Goal: Task Accomplishment & Management: Manage account settings

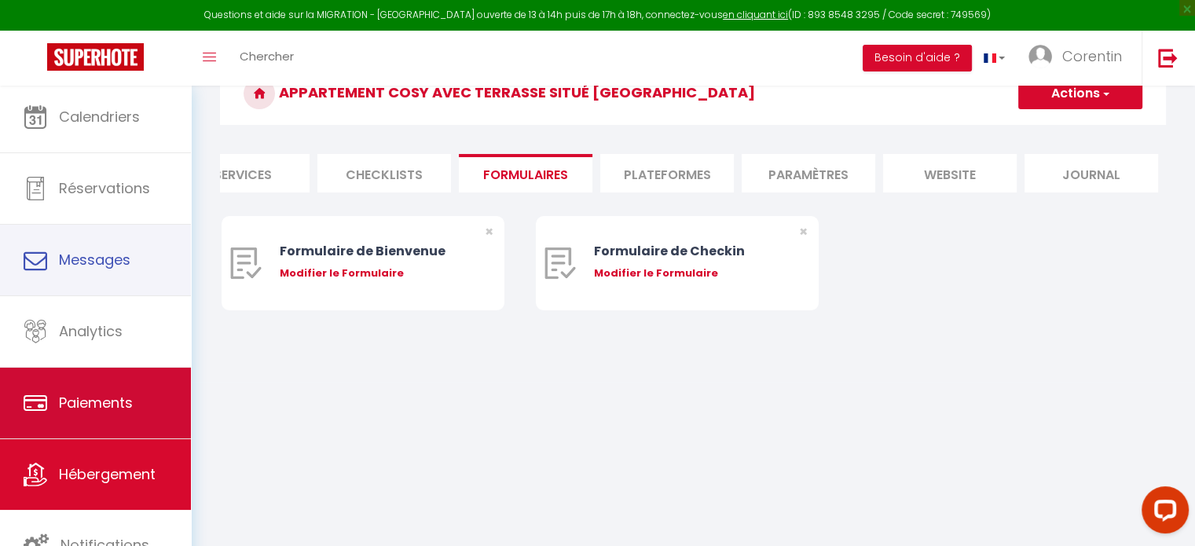
scroll to position [85, 0]
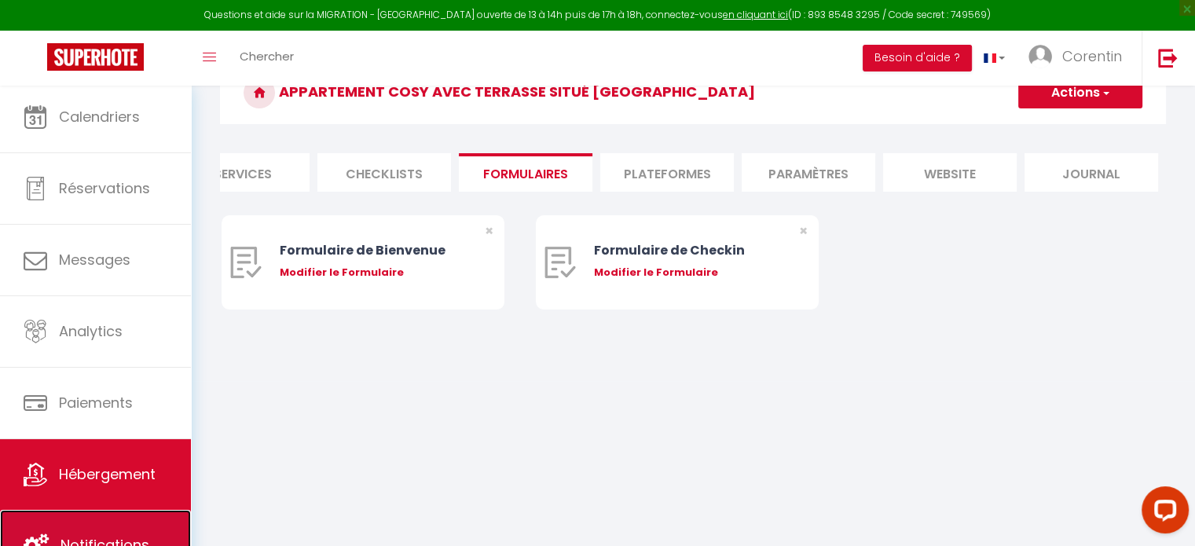
click at [98, 520] on link "Notifications" at bounding box center [95, 545] width 191 height 71
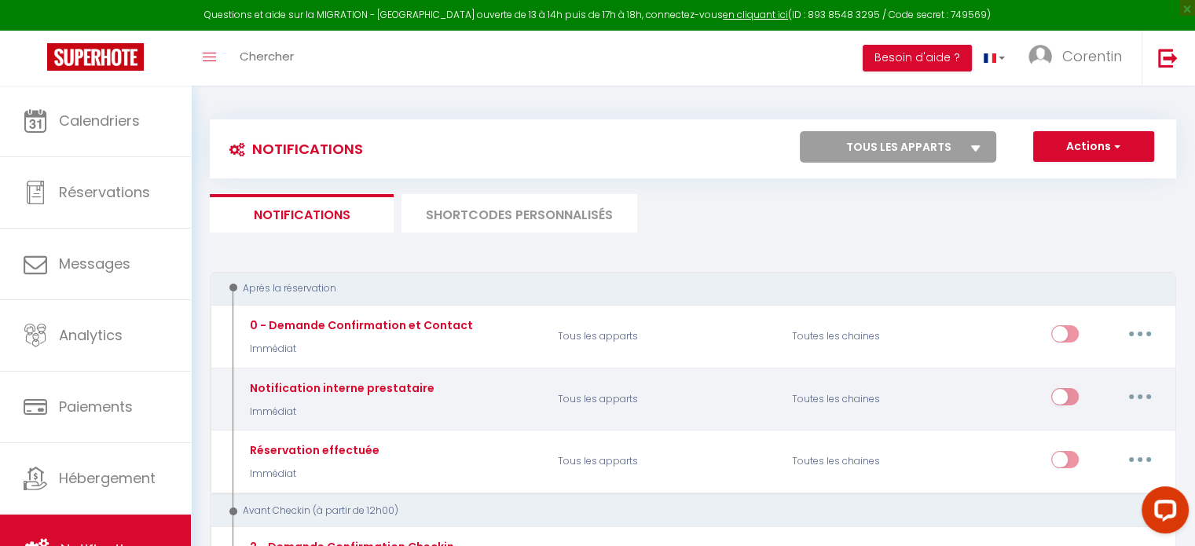
click at [1137, 394] on icon "button" at bounding box center [1139, 396] width 5 height 5
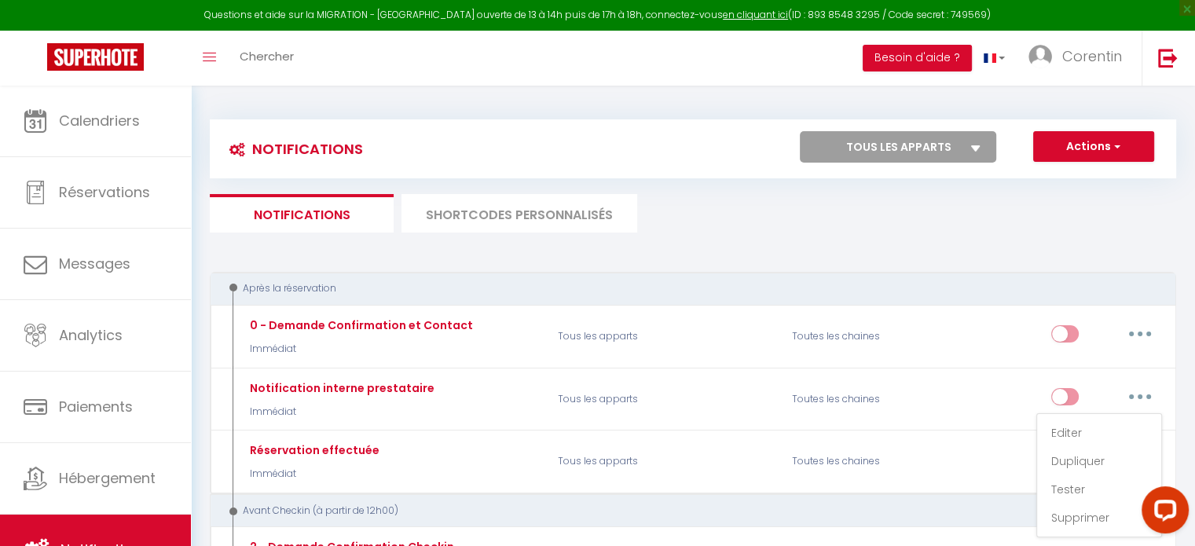
click at [921, 230] on ul "Notifications SHORTCODES PERSONNALISÉS" at bounding box center [693, 213] width 966 height 38
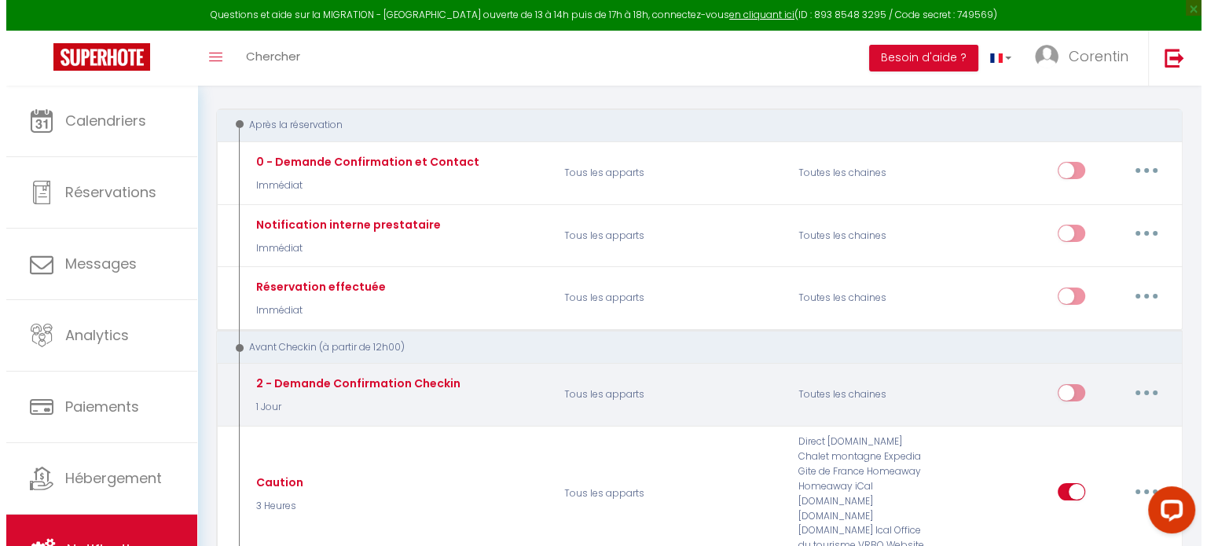
scroll to position [157, 0]
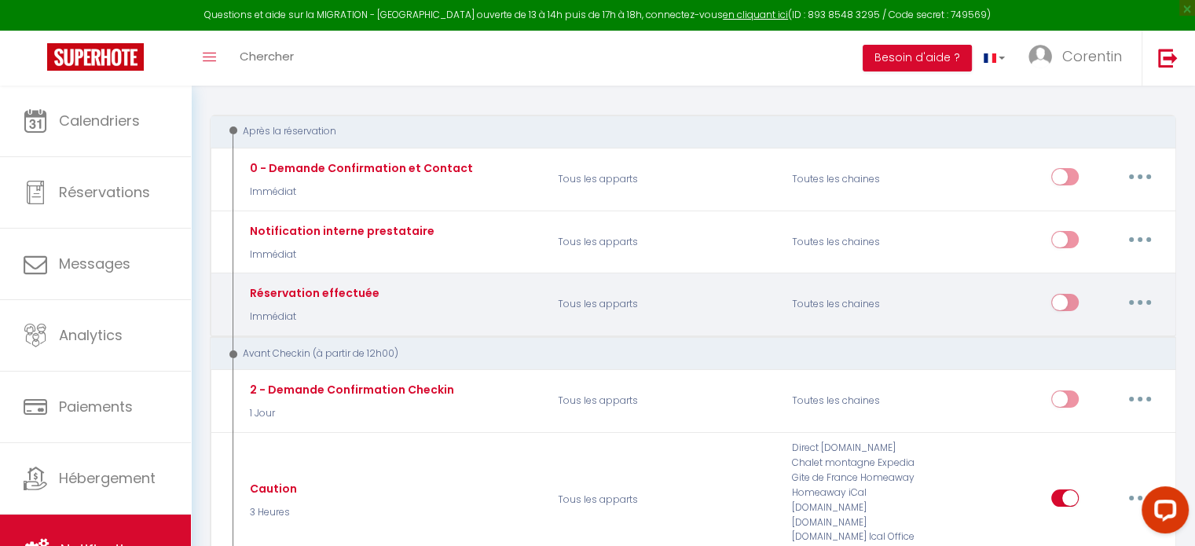
click at [1141, 304] on button "button" at bounding box center [1140, 302] width 44 height 25
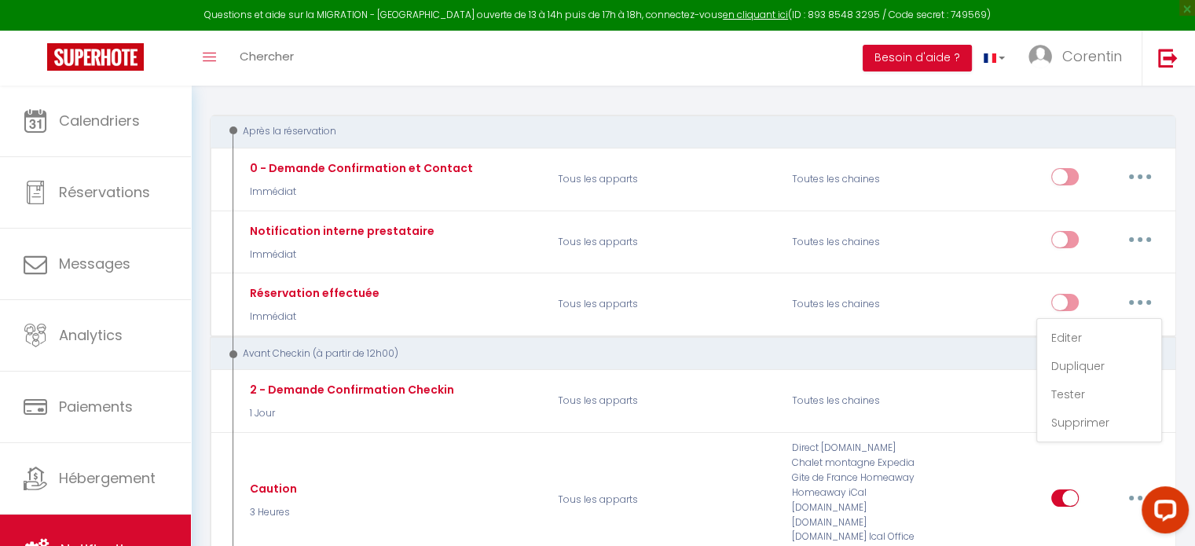
click at [739, 115] on div "Après la réservation" at bounding box center [693, 132] width 966 height 34
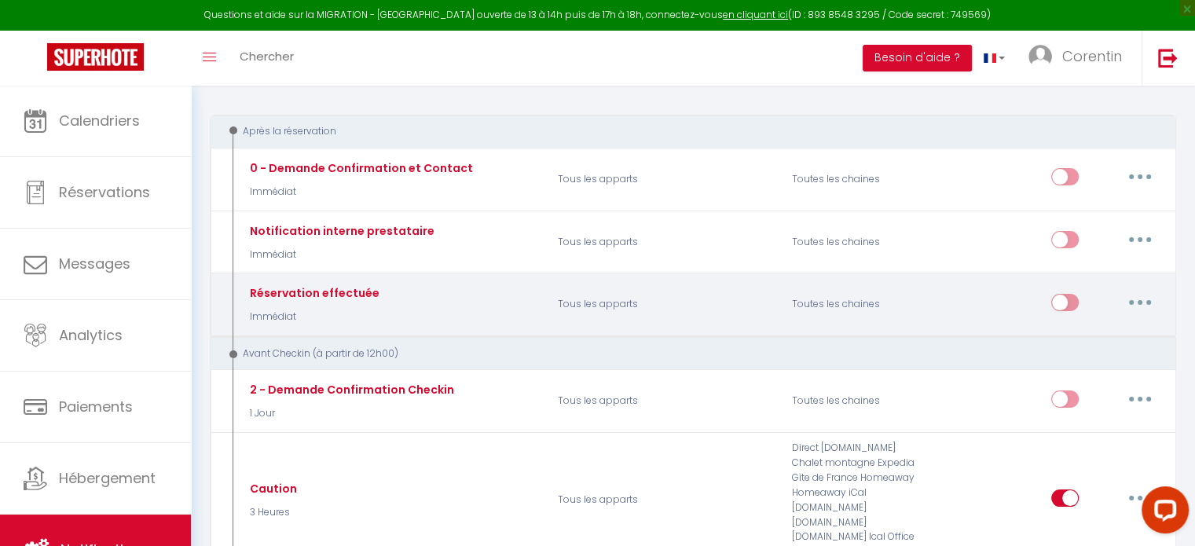
click at [1144, 298] on button "button" at bounding box center [1140, 302] width 44 height 25
click at [1079, 331] on link "Editer" at bounding box center [1099, 337] width 116 height 27
type input "Réservation effectuée"
select select "Immédiat"
select select "if_booking_is_paid"
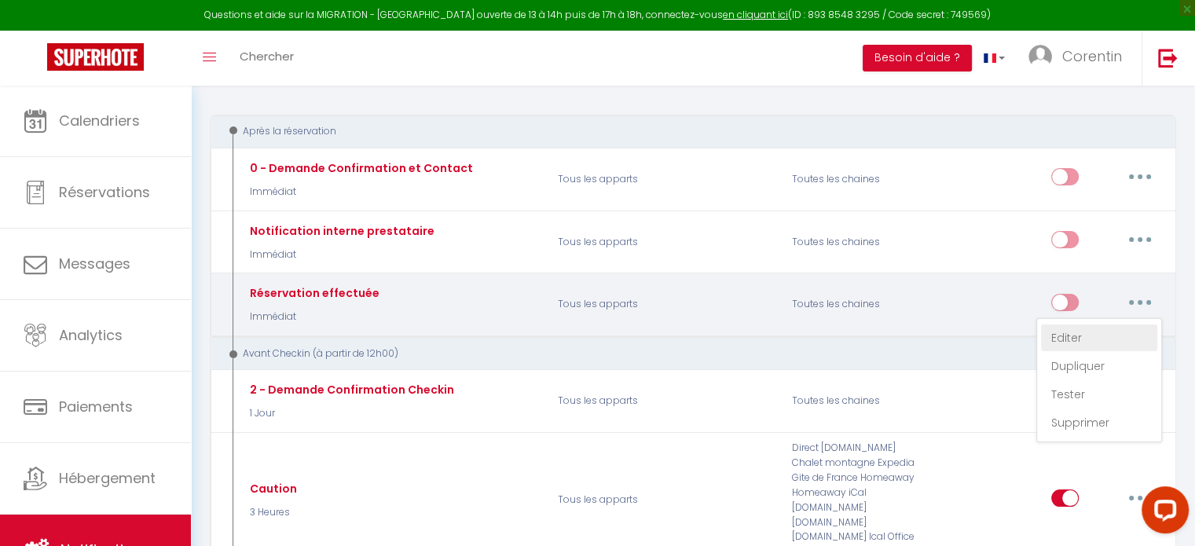
checkbox input "true"
checkbox input "false"
radio input "true"
type input "Merci pour votre réservation"
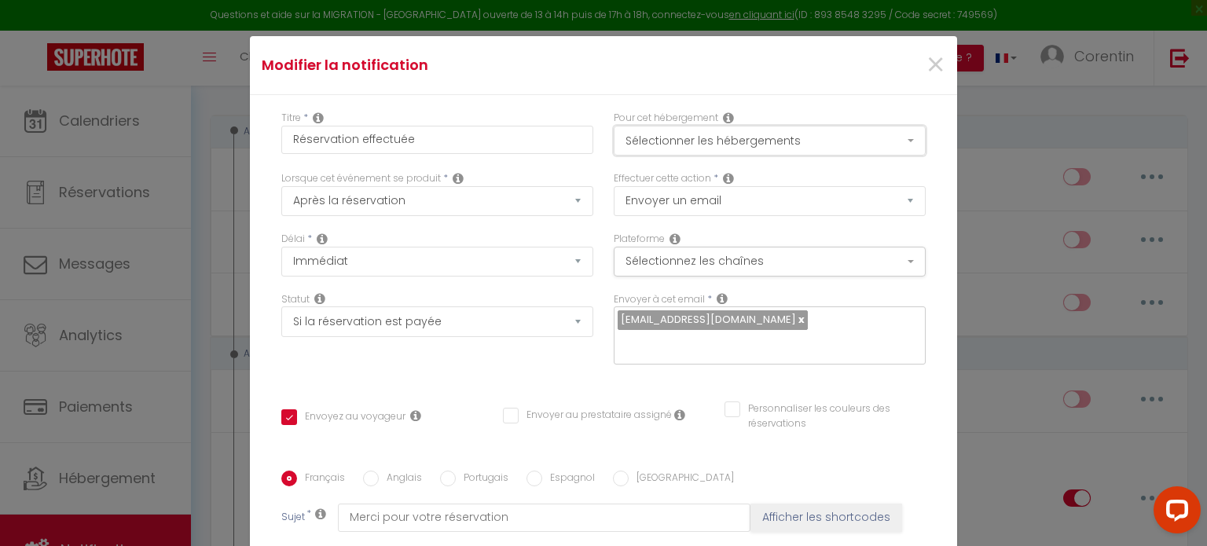
click at [705, 142] on button "Sélectionner les hébergements" at bounding box center [769, 141] width 312 height 30
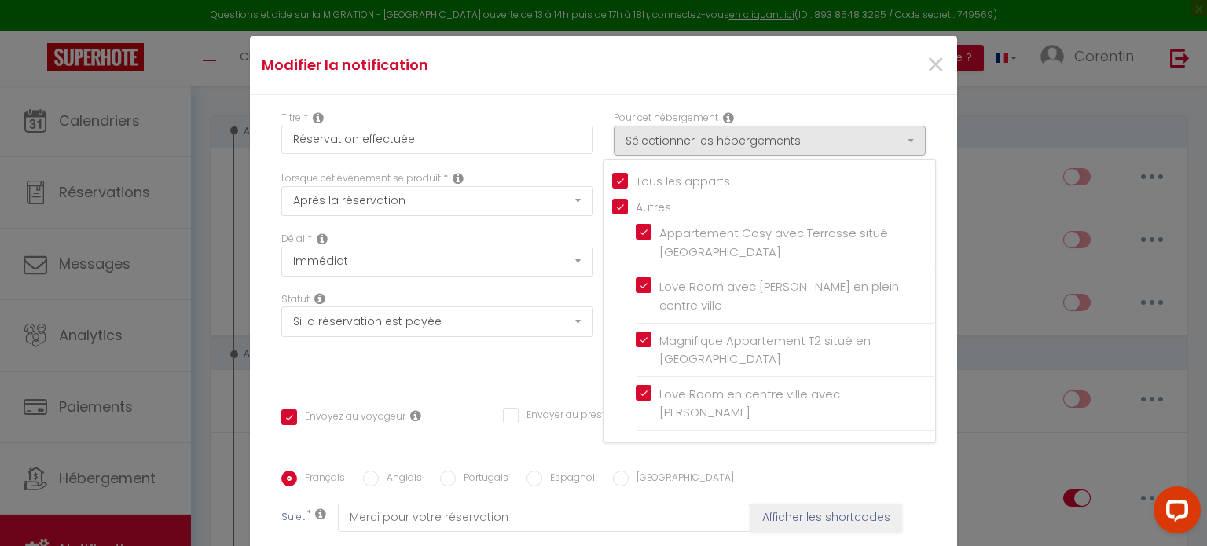
click at [600, 78] on div "Modifier la notification ×" at bounding box center [603, 65] width 704 height 35
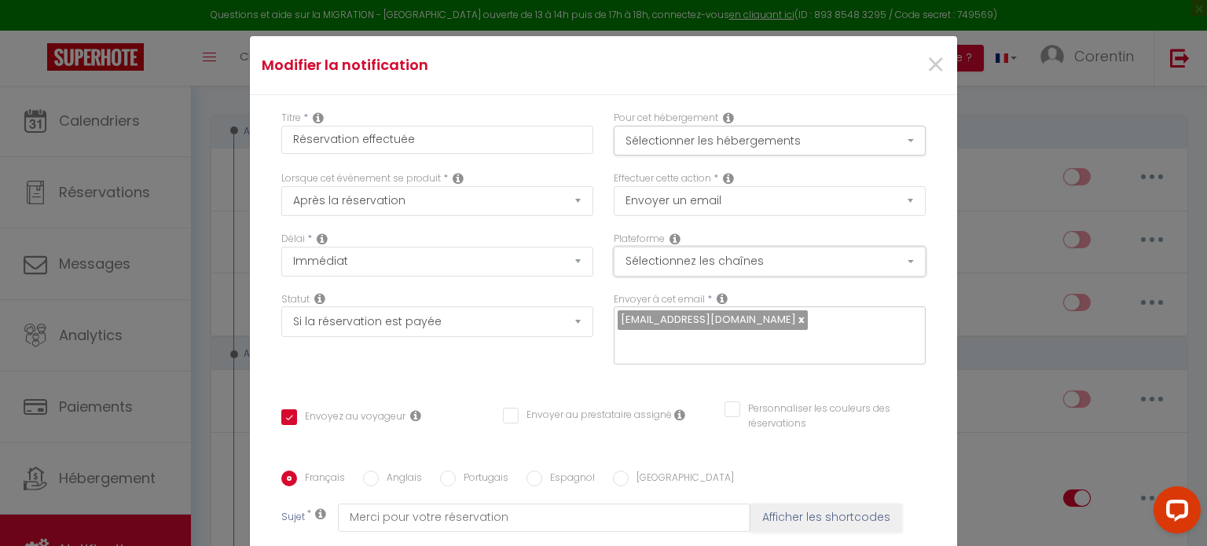
click at [720, 262] on button "Sélectionnez les chaînes" at bounding box center [769, 262] width 312 height 30
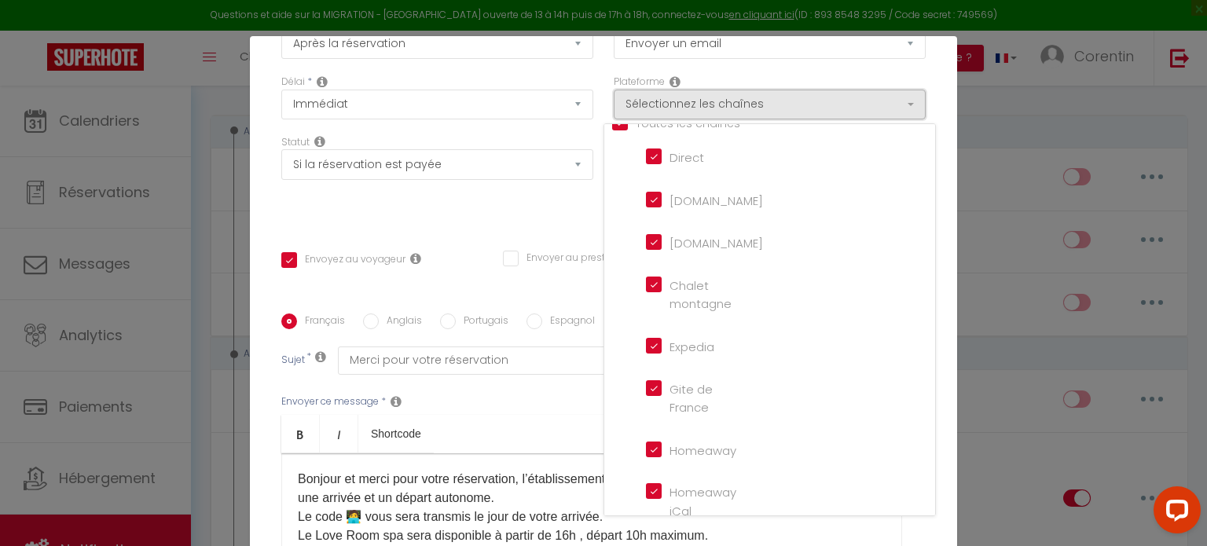
scroll to position [0, 0]
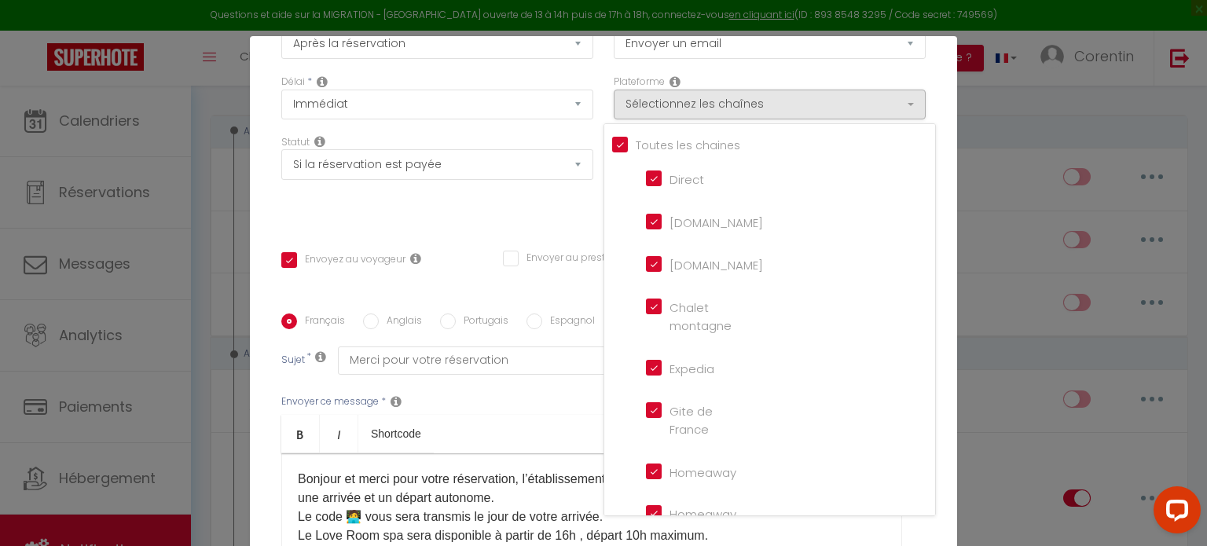
click at [646, 219] on input "[DOMAIN_NAME]" at bounding box center [691, 220] width 90 height 16
checkbox input "false"
checkbox input "true"
checkbox input "false"
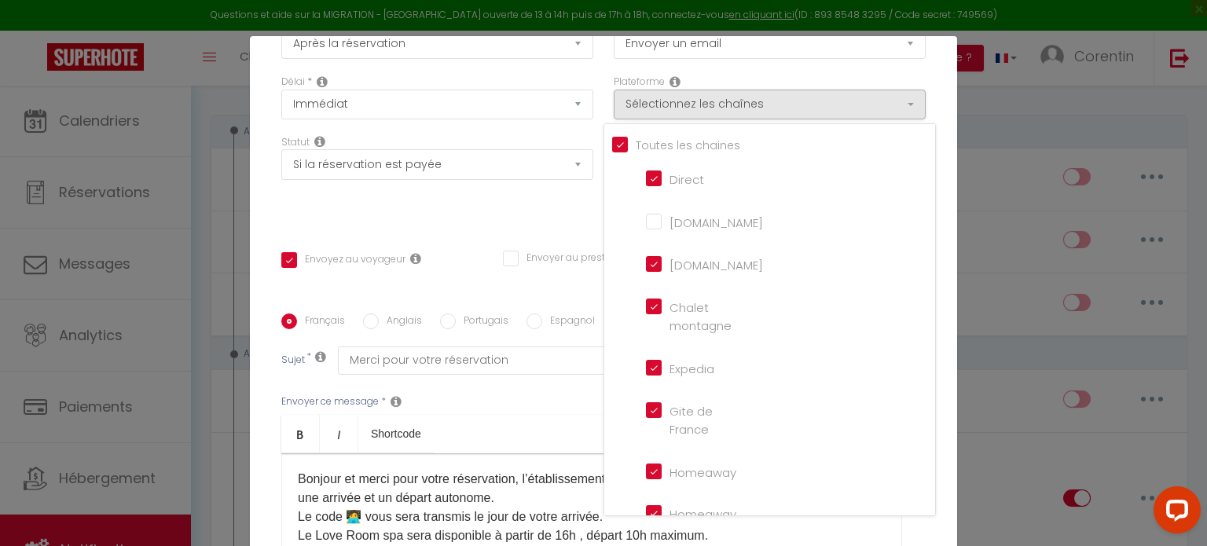
checkbox input "false"
click at [503, 214] on div "Statut Aucun Si la réservation est payée Si réservation non payée Si la caution…" at bounding box center [437, 179] width 332 height 89
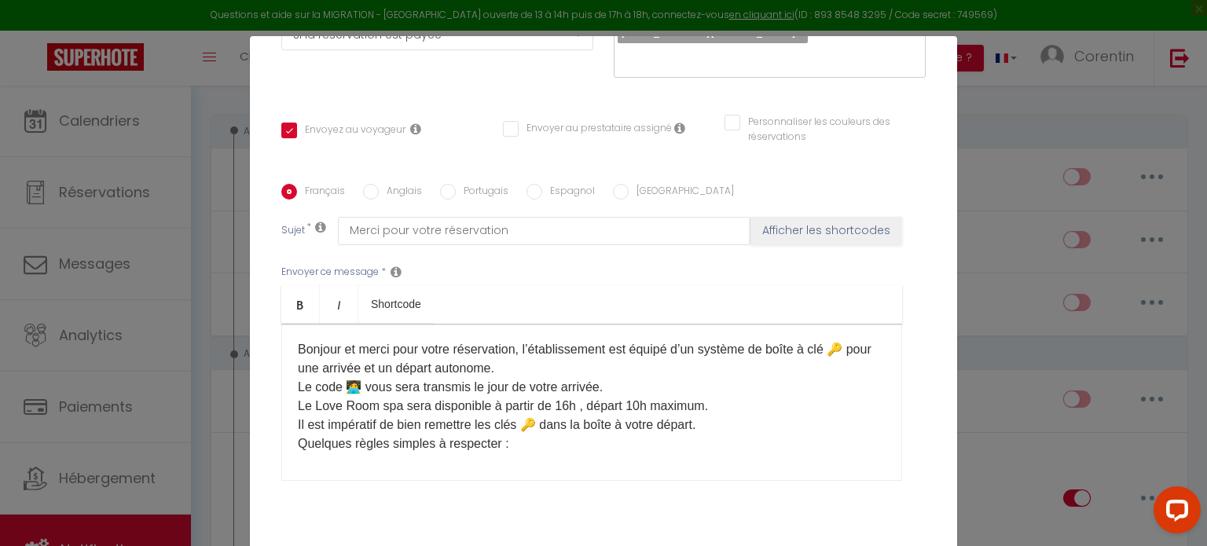
scroll to position [314, 0]
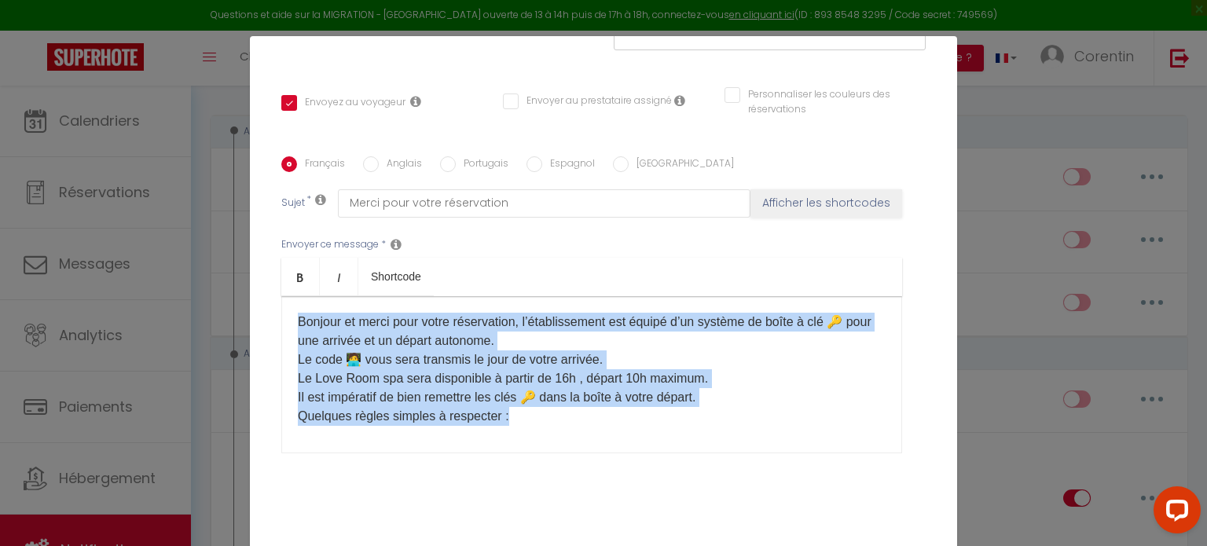
drag, startPoint x: 516, startPoint y: 425, endPoint x: 277, endPoint y: 308, distance: 265.9
click at [281, 308] on div "Bonjour et merci pour votre réservation, l’établissement est équipé d’un systèm…" at bounding box center [591, 374] width 621 height 157
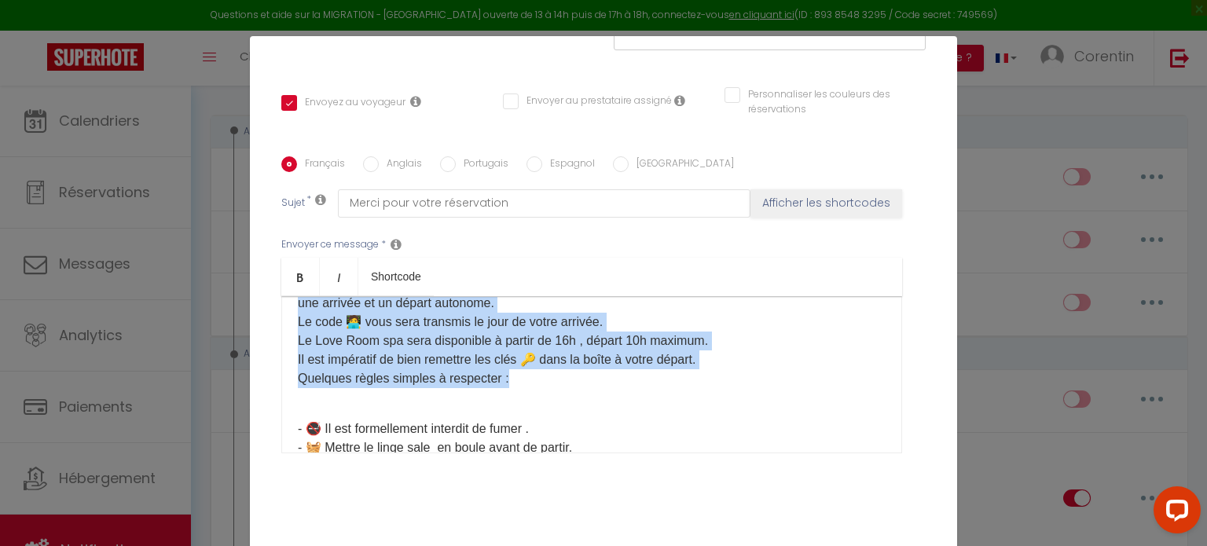
scroll to position [0, 0]
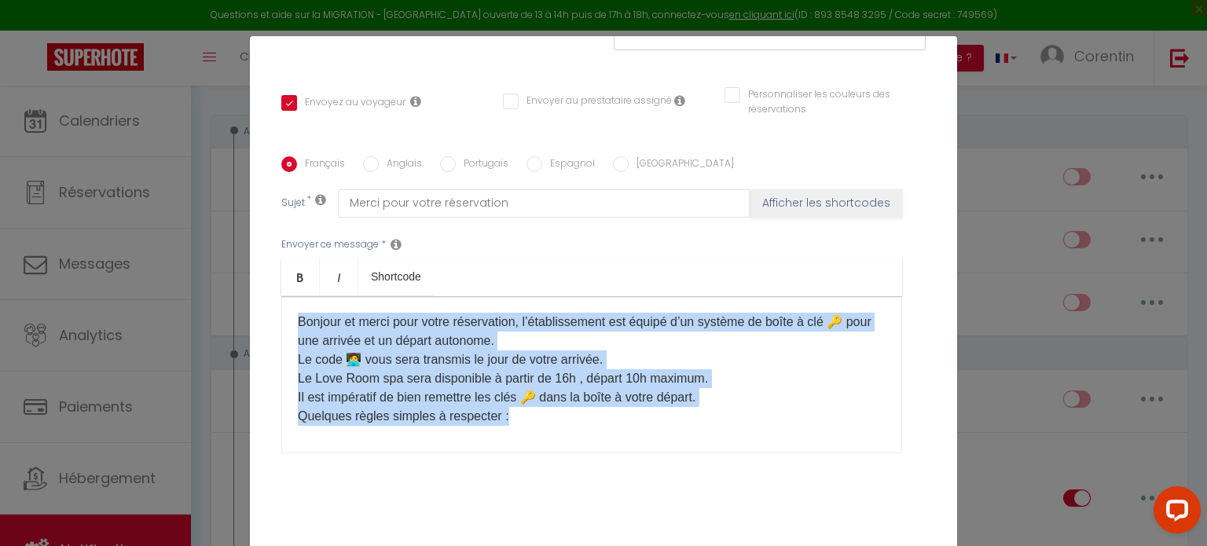
click at [472, 351] on p "Bonjour et merci pour votre réservation, l’établissement est équipé d’un systèm…" at bounding box center [592, 369] width 588 height 113
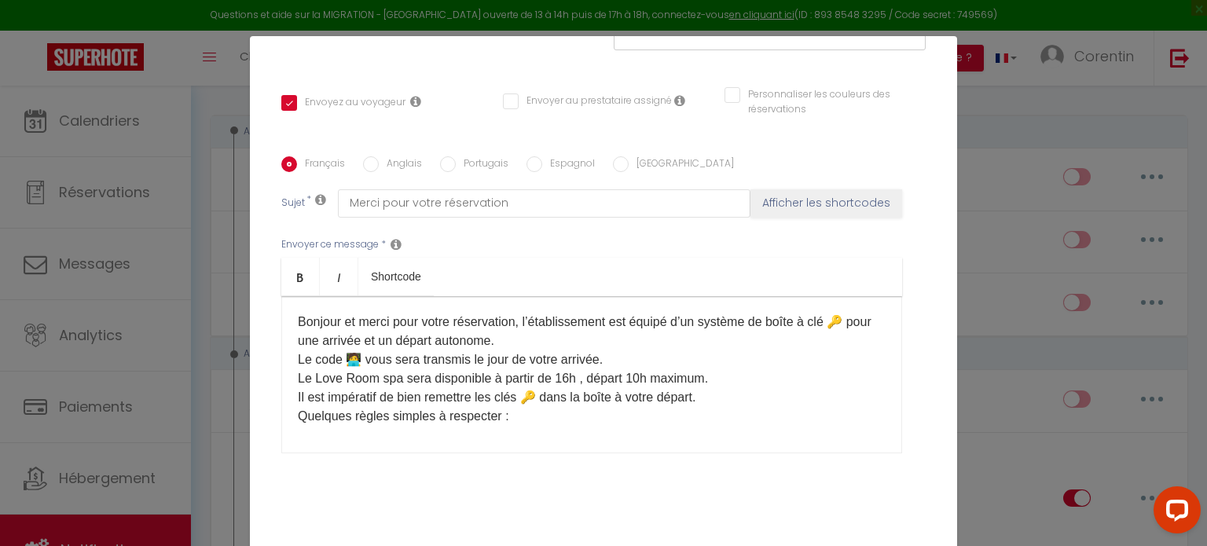
click at [364, 375] on p "Bonjour et merci pour votre réservation, l’établissement est équipé d’un systèm…" at bounding box center [592, 369] width 588 height 113
drag, startPoint x: 390, startPoint y: 379, endPoint x: 402, endPoint y: 405, distance: 27.8
click at [391, 379] on p "Bonjour et merci pour votre réservation, l’établissement est équipé d’un systèm…" at bounding box center [592, 369] width 588 height 113
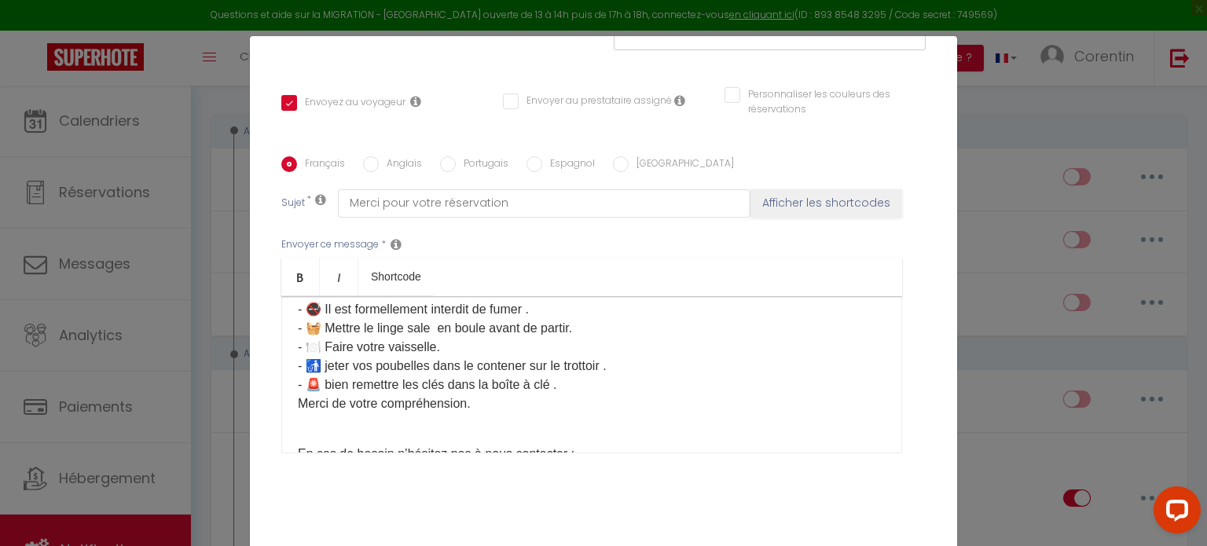
scroll to position [79, 0]
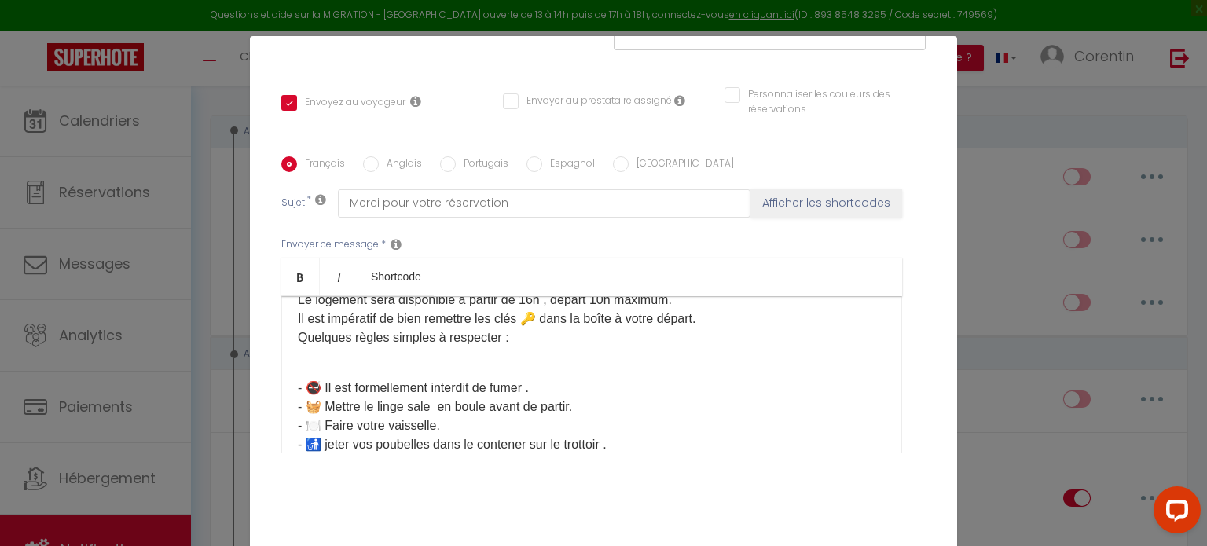
click at [534, 386] on p "- 🚭 Il est formellement interdit de fumer . - 🧺 Mettre le linge sale en boule a…" at bounding box center [592, 426] width 588 height 132
click at [523, 440] on p "- 🚭 Il est formellement interdit de fumer à l'intérieur de l'appartement. - 🧺 M…" at bounding box center [592, 426] width 588 height 132
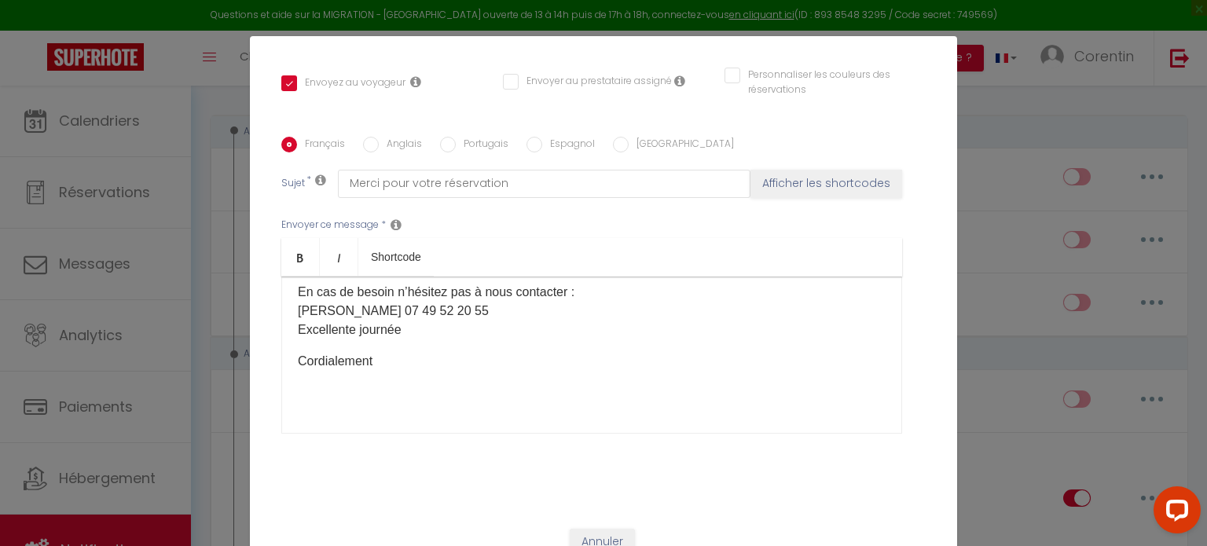
scroll to position [352, 0]
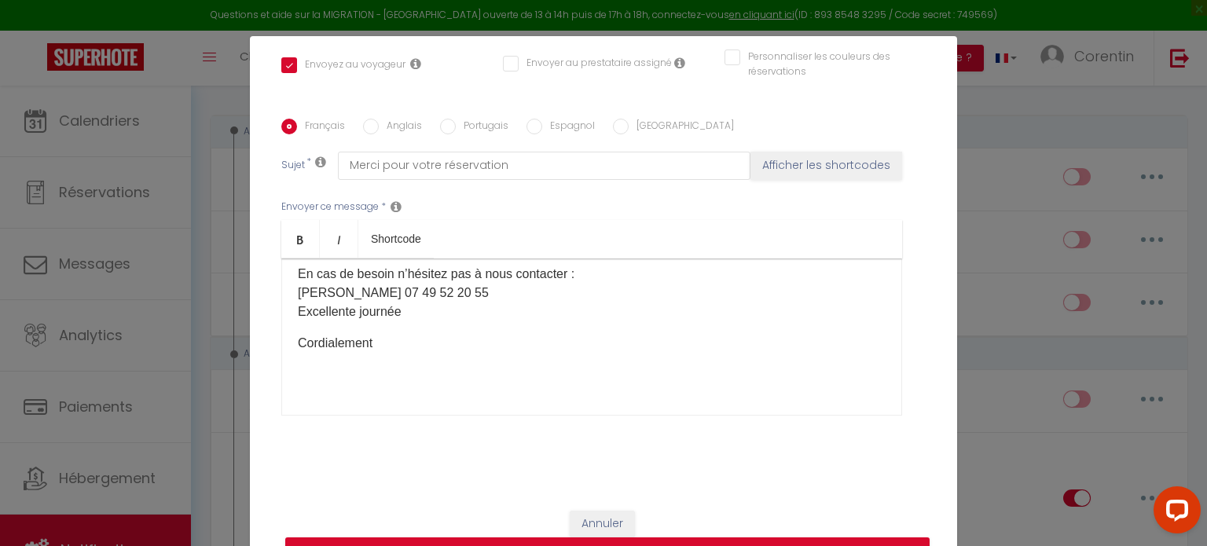
click at [383, 400] on div "Bonjour et merci pour votre réservation, l’établissement est équipé d’un systèm…" at bounding box center [591, 336] width 621 height 157
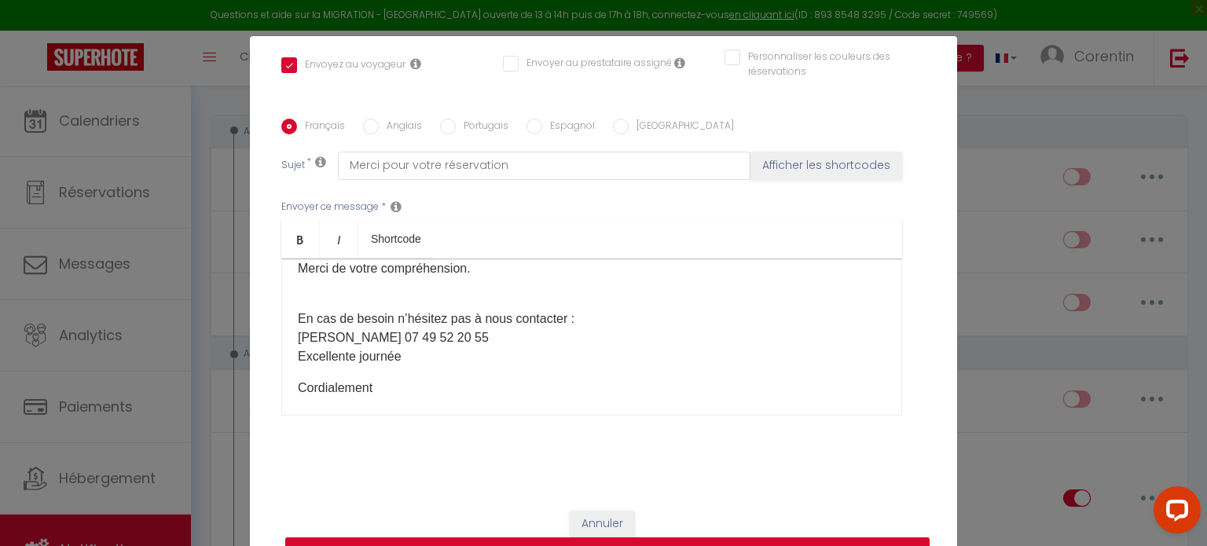
scroll to position [221, 0]
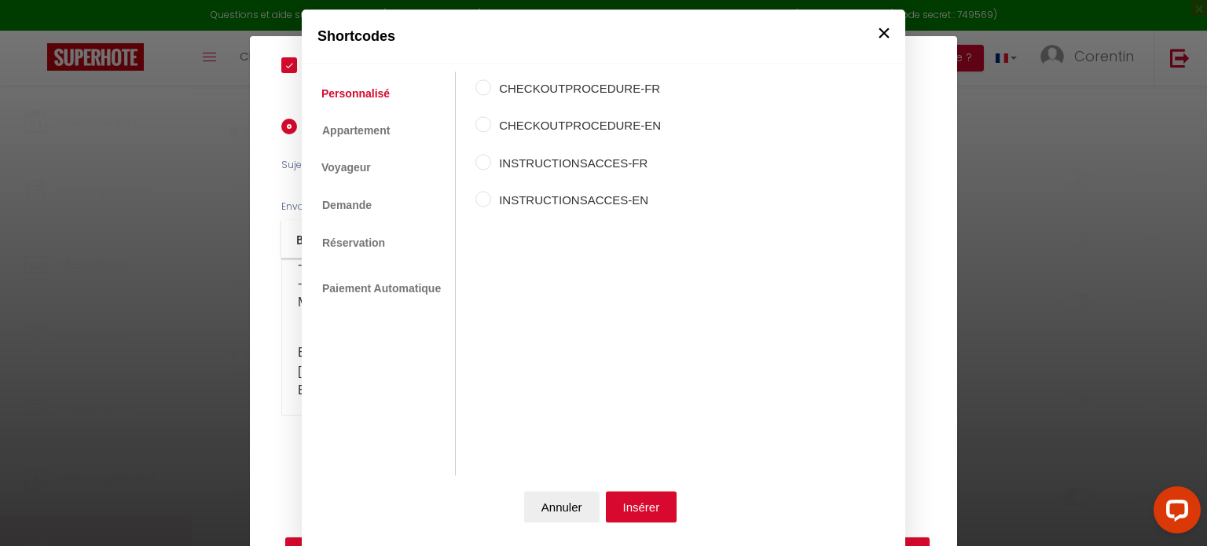
click at [883, 31] on button "×" at bounding box center [884, 32] width 24 height 31
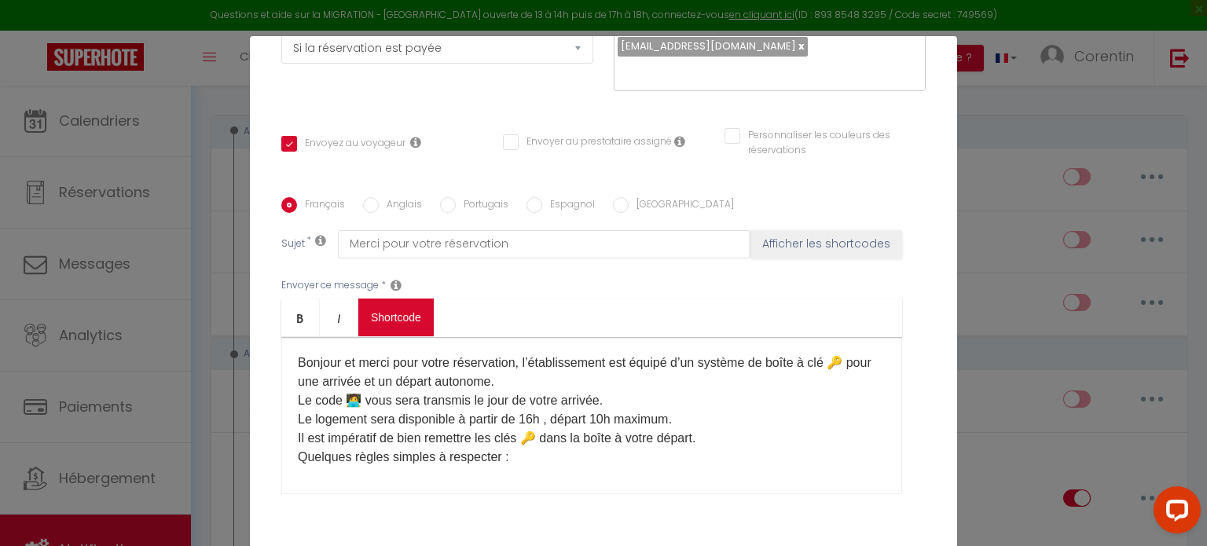
scroll to position [273, 0]
click at [335, 364] on p "Bonjour et merci pour votre réservation, l’établissement est équipé d’un systèm…" at bounding box center [592, 409] width 588 height 113
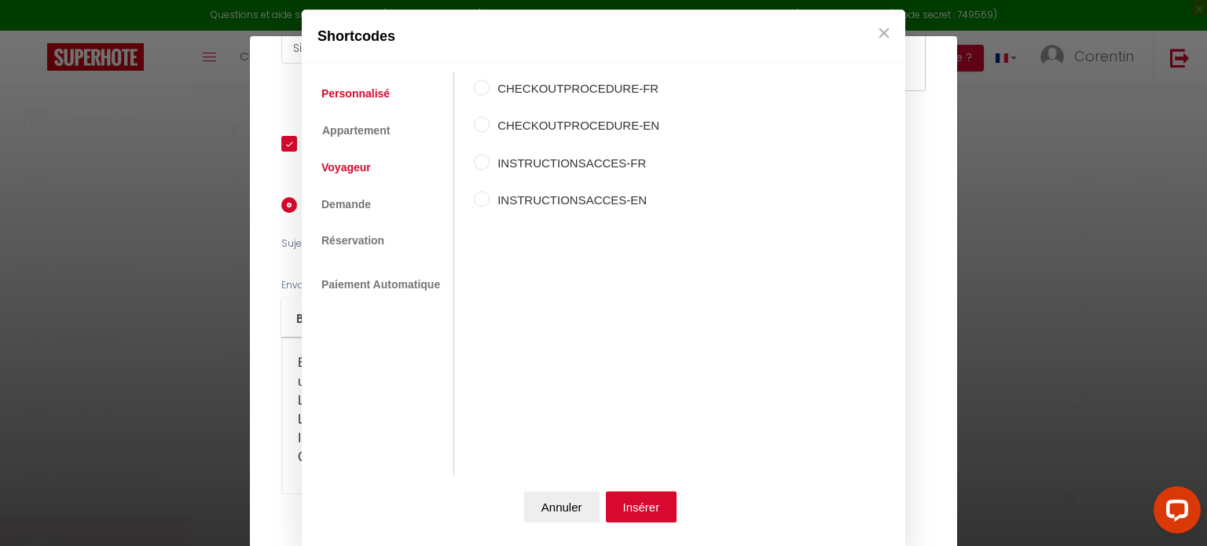
click at [348, 167] on link "Voyageur" at bounding box center [345, 168] width 65 height 28
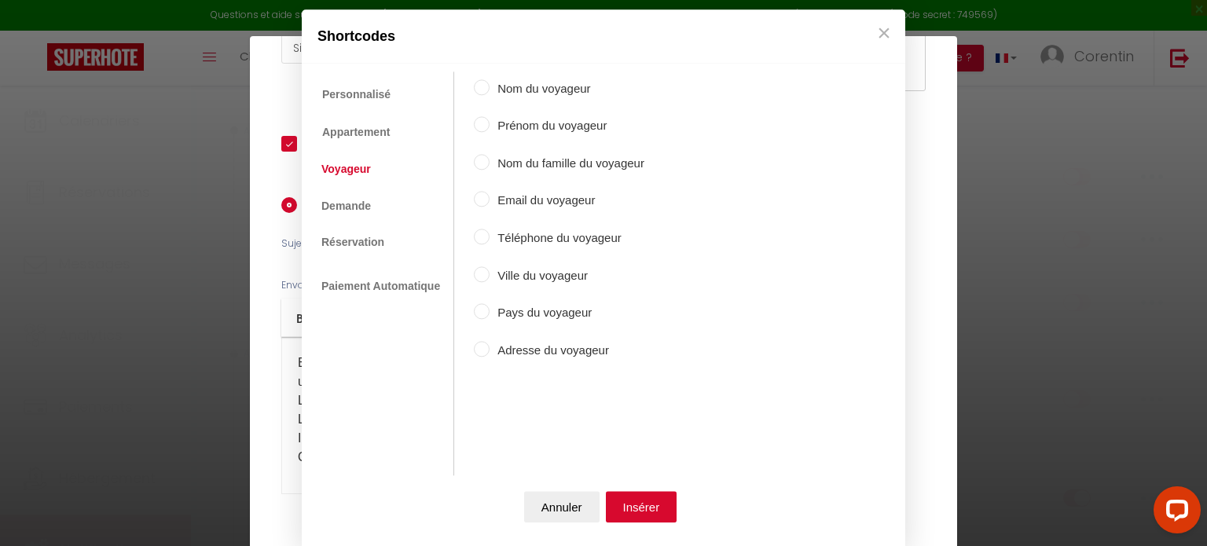
click at [478, 126] on input "Prénom du voyageur" at bounding box center [482, 125] width 16 height 16
radio input "true"
click at [482, 93] on input "Nom du voyageur" at bounding box center [482, 87] width 16 height 16
radio input "true"
click at [479, 125] on input "Prénom du voyageur" at bounding box center [482, 125] width 16 height 16
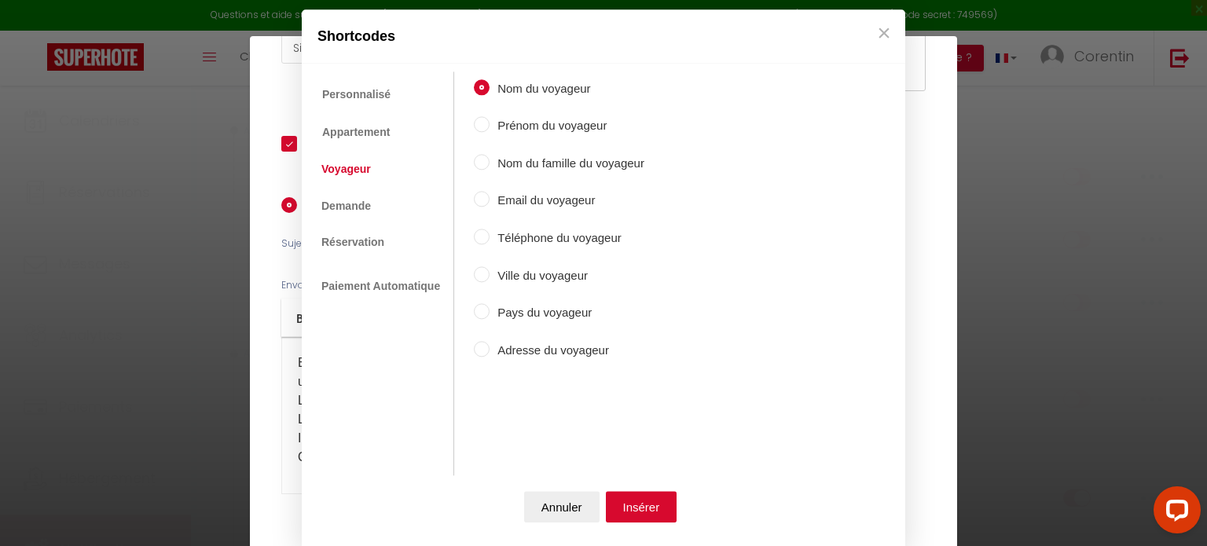
radio input "true"
click at [632, 500] on button "Insérer" at bounding box center [641, 506] width 71 height 31
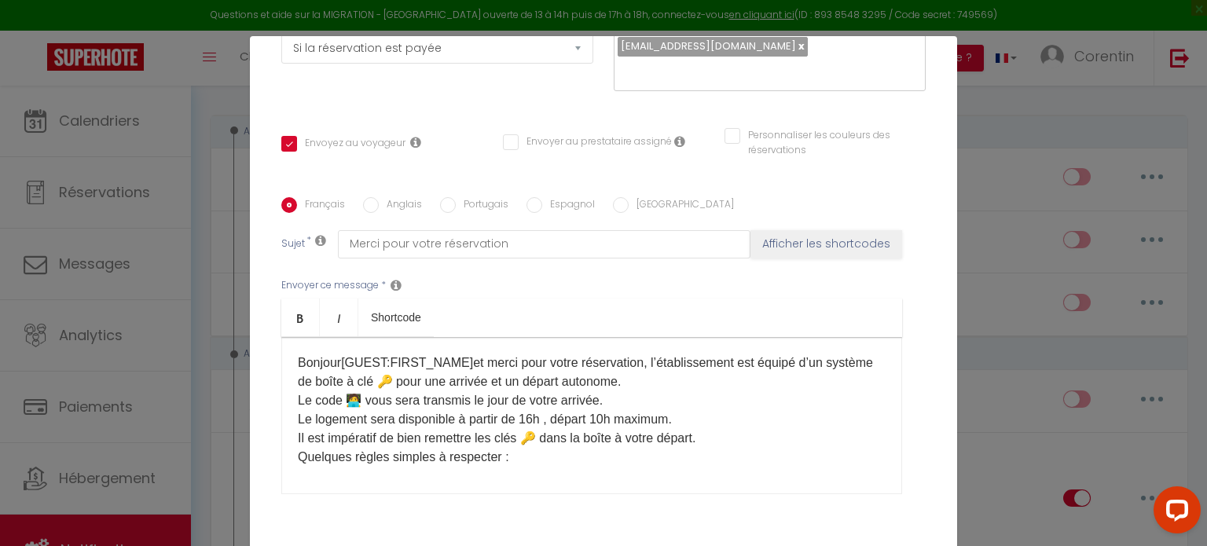
drag, startPoint x: 334, startPoint y: 364, endPoint x: 361, endPoint y: 393, distance: 40.0
click at [335, 364] on p "Bonjour [GUEST:FIRST_NAME] ​ et merci pour votre réservation, l’établissement e…" at bounding box center [592, 409] width 588 height 113
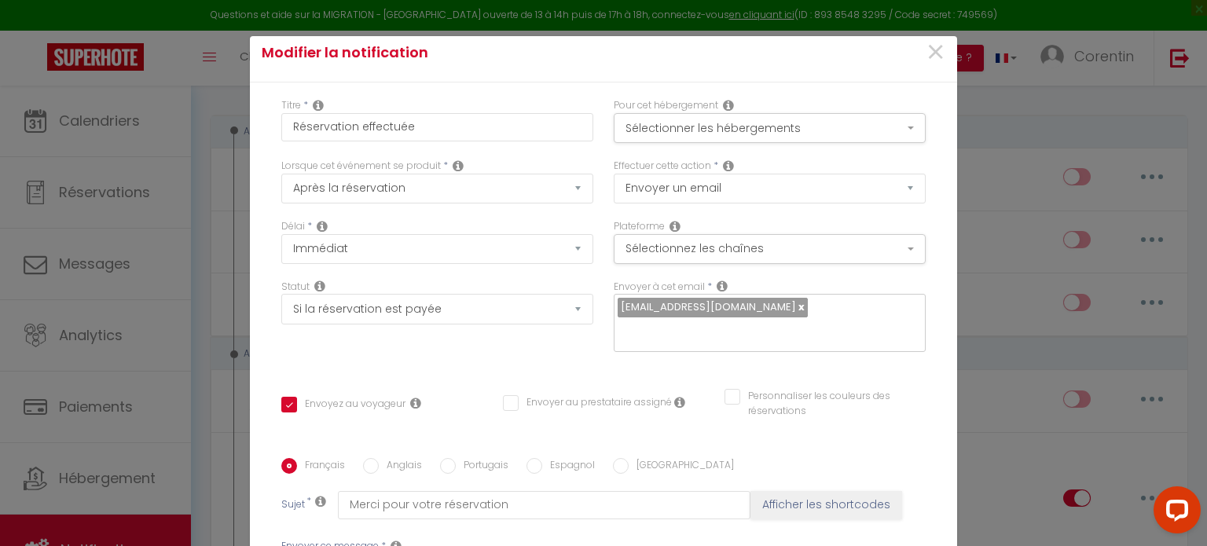
scroll to position [0, 0]
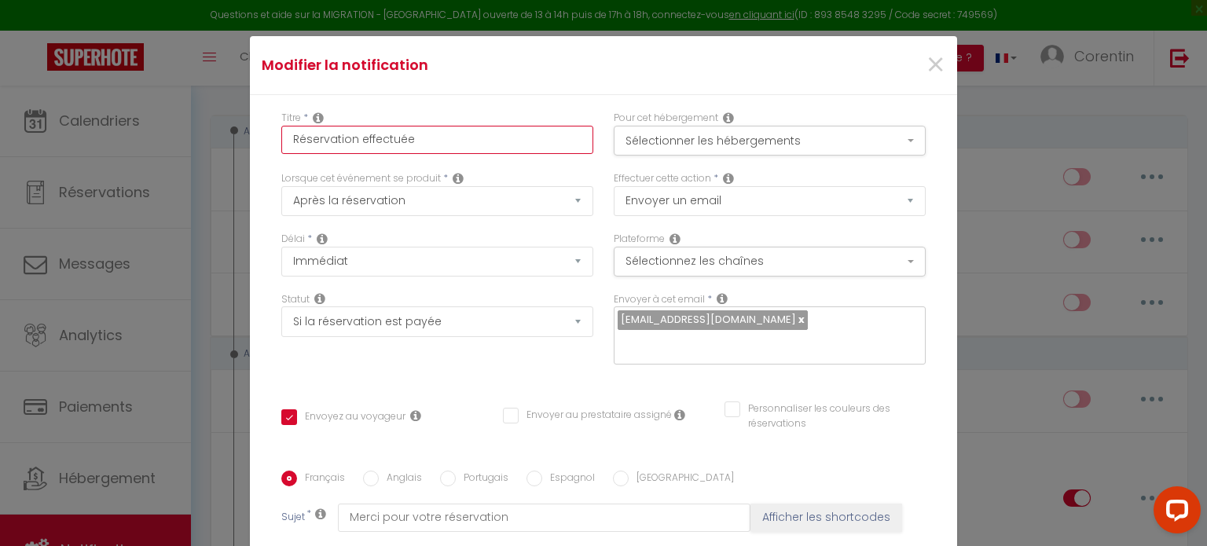
drag, startPoint x: 421, startPoint y: 135, endPoint x: 208, endPoint y: 134, distance: 212.9
click at [208, 134] on div "Modifier la notification × Titre * Réservation effectuée Pour cet hébergement S…" at bounding box center [603, 273] width 1207 height 546
click at [445, 146] on input "Réservation effectuée" at bounding box center [437, 140] width 312 height 28
type input "Réservation effectuée"
checkbox input "true"
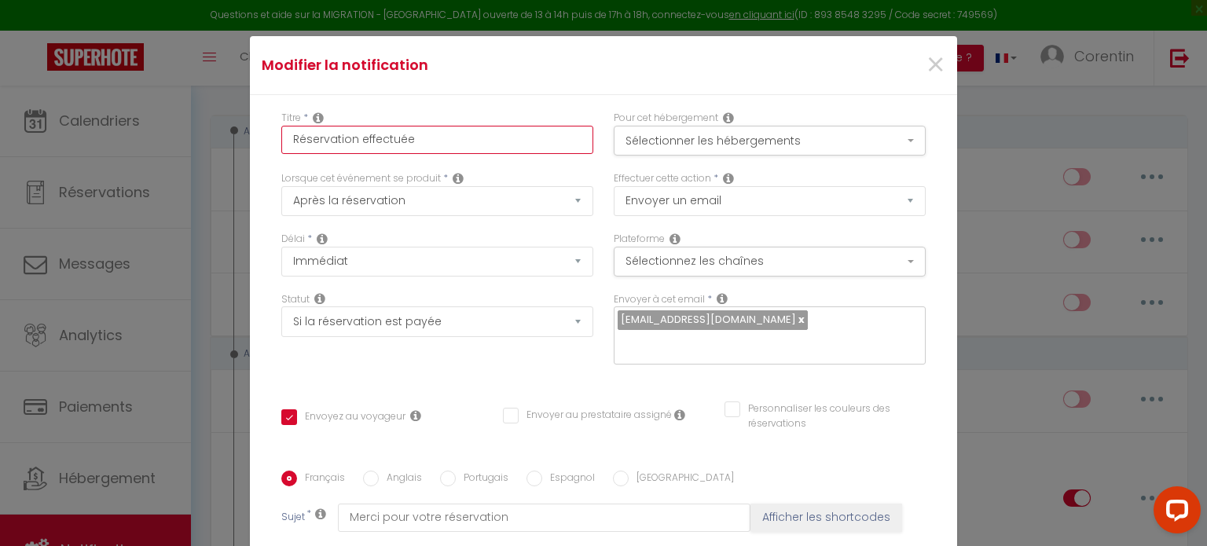
checkbox input "false"
type input "Réservation effectuée"
click at [515, 391] on div "Titre * Réservation effectuée Pour cet hébergement Sélectionner les hébergement…" at bounding box center [603, 471] width 707 height 752
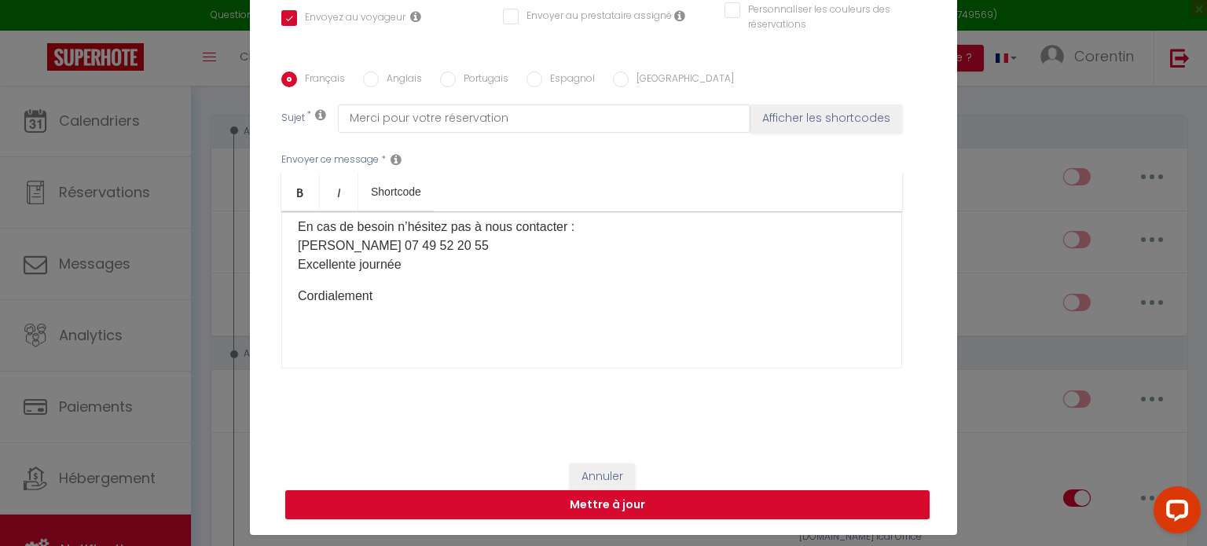
scroll to position [71, 0]
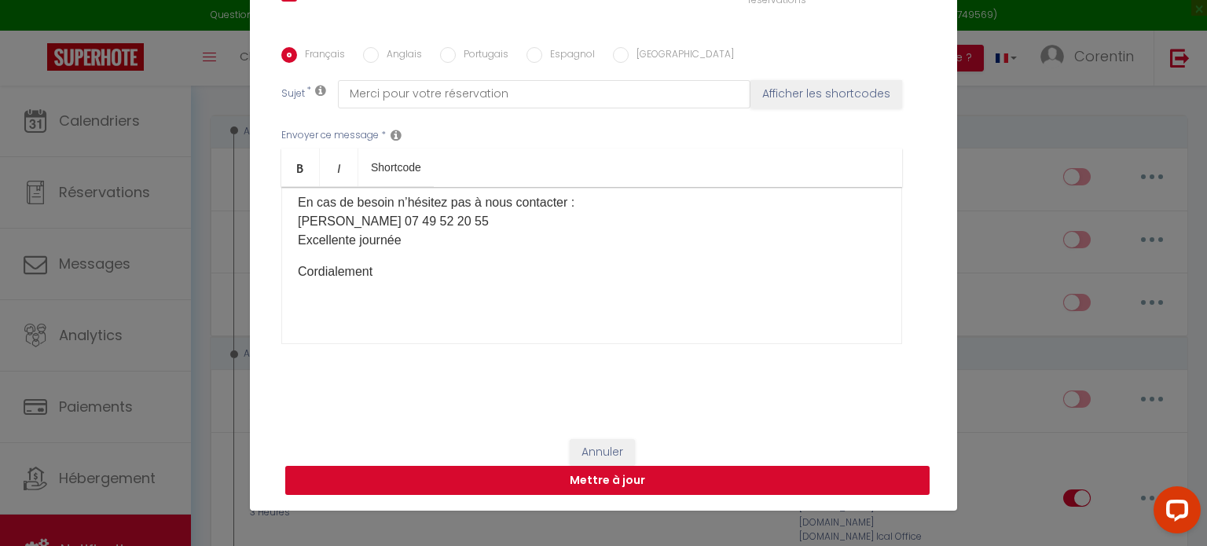
click at [644, 483] on button "Mettre à jour" at bounding box center [607, 481] width 644 height 30
checkbox input "true"
checkbox input "false"
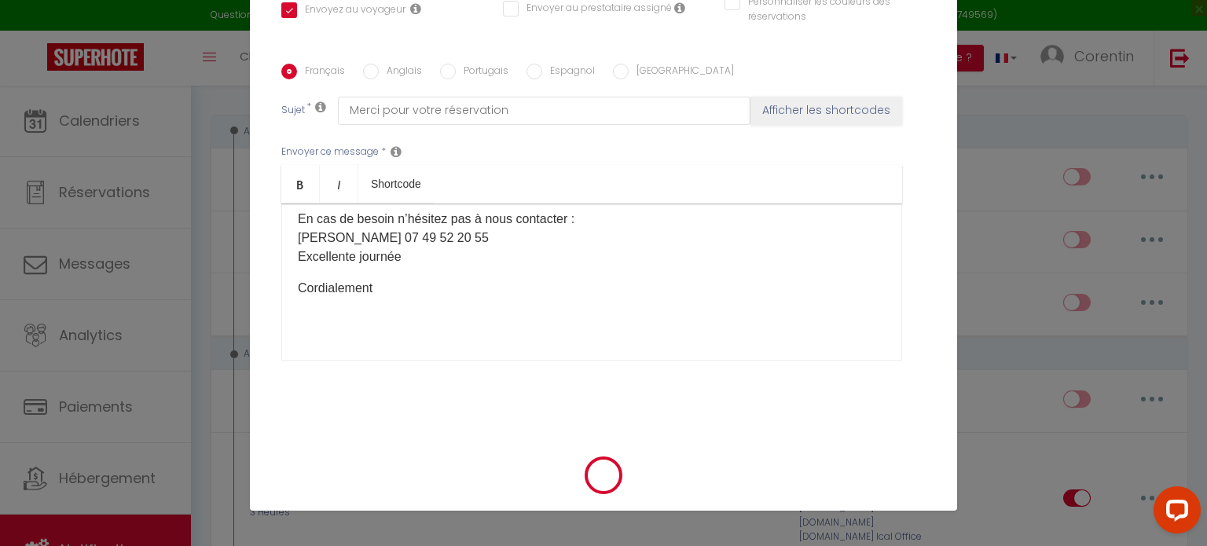
scroll to position [0, 0]
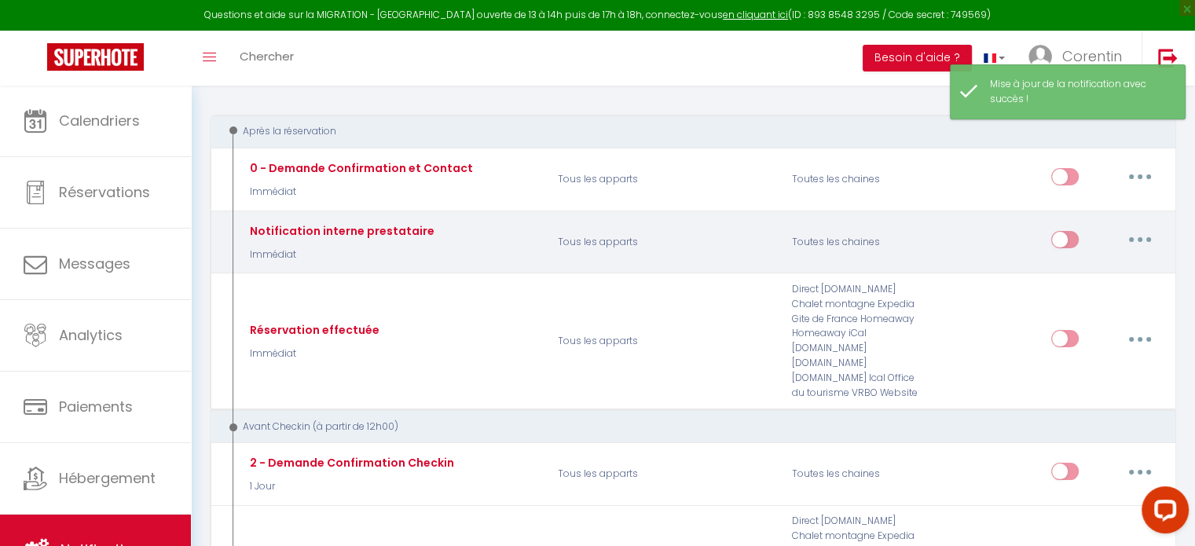
click at [1136, 240] on button "button" at bounding box center [1140, 239] width 44 height 25
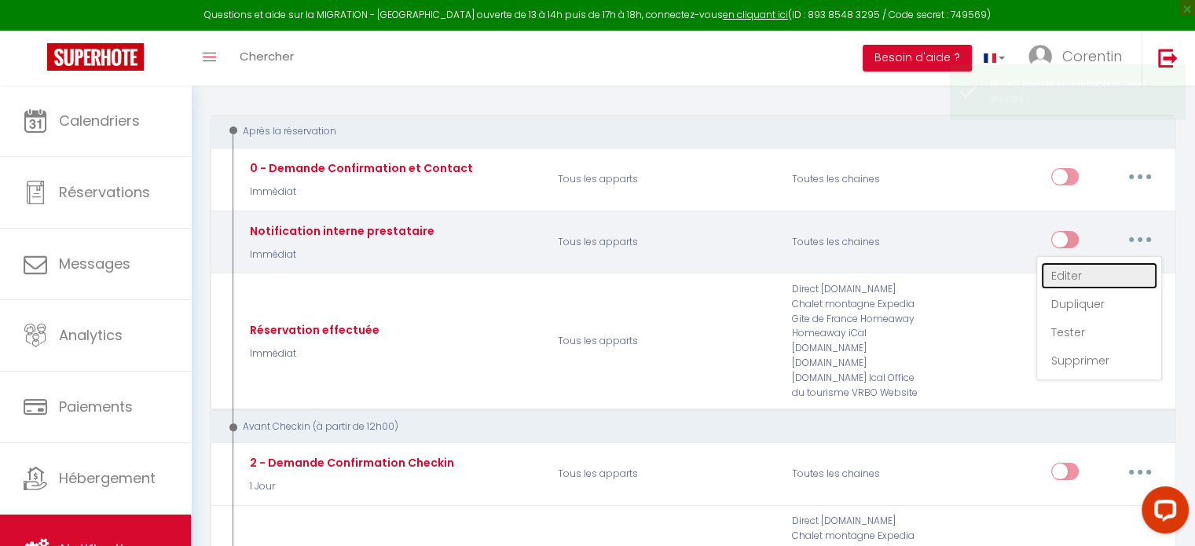
click at [1060, 269] on link "Editer" at bounding box center [1099, 275] width 116 height 27
type input "Notification interne prestataire"
select select "Immédiat"
select select
checkbox input "false"
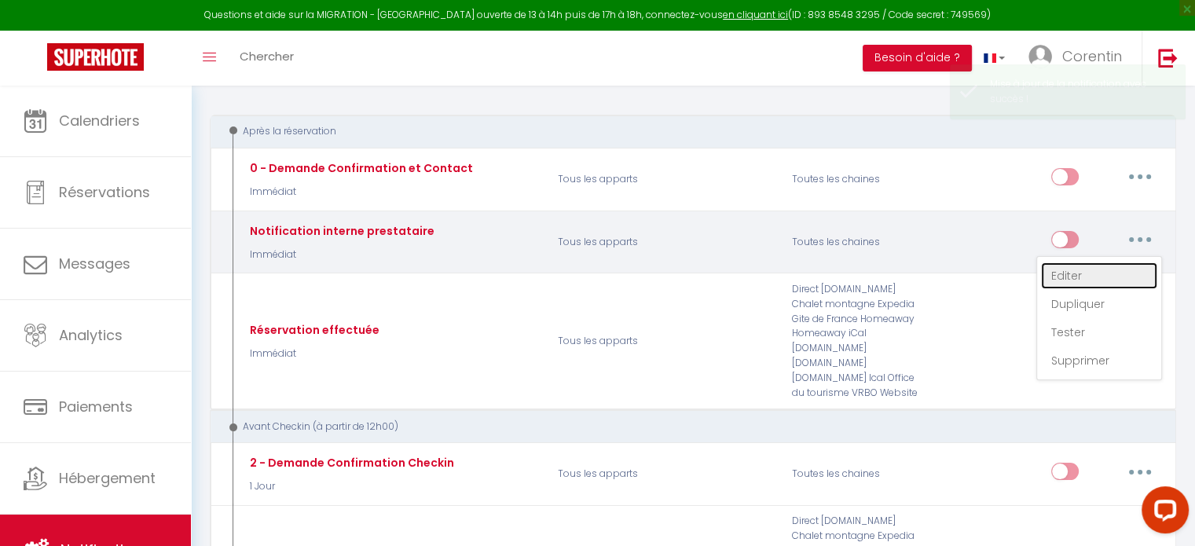
checkbox input "false"
radio input "true"
type input "Nouvelle réservation - [RENTAL:NAME] - [GUEST:NAME] - [CHECKING:DD-MM-YYYY] au …"
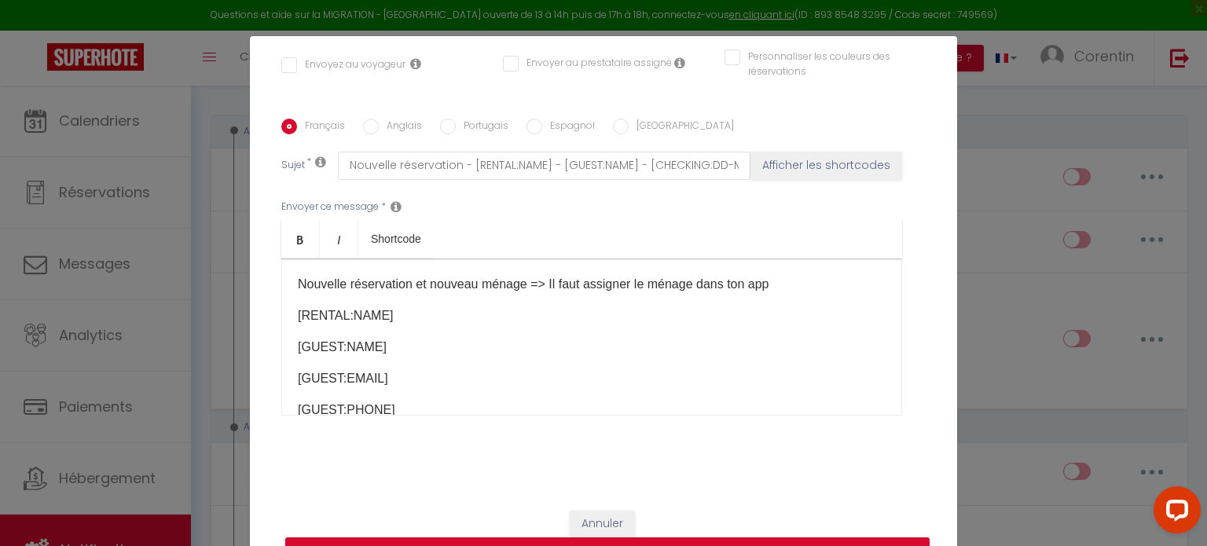
click at [987, 105] on div "Modifier la notification × Titre * Notification interne prestataire Pour cet hé…" at bounding box center [603, 273] width 1207 height 546
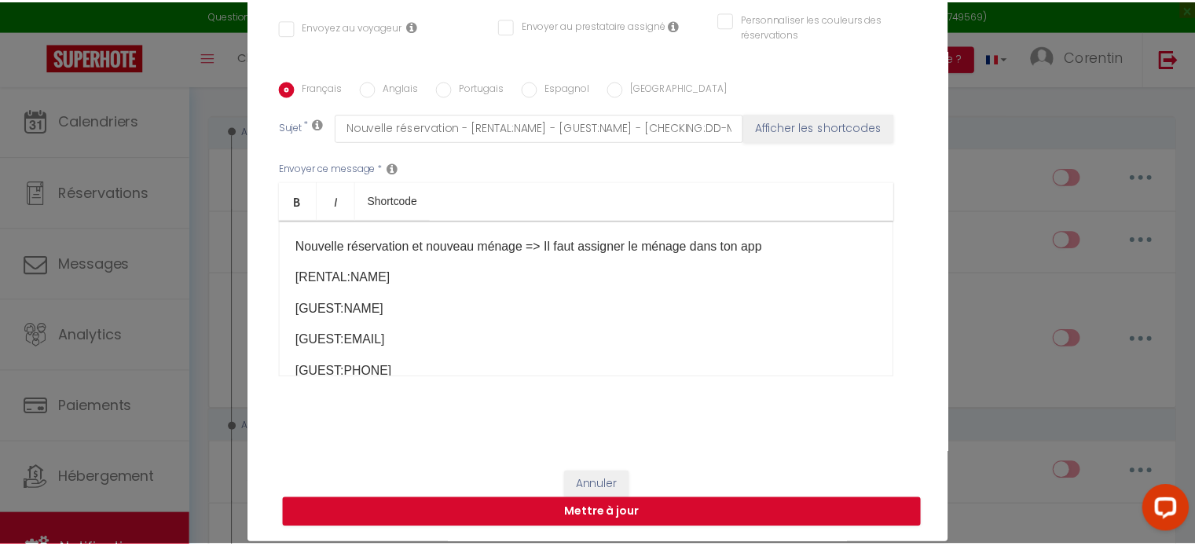
scroll to position [71, 0]
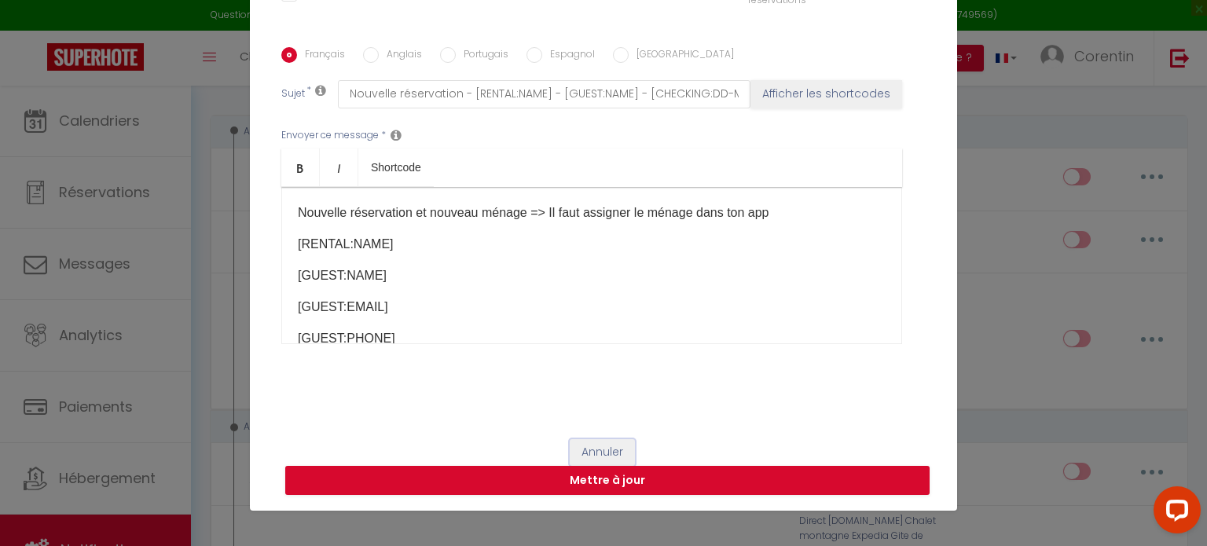
click at [583, 453] on button "Annuler" at bounding box center [602, 452] width 65 height 27
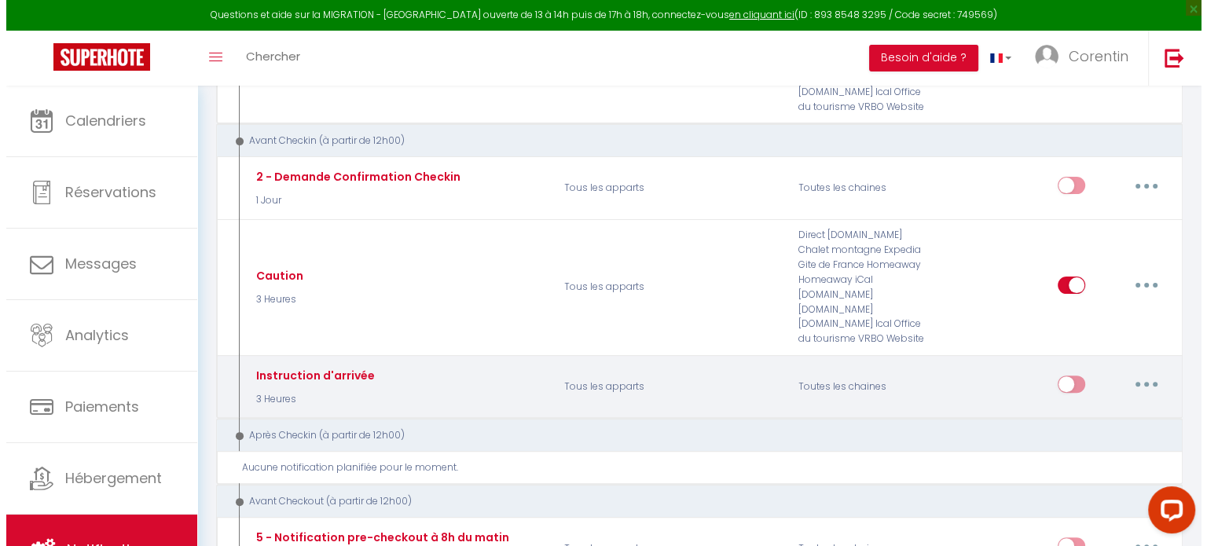
scroll to position [471, 0]
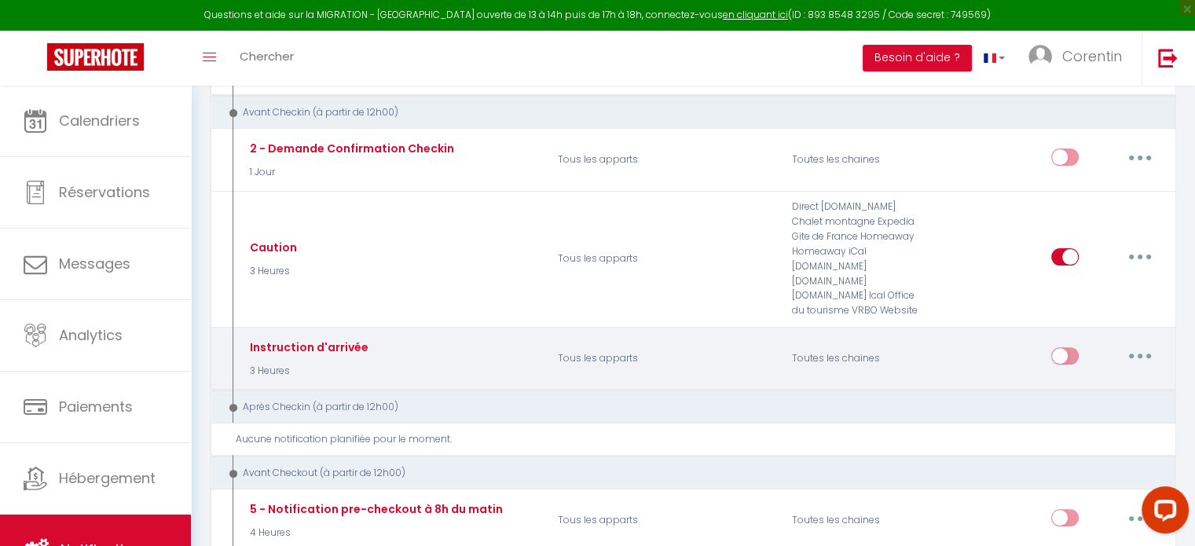
click at [1145, 343] on button "button" at bounding box center [1140, 355] width 44 height 25
click at [1077, 379] on link "Editer" at bounding box center [1099, 392] width 116 height 27
type input "Instruction d'arrivée"
select select "3 Heures"
select select "if_deposit_is_paid"
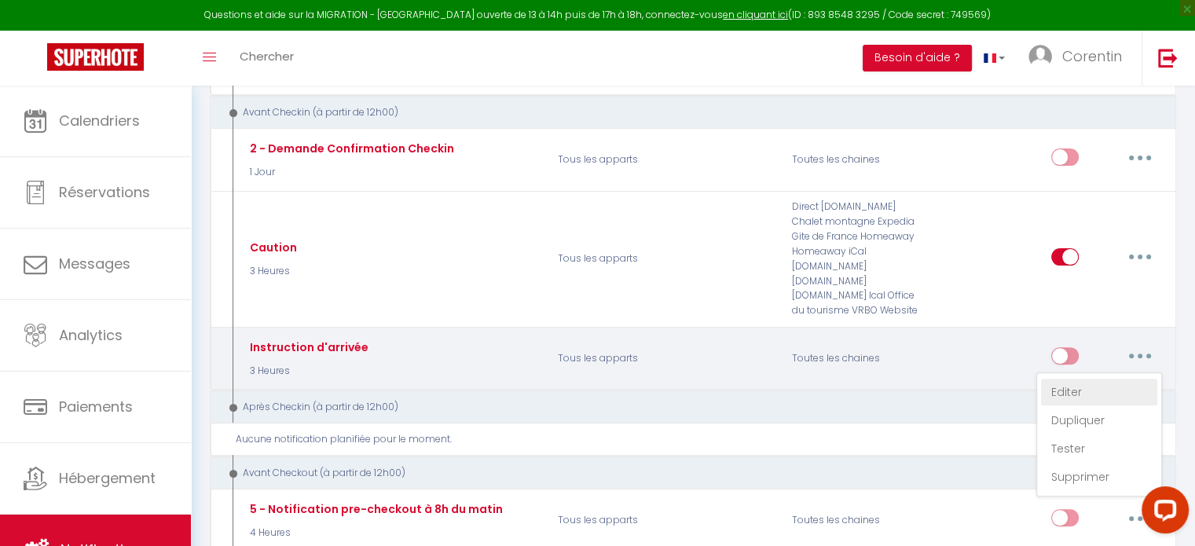
checkbox input "false"
type input "sa"
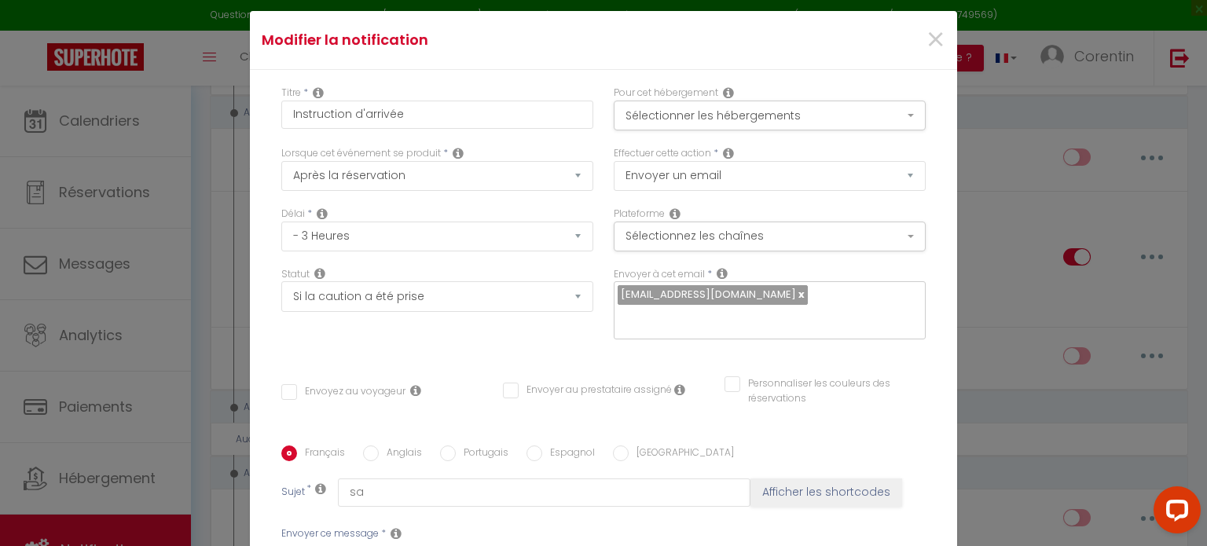
scroll to position [0, 0]
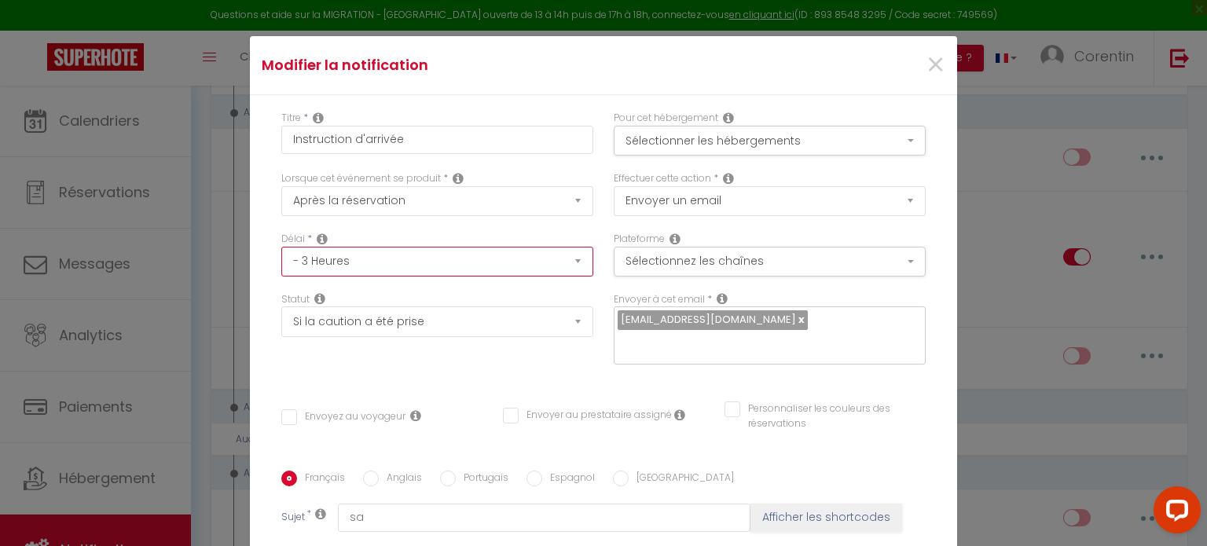
click at [408, 254] on select "Immédiat - 10 Minutes - 1 Heure - 2 Heures - 3 Heures - 4 Heures - 5 Heures - 6…" at bounding box center [437, 262] width 312 height 30
click at [394, 352] on div "Statut Aucun Si la réservation est payée Si réservation non payée Si la caution…" at bounding box center [437, 336] width 332 height 89
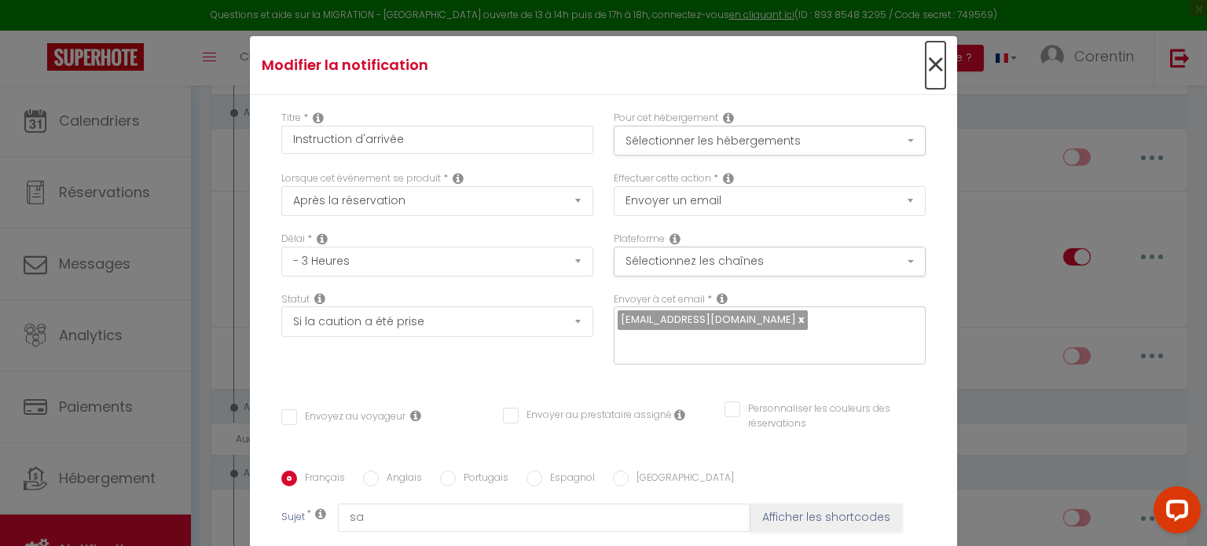
click at [925, 68] on span "×" at bounding box center [935, 65] width 20 height 47
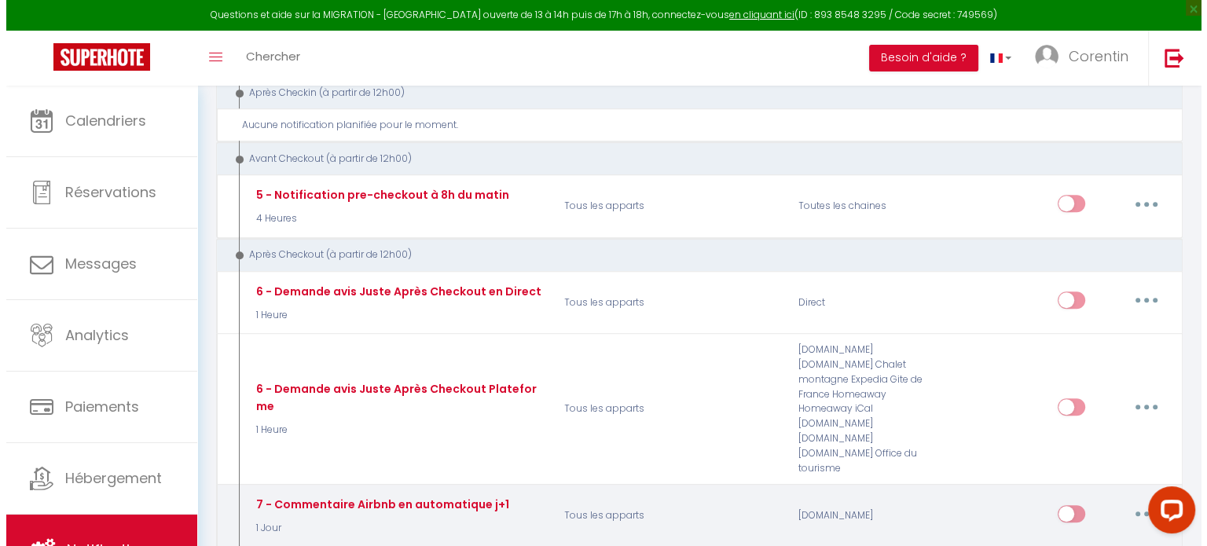
scroll to position [864, 0]
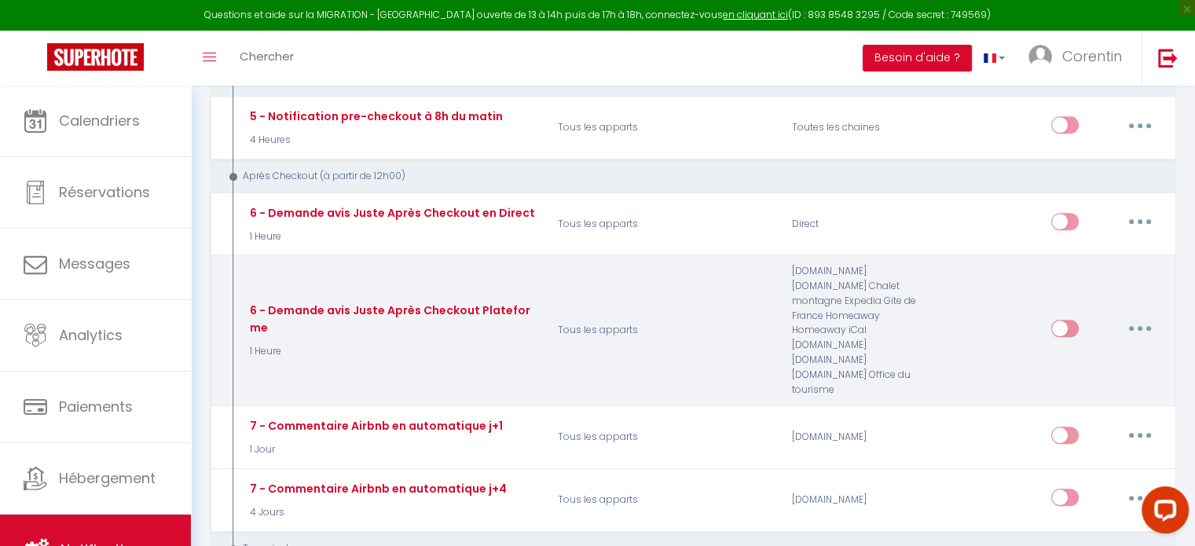
click at [1144, 316] on button "button" at bounding box center [1140, 328] width 44 height 25
click at [1071, 350] on link "Editer" at bounding box center [1099, 363] width 116 height 27
type input "6 - Demande avis Juste Après Checkout Plateforme"
select select "5"
select select "1 Heure"
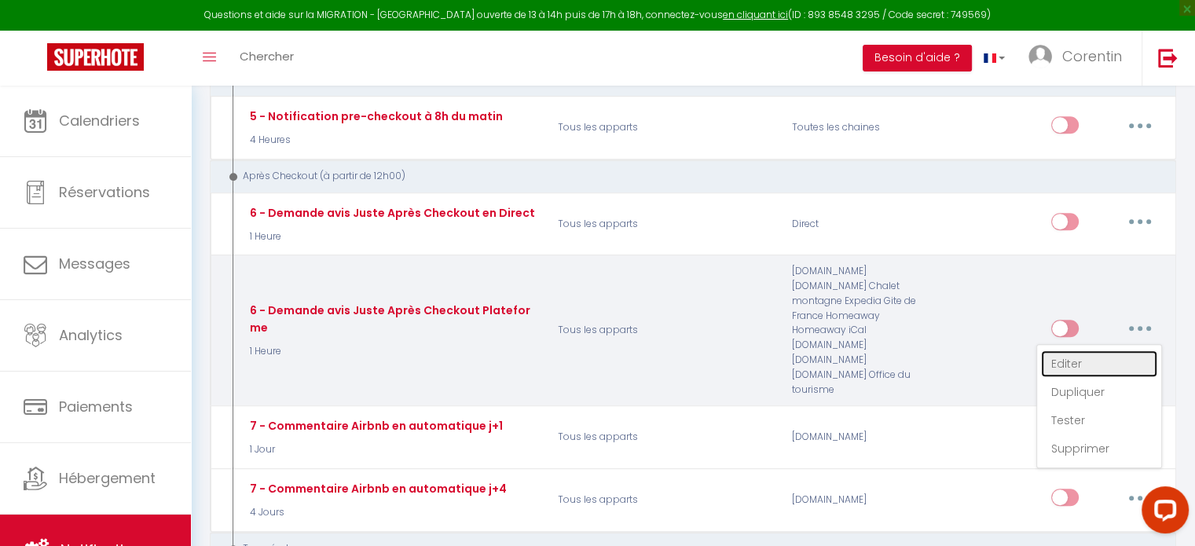
select select "if_booking_is_paid"
checkbox input "true"
checkbox input "false"
type input "[GUEST:FIRST_NAME], voici un cadeau pour vous avant de quitter [RENTAL:CITY]"
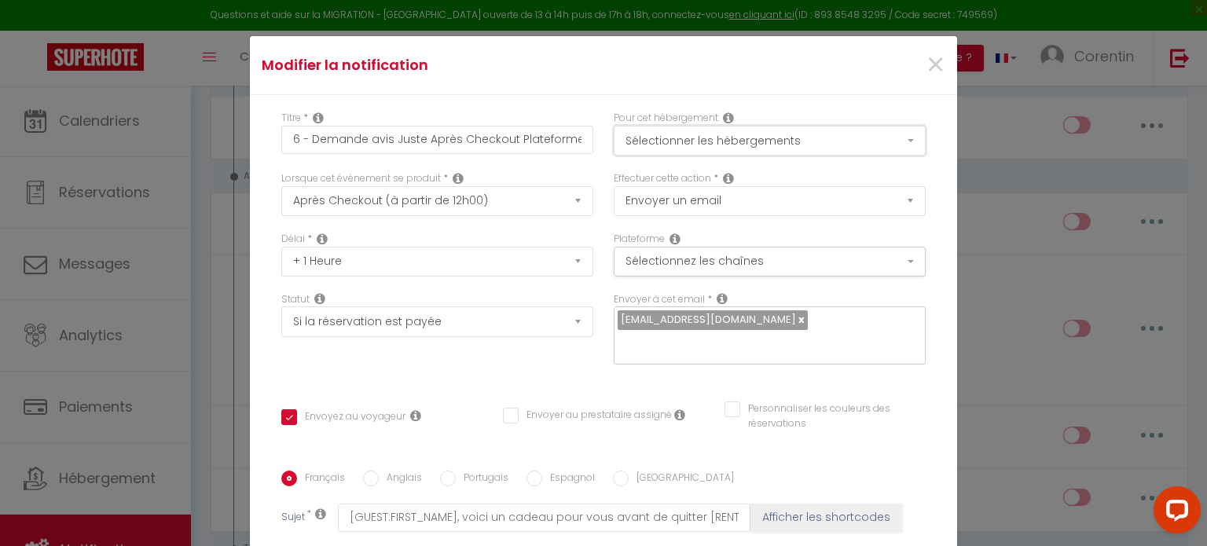
click at [656, 148] on button "Sélectionner les hébergements" at bounding box center [769, 141] width 312 height 30
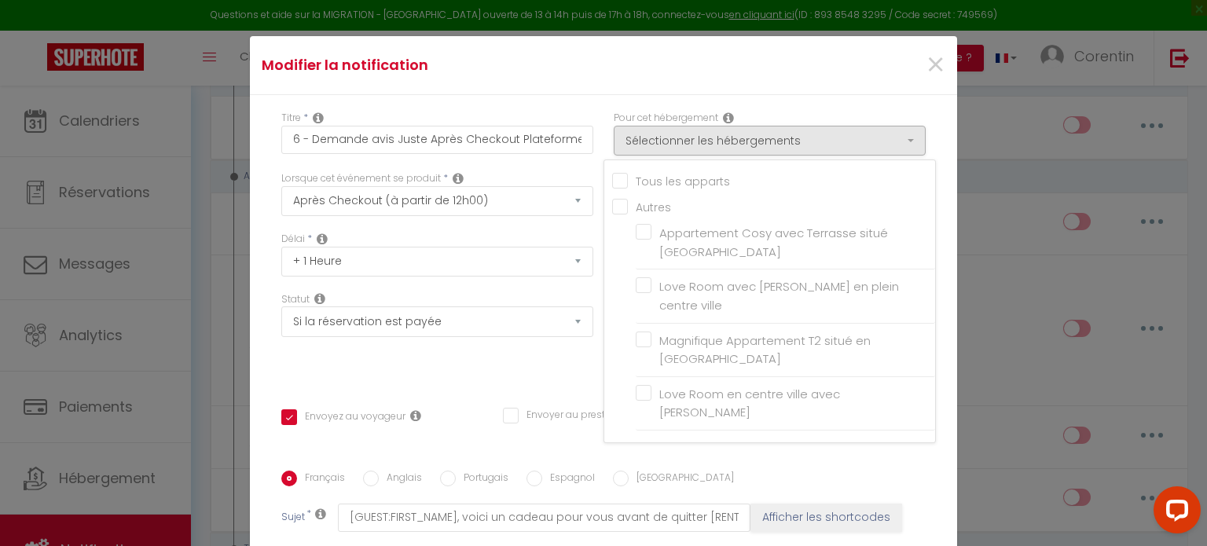
click at [612, 183] on input "Tous les apparts" at bounding box center [773, 180] width 323 height 16
checkbox input "true"
checkbox input "false"
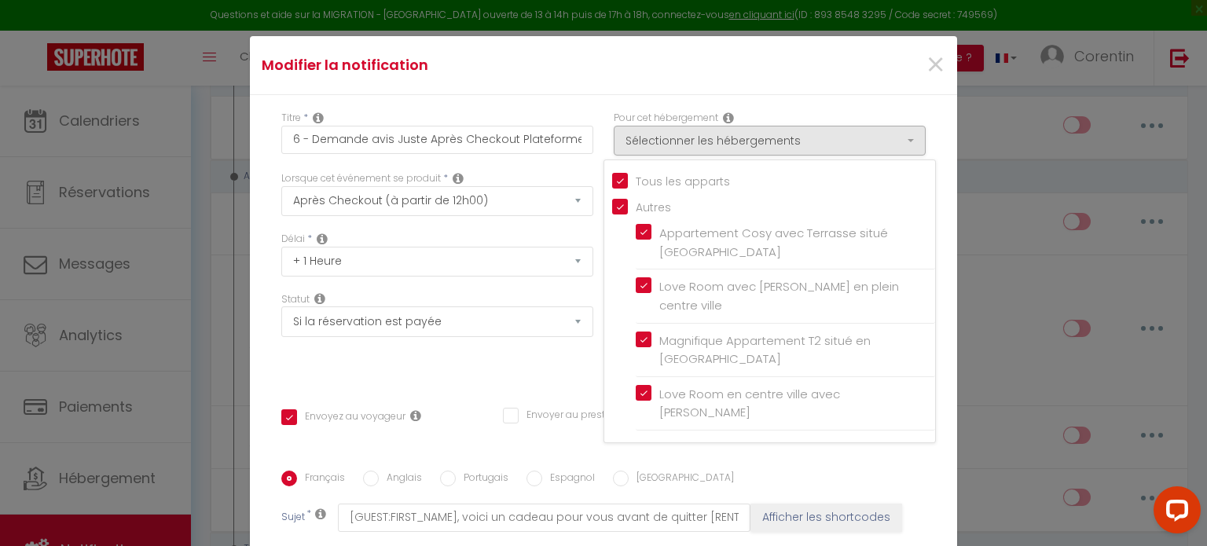
checkbox input "true"
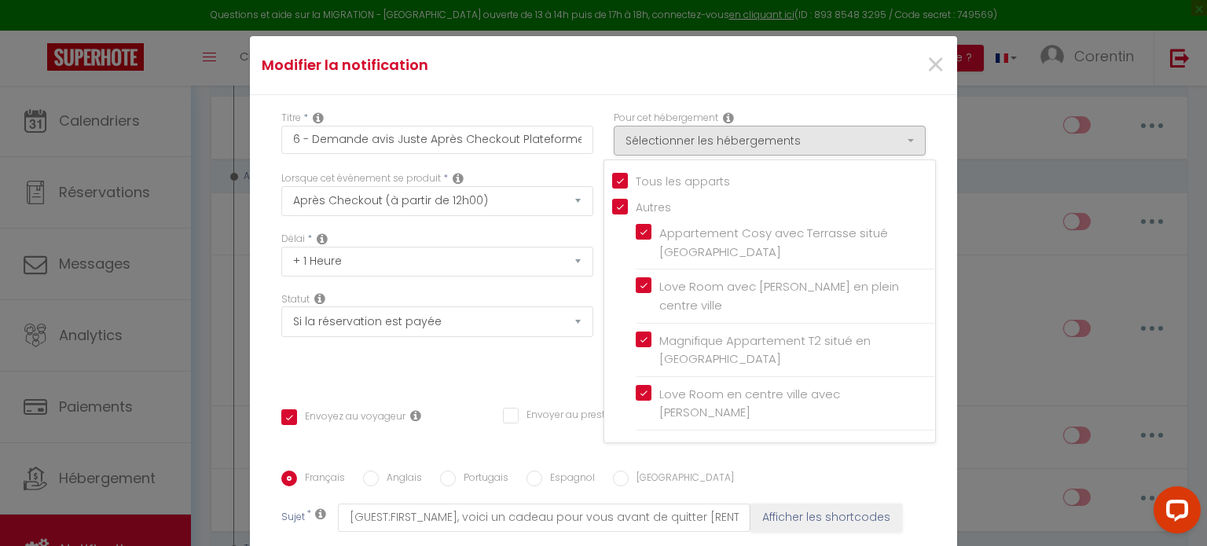
click at [520, 363] on div "Statut Aucun Si la réservation est payée Si réservation non payée Si la caution…" at bounding box center [437, 336] width 332 height 89
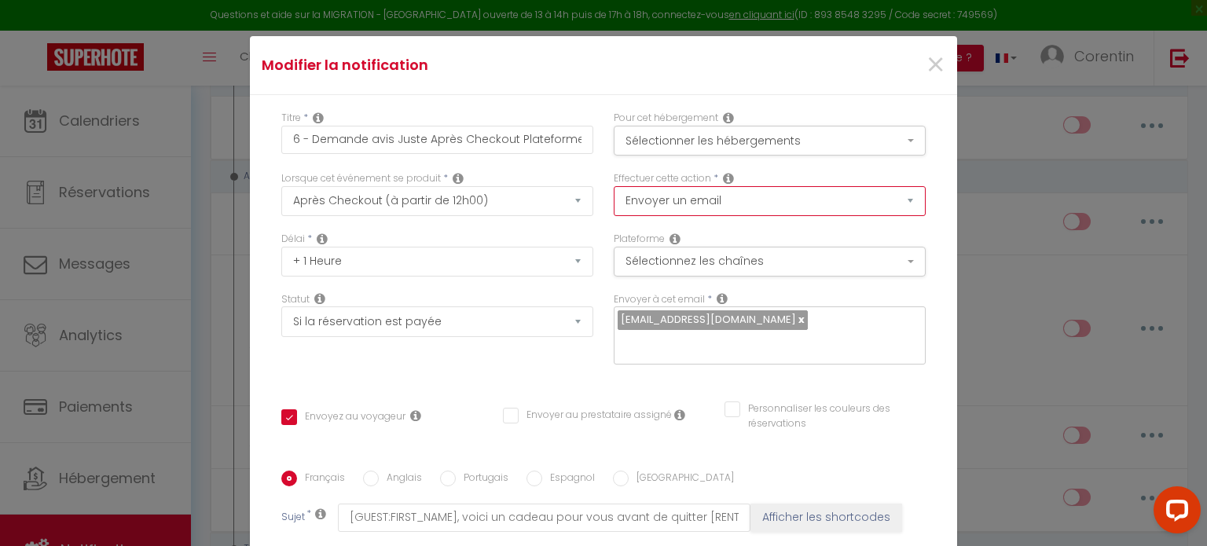
click at [765, 200] on select "Envoyer un email Envoyer un SMS Envoyer une notification push Envoyer l'avis au…" at bounding box center [769, 201] width 312 height 30
click at [543, 354] on div "Statut Aucun Si la réservation est payée Si réservation non payée Si la caution…" at bounding box center [437, 336] width 332 height 89
click at [665, 262] on button "Sélectionnez les chaînes" at bounding box center [769, 262] width 312 height 30
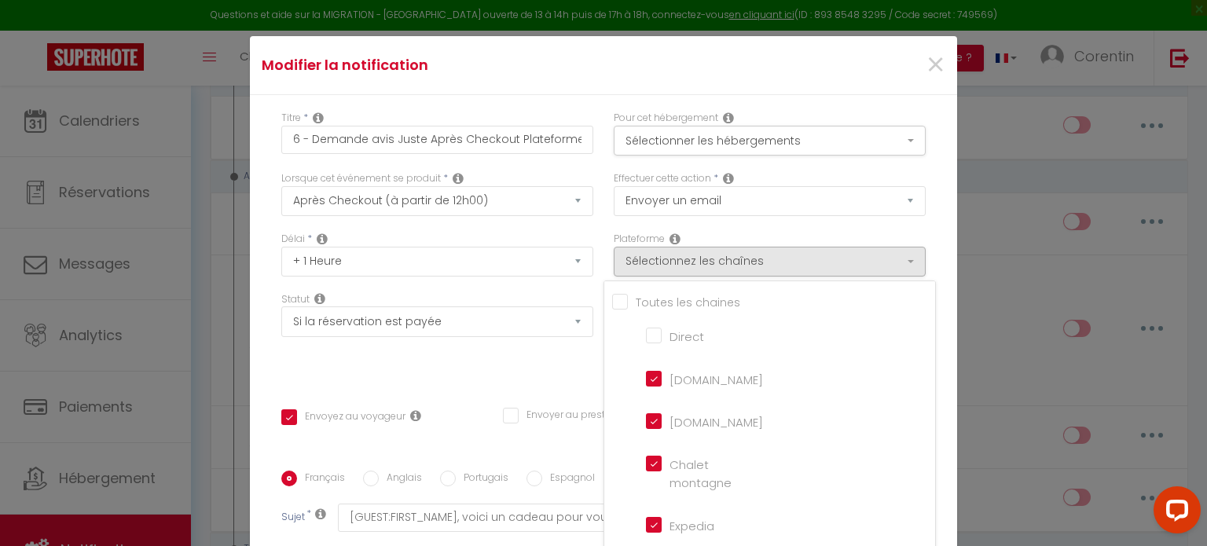
click at [646, 378] on input "[DOMAIN_NAME]" at bounding box center [691, 377] width 90 height 16
checkbox input "false"
checkbox input "true"
checkbox input "false"
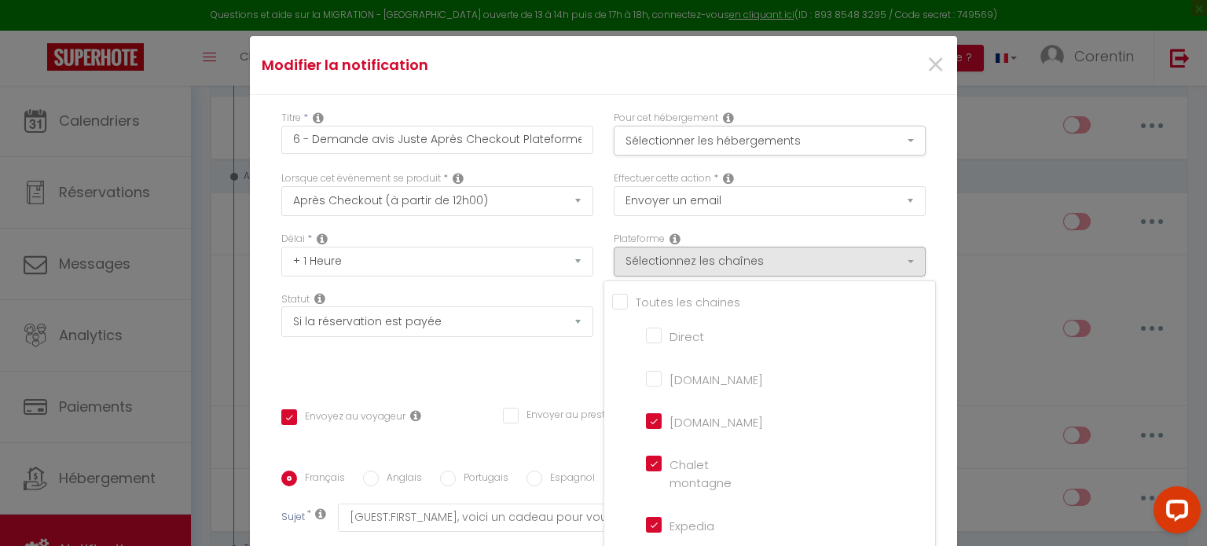
click at [518, 372] on div "Statut Aucun Si la réservation est payée Si réservation non payée Si la caution…" at bounding box center [437, 336] width 332 height 89
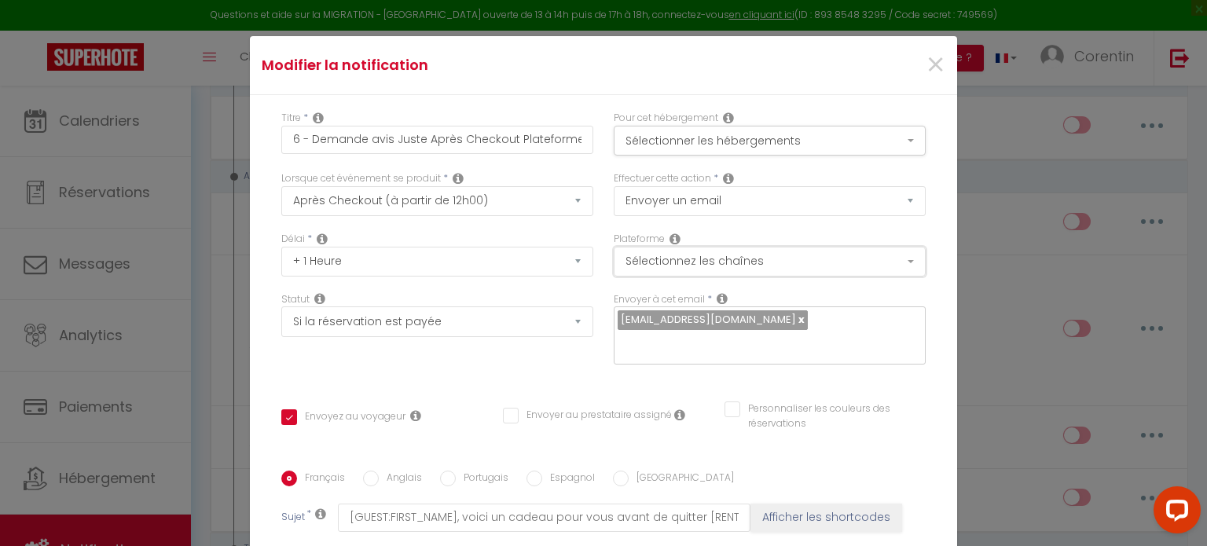
click at [632, 269] on button "Sélectionnez les chaînes" at bounding box center [769, 262] width 312 height 30
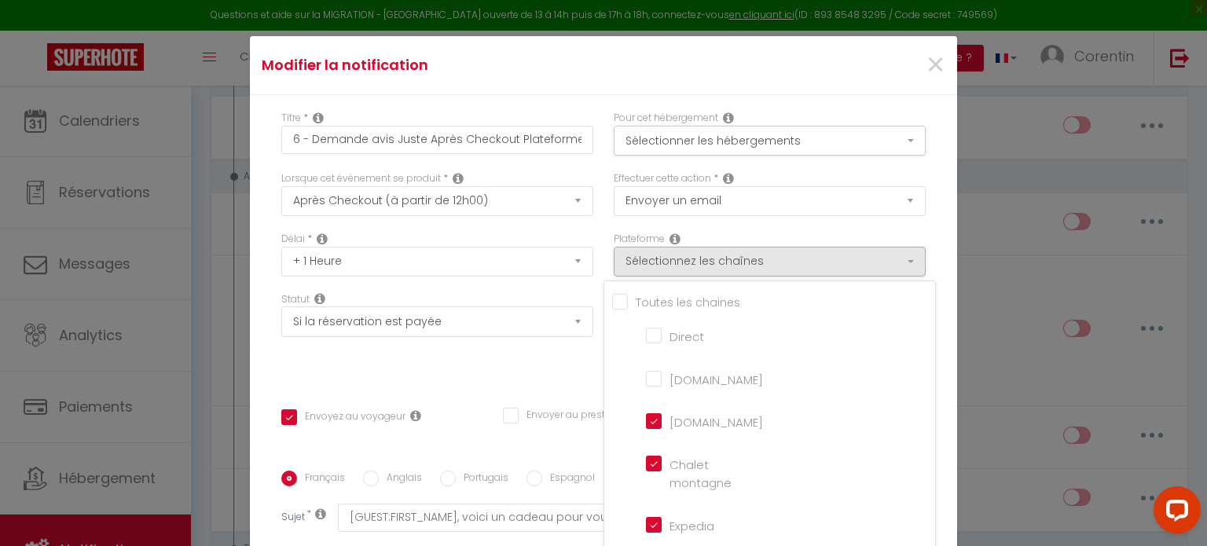
click at [646, 332] on input "Direct" at bounding box center [691, 335] width 90 height 16
checkbox input "true"
checkbox input "false"
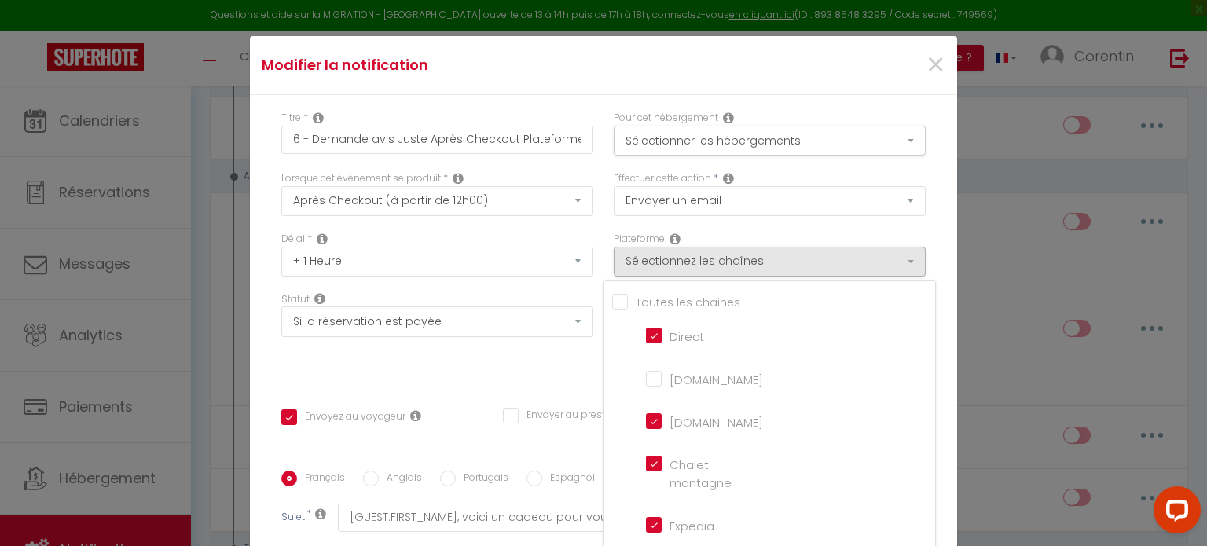
click at [512, 373] on div "Statut Aucun Si la réservation est payée Si réservation non payée Si la caution…" at bounding box center [437, 336] width 332 height 89
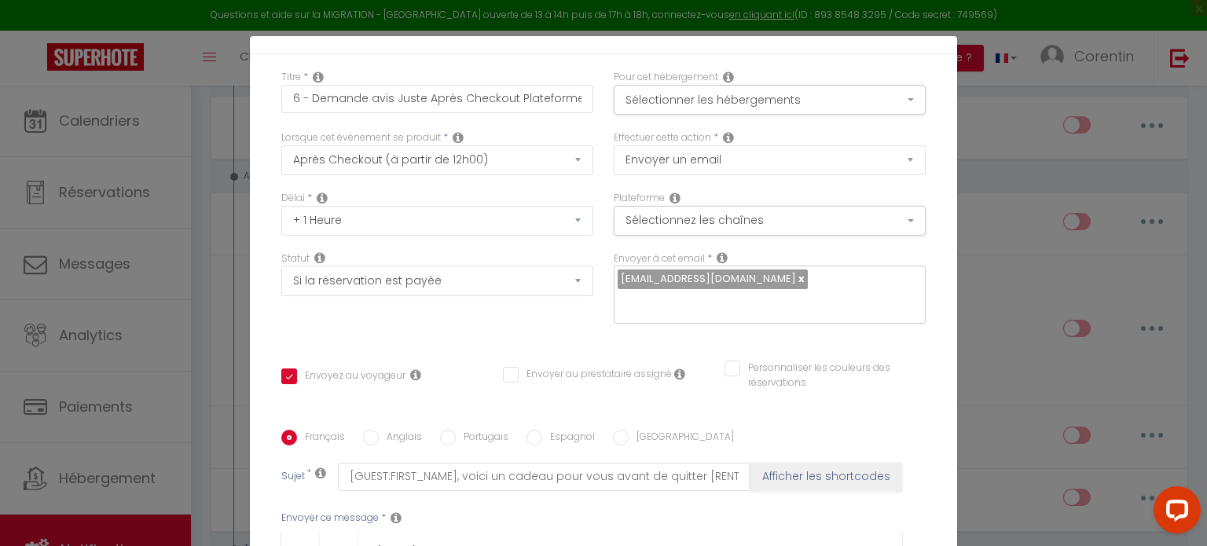
scroll to position [79, 0]
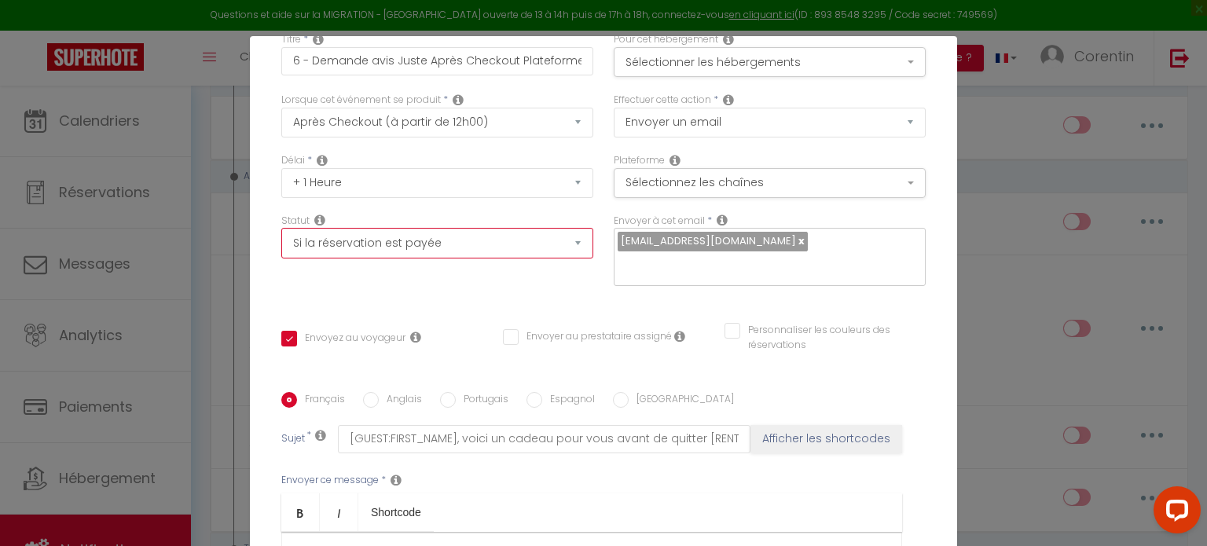
click at [385, 254] on select "Aucun Si la réservation est payée Si réservation non payée Si la caution a été …" at bounding box center [437, 243] width 312 height 30
click at [255, 283] on div "Titre * 6 - Demande avis Juste Après Checkout Plateforme Pour cet hébergement S…" at bounding box center [603, 392] width 707 height 752
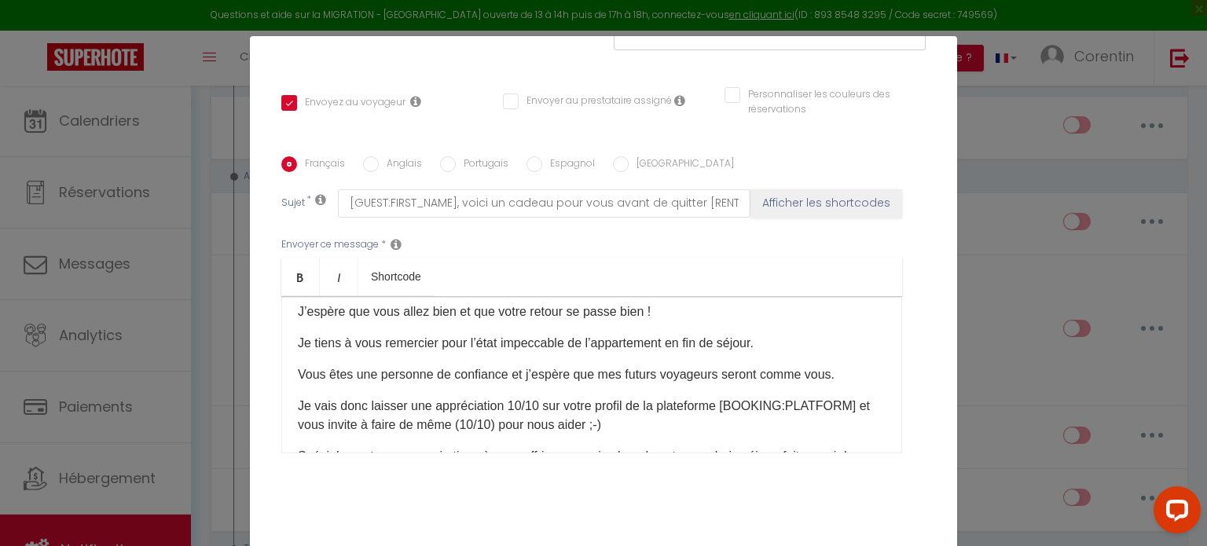
scroll to position [0, 0]
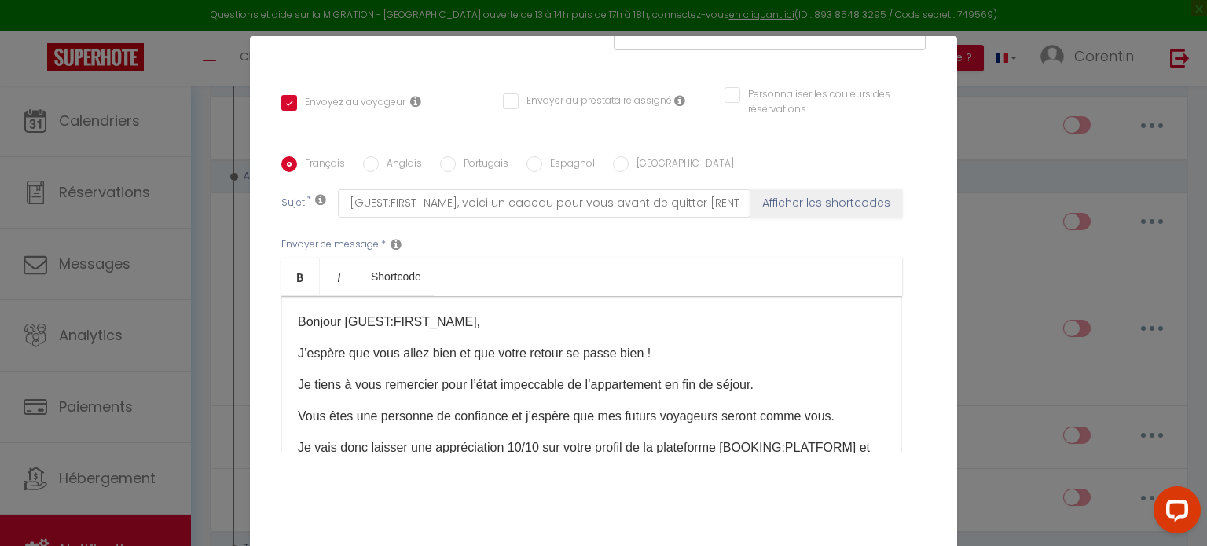
click at [288, 357] on div "Bonjour [GUEST:FIRST_NAME], J’espère que vous allez bien et que votre retour se…" at bounding box center [591, 374] width 621 height 157
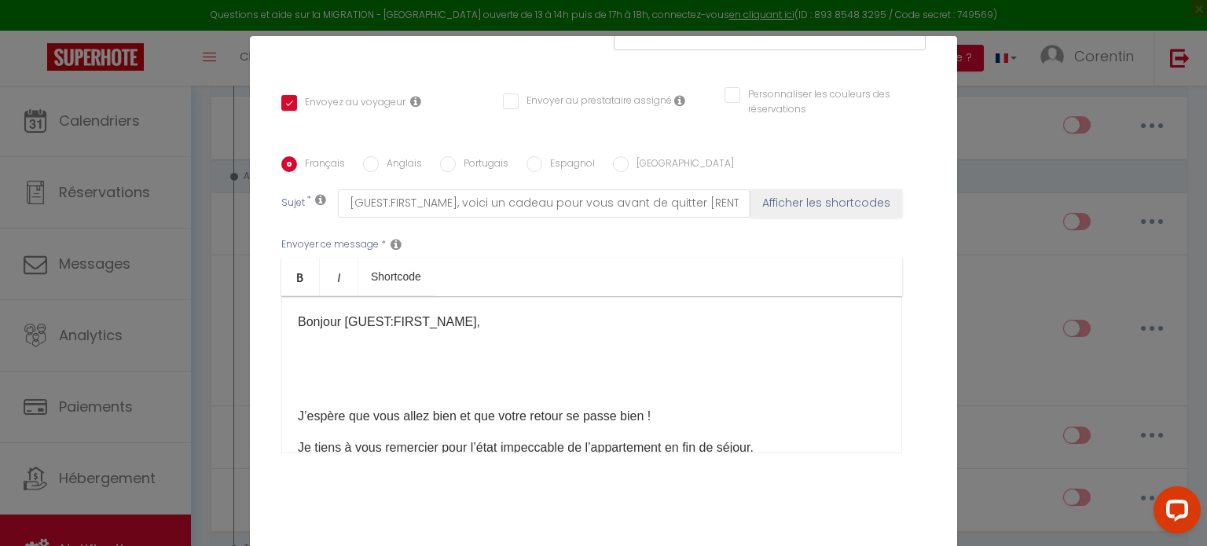
click at [289, 356] on div "Bonjour [GUEST:FIRST_NAME], J’espère que vous allez bien et que votre retour se…" at bounding box center [591, 374] width 621 height 157
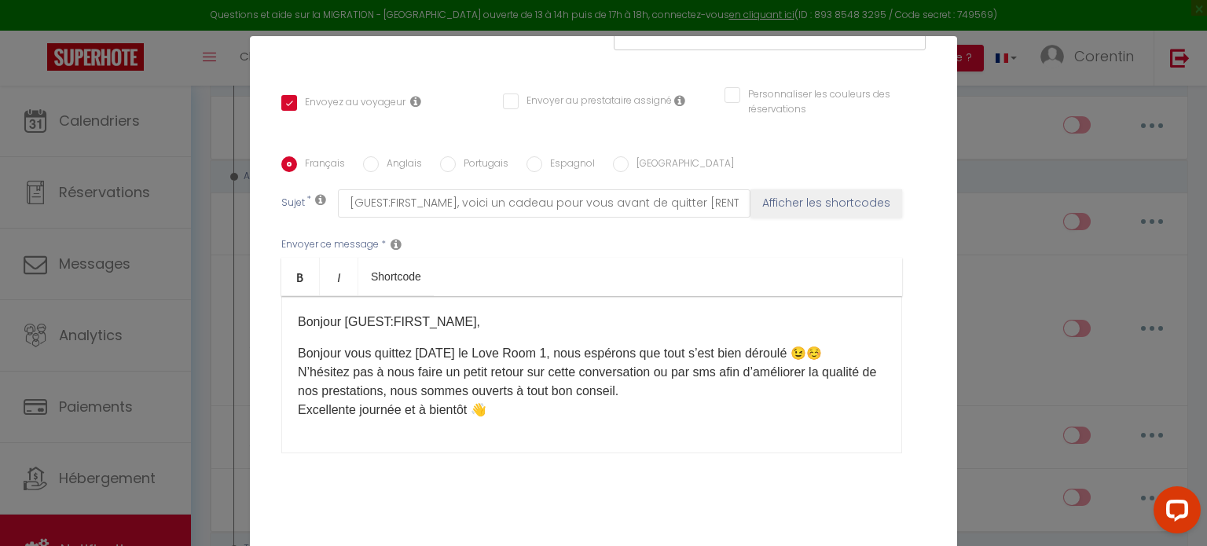
click at [565, 352] on p "Bonjour vous quittez [DATE] le Love Room 1, nous espérons que tout s’est bien d…" at bounding box center [592, 381] width 588 height 75
click at [809, 354] on p "Bonjour vous quittez [DATE] le logement, nous espérons que tout s’est bien déro…" at bounding box center [592, 381] width 588 height 75
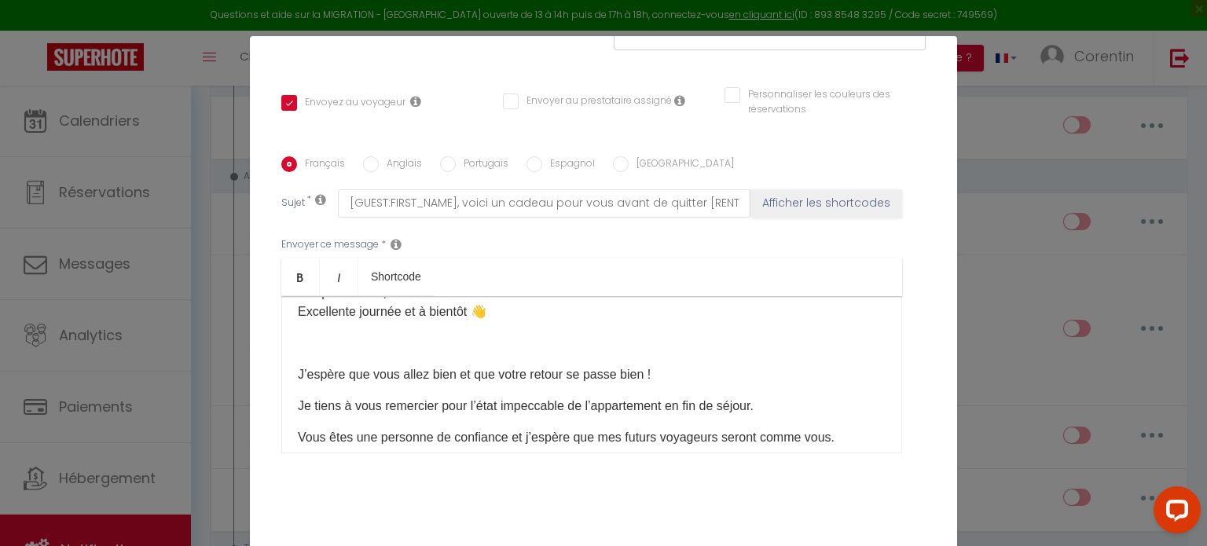
scroll to position [157, 0]
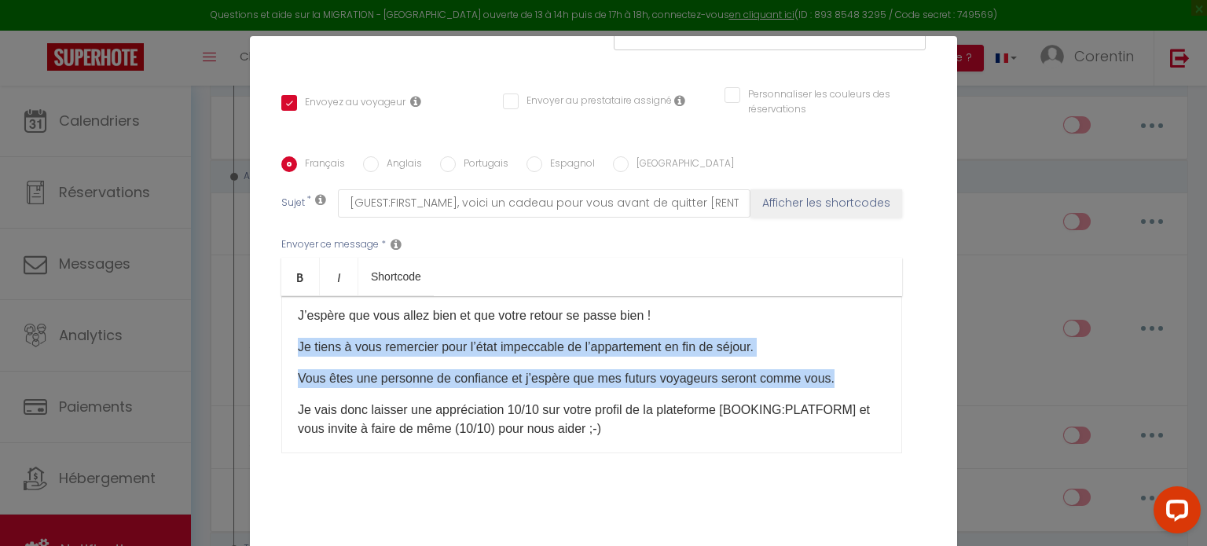
drag, startPoint x: 289, startPoint y: 346, endPoint x: 829, endPoint y: 370, distance: 540.2
click at [829, 370] on div "Bonjour [GUEST:FIRST_NAME], Bonjour vous quittez [DATE] le logement, nous espér…" at bounding box center [591, 374] width 621 height 157
copy div "Je tiens à vous remercier pour l’état impeccable de l’appartement en fin de séj…"
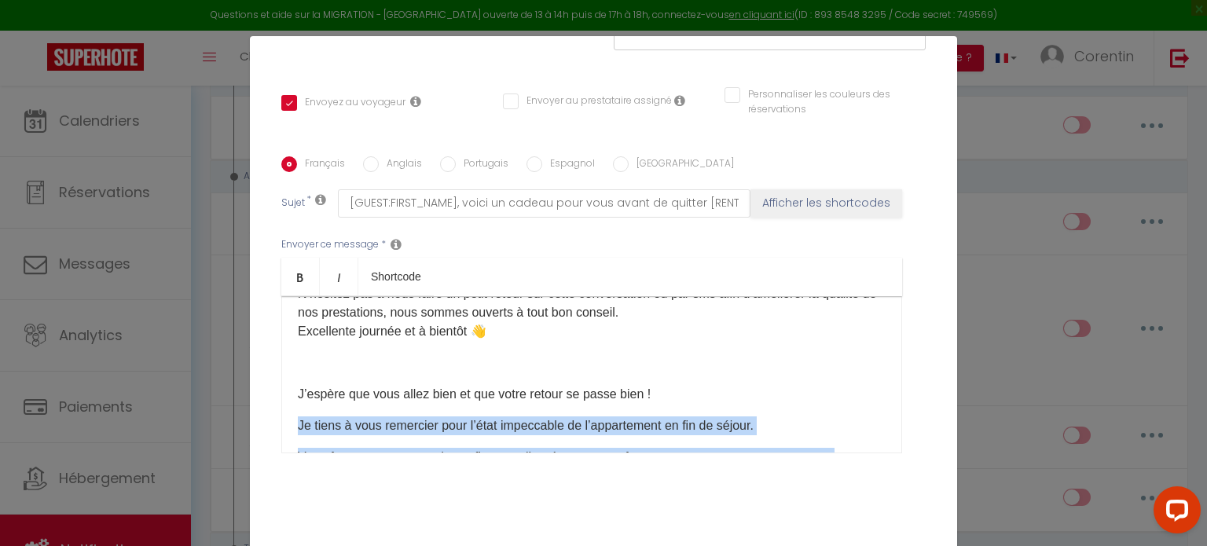
scroll to position [0, 0]
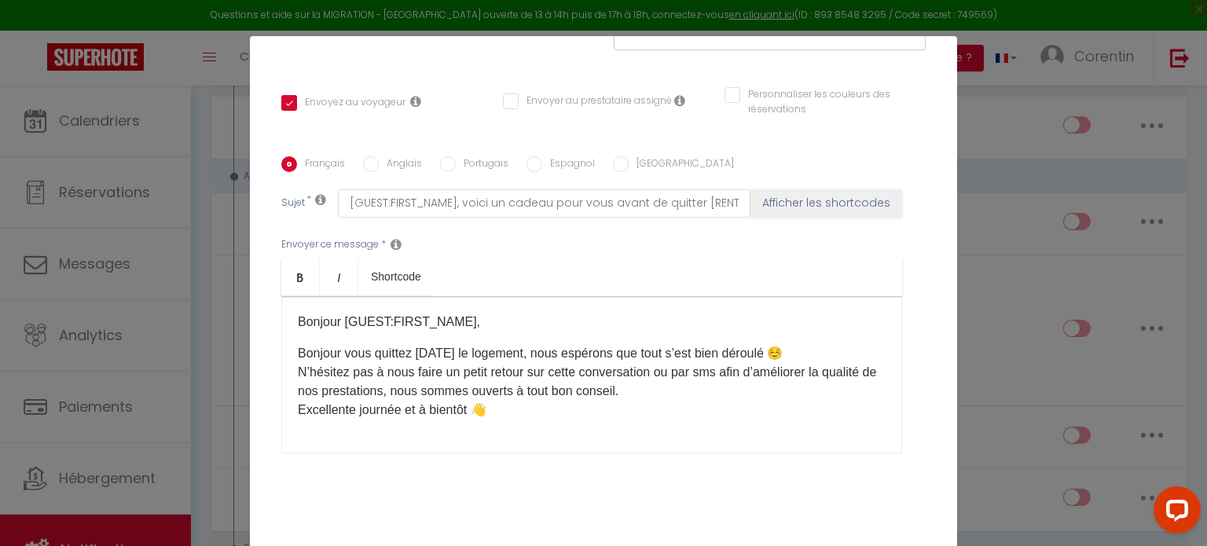
click at [829, 346] on p "Bonjour vous quittez [DATE] le logement, nous espérons que tout s’est bien déro…" at bounding box center [592, 381] width 588 height 75
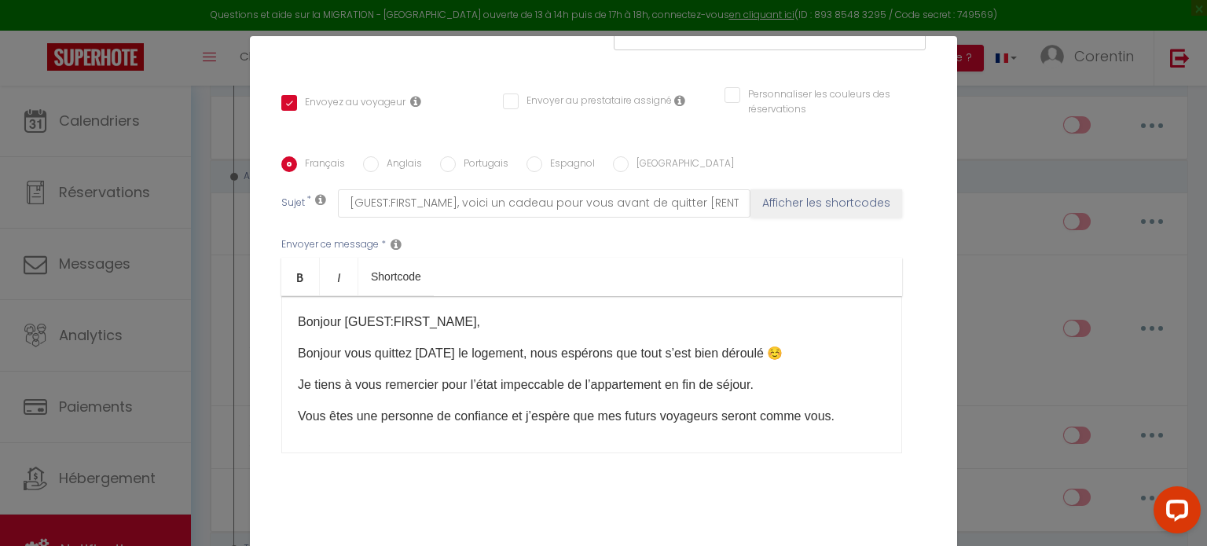
click at [457, 405] on div "Bonjour [GUEST:FIRST_NAME], Bonjour vous quittez [DATE] le logement, nous espér…" at bounding box center [591, 374] width 621 height 157
click at [457, 400] on div "Bonjour [GUEST:FIRST_NAME], Bonjour vous quittez [DATE] le logement, nous espér…" at bounding box center [591, 374] width 621 height 157
click at [452, 398] on div "Bonjour [GUEST:FIRST_NAME], Bonjour vous quittez [DATE] le logement, nous espér…" at bounding box center [591, 374] width 621 height 157
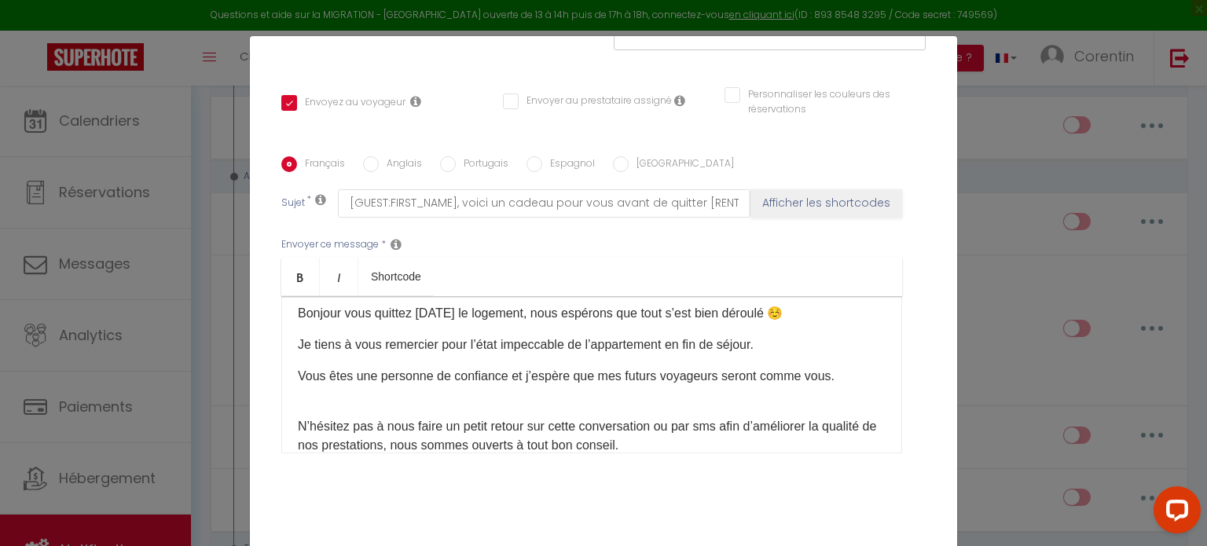
scroll to position [79, 0]
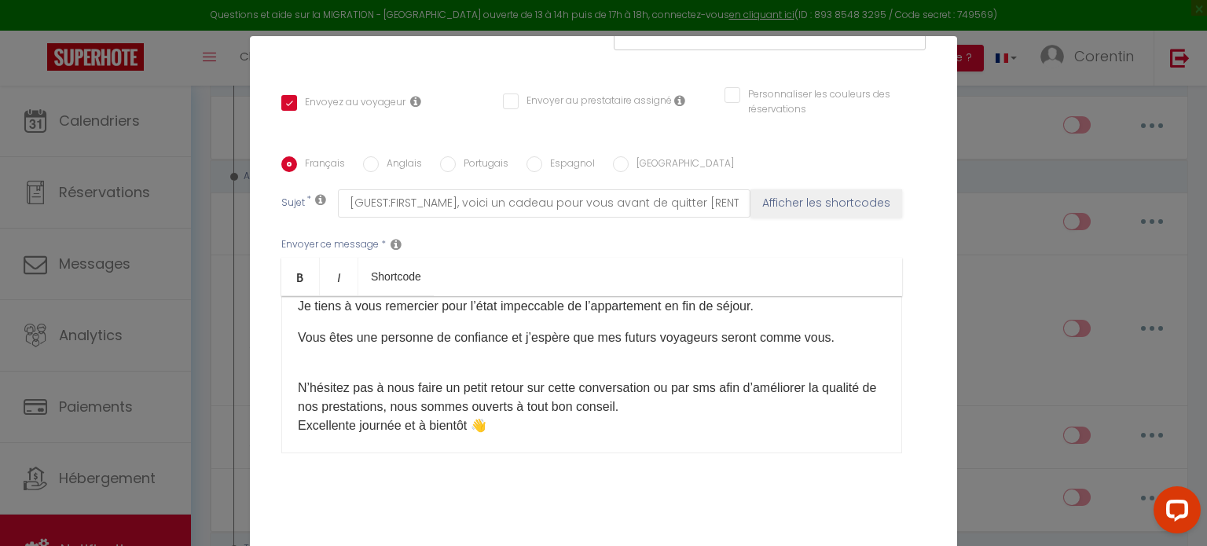
click at [298, 373] on p "N’hésitez pas à nous faire un petit retour sur cette conversation ou par sms af…" at bounding box center [592, 397] width 588 height 75
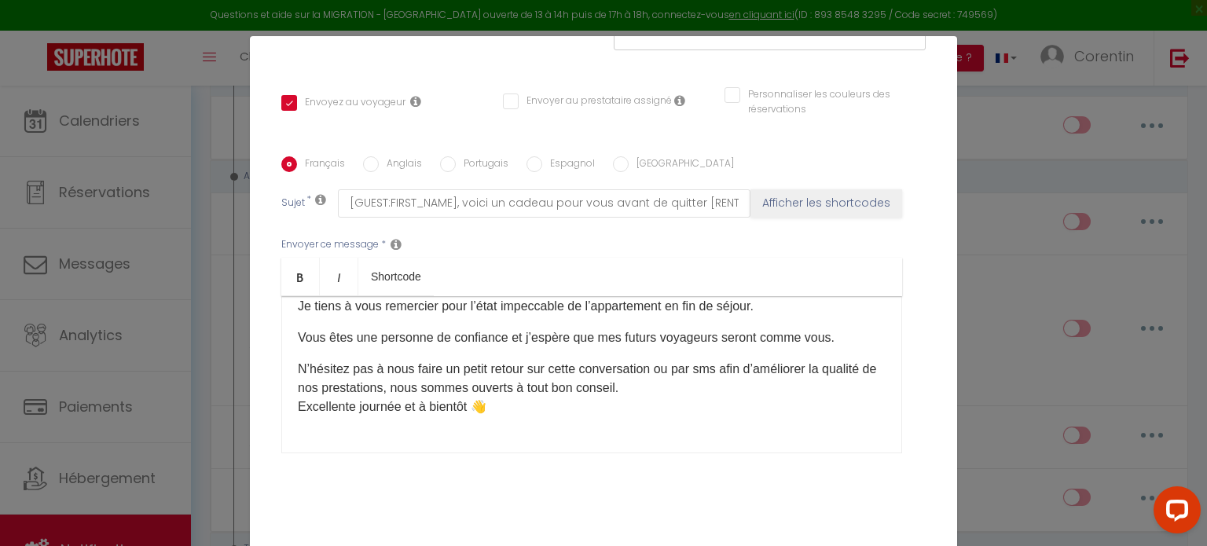
scroll to position [0, 0]
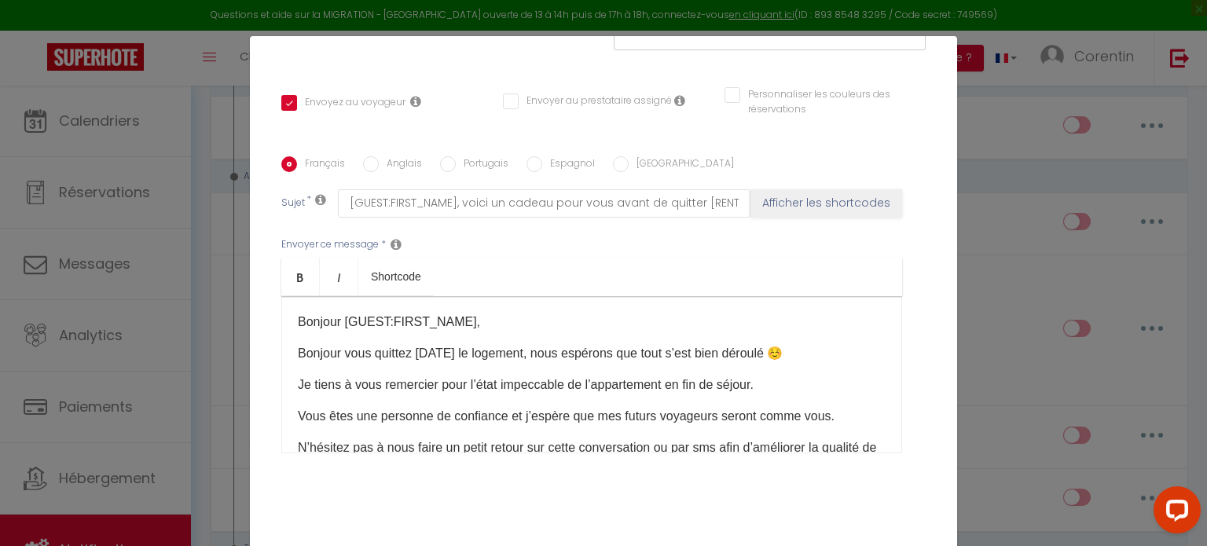
click at [298, 385] on p "Je tiens à vous remercier pour l’état impeccable de l’appartement en fin de séj…" at bounding box center [592, 384] width 588 height 19
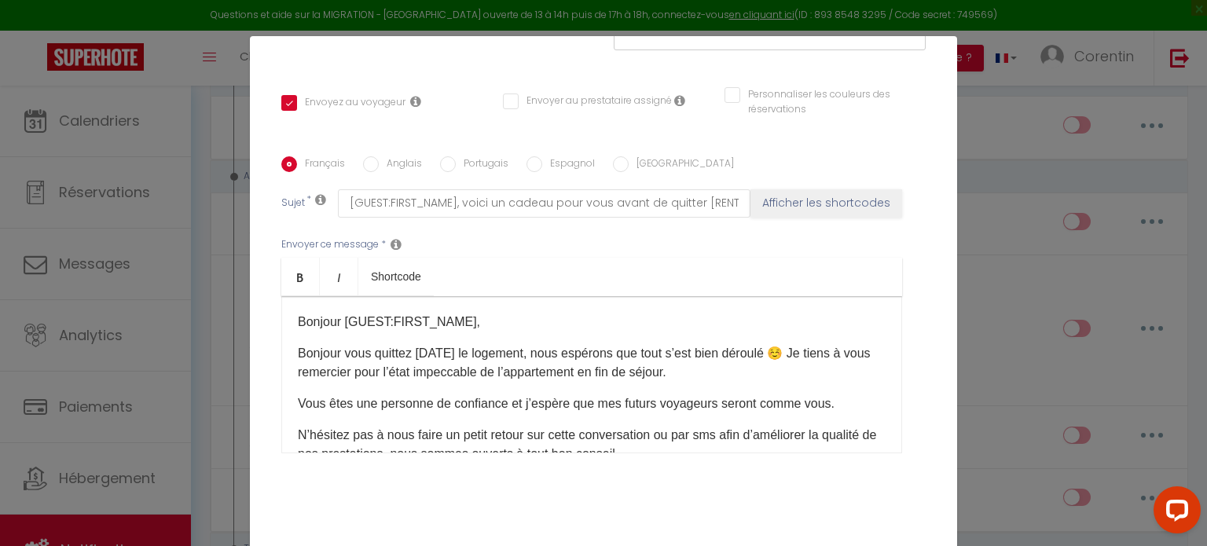
click at [298, 401] on p "Vous êtes une personne de confiance et j’espère que mes futurs voyageurs seront…" at bounding box center [592, 403] width 588 height 19
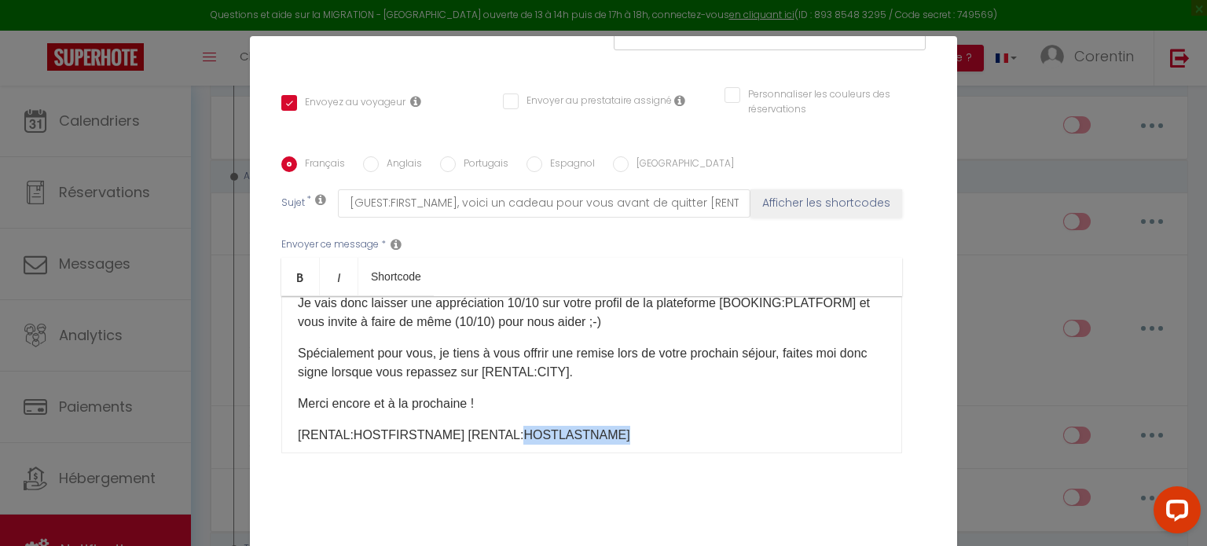
scroll to position [79, 0]
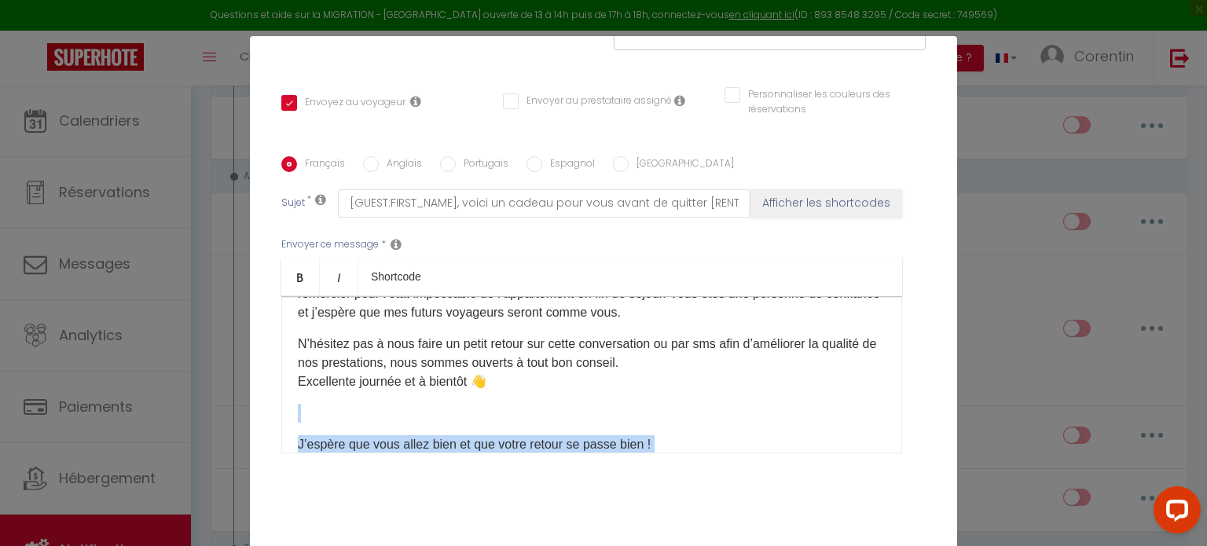
drag, startPoint x: 610, startPoint y: 433, endPoint x: 305, endPoint y: 413, distance: 305.4
click at [305, 413] on div "Bonjour [GUEST:FIRST_NAME], Bonjour vous quittez [DATE] le logement, nous espér…" at bounding box center [591, 374] width 621 height 157
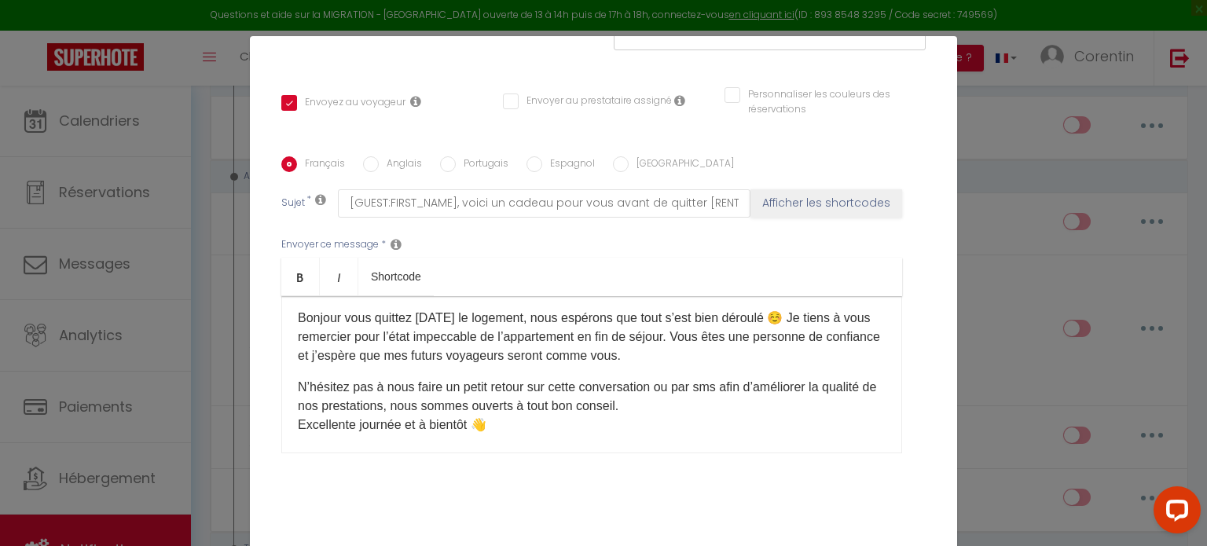
scroll to position [0, 0]
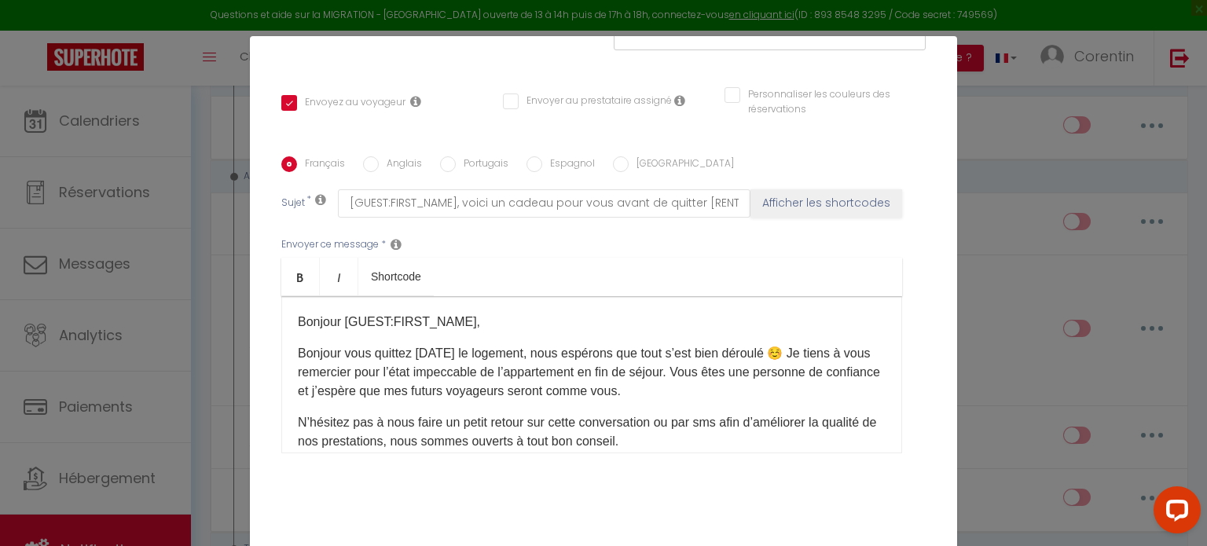
click at [682, 441] on p "N’hésitez pas à nous faire un petit retour sur cette conversation ou par sms af…" at bounding box center [592, 441] width 588 height 57
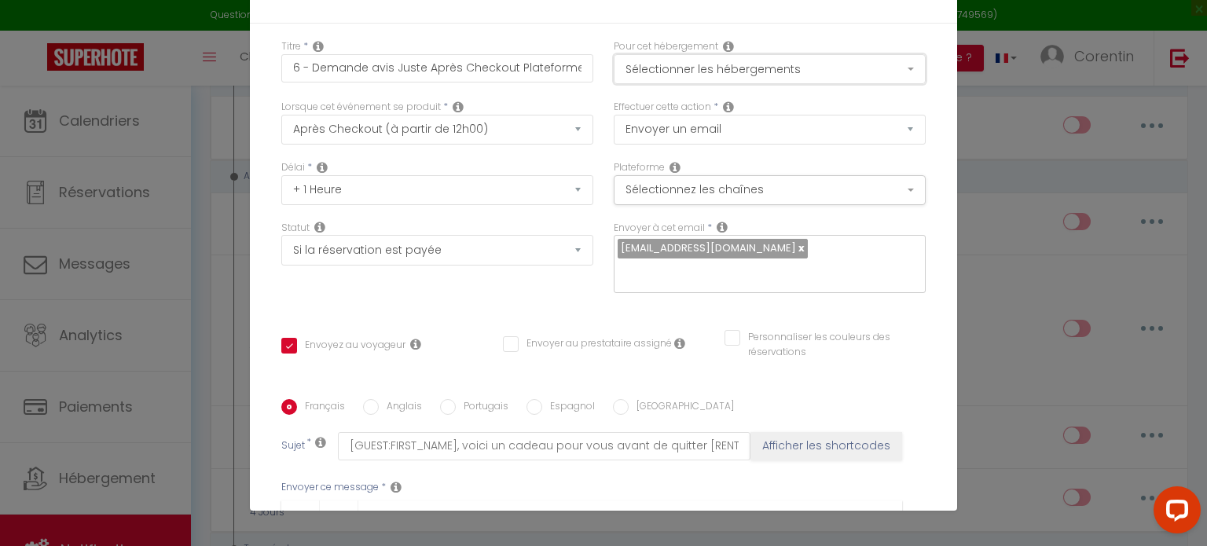
click at [707, 76] on button "Sélectionner les hébergements" at bounding box center [769, 69] width 312 height 30
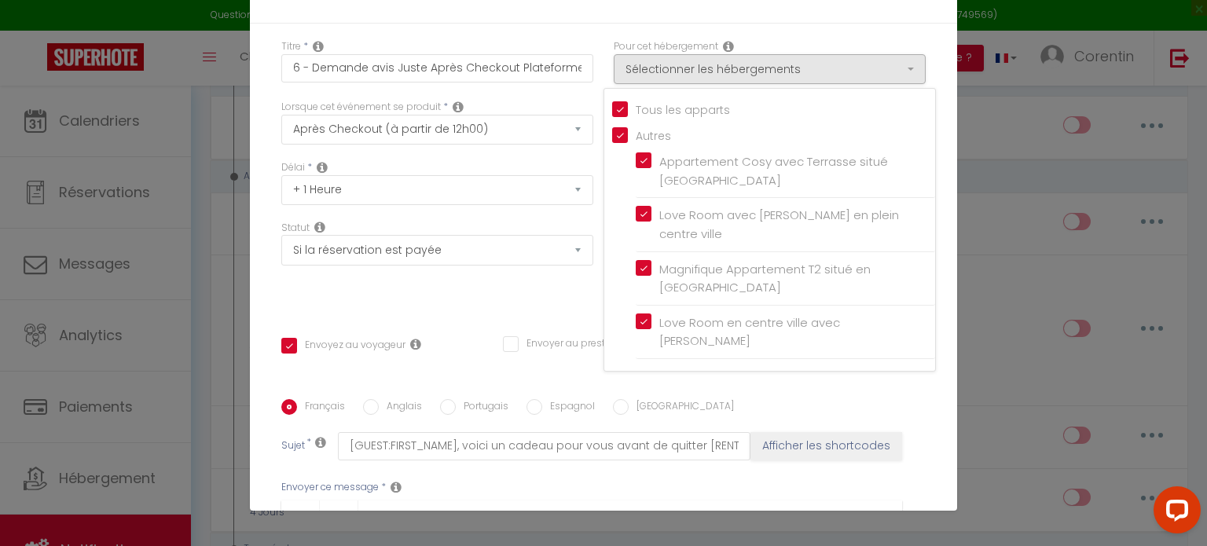
click at [493, 292] on div "Statut Aucun Si la réservation est payée Si réservation non payée Si la caution…" at bounding box center [437, 265] width 332 height 89
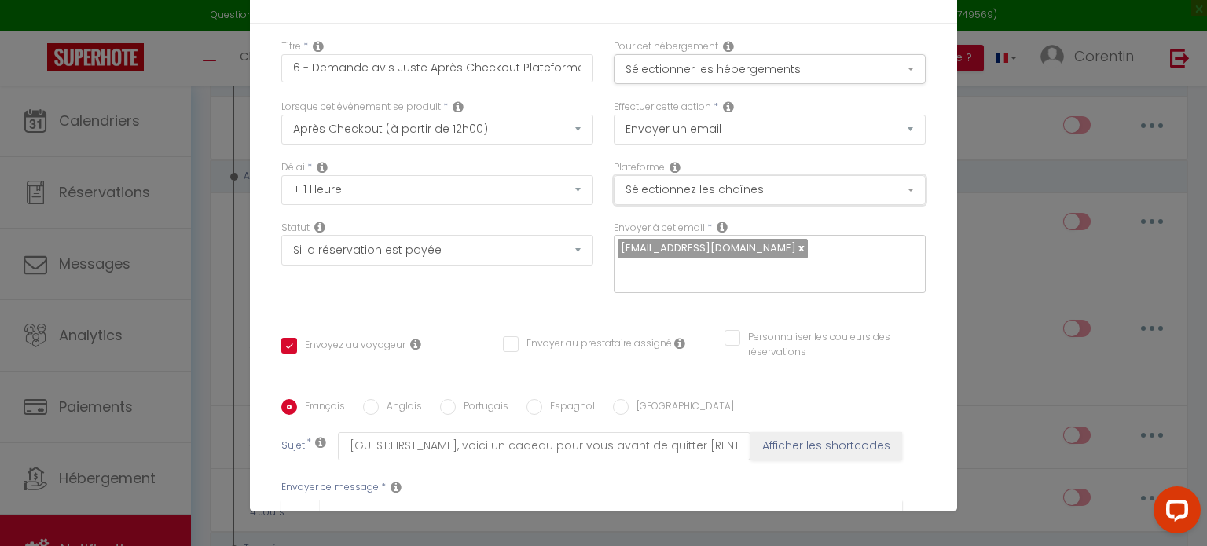
click at [667, 187] on button "Sélectionnez les chaînes" at bounding box center [769, 190] width 312 height 30
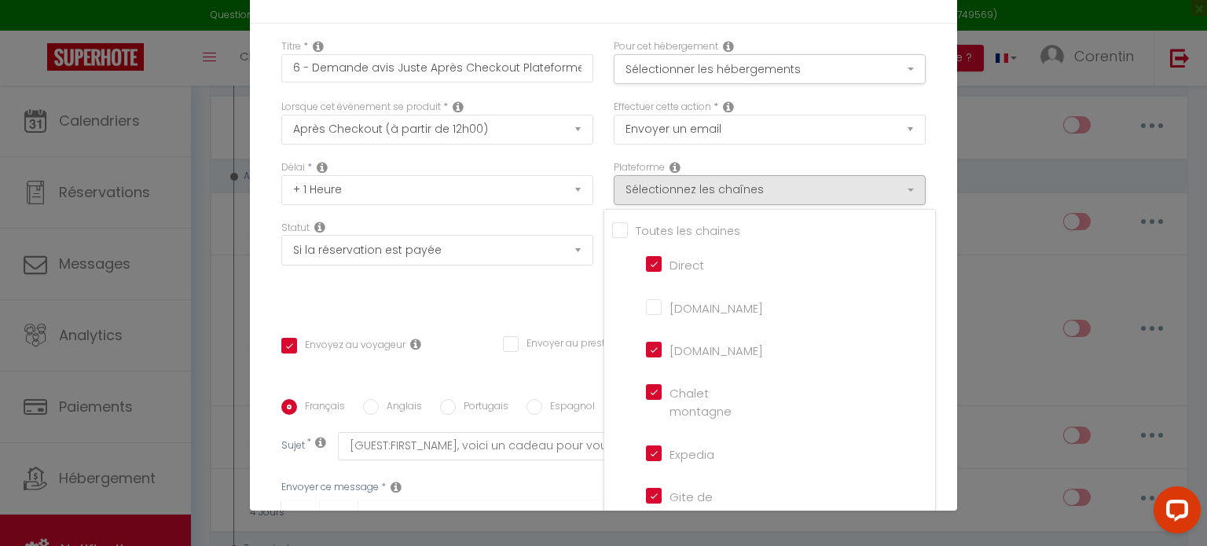
click at [536, 301] on div "Statut Aucun Si la réservation est payée Si réservation non payée Si la caution…" at bounding box center [437, 265] width 332 height 89
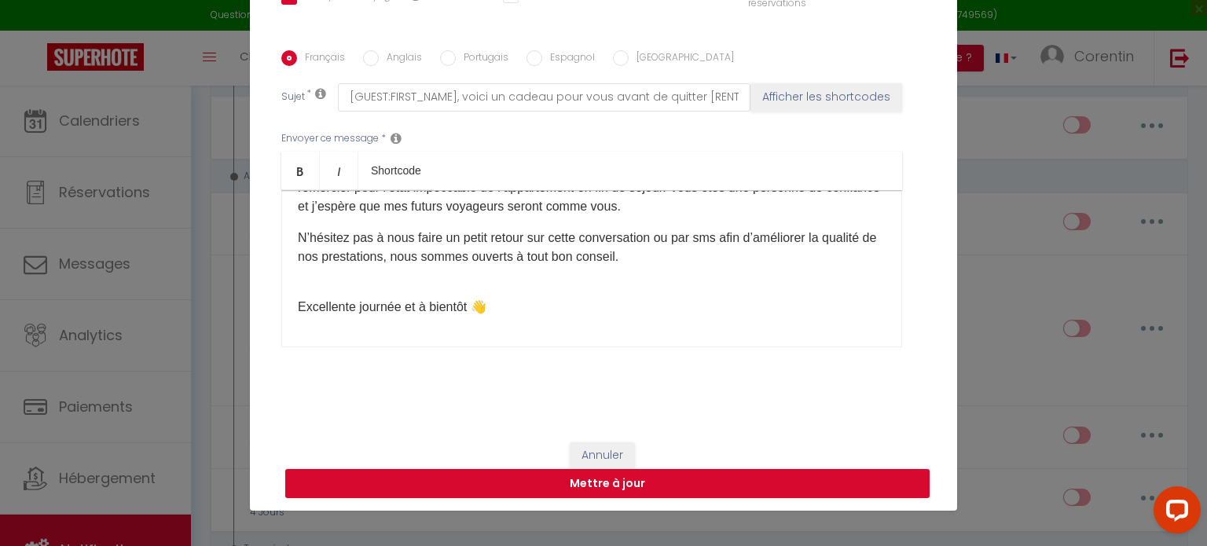
scroll to position [352, 0]
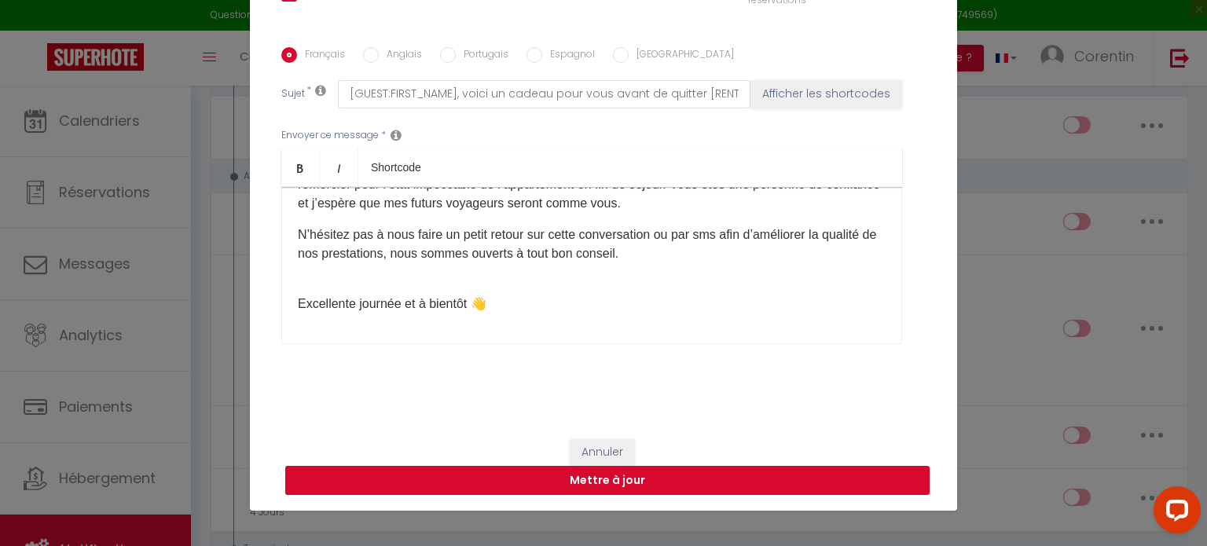
click at [592, 478] on button "Mettre à jour" at bounding box center [607, 481] width 644 height 30
checkbox input "true"
checkbox input "false"
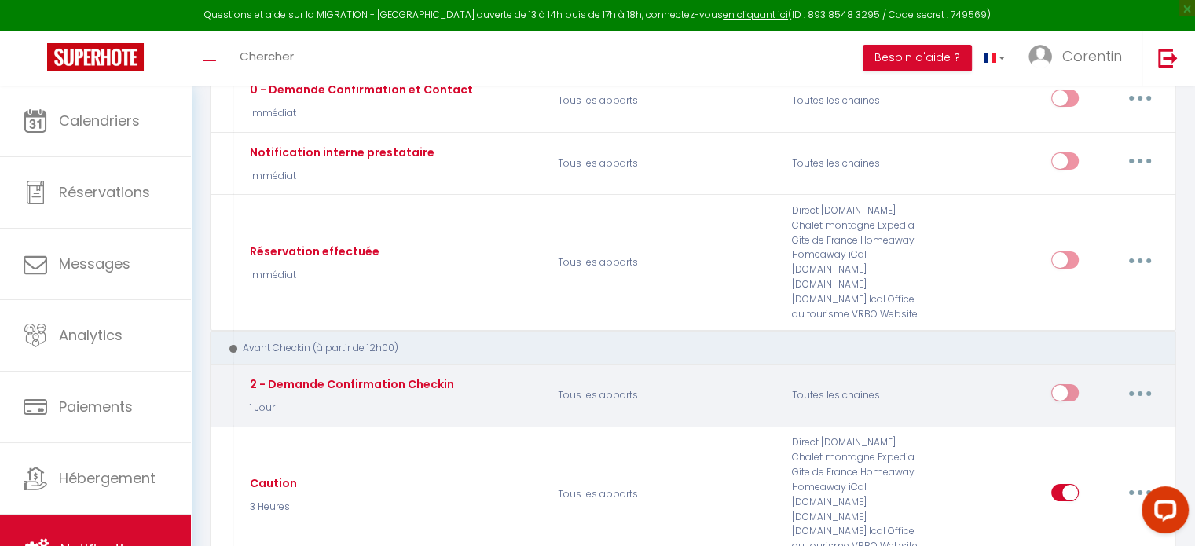
scroll to position [157, 0]
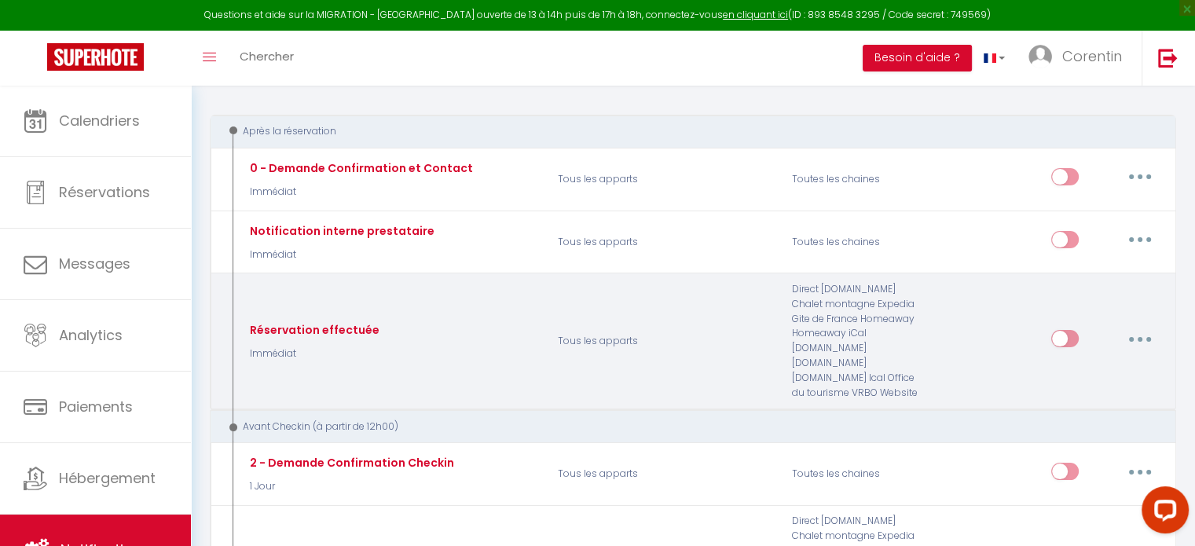
click at [1062, 332] on input "checkbox" at bounding box center [1064, 342] width 27 height 24
checkbox input "true"
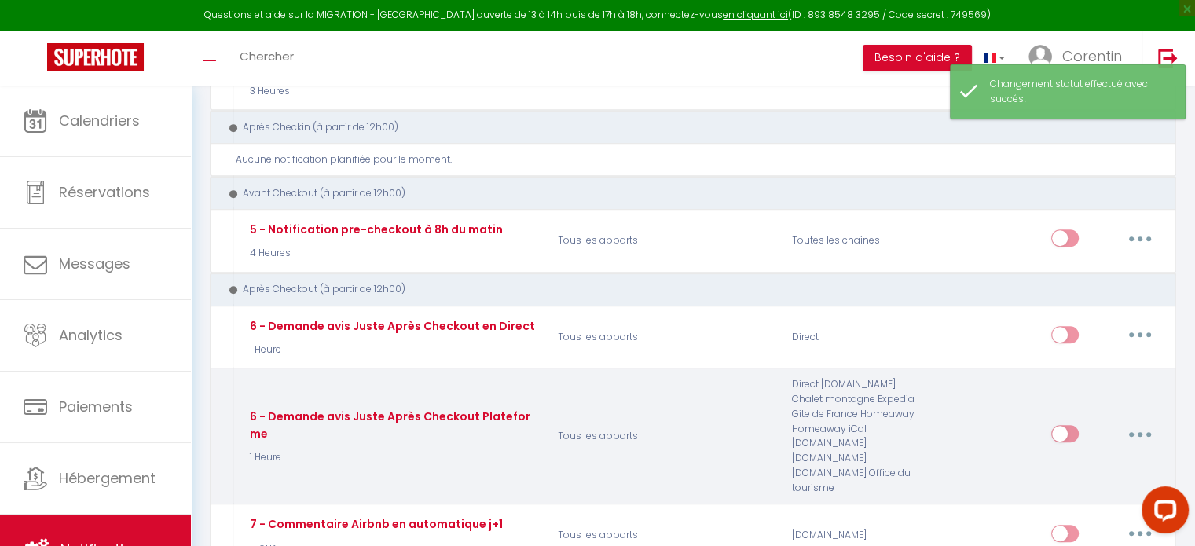
scroll to position [786, 0]
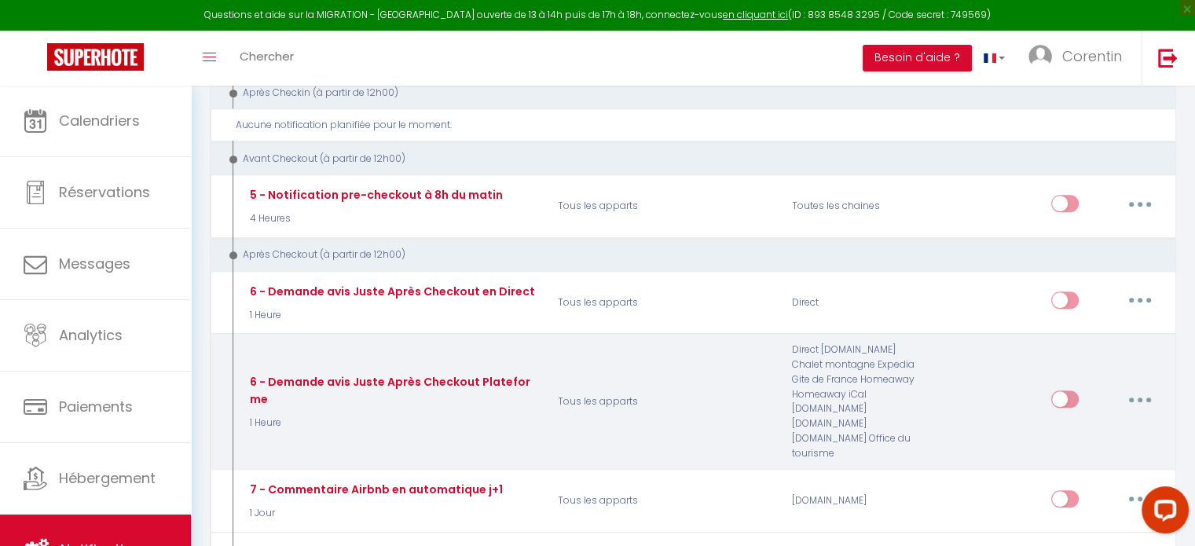
click at [1064, 390] on input "checkbox" at bounding box center [1064, 402] width 27 height 24
checkbox input "true"
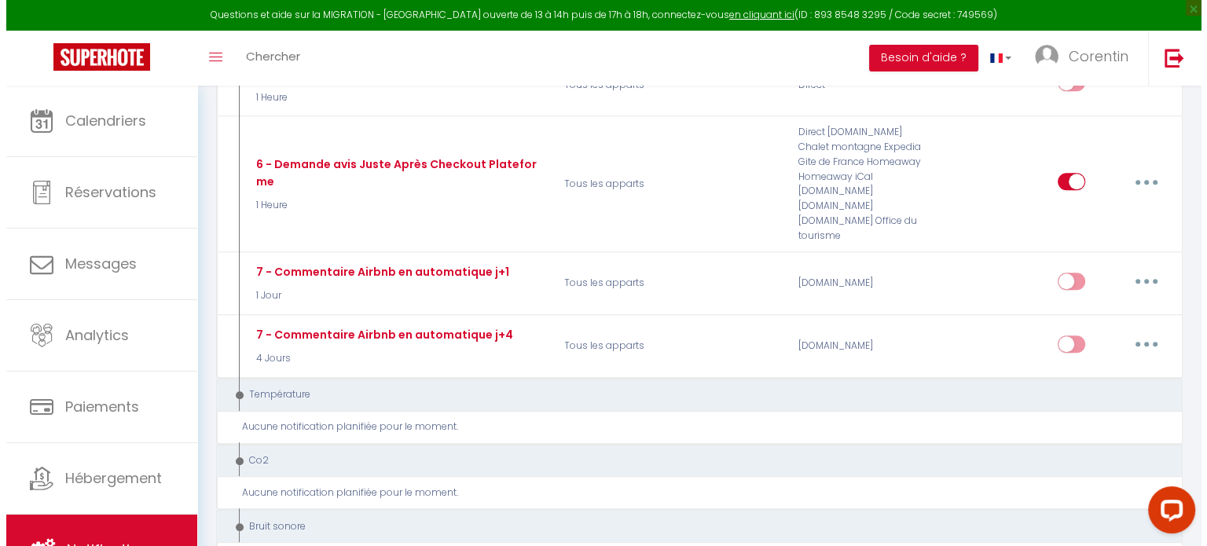
scroll to position [910, 0]
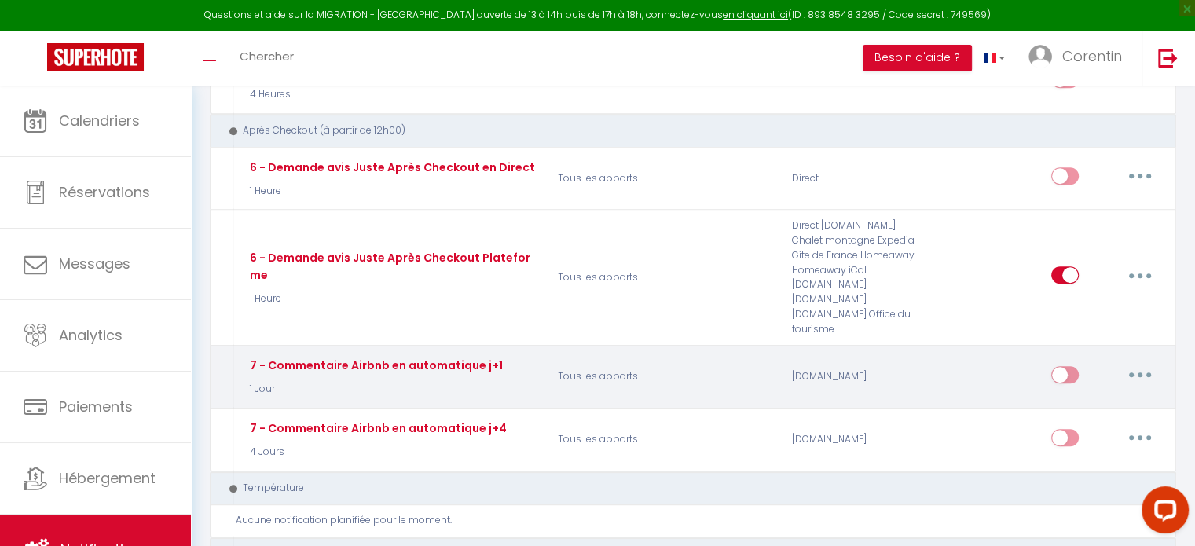
click at [1142, 362] on button "button" at bounding box center [1140, 374] width 44 height 25
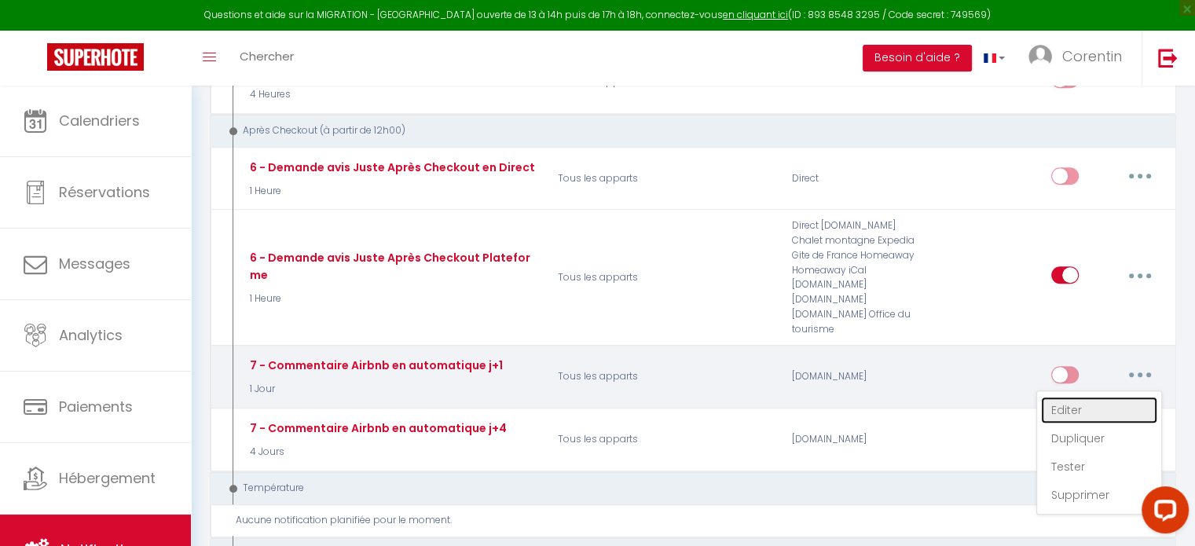
click at [1084, 397] on link "Editer" at bounding box center [1099, 410] width 116 height 27
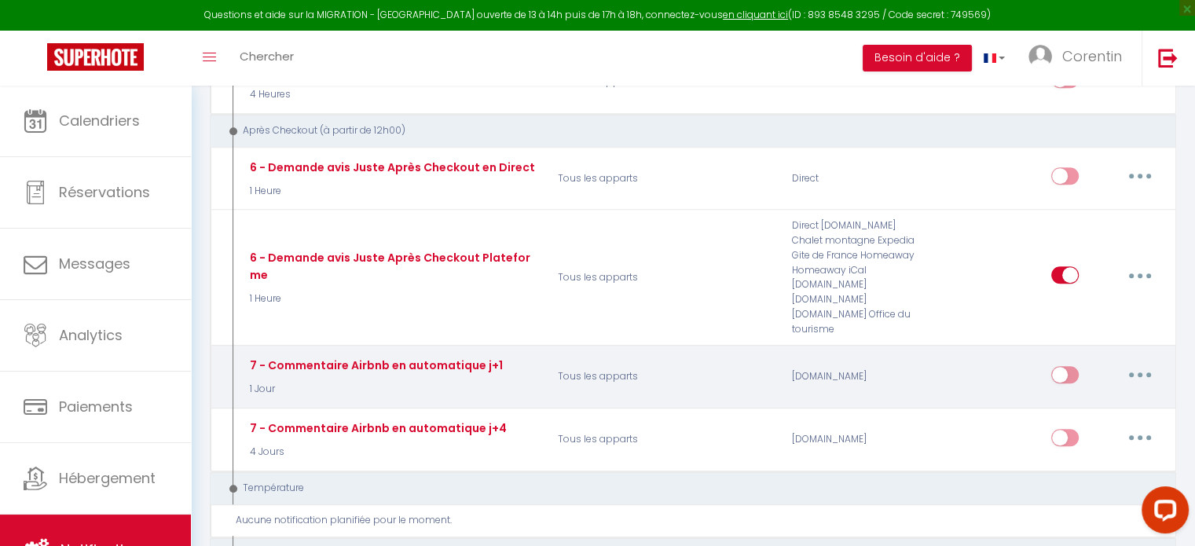
type input "7 - Commentaire Airbnb en automatique j+1"
select select "5"
select select "review"
select select "1 Jour"
select select "if_booking_is_paid"
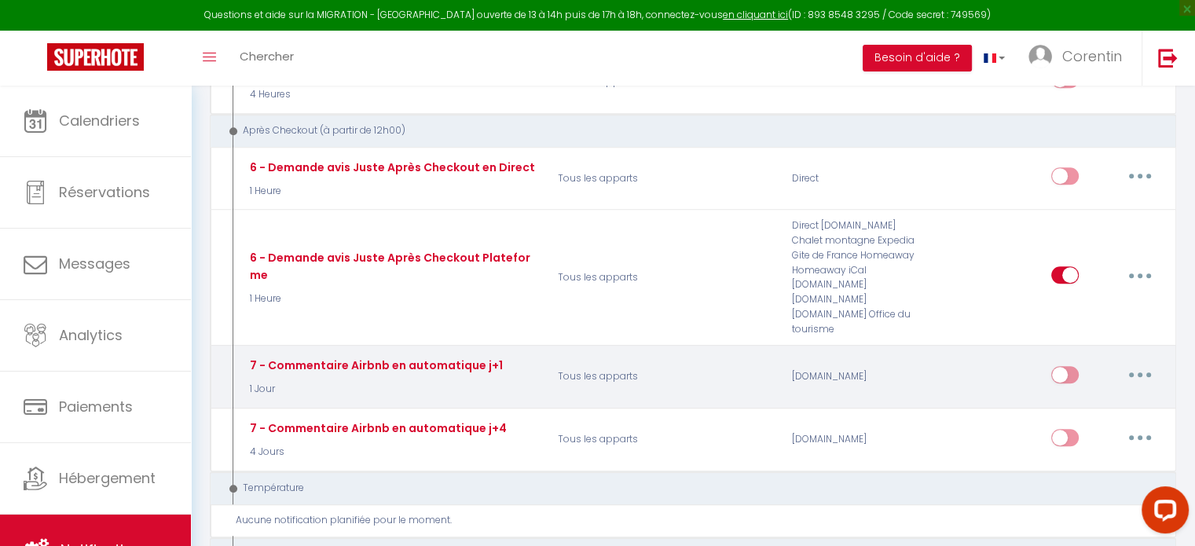
checkbox input "false"
radio input "true"
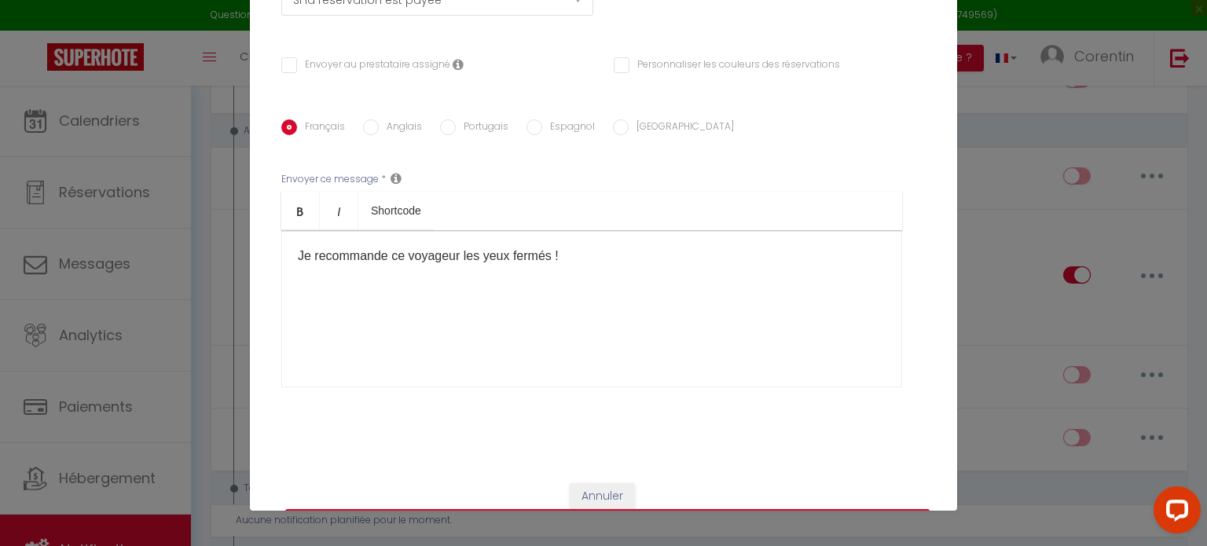
scroll to position [294, 0]
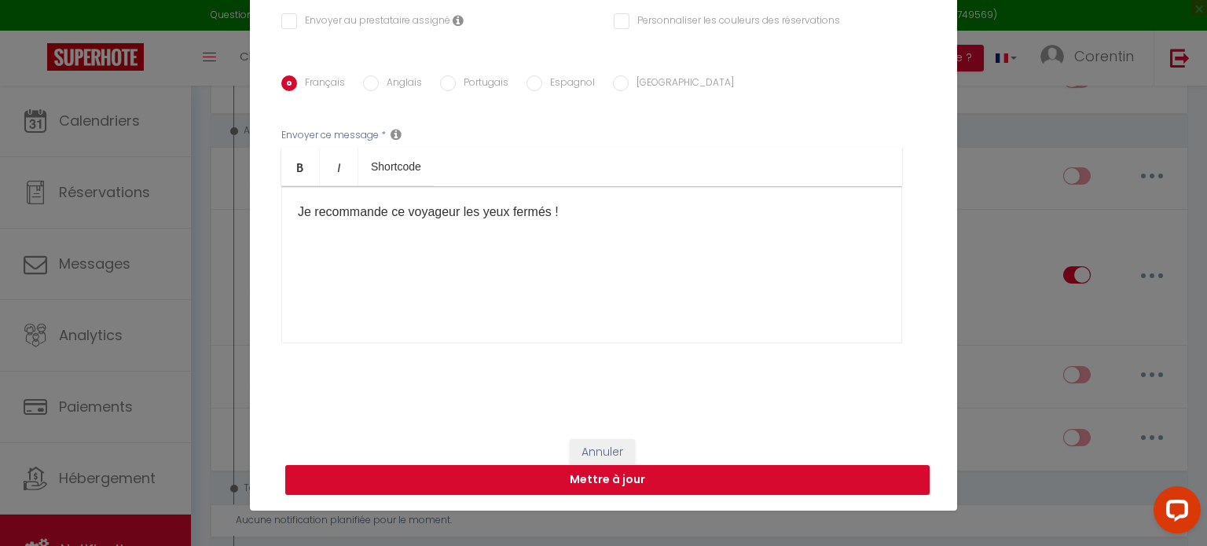
click at [990, 159] on div "Modifier la notification × Titre * 7 - Commentaire Airbnb en automatique j+1 Po…" at bounding box center [603, 273] width 1207 height 546
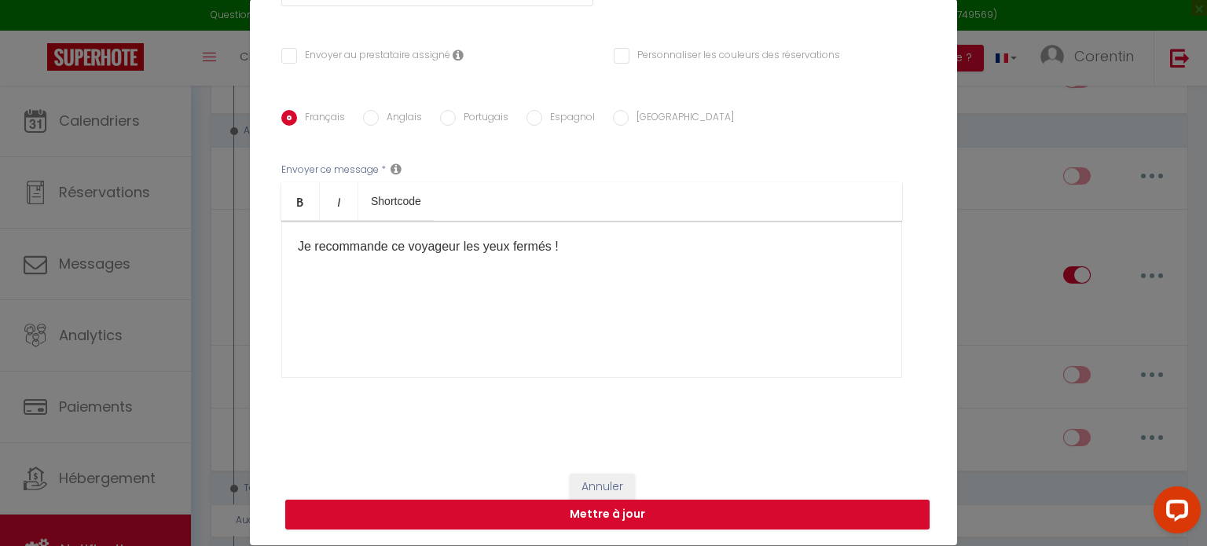
scroll to position [71, 0]
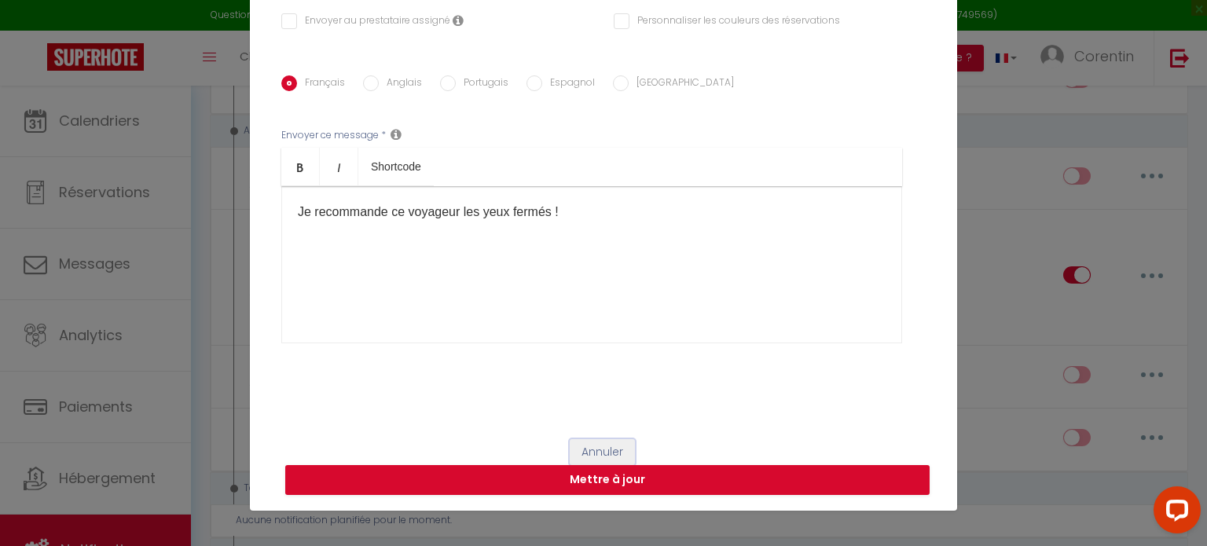
click at [599, 452] on button "Annuler" at bounding box center [602, 452] width 65 height 27
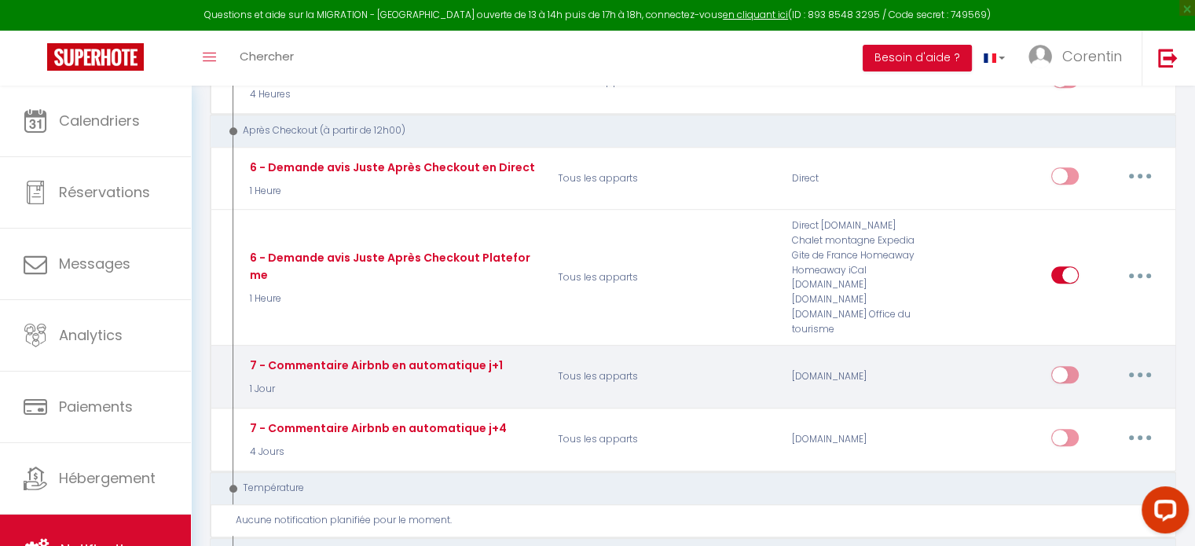
click at [1130, 362] on button "button" at bounding box center [1140, 374] width 44 height 25
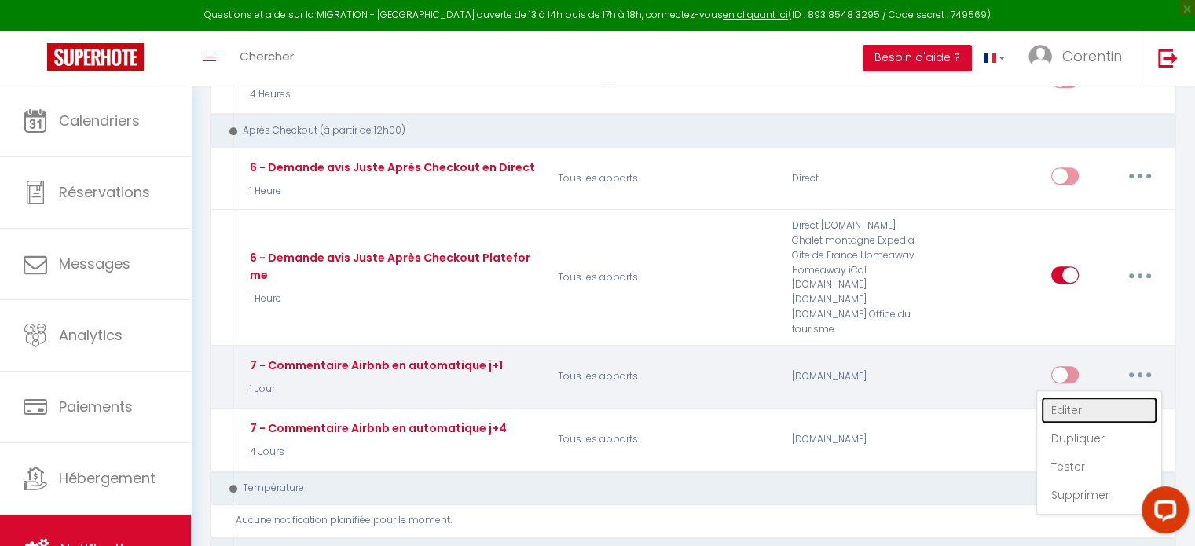
click at [1073, 397] on link "Editer" at bounding box center [1099, 410] width 116 height 27
checkbox input "false"
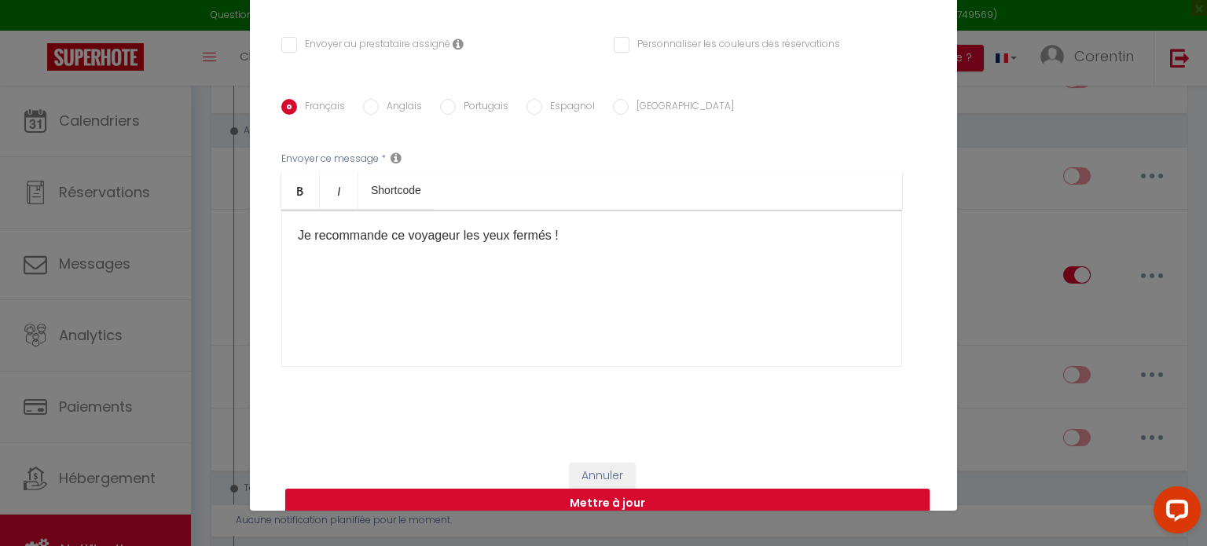
scroll to position [294, 0]
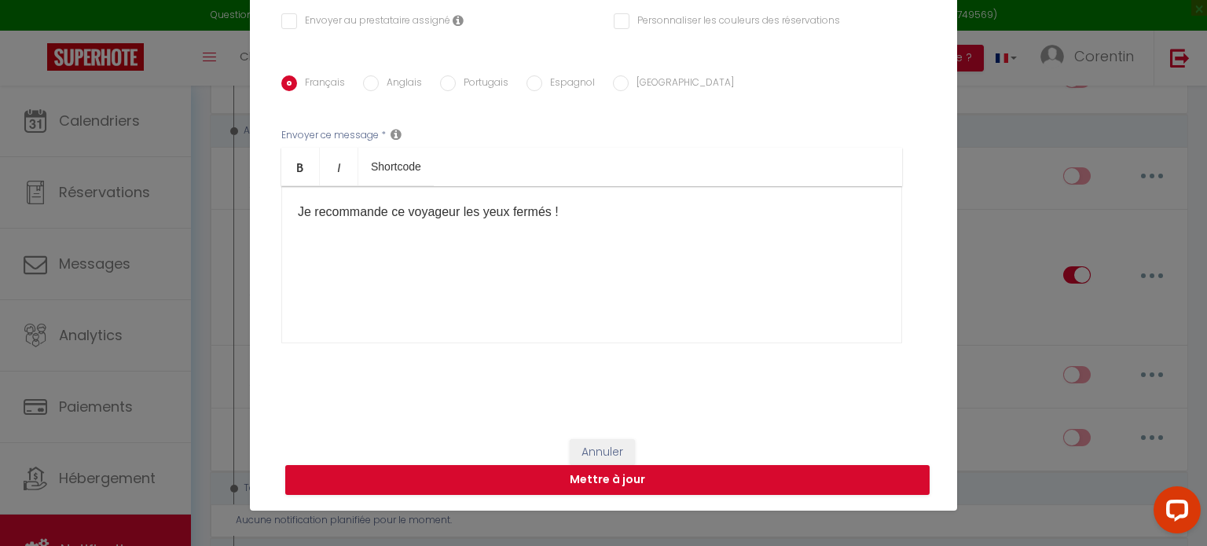
click at [379, 214] on div "Je recommande ce voyageur les yeux fermés !" at bounding box center [591, 264] width 621 height 157
click at [383, 212] on p "Je recommande ce voyageur les yeux fermés !" at bounding box center [592, 212] width 588 height 19
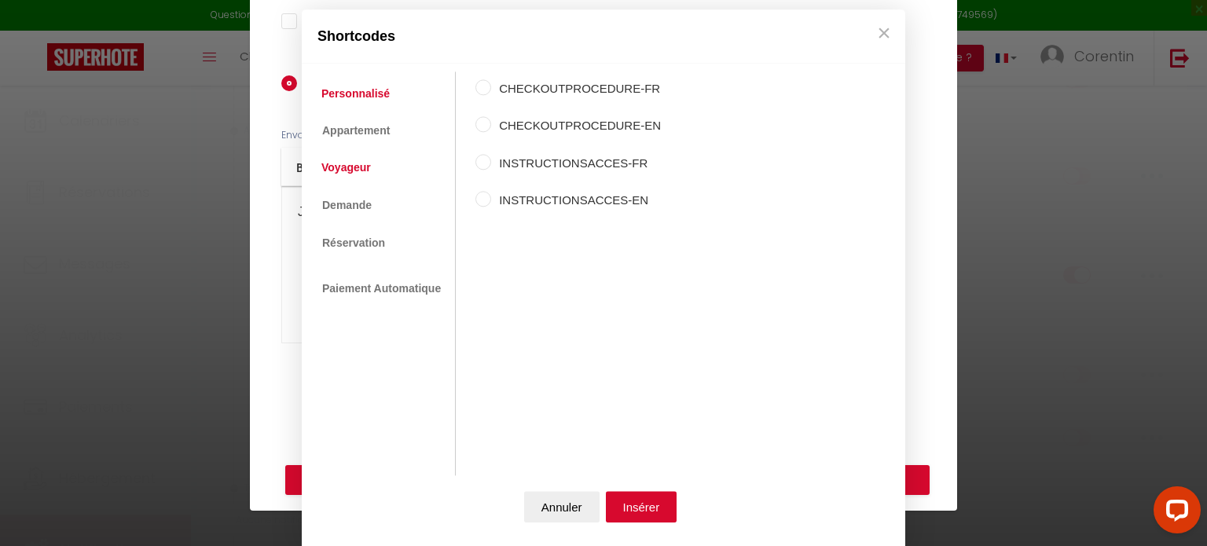
click at [361, 167] on link "Voyageur" at bounding box center [345, 168] width 65 height 28
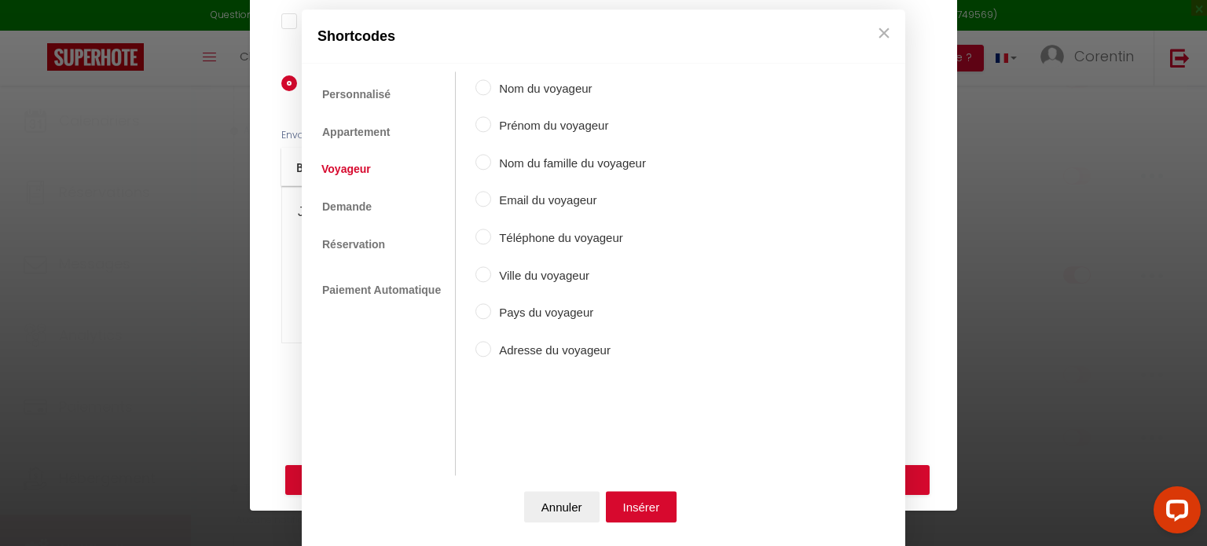
click at [482, 123] on input "Prénom du voyageur" at bounding box center [483, 125] width 16 height 16
radio input "true"
click at [650, 512] on button "Insérer" at bounding box center [641, 506] width 71 height 31
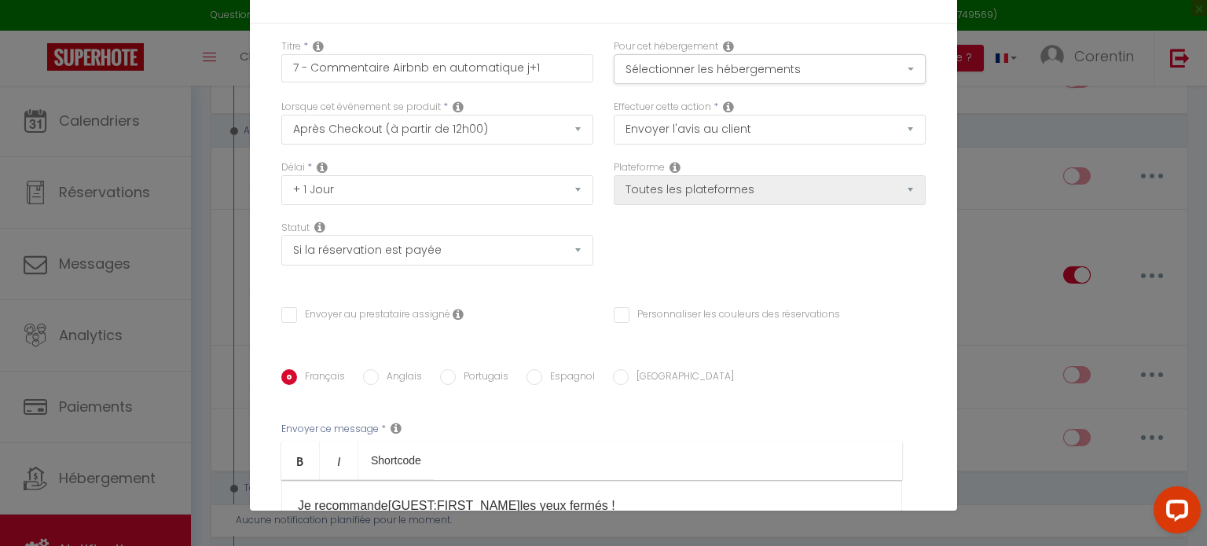
scroll to position [0, 0]
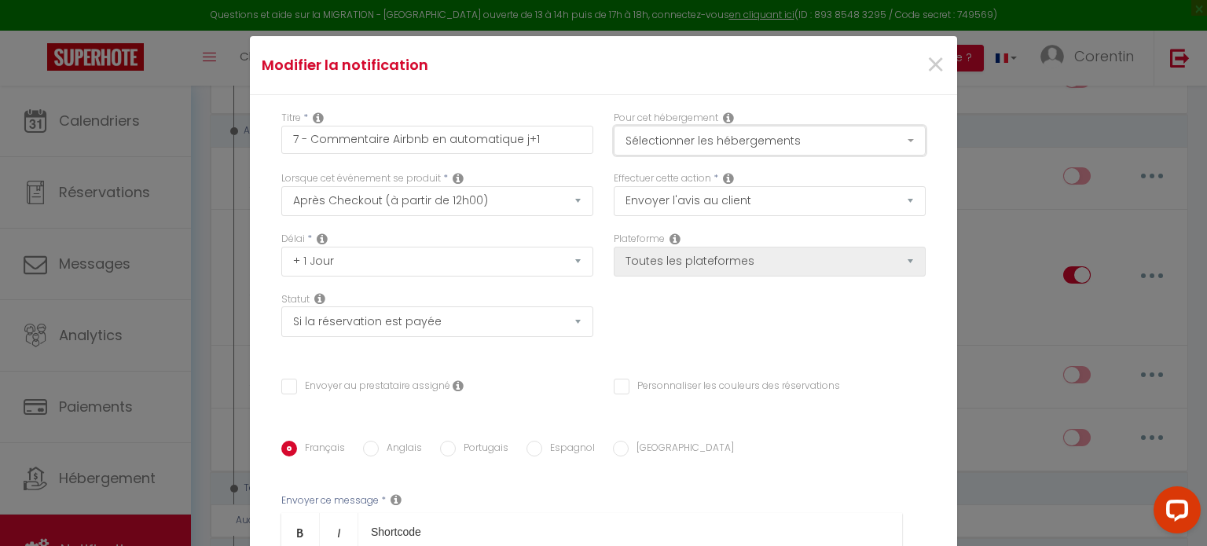
click at [627, 141] on button "Sélectionner les hébergements" at bounding box center [769, 141] width 312 height 30
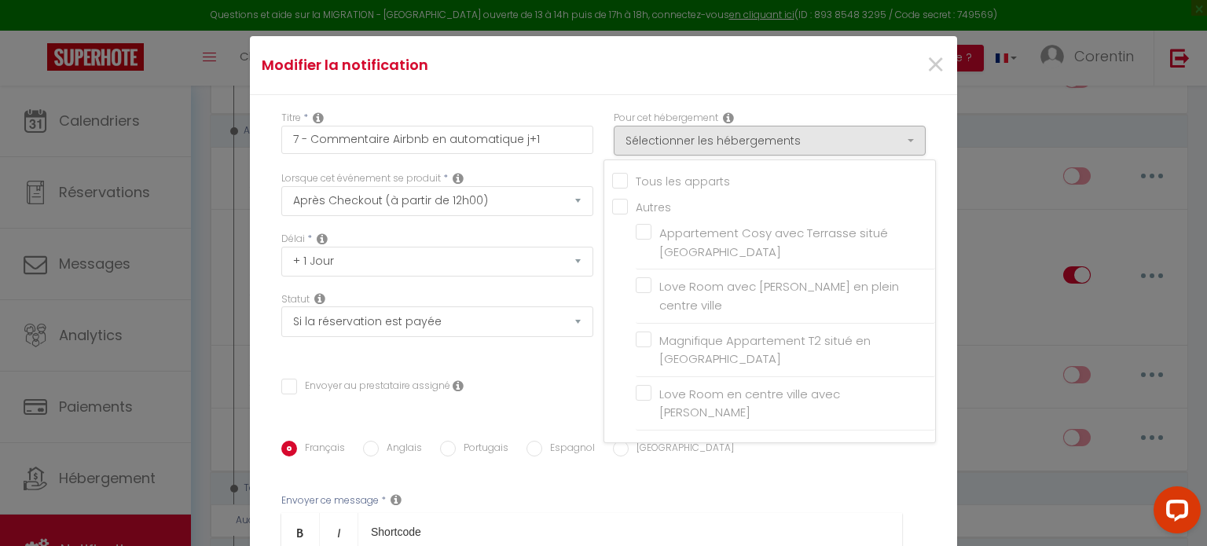
click at [612, 181] on input "Tous les apparts" at bounding box center [773, 180] width 323 height 16
checkbox input "true"
checkbox input "false"
checkbox input "true"
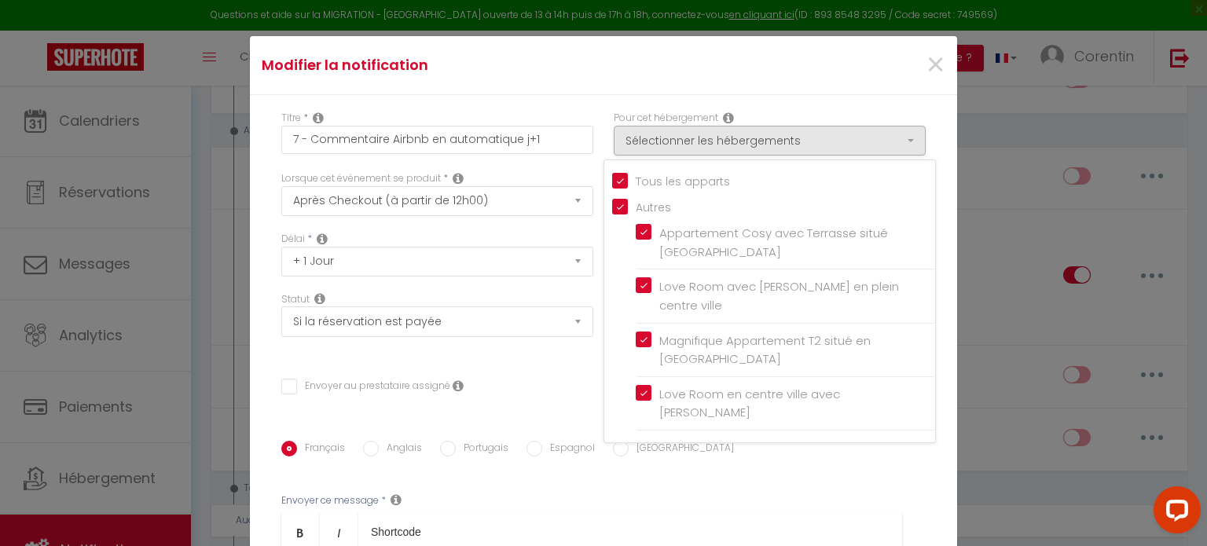
checkbox input "true"
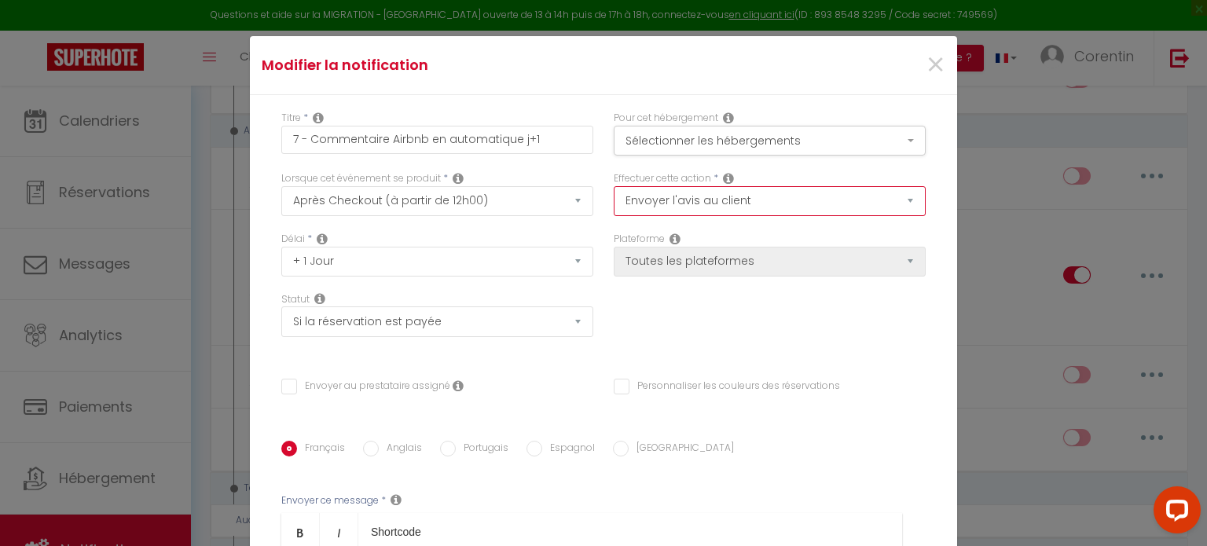
click at [622, 198] on select "Envoyer un email Envoyer un SMS Envoyer une notification push Envoyer l'avis au…" at bounding box center [769, 201] width 312 height 30
drag, startPoint x: 571, startPoint y: 412, endPoint x: 572, endPoint y: 400, distance: 12.6
click at [571, 412] on div "Envoyez au voyageur Envoyer au prestataire assigné Personnaliser les couleurs d…" at bounding box center [603, 395] width 665 height 43
click at [681, 207] on select "Envoyer un email Envoyer un SMS Envoyer une notification push Envoyer l'avis au…" at bounding box center [769, 201] width 312 height 30
click at [613, 186] on select "Envoyer un email Envoyer un SMS Envoyer une notification push Envoyer l'avis au…" at bounding box center [769, 201] width 312 height 30
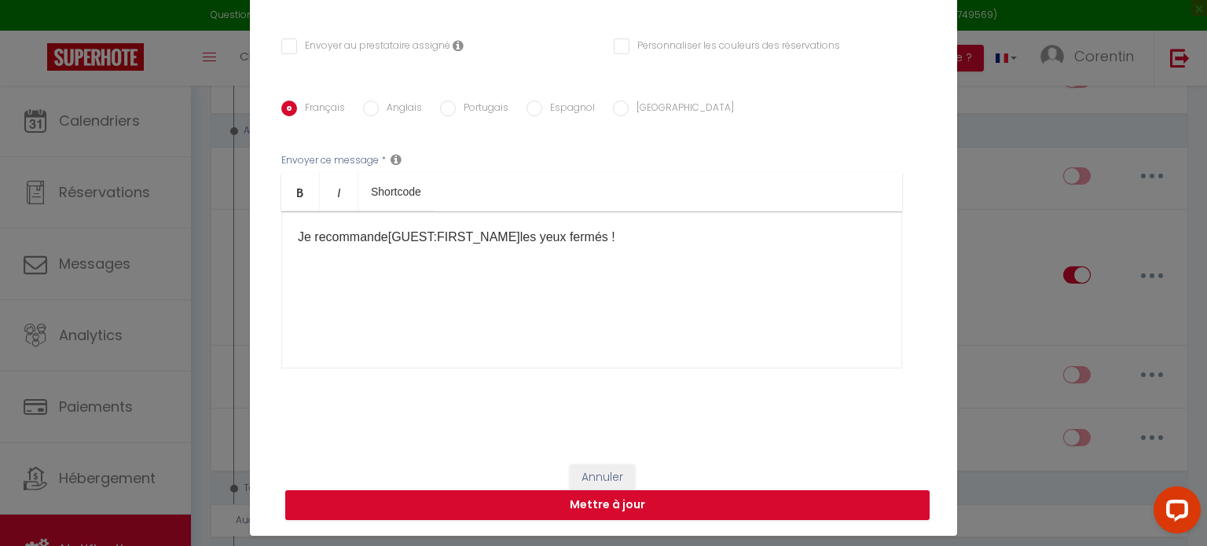
scroll to position [71, 0]
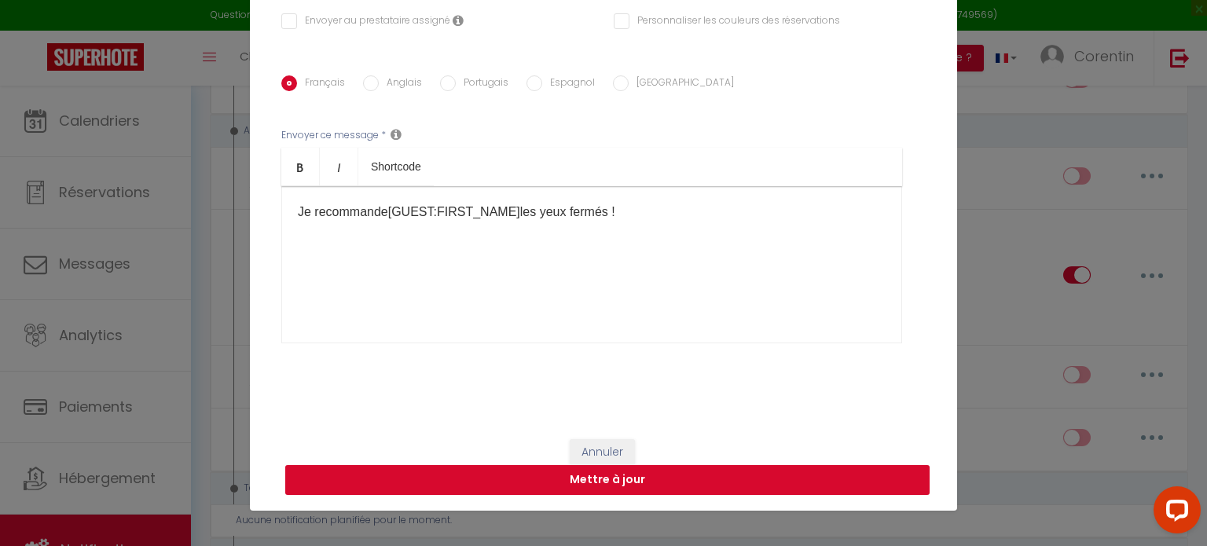
click at [606, 480] on button "Mettre à jour" at bounding box center [607, 480] width 644 height 30
checkbox input "false"
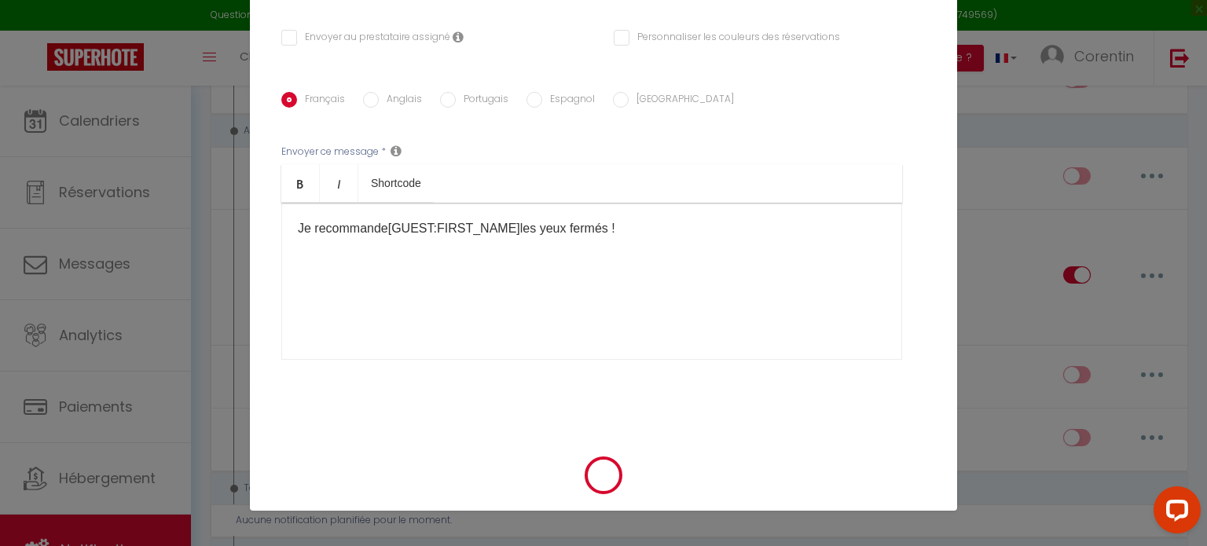
scroll to position [277, 0]
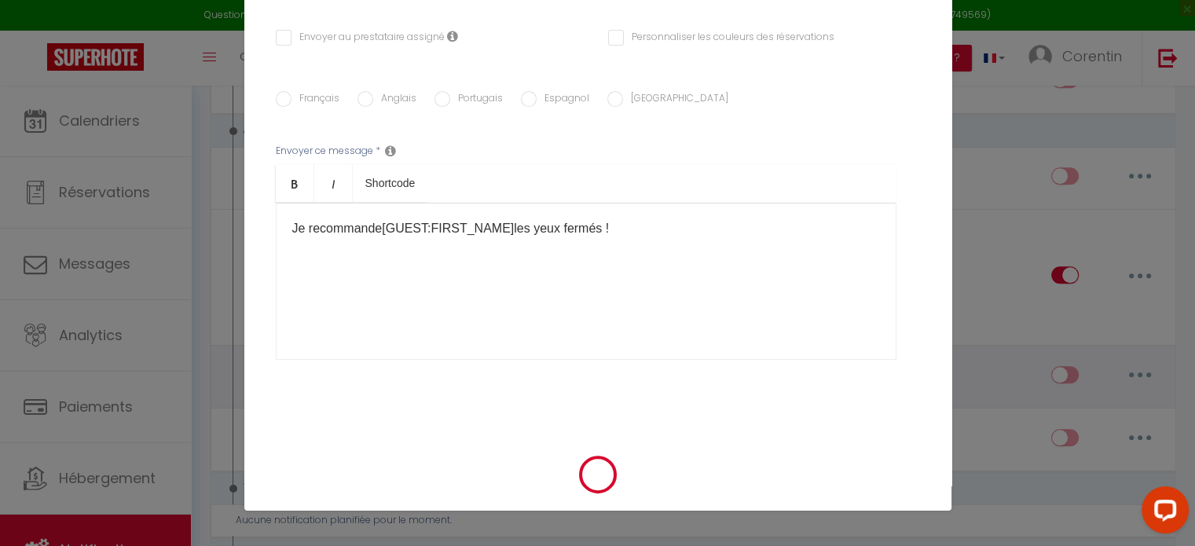
checkbox input "true"
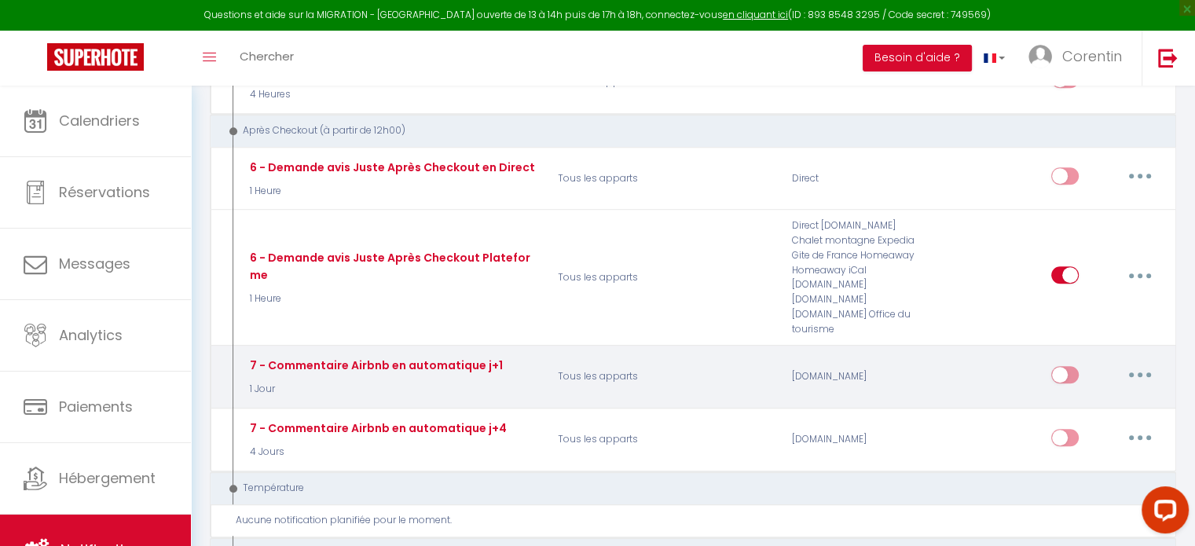
click at [1142, 362] on button "button" at bounding box center [1140, 374] width 44 height 25
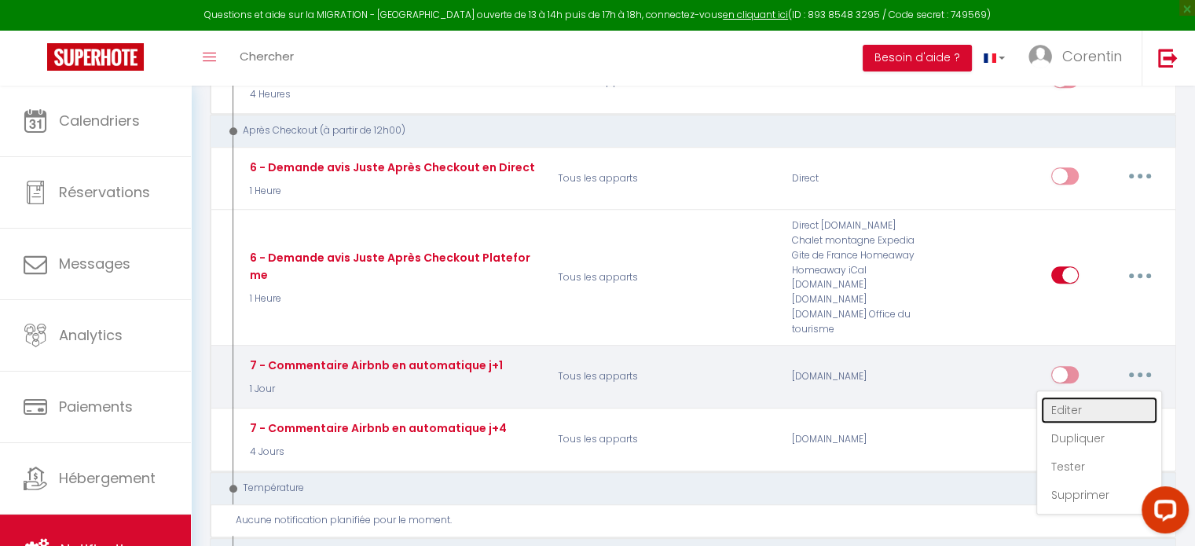
click at [1075, 397] on link "Editer" at bounding box center [1099, 410] width 116 height 27
type input "7 - Commentaire Airbnb en automatique j+1"
select select "5"
select select "review"
select select "1 Jour"
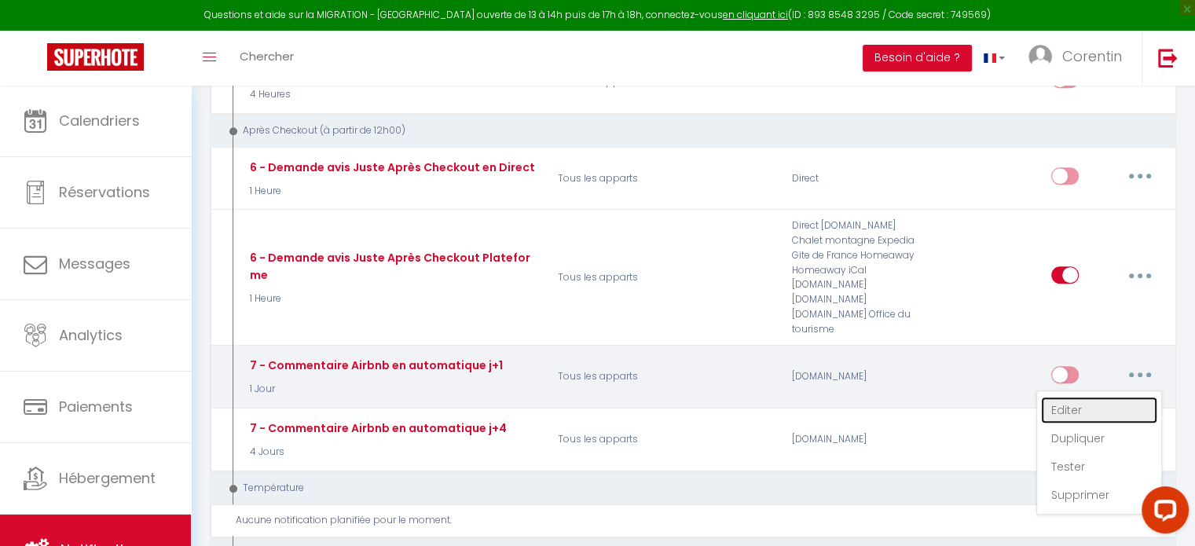
select select "if_booking_is_paid"
checkbox input "false"
radio input "true"
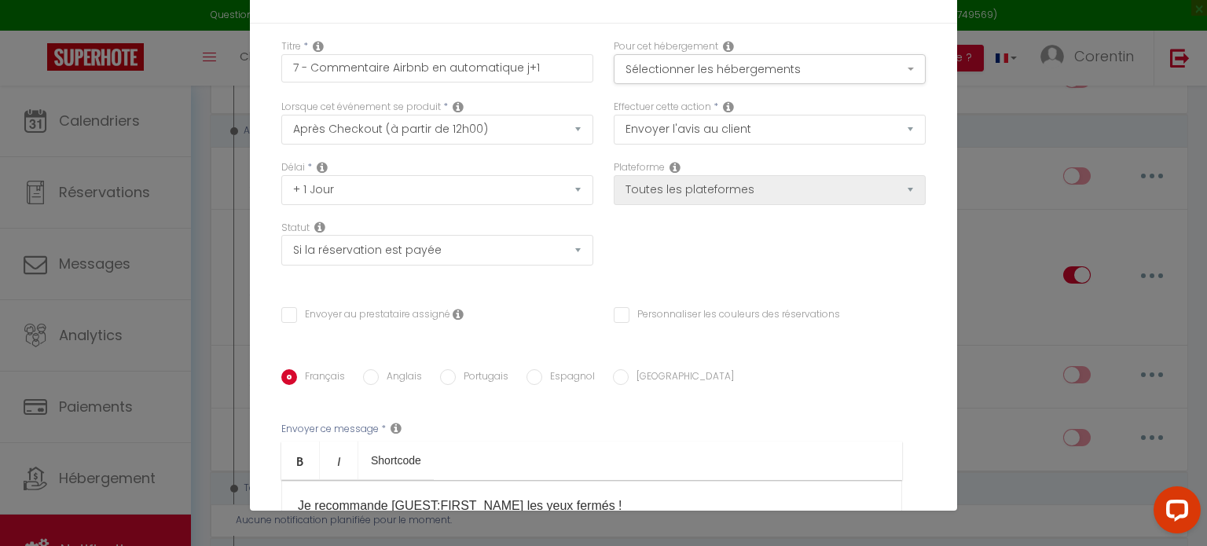
scroll to position [0, 0]
click at [669, 170] on icon at bounding box center [674, 167] width 11 height 13
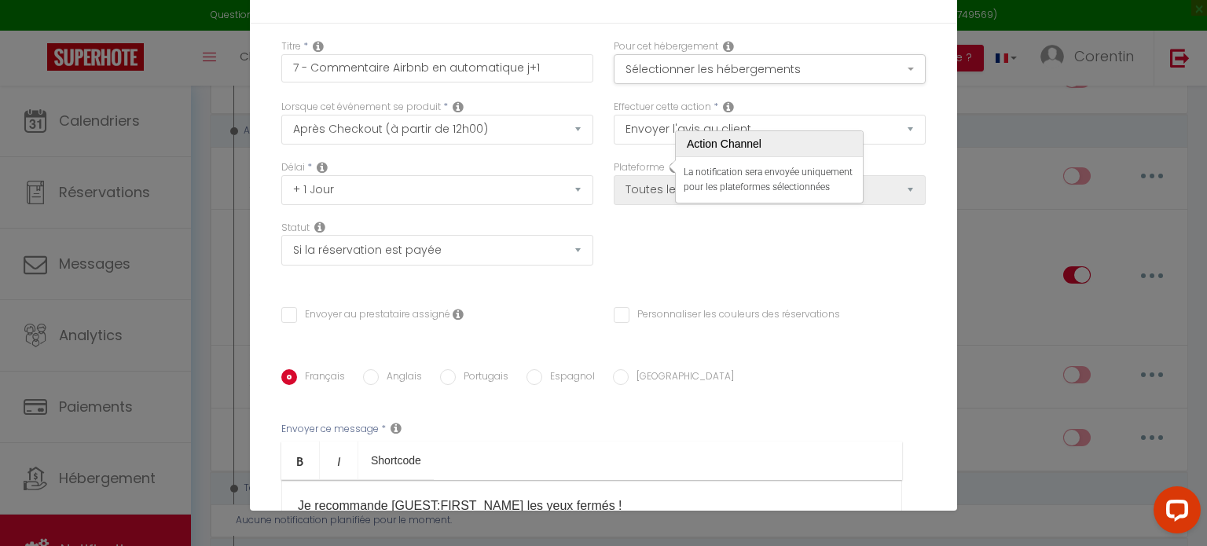
click at [538, 320] on div "Envoyer au prestataire assigné" at bounding box center [437, 323] width 332 height 33
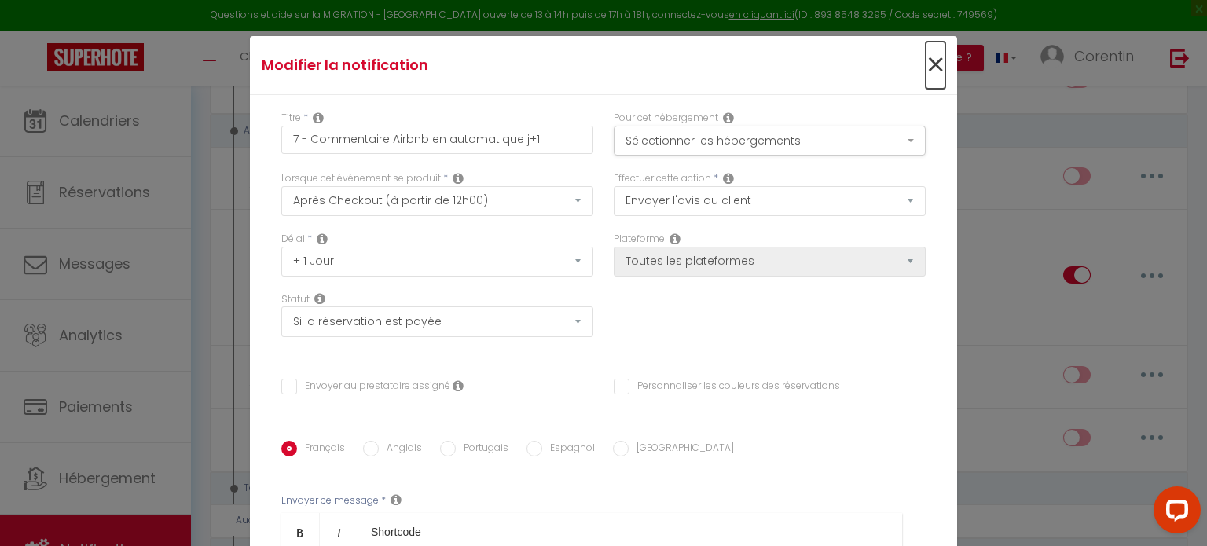
click at [925, 71] on span "×" at bounding box center [935, 65] width 20 height 47
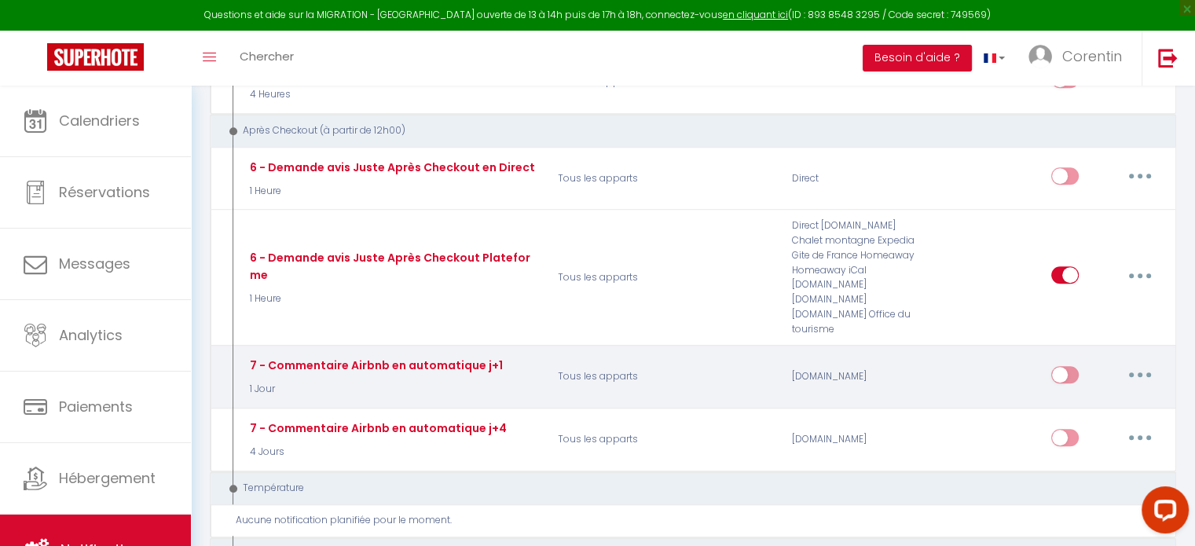
click at [1066, 366] on input "checkbox" at bounding box center [1064, 378] width 27 height 24
checkbox input "true"
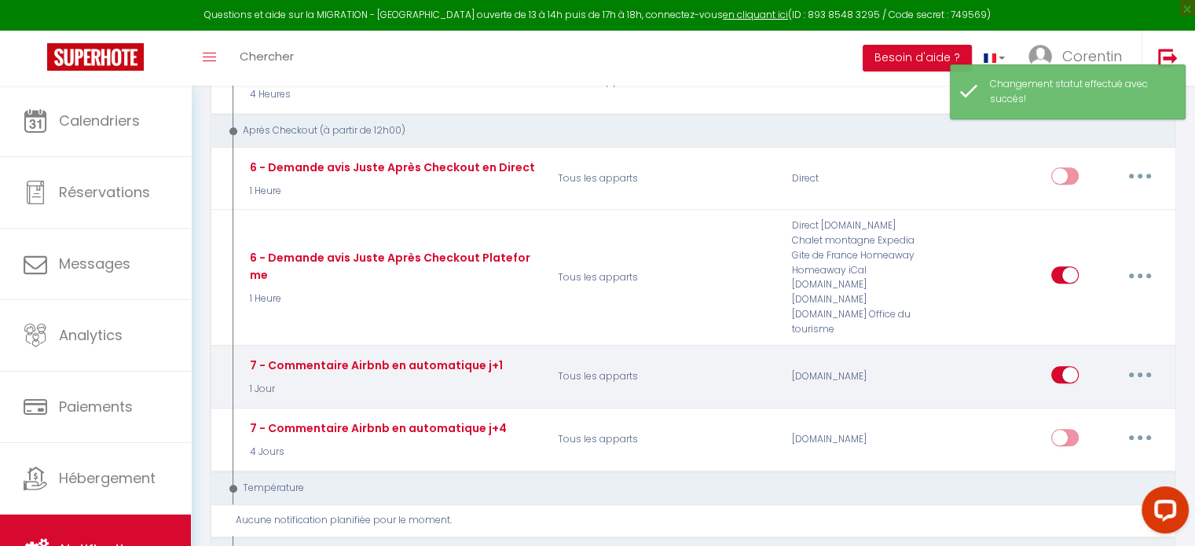
click at [1136, 362] on button "button" at bounding box center [1140, 374] width 44 height 25
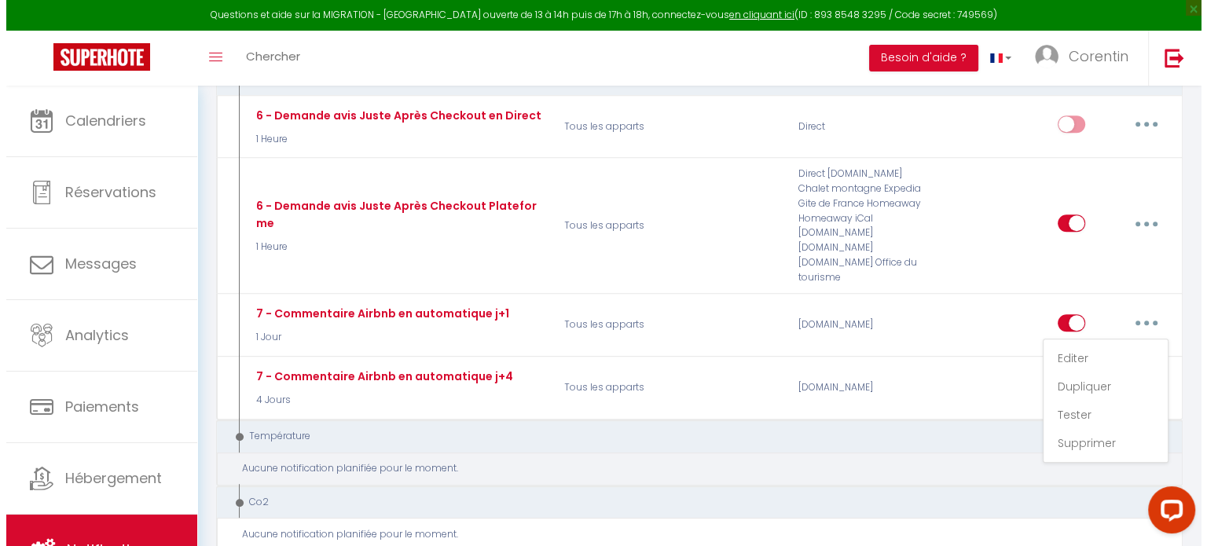
scroll to position [988, 0]
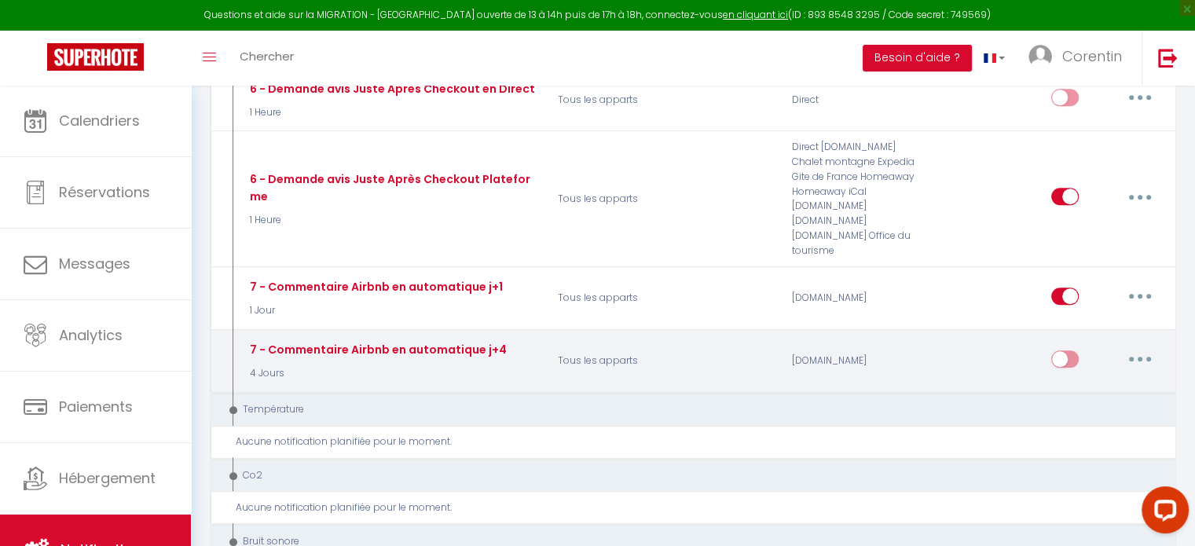
click at [1141, 346] on button "button" at bounding box center [1140, 358] width 44 height 25
click at [1094, 381] on link "Editer" at bounding box center [1099, 394] width 116 height 27
type input "7 - Commentaire Airbnb en automatique j+4"
select select "4 Jours"
select select
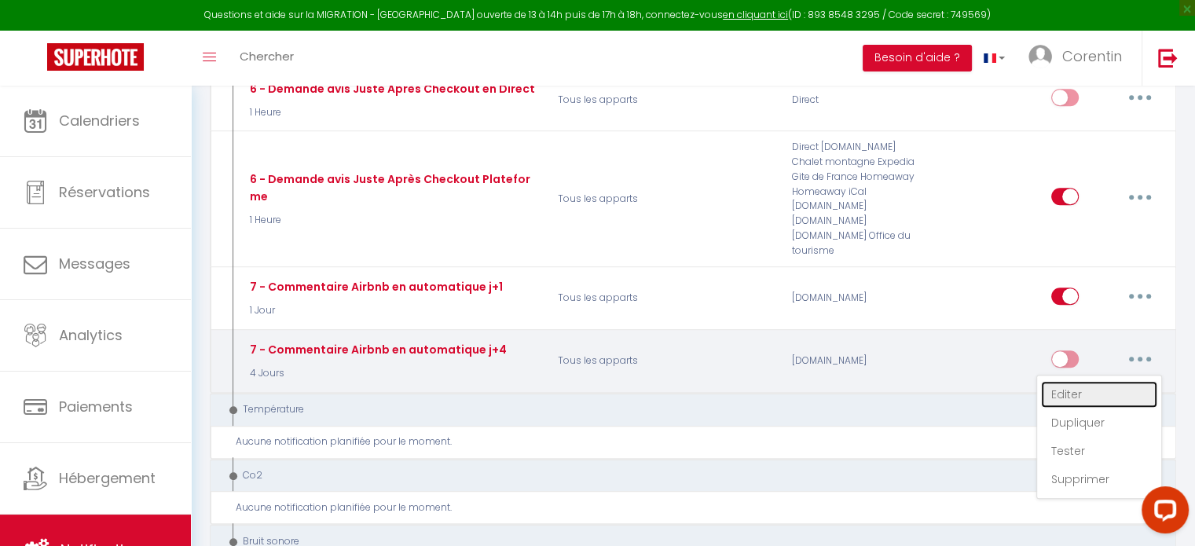
checkbox input "false"
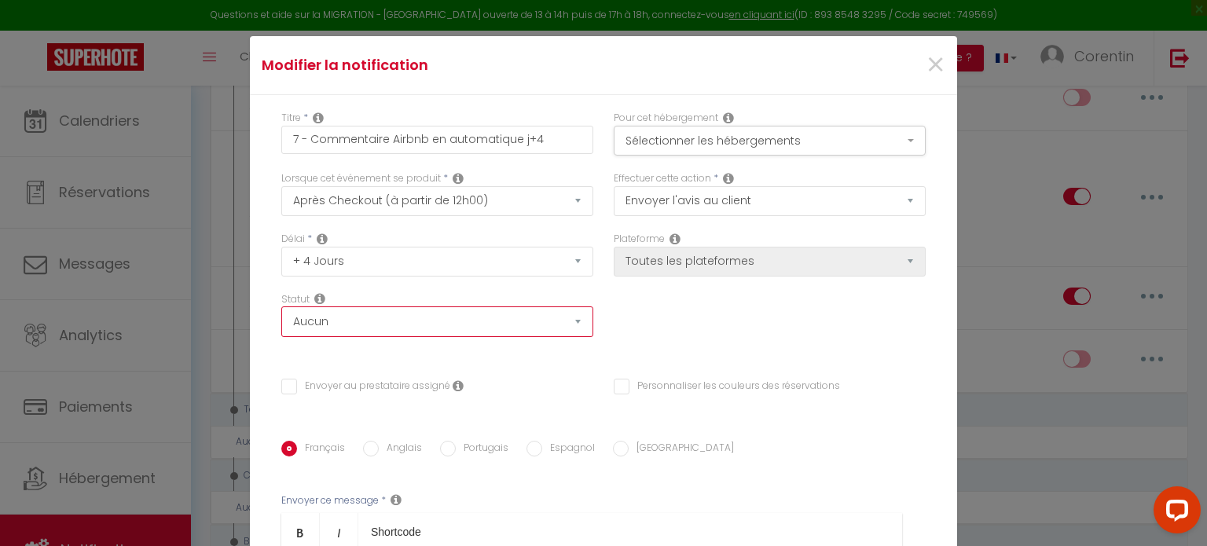
click at [486, 321] on select "Aucun Si la réservation est payée Si réservation non payée Si la caution a été …" at bounding box center [437, 321] width 312 height 30
select select "if_booking_is_paid"
click at [281, 307] on select "Aucun Si la réservation est payée Si réservation non payée Si la caution a été …" at bounding box center [437, 321] width 312 height 30
checkbox input "false"
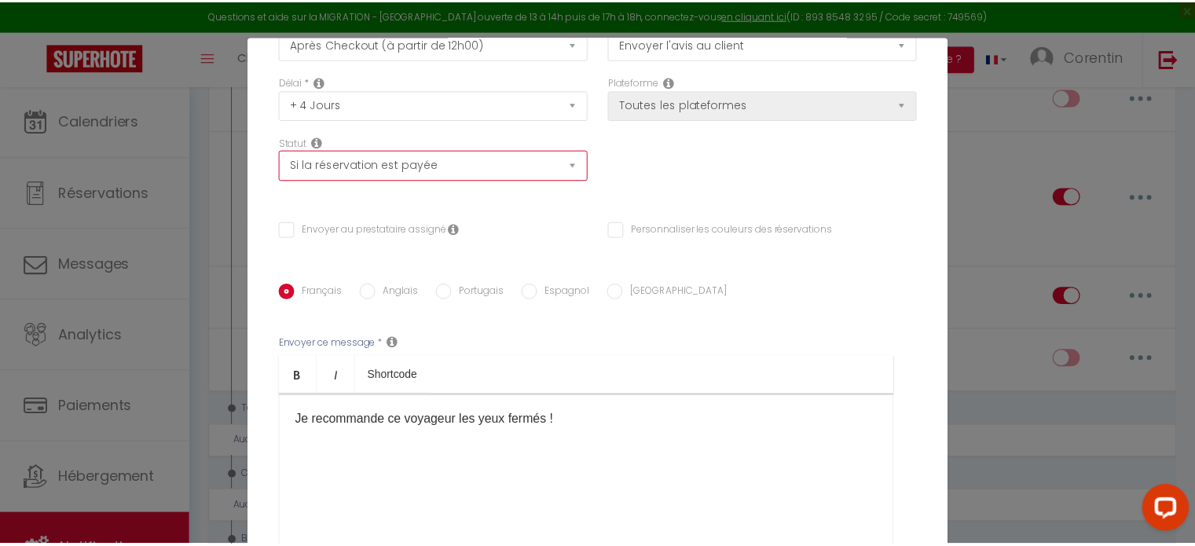
scroll to position [0, 0]
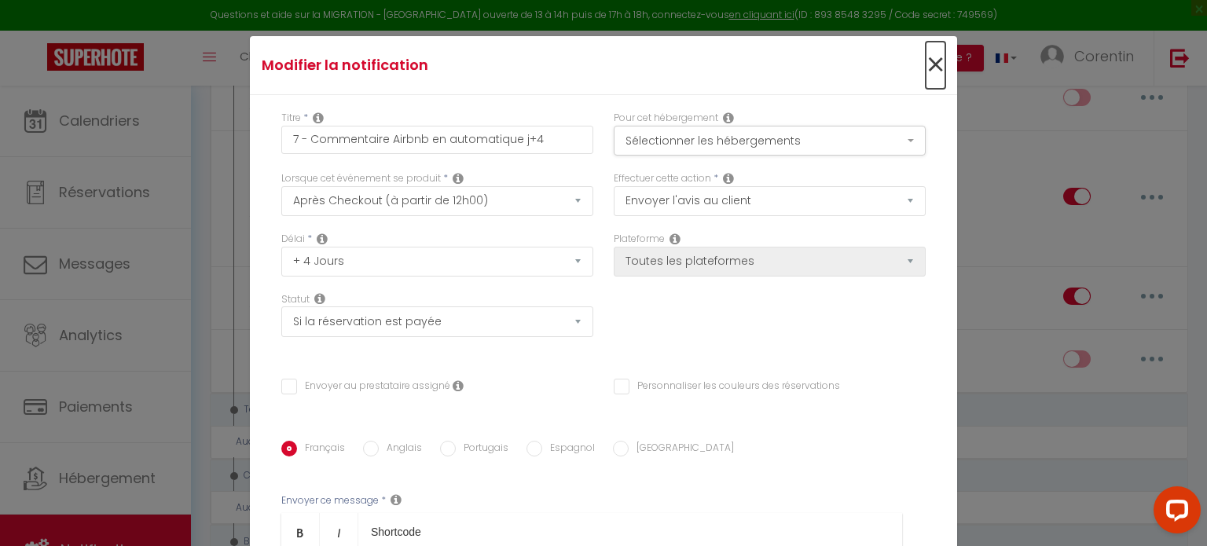
click at [925, 67] on span "×" at bounding box center [935, 65] width 20 height 47
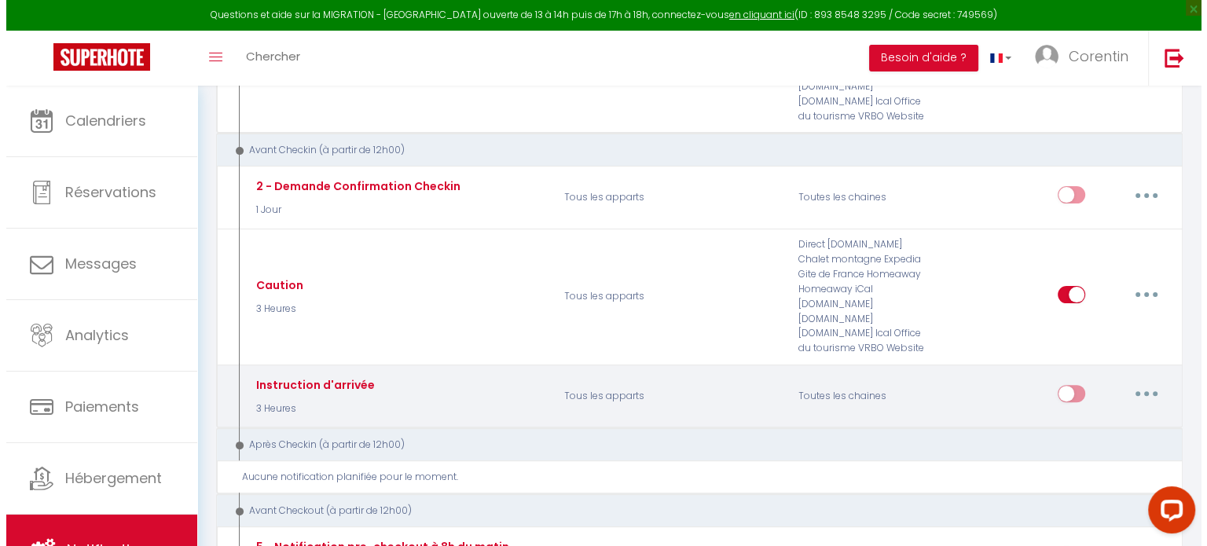
scroll to position [438, 0]
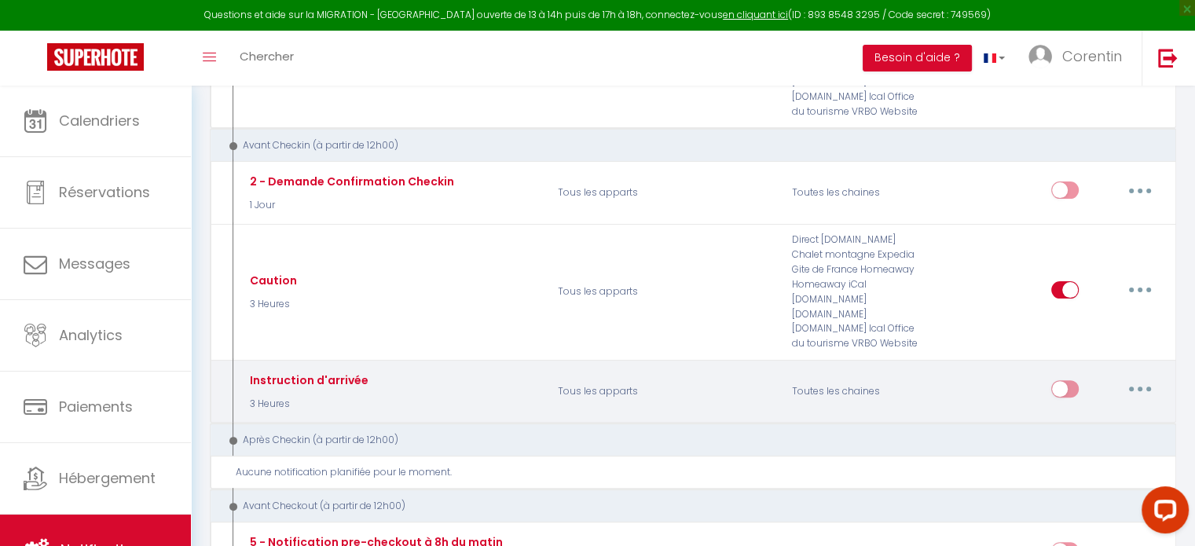
click at [1134, 376] on button "button" at bounding box center [1140, 388] width 44 height 25
click at [1071, 412] on link "Editer" at bounding box center [1099, 425] width 116 height 27
type input "Instruction d'arrivée"
select select "2"
select select "3 Heures"
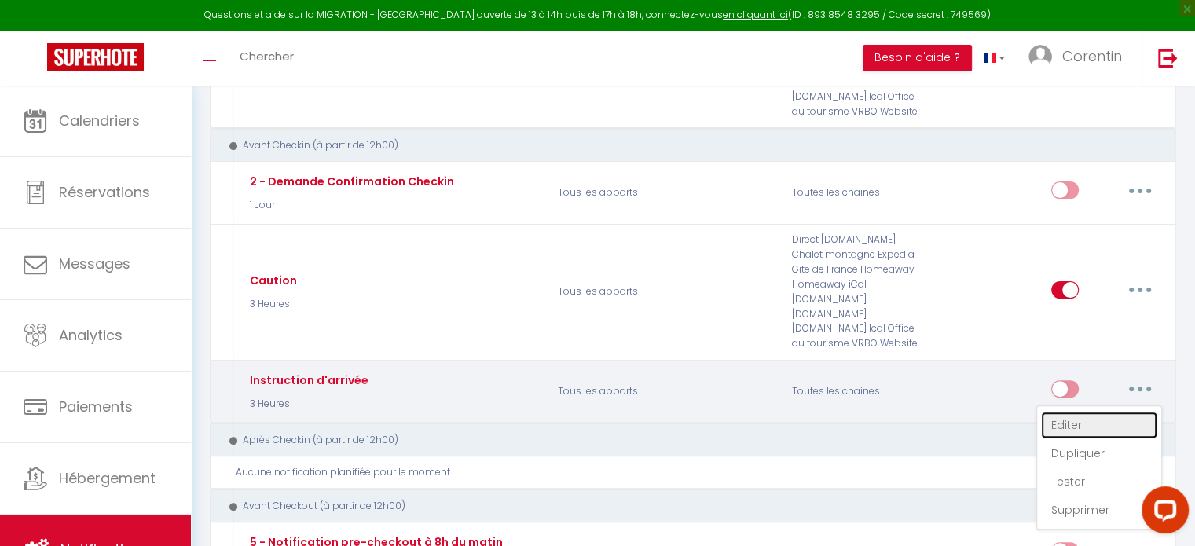
select select "if_deposit_is_paid"
checkbox input "false"
type input "sa"
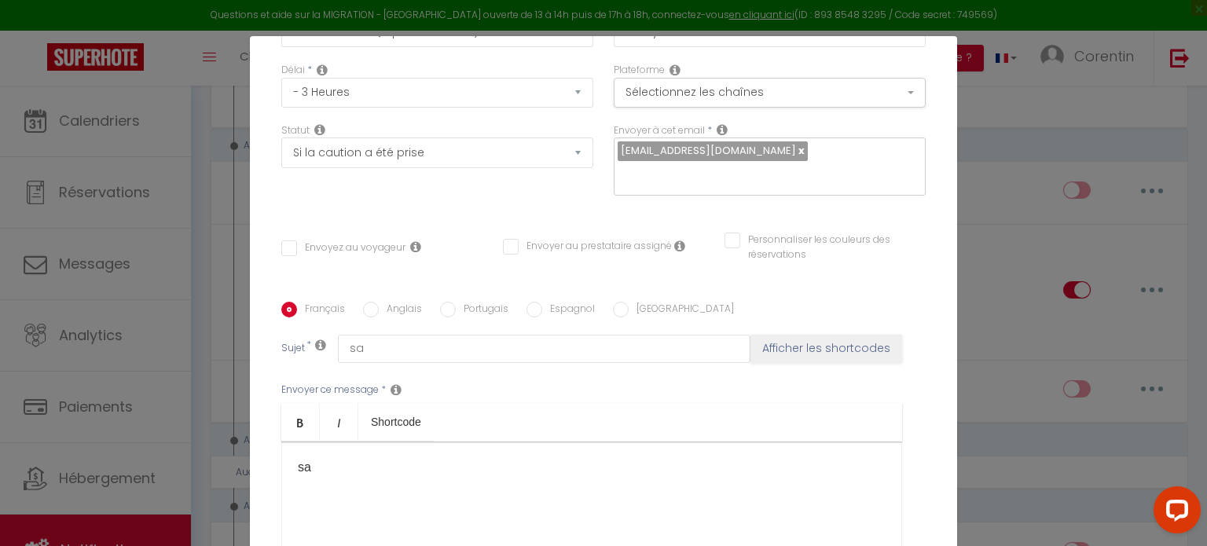
scroll to position [38, 0]
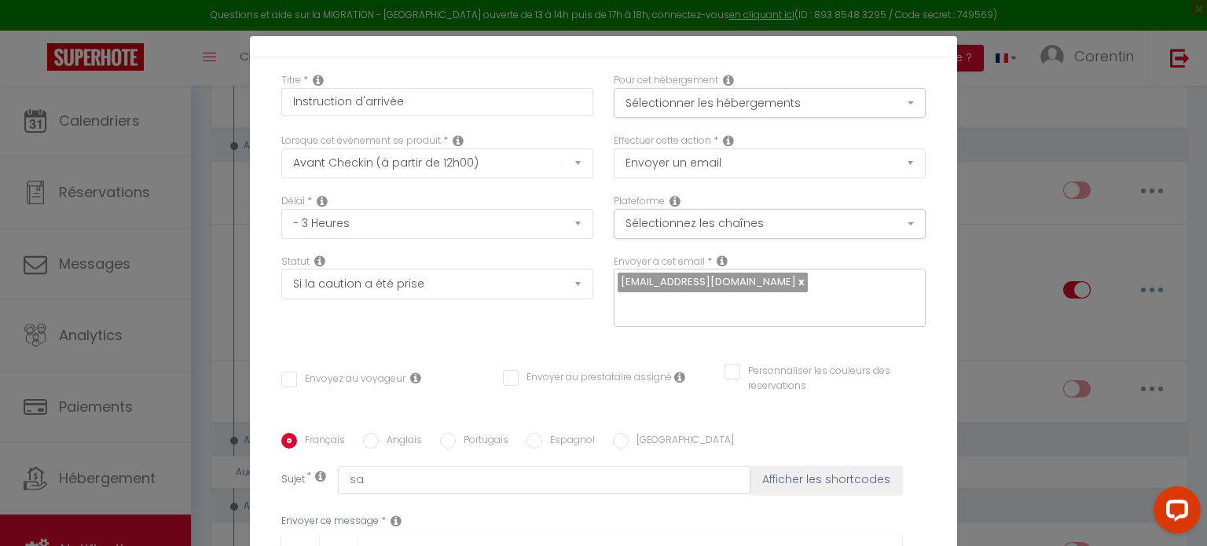
click at [999, 128] on div "Modifier la notification × Titre * Instruction d'arrivée Pour cet hébergement S…" at bounding box center [603, 273] width 1207 height 546
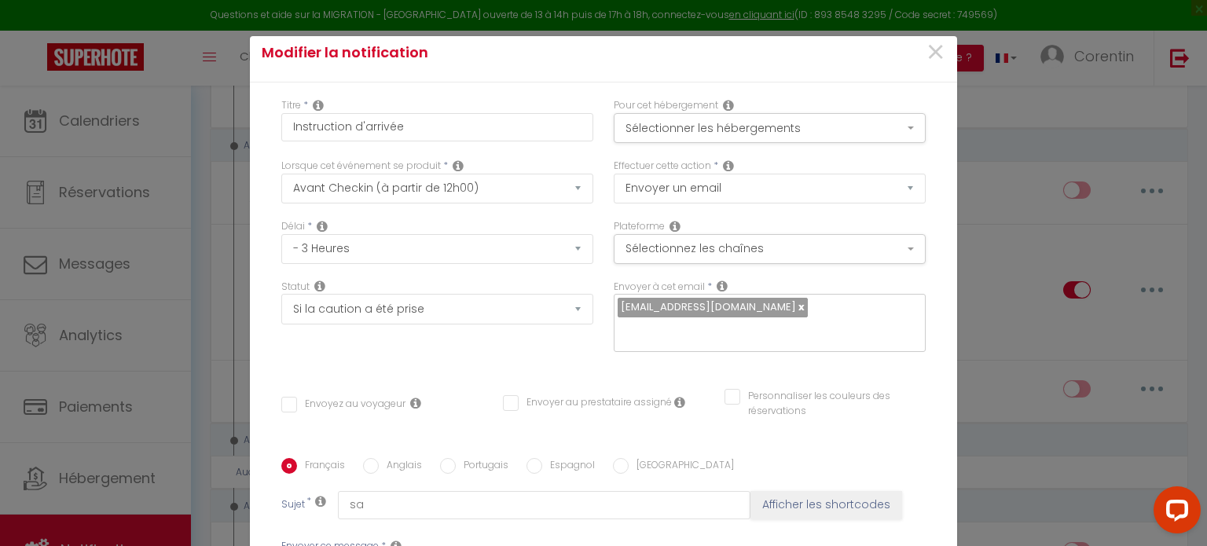
scroll to position [0, 0]
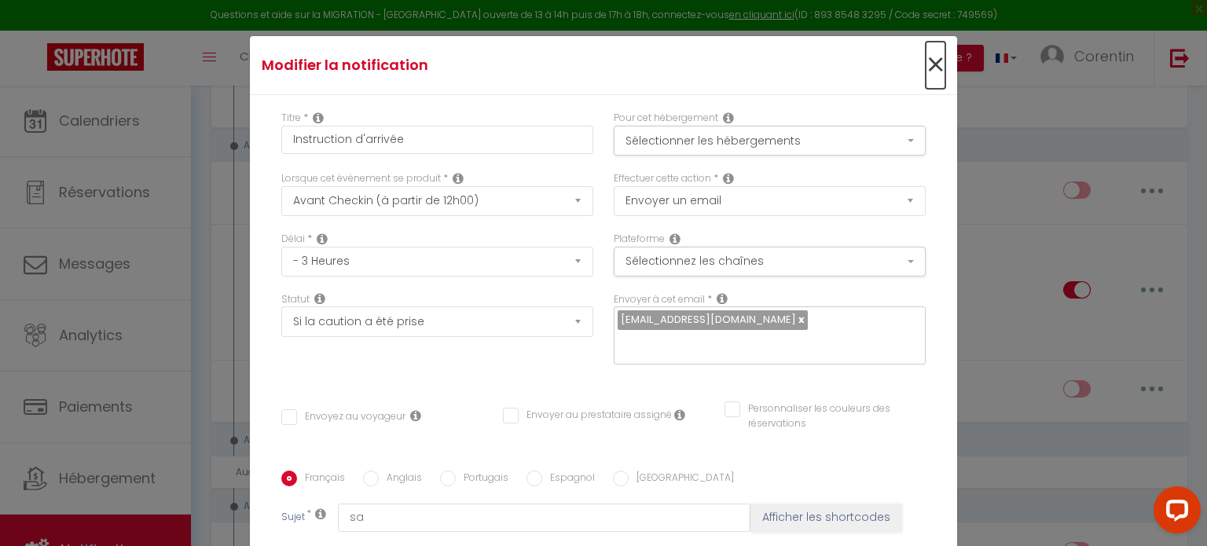
click at [925, 65] on span "×" at bounding box center [935, 65] width 20 height 47
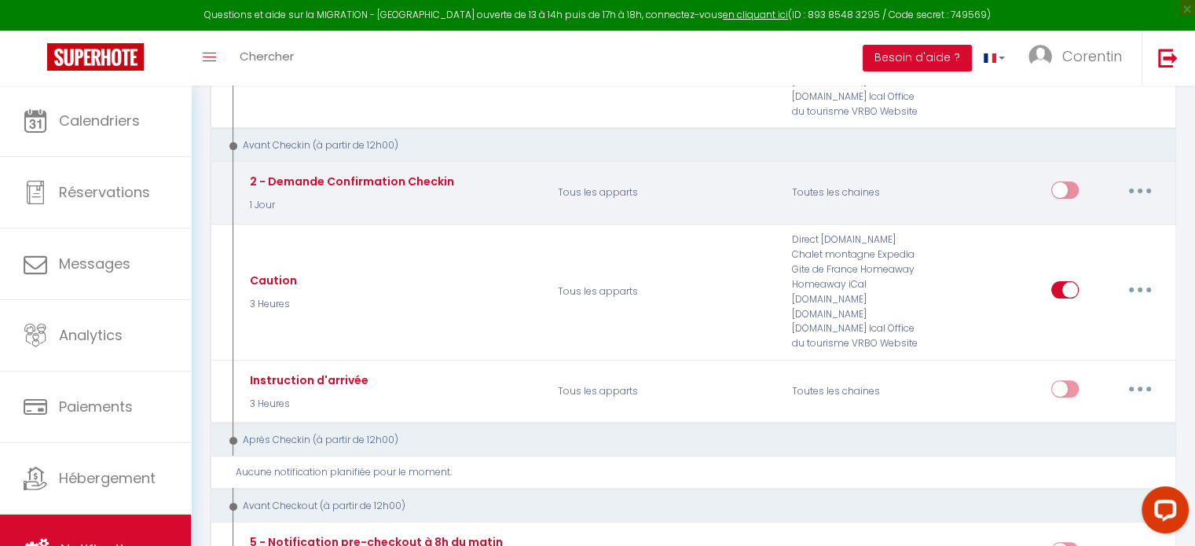
click at [1143, 178] on button "button" at bounding box center [1140, 190] width 44 height 25
click at [1081, 213] on link "Editer" at bounding box center [1099, 226] width 116 height 27
type input "2 - Demande Confirmation Checkin"
select select "1 Jour"
select select "if_booking_is_paid"
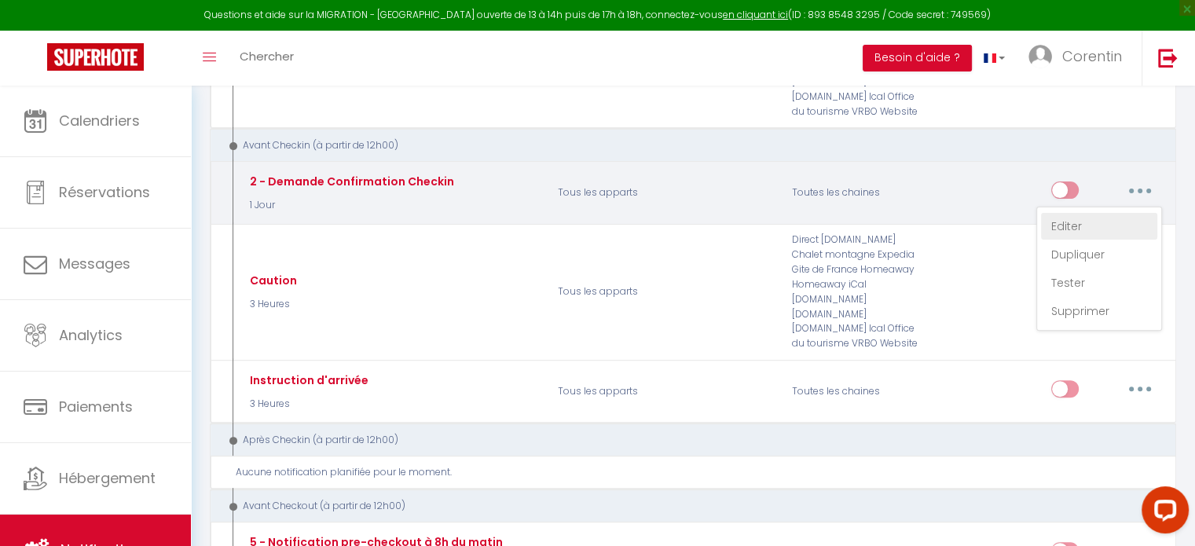
checkbox input "true"
checkbox input "false"
type input "Procédure pour le checkin - [RENTAL:NAME]"
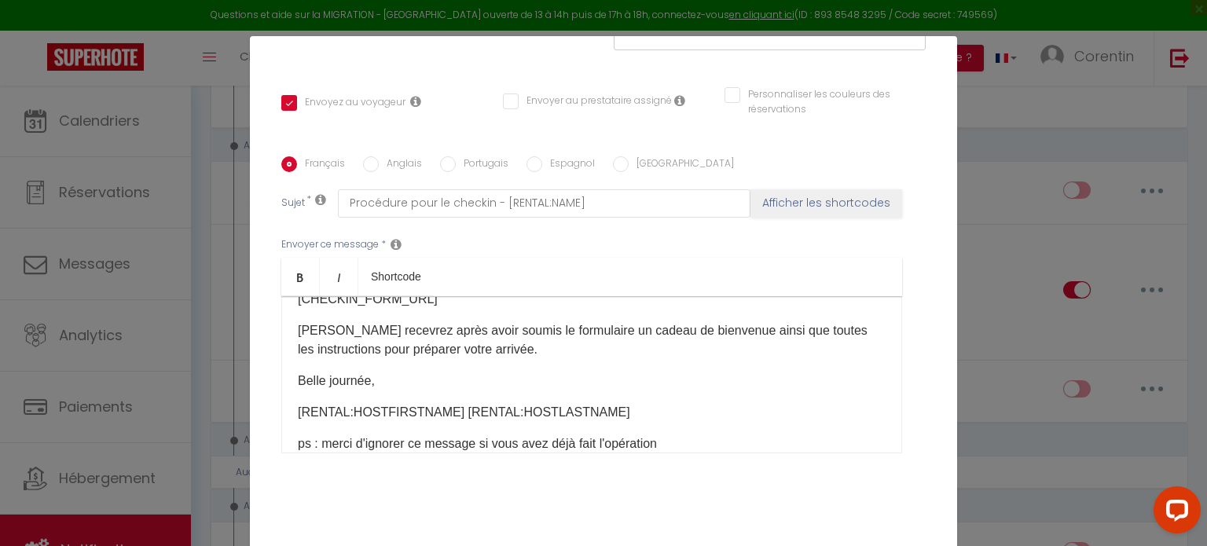
scroll to position [123, 0]
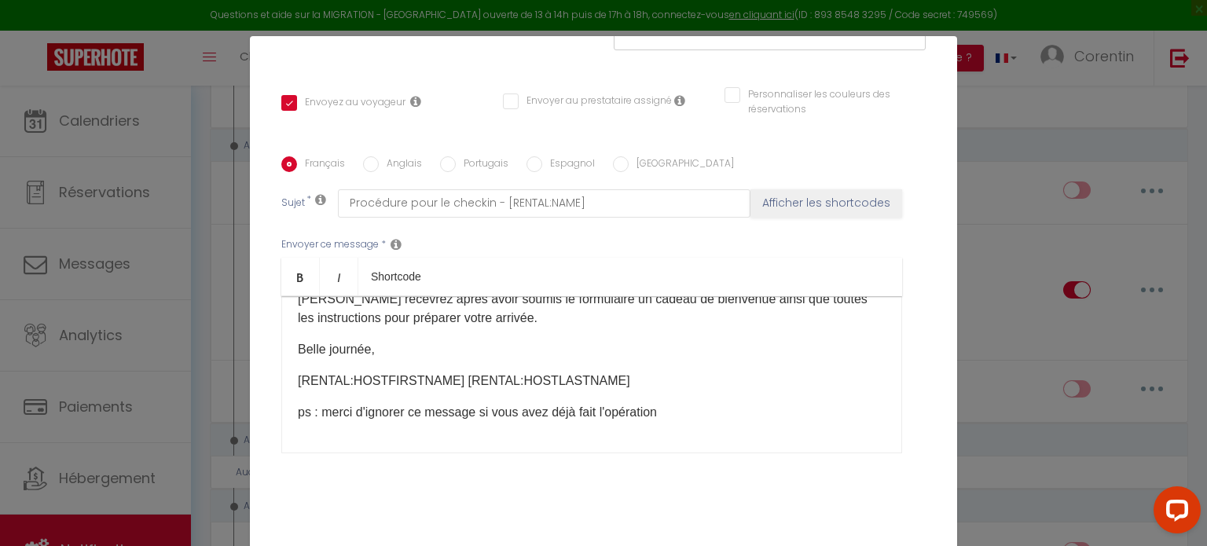
click at [1024, 106] on div "Modifier la notification × Titre * 2 - Demande Confirmation Checkin Pour cet hé…" at bounding box center [603, 273] width 1207 height 546
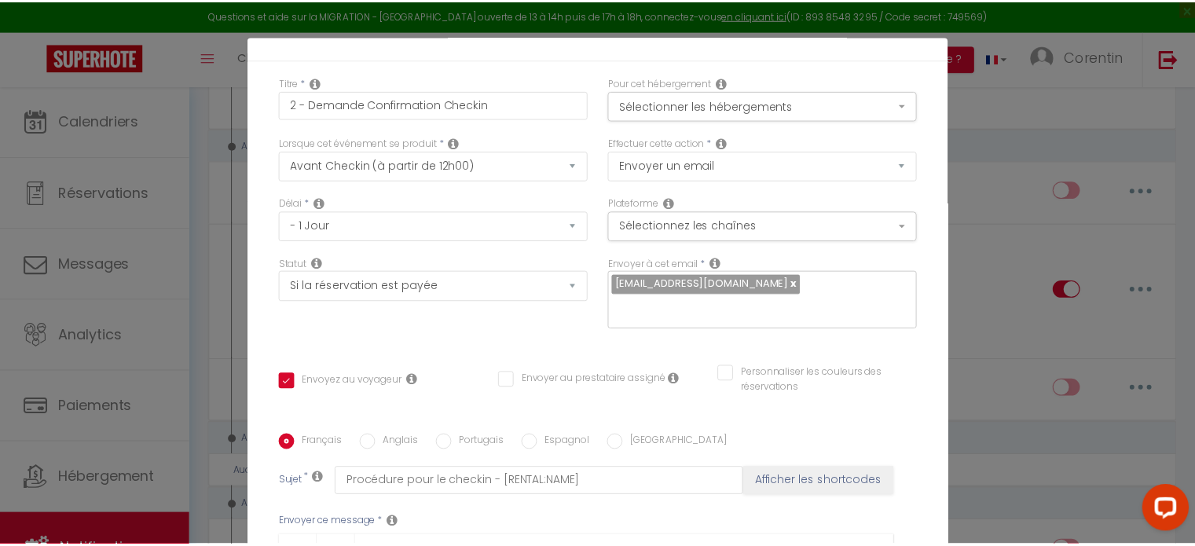
scroll to position [0, 0]
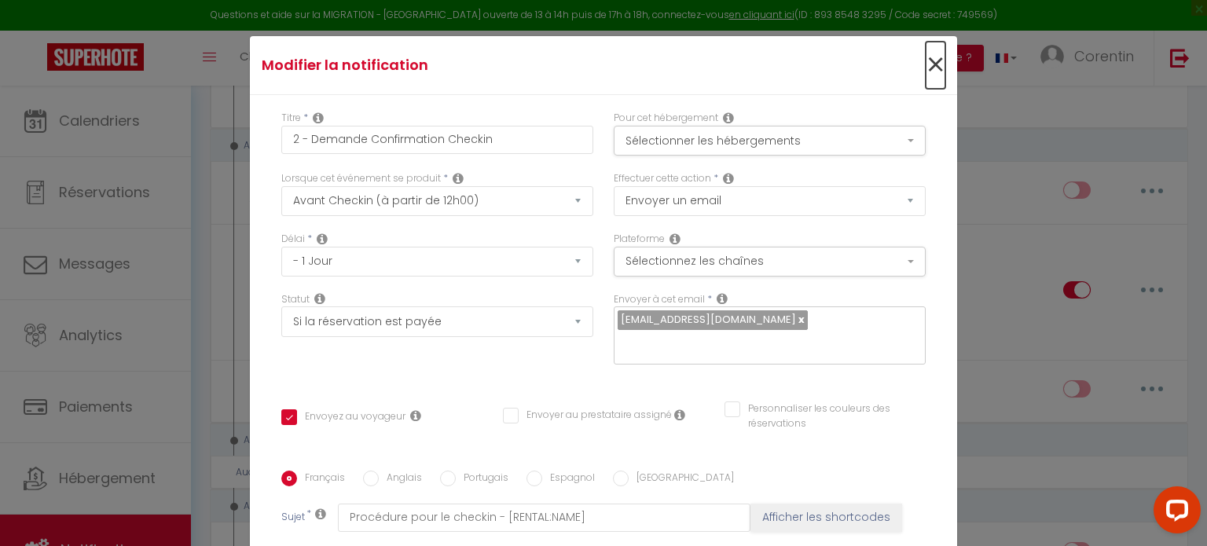
click at [925, 65] on span "×" at bounding box center [935, 65] width 20 height 47
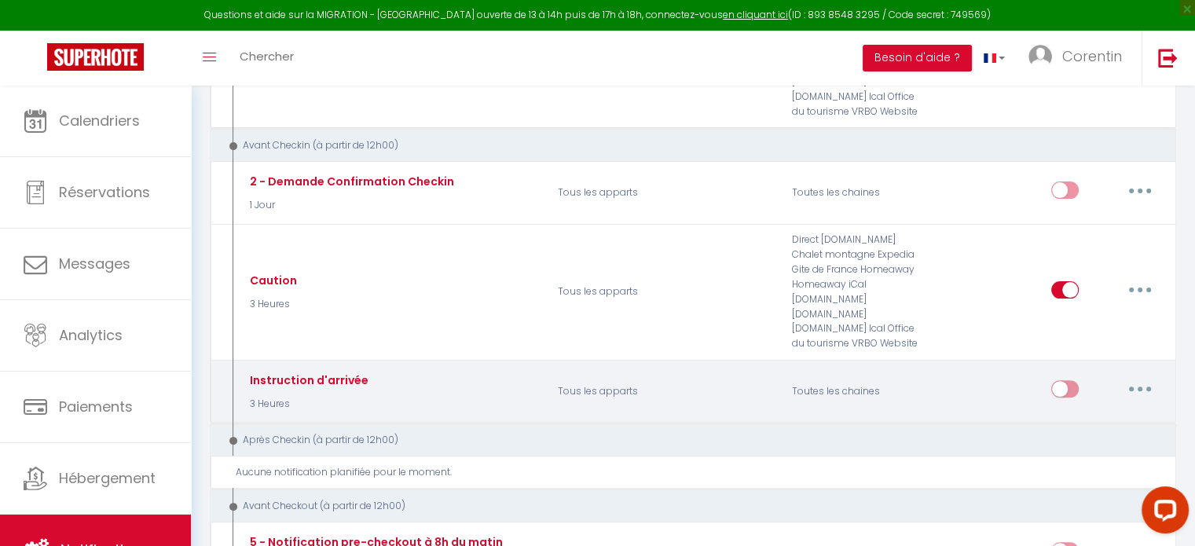
click at [1134, 376] on button "button" at bounding box center [1140, 388] width 44 height 25
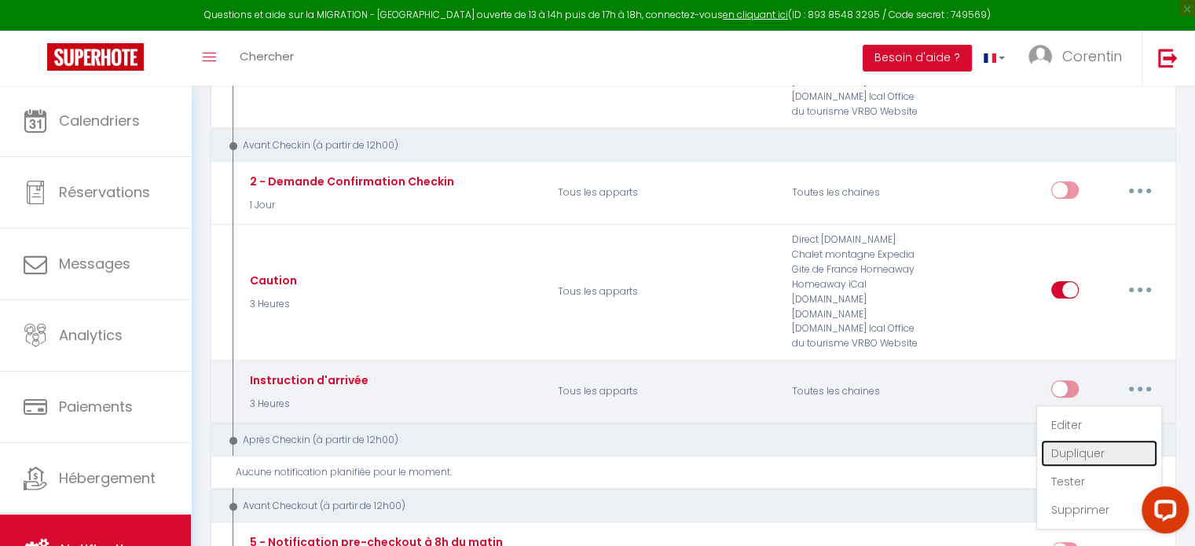
click at [1081, 440] on link "Dupliquer" at bounding box center [1099, 453] width 116 height 27
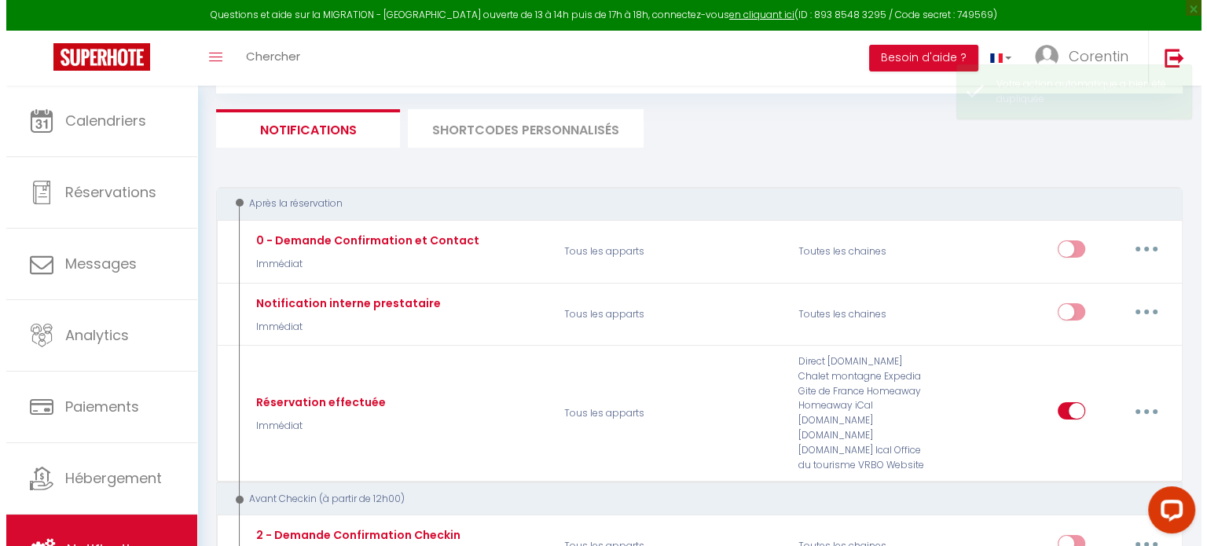
scroll to position [438, 0]
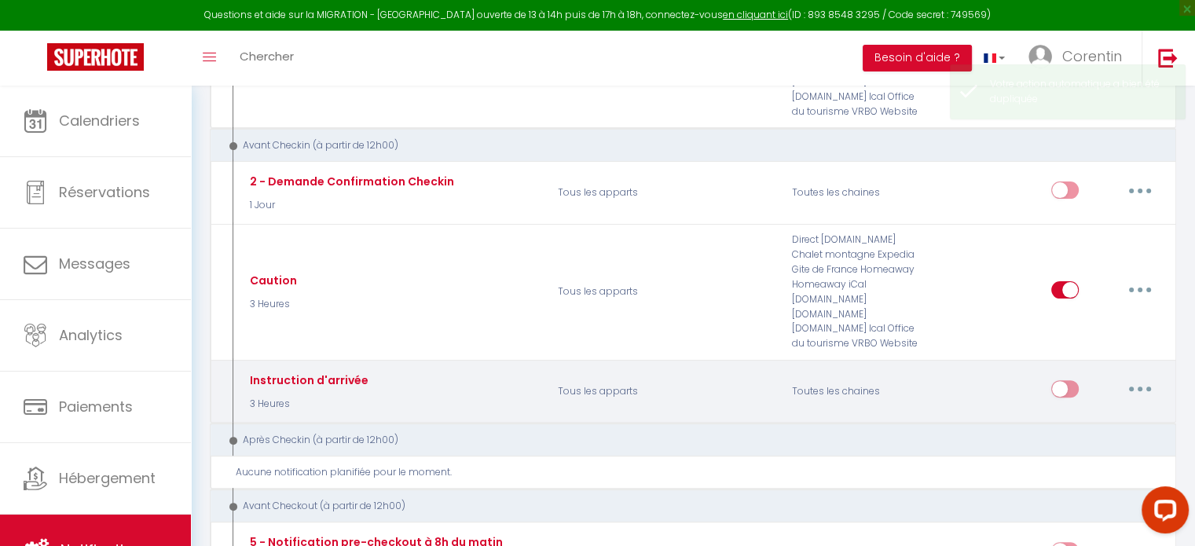
checkbox input "true"
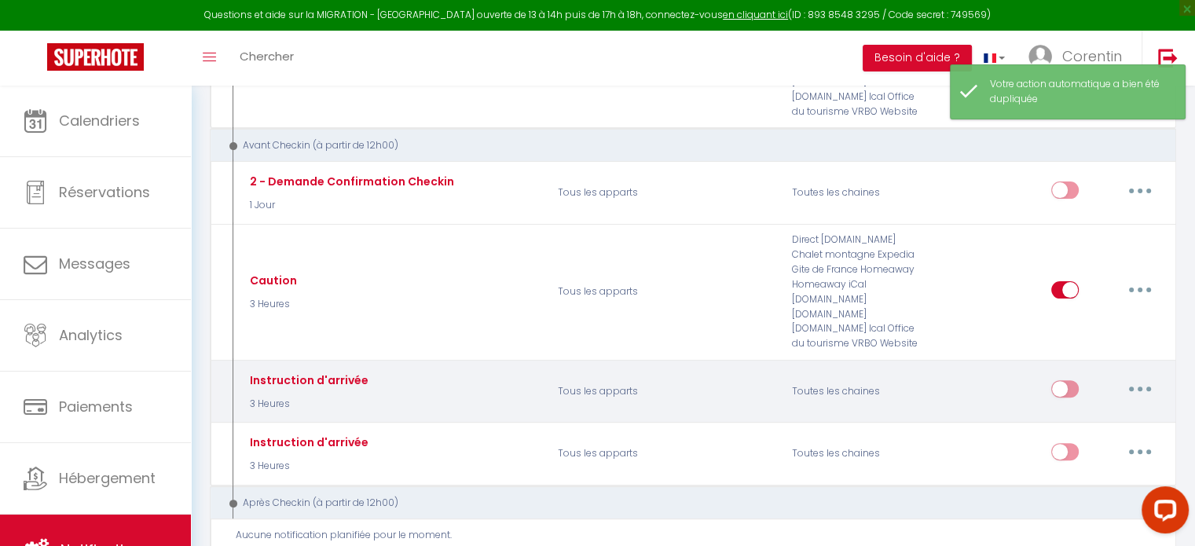
click at [1133, 376] on button "button" at bounding box center [1140, 388] width 44 height 25
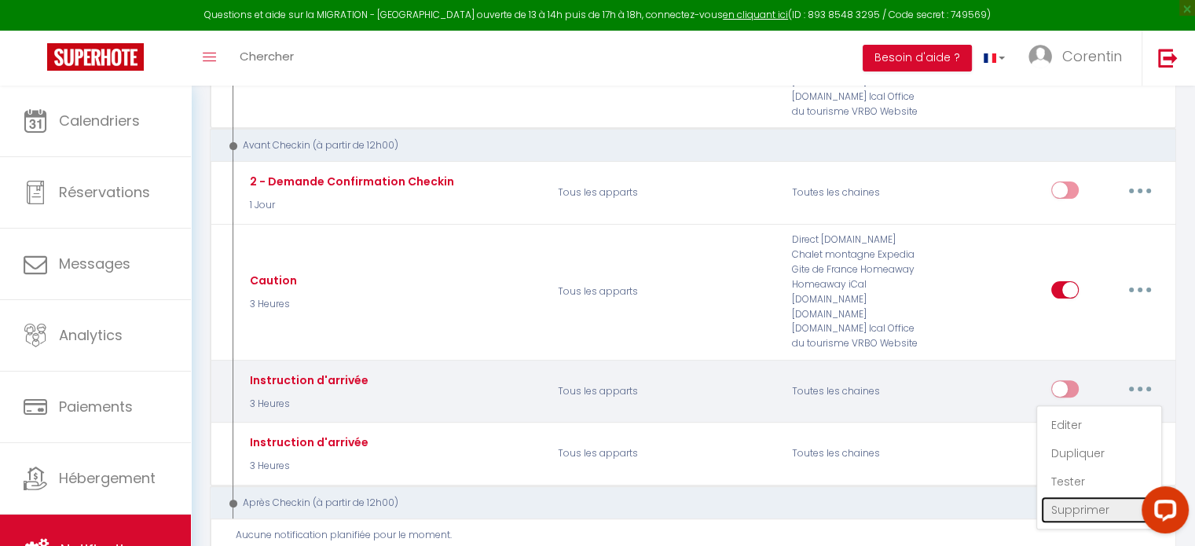
click at [1078, 496] on link "Supprimer" at bounding box center [1099, 509] width 116 height 27
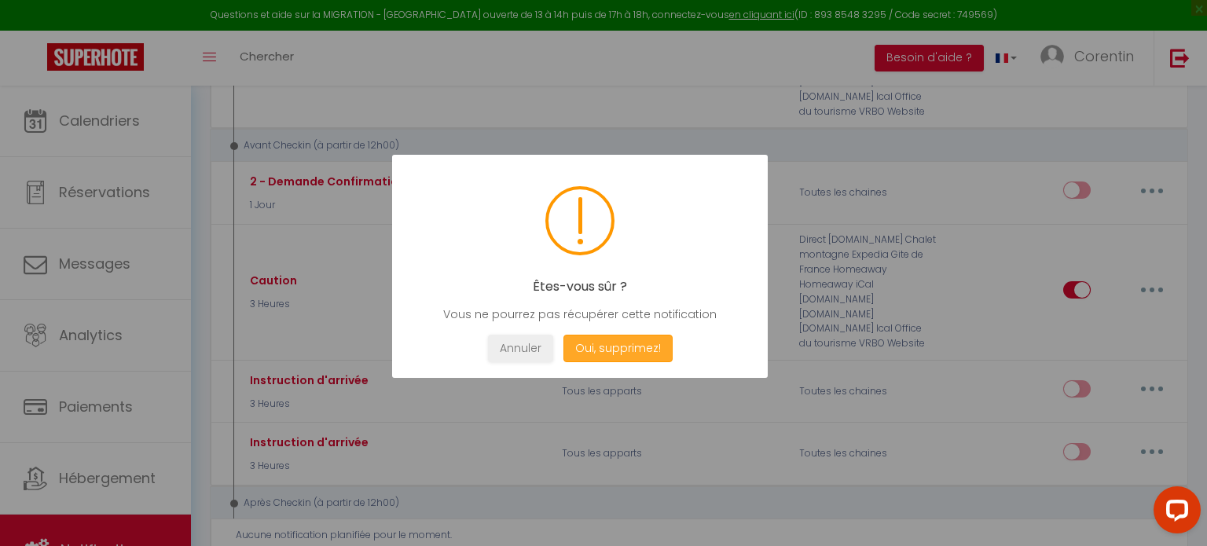
click at [620, 347] on button "Oui, supprimez!" at bounding box center [617, 348] width 109 height 27
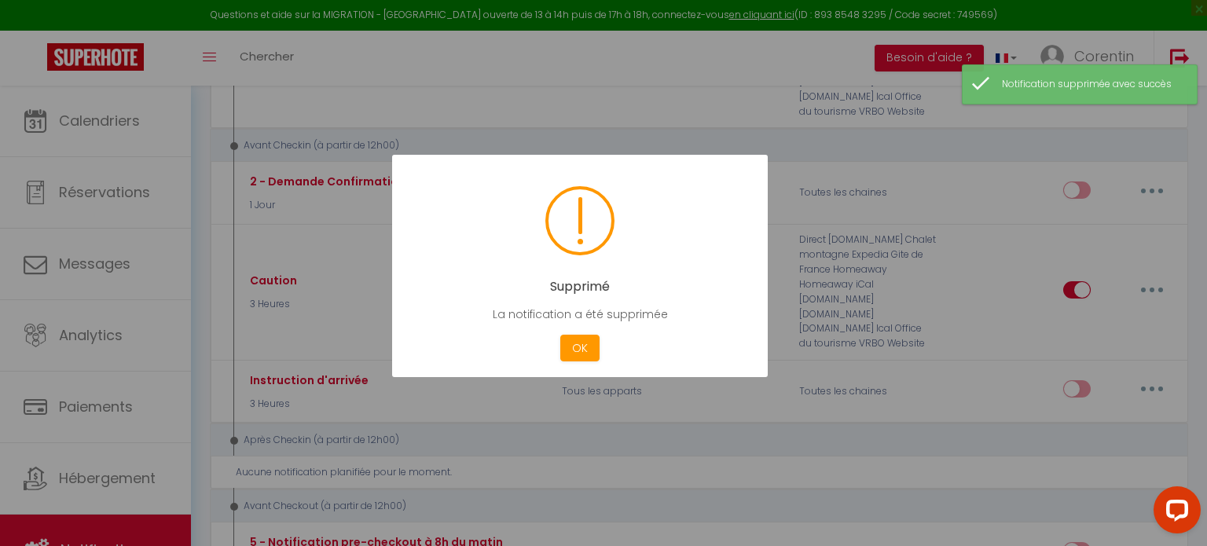
click at [936, 398] on div at bounding box center [603, 273] width 1207 height 546
click at [569, 352] on button "OK" at bounding box center [579, 348] width 39 height 27
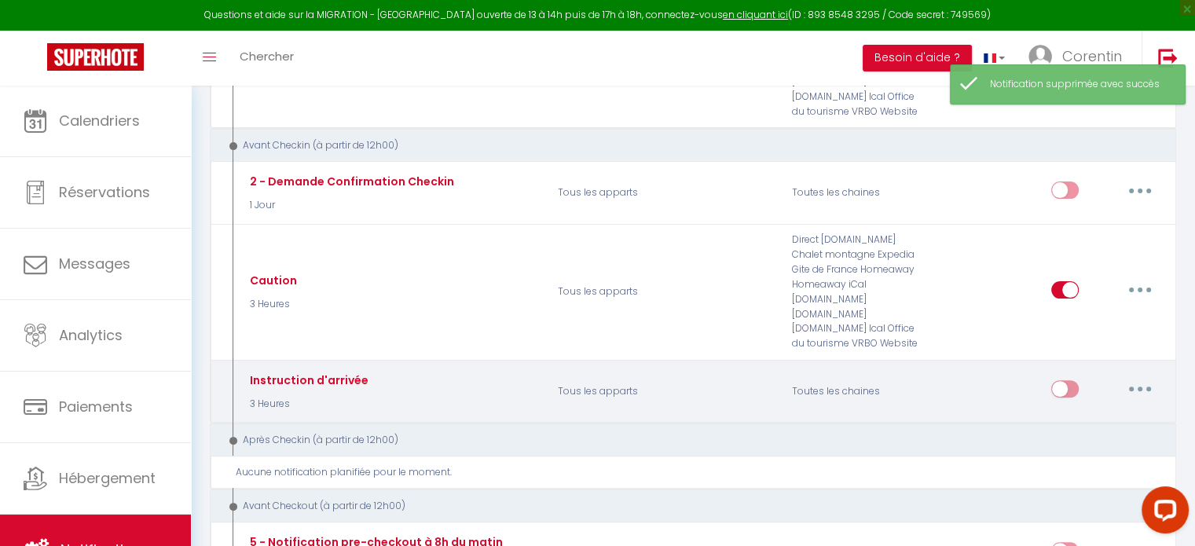
click at [1138, 386] on icon "button" at bounding box center [1139, 388] width 5 height 5
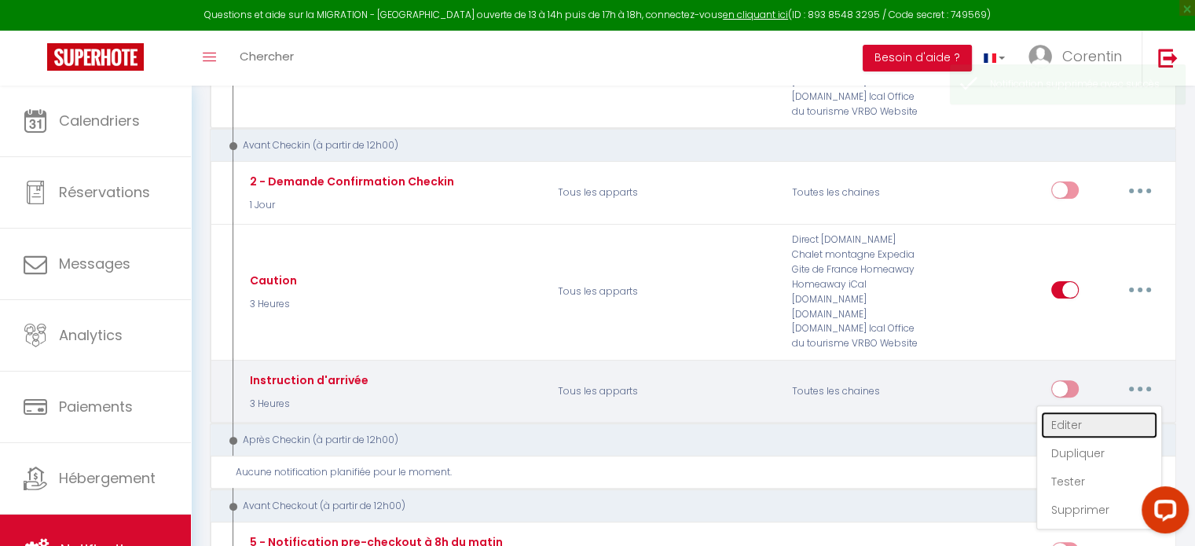
click at [1078, 412] on link "Editer" at bounding box center [1099, 425] width 116 height 27
type input "Instruction d'arrivée"
select select "3 Heures"
select select "if_deposit_is_paid"
checkbox input "false"
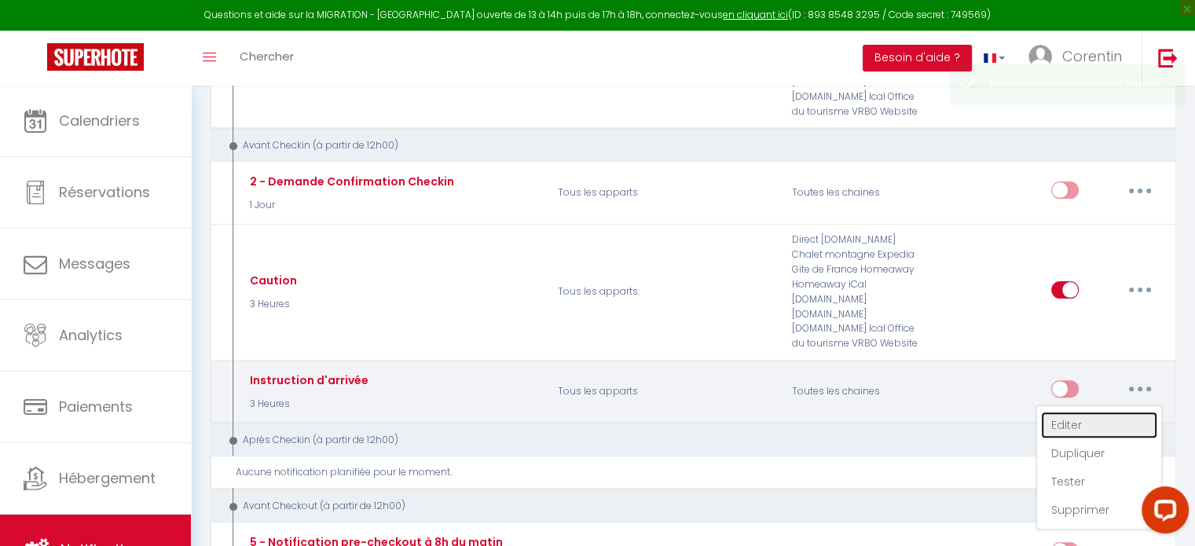
checkbox input "false"
radio input "true"
type input "sa"
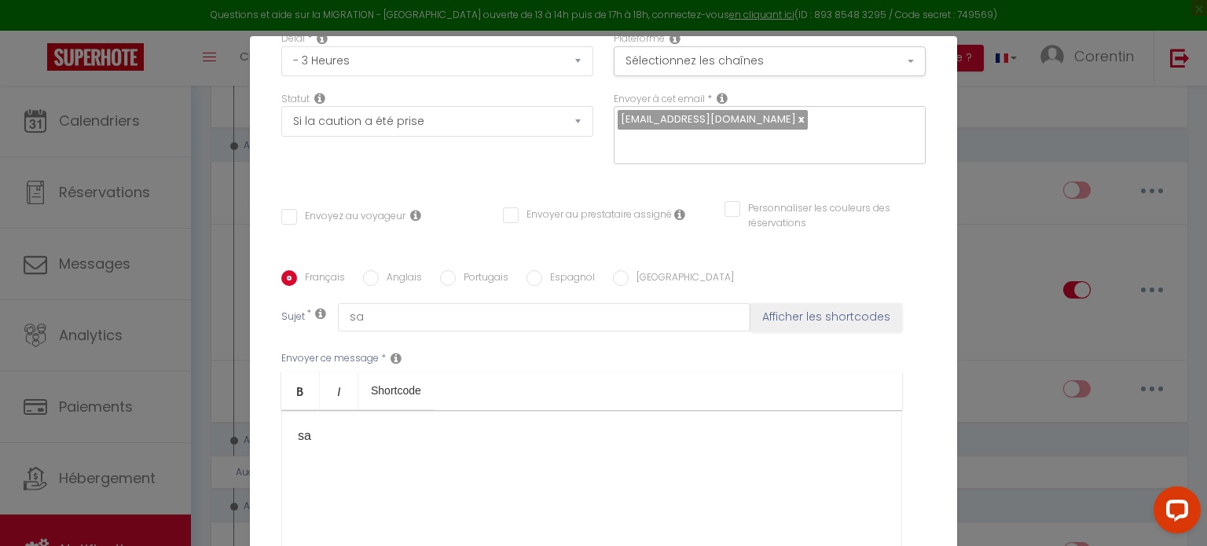
scroll to position [236, 0]
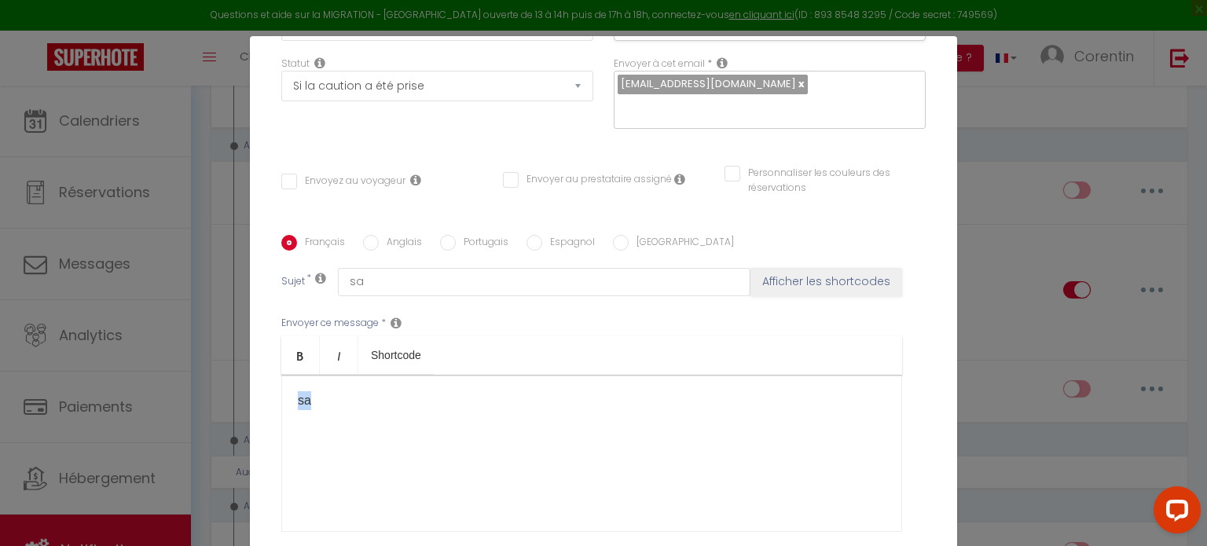
drag, startPoint x: 331, startPoint y: 426, endPoint x: 269, endPoint y: 386, distance: 73.9
click at [277, 385] on div "Français Anglais Portugais Espagnol Italien Sujet * sa Afficher les shortcodes …" at bounding box center [603, 393] width 652 height 317
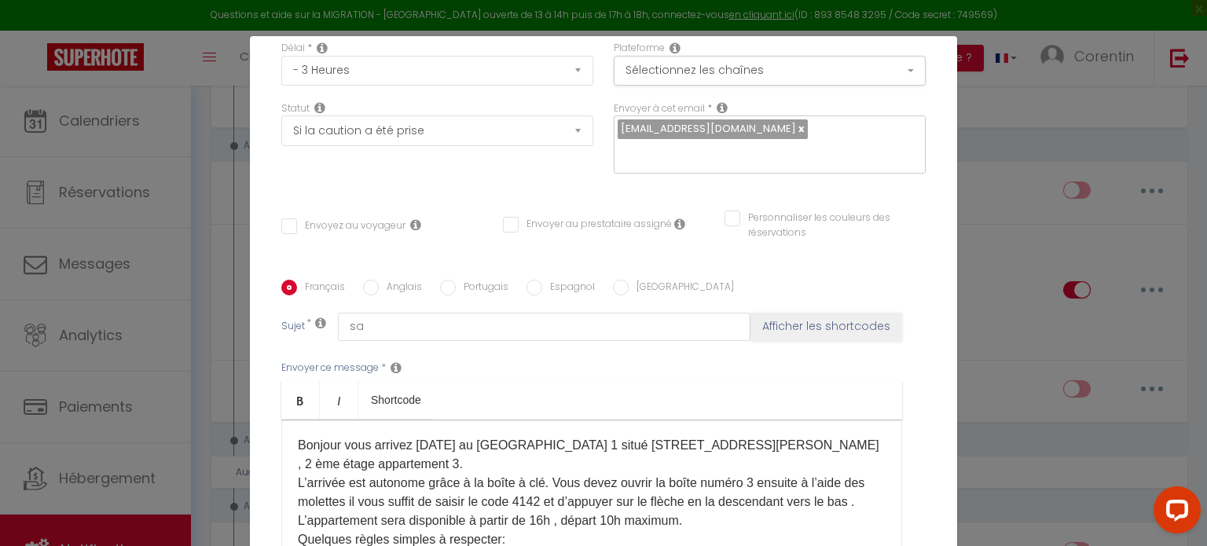
scroll to position [157, 0]
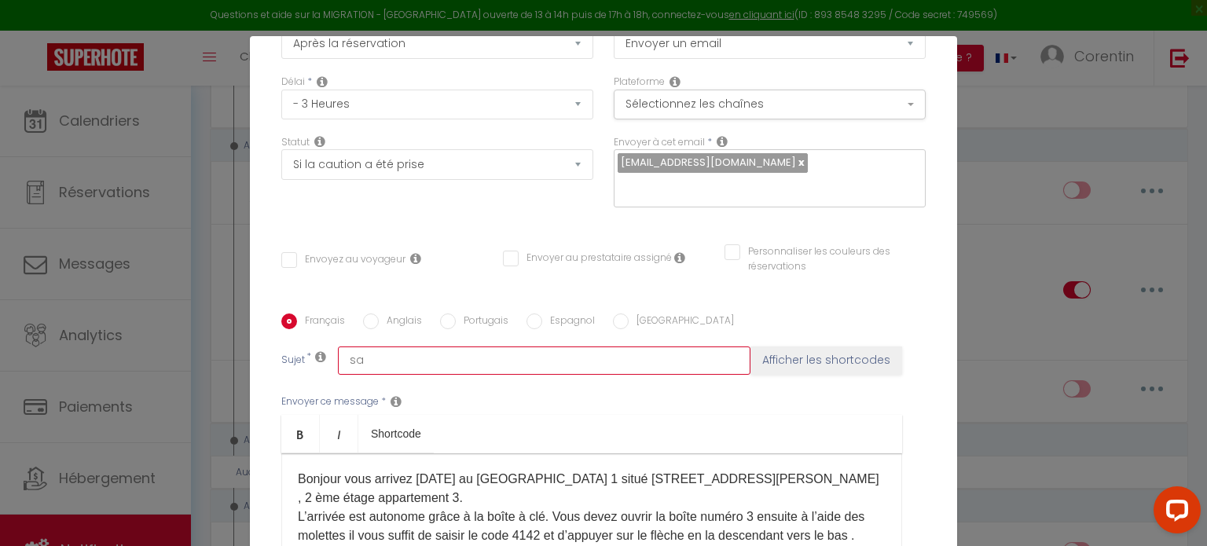
click at [416, 361] on input "sa" at bounding box center [544, 360] width 412 height 28
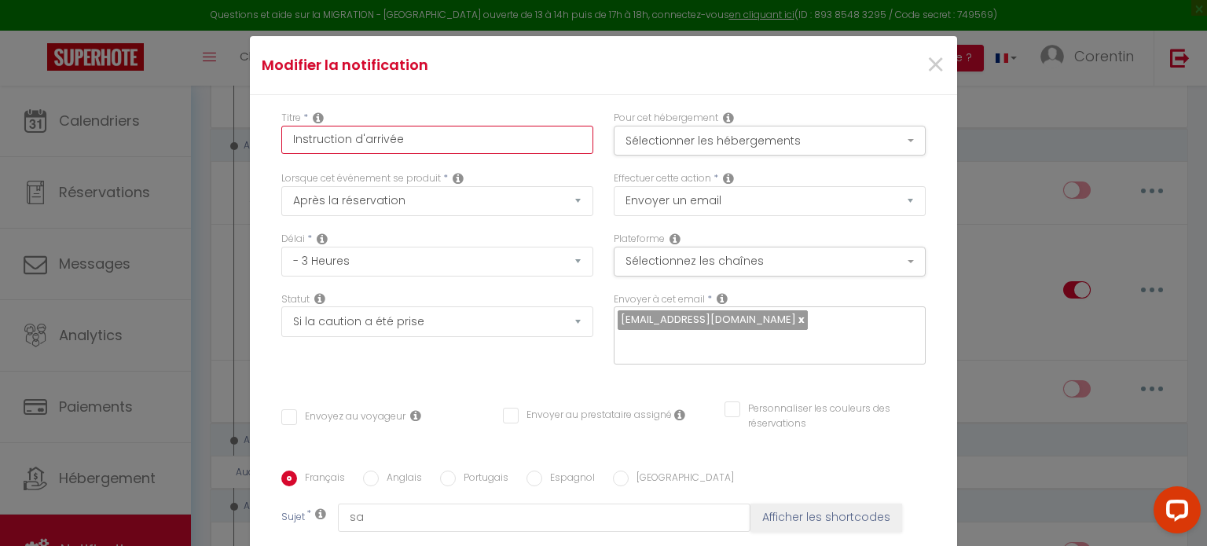
click at [415, 139] on input "Instruction d'arrivée" at bounding box center [437, 140] width 312 height 28
click at [761, 142] on button "Sélectionner les hébergements" at bounding box center [769, 141] width 312 height 30
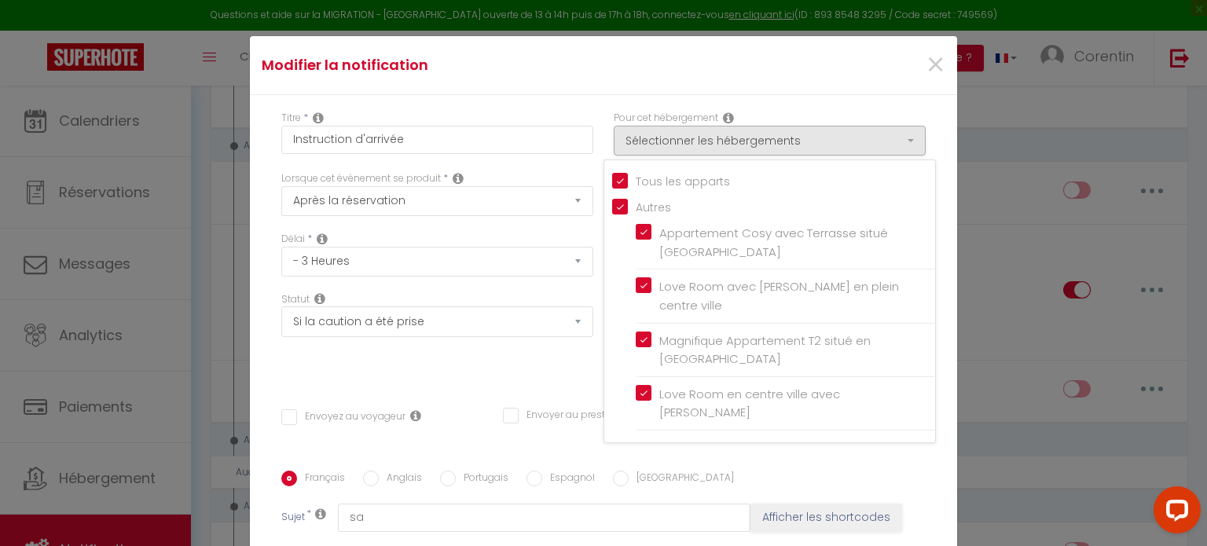
click at [612, 178] on input "Tous les apparts" at bounding box center [773, 180] width 323 height 16
checkbox input "false"
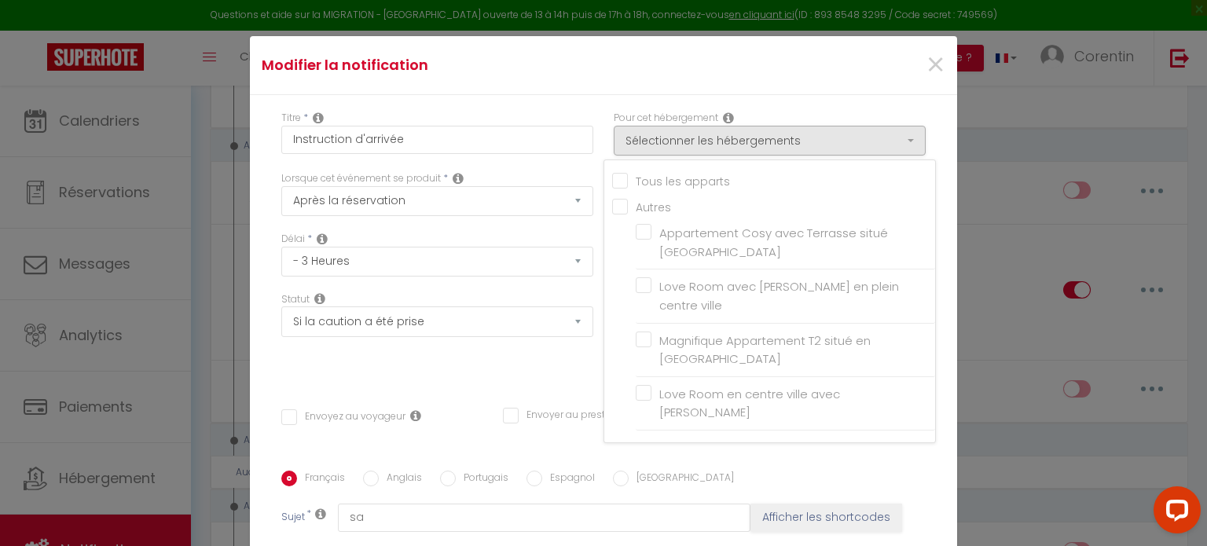
checkbox input "false"
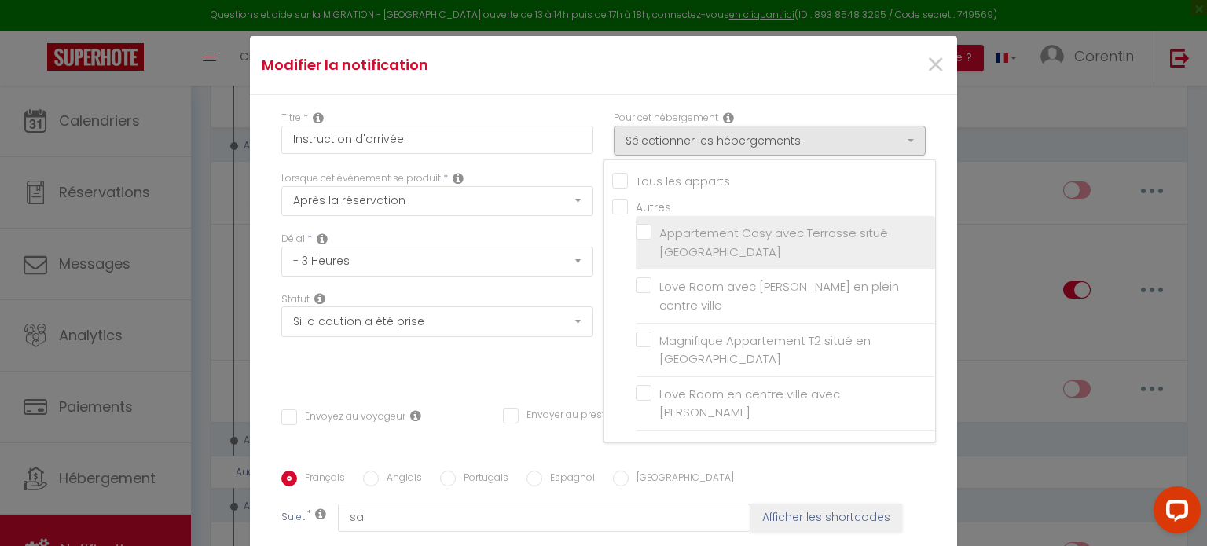
click at [635, 235] on input "Appartement Cosy avec Terrasse situé [GEOGRAPHIC_DATA]" at bounding box center [784, 243] width 299 height 16
checkbox input "true"
checkbox input "false"
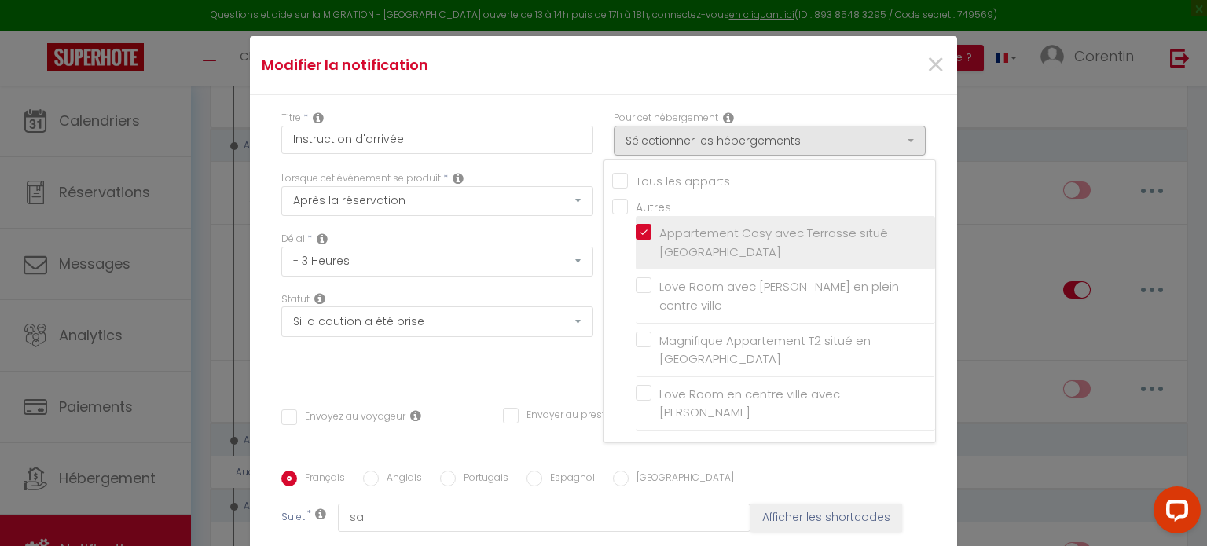
click at [635, 235] on input "Appartement Cosy avec Terrasse situé [GEOGRAPHIC_DATA]" at bounding box center [784, 243] width 299 height 16
checkbox input "false"
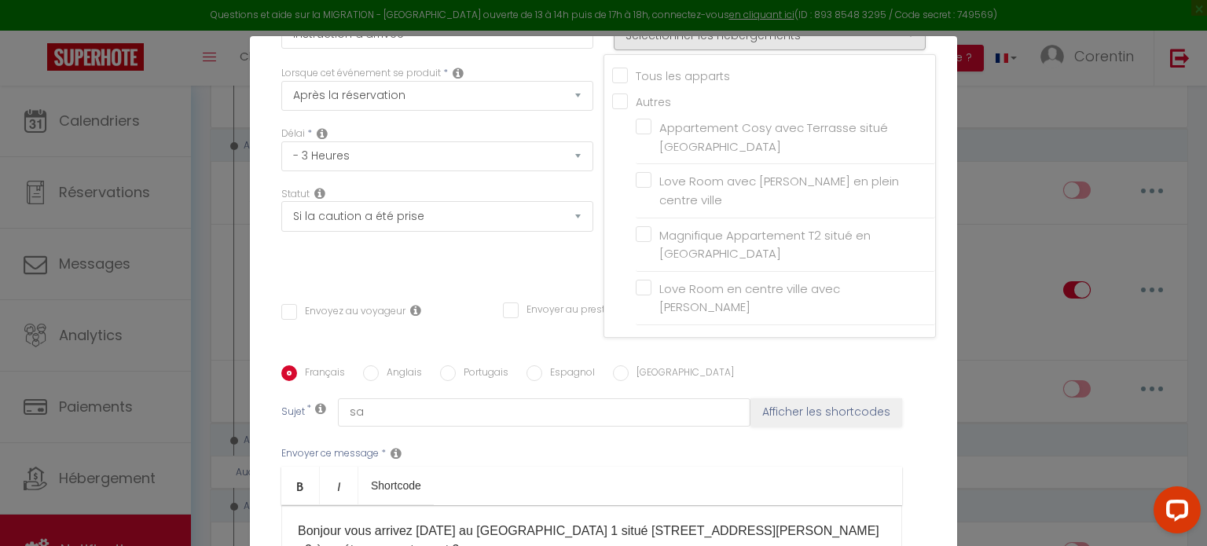
scroll to position [79, 0]
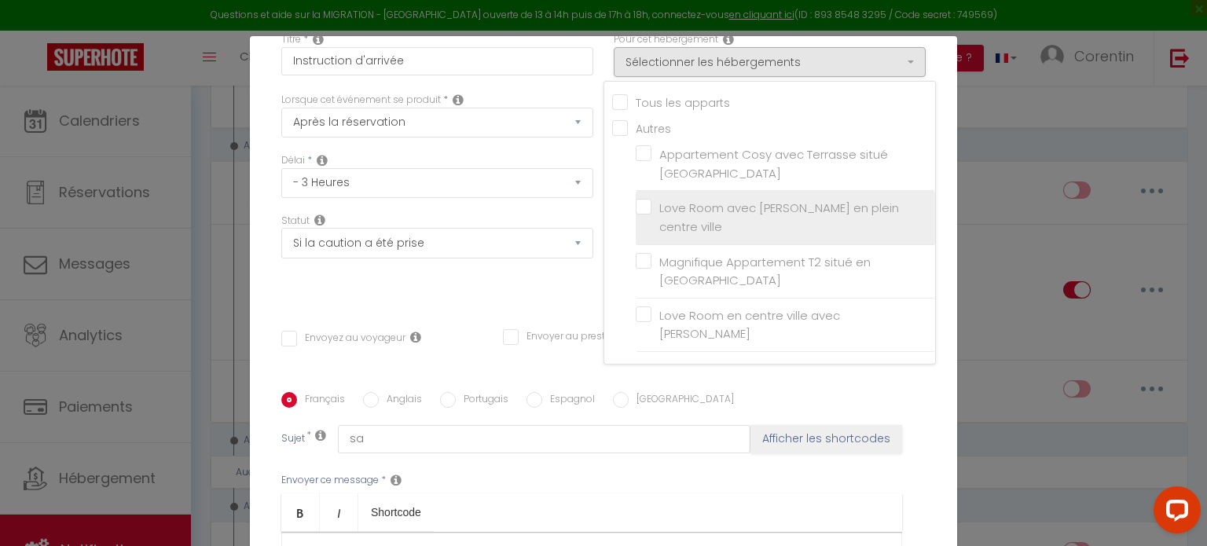
click at [635, 210] on input "Love Room avec [PERSON_NAME] en plein centre ville" at bounding box center [784, 218] width 299 height 16
checkbox input "true"
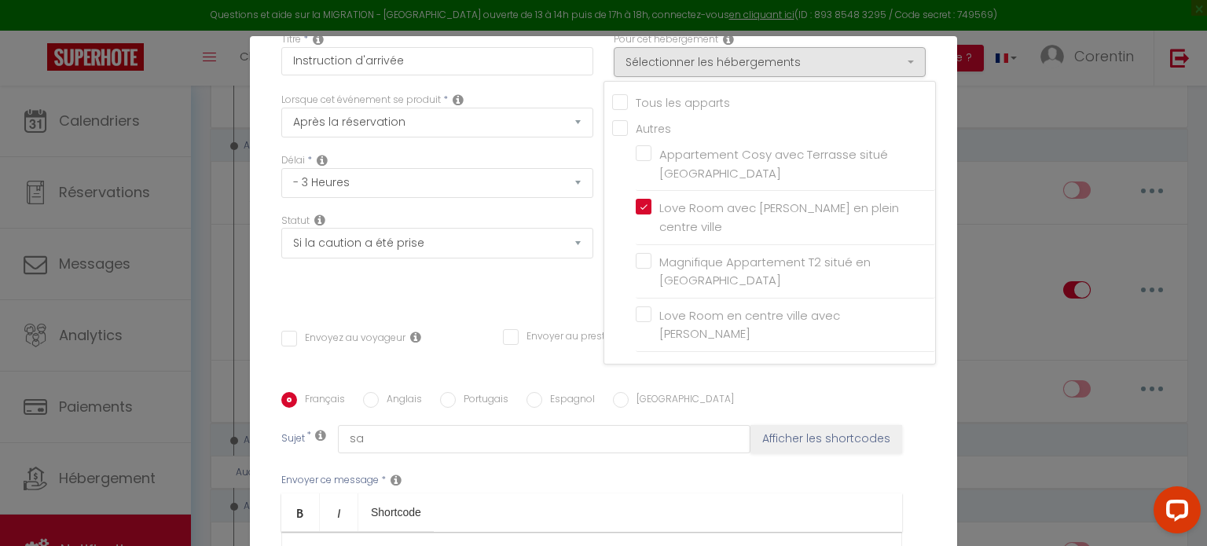
click at [477, 284] on div "Statut Aucun Si la réservation est payée Si réservation non payée Si la caution…" at bounding box center [437, 258] width 332 height 89
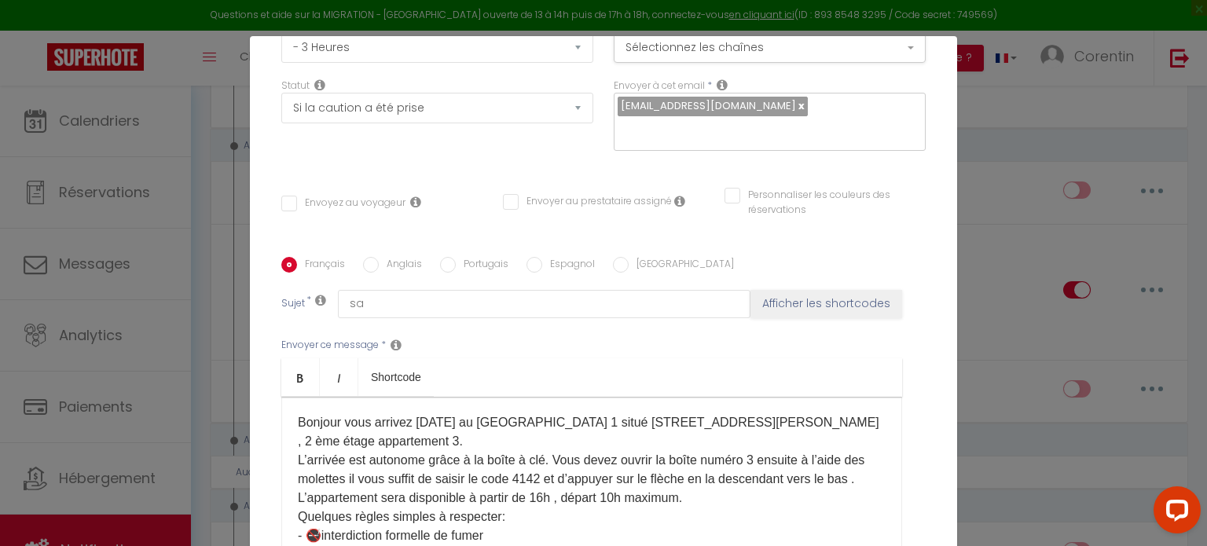
scroll to position [0, 0]
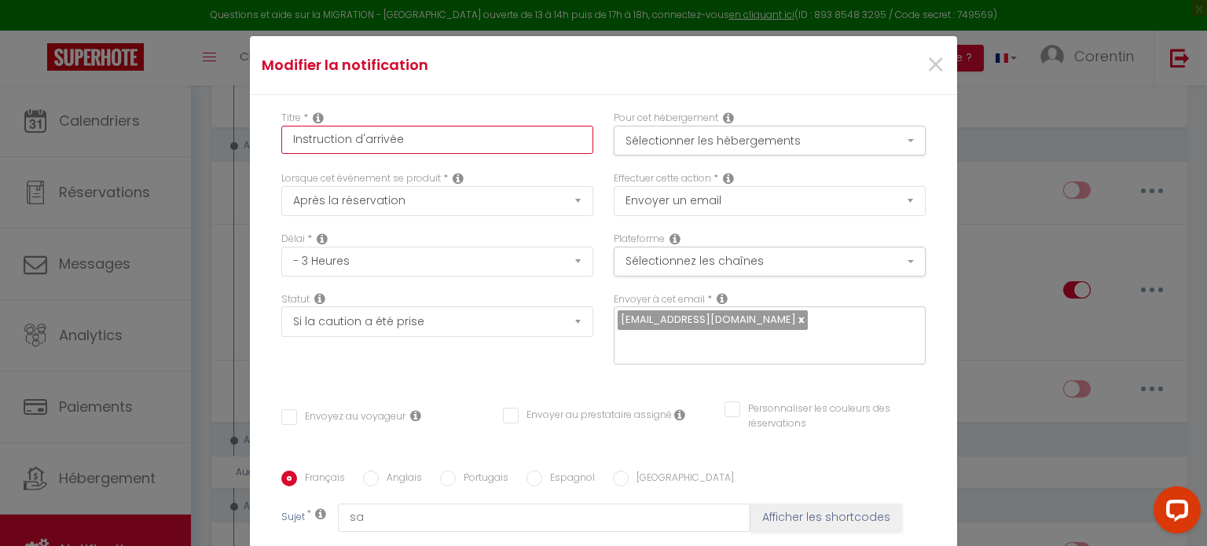
click at [420, 141] on input "Instruction d'arrivée" at bounding box center [437, 140] width 312 height 28
click at [651, 263] on button "Sélectionnez les chaînes" at bounding box center [769, 262] width 312 height 30
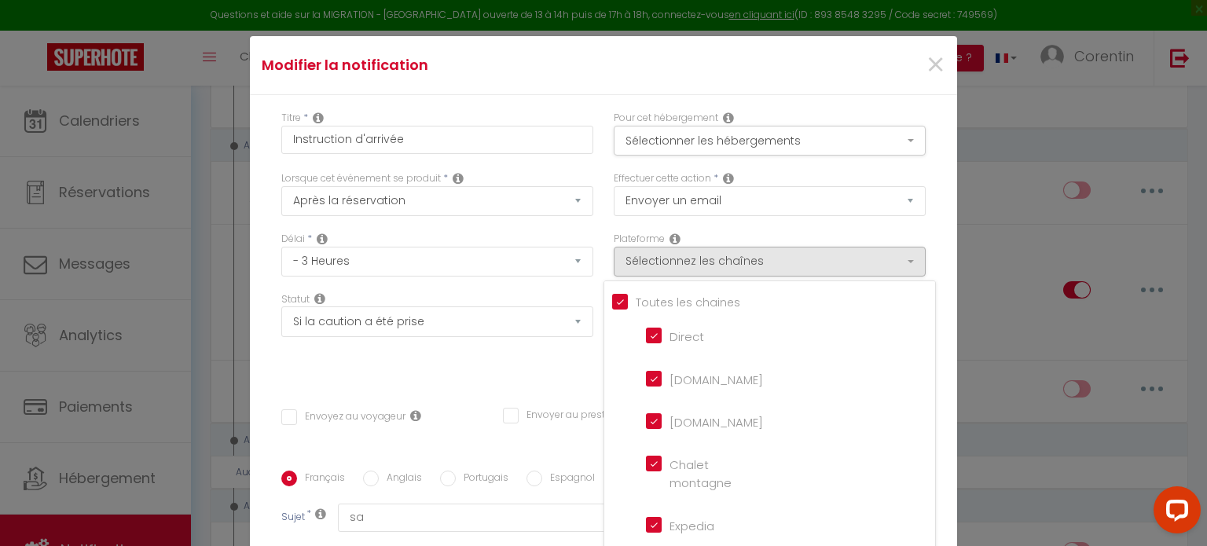
click at [647, 383] on input "[DOMAIN_NAME]" at bounding box center [691, 377] width 90 height 16
checkbox input "false"
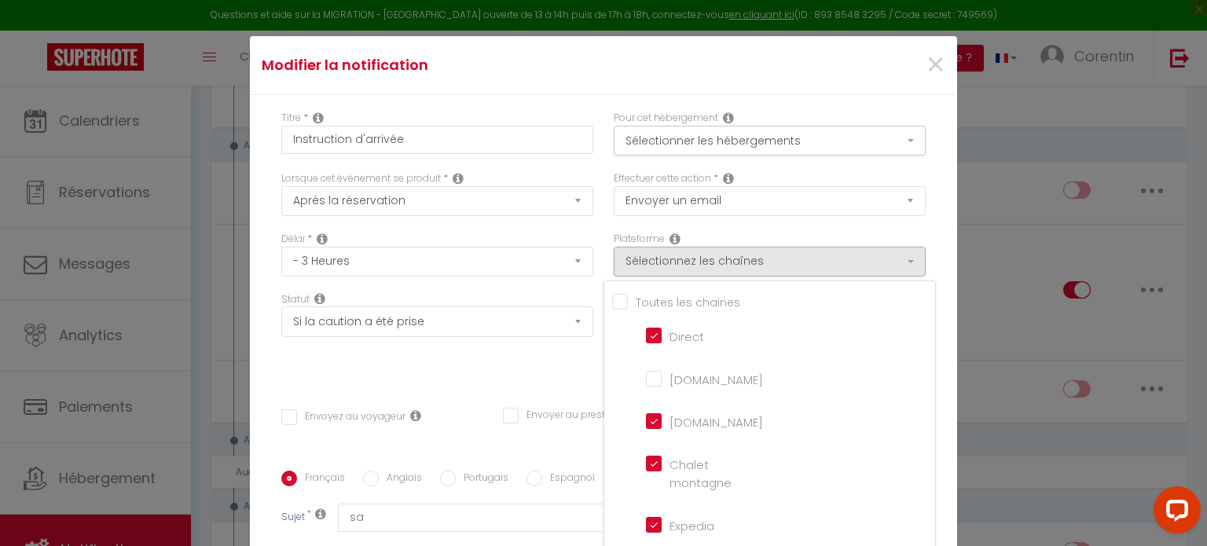
checkbox input "false"
click at [512, 379] on div "Statut Aucun Si la réservation est payée Si réservation non payée Si la caution…" at bounding box center [437, 336] width 332 height 89
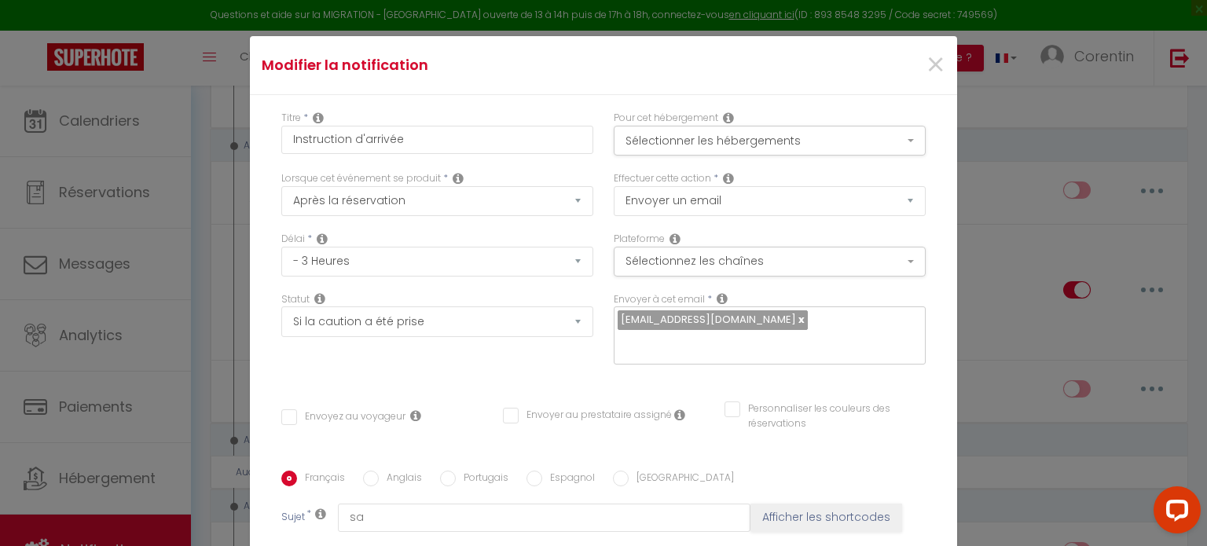
click at [287, 417] on input "Envoyez au voyageur" at bounding box center [343, 417] width 124 height 16
checkbox input "true"
checkbox input "false"
click at [430, 372] on div "Statut Aucun Si la réservation est payée Si réservation non payée Si la caution…" at bounding box center [437, 336] width 332 height 89
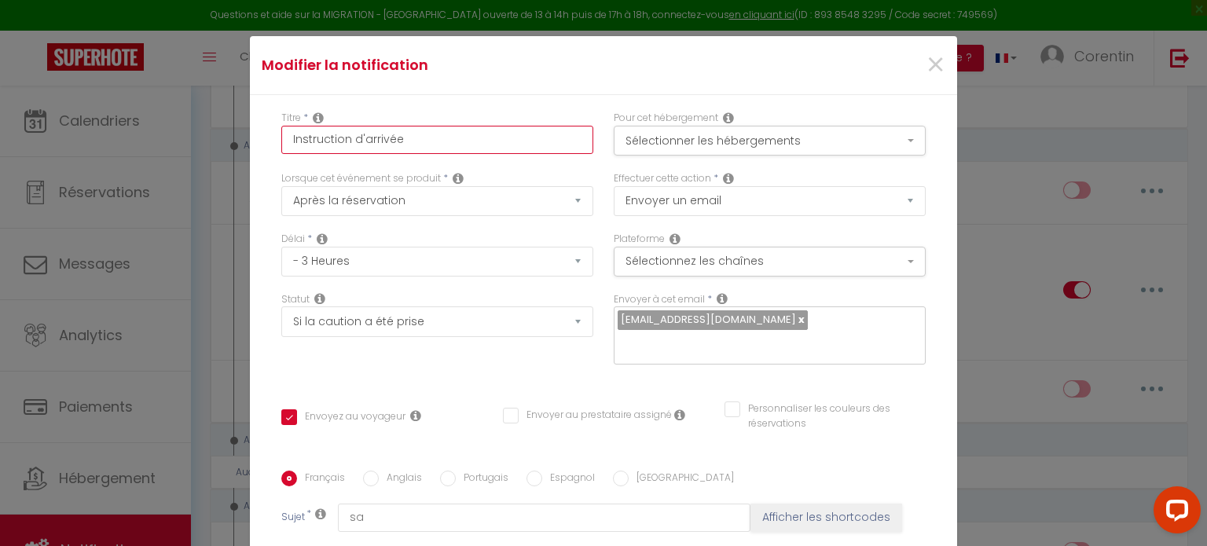
click at [417, 142] on input "Instruction d'arrivée" at bounding box center [437, 140] width 312 height 28
type input "Instruction d'arrivée"
checkbox input "false"
type input "Instruction d'arrivée l"
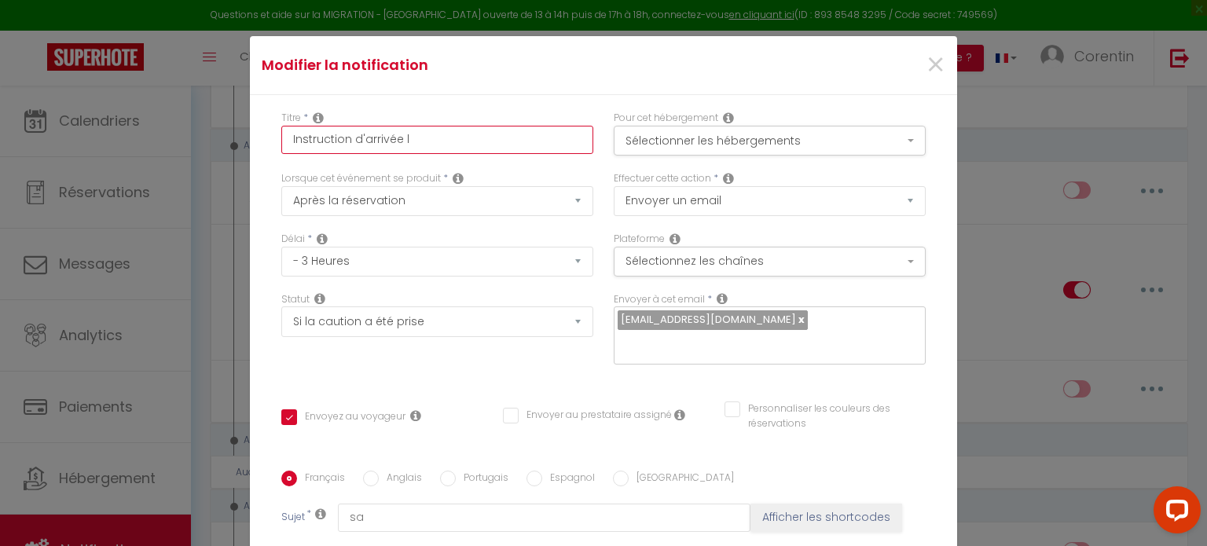
checkbox input "false"
type input "Instruction d'arrivée lo"
checkbox input "false"
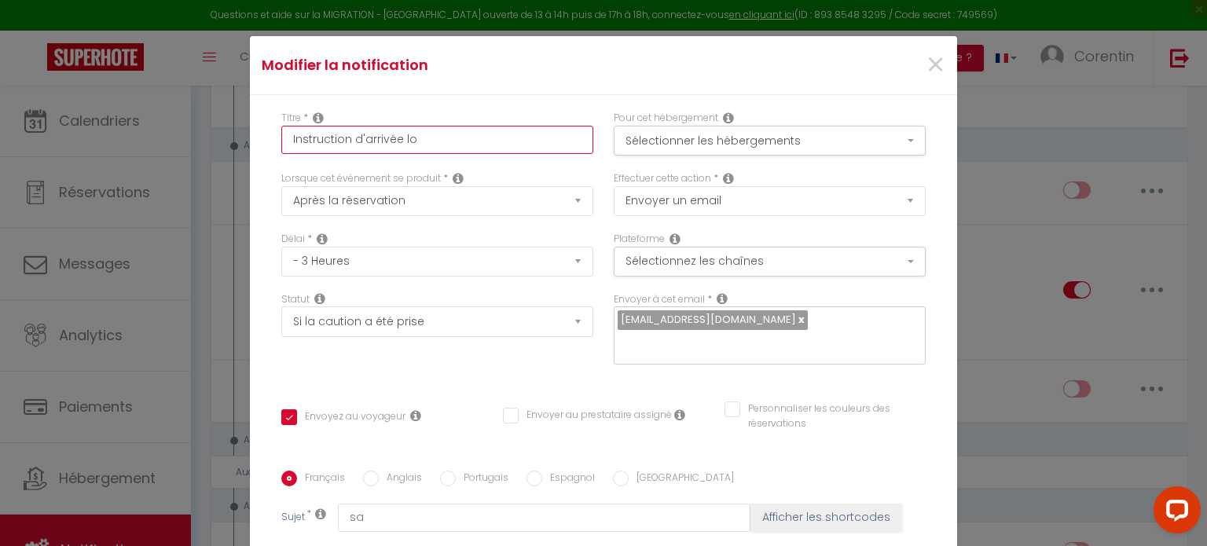
type input "Instruction d'arrivée lov"
checkbox input "false"
type input "Instruction d'arrivée lo"
checkbox input "false"
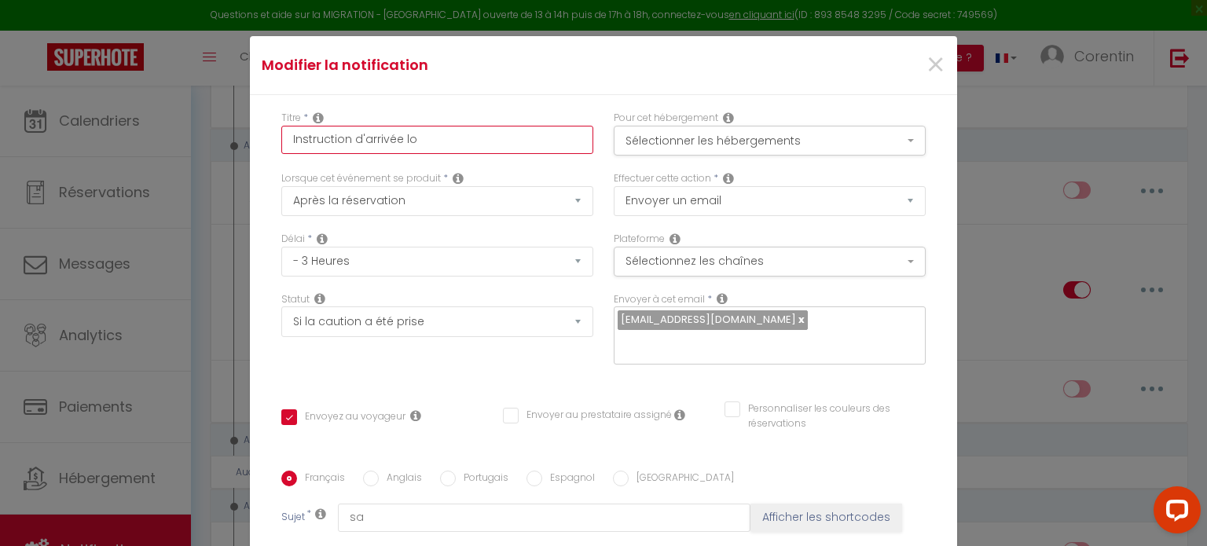
checkbox input "false"
type input "Instruction d'arrivée l"
checkbox input "false"
type input "Instruction d'arrivée"
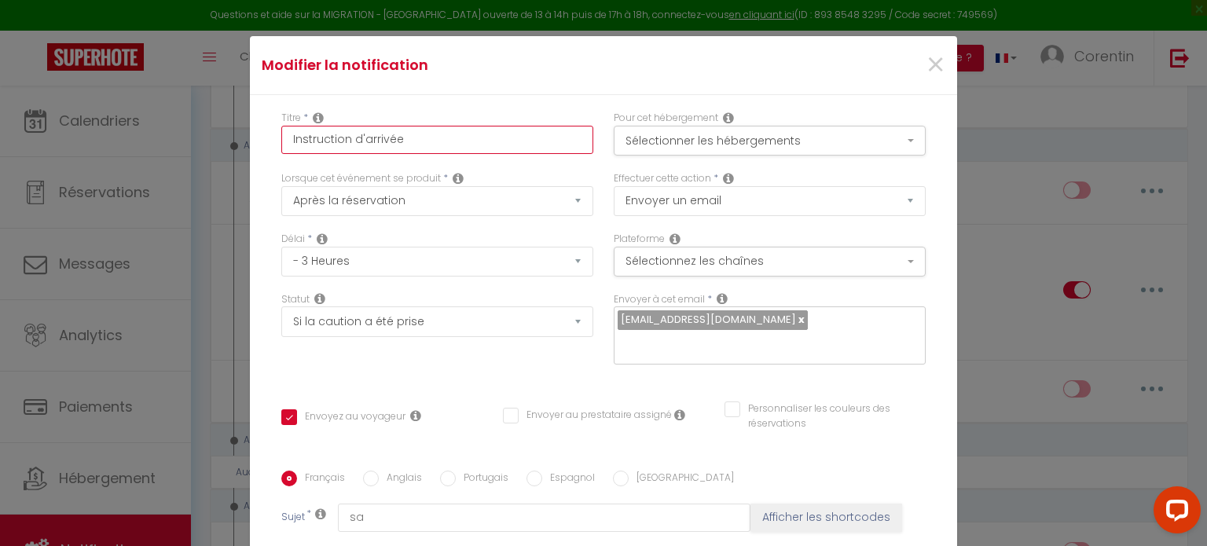
checkbox input "false"
type input "Instruction d'arrivée L"
checkbox input "false"
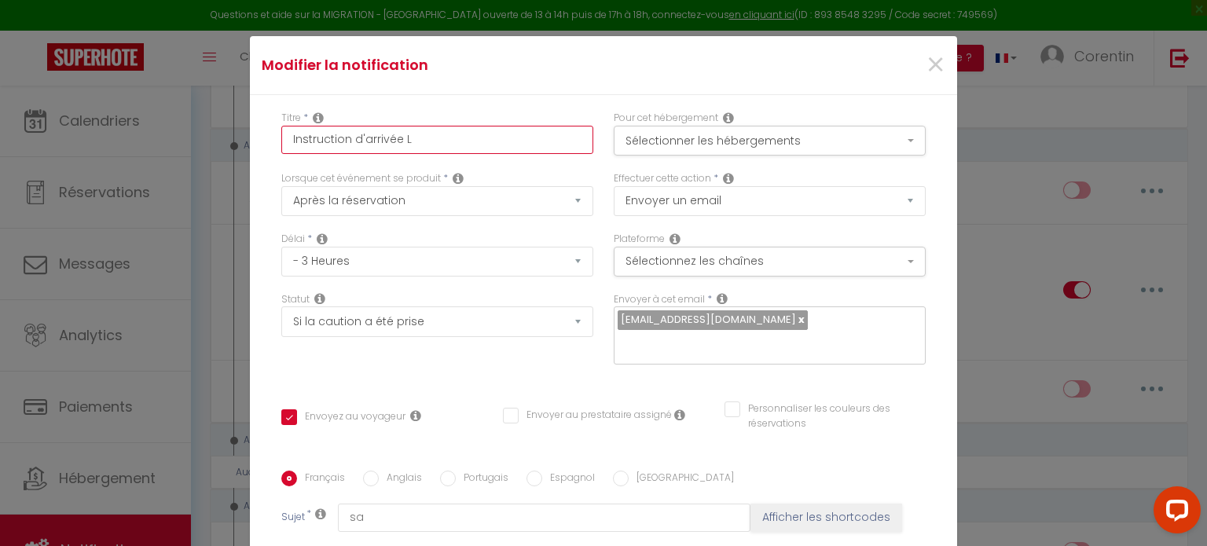
type input "Instruction d'arrivée Lo"
checkbox input "false"
type input "Instruction d'arrivée Lov"
checkbox input "false"
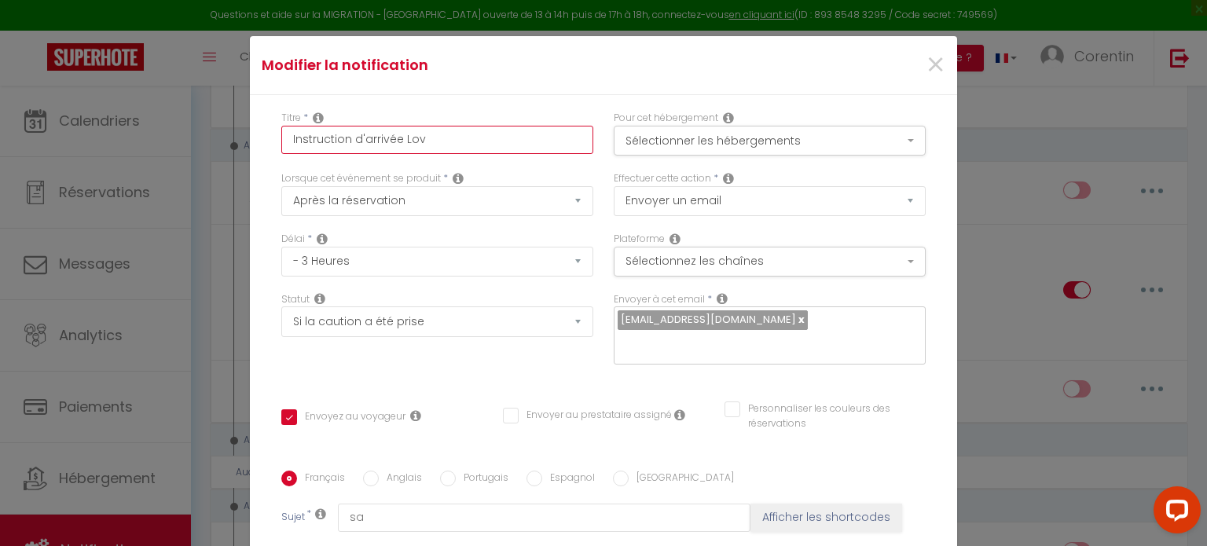
checkbox input "false"
type input "Instruction d'arrivée Love"
checkbox input "false"
type input "Instruction d'arrivée Love"
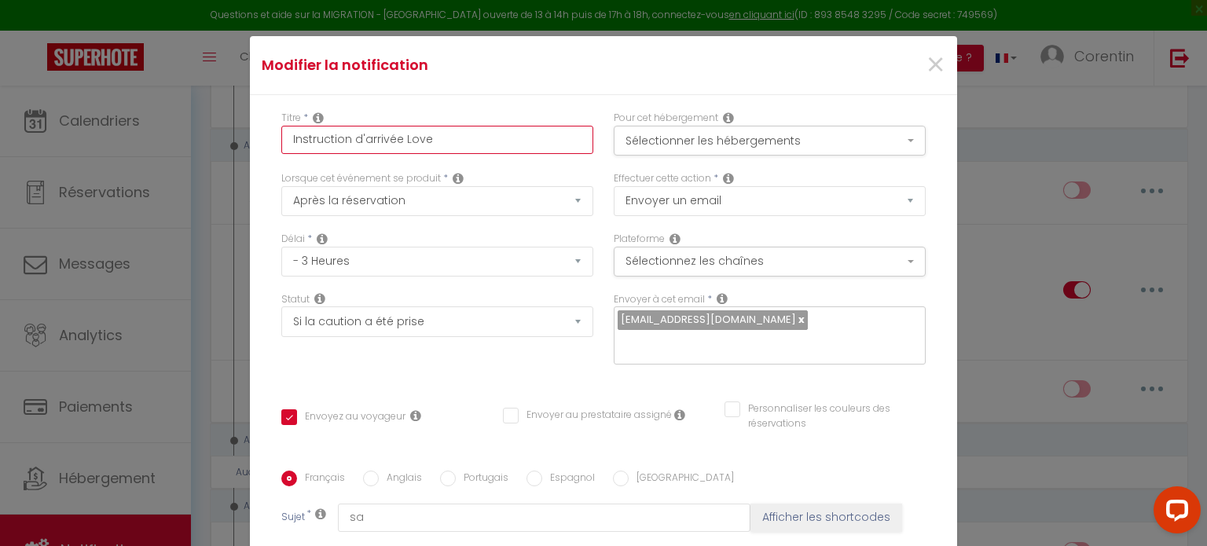
checkbox input "false"
type input "Instruction d'arrivée Love r"
checkbox input "false"
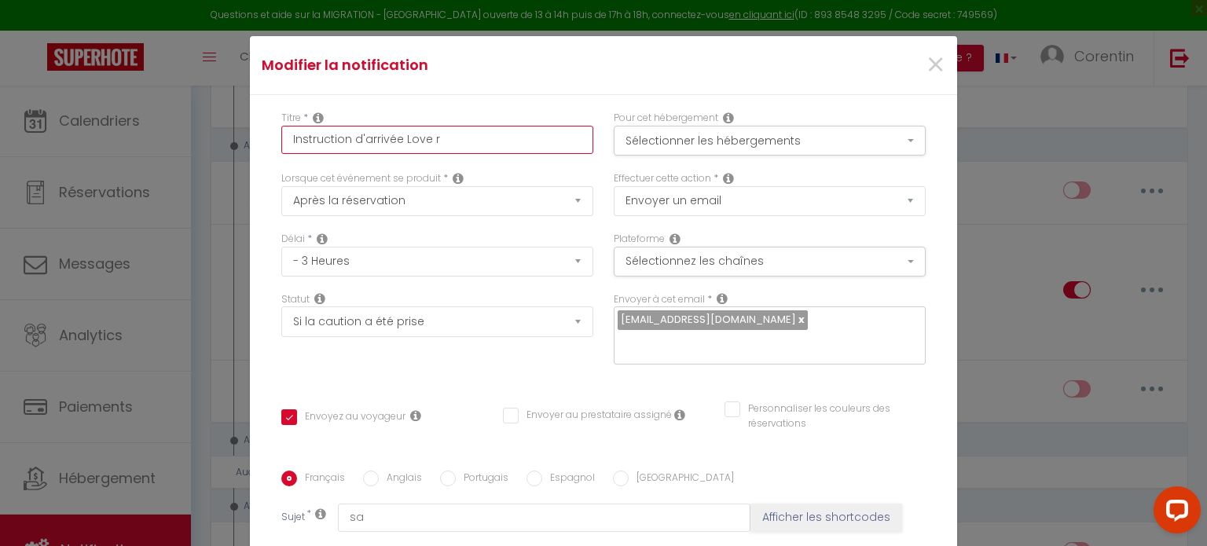
type input "Instruction d'arrivée Love ro"
checkbox input "false"
type input "Instruction d'arrivée Love r"
click at [669, 131] on button "Sélectionner les hébergements" at bounding box center [769, 141] width 312 height 30
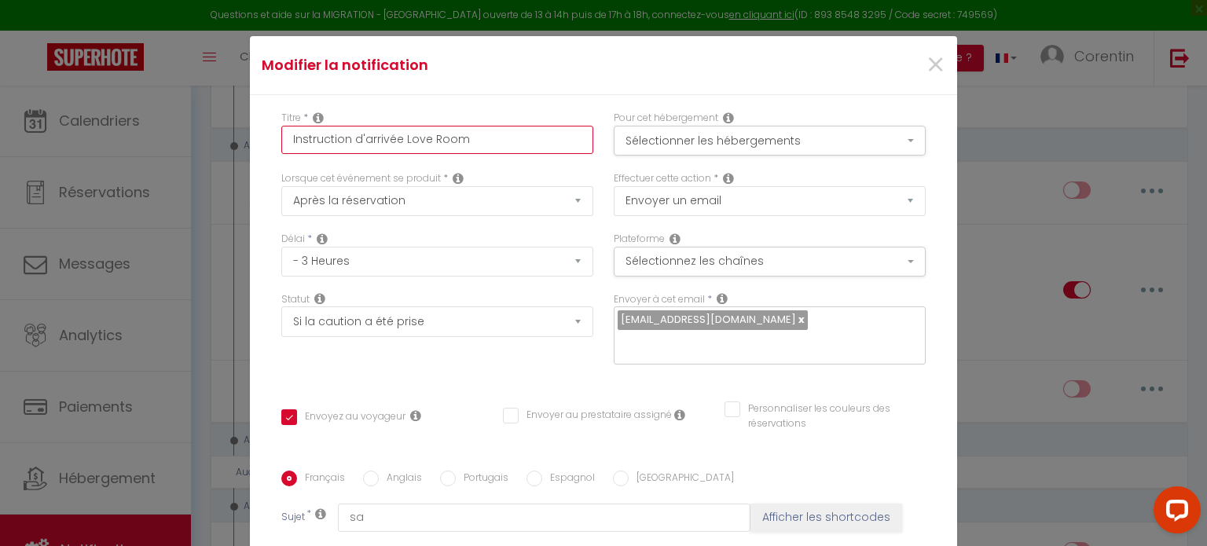
click at [460, 137] on input "Instruction d'arrivée Love Room" at bounding box center [437, 140] width 312 height 28
click at [443, 371] on div "Statut Aucun Si la réservation est payée Si réservation non payée Si la caution…" at bounding box center [437, 336] width 332 height 89
drag, startPoint x: 286, startPoint y: 139, endPoint x: 659, endPoint y: 139, distance: 373.1
click at [659, 139] on div "Titre * Instruction d'arrivée Love Room avec jacuzzi hyper centre Pour cet hébe…" at bounding box center [603, 141] width 665 height 60
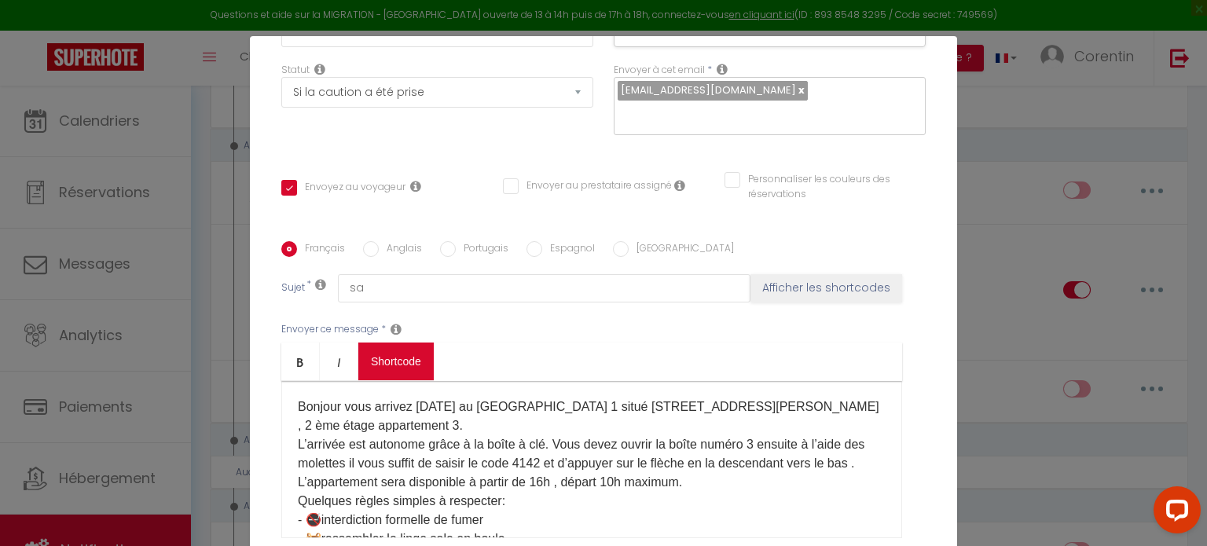
scroll to position [236, 0]
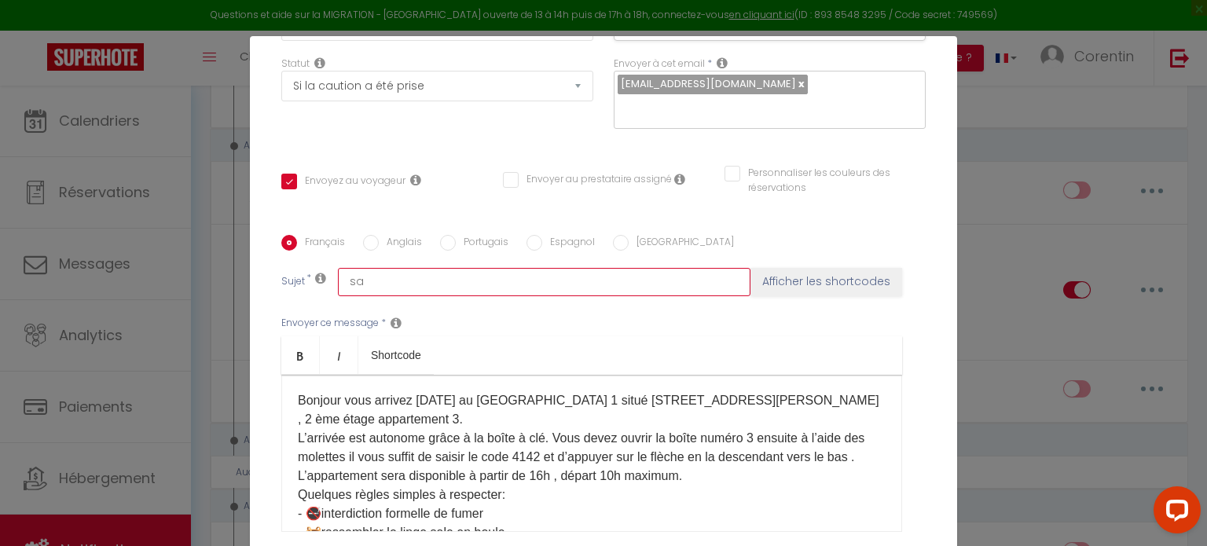
click at [383, 280] on input "sa" at bounding box center [544, 282] width 412 height 28
drag, startPoint x: 380, startPoint y: 280, endPoint x: 337, endPoint y: 281, distance: 43.2
click at [339, 281] on input "sa" at bounding box center [544, 282] width 412 height 28
paste input "Instruction d'arrivée Love Room avec jacuzzi hyper centre"
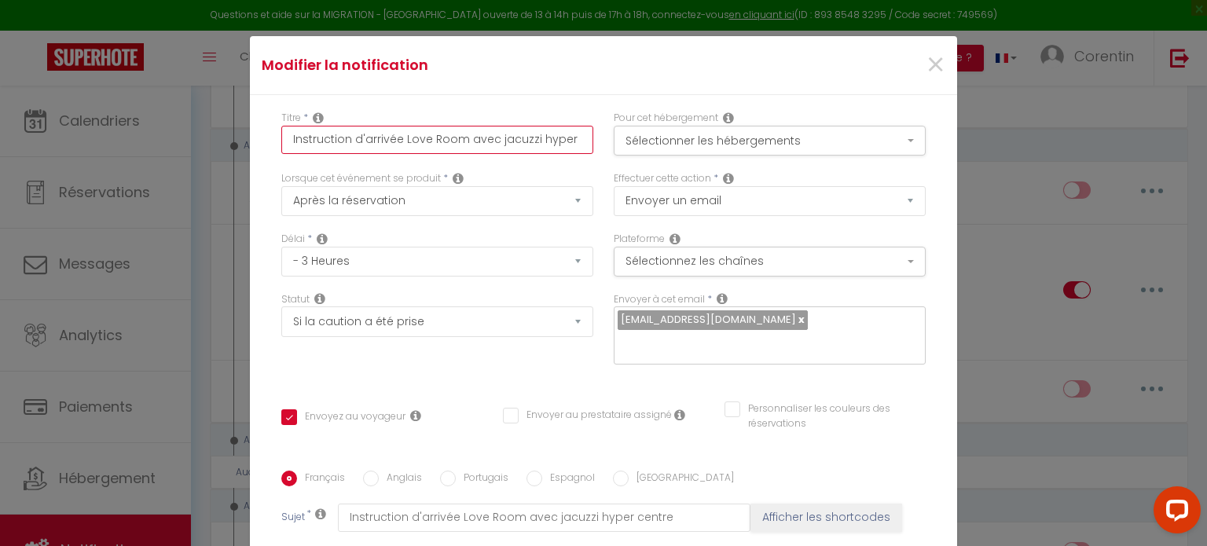
scroll to position [0, 27]
drag, startPoint x: 459, startPoint y: 141, endPoint x: 577, endPoint y: 142, distance: 118.6
click at [577, 142] on input "Instruction d'arrivée Love Room avec jacuzzi hyper centre" at bounding box center [437, 140] width 312 height 28
click at [317, 139] on input "Instruction d'arrivée Love Room centre ville avec [PERSON_NAME]" at bounding box center [437, 140] width 312 height 28
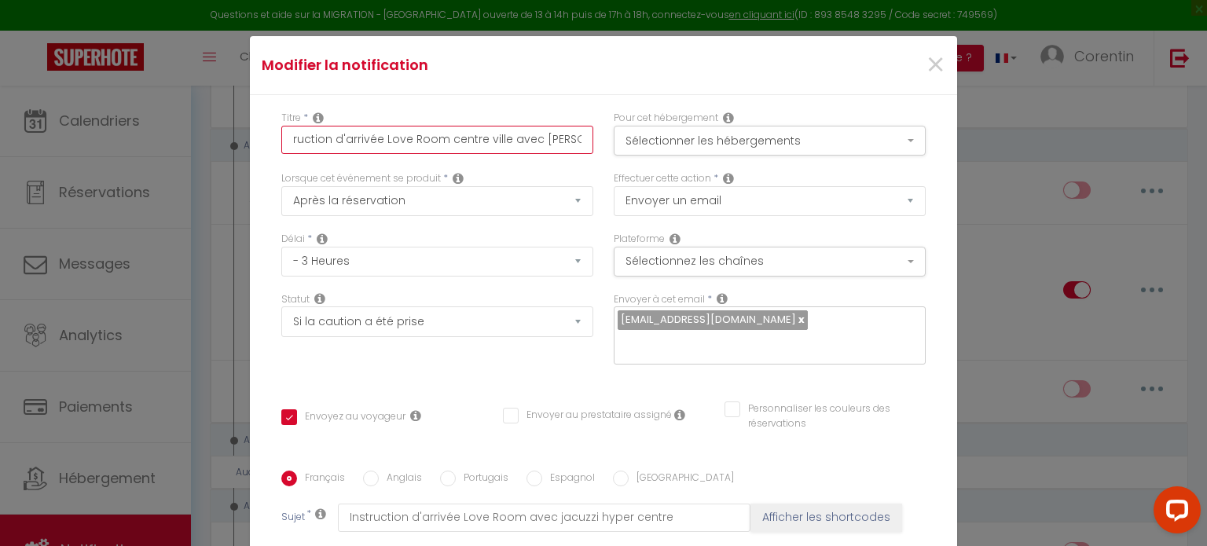
click at [317, 139] on input "Instruction d'arrivée Love Room centre ville avec [PERSON_NAME]" at bounding box center [437, 140] width 312 height 28
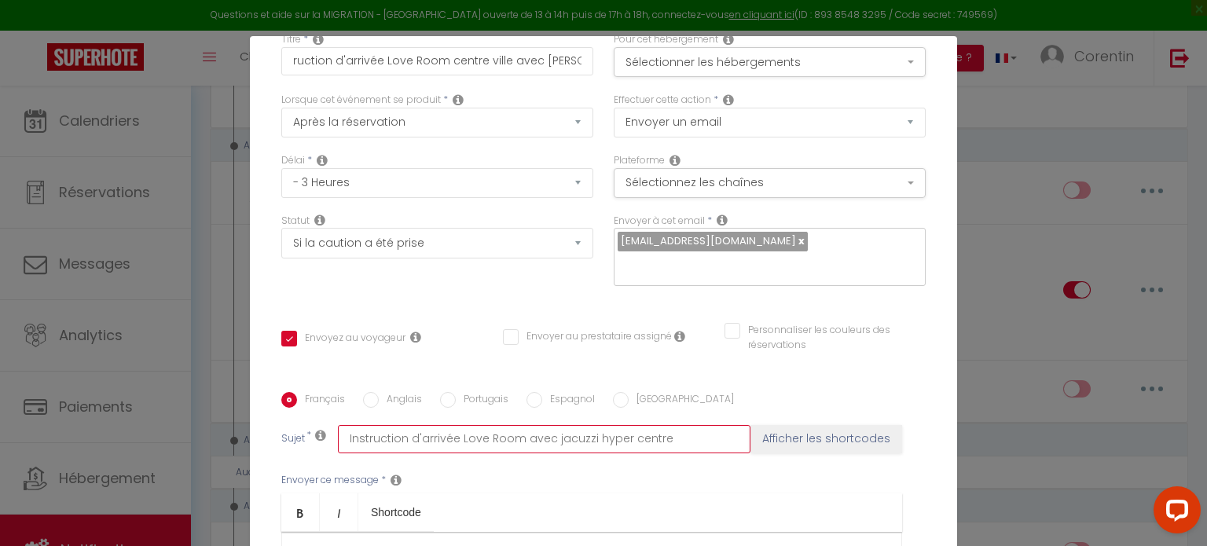
scroll to position [0, 0]
click at [374, 444] on input "Instruction d'arrivée Love Room avec jacuzzi hyper centre" at bounding box center [544, 439] width 412 height 28
click at [373, 444] on input "Instruction d'arrivée Love Room avec jacuzzi hyper centre" at bounding box center [544, 439] width 412 height 28
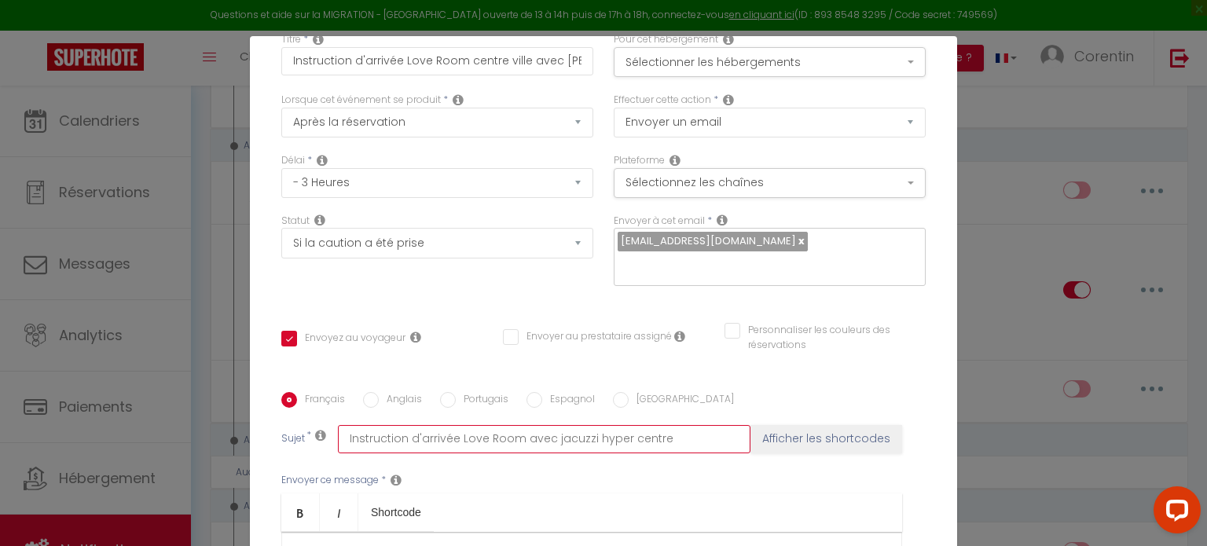
click at [373, 444] on input "Instruction d'arrivée Love Room avec jacuzzi hyper centre" at bounding box center [544, 439] width 412 height 28
paste input "centre ville avec [GEOGRAPHIC_DATA]"
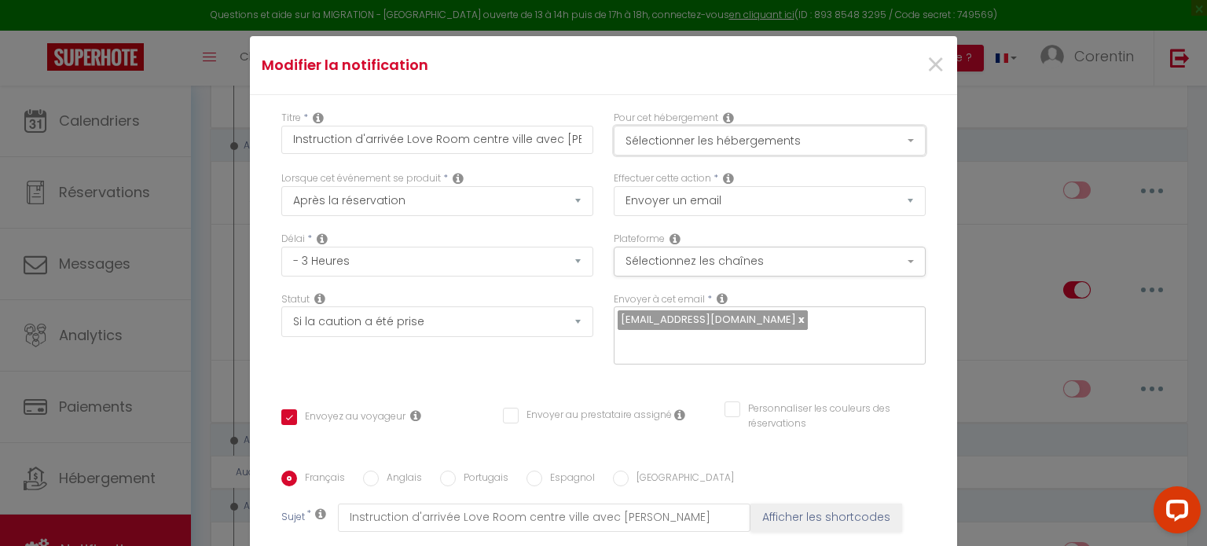
click at [639, 140] on button "Sélectionner les hébergements" at bounding box center [769, 141] width 312 height 30
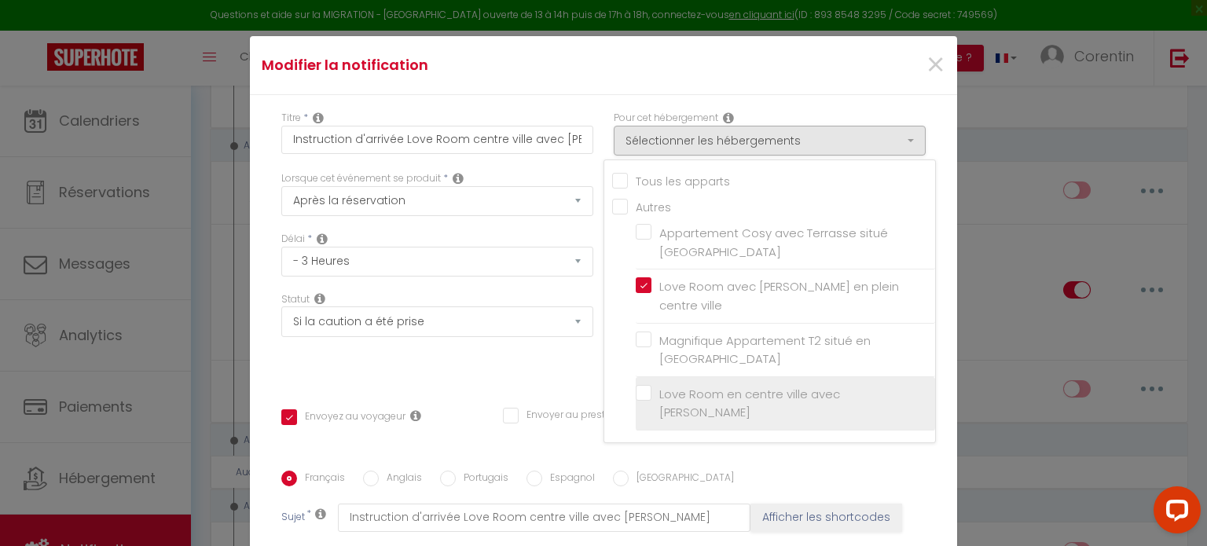
click at [635, 395] on input "Love Room en centre ville avec [PERSON_NAME]" at bounding box center [784, 403] width 299 height 16
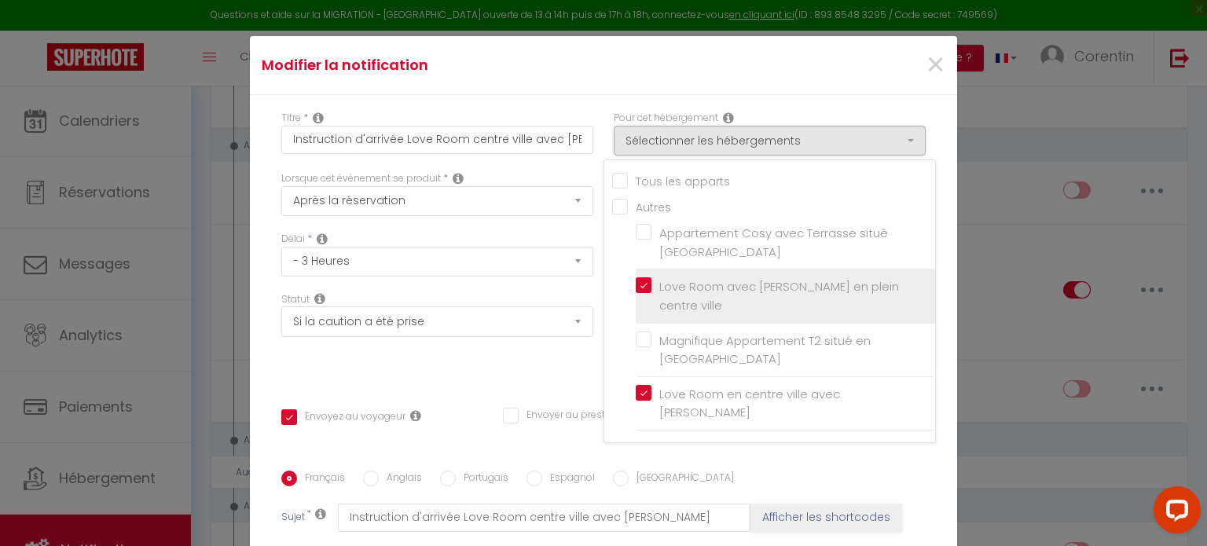
click at [635, 288] on input "Love Room avec [PERSON_NAME] en plein centre ville" at bounding box center [784, 296] width 299 height 16
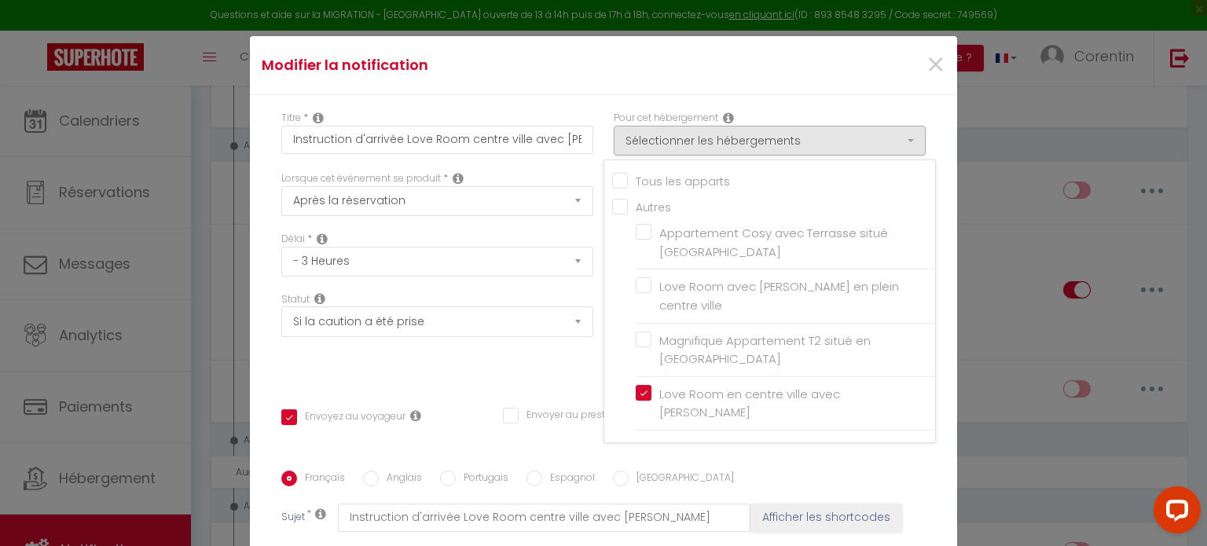
click at [490, 383] on div "Titre * Instruction d'arrivée Love Room centre ville avec [PERSON_NAME] Pour ce…" at bounding box center [603, 471] width 707 height 752
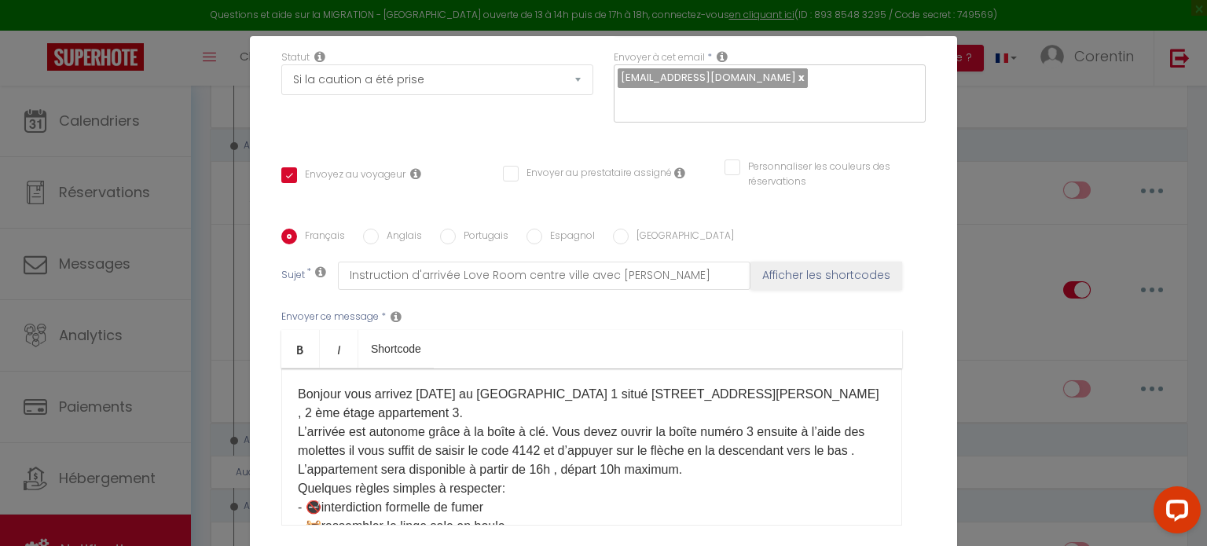
scroll to position [314, 0]
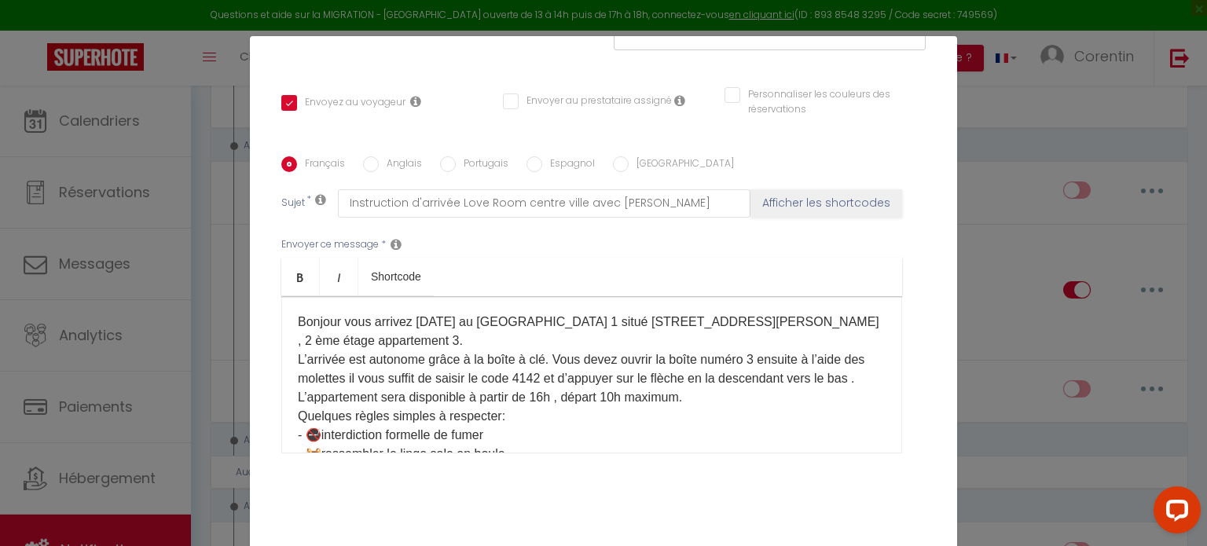
click at [333, 321] on p "Bonjour vous arrivez [DATE] au [GEOGRAPHIC_DATA] 1 situé [STREET_ADDRESS][PERSO…" at bounding box center [592, 445] width 588 height 264
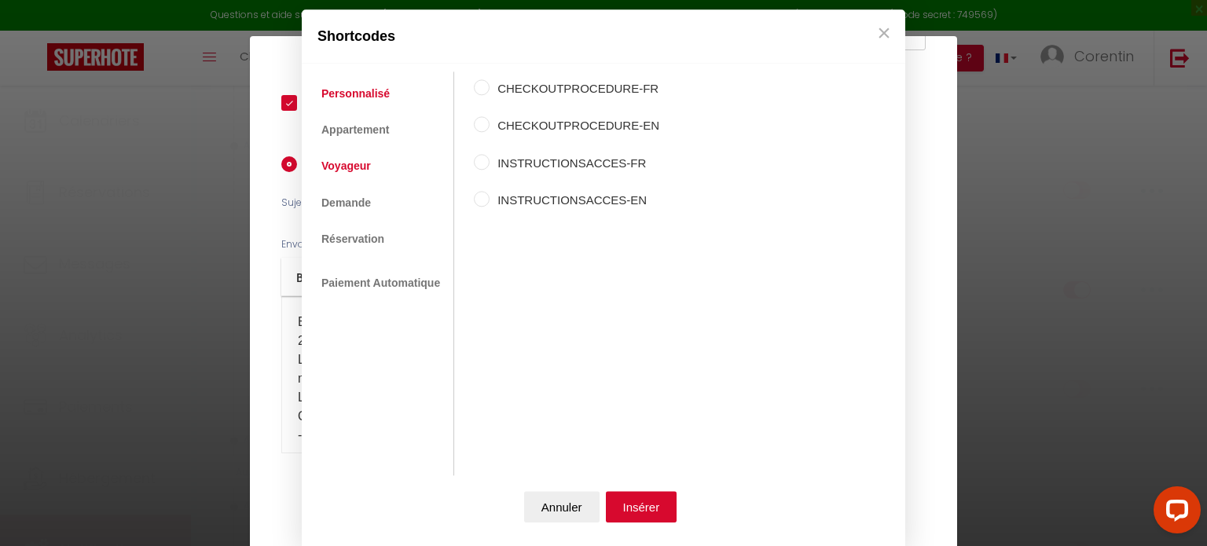
click at [333, 170] on link "Voyageur" at bounding box center [345, 166] width 65 height 28
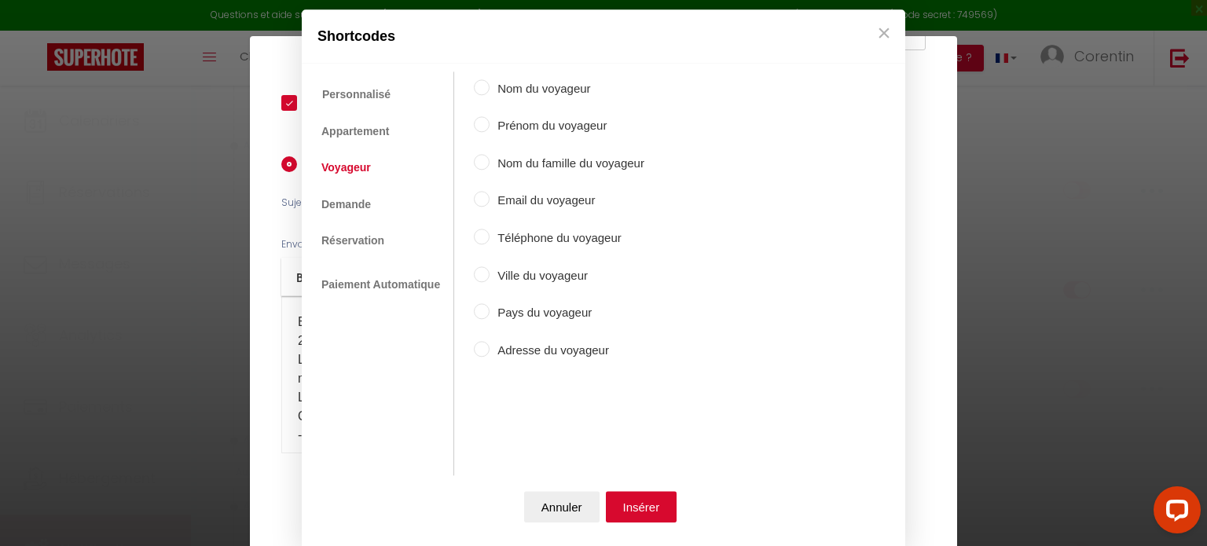
click at [484, 129] on input "Prénom du voyageur" at bounding box center [482, 125] width 16 height 16
click at [631, 497] on button "Insérer" at bounding box center [641, 506] width 71 height 31
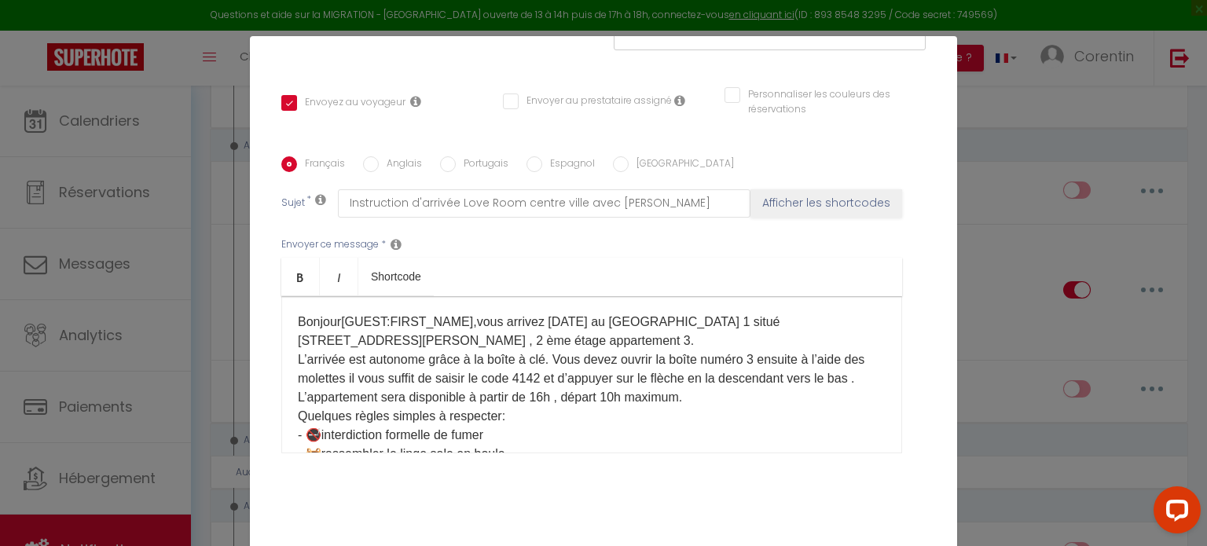
click at [691, 321] on p "Bonjour [GUEST:FIRST_NAME], ​ vous arrivez [DATE] au [GEOGRAPHIC_DATA] 1 situé …" at bounding box center [592, 445] width 588 height 264
click at [701, 324] on p "Bonjour [GUEST:FIRST_NAME], ​ vous arrivez [DATE] à la [GEOGRAPHIC_DATA] 1 situ…" at bounding box center [592, 445] width 588 height 264
click at [405, 344] on p "Bonjour [GUEST:FIRST_NAME], ​ vous arrivez [DATE] à la [GEOGRAPHIC_DATA] situé …" at bounding box center [592, 445] width 588 height 264
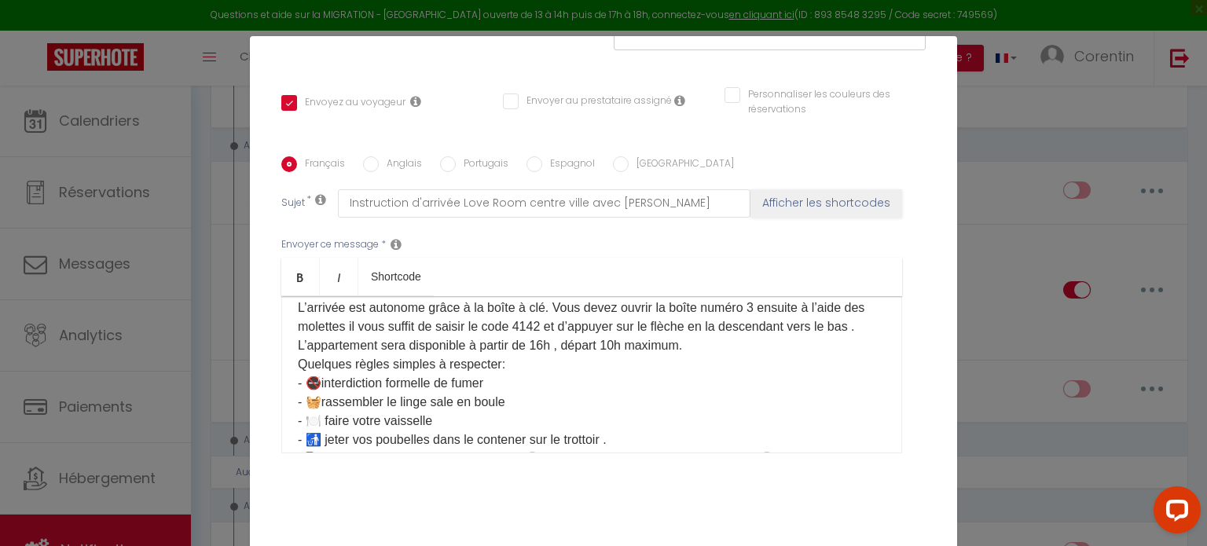
scroll to position [79, 0]
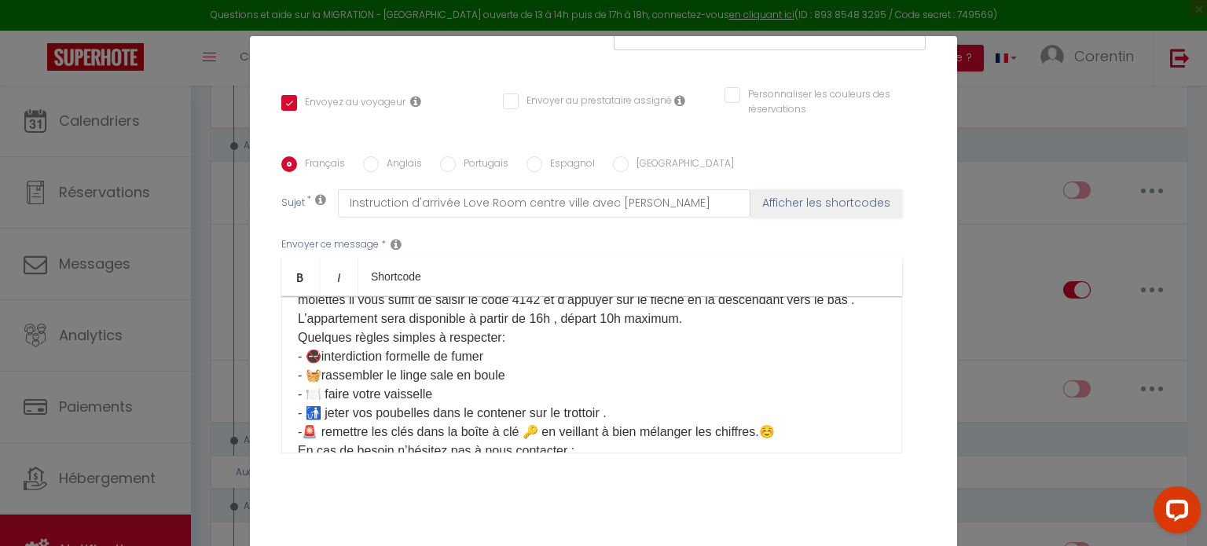
click at [493, 373] on p "Bonjour [GUEST:FIRST_NAME], ​ vous arrivez [DATE] à la [GEOGRAPHIC_DATA] situé …" at bounding box center [592, 366] width 588 height 264
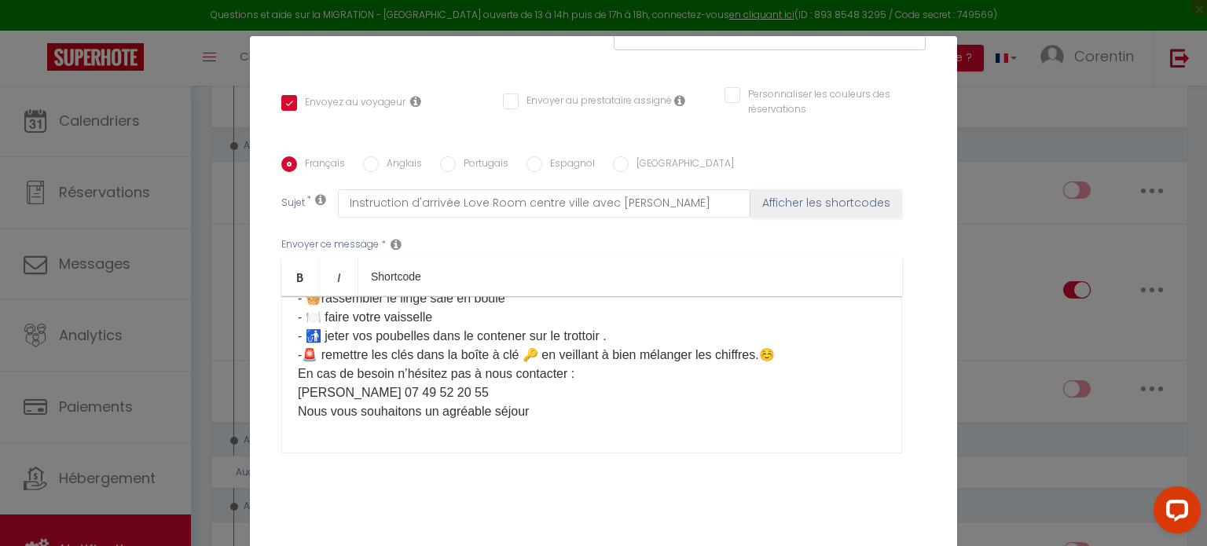
scroll to position [174, 0]
click at [428, 400] on p "Bonjour [GUEST:FIRST_NAME], ​ vous arrivez [DATE] à la [GEOGRAPHIC_DATA] situé …" at bounding box center [592, 289] width 588 height 264
click at [539, 413] on p "Bonjour [GUEST:FIRST_NAME], ​ vous arrivez [DATE] à la [GEOGRAPHIC_DATA] situé …" at bounding box center [592, 289] width 588 height 264
click at [474, 392] on p "Bonjour [GUEST:FIRST_NAME], ​ vous arrivez [DATE] à la [GEOGRAPHIC_DATA] situé …" at bounding box center [592, 289] width 588 height 264
click at [804, 364] on p "Bonjour [GUEST:FIRST_NAME], ​ vous arrivez [DATE] à la [GEOGRAPHIC_DATA] situé …" at bounding box center [592, 289] width 588 height 264
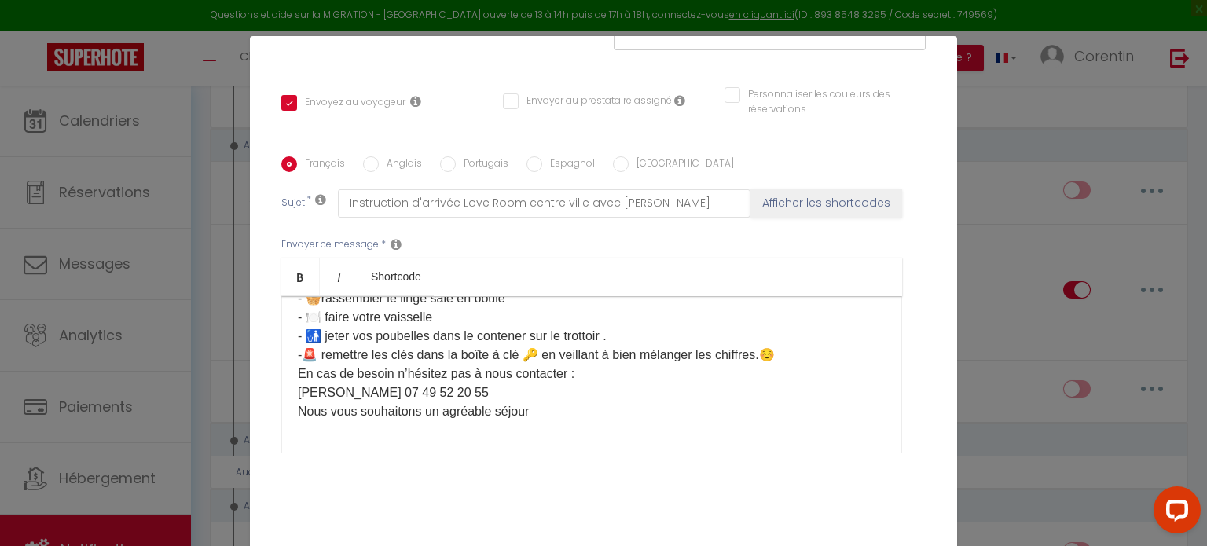
click at [803, 350] on p "Bonjour [GUEST:FIRST_NAME], ​ vous arrivez [DATE] à la [GEOGRAPHIC_DATA] situé …" at bounding box center [592, 289] width 588 height 264
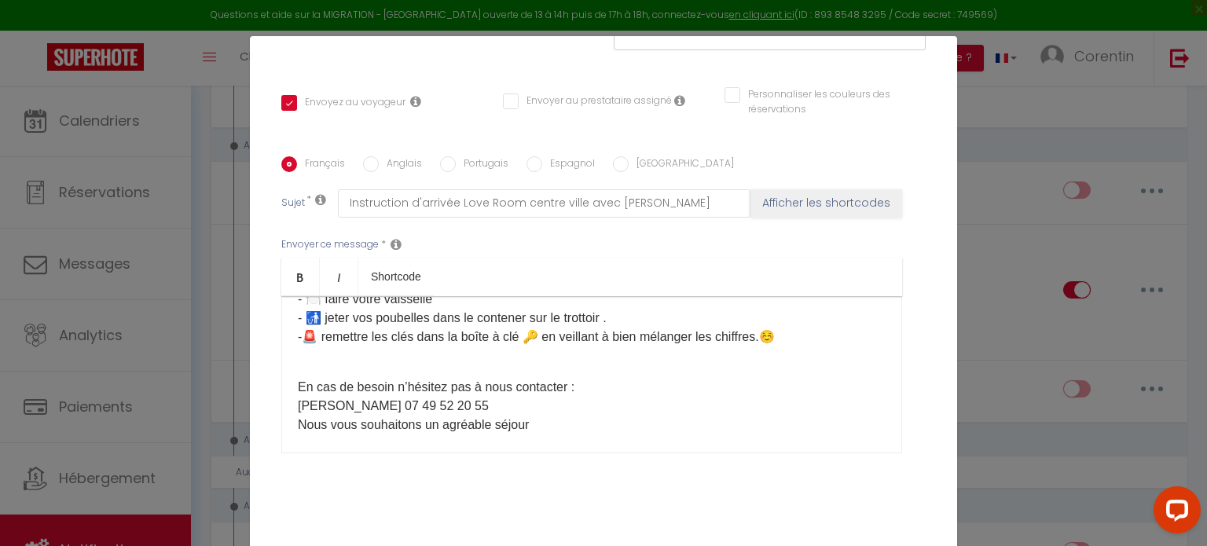
click at [513, 419] on p "En cas de besoin n’hésitez pas à nous contacter : [PERSON_NAME] [PHONE_NUMBER] …" at bounding box center [592, 396] width 588 height 75
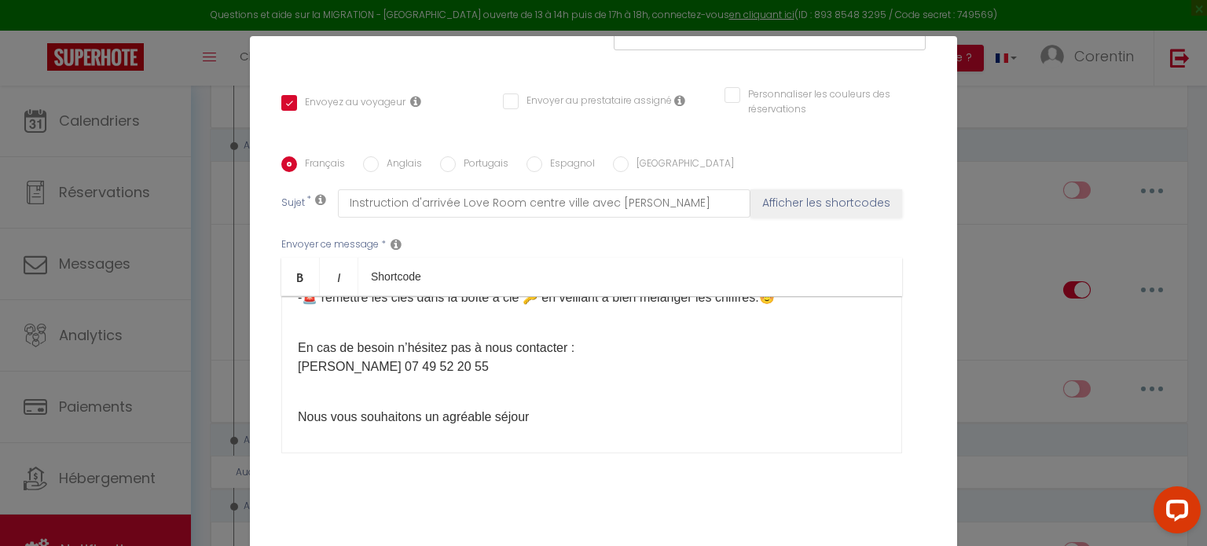
scroll to position [236, 0]
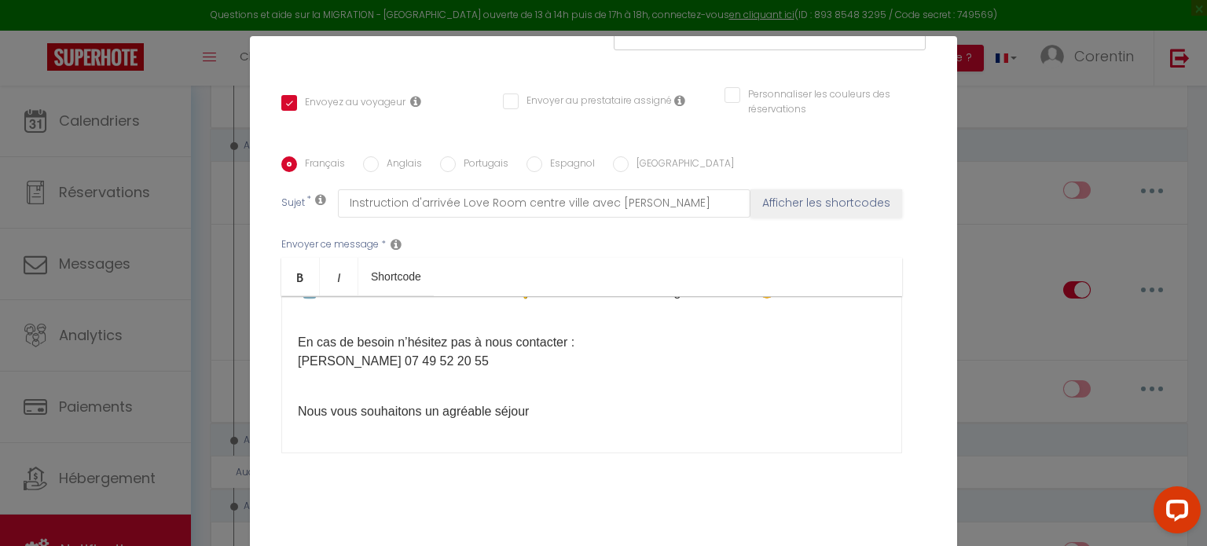
click at [526, 412] on p "Nous vous souhaitons un agréable séjour ​" at bounding box center [592, 402] width 588 height 38
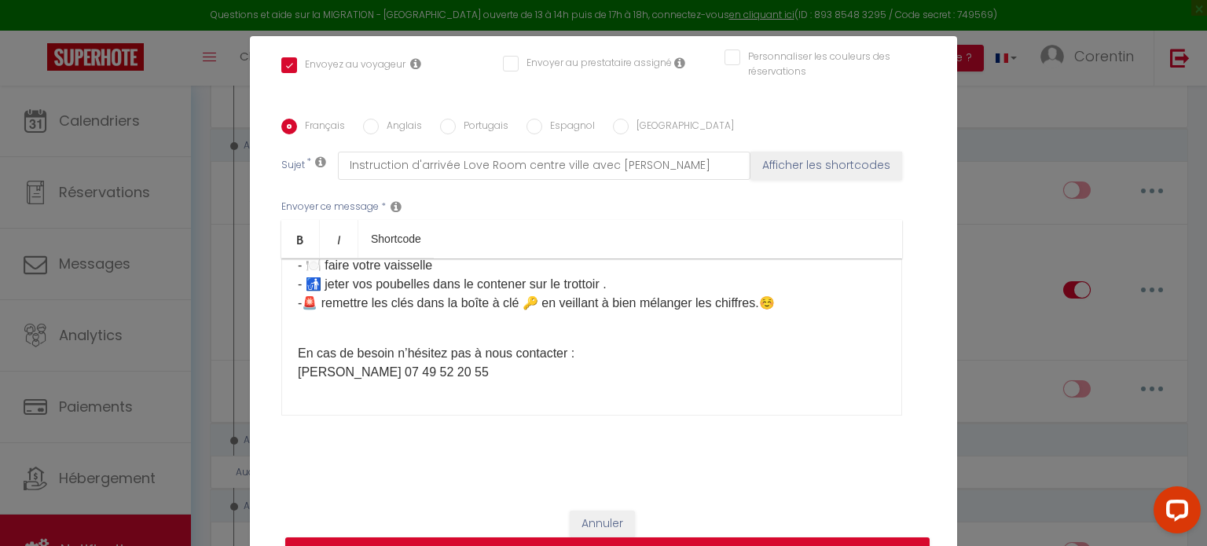
scroll to position [79, 0]
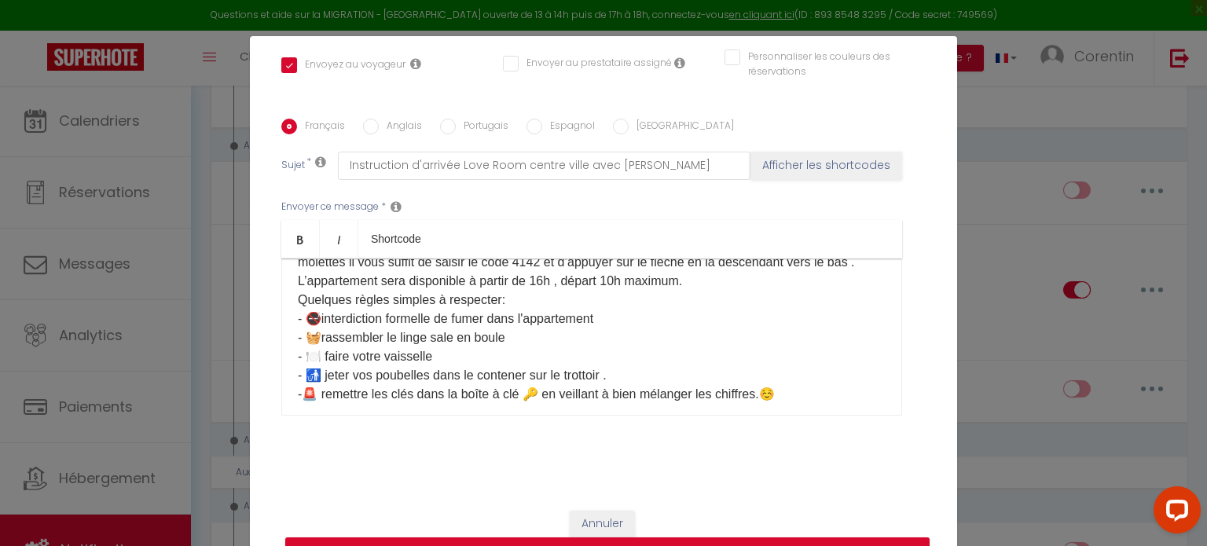
click at [440, 127] on input "Portugais" at bounding box center [448, 127] width 16 height 16
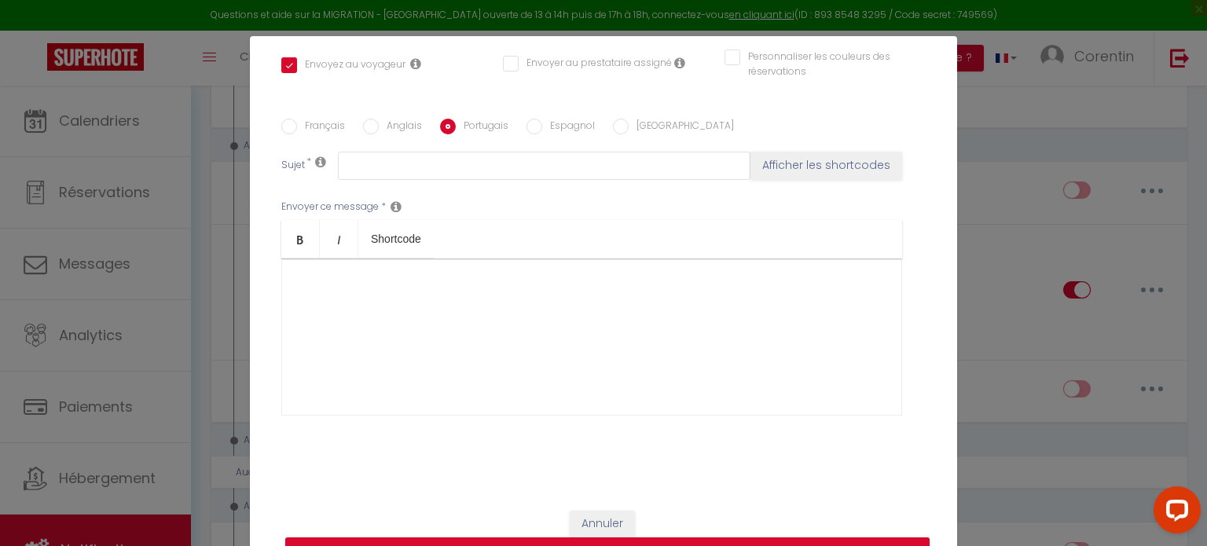
scroll to position [0, 0]
click at [288, 126] on input "Français" at bounding box center [289, 127] width 16 height 16
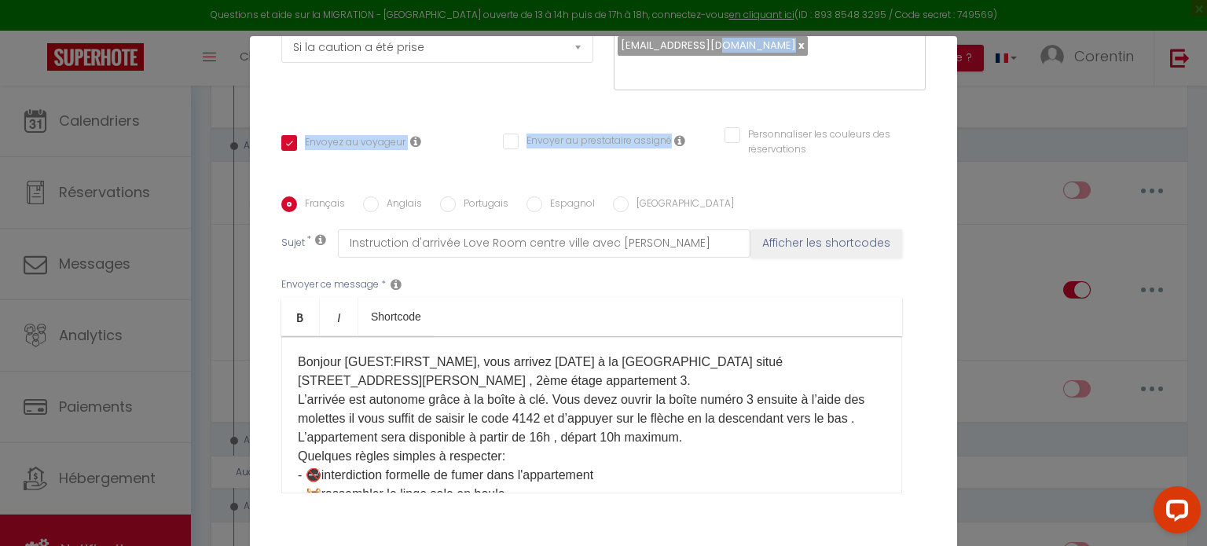
scroll to position [255, 0]
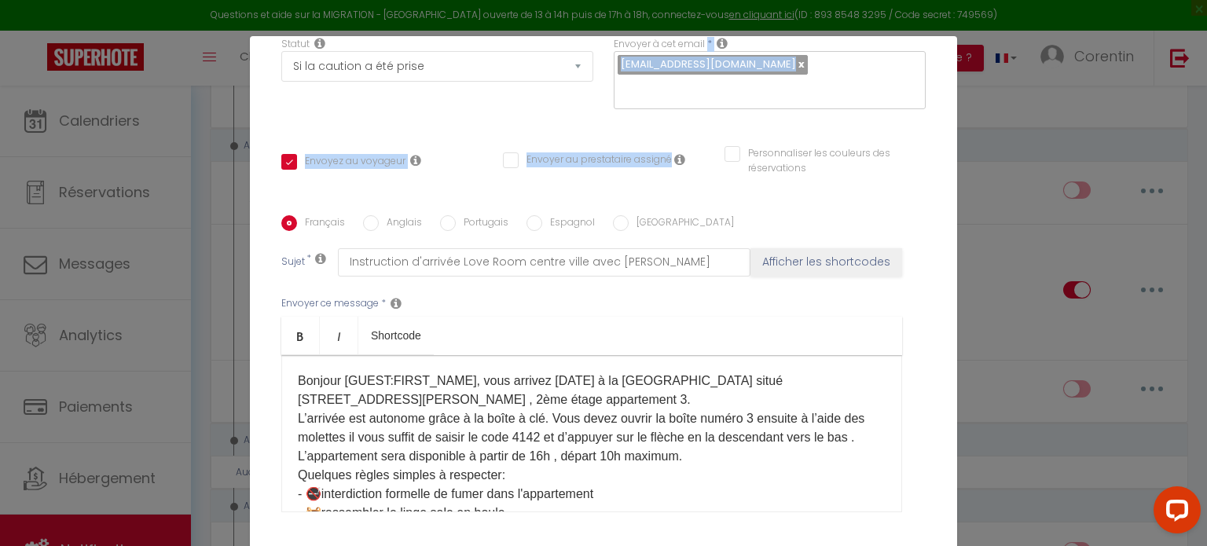
drag, startPoint x: 687, startPoint y: 48, endPoint x: 698, endPoint y: 62, distance: 17.9
click at [698, 55] on div "Titre * Instruction d'arrivée Love Room centre ville avec [PERSON_NAME] Pour ce…" at bounding box center [603, 216] width 707 height 752
click at [758, 122] on div "Envoyer à cet email * [EMAIL_ADDRESS][DOMAIN_NAME]" at bounding box center [769, 81] width 332 height 89
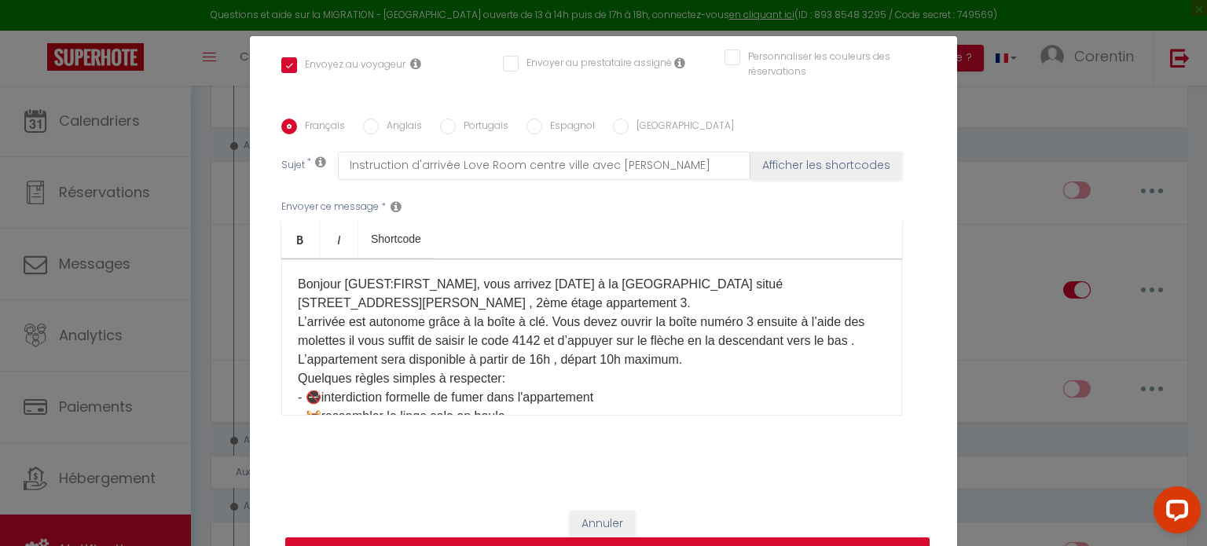
click at [533, 540] on button "Mettre à jour" at bounding box center [607, 552] width 644 height 30
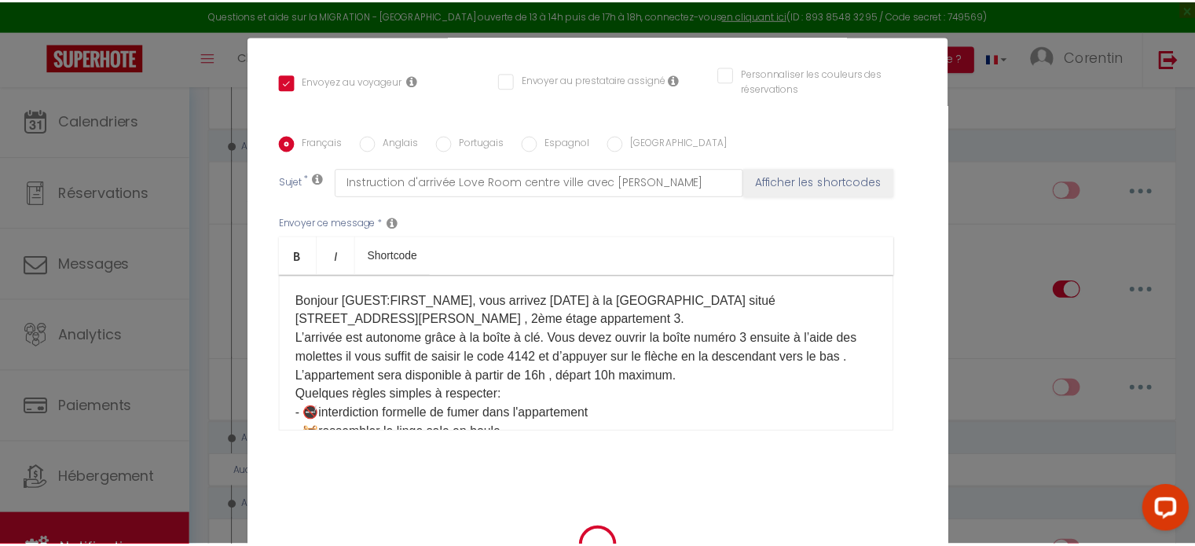
scroll to position [335, 0]
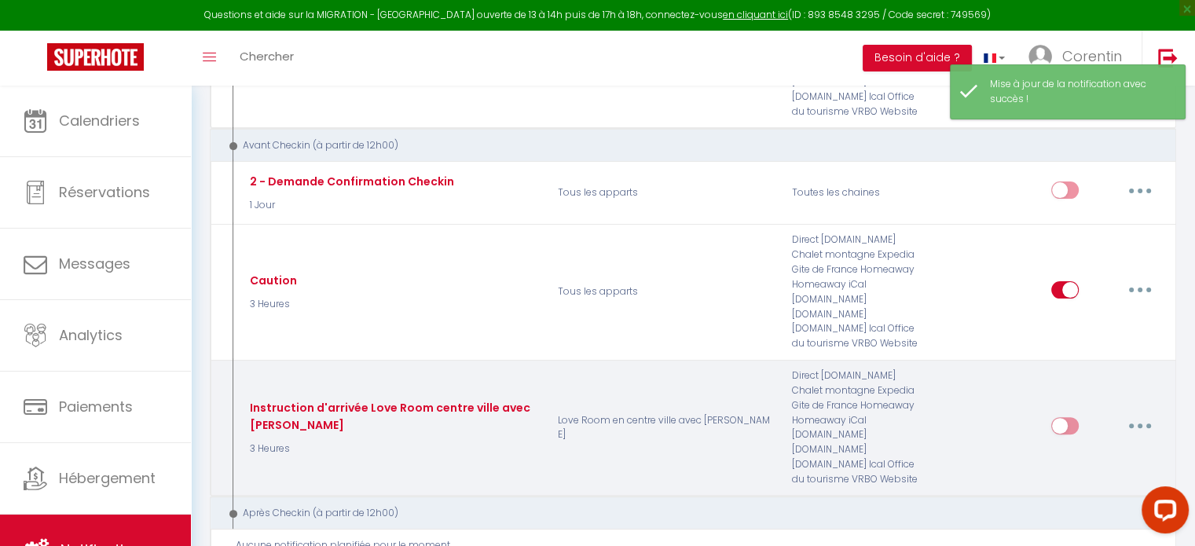
click at [1141, 423] on icon "button" at bounding box center [1139, 425] width 5 height 5
click at [1089, 476] on link "Dupliquer" at bounding box center [1099, 489] width 116 height 27
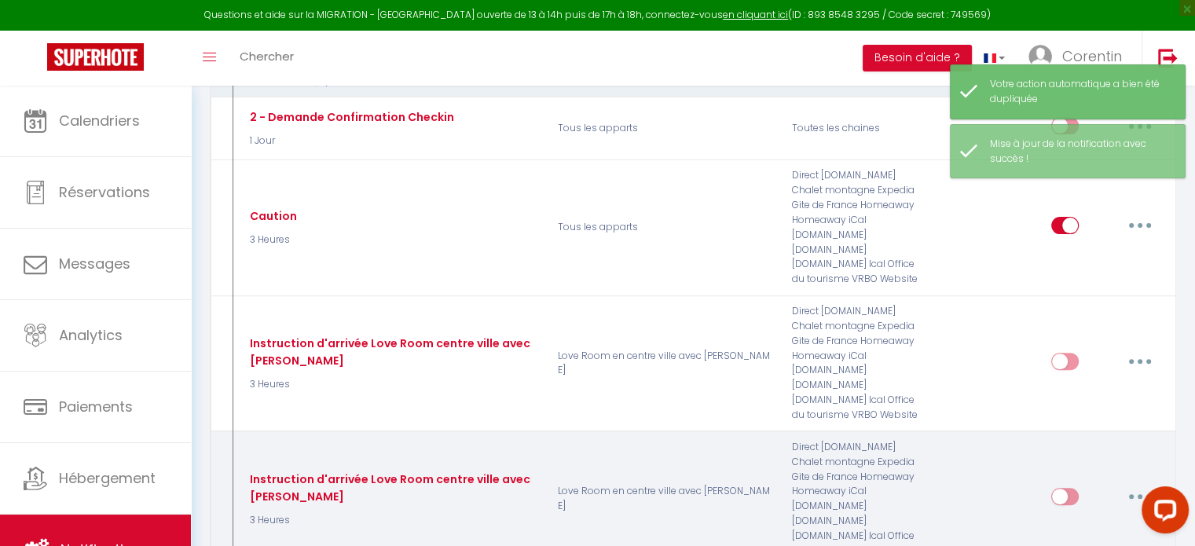
scroll to position [595, 0]
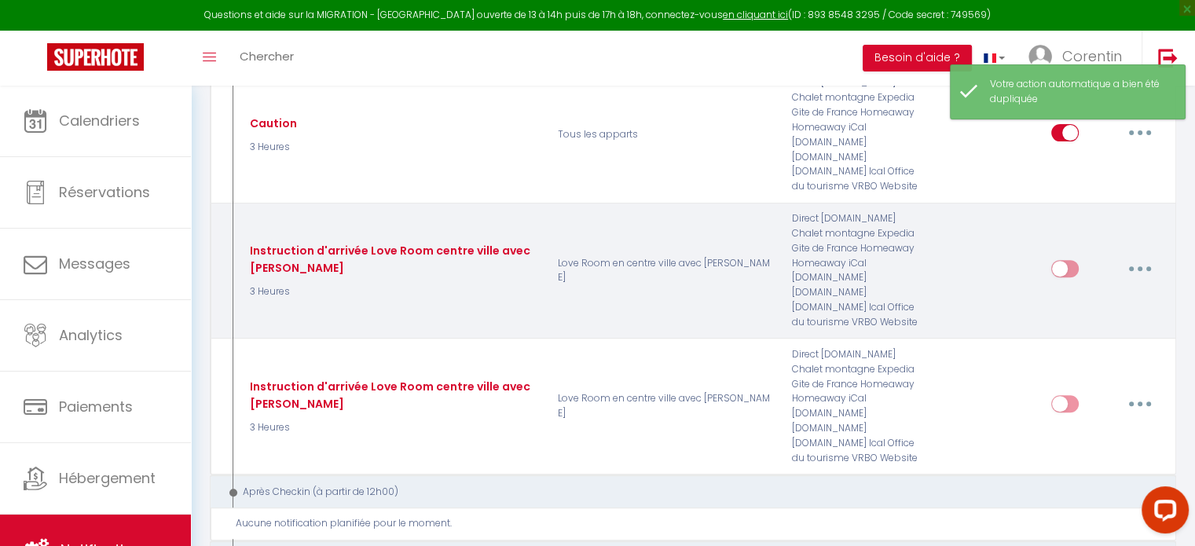
click at [1131, 256] on button "button" at bounding box center [1140, 268] width 44 height 25
click at [1084, 319] on link "Dupliquer" at bounding box center [1099, 332] width 116 height 27
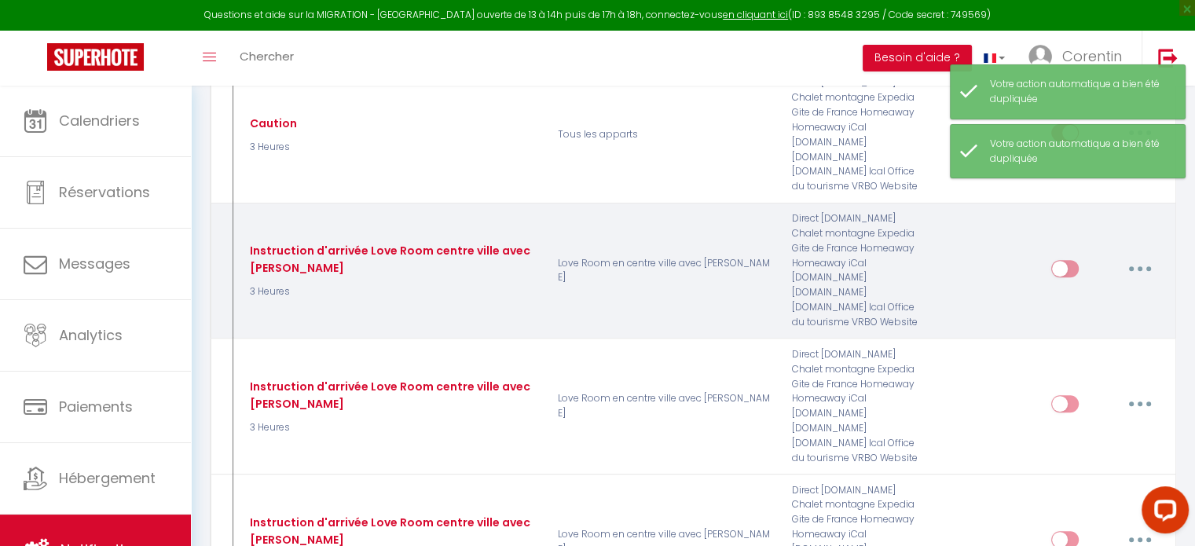
click at [1137, 256] on button "button" at bounding box center [1140, 268] width 44 height 25
click at [1091, 319] on link "Dupliquer" at bounding box center [1099, 332] width 116 height 27
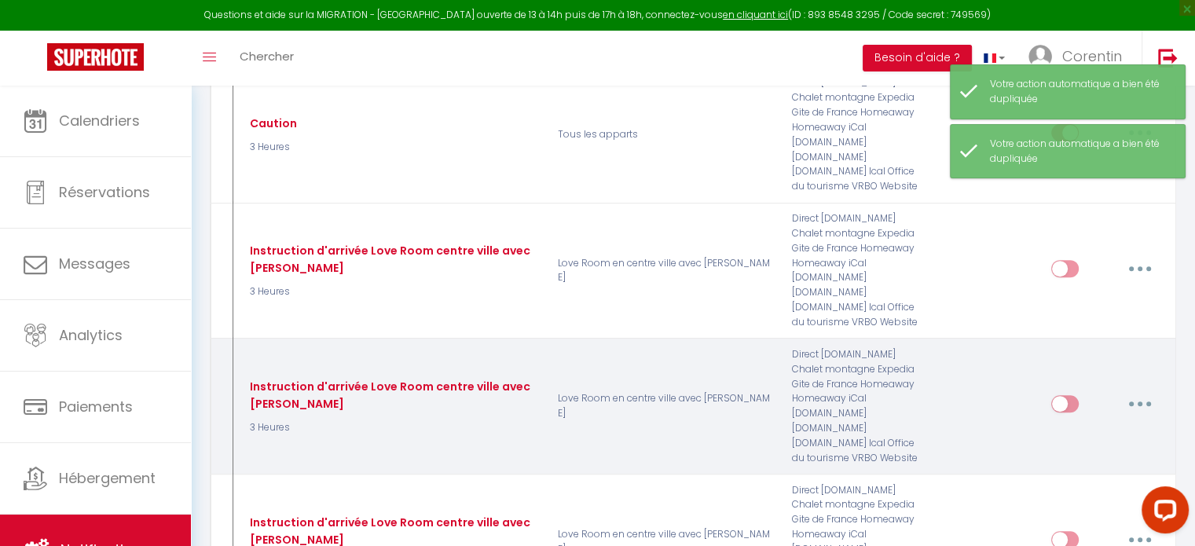
click at [1134, 391] on button "button" at bounding box center [1140, 403] width 44 height 25
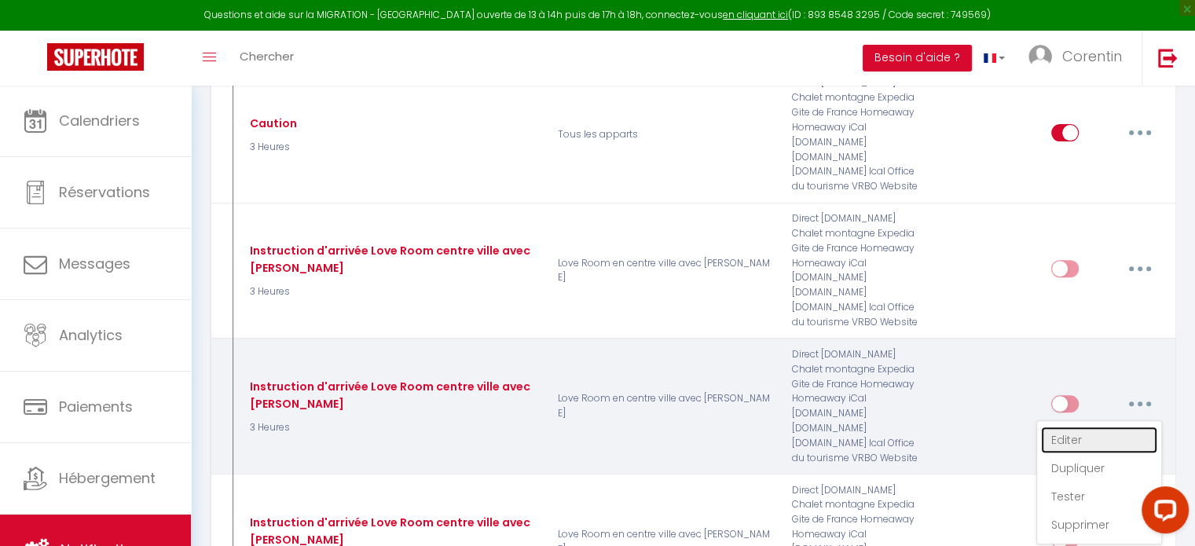
click at [1078, 427] on link "Editer" at bounding box center [1099, 440] width 116 height 27
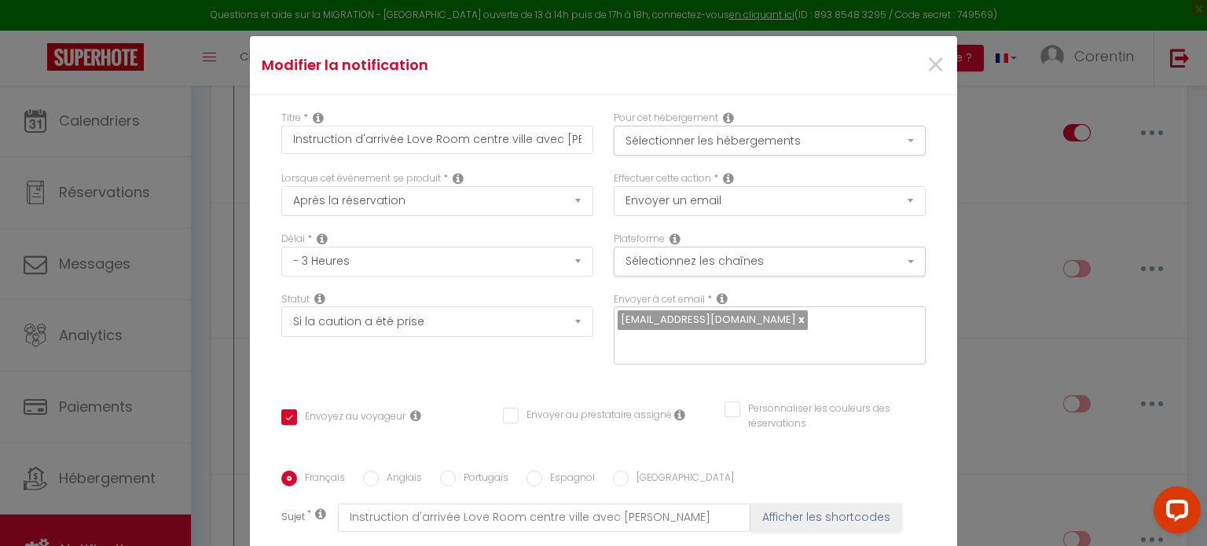
click at [515, 401] on div "Envoyez au voyageur Envoyer au prestataire assigné Personnaliser les couleurs d…" at bounding box center [603, 424] width 665 height 46
click at [524, 375] on div "Statut Aucun Si la réservation est payée Si réservation non payée Si la caution…" at bounding box center [437, 336] width 332 height 89
click at [651, 139] on button "Sélectionner les hébergements" at bounding box center [769, 141] width 312 height 30
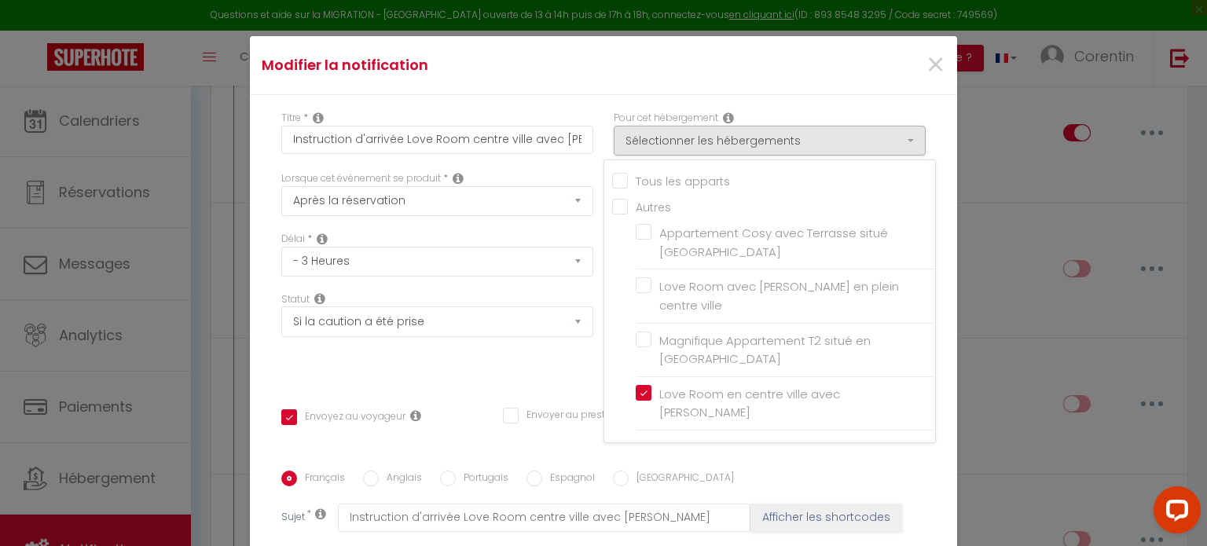
click at [518, 357] on div "Statut Aucun Si la réservation est payée Si réservation non payée Si la caution…" at bounding box center [437, 336] width 332 height 89
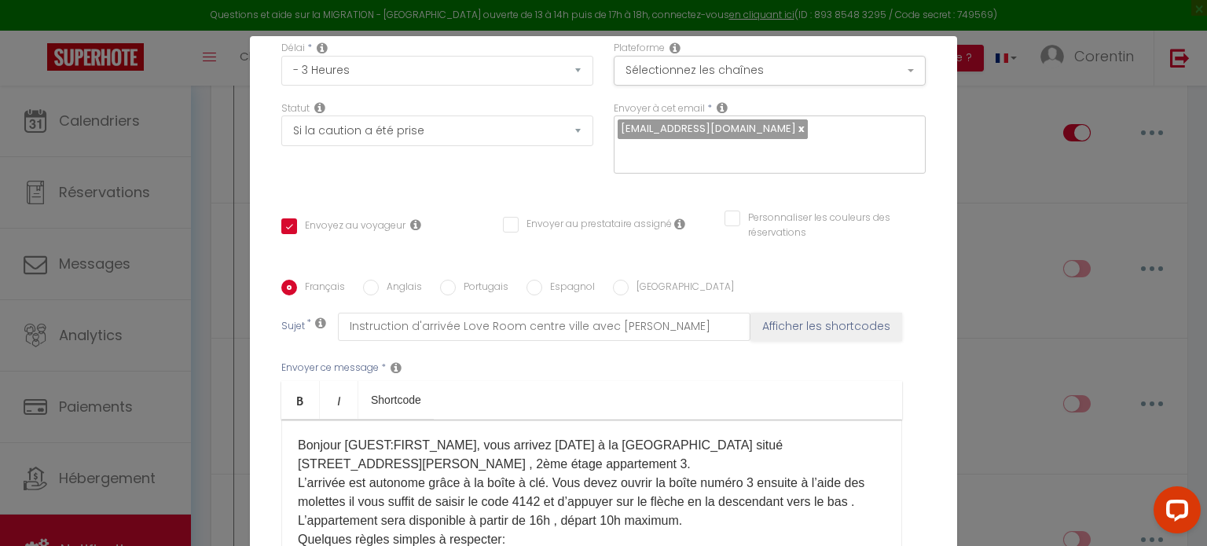
scroll to position [314, 0]
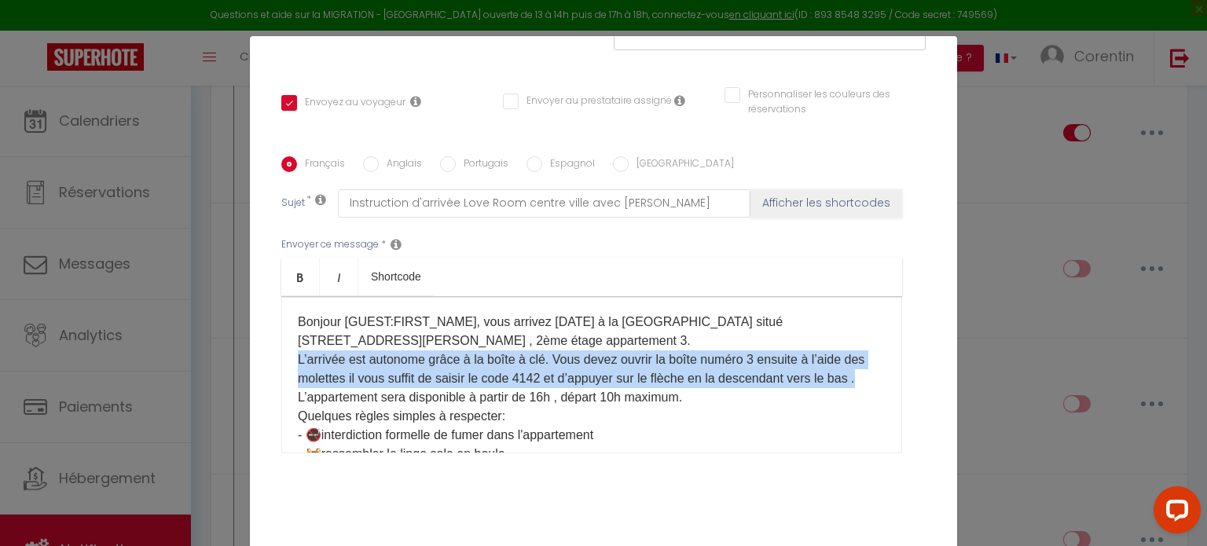
drag, startPoint x: 332, startPoint y: 400, endPoint x: 289, endPoint y: 365, distance: 55.3
click at [289, 365] on div "Bonjour [GUEST:FIRST_NAME],​ vous arrivez [DATE] à la [GEOGRAPHIC_DATA] situé […" at bounding box center [591, 374] width 621 height 157
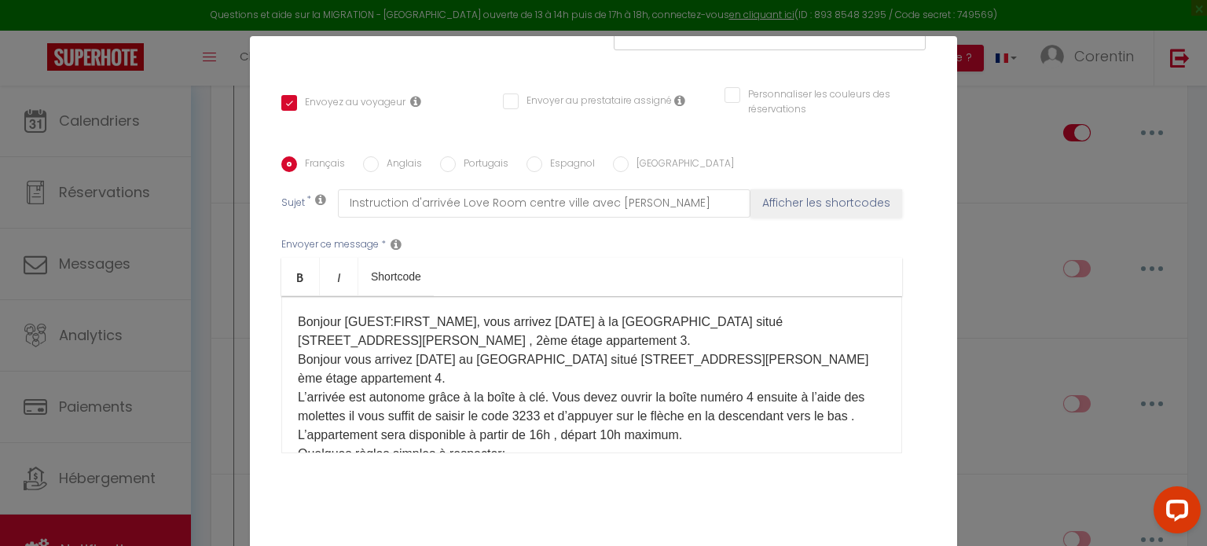
click at [332, 360] on p "Bonjour [GUEST:FIRST_NAME],​ vous arrivez [DATE] à la [GEOGRAPHIC_DATA] situé […" at bounding box center [592, 435] width 588 height 245
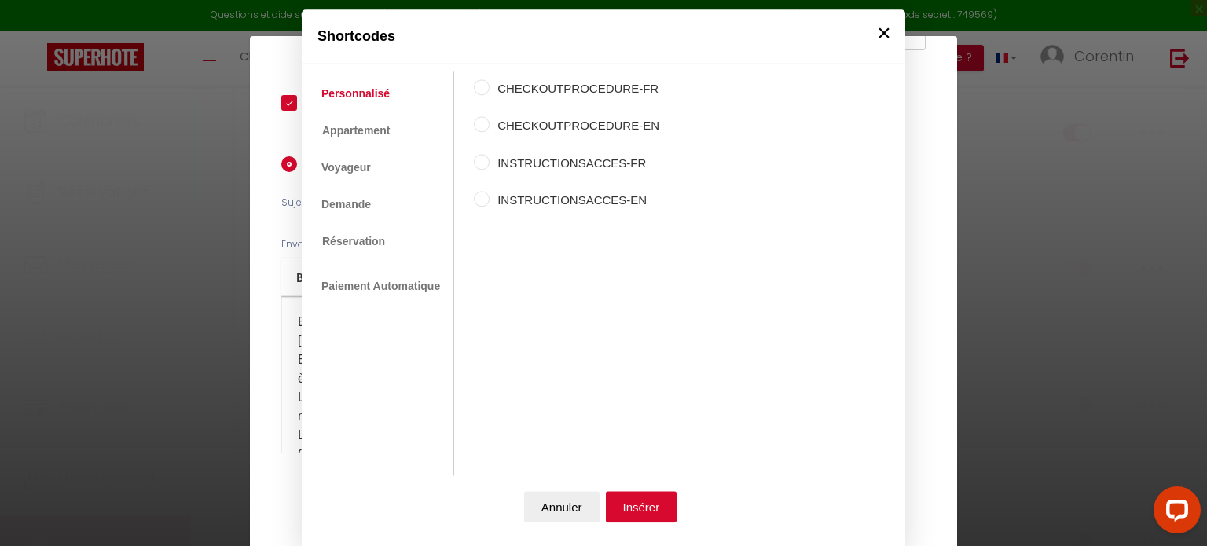
click at [874, 39] on button "×" at bounding box center [884, 32] width 24 height 31
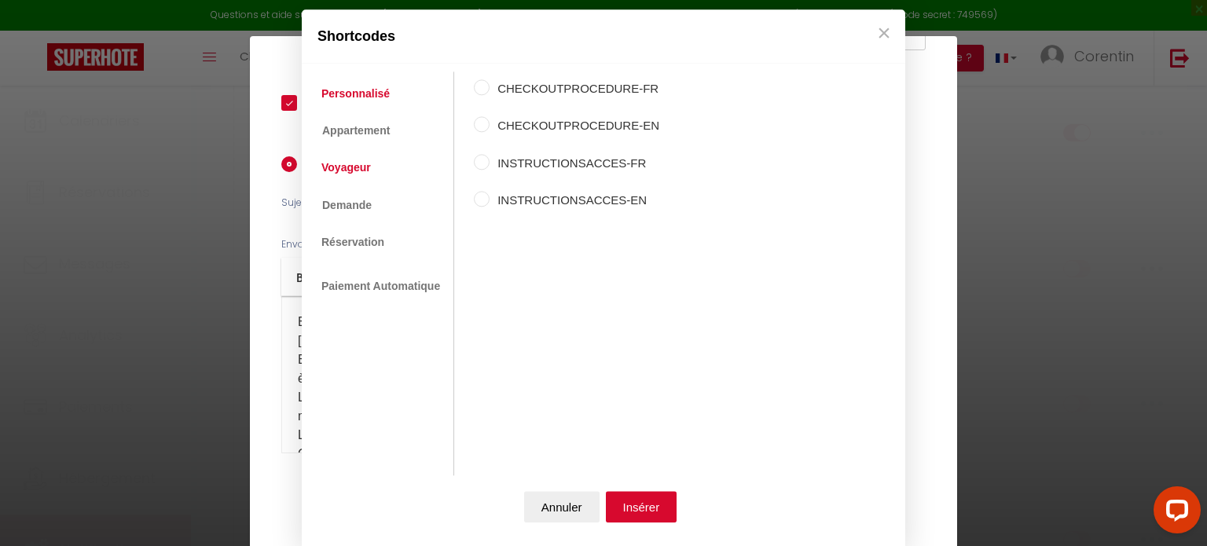
click at [335, 170] on link "Voyageur" at bounding box center [345, 168] width 65 height 28
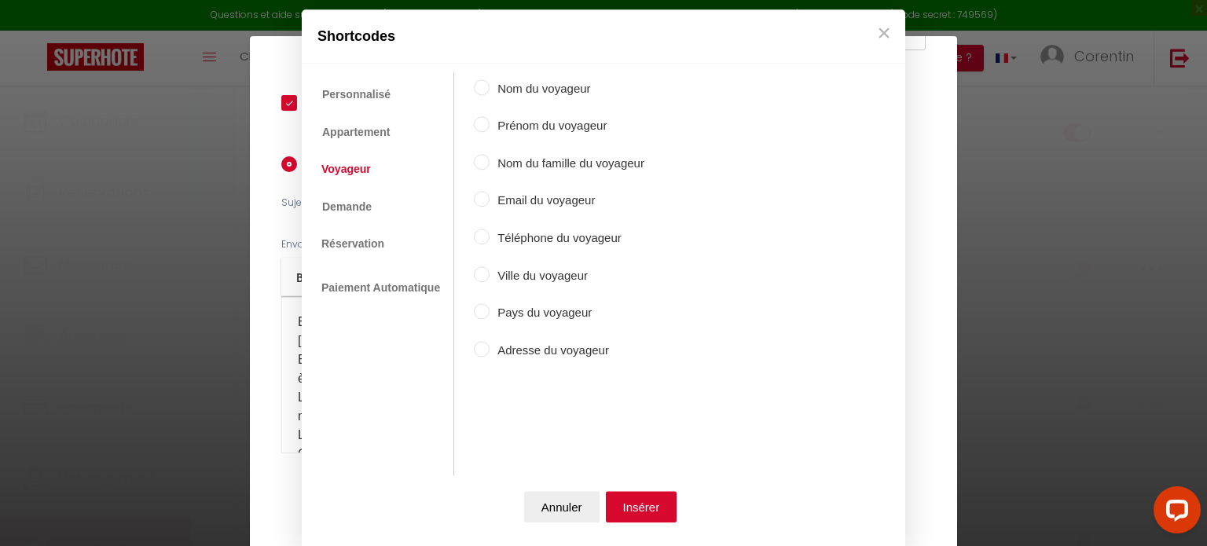
click at [478, 126] on input "Prénom du voyageur" at bounding box center [482, 125] width 16 height 16
click at [622, 511] on button "Insérer" at bounding box center [641, 506] width 71 height 31
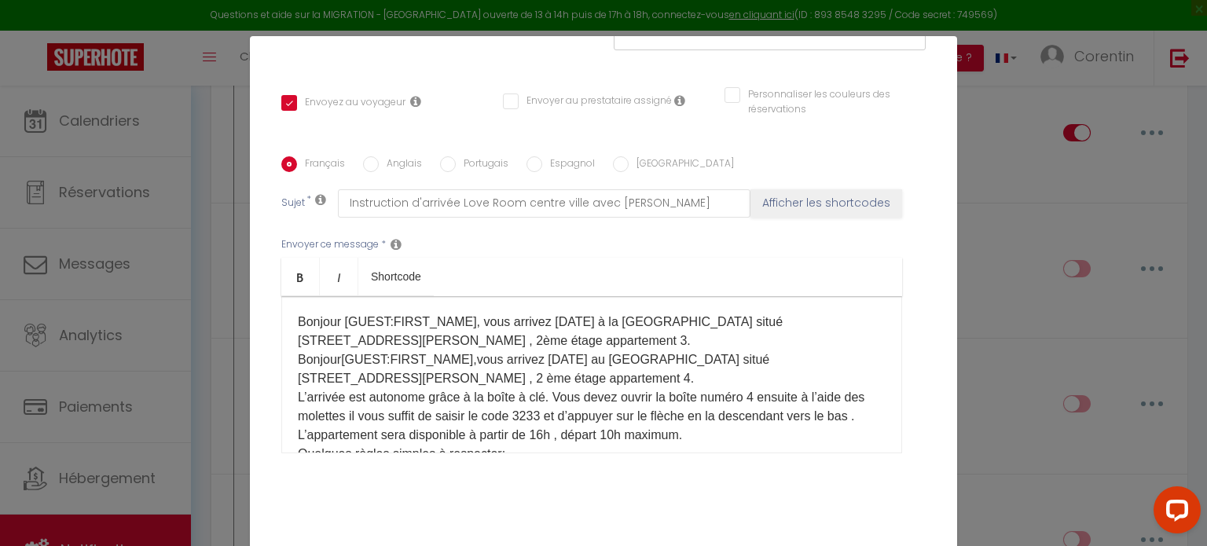
drag, startPoint x: 468, startPoint y: 379, endPoint x: 485, endPoint y: 427, distance: 50.9
click at [468, 379] on p "Bonjour [GUEST:FIRST_NAME],​ vous arrivez [DATE] à la [GEOGRAPHIC_DATA] situé […" at bounding box center [592, 435] width 588 height 245
drag, startPoint x: 558, startPoint y: 344, endPoint x: 271, endPoint y: 323, distance: 287.5
click at [277, 323] on div "Français Anglais Portugais Espagnol Italien Sujet * Instruction d'arrivée Love …" at bounding box center [603, 314] width 652 height 317
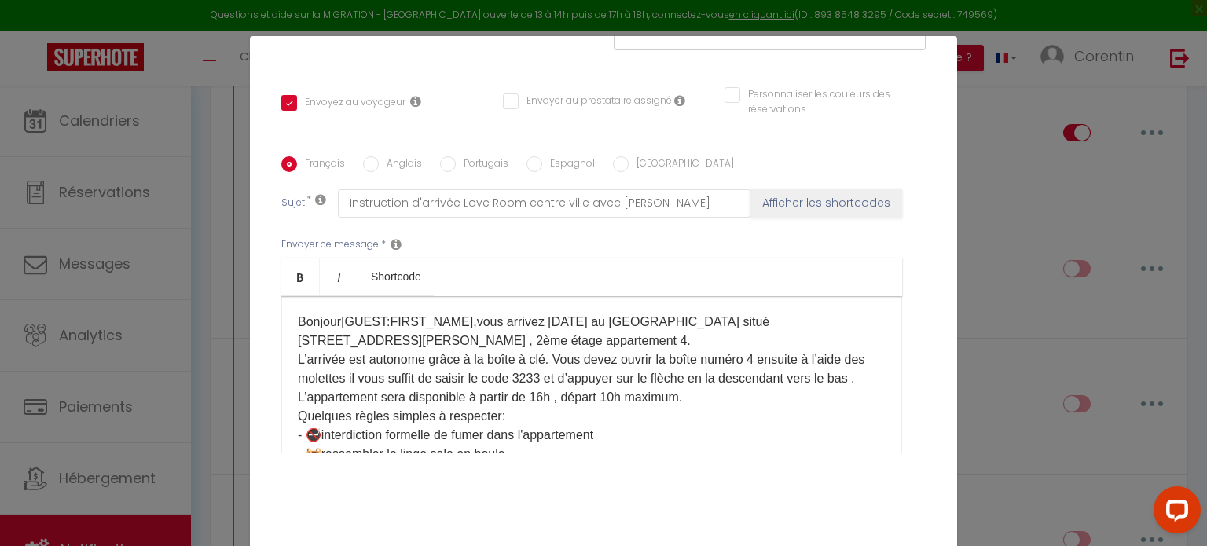
click at [314, 404] on p "Bonjour [GUEST:FIRST_NAME], ​ vous arrivez [DATE] au [GEOGRAPHIC_DATA] situé [S…" at bounding box center [592, 416] width 588 height 207
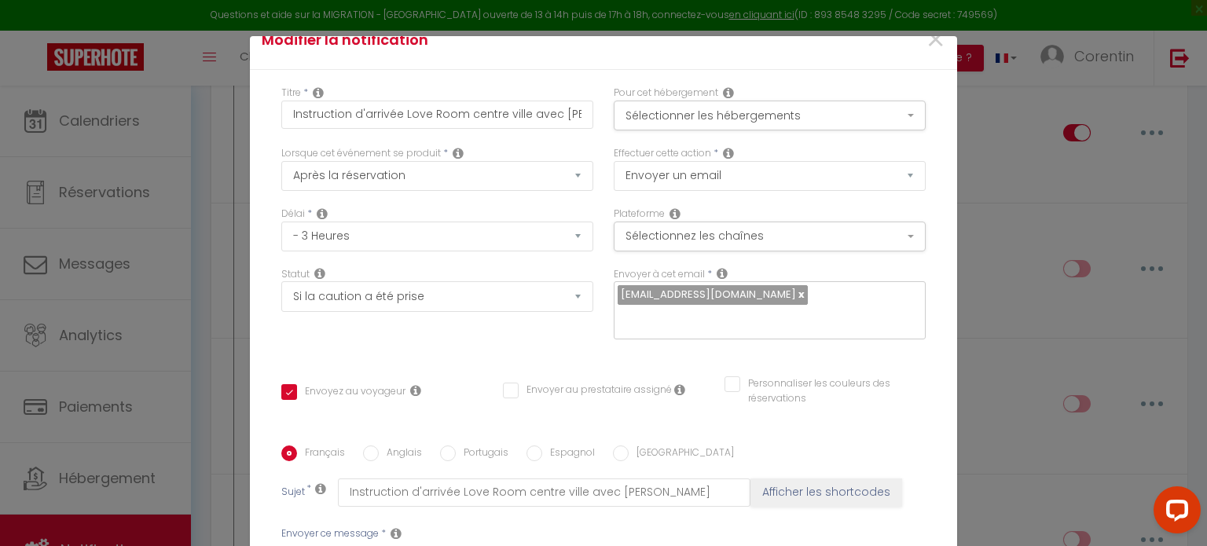
scroll to position [0, 0]
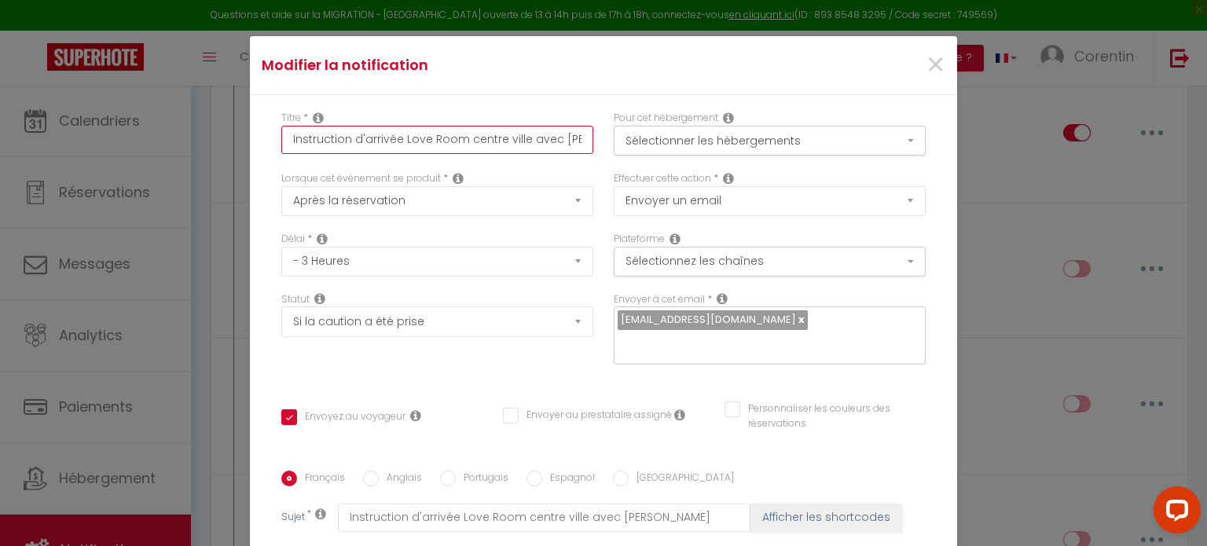
drag, startPoint x: 459, startPoint y: 141, endPoint x: 486, endPoint y: 163, distance: 34.7
click at [459, 141] on input "Instruction d'arrivée Love Room centre ville avec [PERSON_NAME]" at bounding box center [437, 140] width 312 height 28
click at [562, 142] on input "Instruction d'arrivée Love Room avec [PERSON_NAME] en plen" at bounding box center [437, 140] width 312 height 28
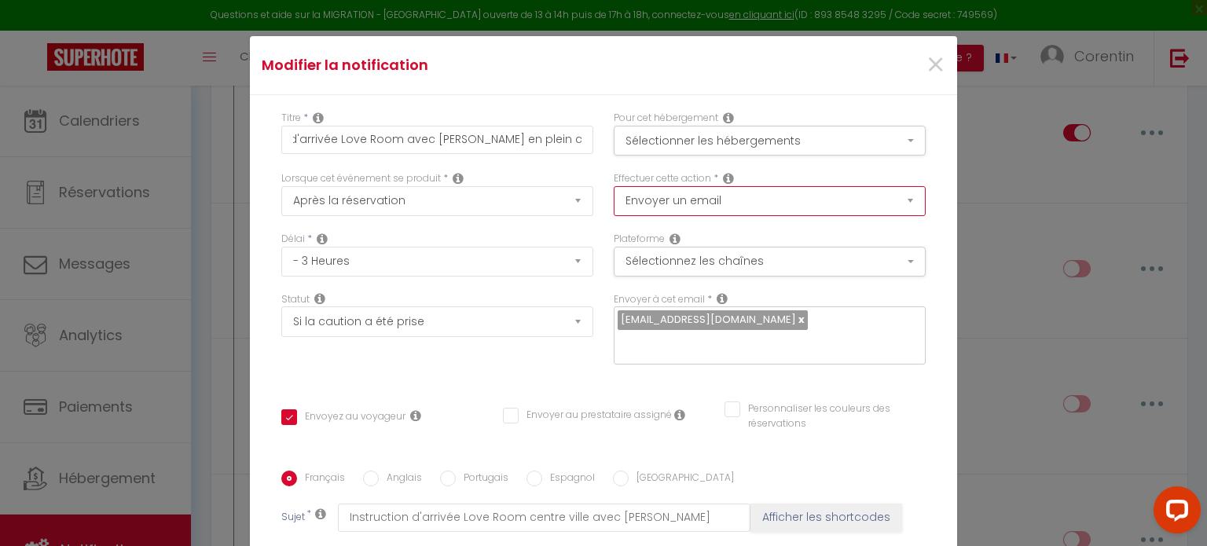
click at [624, 207] on select "Envoyer un email Envoyer un SMS Envoyer une notification push" at bounding box center [769, 201] width 312 height 30
click at [590, 366] on div "Statut Aucun Si la réservation est payée Si réservation non payée Si la caution…" at bounding box center [437, 336] width 332 height 89
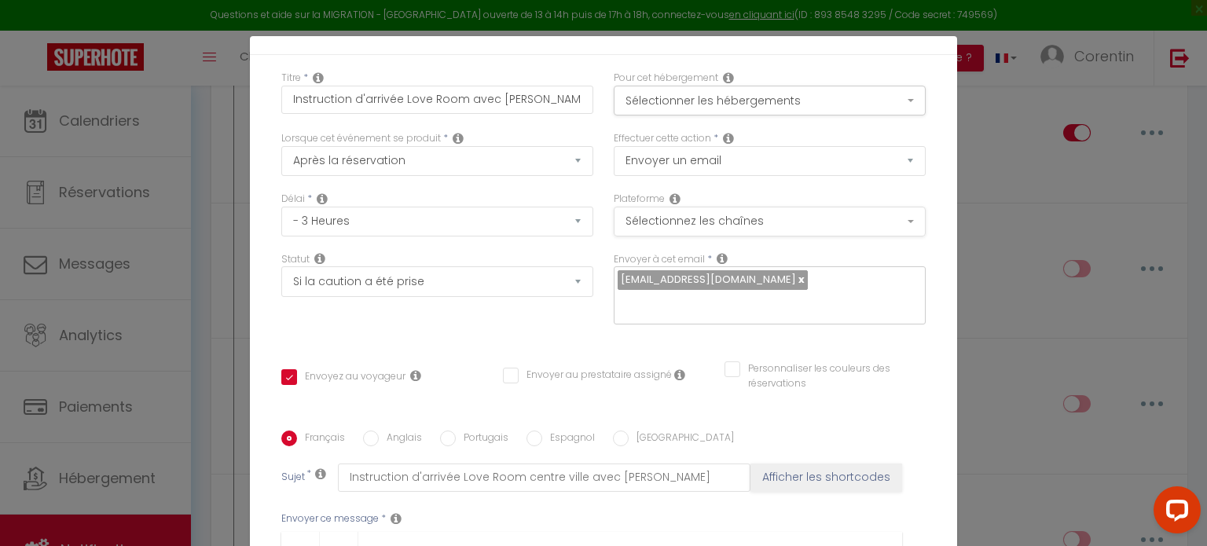
scroll to position [79, 0]
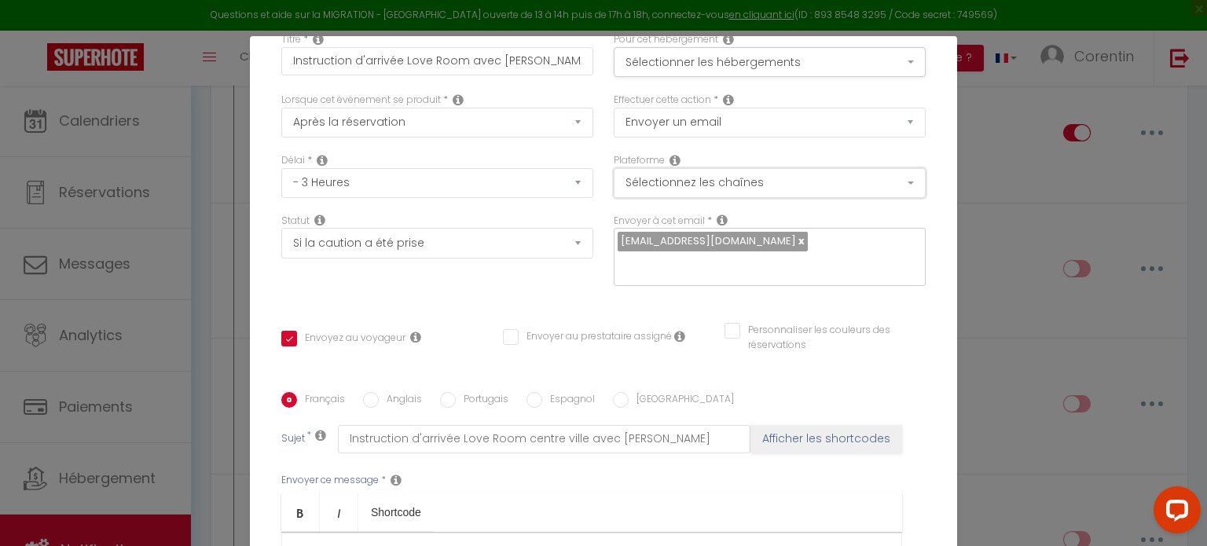
click at [710, 179] on button "Sélectionnez les chaînes" at bounding box center [769, 183] width 312 height 30
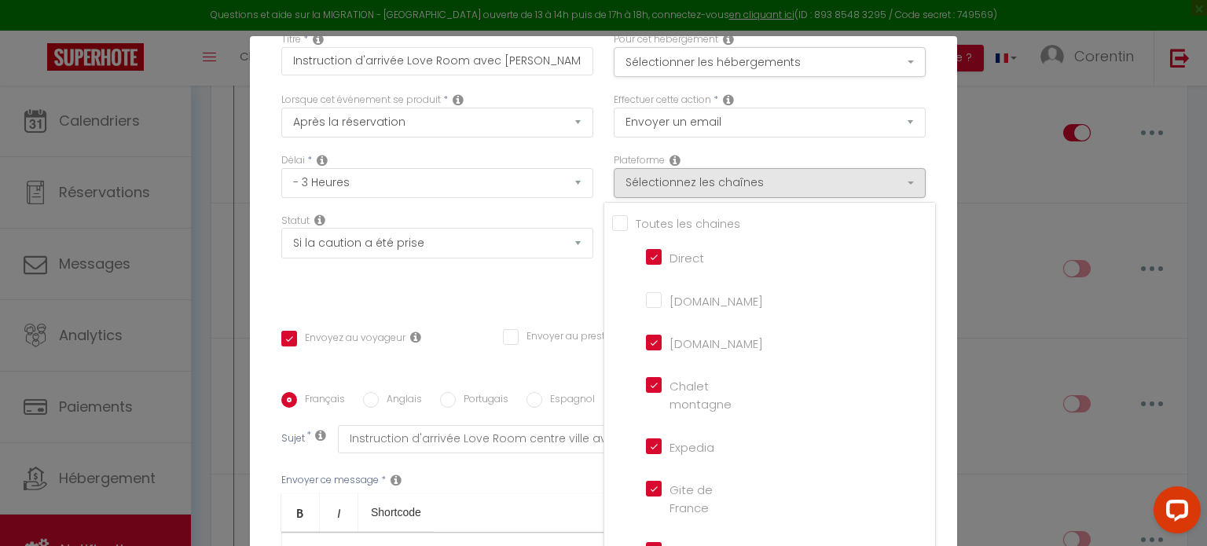
click at [510, 288] on div "Statut Aucun Si la réservation est payée Si réservation non payée Si la caution…" at bounding box center [437, 258] width 332 height 89
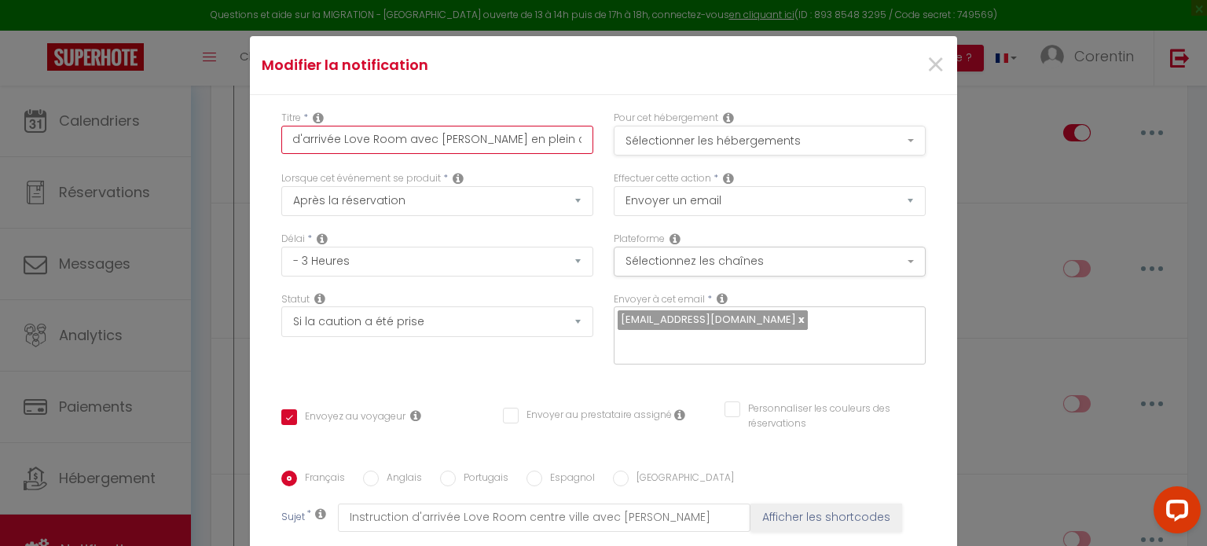
scroll to position [0, 66]
drag, startPoint x: 287, startPoint y: 141, endPoint x: 615, endPoint y: 139, distance: 328.4
click at [615, 139] on div "Titre * Instruction d'arrivée Love Room avec [PERSON_NAME] en plein centre vill…" at bounding box center [603, 141] width 665 height 60
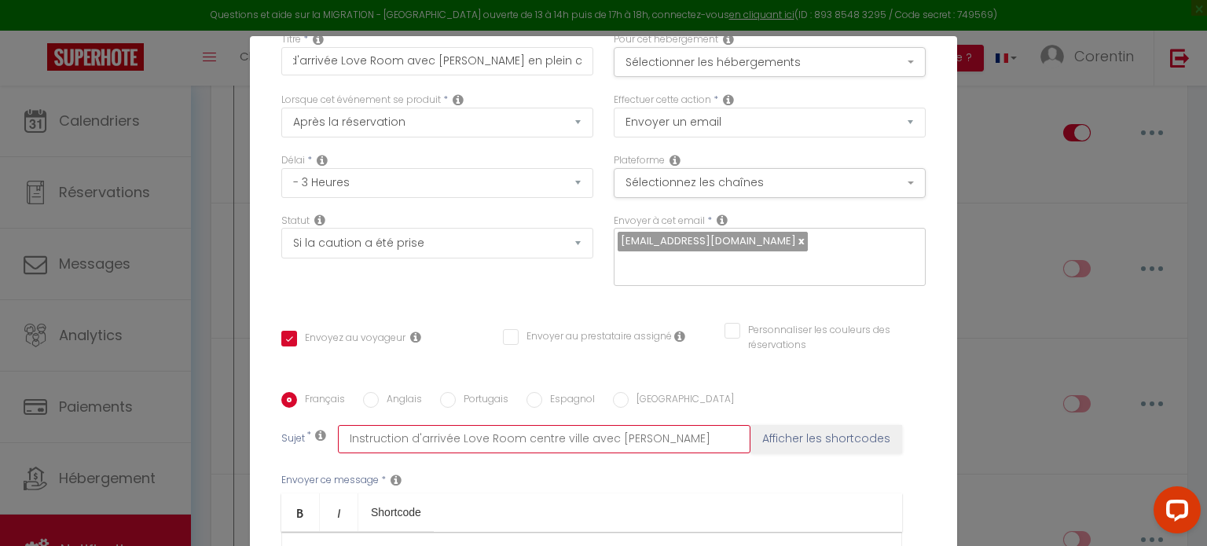
scroll to position [0, 0]
drag, startPoint x: 656, startPoint y: 439, endPoint x: 339, endPoint y: 445, distance: 316.6
click at [339, 445] on input "Instruction d'arrivée Love Room centre ville avec [PERSON_NAME]" at bounding box center [544, 439] width 412 height 28
paste input "avec [PERSON_NAME] en plein centre ville"
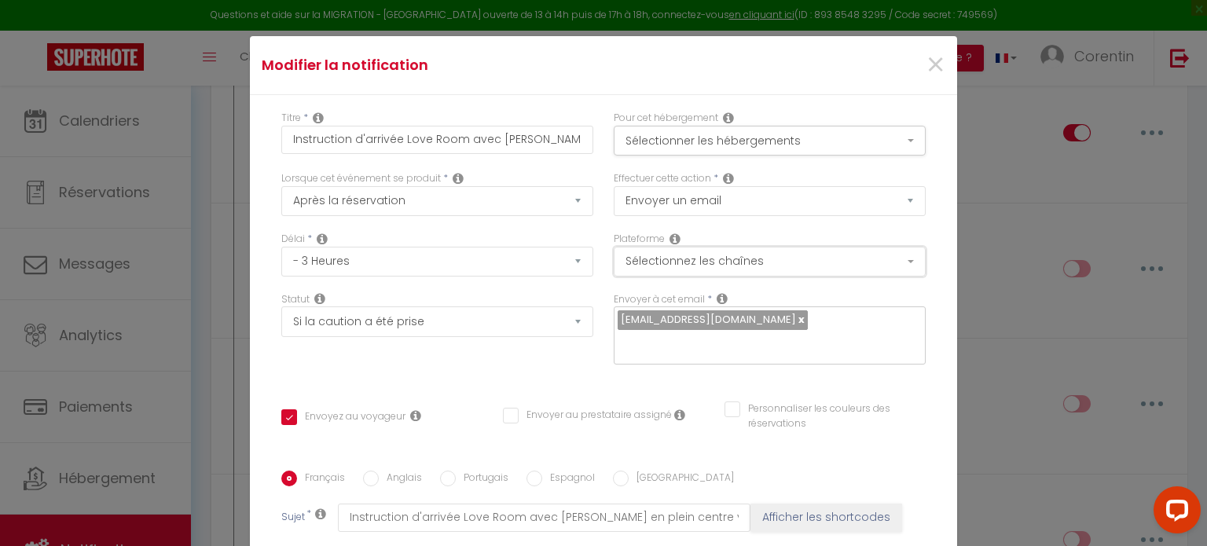
click at [618, 266] on button "Sélectionnez les chaînes" at bounding box center [769, 262] width 312 height 30
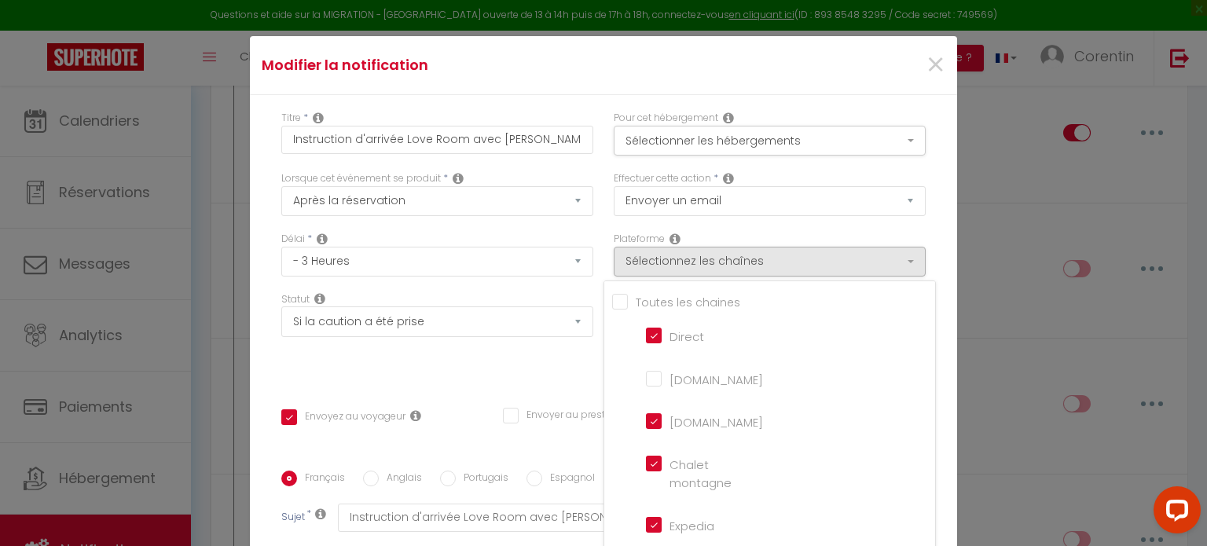
click at [478, 361] on div "Statut Aucun Si la réservation est payée Si réservation non payée Si la caution…" at bounding box center [437, 336] width 332 height 89
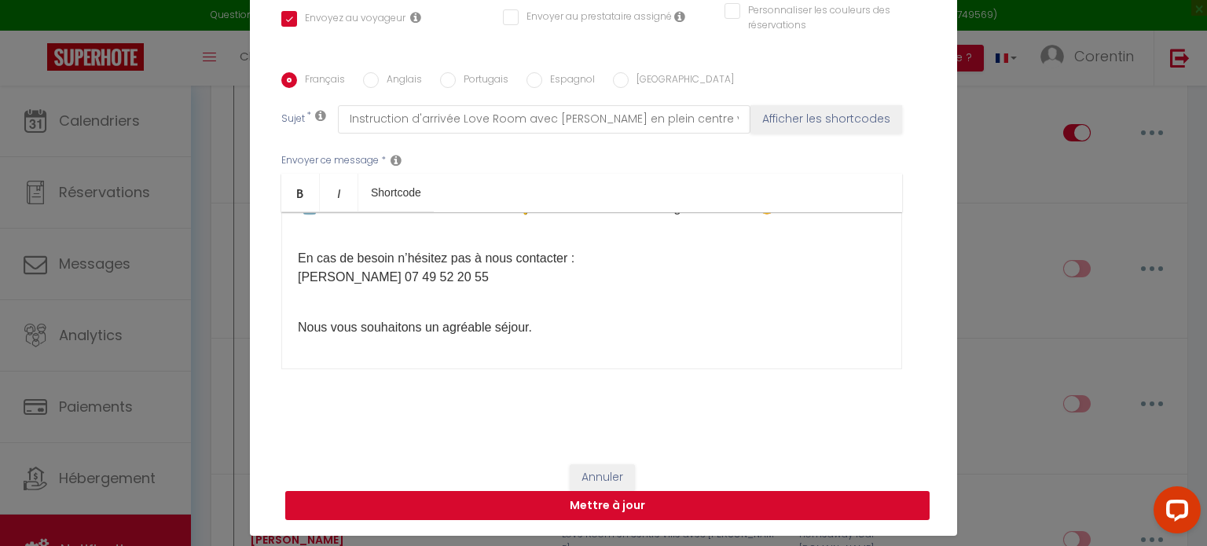
scroll to position [71, 0]
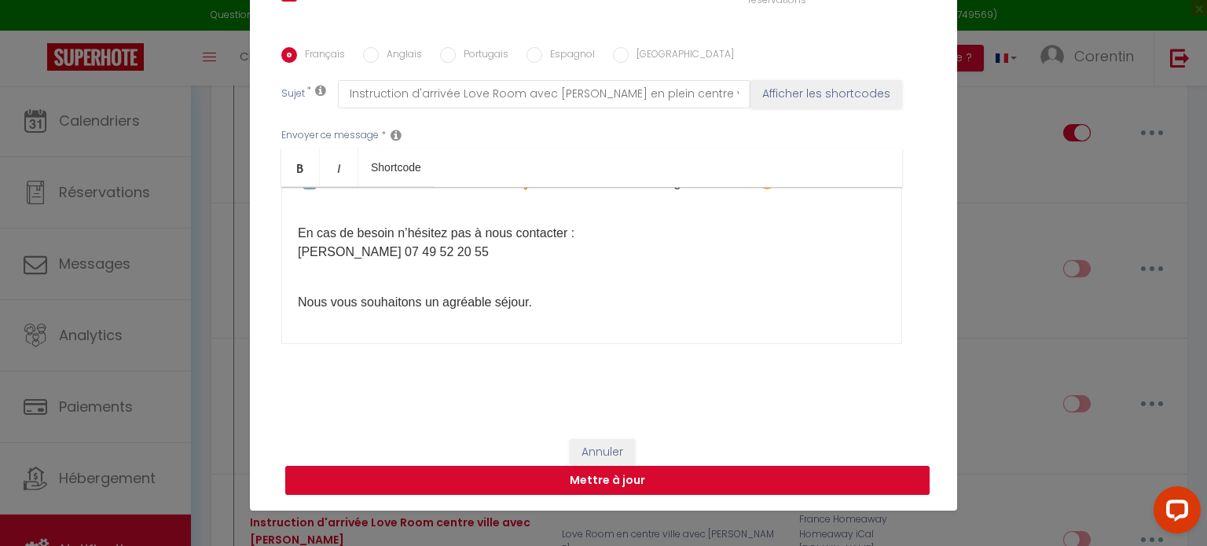
click at [574, 477] on button "Mettre à jour" at bounding box center [607, 481] width 644 height 30
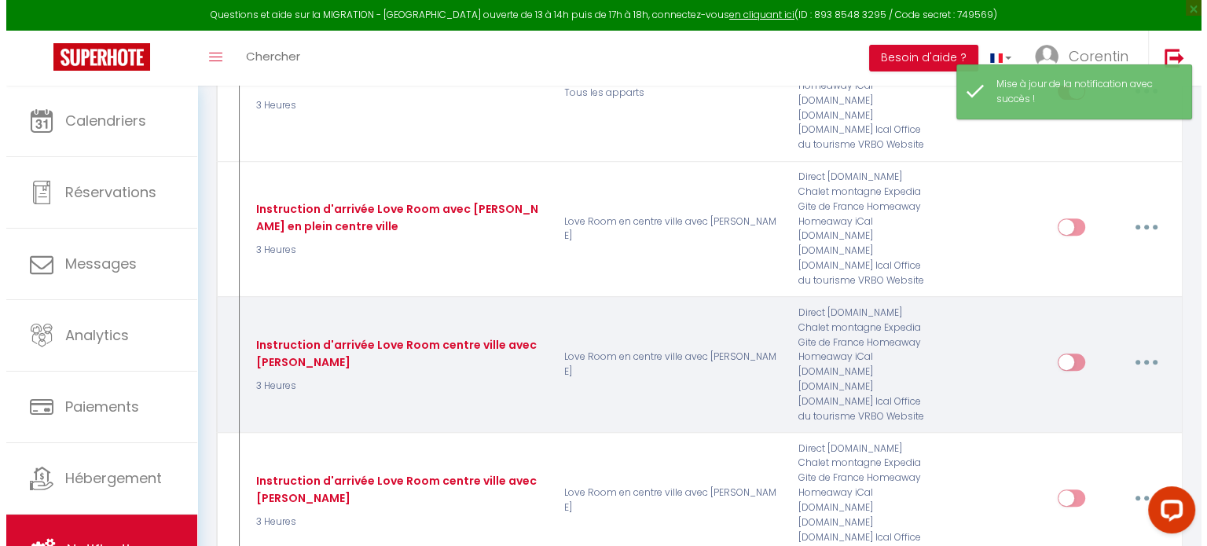
scroll to position [674, 0]
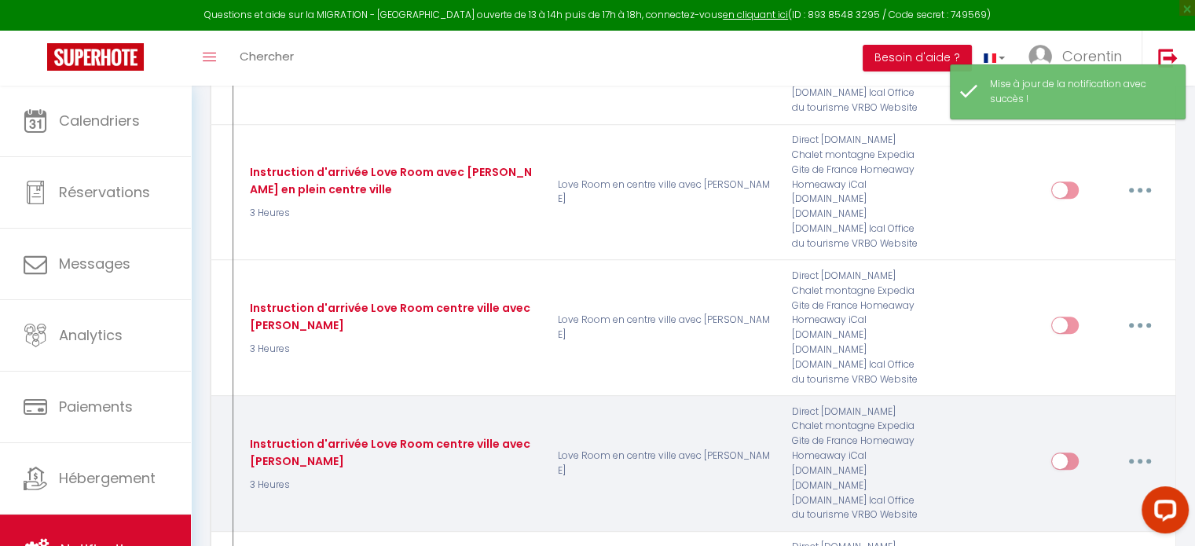
click at [1137, 449] on button "button" at bounding box center [1140, 461] width 44 height 25
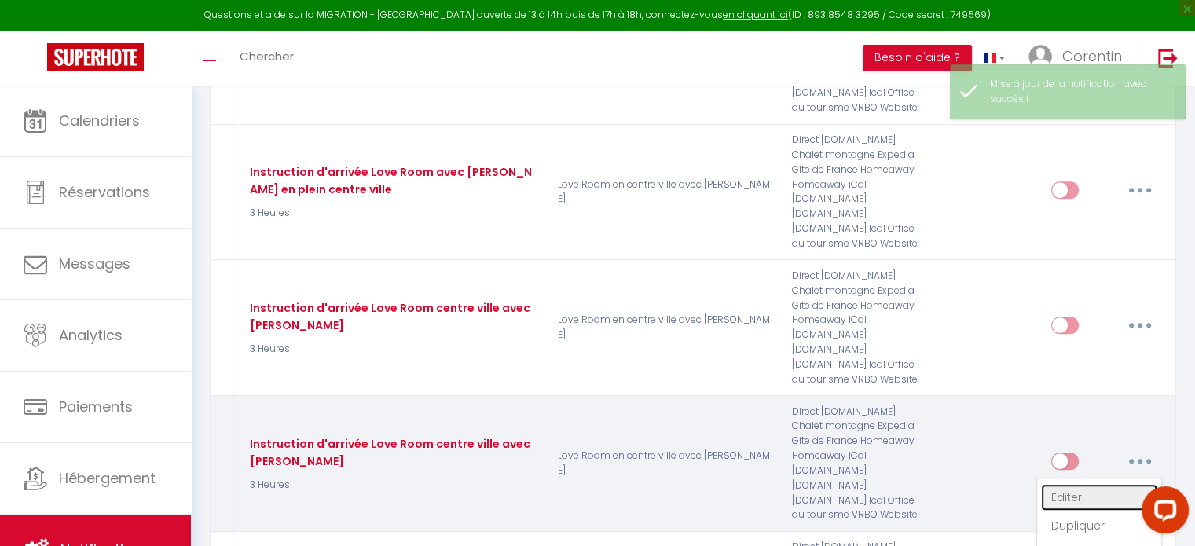
click at [1065, 484] on link "Editer" at bounding box center [1099, 497] width 116 height 27
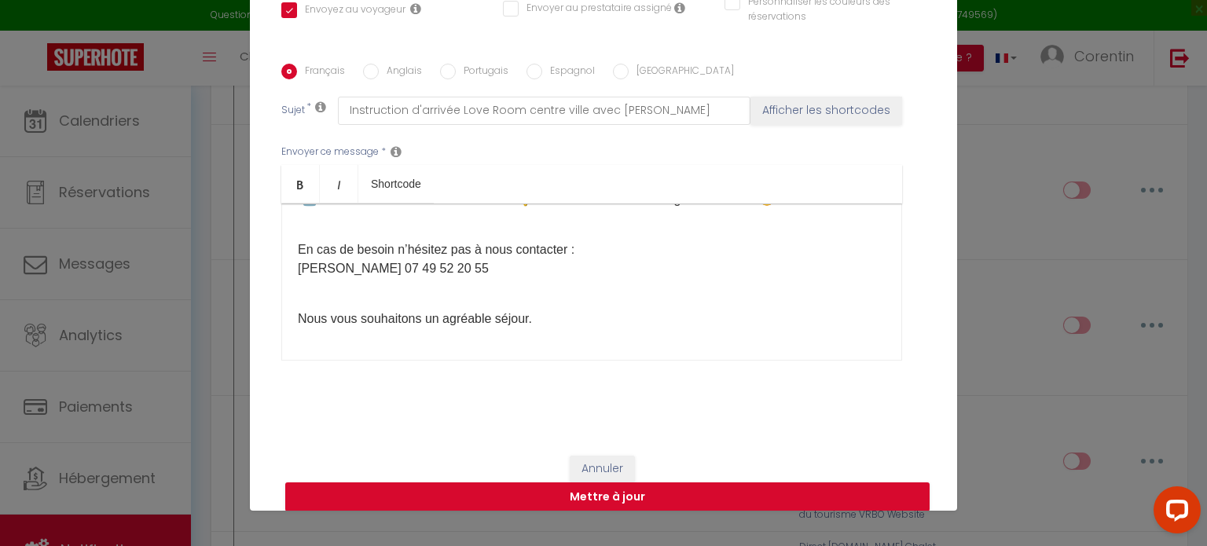
scroll to position [1, 0]
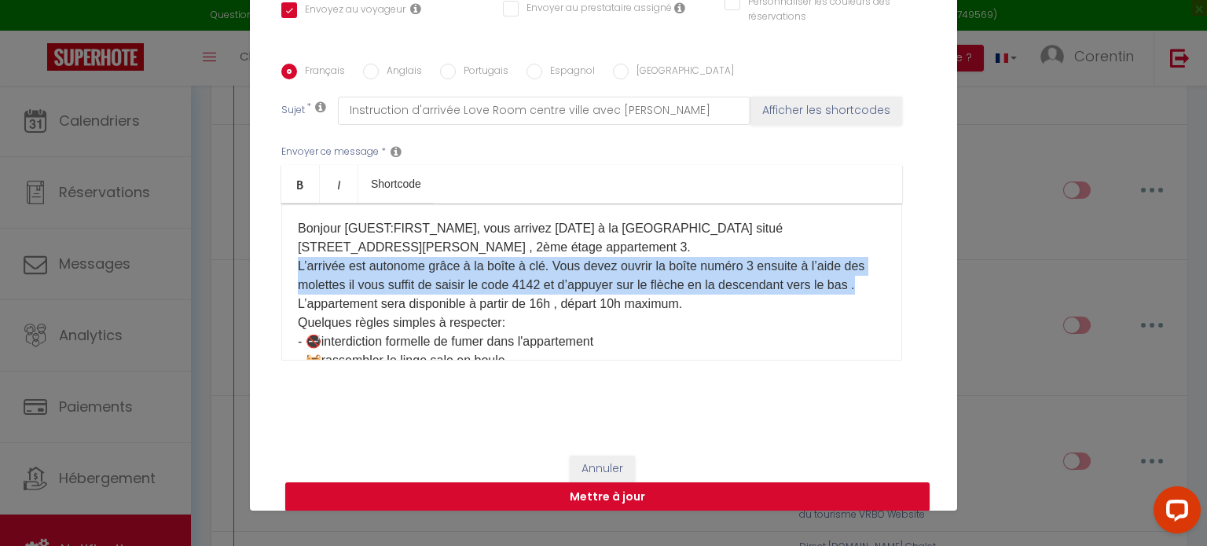
drag, startPoint x: 360, startPoint y: 302, endPoint x: 292, endPoint y: 267, distance: 76.2
click at [298, 267] on p "Bonjour [GUEST:FIRST_NAME],​ vous arrivez [DATE] à la [GEOGRAPHIC_DATA] situé […" at bounding box center [592, 322] width 588 height 207
click at [342, 305] on p "Bonjour [GUEST:FIRST_NAME],​ vous arrivez [DATE] à la [GEOGRAPHIC_DATA] situé […" at bounding box center [592, 322] width 588 height 207
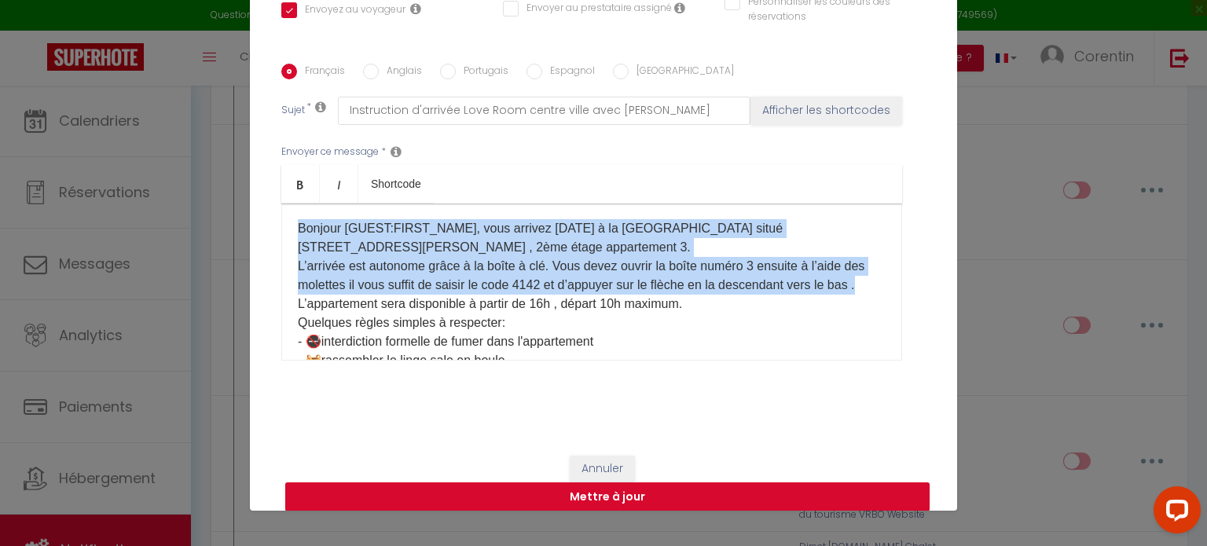
drag, startPoint x: 333, startPoint y: 306, endPoint x: 288, endPoint y: 236, distance: 83.4
click at [288, 236] on div "Bonjour [GUEST:FIRST_NAME],​ vous arrivez [DATE] à la [GEOGRAPHIC_DATA] situé […" at bounding box center [591, 281] width 621 height 157
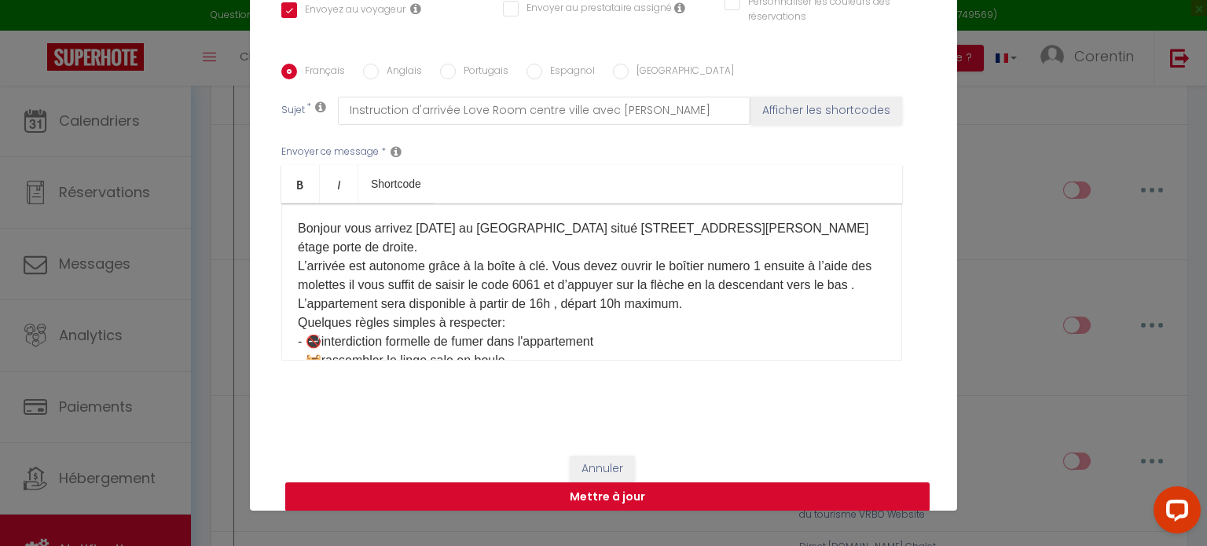
scroll to position [0, 0]
click at [333, 229] on p "Bonjour vous arrivez [DATE] au [GEOGRAPHIC_DATA] situé [STREET_ADDRESS][PERSON_…" at bounding box center [592, 323] width 588 height 207
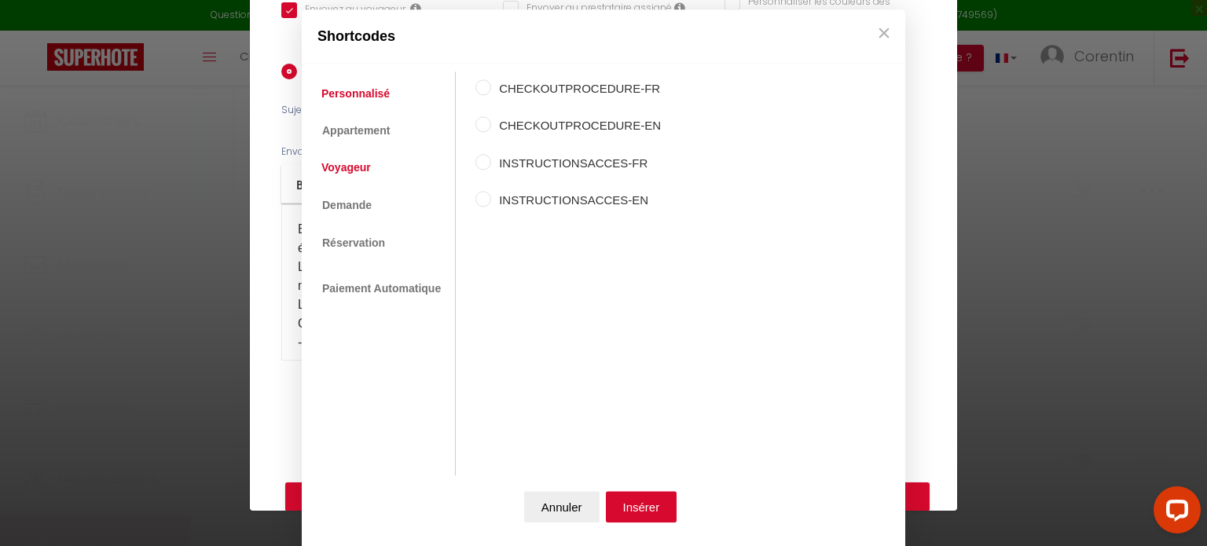
click at [361, 174] on link "Voyageur" at bounding box center [345, 168] width 65 height 28
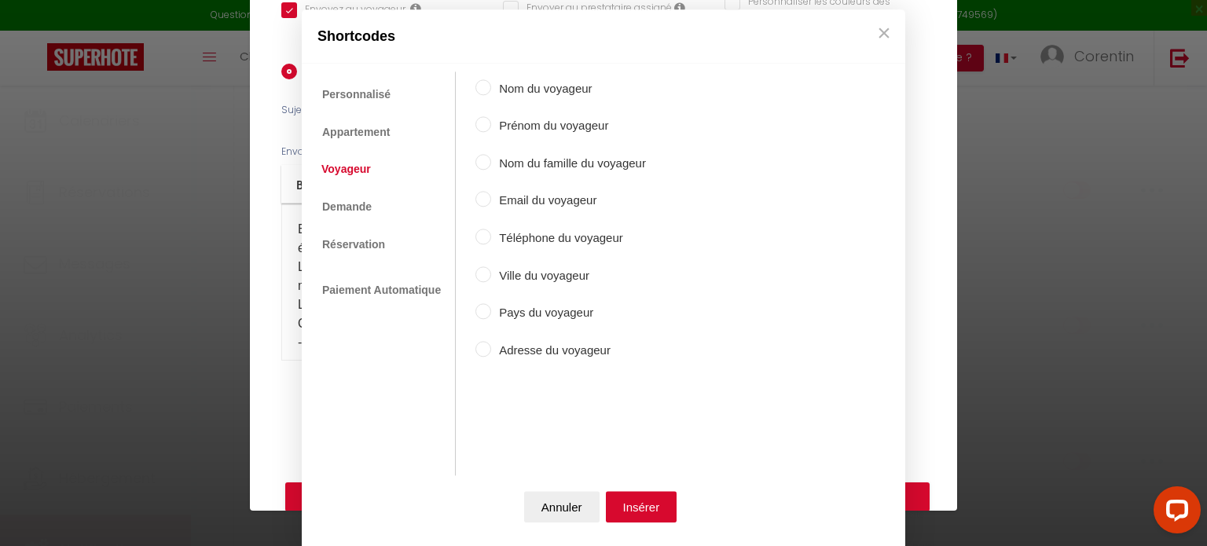
click at [481, 127] on input "Prénom du voyageur" at bounding box center [483, 125] width 16 height 16
click at [635, 504] on button "Insérer" at bounding box center [641, 506] width 71 height 31
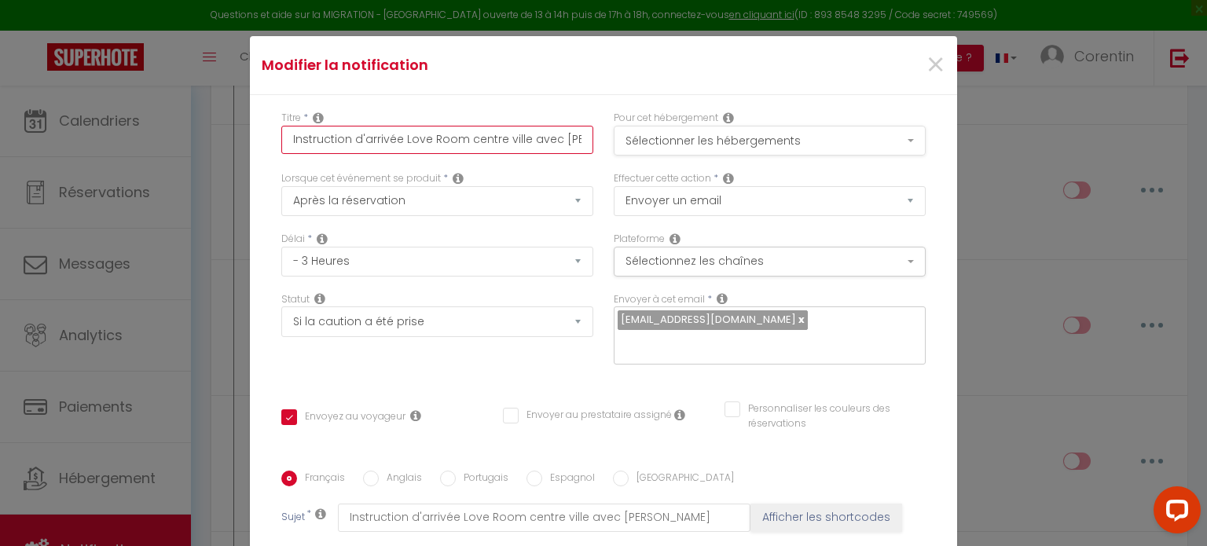
scroll to position [0, 20]
drag, startPoint x: 396, startPoint y: 139, endPoint x: 616, endPoint y: 153, distance: 220.4
click at [616, 153] on div "Titre * Instruction d'arrivée Love Room centre ville avec [PERSON_NAME] Pour ce…" at bounding box center [603, 141] width 665 height 60
click at [669, 153] on button "Sélectionner les hébergements" at bounding box center [769, 141] width 312 height 30
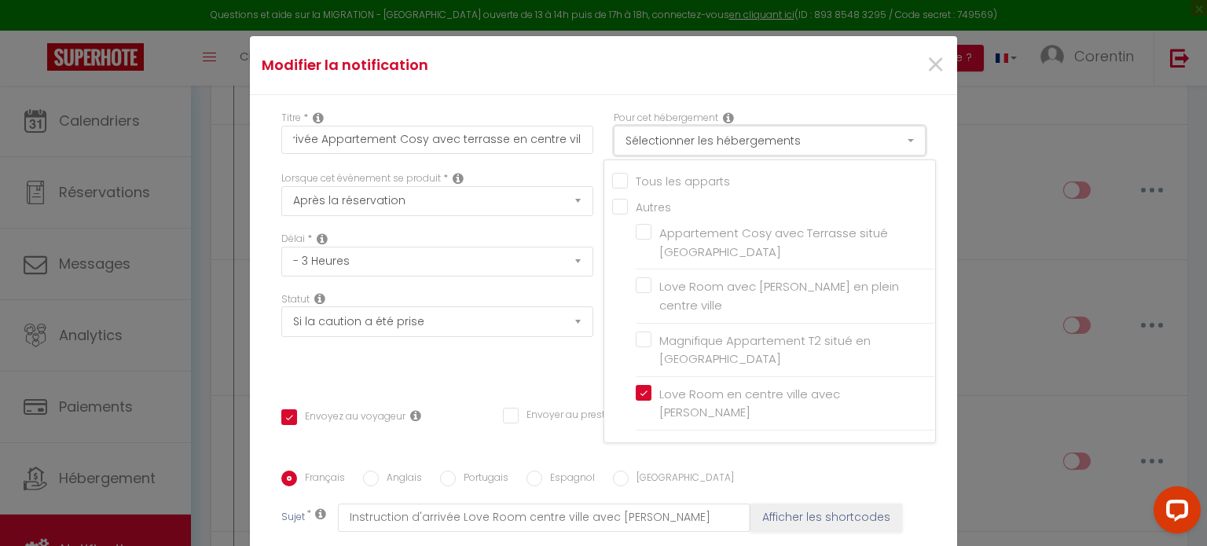
scroll to position [0, 0]
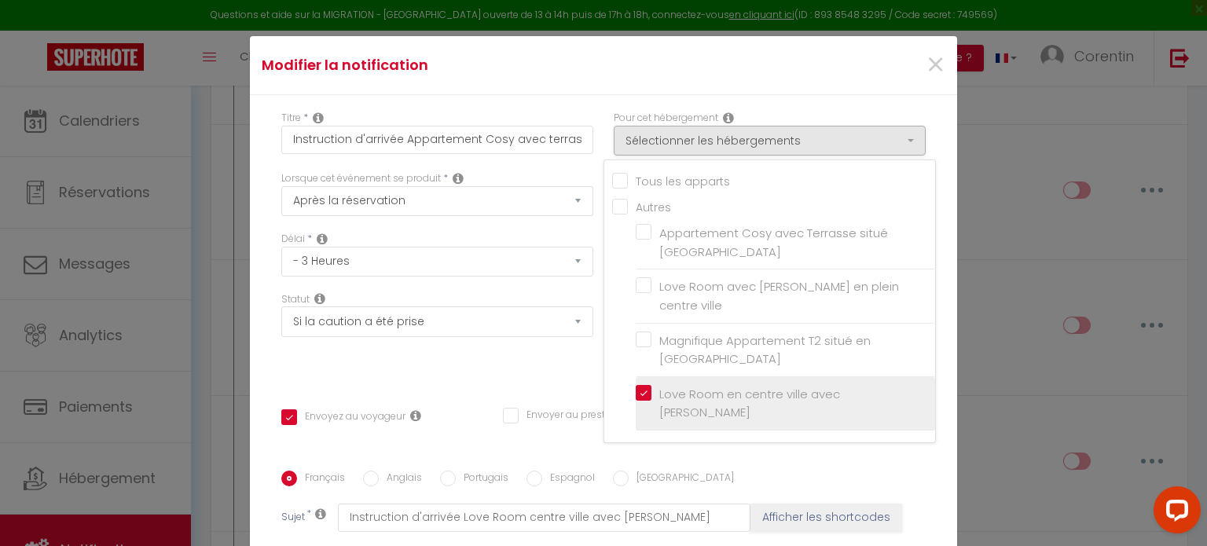
click at [635, 395] on input "Love Room en centre ville avec [PERSON_NAME]" at bounding box center [784, 403] width 299 height 16
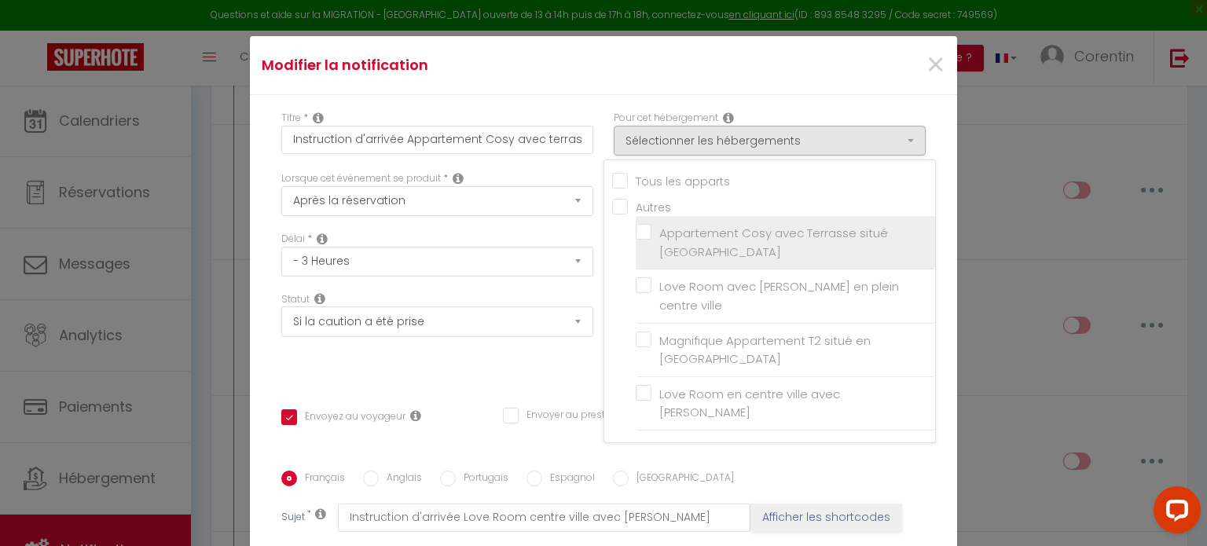
click at [651, 230] on label "Appartement Cosy avec Terrasse situé [GEOGRAPHIC_DATA]" at bounding box center [787, 242] width 273 height 37
click at [635, 235] on input "Appartement Cosy avec Terrasse situé [GEOGRAPHIC_DATA]" at bounding box center [784, 243] width 299 height 16
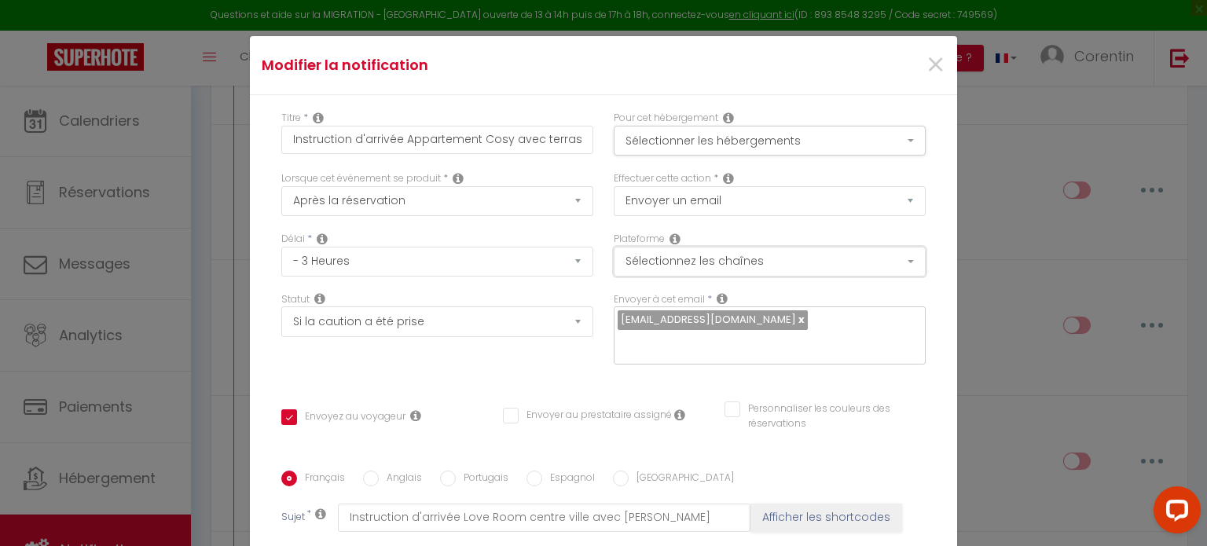
click at [636, 258] on button "Sélectionnez les chaînes" at bounding box center [769, 262] width 312 height 30
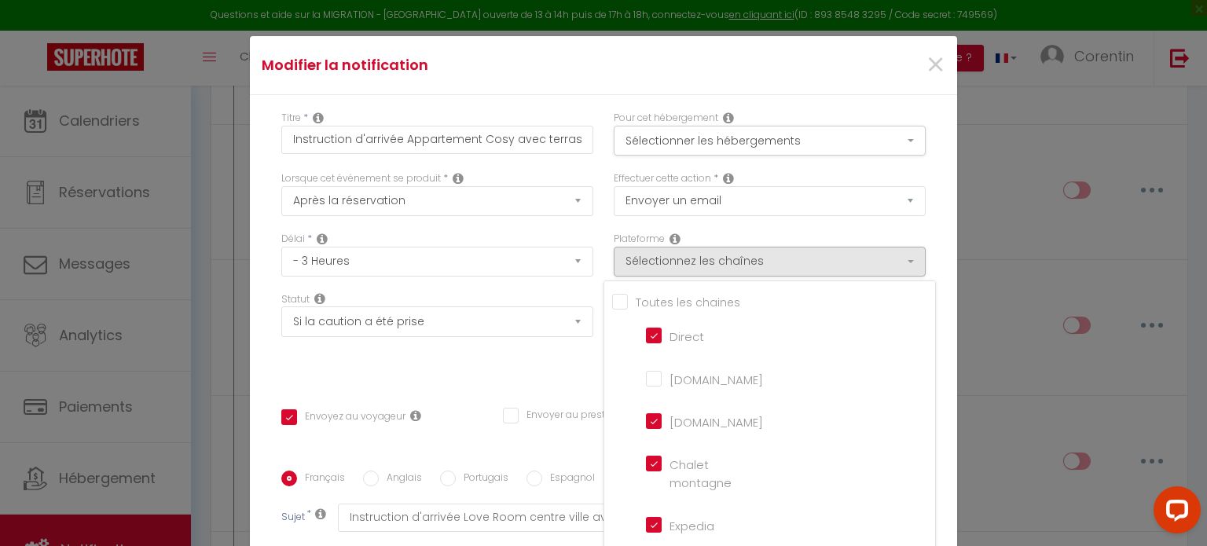
click at [541, 370] on div "Statut Aucun Si la réservation est payée Si réservation non payée Si la caution…" at bounding box center [437, 336] width 332 height 89
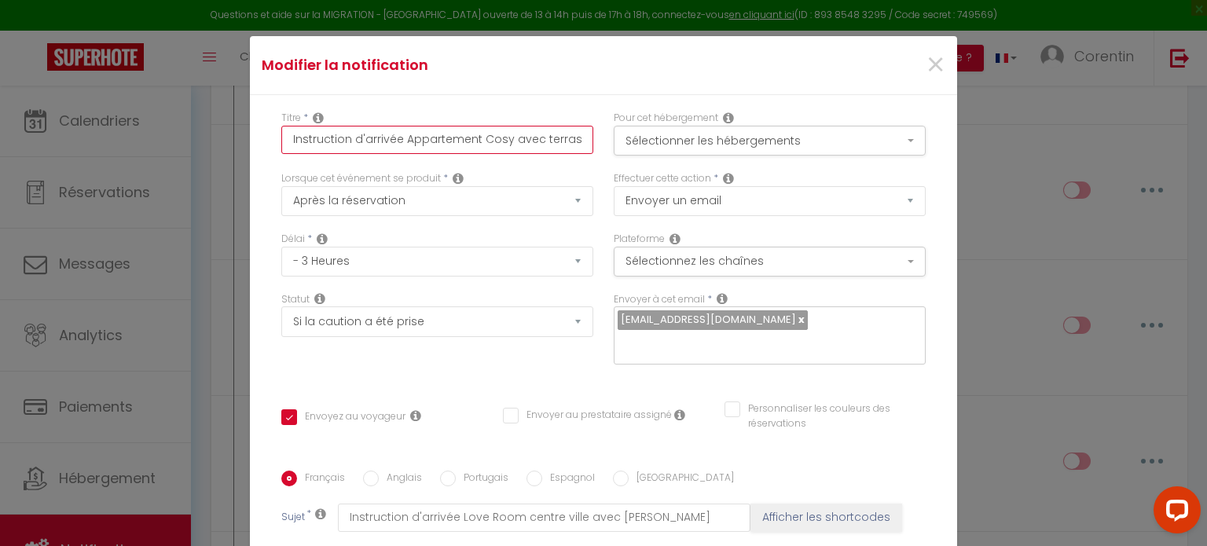
scroll to position [0, 86]
drag, startPoint x: 286, startPoint y: 143, endPoint x: 617, endPoint y: 157, distance: 331.0
click at [617, 157] on div "Titre * Instruction d'arrivée Appartement Cosy avec terrasse en centre ville Po…" at bounding box center [603, 141] width 665 height 60
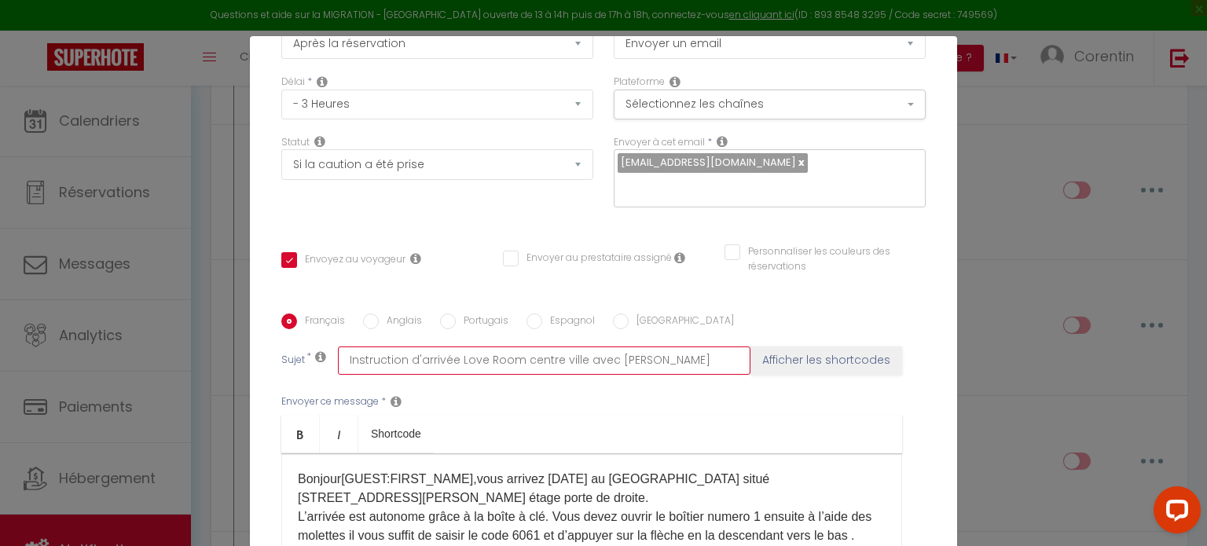
scroll to position [0, 0]
drag, startPoint x: 680, startPoint y: 357, endPoint x: 284, endPoint y: 351, distance: 396.0
click at [284, 351] on div "Sujet * Instruction d'arrivée Love Room centre ville avec [PERSON_NAME] Affiche…" at bounding box center [603, 360] width 644 height 28
paste input "Appartement Cosy avec terrasse en centre ville"
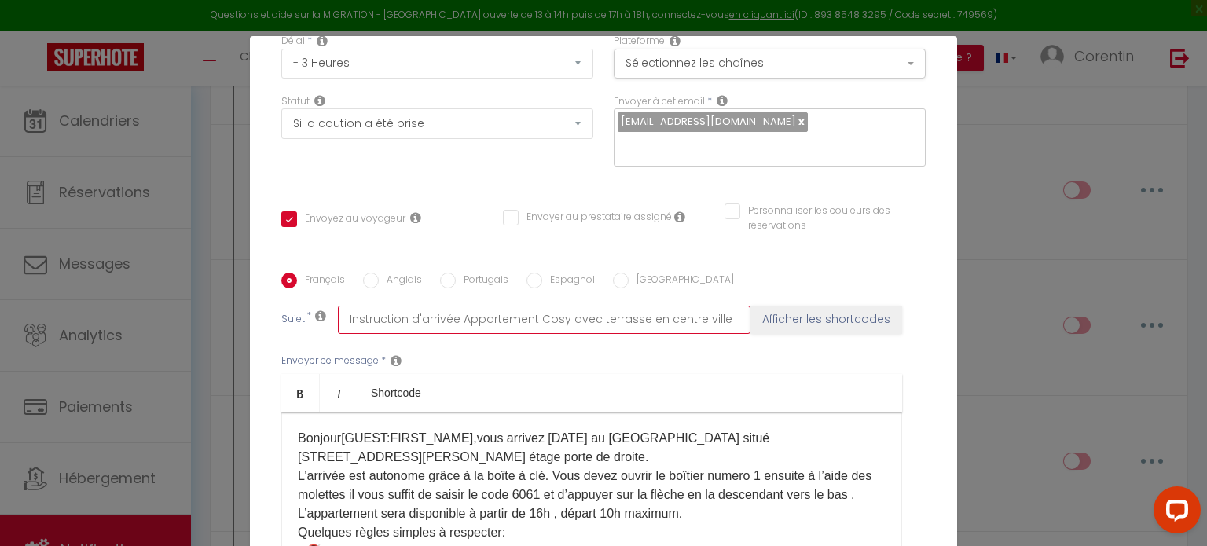
scroll to position [236, 0]
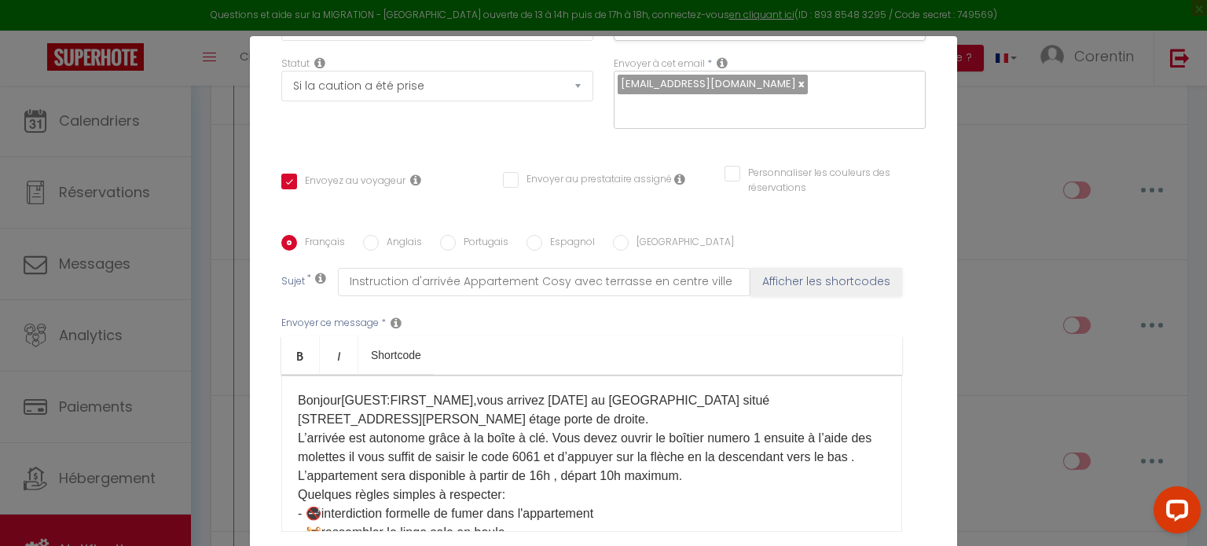
click at [446, 418] on p "Bonjour [GUEST:FIRST_NAME], ​ vous arrivez [DATE] au [GEOGRAPHIC_DATA] situé [S…" at bounding box center [592, 494] width 588 height 207
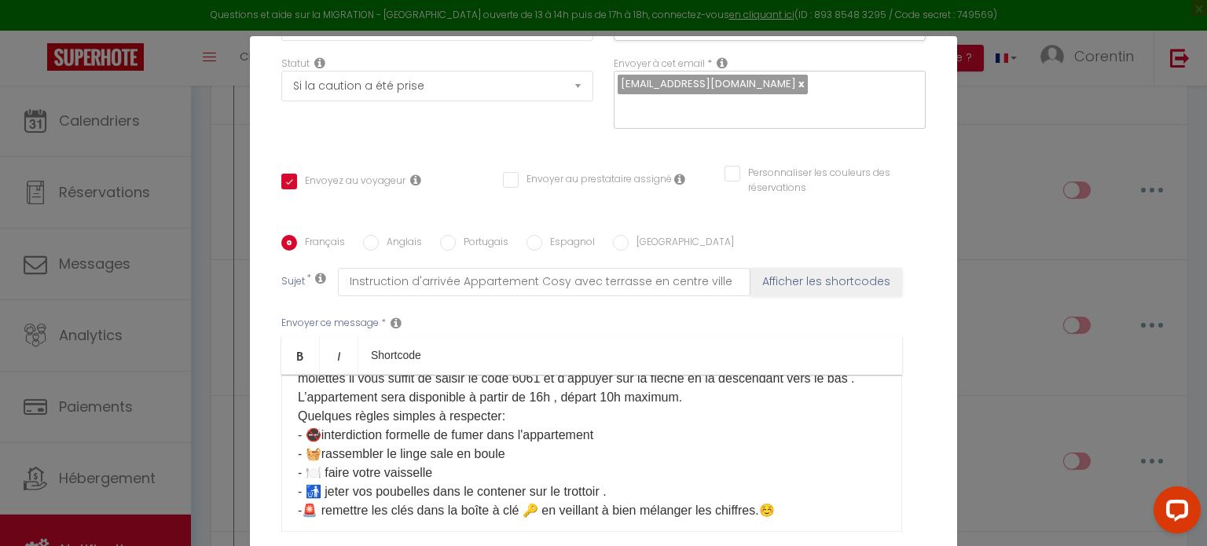
click at [555, 420] on p "Bonjour [GUEST:FIRST_NAME], ​ vous arrivez [DATE] au [GEOGRAPHIC_DATA] situé [S…" at bounding box center [592, 416] width 588 height 207
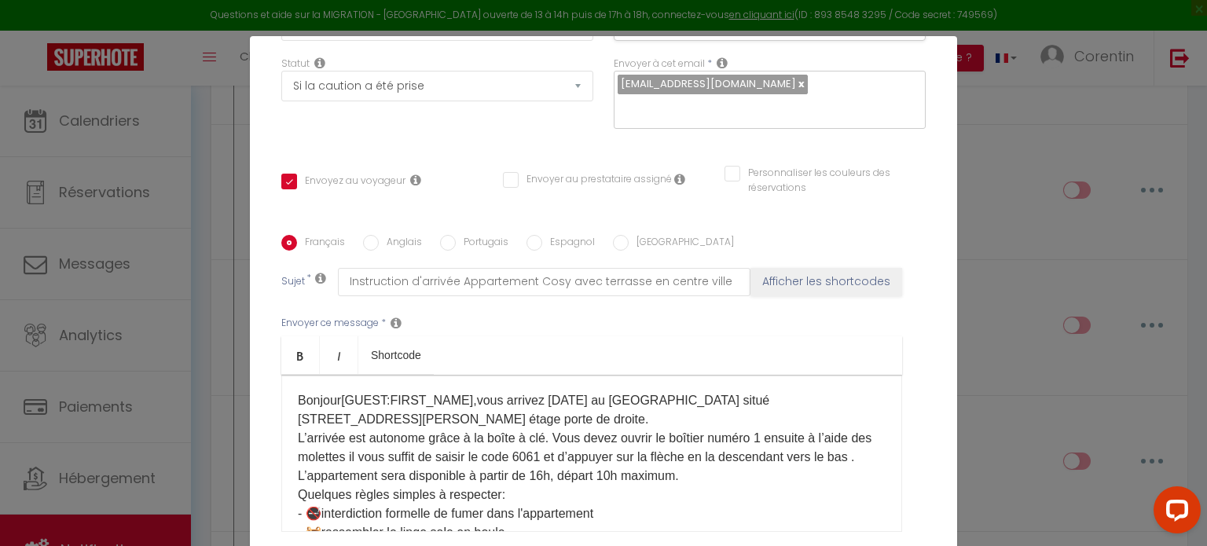
scroll to position [157, 0]
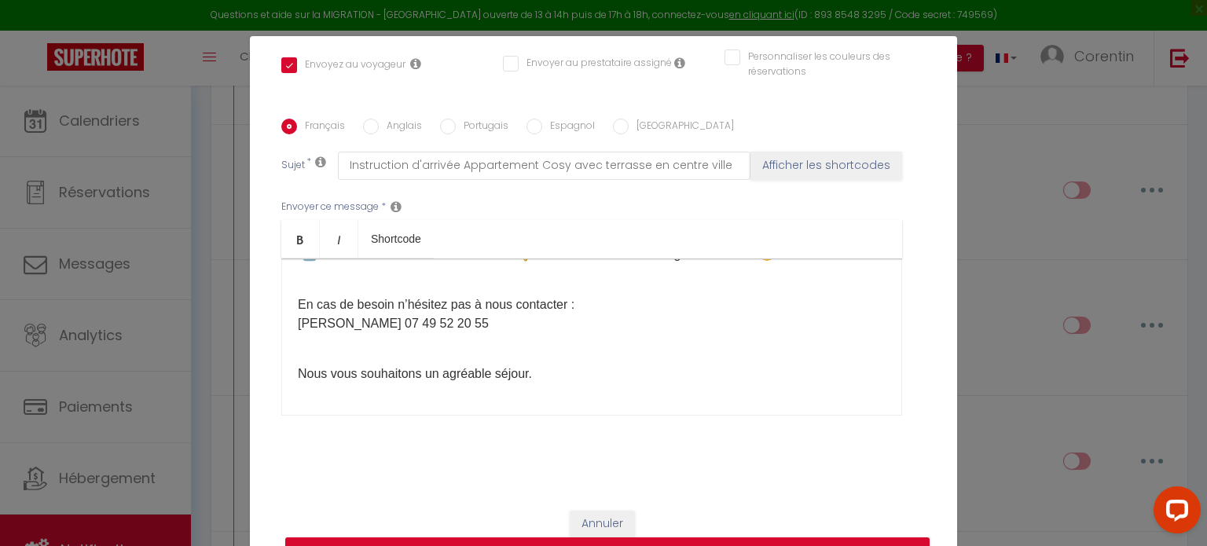
scroll to position [71, 0]
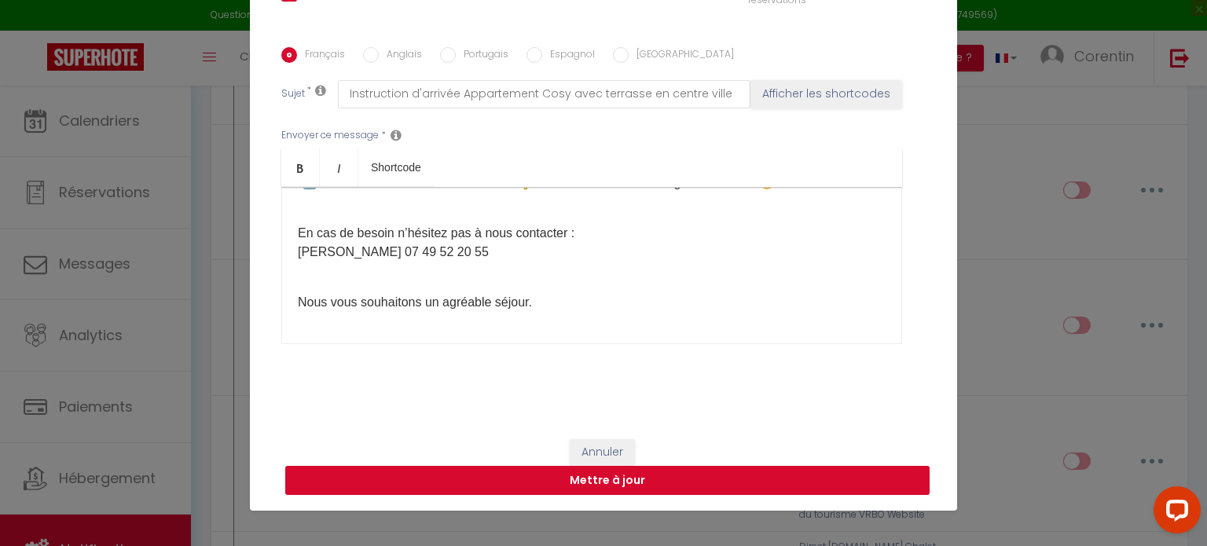
click at [588, 480] on button "Mettre à jour" at bounding box center [607, 481] width 644 height 30
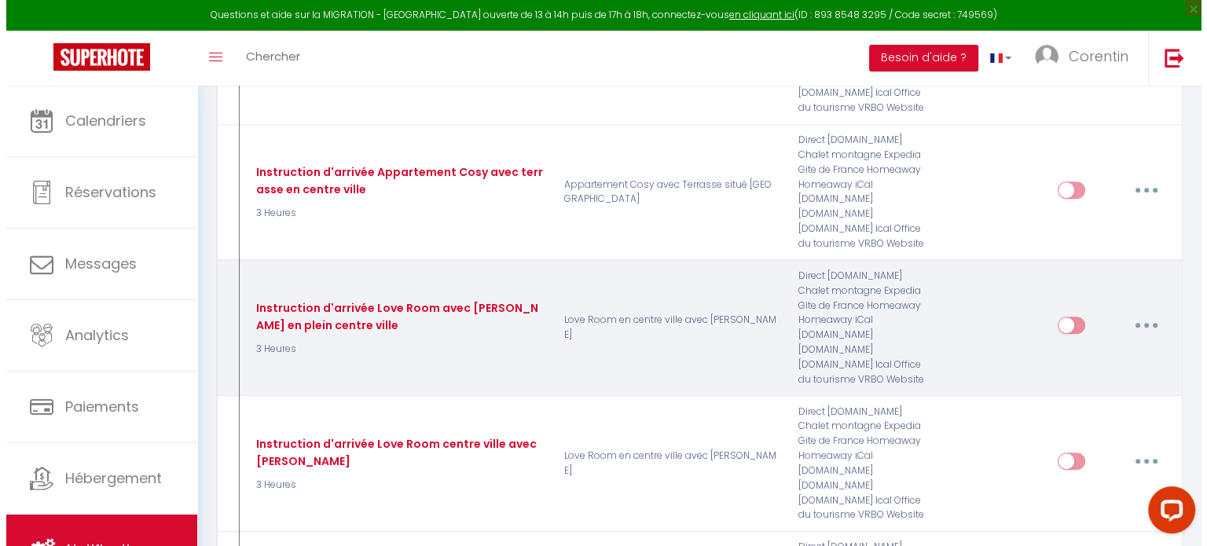
scroll to position [753, 0]
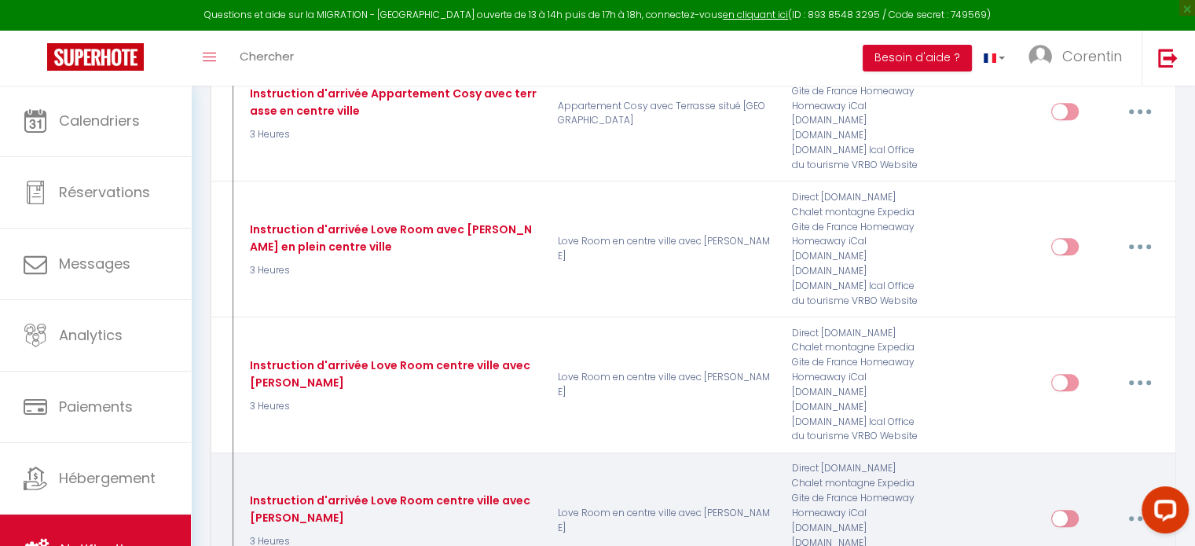
click at [1144, 506] on button "button" at bounding box center [1140, 518] width 44 height 25
click at [1068, 540] on link "Editer" at bounding box center [1099, 553] width 116 height 27
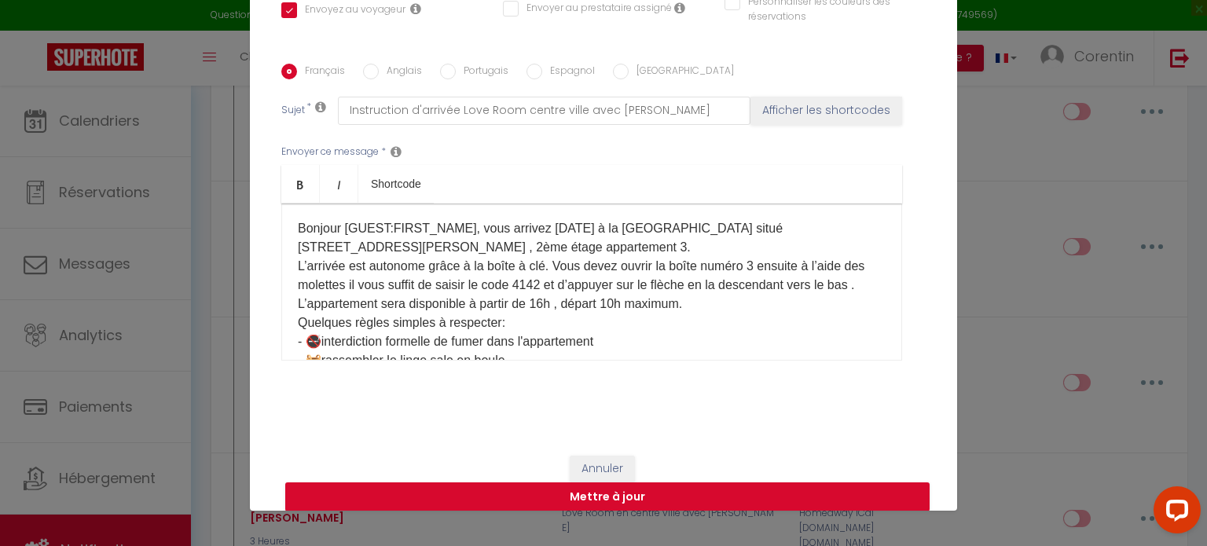
scroll to position [0, 0]
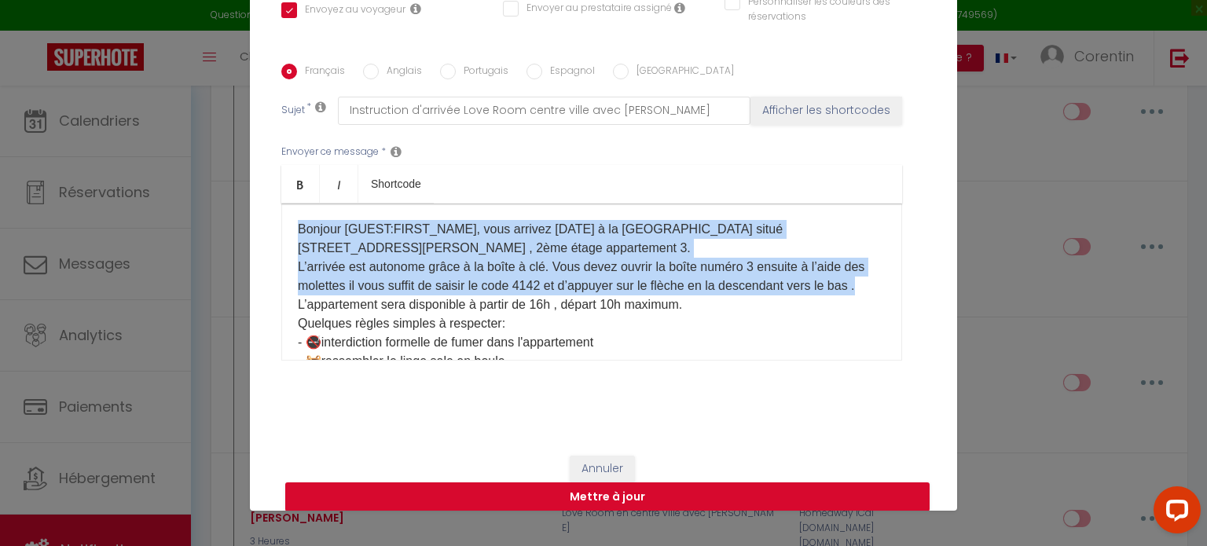
drag, startPoint x: 330, startPoint y: 307, endPoint x: 289, endPoint y: 226, distance: 90.6
click at [289, 226] on div "Bonjour [GUEST:FIRST_NAME],​ vous arrivez [DATE] à la [GEOGRAPHIC_DATA] situé […" at bounding box center [591, 281] width 621 height 157
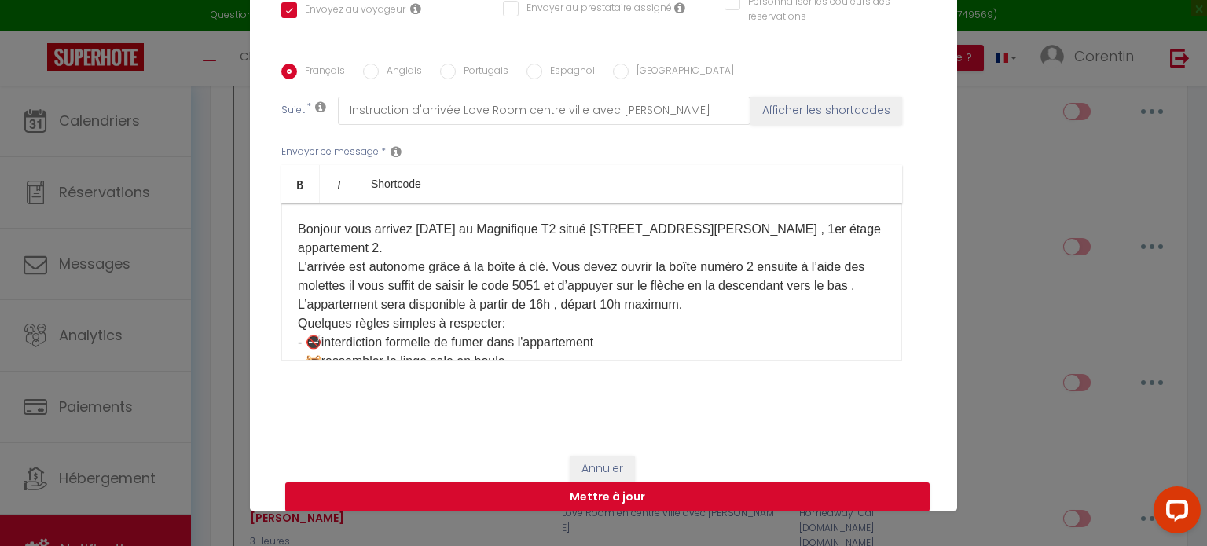
click at [332, 228] on p "Bonjour vous arrivez [DATE] au Magnifique T2 situé [STREET_ADDRESS][PERSON_NAME…" at bounding box center [592, 323] width 588 height 207
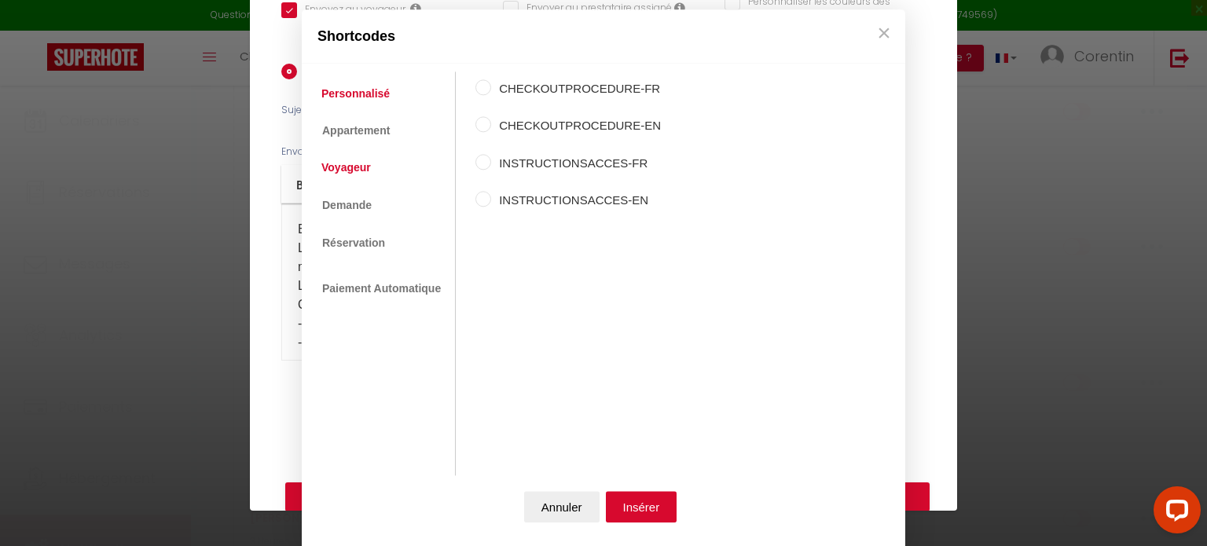
click at [336, 171] on link "Voyageur" at bounding box center [345, 168] width 65 height 28
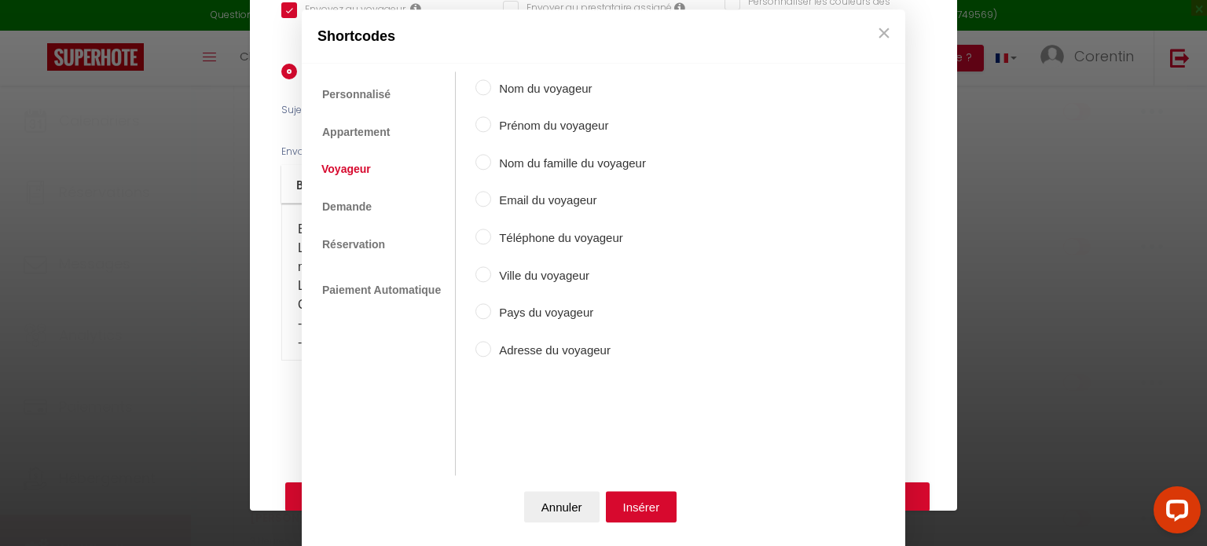
click at [483, 125] on input "Prénom du voyageur" at bounding box center [483, 125] width 16 height 16
click at [621, 502] on button "Insérer" at bounding box center [641, 506] width 71 height 31
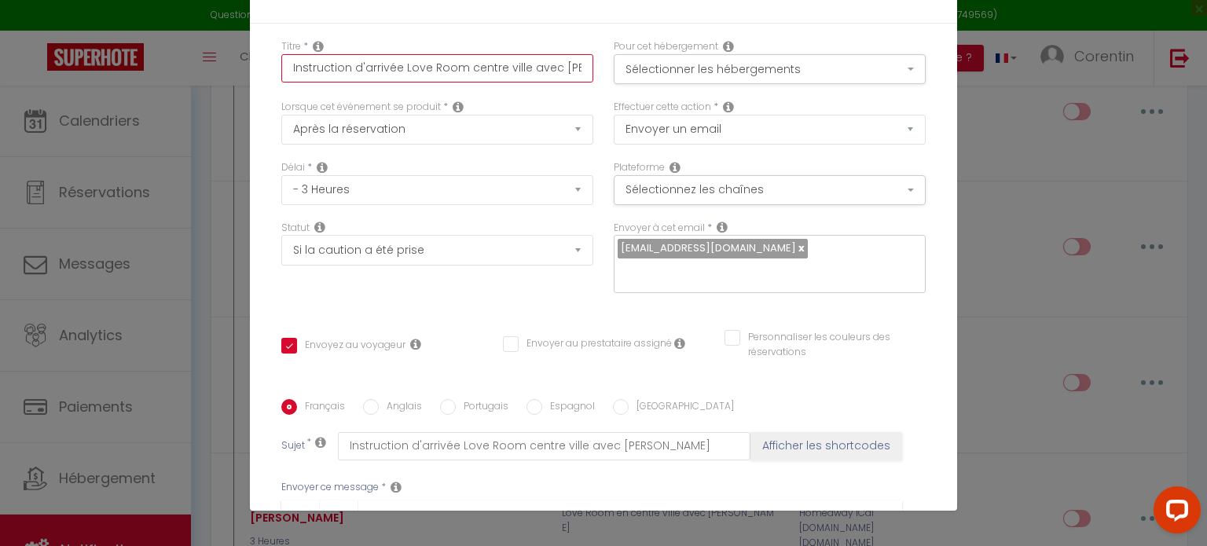
scroll to position [0, 20]
drag, startPoint x: 395, startPoint y: 66, endPoint x: 598, endPoint y: 81, distance: 203.2
click at [598, 81] on div "Titre * Instruction d'arrivée Love Room centre ville avec [PERSON_NAME] Pour ce…" at bounding box center [603, 69] width 665 height 60
click at [623, 77] on button "Sélectionner les hébergements" at bounding box center [769, 69] width 312 height 30
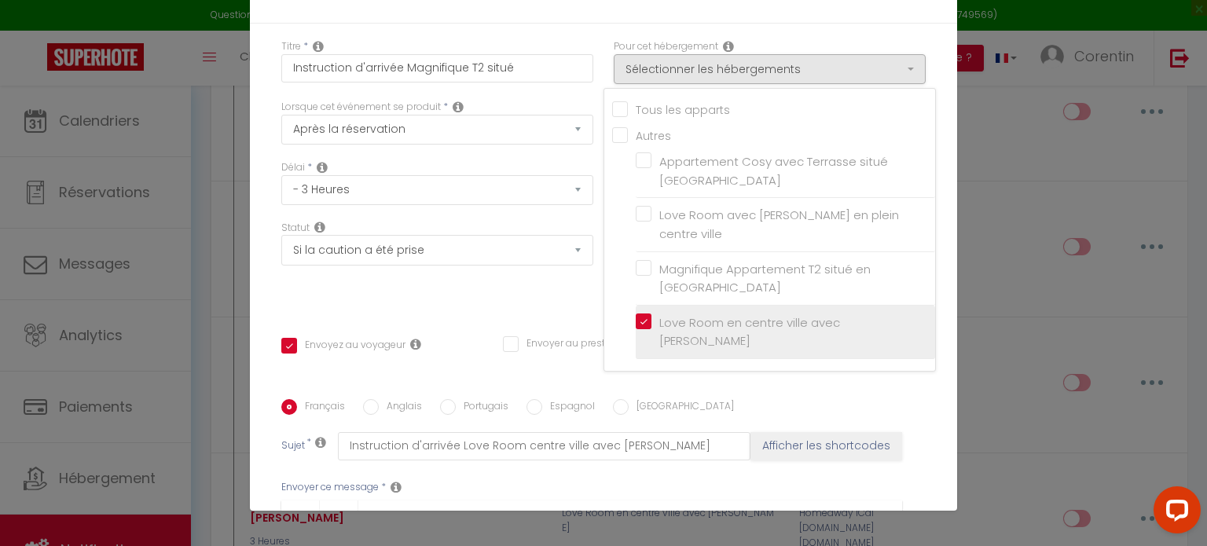
click at [635, 324] on input "Love Room en centre ville avec [PERSON_NAME]" at bounding box center [784, 332] width 299 height 16
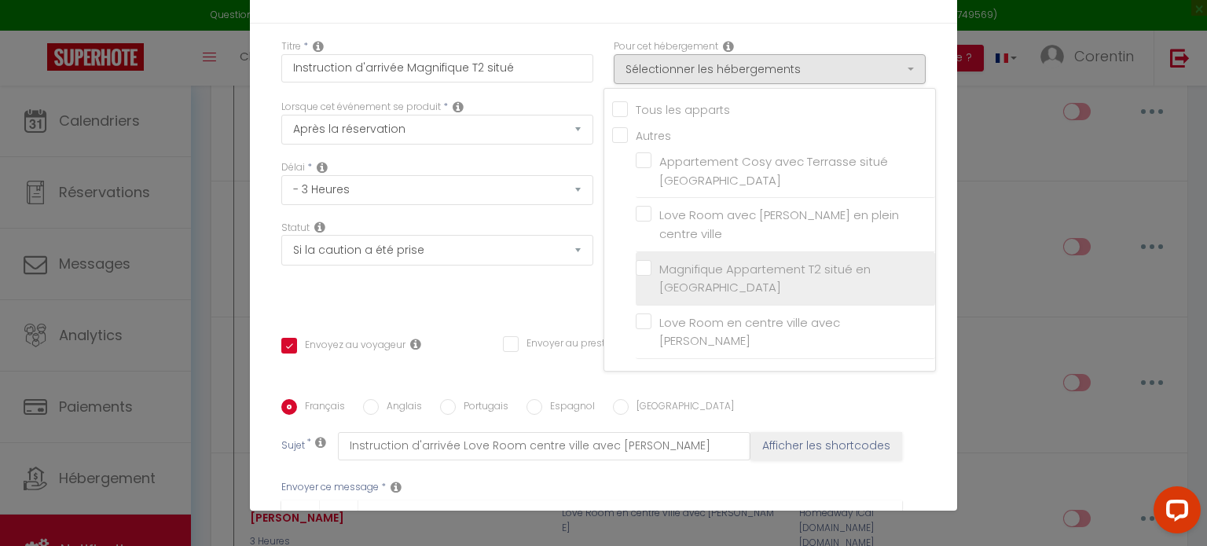
click at [651, 260] on label "Magnifique Appartement T2 situé en [GEOGRAPHIC_DATA]" at bounding box center [787, 278] width 273 height 37
click at [635, 270] on input "Magnifique Appartement T2 situé en [GEOGRAPHIC_DATA]" at bounding box center [784, 278] width 299 height 16
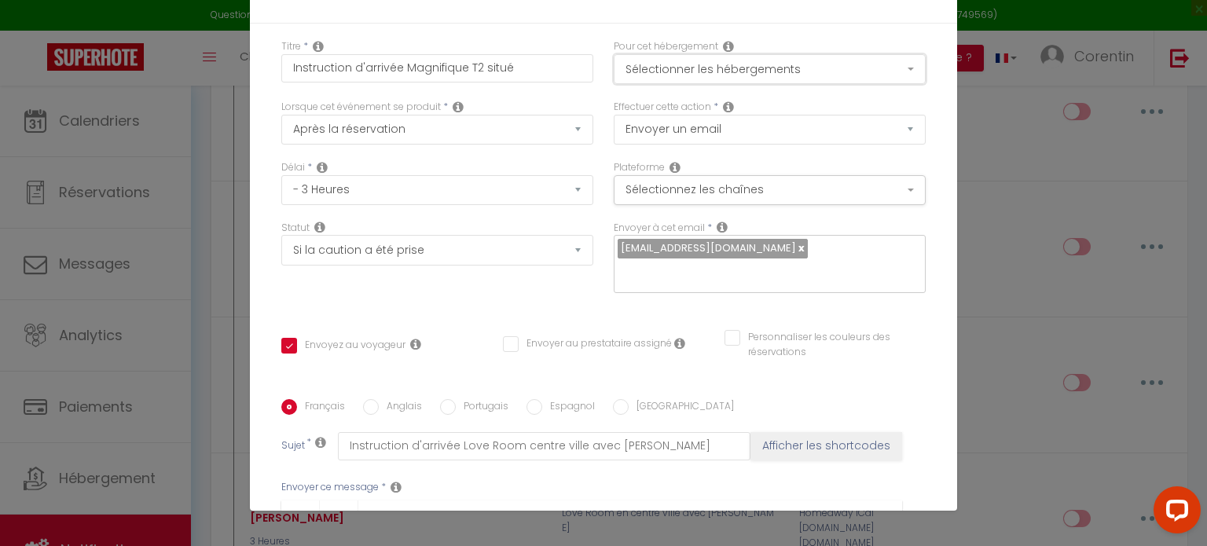
click at [674, 75] on button "Sélectionner les hébergements" at bounding box center [769, 69] width 312 height 30
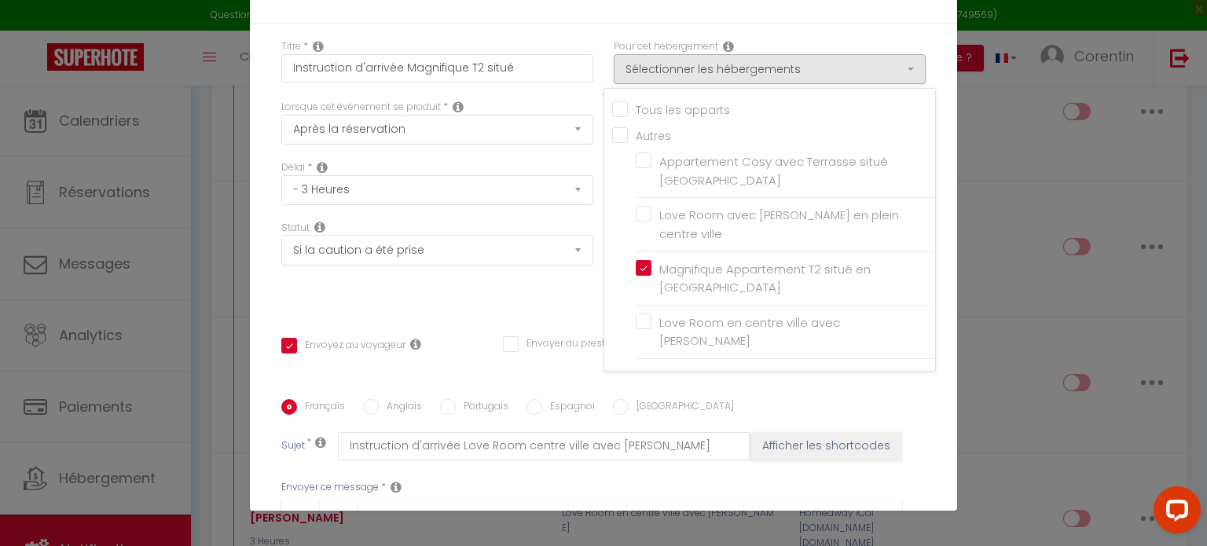
click at [507, 293] on div "Statut Aucun Si la réservation est payée Si réservation non payée Si la caution…" at bounding box center [437, 265] width 332 height 89
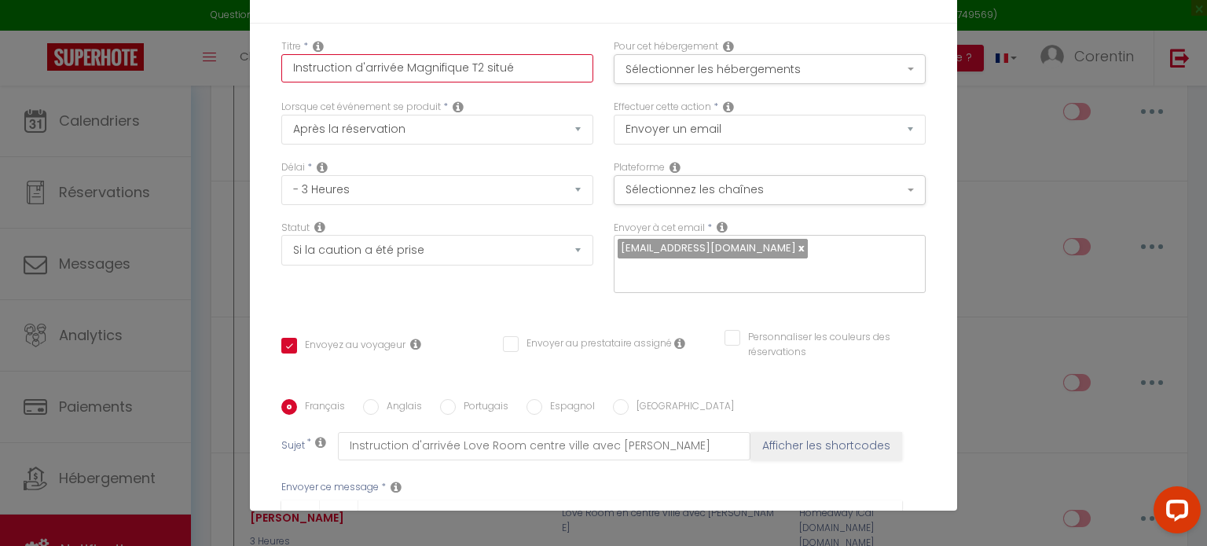
click at [528, 71] on input "Instruction d'arrivée Magnifique T2 situé" at bounding box center [437, 68] width 312 height 28
drag, startPoint x: 569, startPoint y: 69, endPoint x: 227, endPoint y: 71, distance: 341.7
click at [227, 71] on div "Modifier la notification × Titre * Instruction d'arrivée Magnifique T2 situé hy…" at bounding box center [603, 273] width 1207 height 546
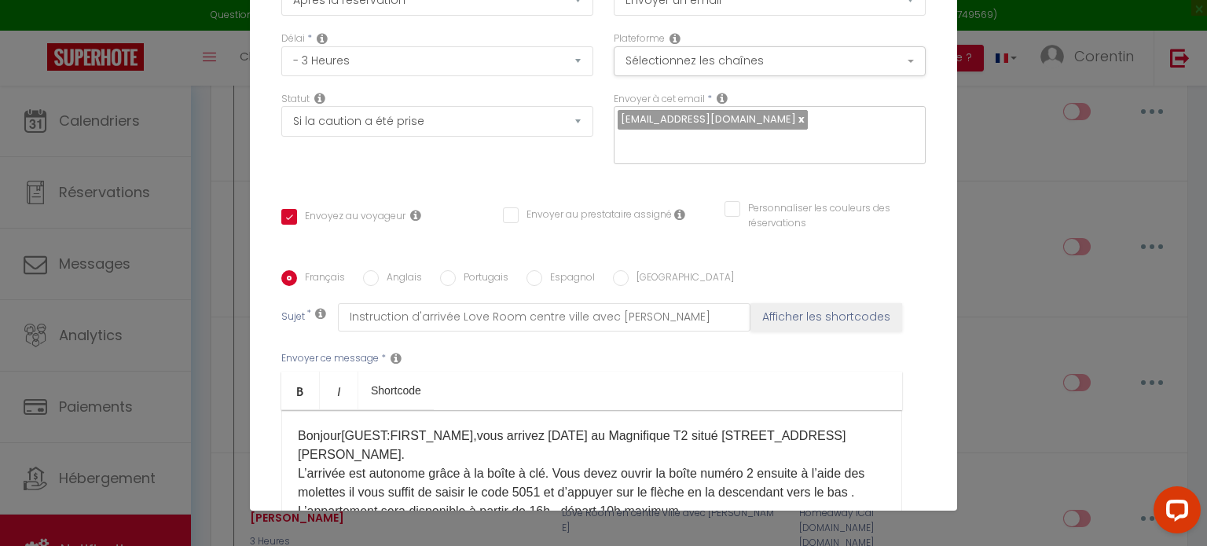
scroll to position [157, 0]
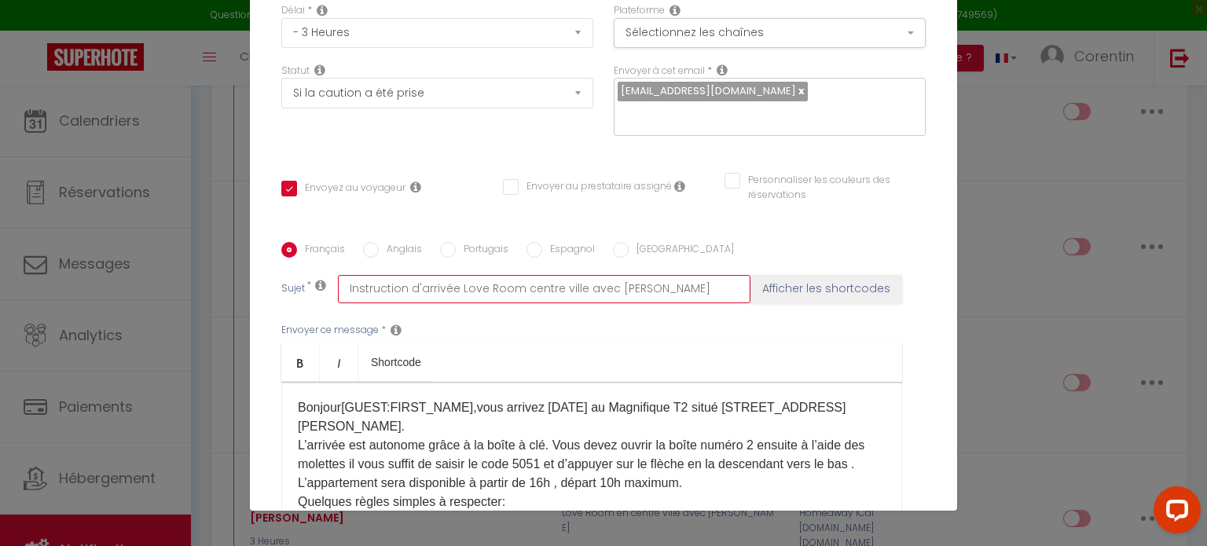
drag, startPoint x: 339, startPoint y: 293, endPoint x: 694, endPoint y: 324, distance: 356.4
click at [694, 324] on div "Français Anglais Portugais Espagnol Italien Sujet * Instruction d'arrivée Love …" at bounding box center [603, 400] width 652 height 317
paste input "Magnifique T2 situé hyper centre"
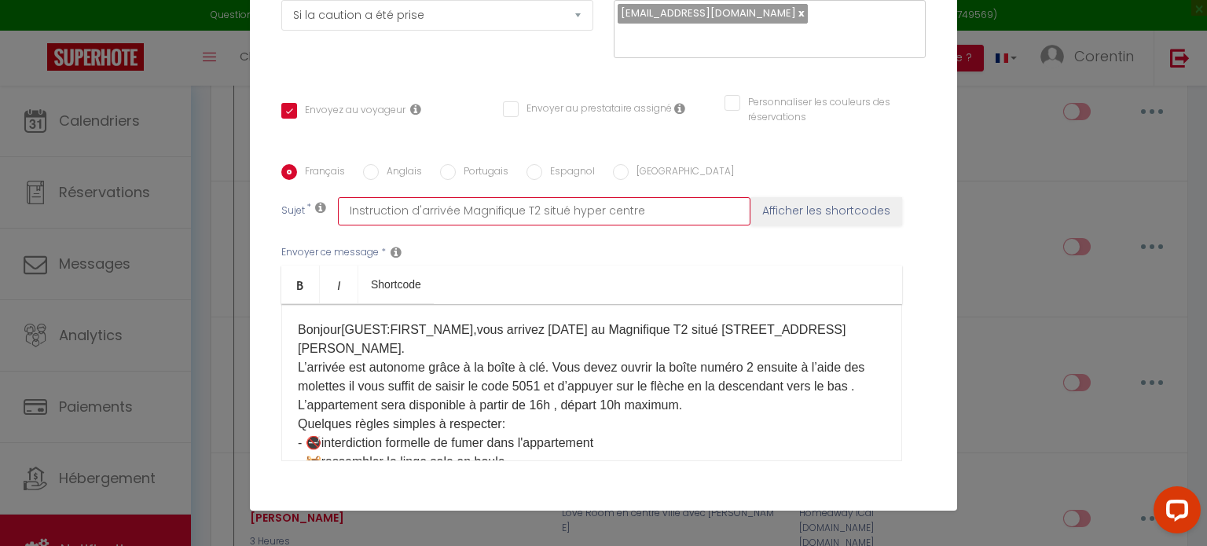
scroll to position [236, 0]
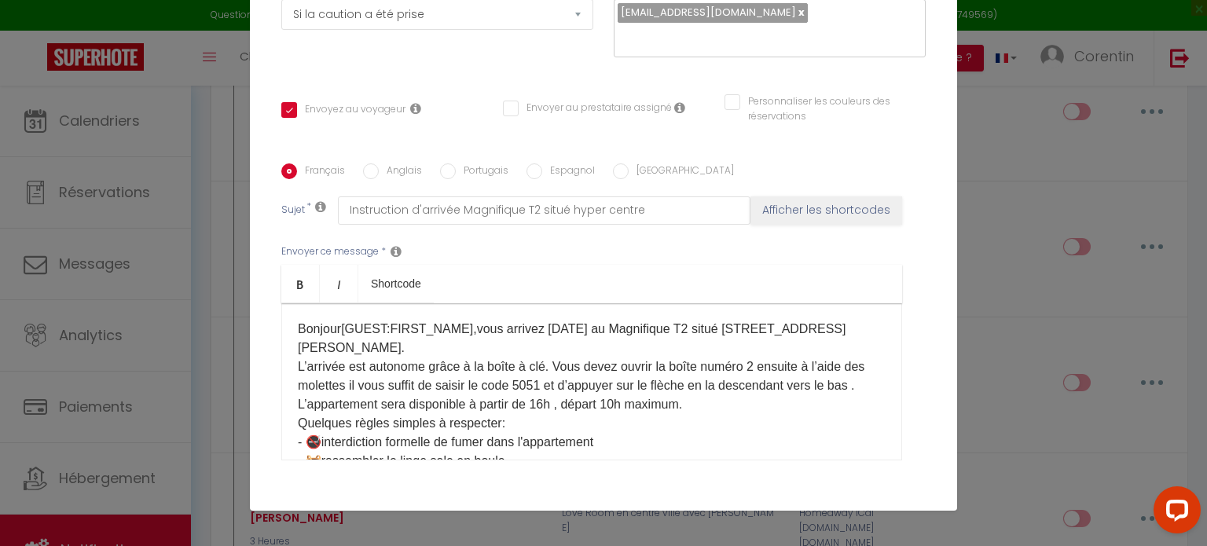
click at [702, 327] on p "Bonjour [GUEST:FIRST_NAME], ​ vous arrivez [DATE] au Magnifique T2 situé [STREE…" at bounding box center [592, 423] width 588 height 207
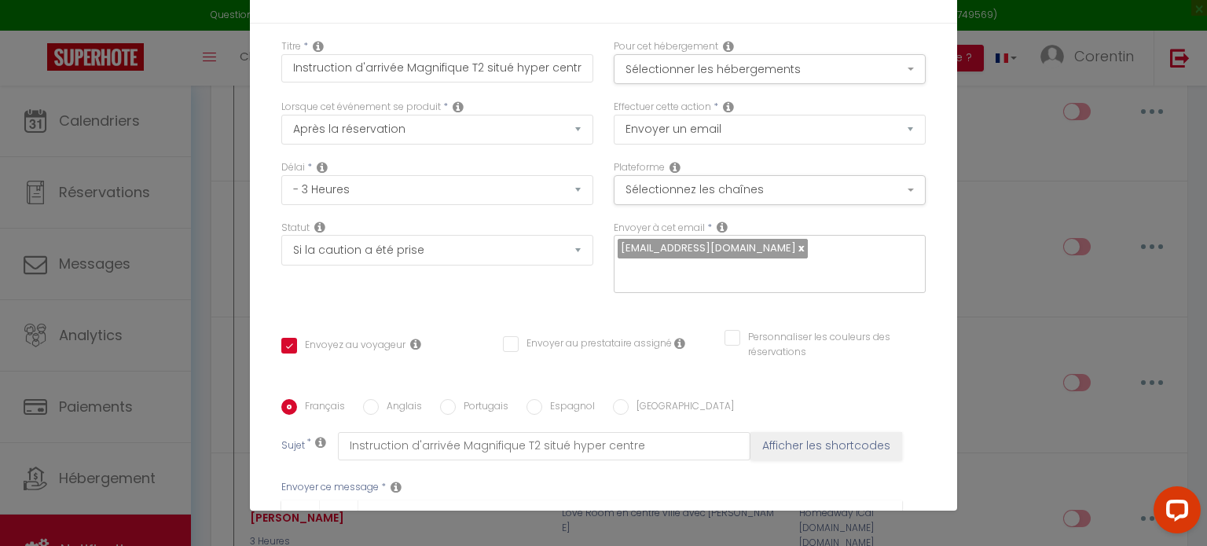
scroll to position [0, 0]
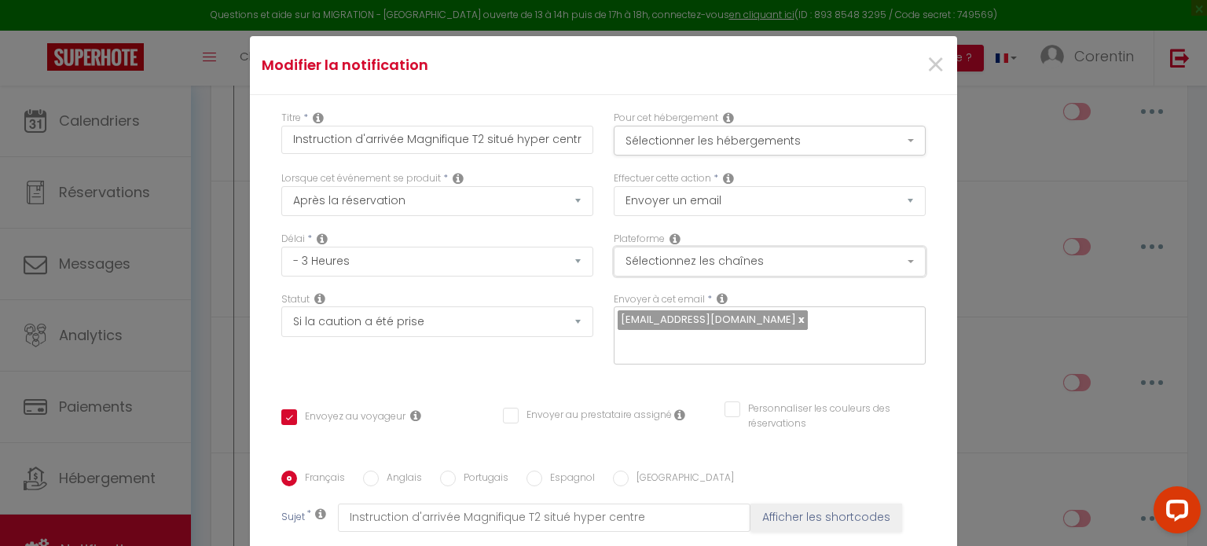
click at [640, 269] on button "Sélectionnez les chaînes" at bounding box center [769, 262] width 312 height 30
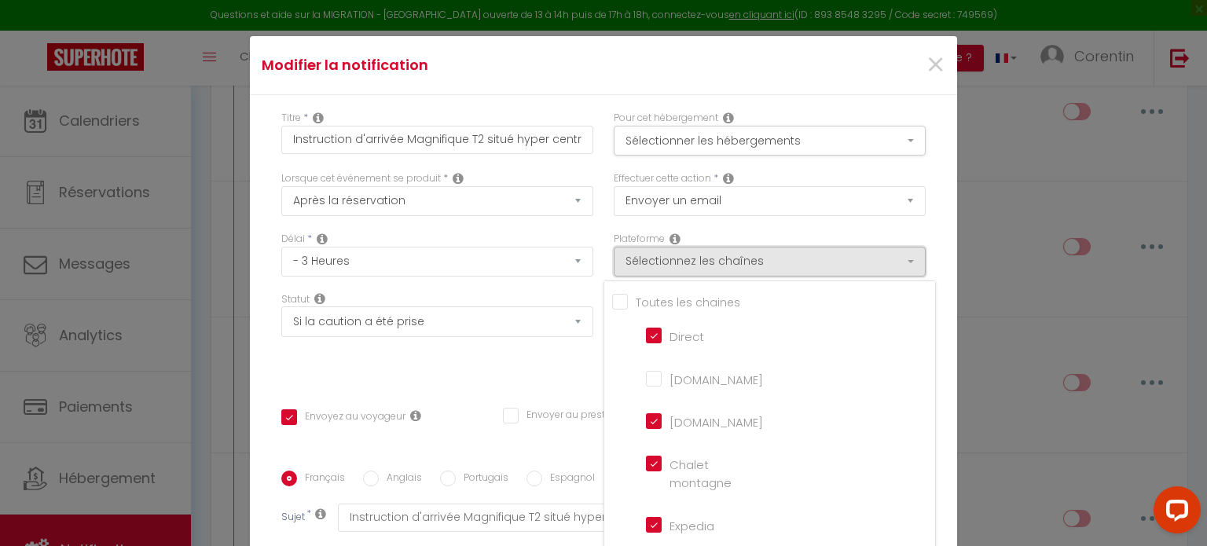
scroll to position [79, 0]
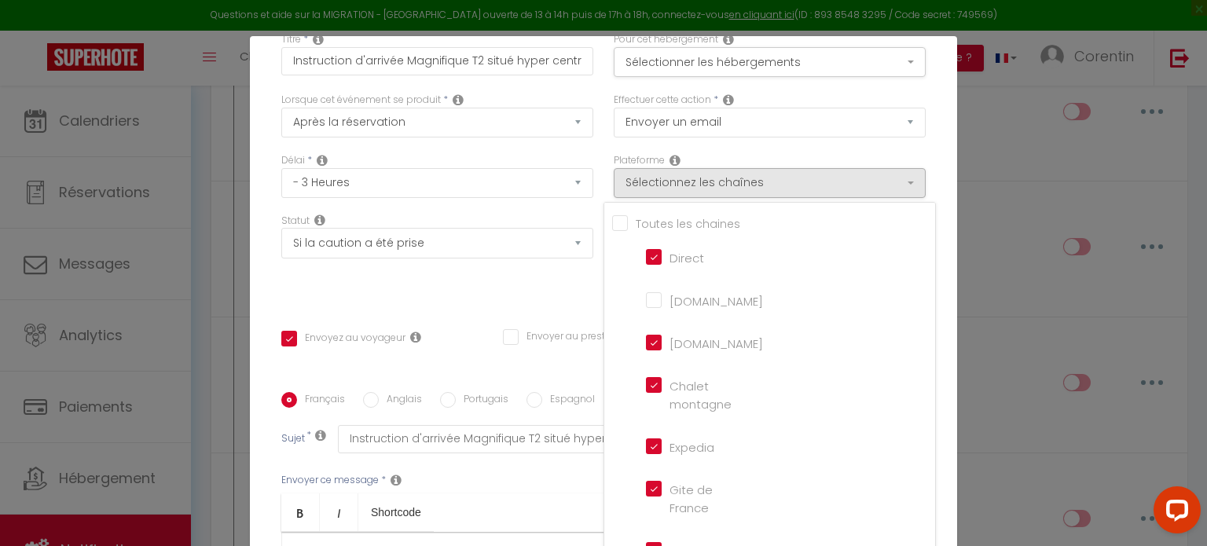
click at [493, 302] on div "Titre * Instruction d'arrivée Magnifique T2 situé hyper centre Pour cet héberge…" at bounding box center [603, 392] width 707 height 752
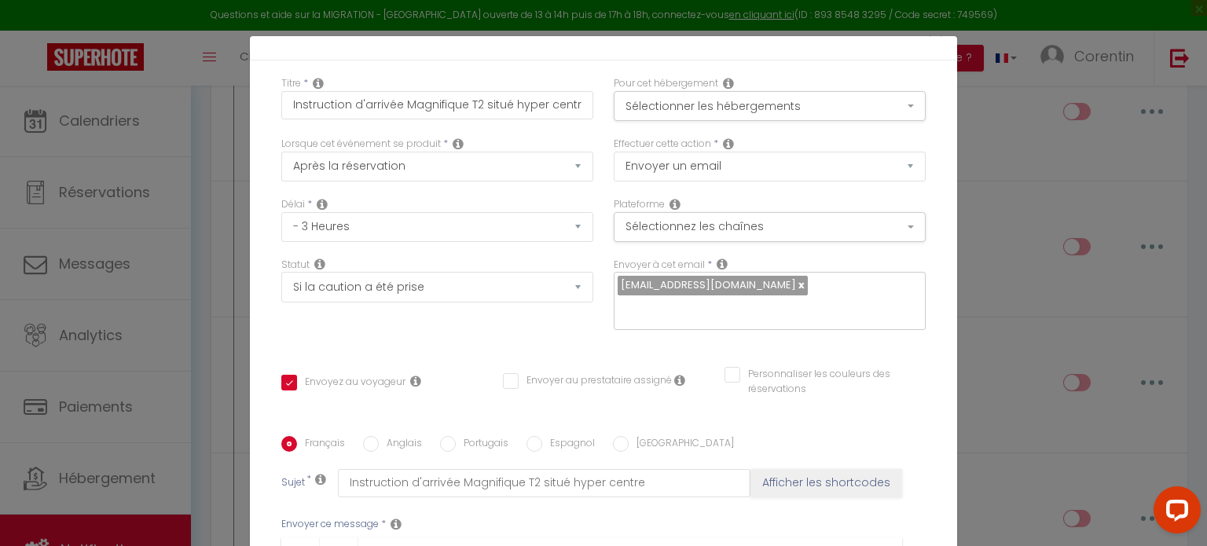
scroll to position [0, 0]
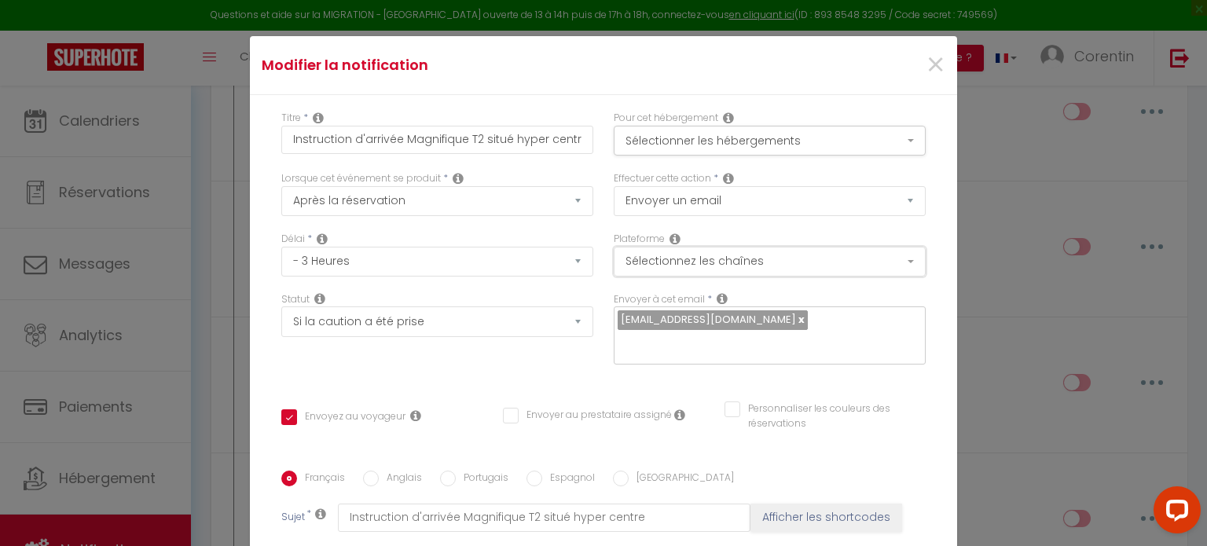
click at [638, 260] on button "Sélectionnez les chaînes" at bounding box center [769, 262] width 312 height 30
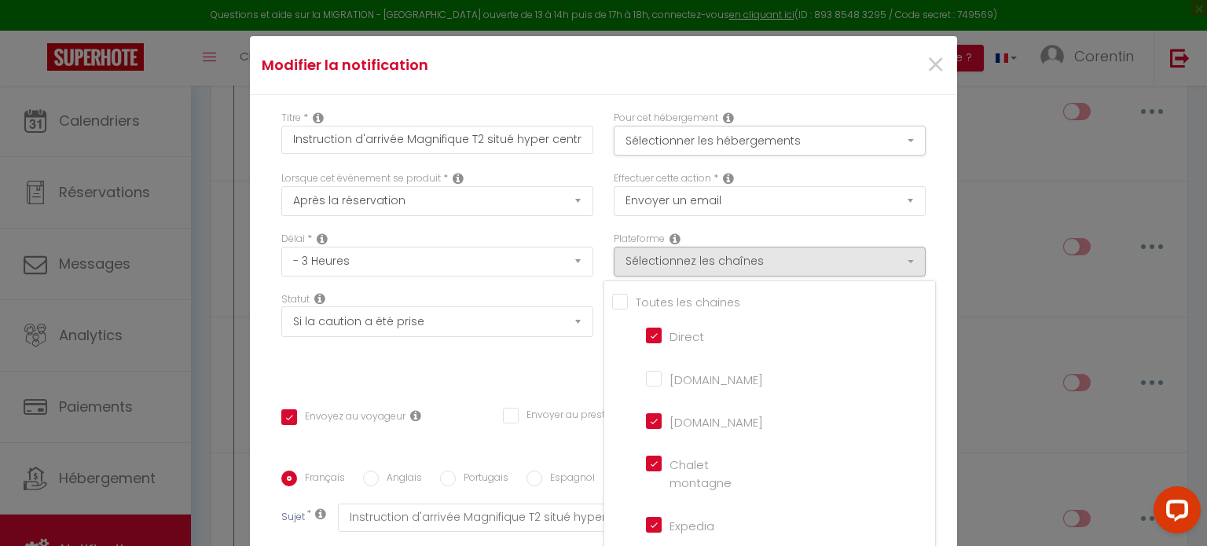
click at [485, 367] on div "Statut Aucun Si la réservation est payée Si réservation non payée Si la caution…" at bounding box center [437, 336] width 332 height 89
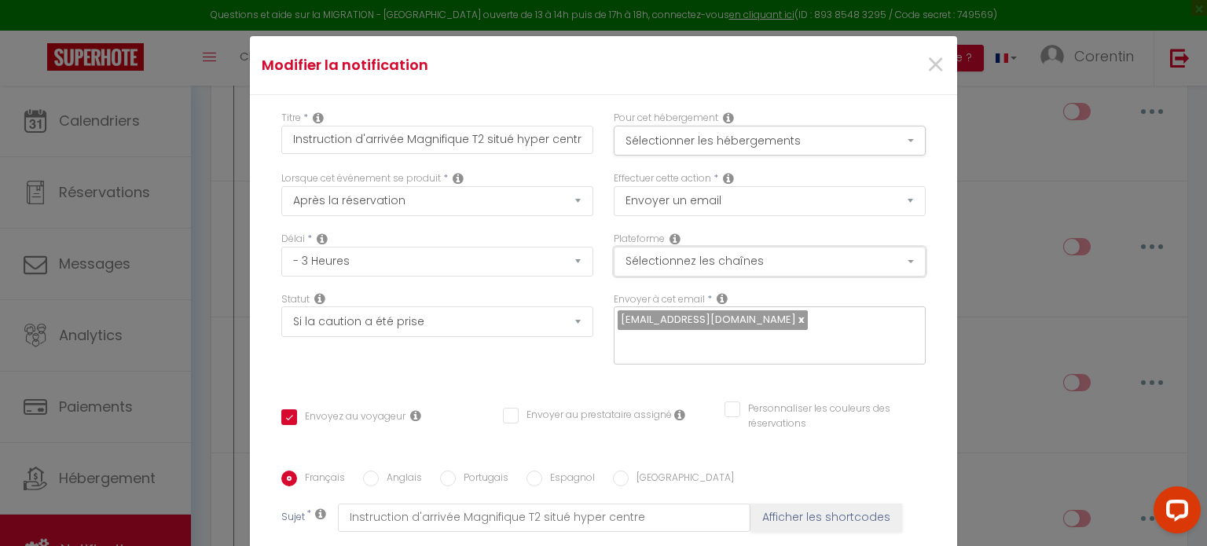
click at [647, 269] on button "Sélectionnez les chaînes" at bounding box center [769, 262] width 312 height 30
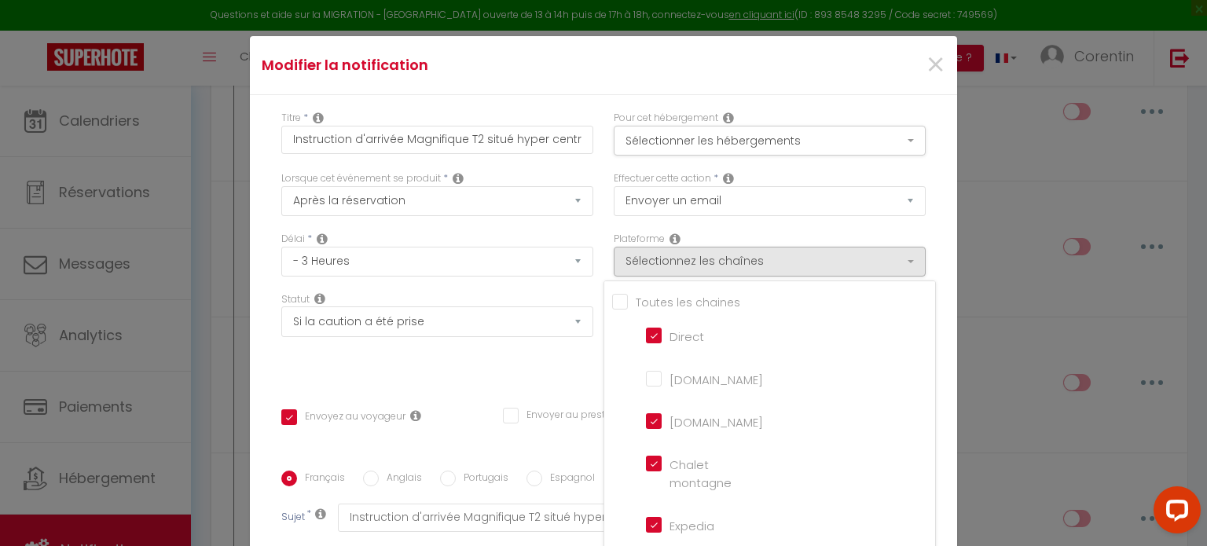
click at [504, 363] on div "Statut Aucun Si la réservation est payée Si réservation non payée Si la caution…" at bounding box center [437, 336] width 332 height 89
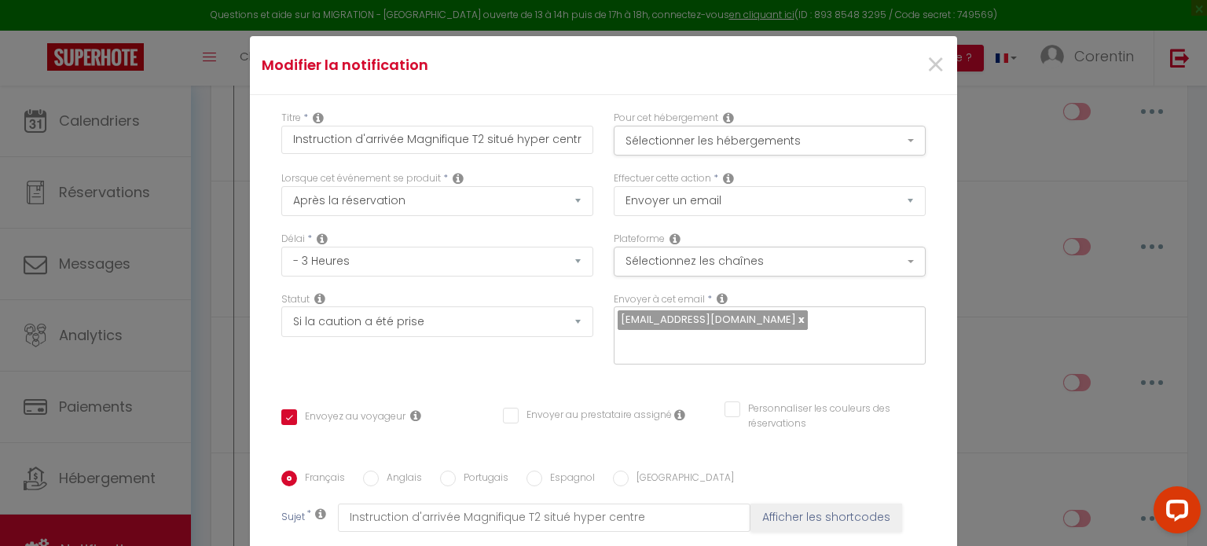
click at [735, 322] on span "[EMAIL_ADDRESS][DOMAIN_NAME]" at bounding box center [708, 319] width 175 height 15
click at [786, 323] on div "[EMAIL_ADDRESS][DOMAIN_NAME]" at bounding box center [769, 335] width 312 height 58
click at [463, 370] on div "Statut Aucun Si la réservation est payée Si réservation non payée Si la caution…" at bounding box center [437, 336] width 332 height 89
click at [663, 141] on button "Sélectionner les hébergements" at bounding box center [769, 141] width 312 height 30
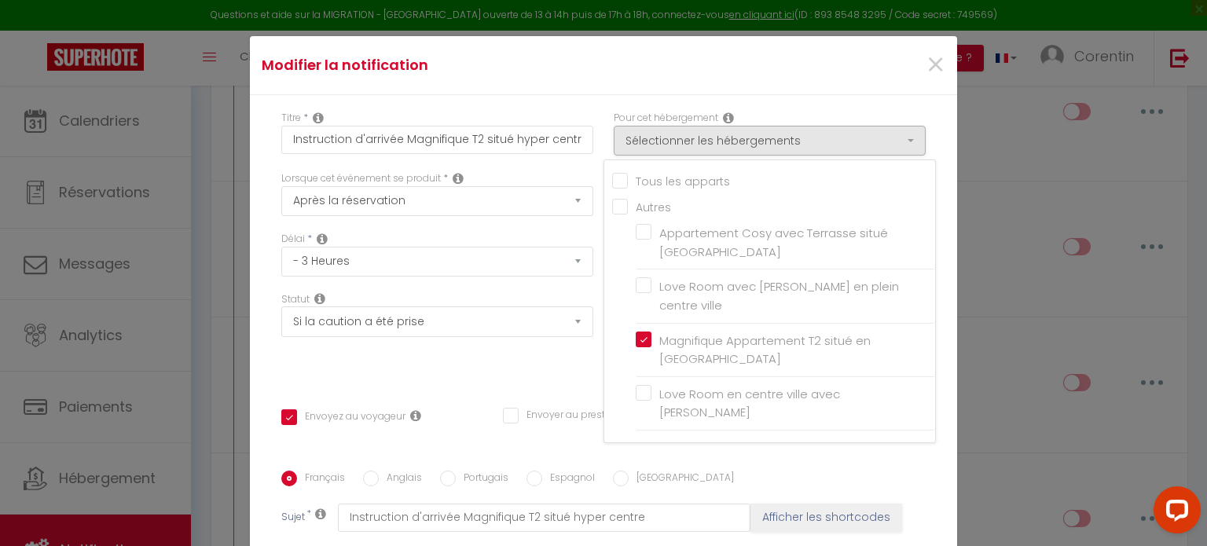
click at [479, 400] on div "Titre * Instruction d'arrivée Magnifique T2 situé hyper centre Pour cet héberge…" at bounding box center [603, 471] width 707 height 752
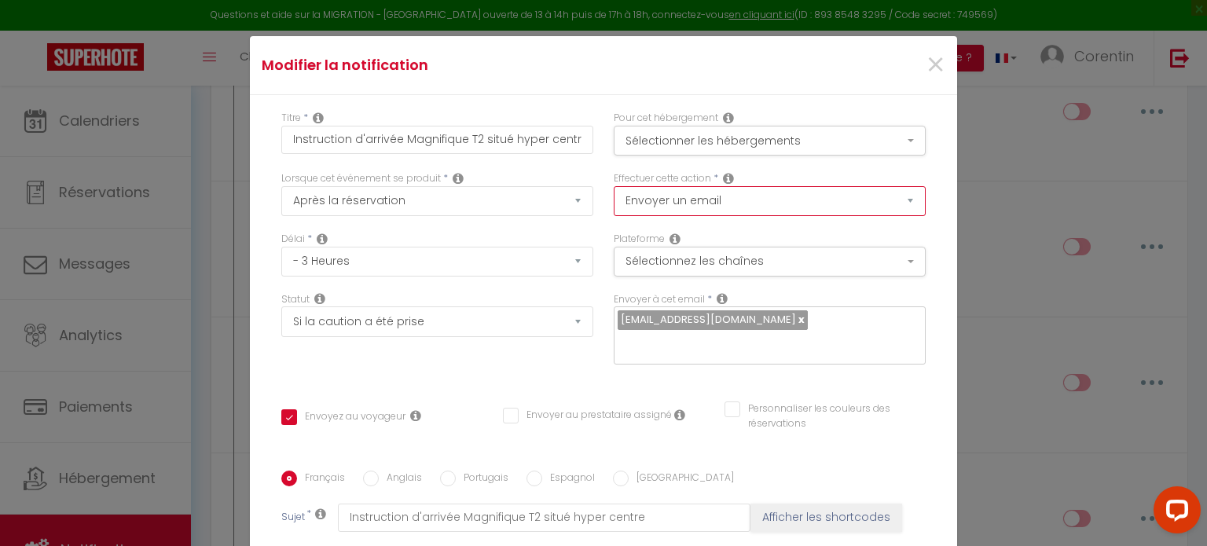
click at [650, 203] on select "Envoyer un email Envoyer un SMS Envoyer une notification push" at bounding box center [769, 201] width 312 height 30
drag, startPoint x: 556, startPoint y: 351, endPoint x: 581, endPoint y: 334, distance: 29.9
click at [556, 351] on div "Statut Aucun Si la réservation est payée Si réservation non payée Si la caution…" at bounding box center [437, 336] width 332 height 89
click at [654, 263] on button "Sélectionnez les chaînes" at bounding box center [769, 262] width 312 height 30
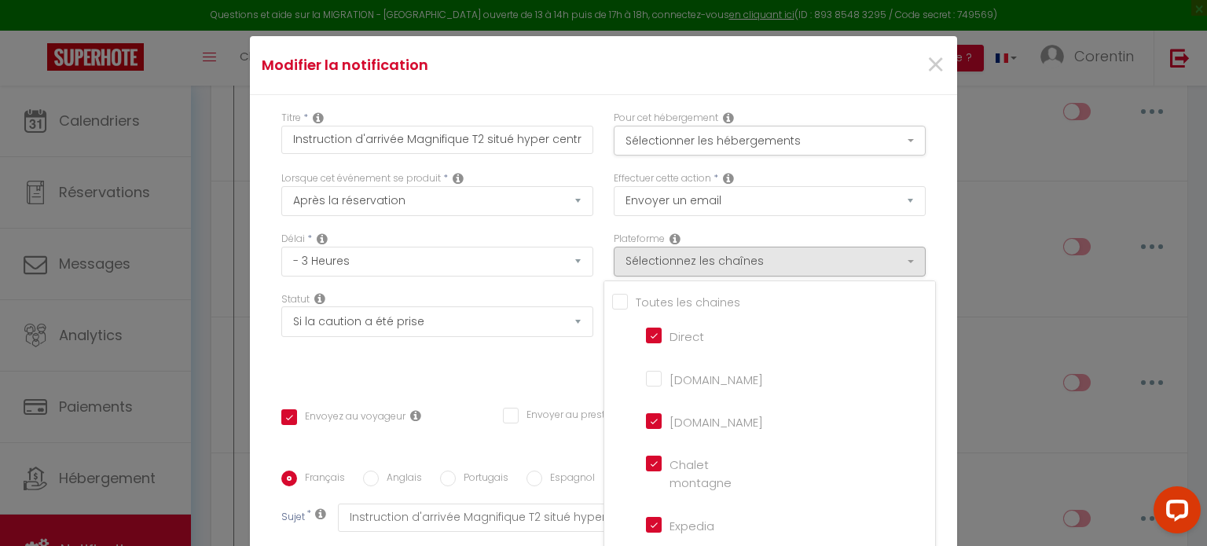
click at [537, 369] on div "Statut Aucun Si la réservation est payée Si réservation non payée Si la caution…" at bounding box center [437, 336] width 332 height 89
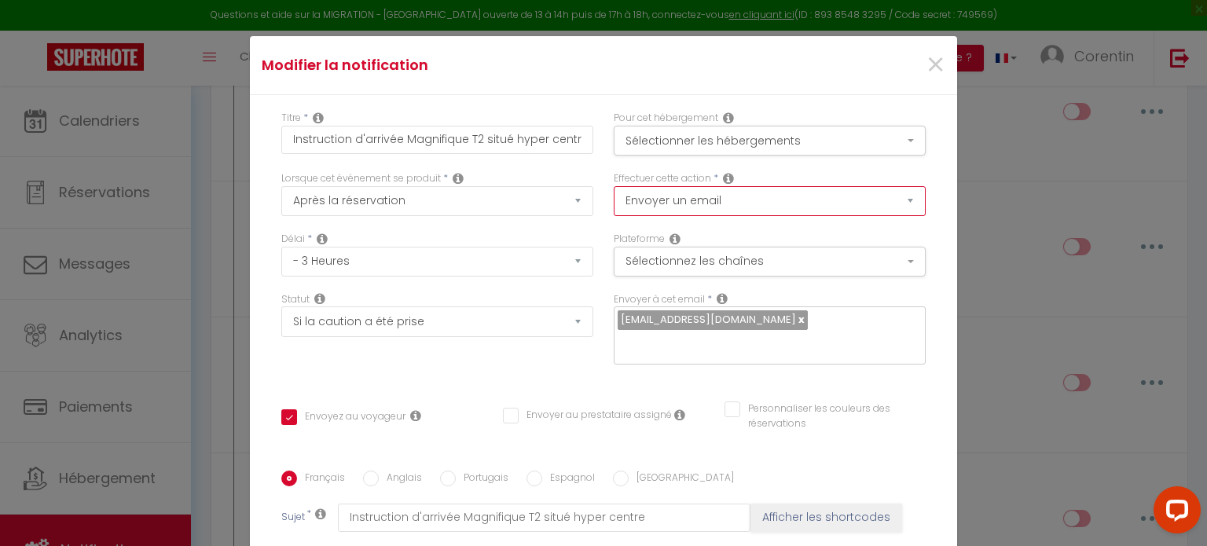
click at [652, 203] on select "Envoyer un email Envoyer un SMS Envoyer une notification push" at bounding box center [769, 201] width 312 height 30
click at [648, 142] on button "Sélectionner les hébergements" at bounding box center [769, 141] width 312 height 30
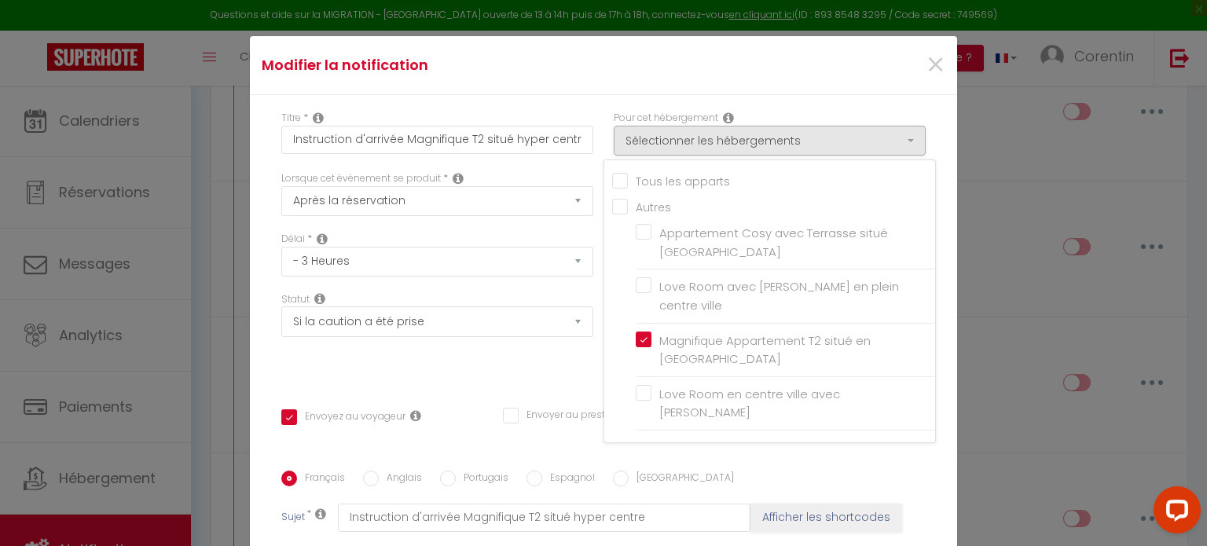
click at [514, 357] on div "Statut Aucun Si la réservation est payée Si réservation non payée Si la caution…" at bounding box center [437, 336] width 332 height 89
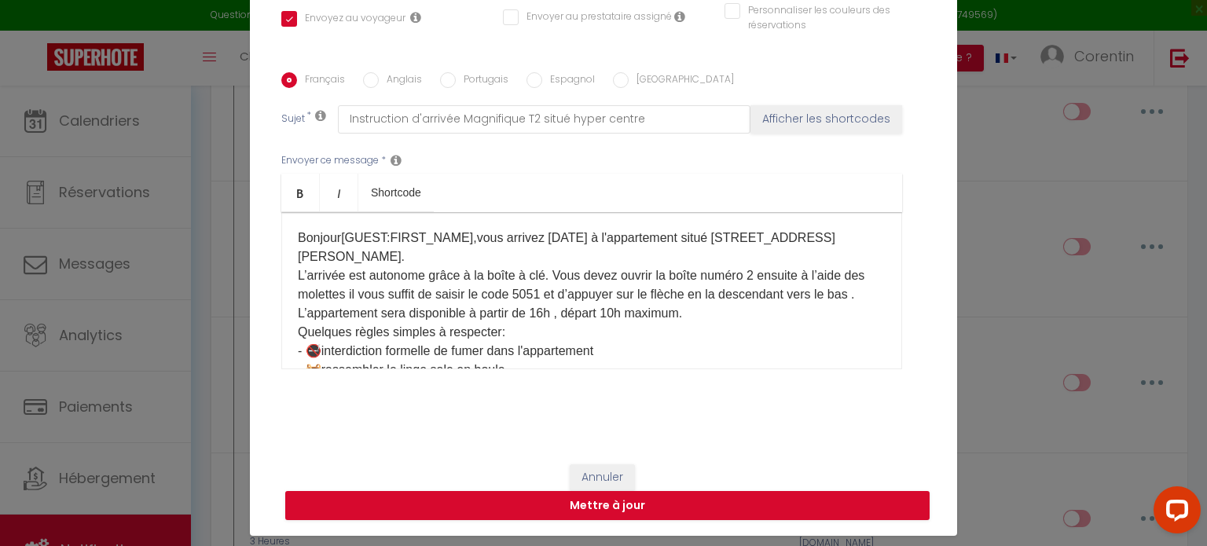
scroll to position [71, 0]
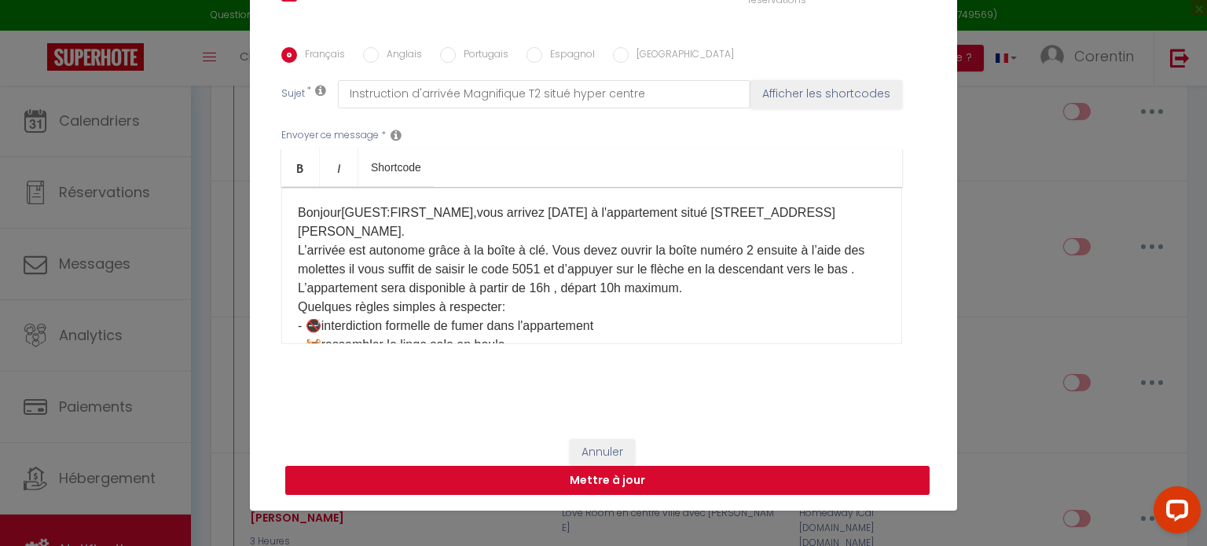
click at [683, 474] on button "Mettre à jour" at bounding box center [607, 481] width 644 height 30
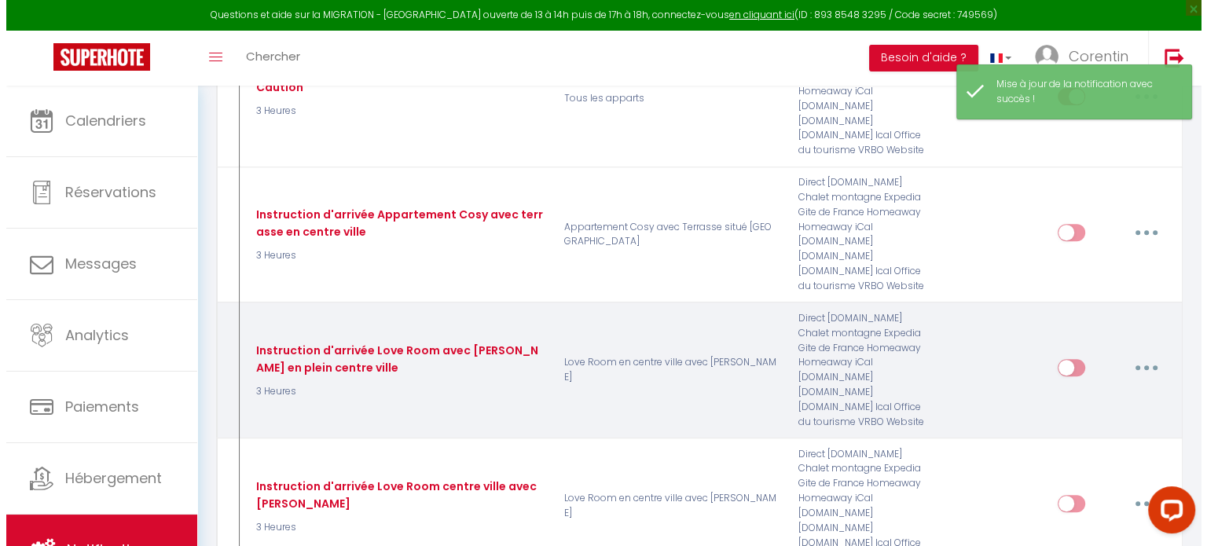
scroll to position [595, 0]
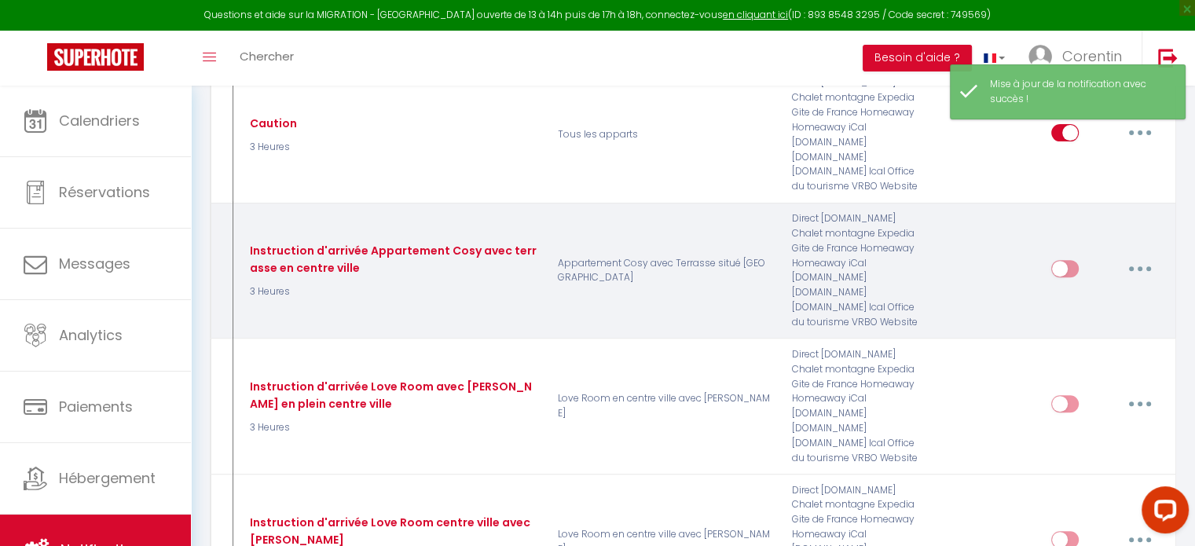
click at [1135, 256] on button "button" at bounding box center [1140, 268] width 44 height 25
click at [1072, 291] on link "Editer" at bounding box center [1099, 304] width 116 height 27
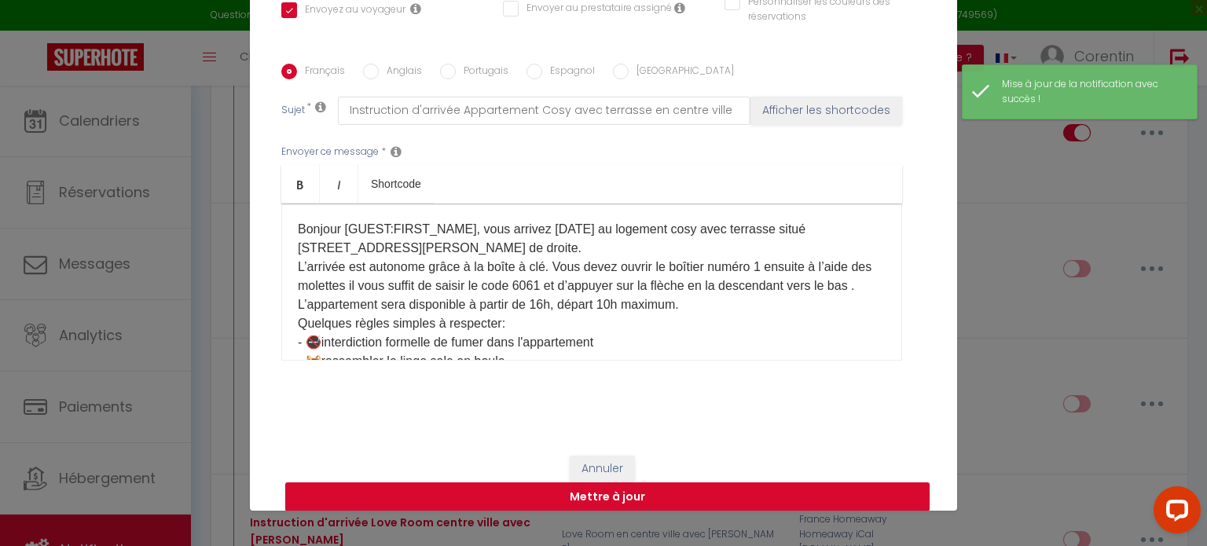
scroll to position [0, 0]
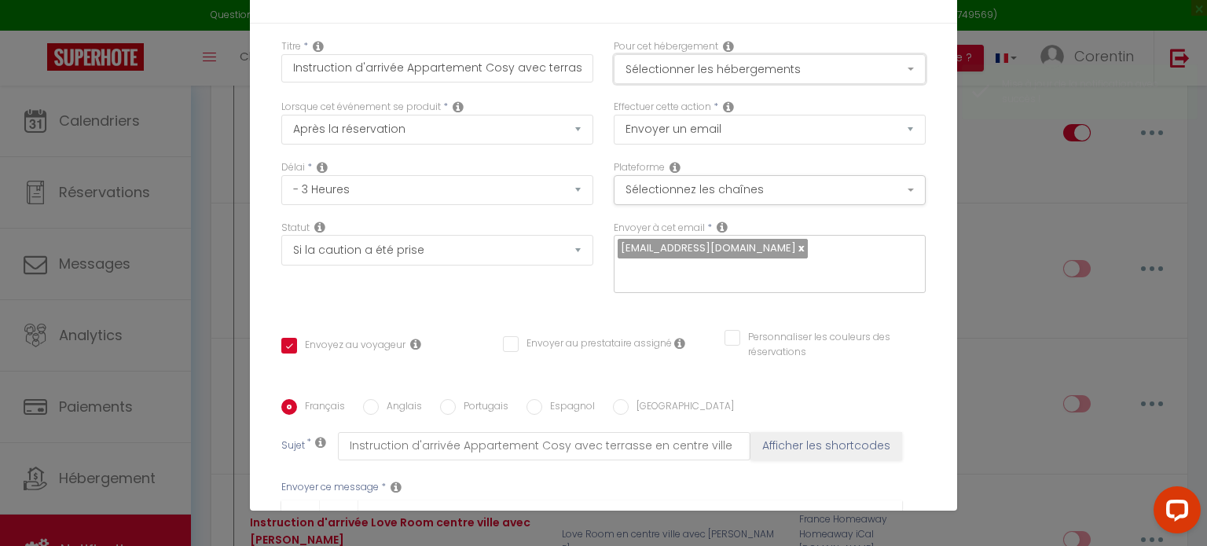
click at [693, 71] on button "Sélectionner les hébergements" at bounding box center [769, 69] width 312 height 30
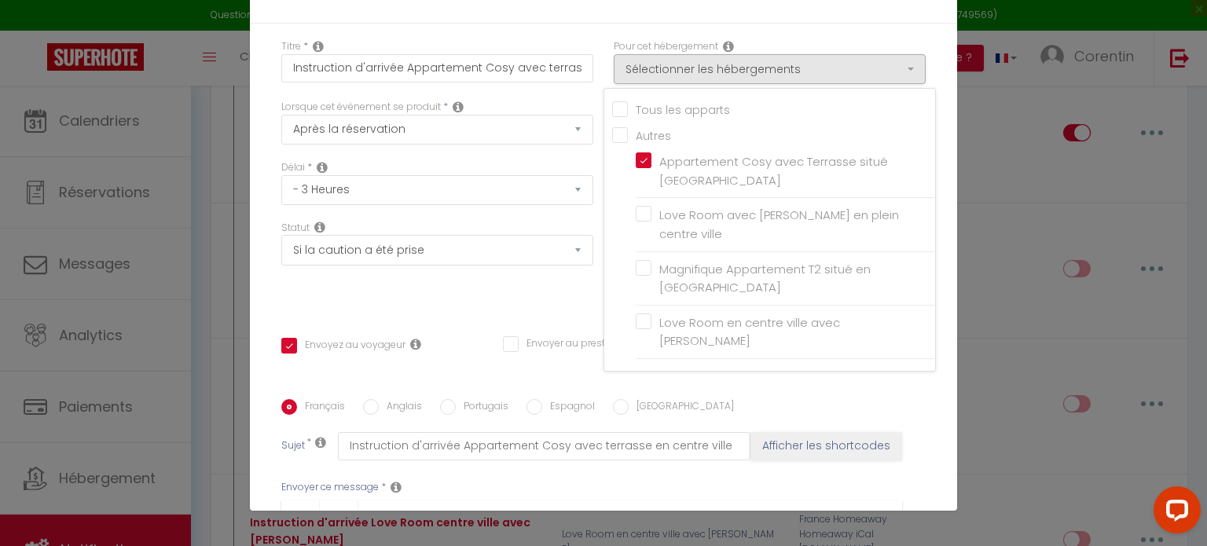
click at [531, 273] on div "Statut Aucun Si la réservation est payée Si réservation non payée Si la caution…" at bounding box center [437, 265] width 332 height 89
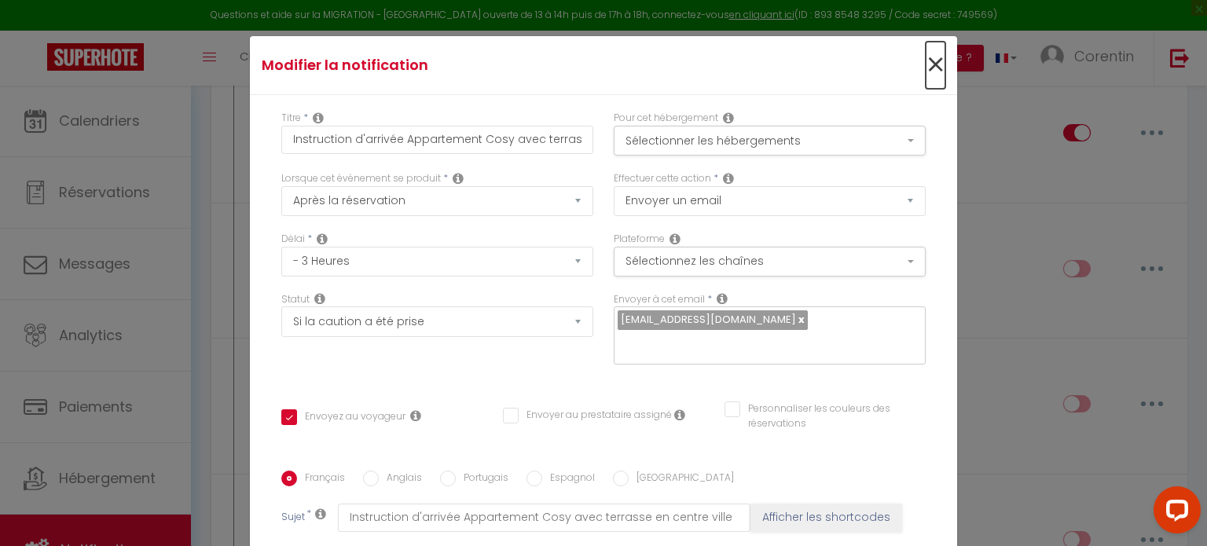
click at [925, 68] on span "×" at bounding box center [935, 65] width 20 height 47
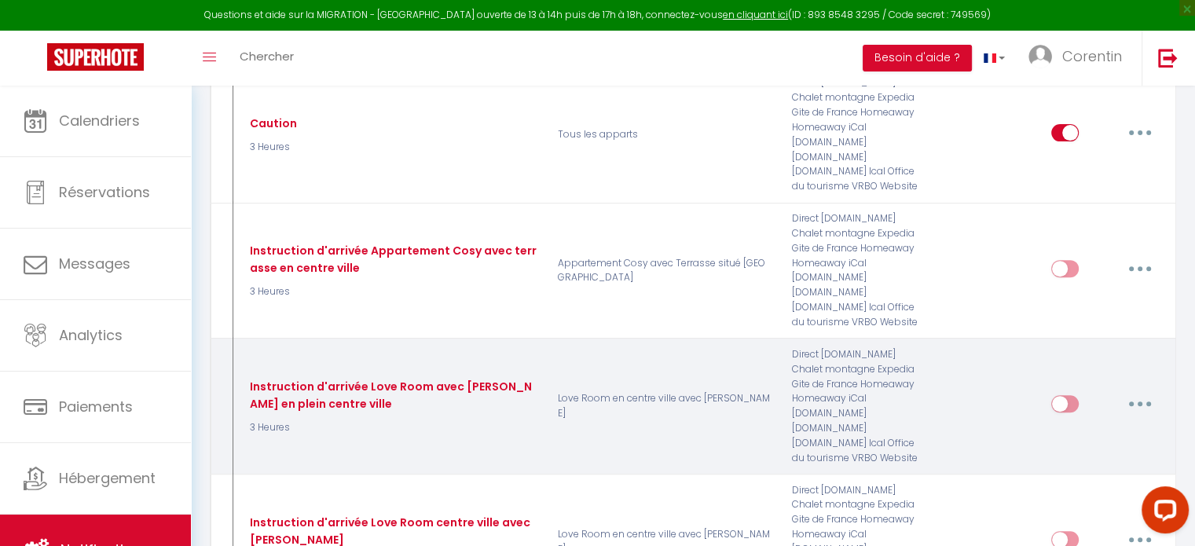
click at [1142, 391] on button "button" at bounding box center [1140, 403] width 44 height 25
click at [1094, 427] on link "Editer" at bounding box center [1099, 440] width 116 height 27
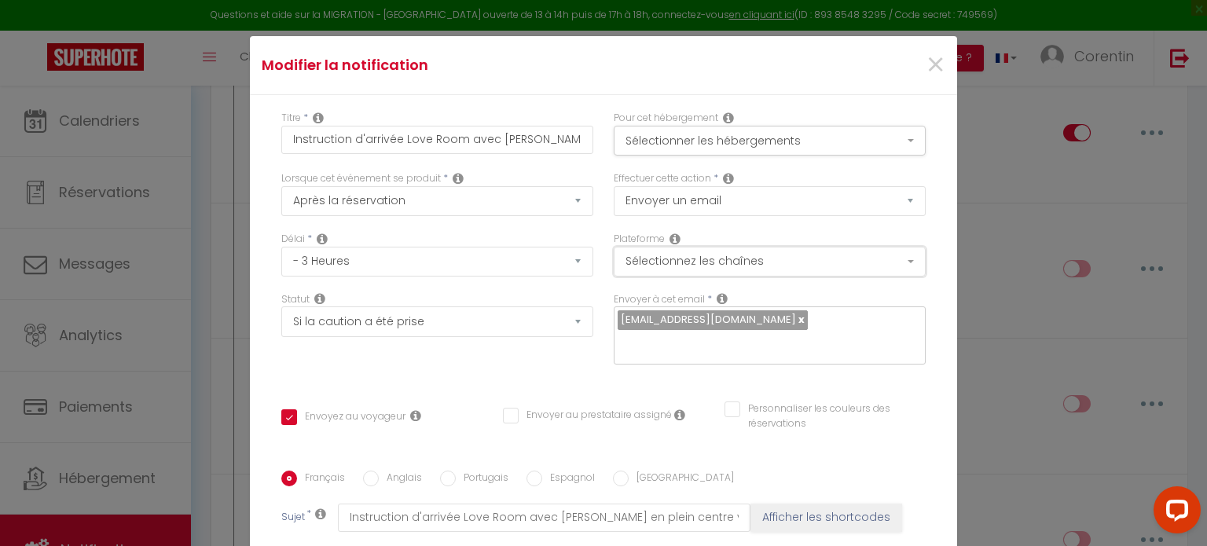
click at [673, 263] on button "Sélectionnez les chaînes" at bounding box center [769, 262] width 312 height 30
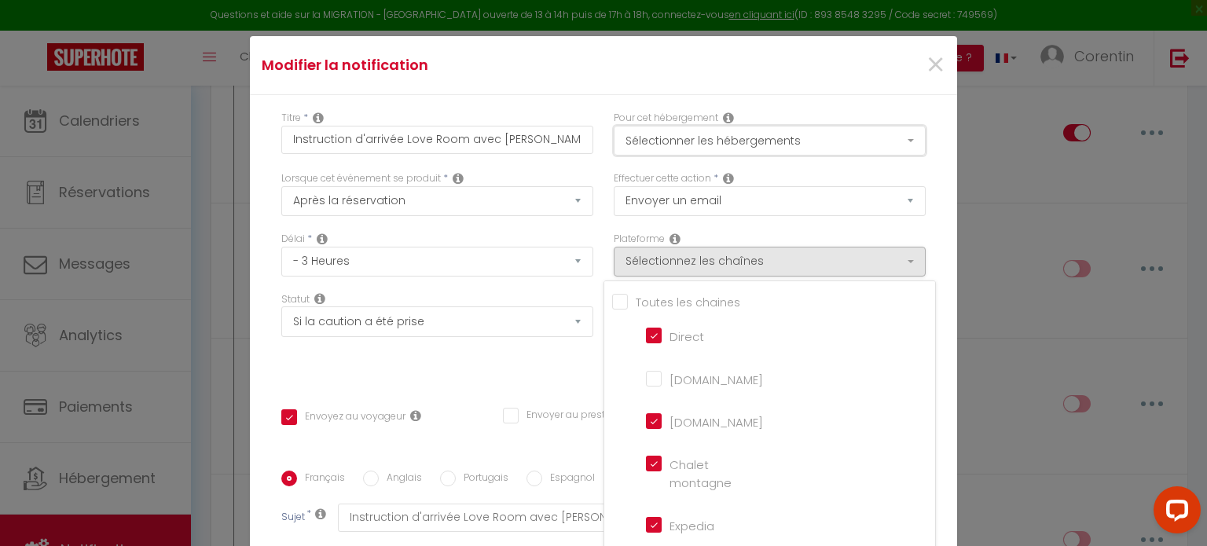
click at [680, 140] on button "Sélectionner les hébergements" at bounding box center [769, 141] width 312 height 30
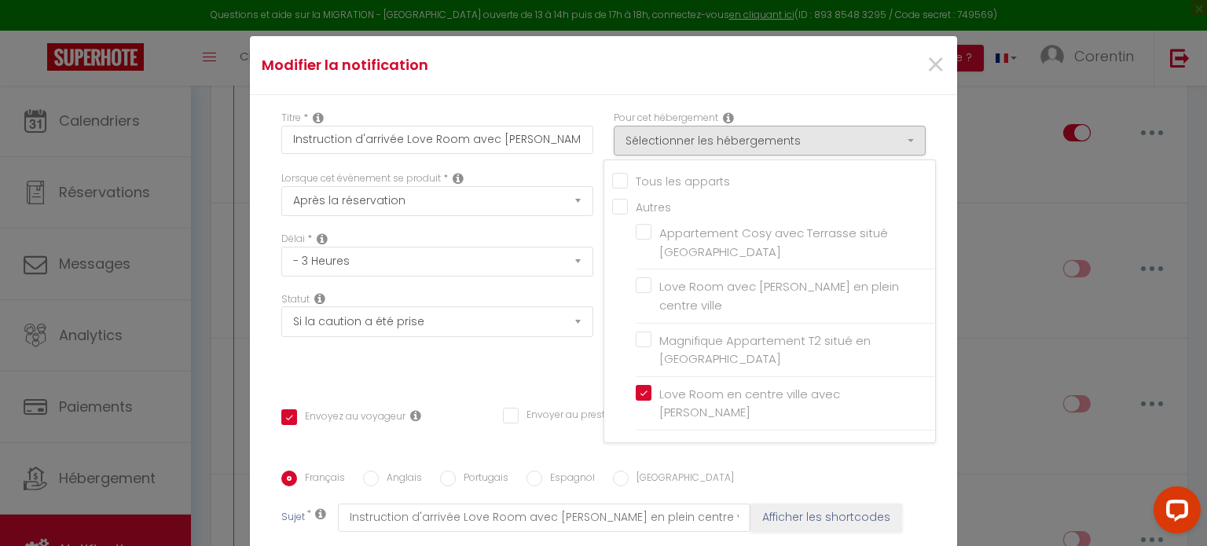
click at [479, 363] on div "Statut Aucun Si la réservation est payée Si réservation non payée Si la caution…" at bounding box center [437, 336] width 332 height 89
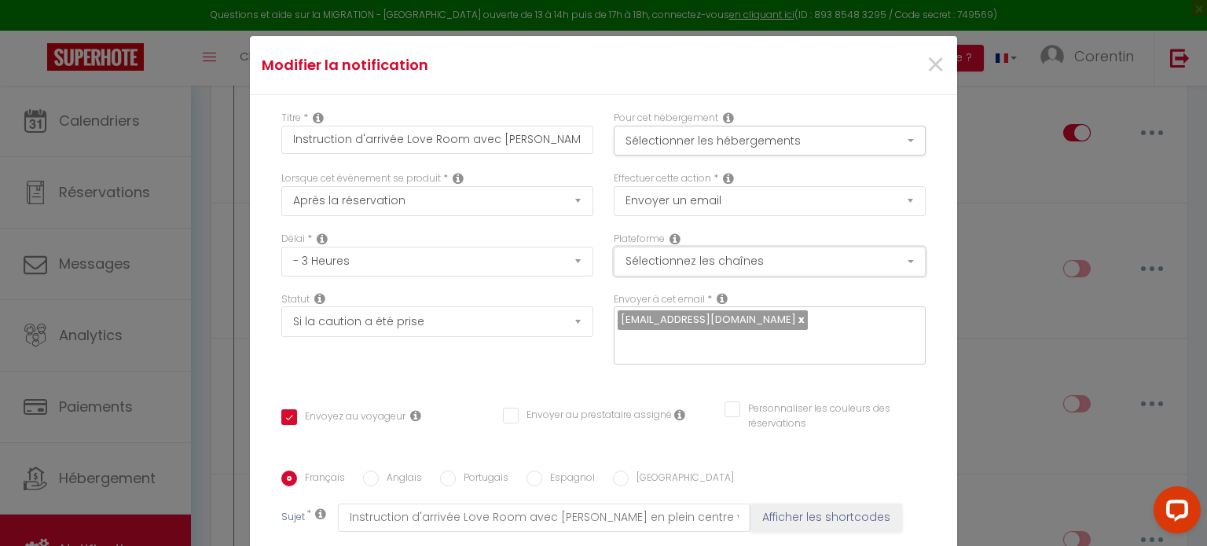
click at [664, 266] on button "Sélectionnez les chaînes" at bounding box center [769, 262] width 312 height 30
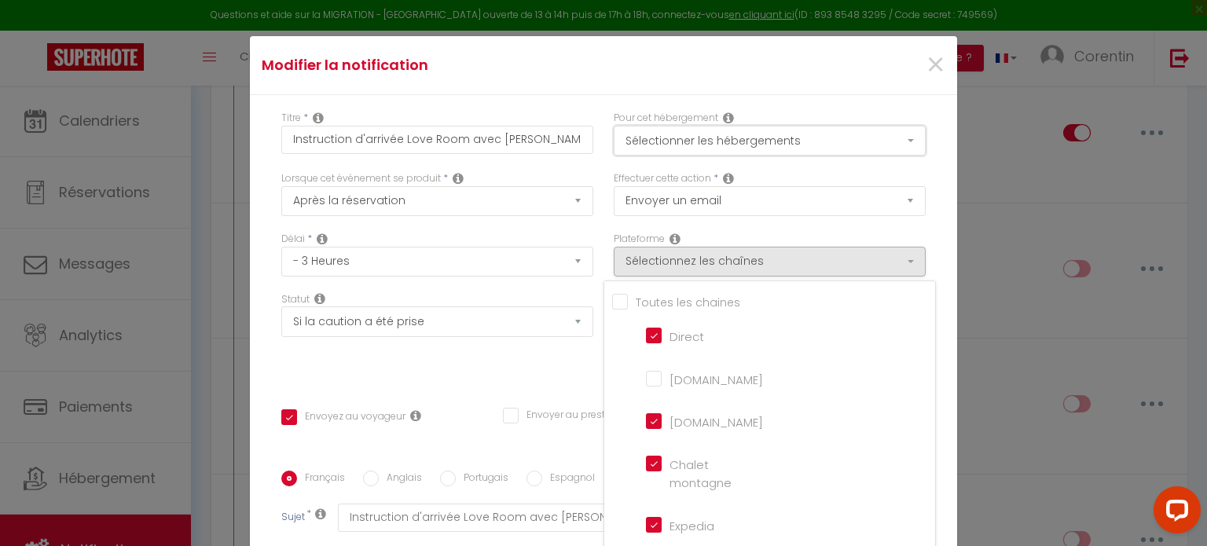
click at [639, 130] on button "Sélectionner les hébergements" at bounding box center [769, 141] width 312 height 30
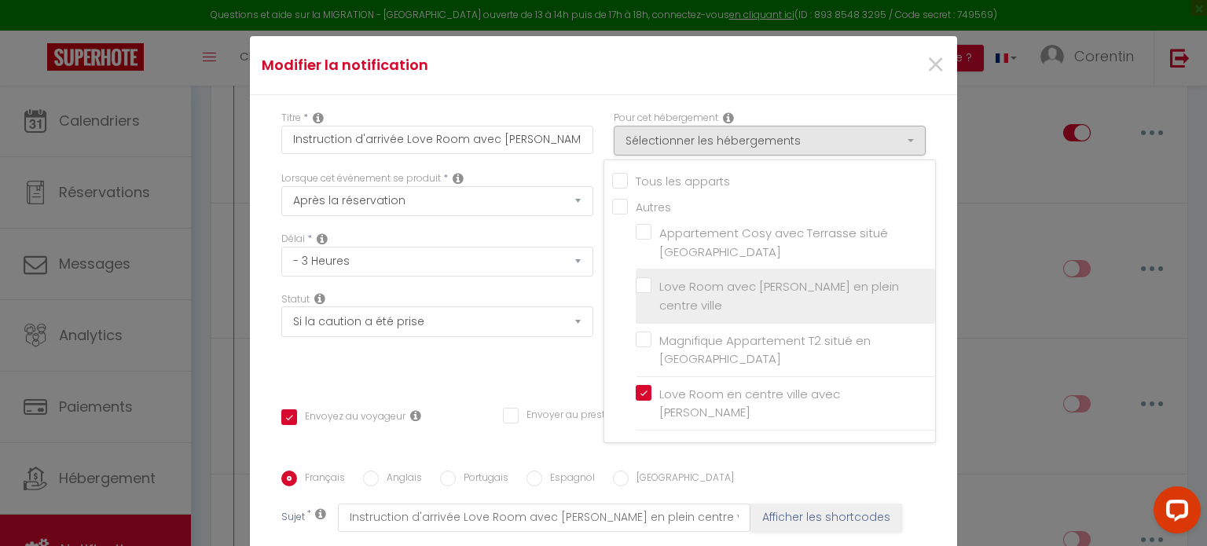
click at [639, 288] on input "Love Room avec [PERSON_NAME] en plein centre ville" at bounding box center [784, 296] width 299 height 16
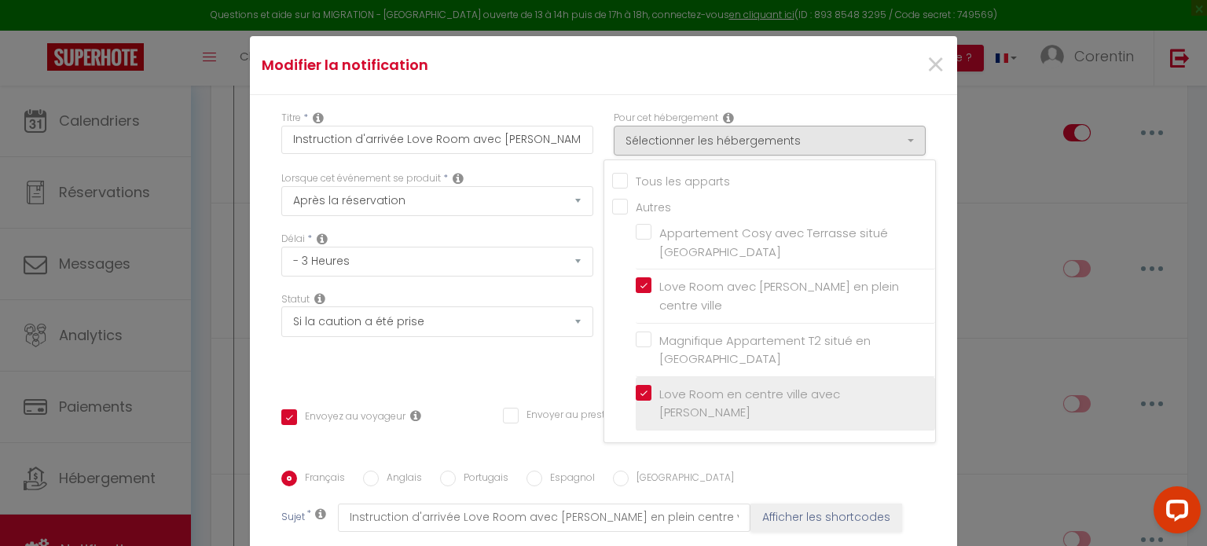
click at [635, 395] on input "Love Room en centre ville avec [PERSON_NAME]" at bounding box center [784, 403] width 299 height 16
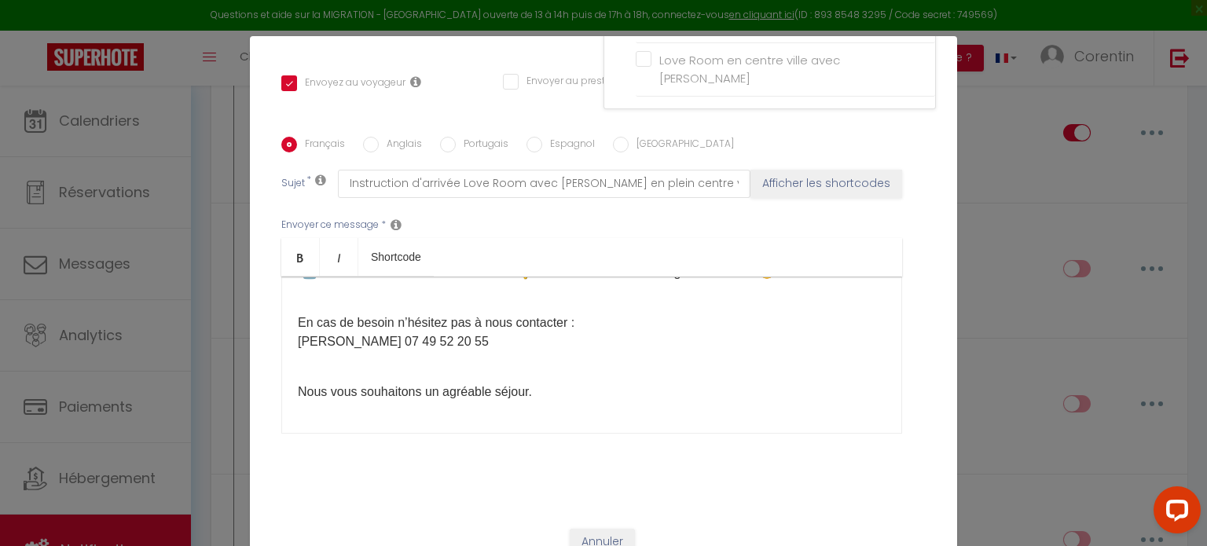
scroll to position [352, 0]
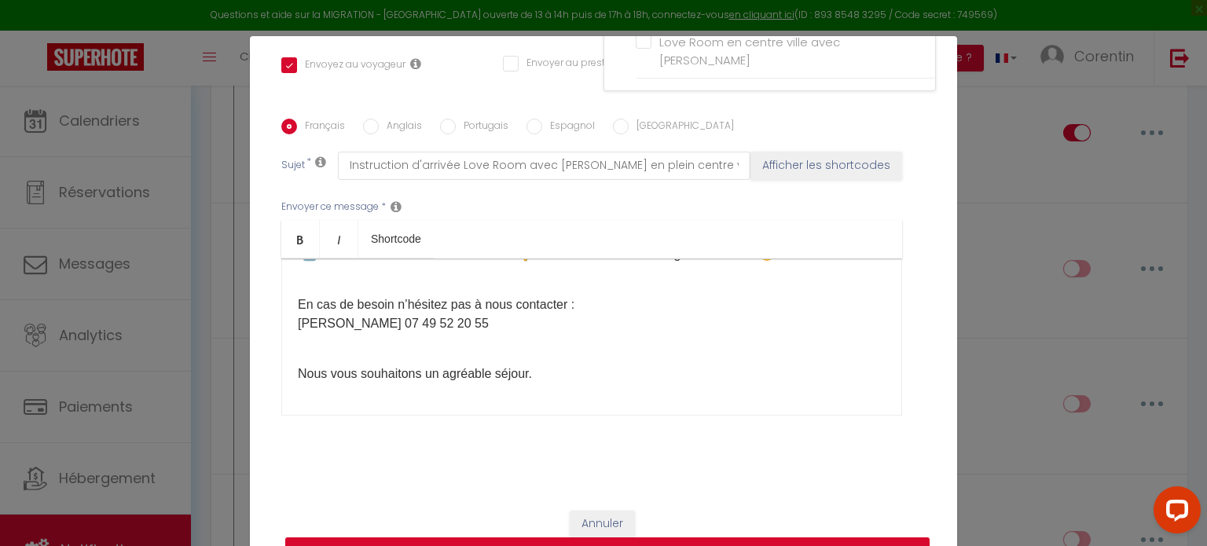
click at [536, 541] on button "Mettre à jour" at bounding box center [607, 552] width 644 height 30
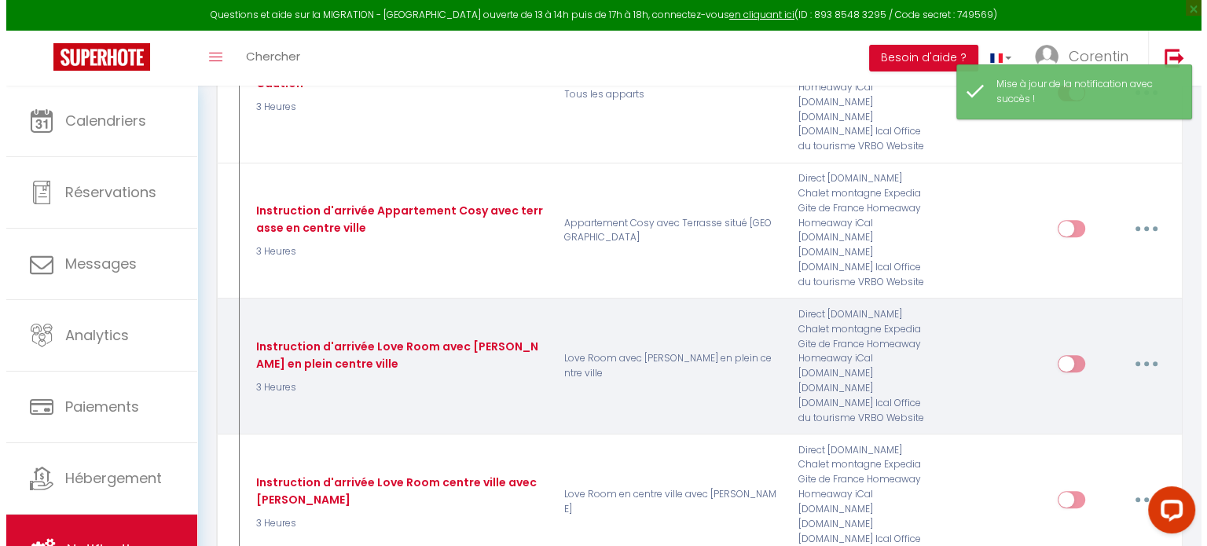
scroll to position [674, 0]
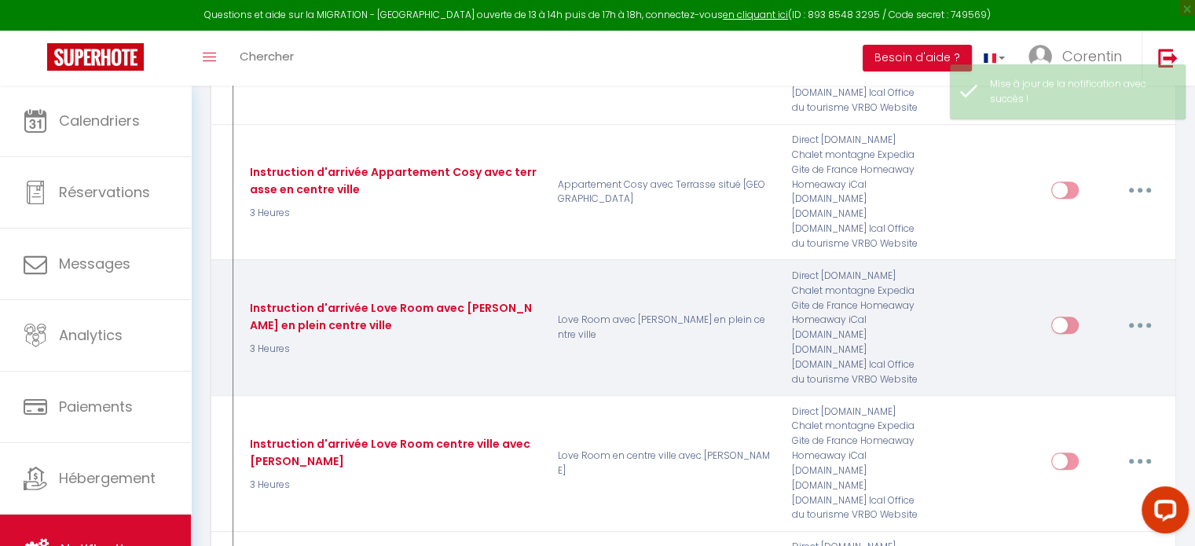
click at [1153, 313] on button "button" at bounding box center [1140, 325] width 44 height 25
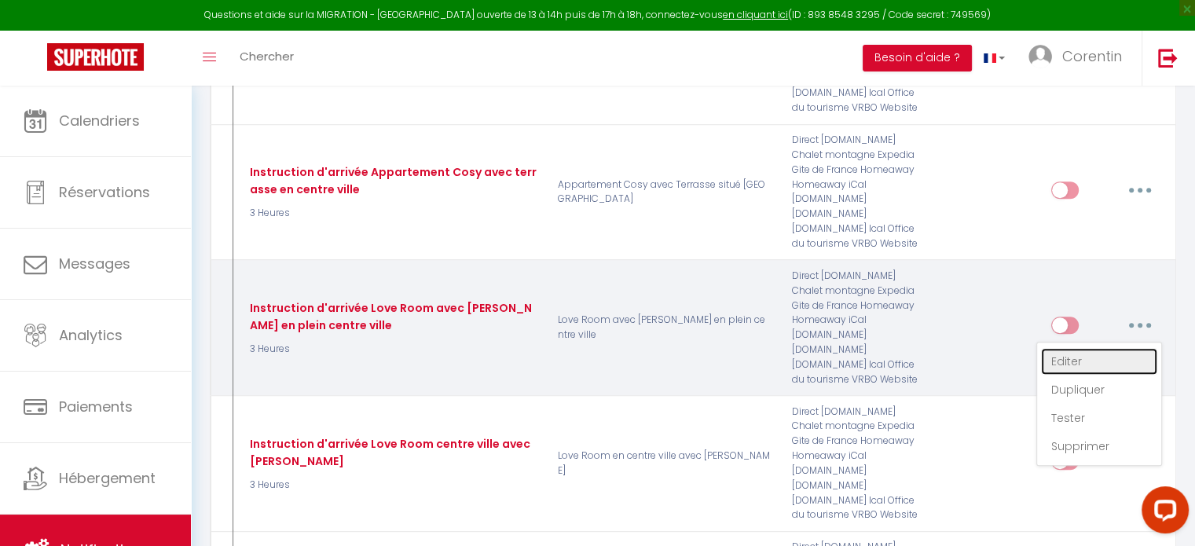
click at [1091, 348] on link "Editer" at bounding box center [1099, 361] width 116 height 27
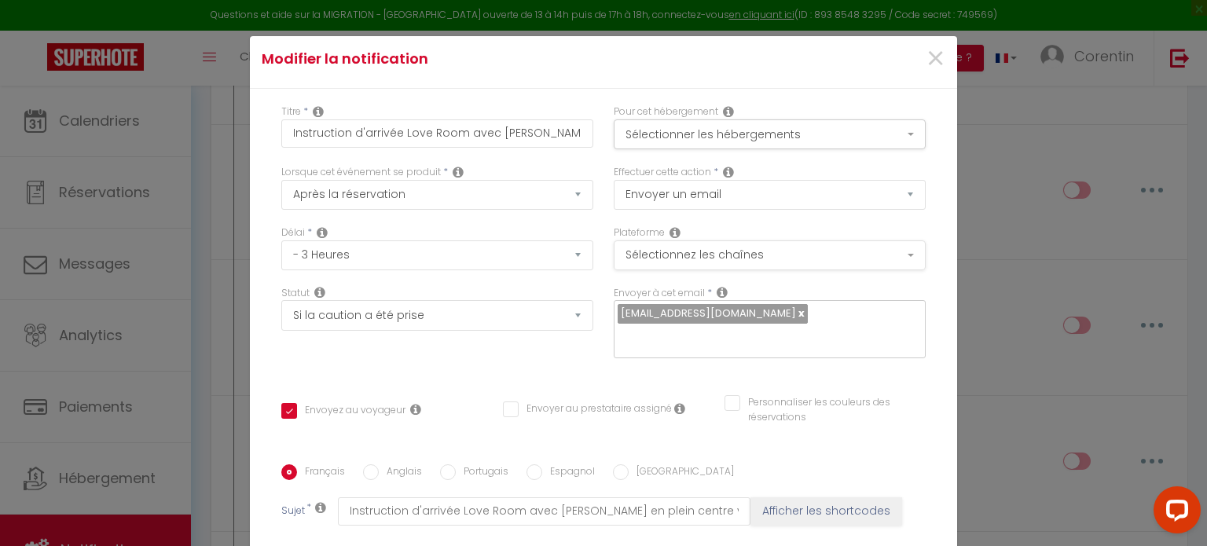
scroll to position [0, 0]
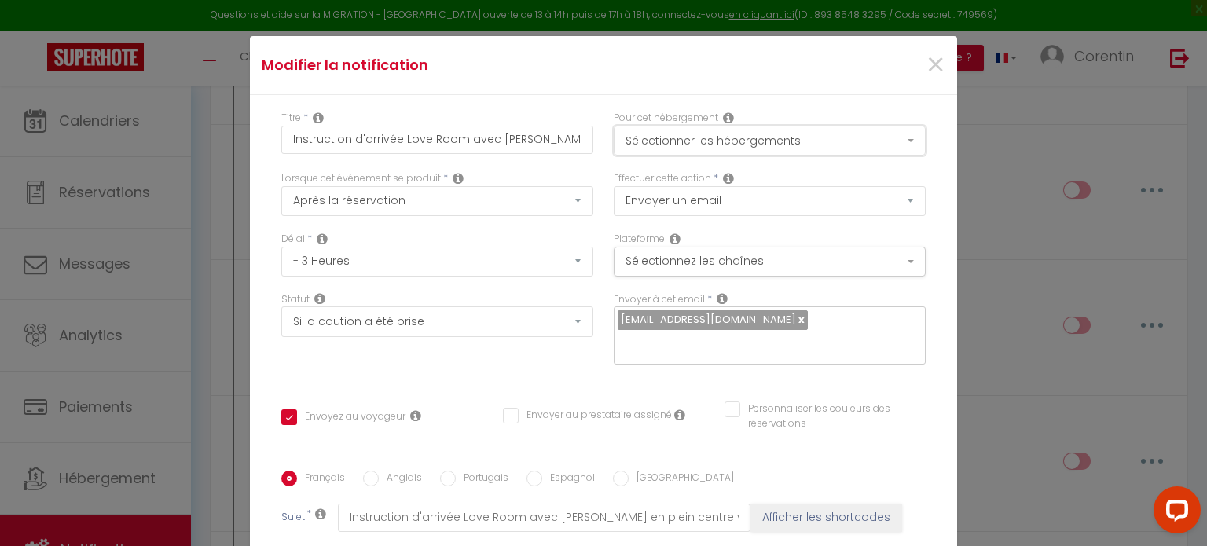
click at [680, 141] on button "Sélectionner les hébergements" at bounding box center [769, 141] width 312 height 30
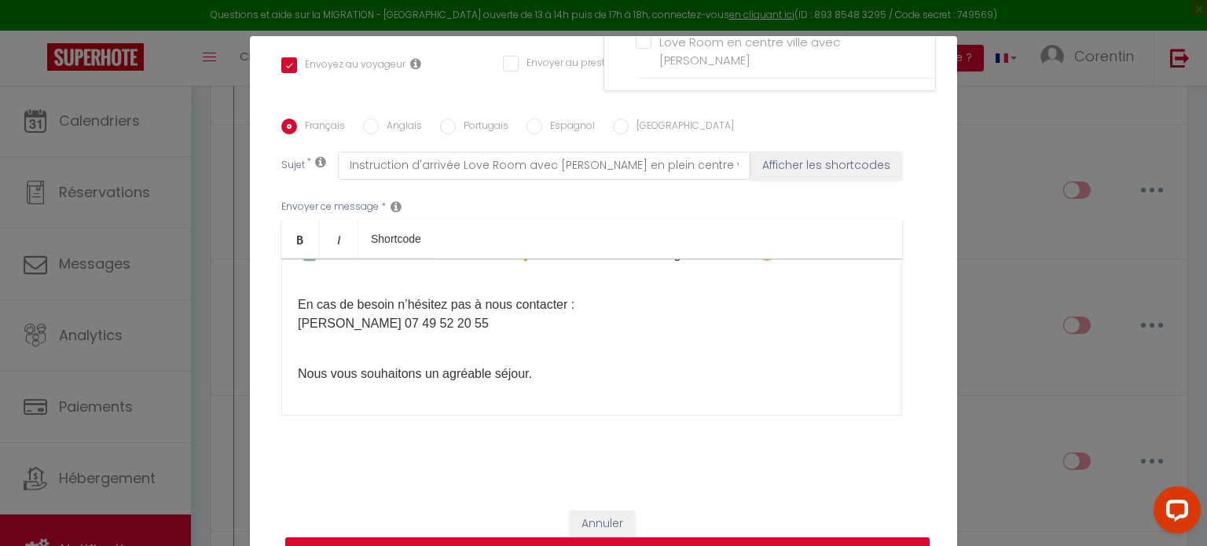
scroll to position [71, 0]
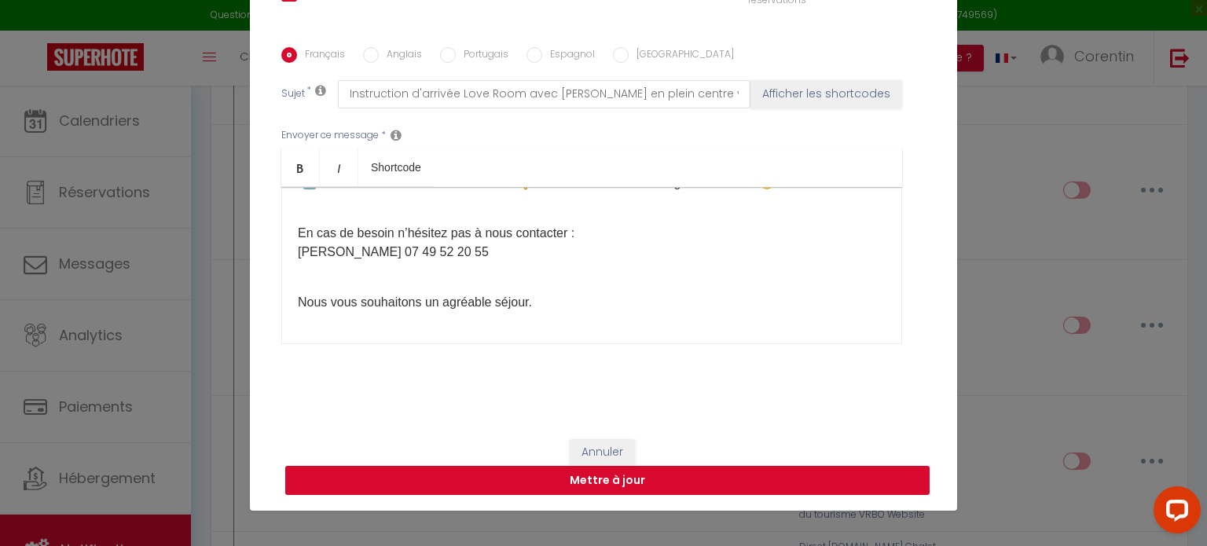
click at [695, 485] on button "Mettre à jour" at bounding box center [607, 481] width 644 height 30
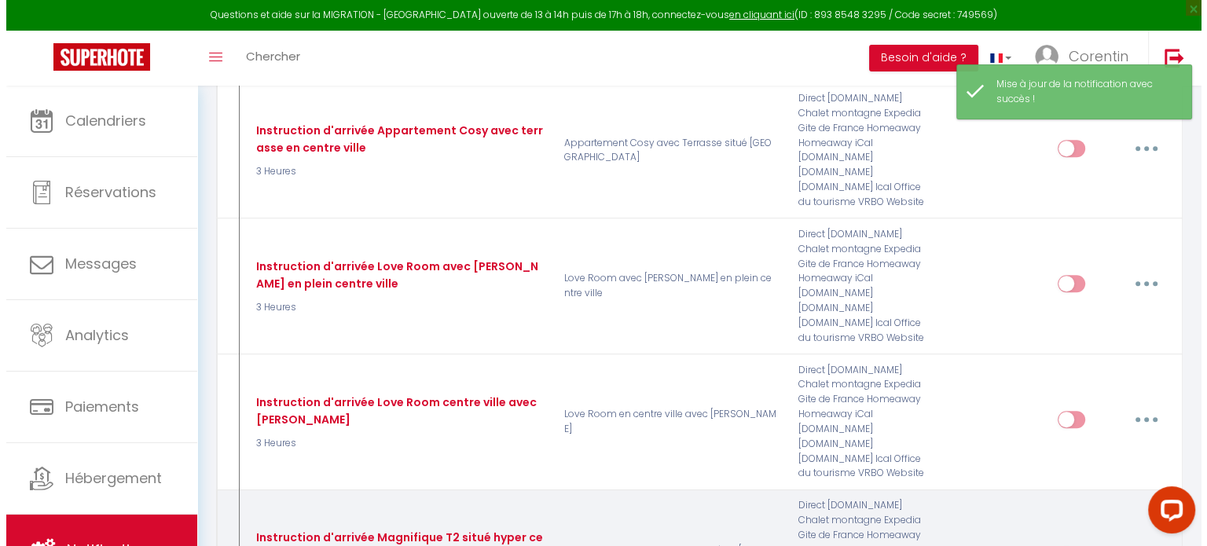
scroll to position [753, 0]
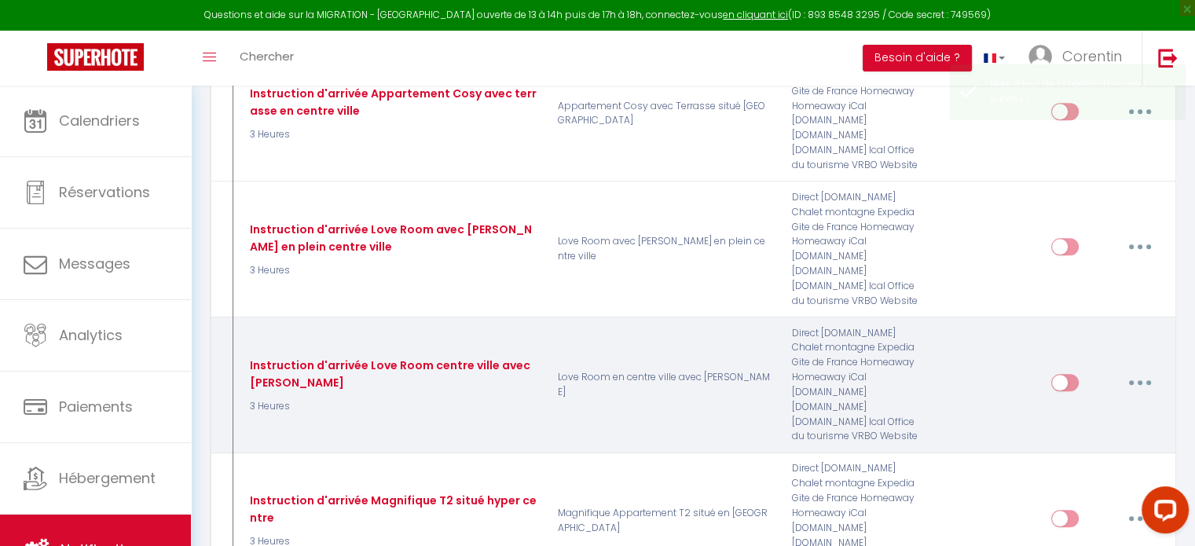
click at [1134, 370] on button "button" at bounding box center [1140, 382] width 44 height 25
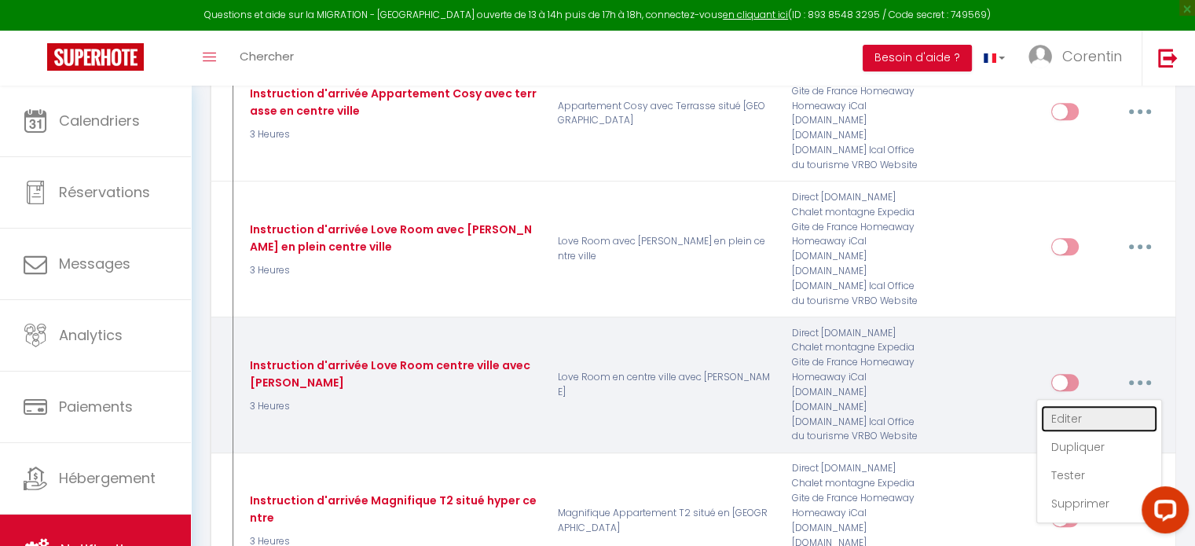
click at [1072, 405] on link "Editer" at bounding box center [1099, 418] width 116 height 27
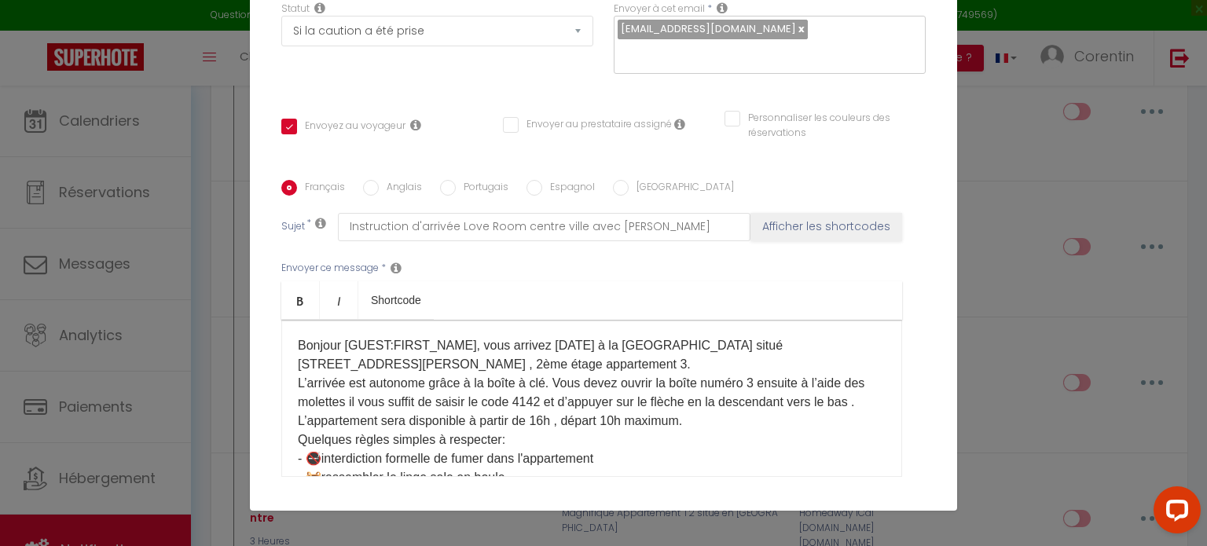
scroll to position [0, 0]
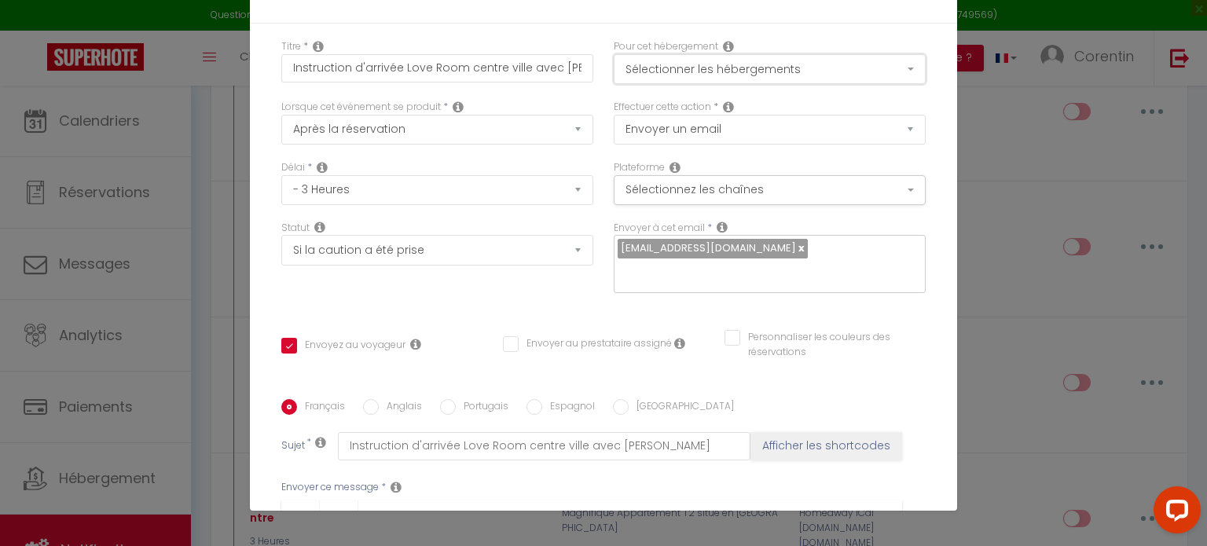
click at [692, 75] on button "Sélectionner les hébergements" at bounding box center [769, 69] width 312 height 30
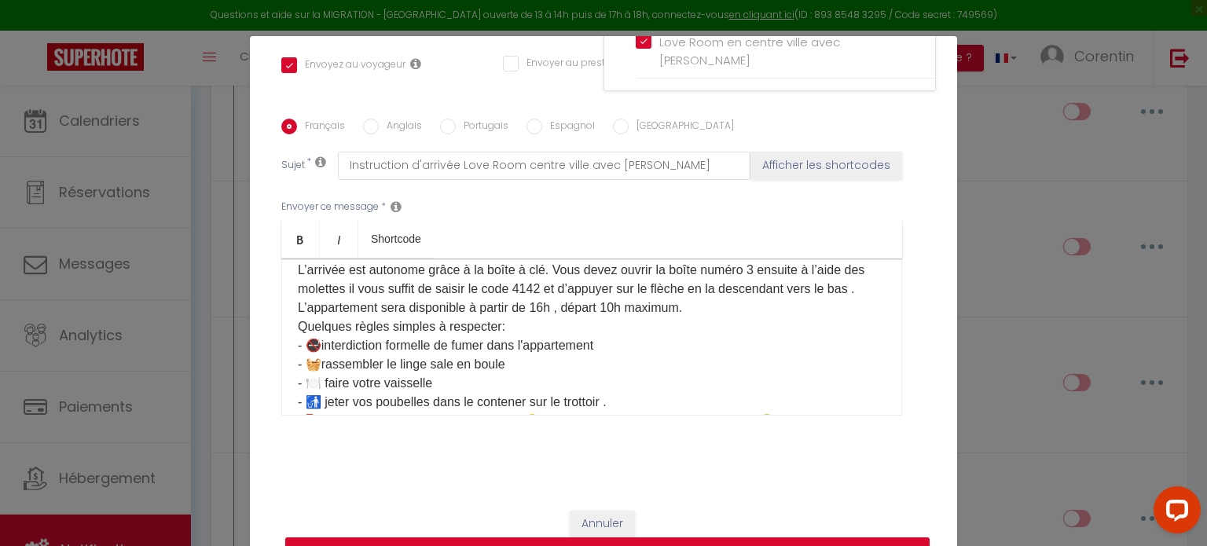
scroll to position [157, 0]
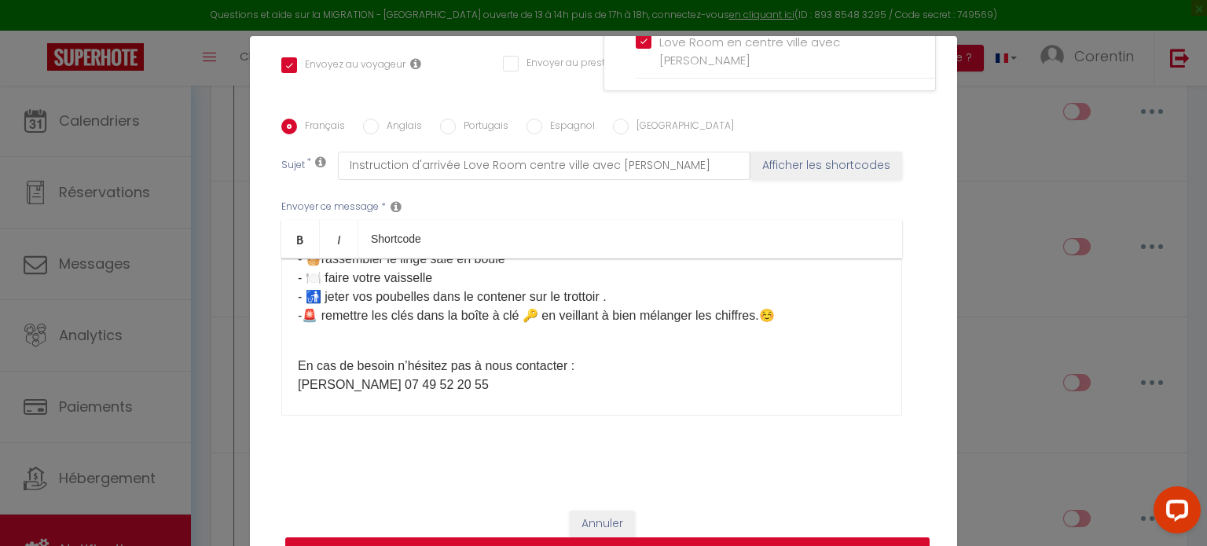
click at [565, 542] on button "Mettre à jour" at bounding box center [607, 552] width 644 height 30
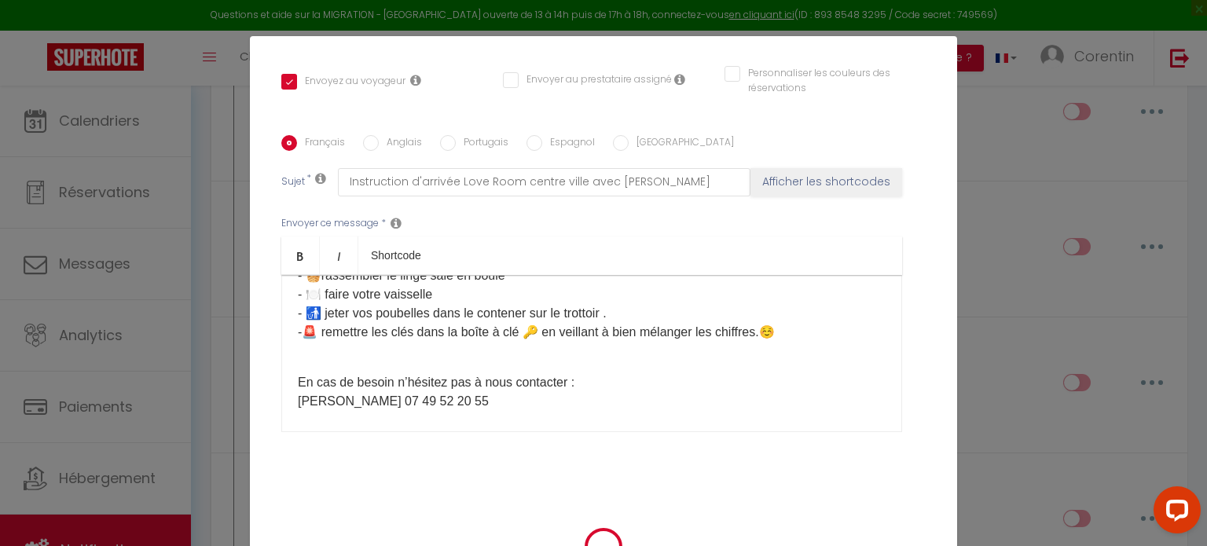
scroll to position [335, 0]
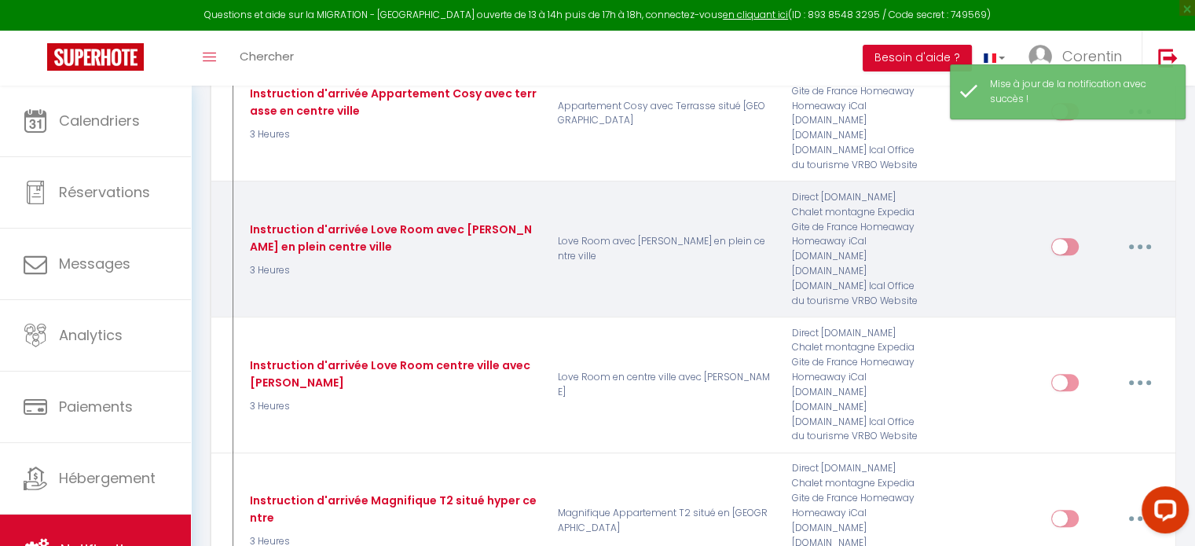
click at [1141, 234] on button "button" at bounding box center [1140, 246] width 44 height 25
click at [1078, 269] on link "Editer" at bounding box center [1099, 282] width 116 height 27
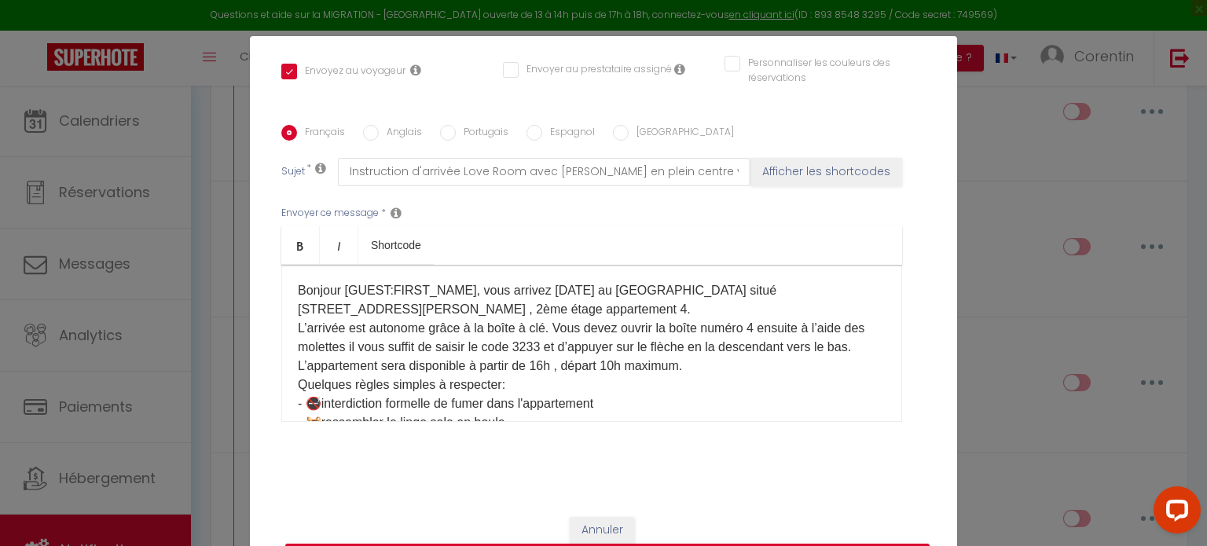
scroll to position [352, 0]
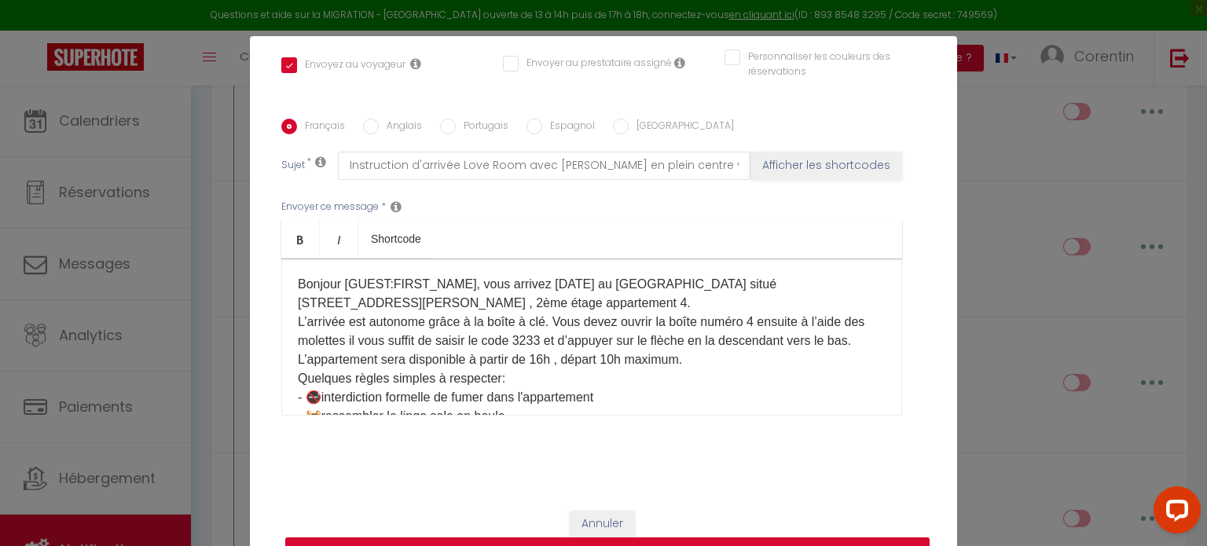
click at [695, 541] on button "Mettre à jour" at bounding box center [607, 552] width 644 height 30
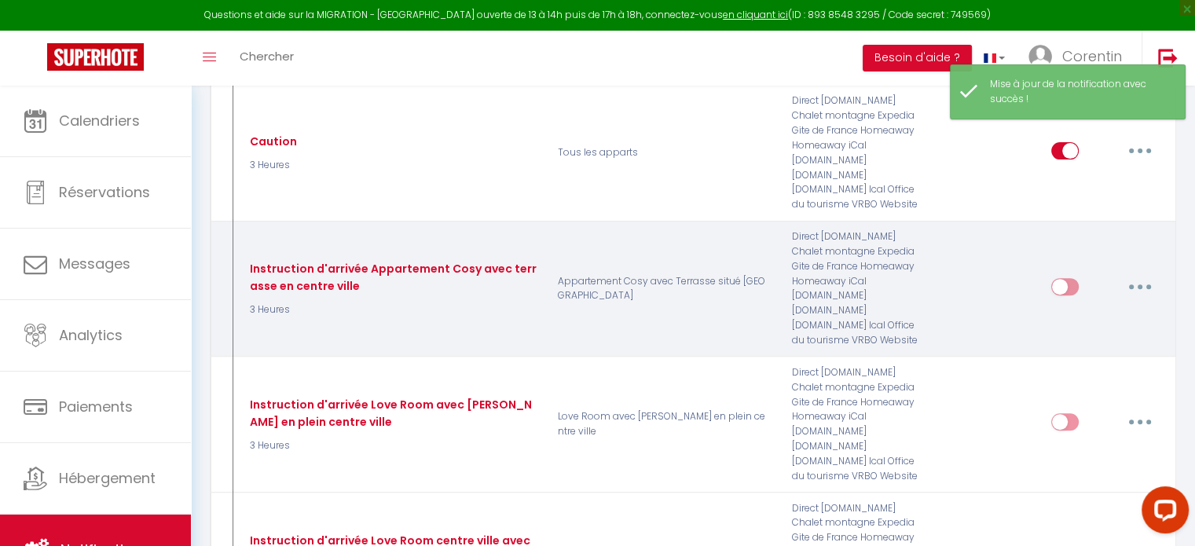
scroll to position [595, 0]
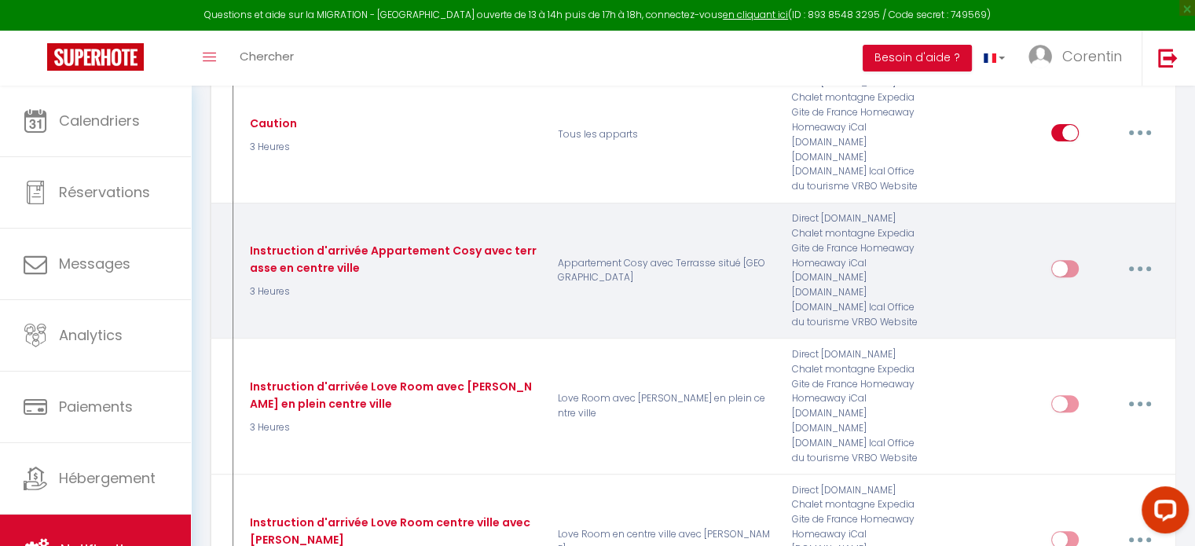
click at [1068, 260] on input "checkbox" at bounding box center [1064, 272] width 27 height 24
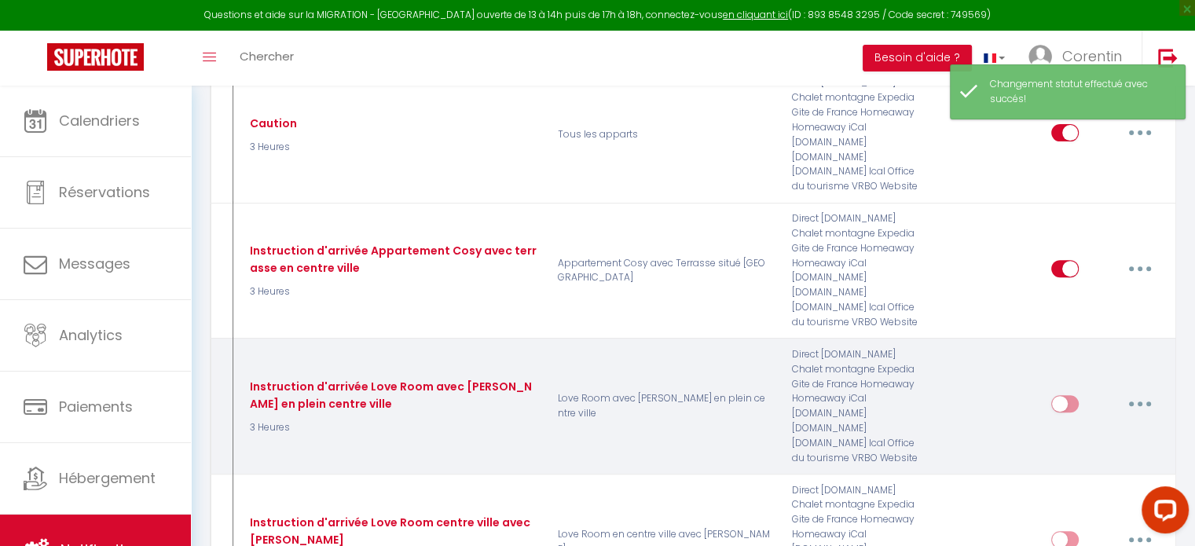
click at [1062, 395] on input "checkbox" at bounding box center [1064, 407] width 27 height 24
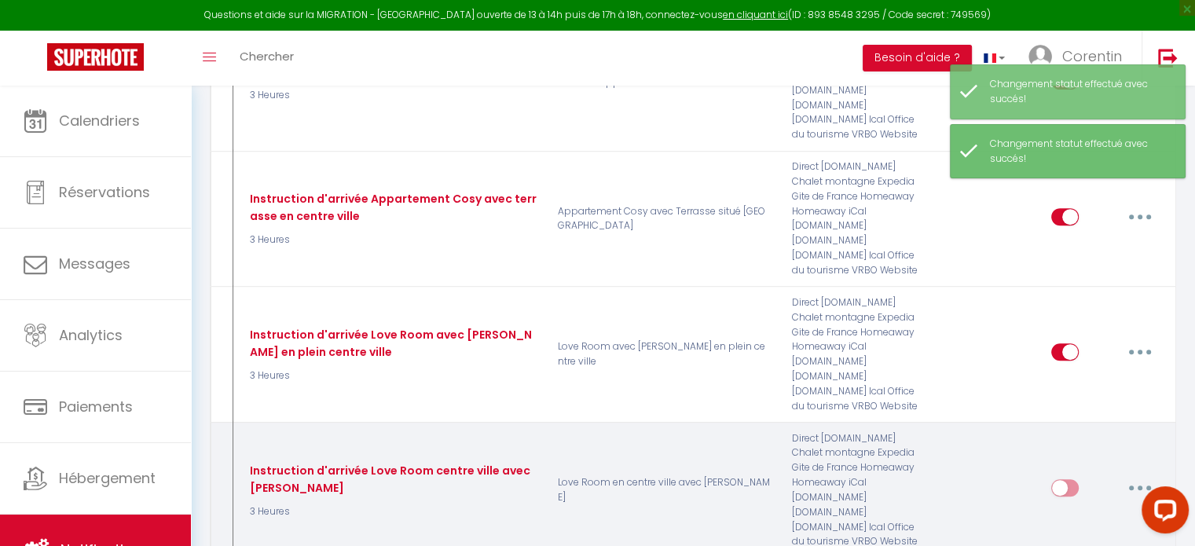
scroll to position [674, 0]
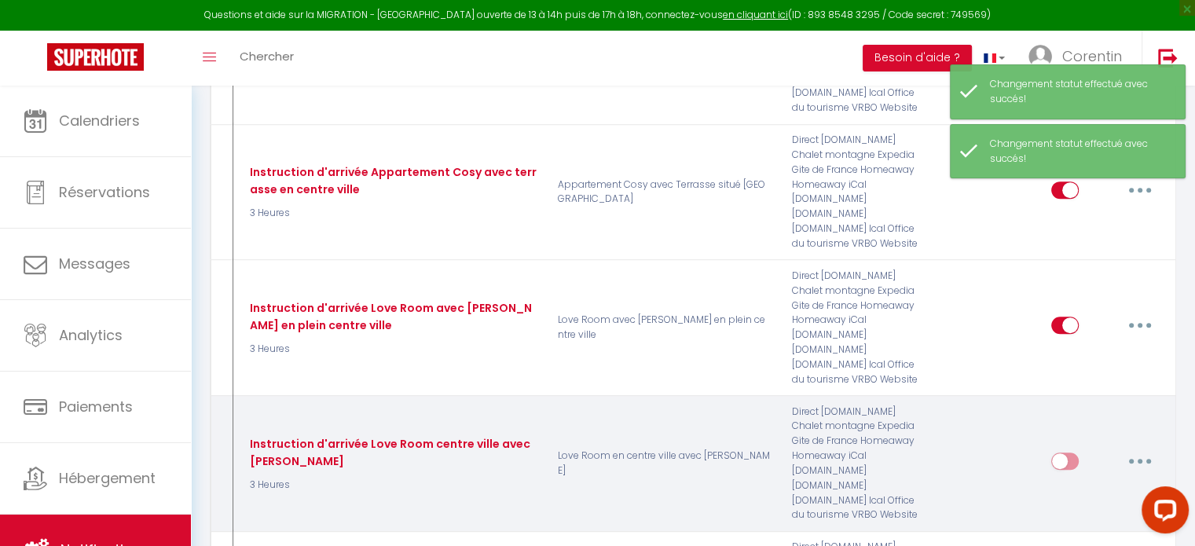
click at [1068, 452] on input "checkbox" at bounding box center [1064, 464] width 27 height 24
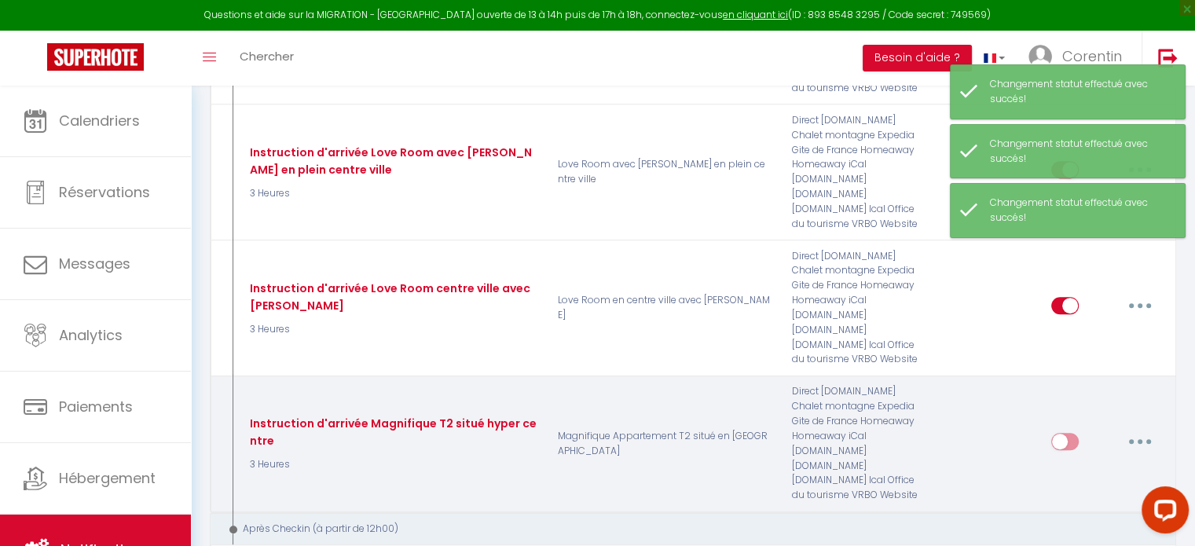
scroll to position [831, 0]
click at [1071, 431] on input "checkbox" at bounding box center [1064, 443] width 27 height 24
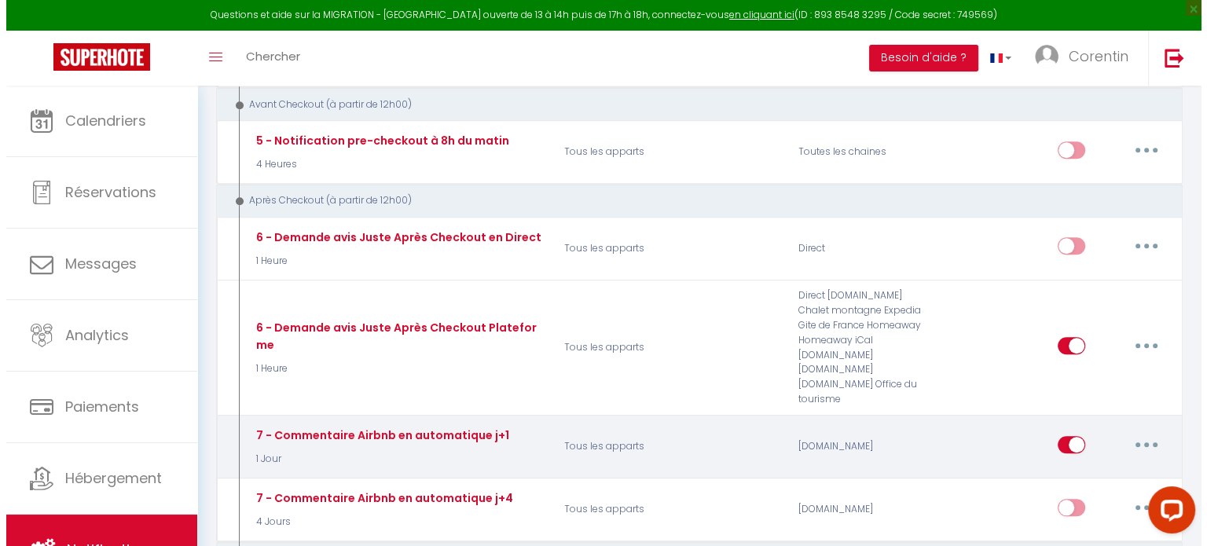
scroll to position [1257, 0]
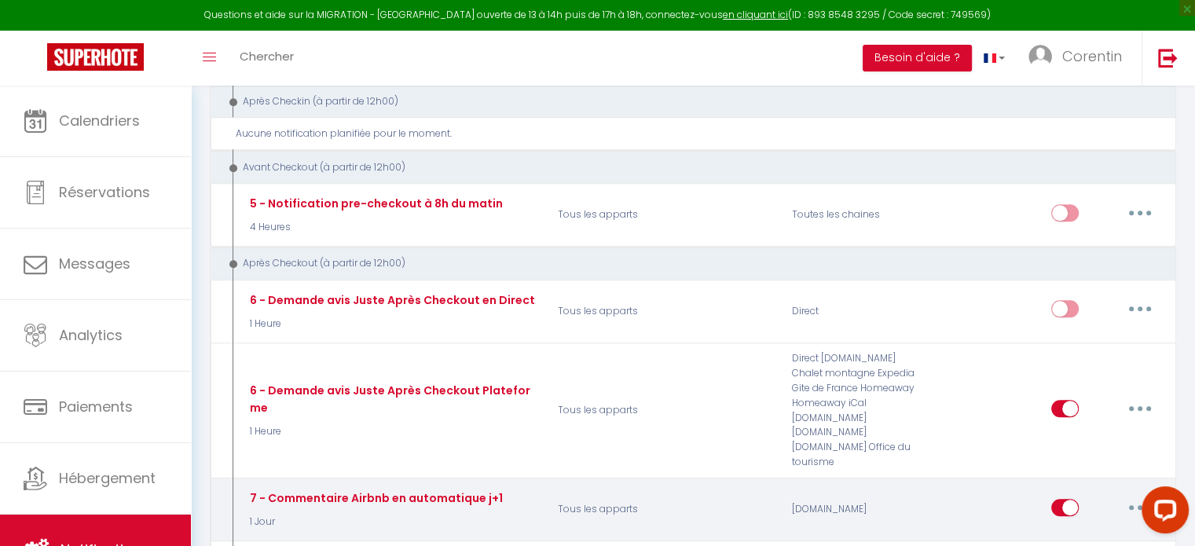
click at [1129, 495] on button "button" at bounding box center [1140, 507] width 44 height 25
click at [1081, 529] on link "Editer" at bounding box center [1099, 542] width 116 height 27
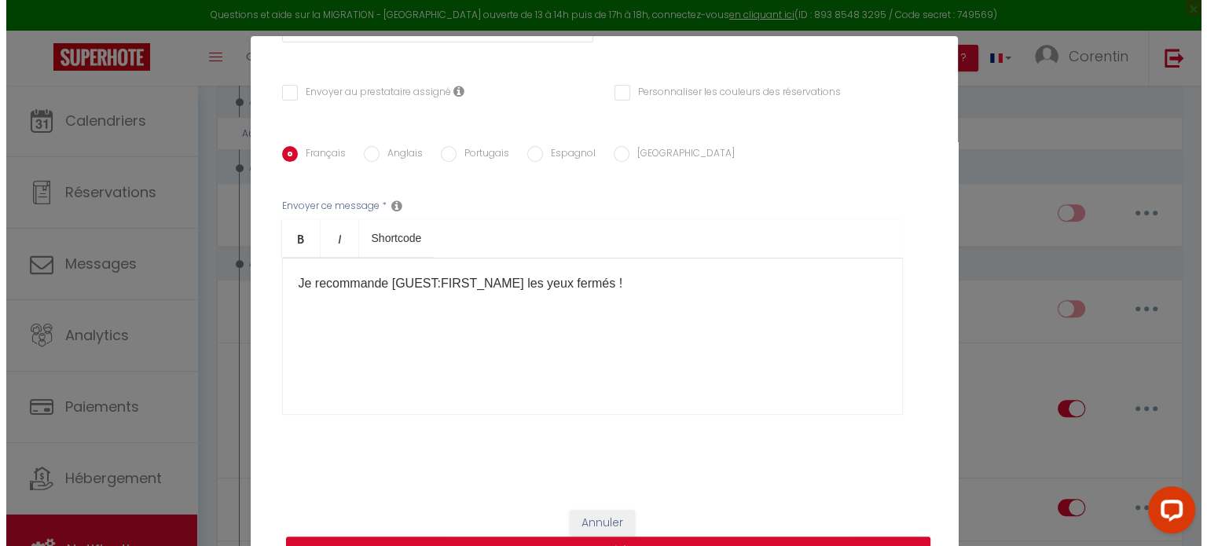
scroll to position [294, 0]
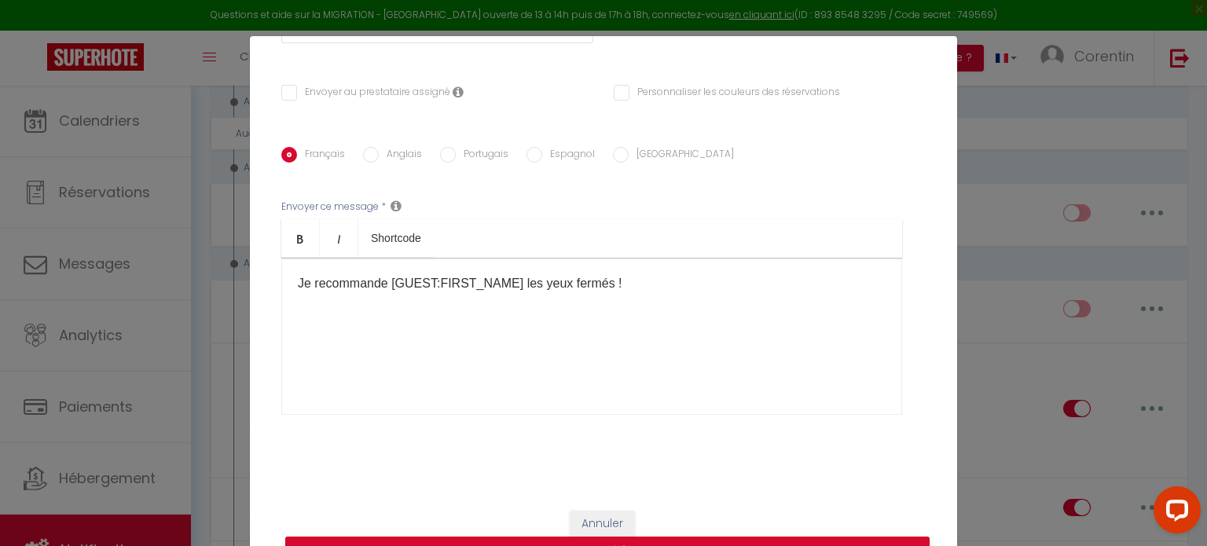
drag, startPoint x: 637, startPoint y: 284, endPoint x: 182, endPoint y: 290, distance: 454.9
click at [182, 290] on div "Modifier la notification × Titre * 7 - Commentaire Airbnb en automatique j+1 Po…" at bounding box center [603, 273] width 1207 height 546
copy p "Je recommande [GUEST:FIRST_NAME] les yeux fermés !"
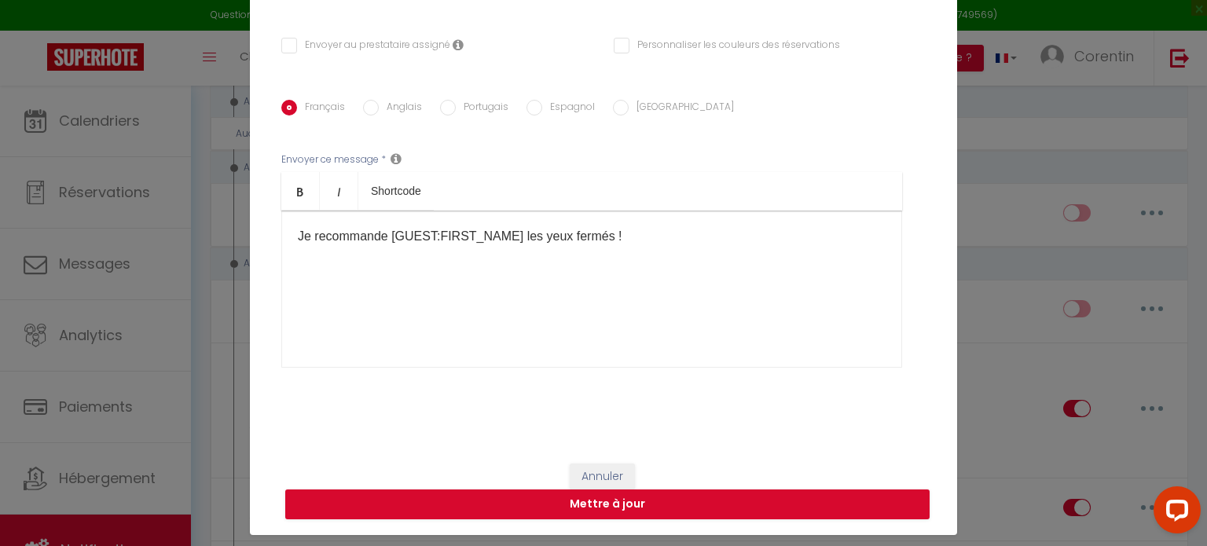
scroll to position [71, 0]
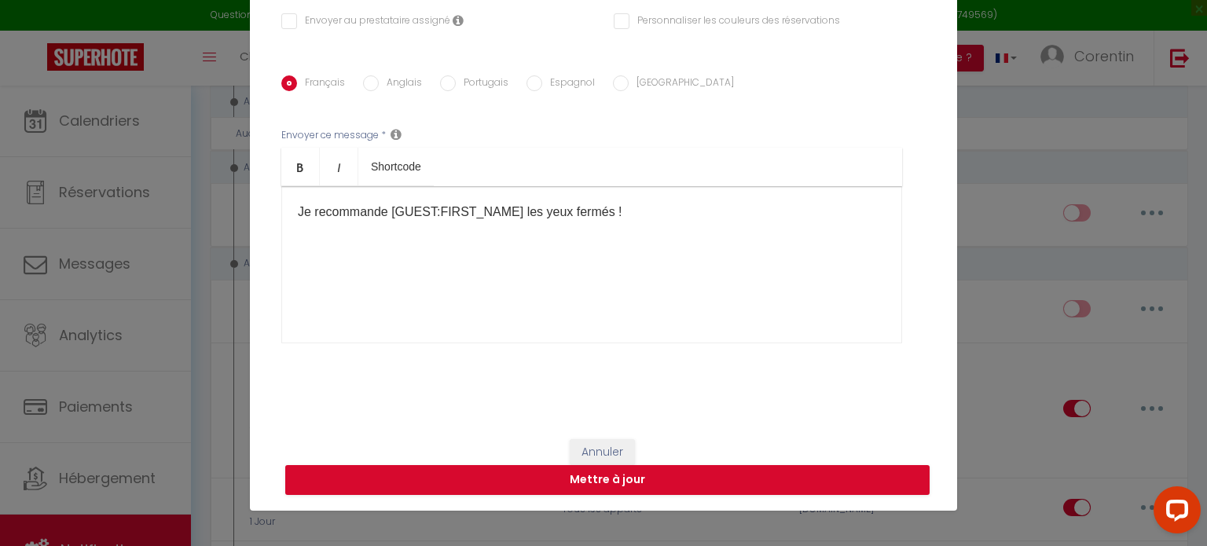
click at [1011, 320] on div "Modifier la notification × Titre * 7 - Commentaire Airbnb en automatique j+1 Po…" at bounding box center [603, 273] width 1207 height 546
click at [1005, 319] on div "Modifier la notification × Titre * 7 - Commentaire Airbnb en automatique j+1 Po…" at bounding box center [603, 273] width 1207 height 546
click at [544, 486] on button "Mettre à jour" at bounding box center [607, 480] width 644 height 30
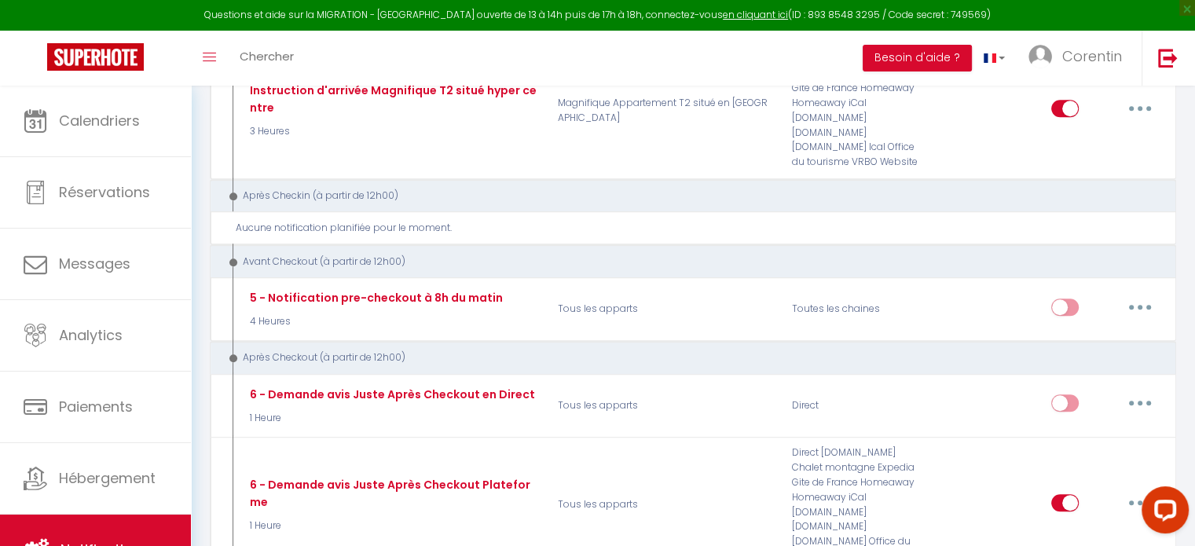
scroll to position [1335, 0]
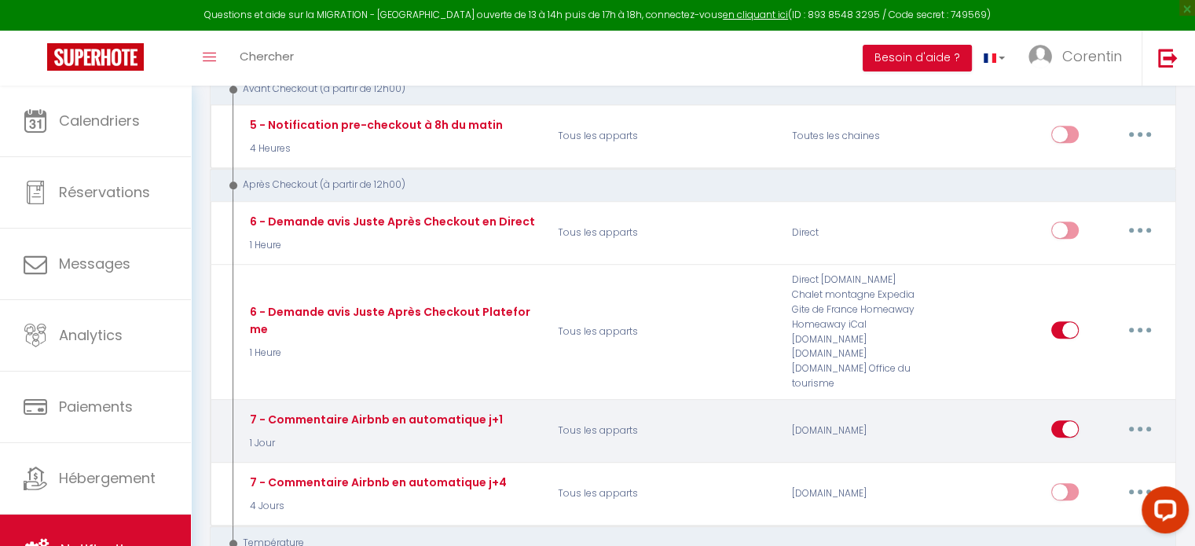
click at [1137, 416] on button "button" at bounding box center [1140, 428] width 44 height 25
click at [1087, 479] on link "Dupliquer" at bounding box center [1099, 492] width 116 height 27
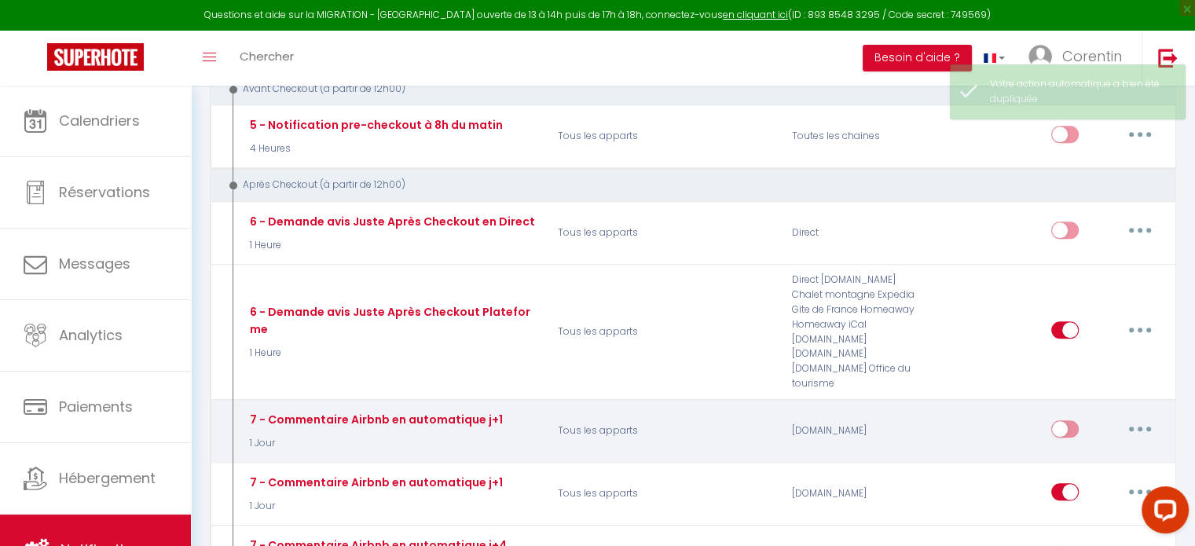
click at [1135, 416] on button "button" at bounding box center [1140, 428] width 44 height 25
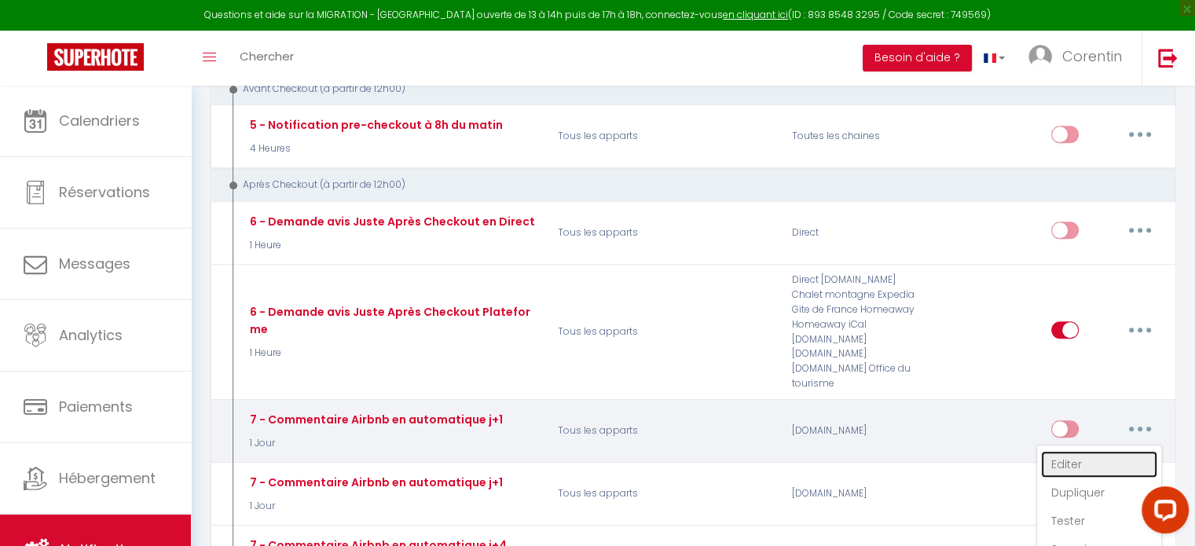
click at [1086, 451] on link "Editer" at bounding box center [1099, 464] width 116 height 27
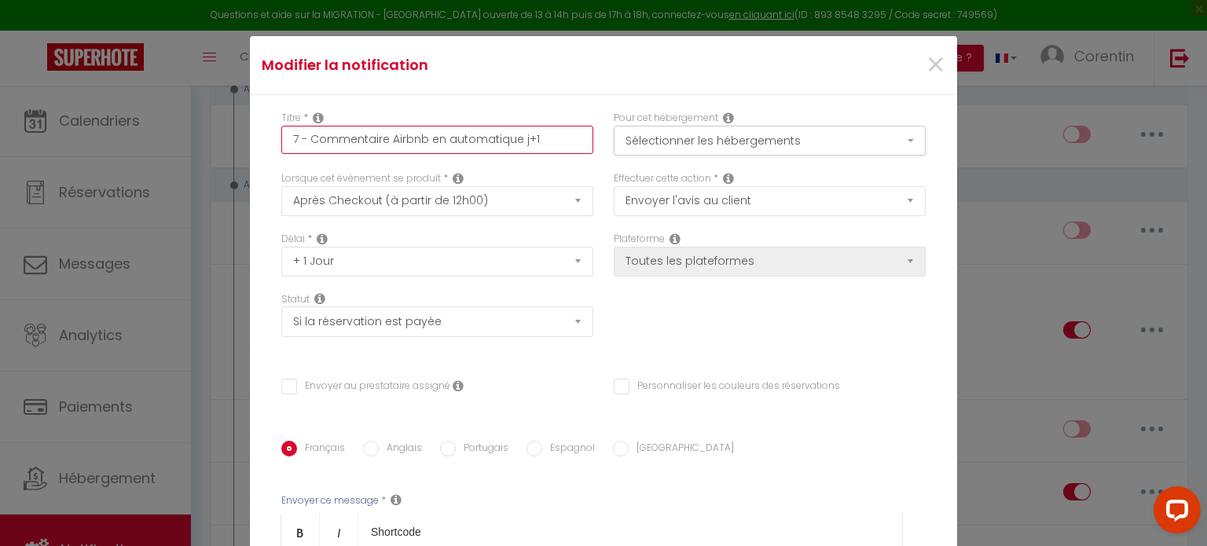
click at [496, 150] on input "7 - Commentaire Airbnb en automatique j+1" at bounding box center [437, 140] width 312 height 28
click at [664, 151] on button "Sélectionner les hébergements" at bounding box center [769, 141] width 312 height 30
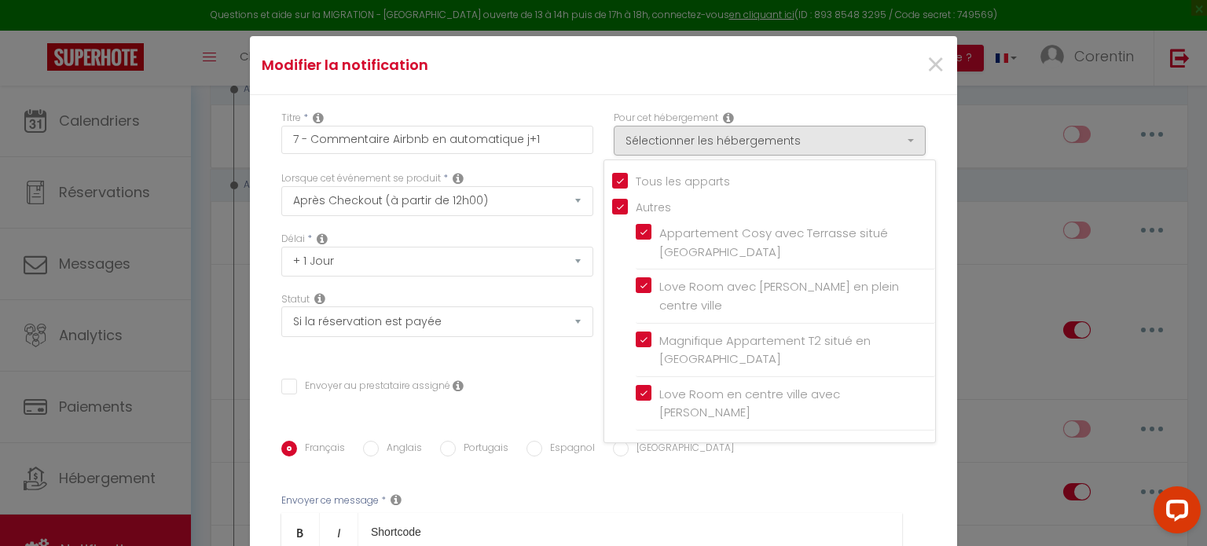
click at [569, 106] on div "Titre * 7 - Commentaire Airbnb en automatique j+1 Pour cet hébergement Sélectio…" at bounding box center [603, 442] width 707 height 694
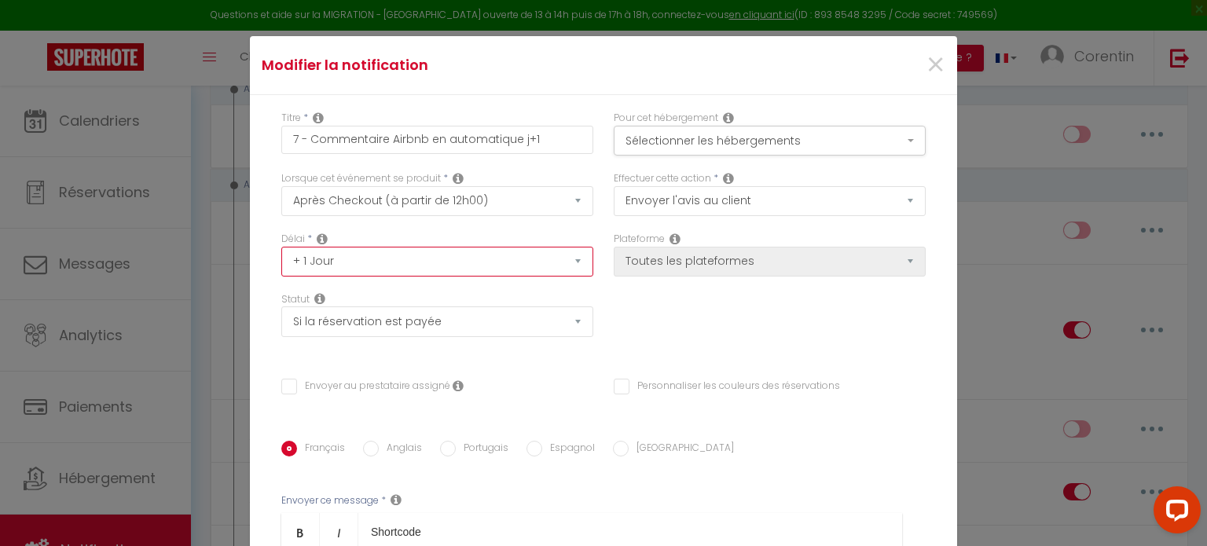
click at [463, 266] on select "Immédiat + 10 Minutes + 1 Heure + 2 Heures + 3 Heures + 4 Heures + 5 Heures + 6…" at bounding box center [437, 262] width 312 height 30
click at [281, 247] on select "Immédiat + 10 Minutes + 1 Heure + 2 Heures + 3 Heures + 4 Heures + 5 Heures + 6…" at bounding box center [437, 262] width 312 height 30
click at [669, 236] on icon at bounding box center [674, 239] width 11 height 13
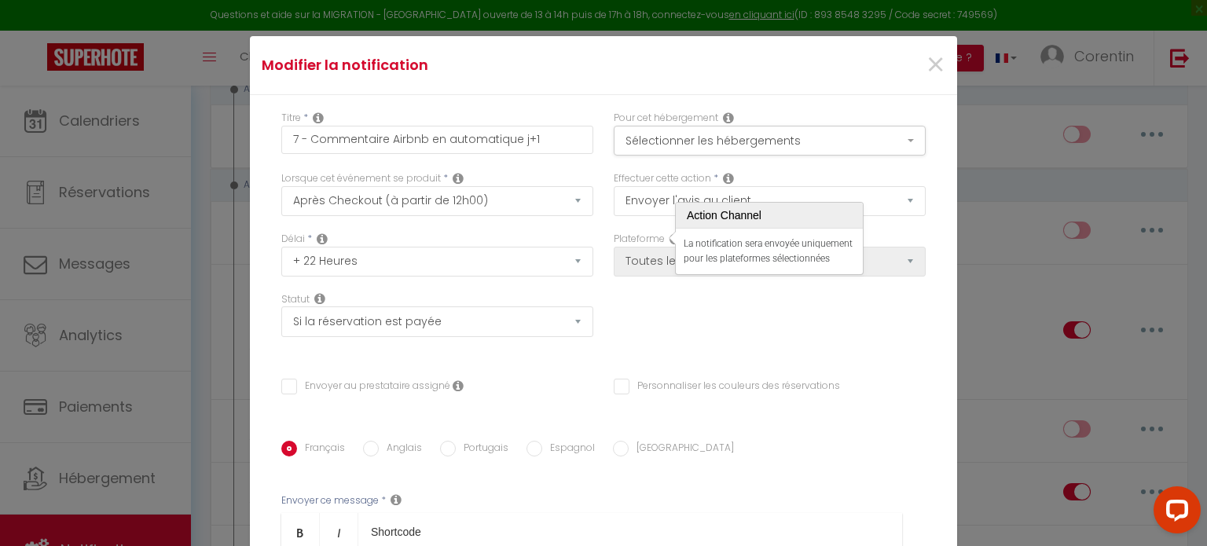
click at [669, 236] on icon at bounding box center [674, 239] width 11 height 13
drag, startPoint x: 747, startPoint y: 324, endPoint x: 874, endPoint y: 255, distance: 144.8
click at [753, 321] on div "Délai * Immédiat + 10 Minutes + 1 Heure + 2 Heures + 3 Heures + 4 Heures + 5 He…" at bounding box center [603, 292] width 665 height 121
drag, startPoint x: 760, startPoint y: 244, endPoint x: 616, endPoint y: 280, distance: 148.2
click at [621, 280] on div "Plateforme Sélectionnez les chaînes Toutes les chaines Direct [DOMAIN_NAME] [DO…" at bounding box center [769, 262] width 332 height 60
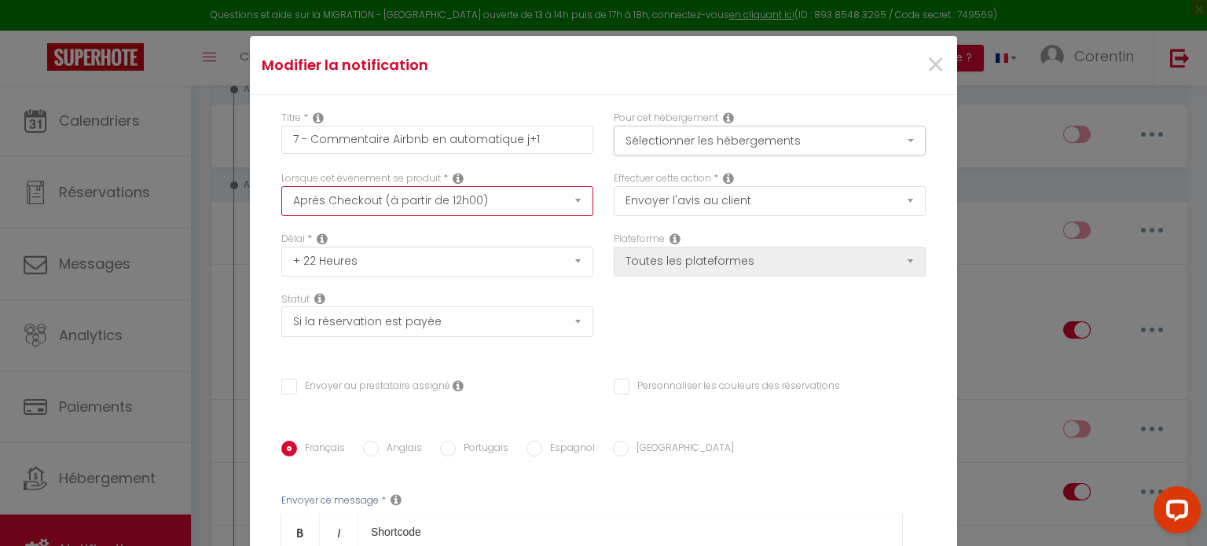
click at [376, 199] on select "Après la réservation Avant Checkin (à partir de 12h00) Après Checkin (à partir …" at bounding box center [437, 201] width 312 height 30
click at [281, 186] on select "Après la réservation Avant Checkin (à partir de 12h00) Après Checkin (à partir …" at bounding box center [437, 201] width 312 height 30
click at [393, 318] on select "Aucun Si la réservation est payée Si réservation non payée Si la caution a été …" at bounding box center [437, 321] width 312 height 30
click at [281, 307] on select "Aucun Si la réservation est payée Si réservation non payée Si la caution a été …" at bounding box center [437, 321] width 312 height 30
drag, startPoint x: 382, startPoint y: 317, endPoint x: 376, endPoint y: 323, distance: 8.4
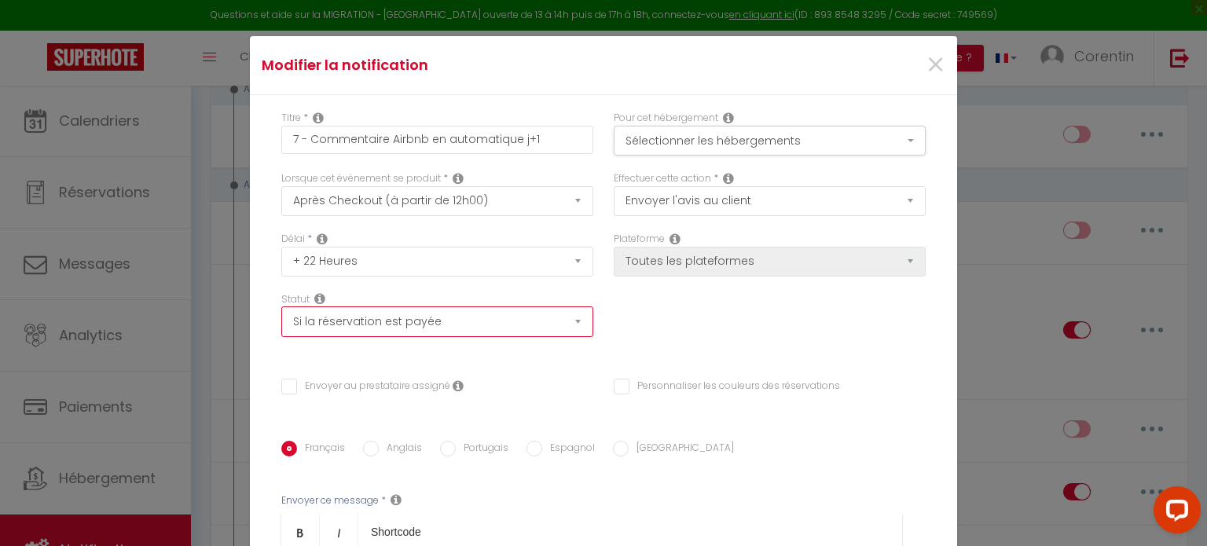
click at [382, 317] on select "Aucun Si la réservation est payée Si réservation non payée Si la caution a été …" at bounding box center [437, 321] width 312 height 30
click at [281, 307] on select "Aucun Si la réservation est payée Si réservation non payée Si la caution a été …" at bounding box center [437, 321] width 312 height 30
click at [381, 320] on select "Aucun Si la réservation est payée Si réservation non payée Si la caution a été …" at bounding box center [437, 321] width 312 height 30
click at [281, 307] on select "Aucun Si la réservation est payée Si réservation non payée Si la caution a été …" at bounding box center [437, 321] width 312 height 30
click at [925, 68] on span "×" at bounding box center [935, 65] width 20 height 47
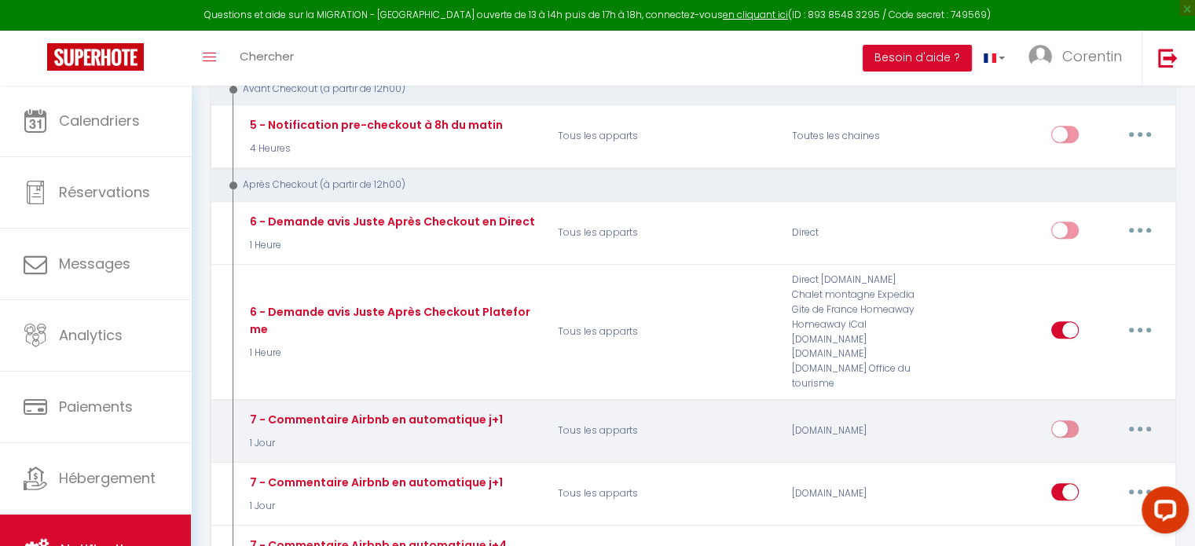
click at [1141, 416] on button "button" at bounding box center [1140, 428] width 44 height 25
click at [1074, 536] on link "Supprimer" at bounding box center [1099, 549] width 116 height 27
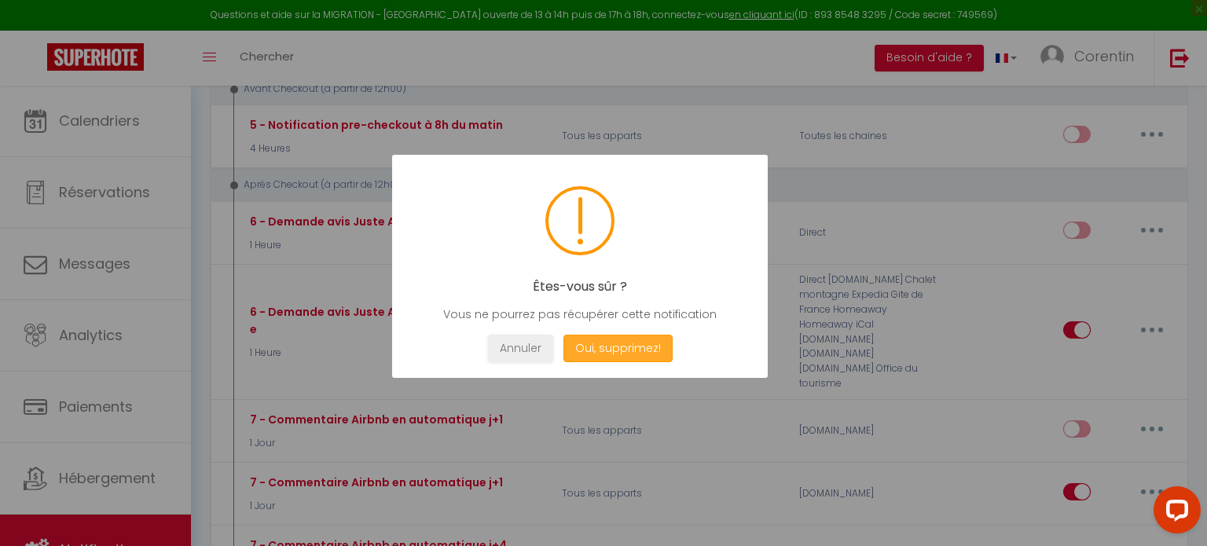
click at [605, 346] on button "Oui, supprimez!" at bounding box center [617, 348] width 109 height 27
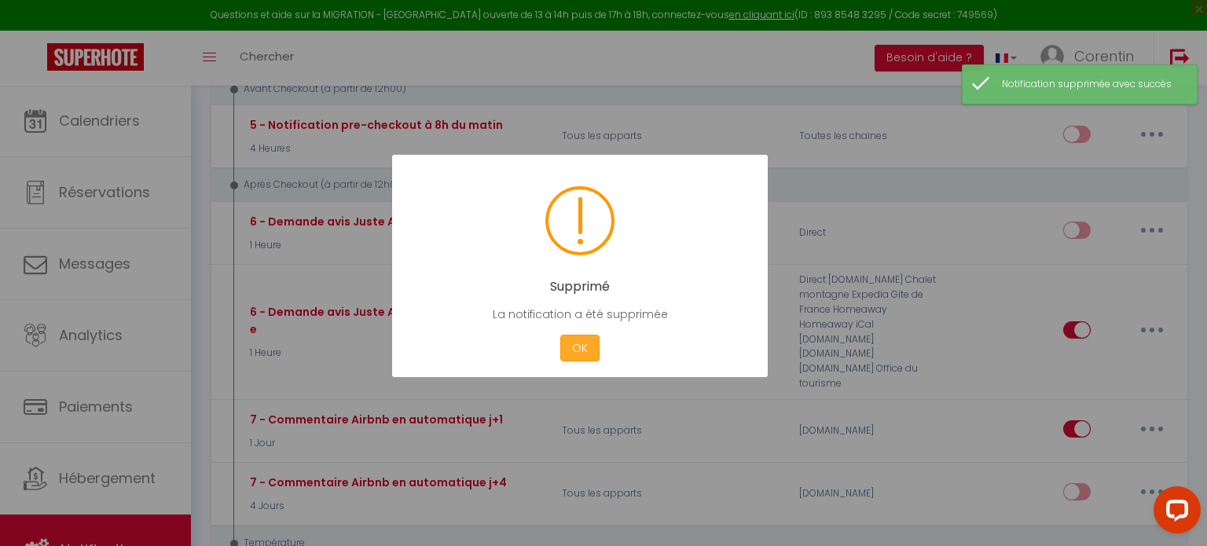
click at [591, 347] on button "OK" at bounding box center [579, 348] width 39 height 27
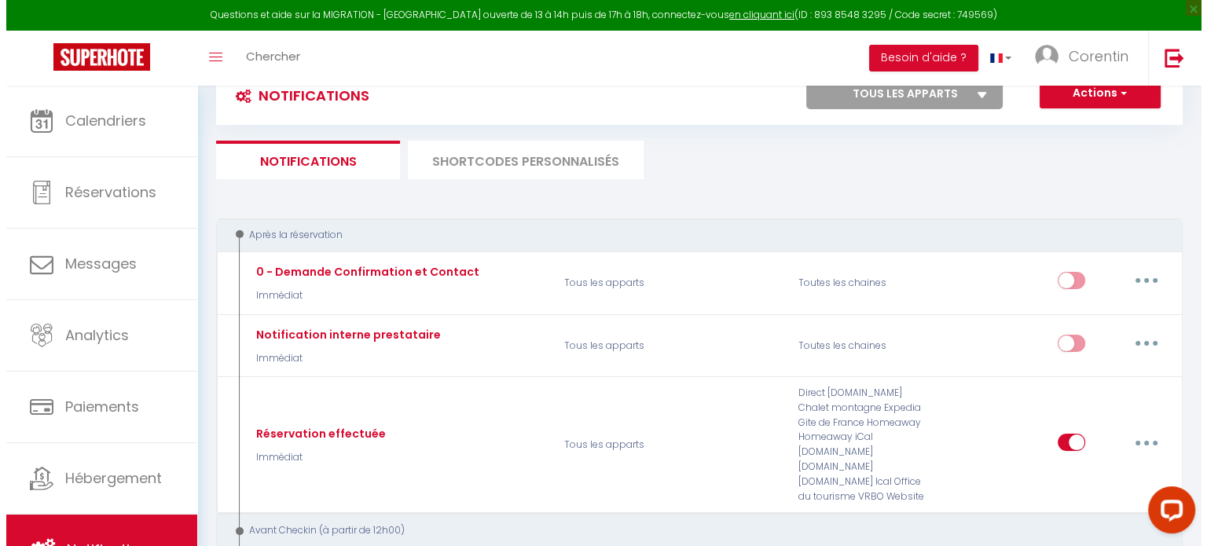
scroll to position [0, 0]
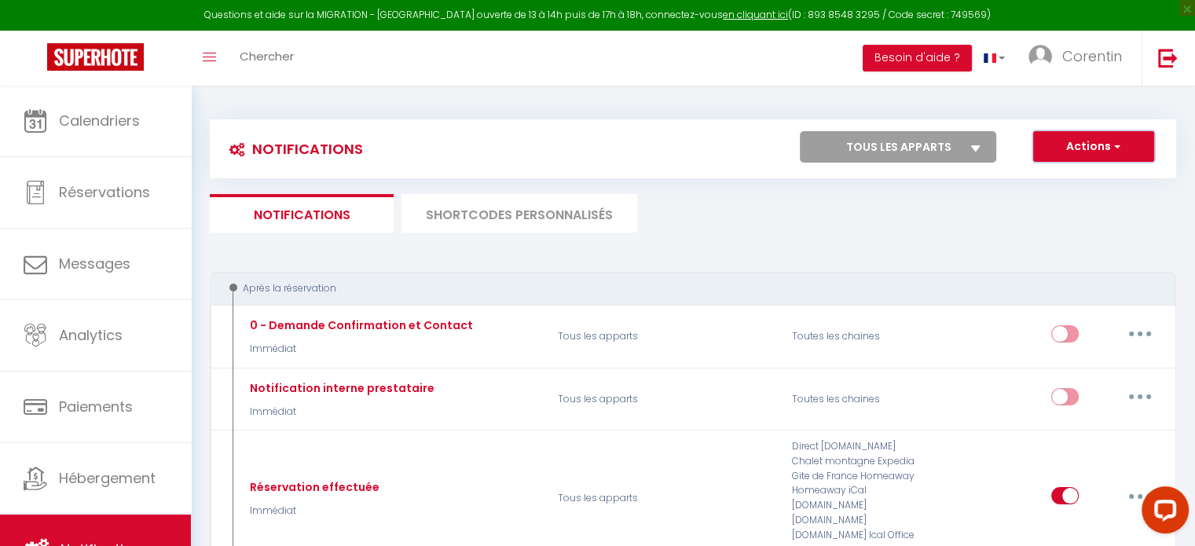
click at [1097, 152] on button "Actions" at bounding box center [1093, 146] width 121 height 31
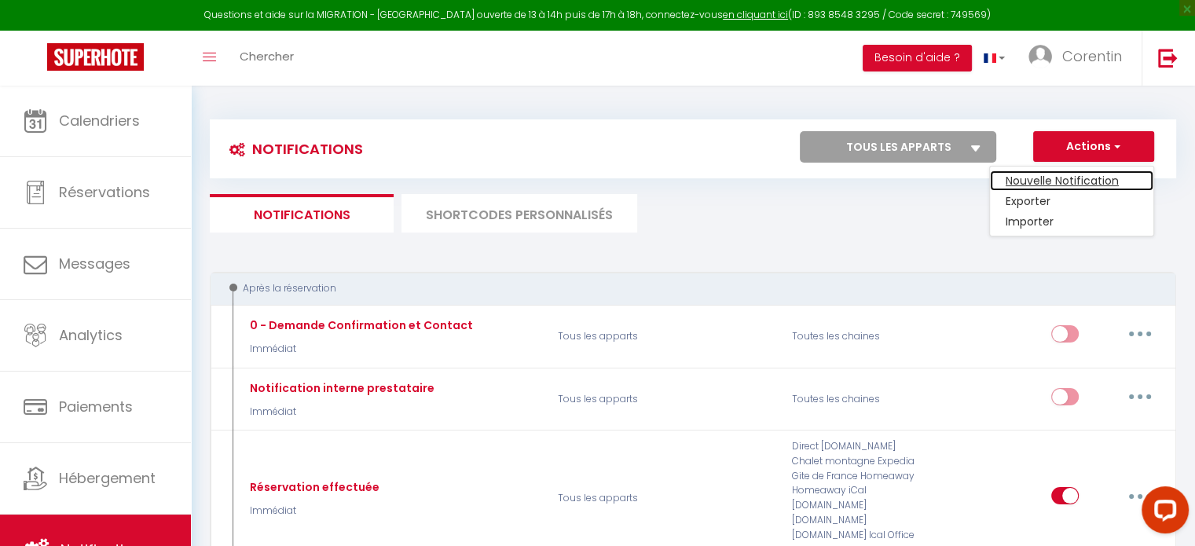
click at [1031, 186] on link "Nouvelle Notification" at bounding box center [1071, 180] width 163 height 20
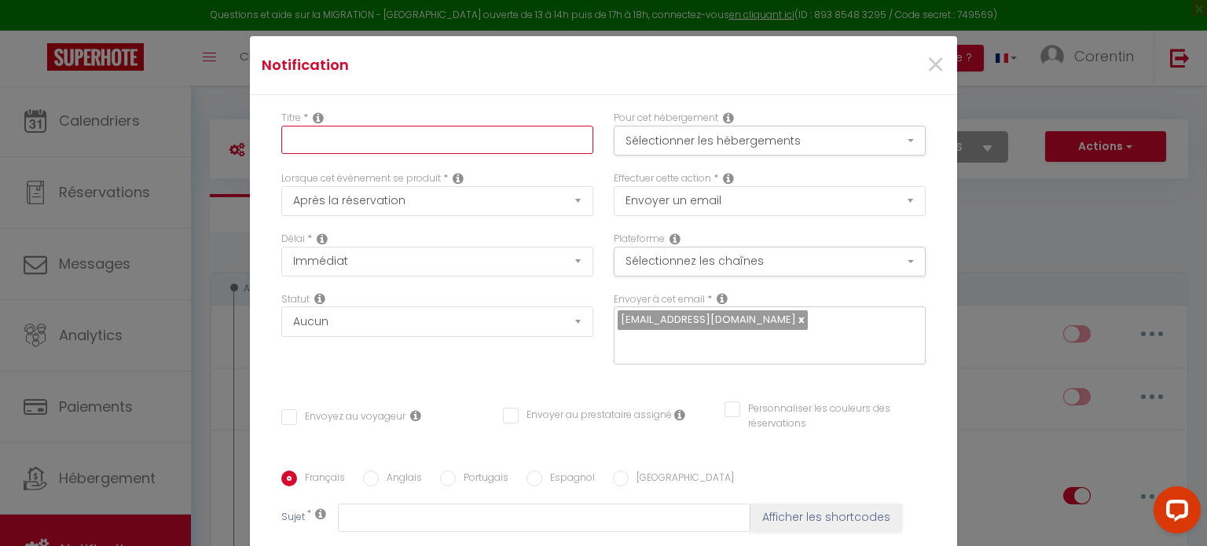
click at [386, 141] on input "text" at bounding box center [437, 140] width 312 height 28
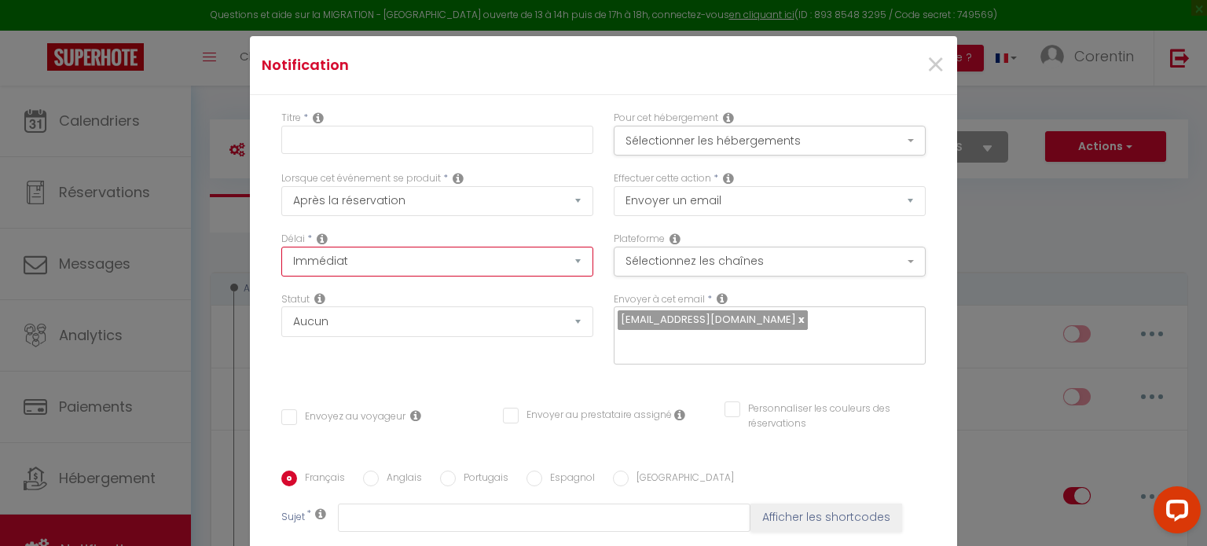
click at [364, 273] on select "Immédiat + 10 Minutes + 1 Heure + 2 Heures + 3 Heures + 4 Heures + 5 Heures + 6…" at bounding box center [437, 262] width 312 height 30
click at [281, 247] on select "Immédiat + 10 Minutes + 1 Heure + 2 Heures + 3 Heures + 4 Heures + 5 Heures + 6…" at bounding box center [437, 262] width 312 height 30
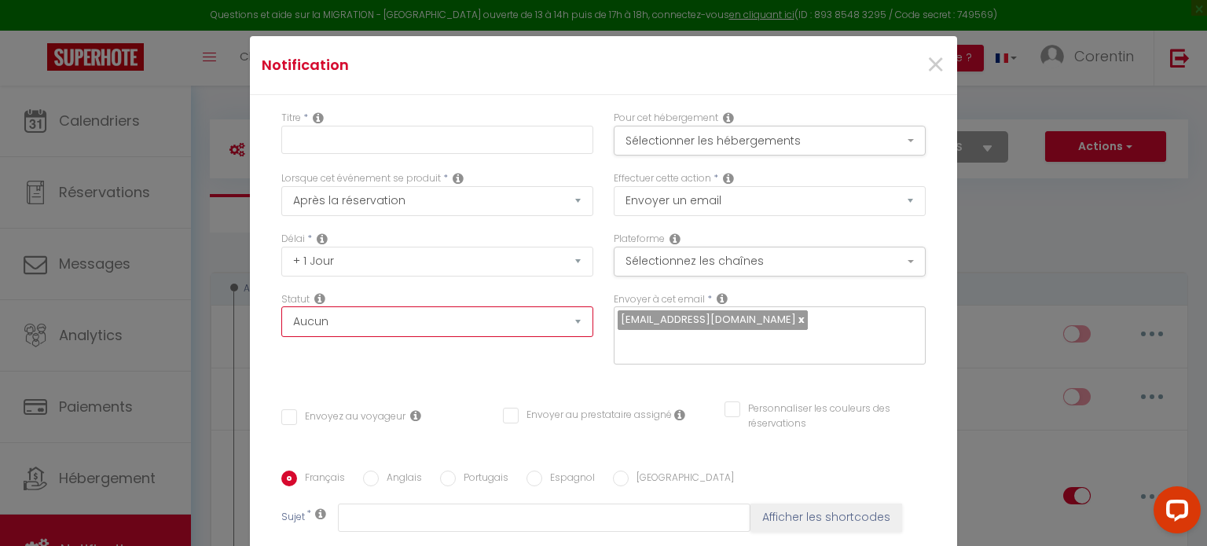
click at [346, 314] on select "Aucun Si la réservation est payée Si réservation non payée Si la caution a été …" at bounding box center [437, 321] width 312 height 30
click at [281, 307] on select "Aucun Si la réservation est payée Si réservation non payée Si la caution a été …" at bounding box center [437, 321] width 312 height 30
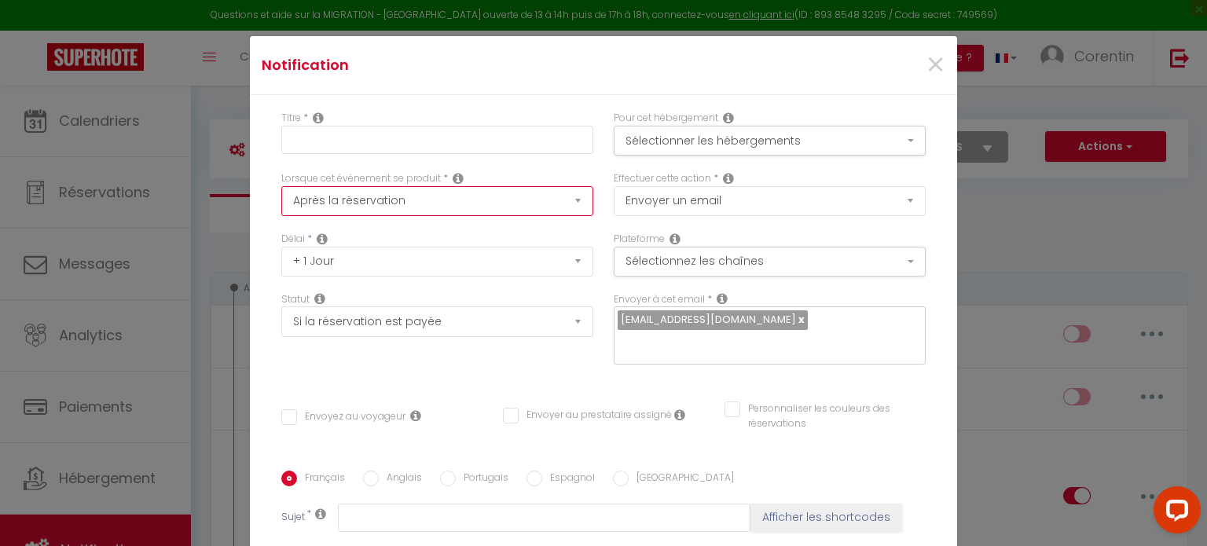
click at [383, 202] on select "Après la réservation Avant Checkin (à partir de 12h00) Après Checkin (à partir …" at bounding box center [437, 201] width 312 height 30
click at [281, 186] on select "Après la réservation Avant Checkin (à partir de 12h00) Après Checkin (à partir …" at bounding box center [437, 201] width 312 height 30
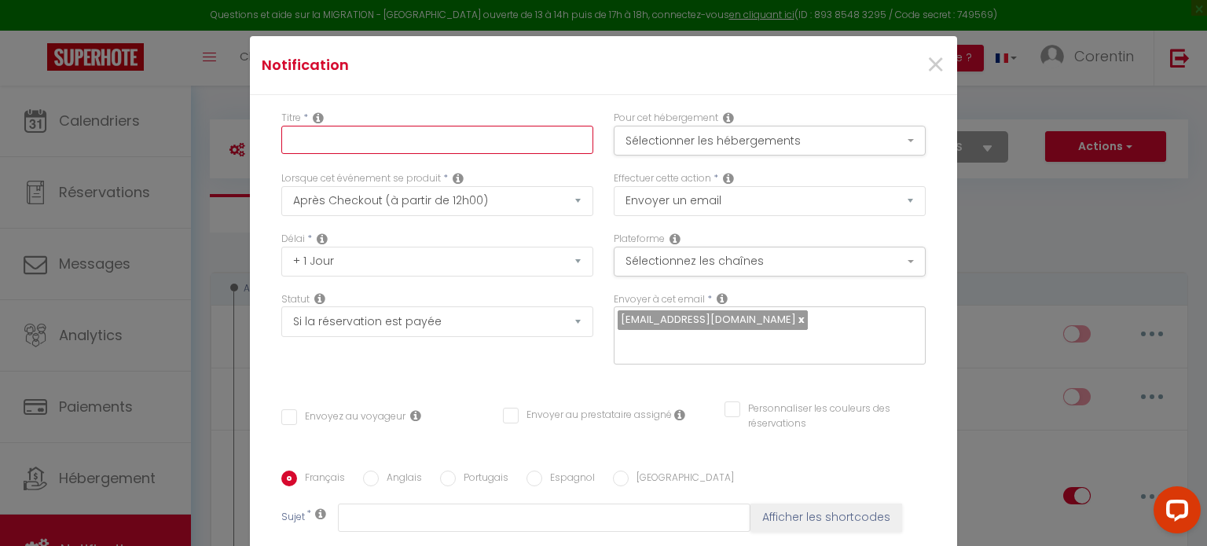
click at [349, 145] on input "text" at bounding box center [437, 140] width 312 height 28
click at [628, 139] on button "Sélectionner les hébergements" at bounding box center [769, 141] width 312 height 30
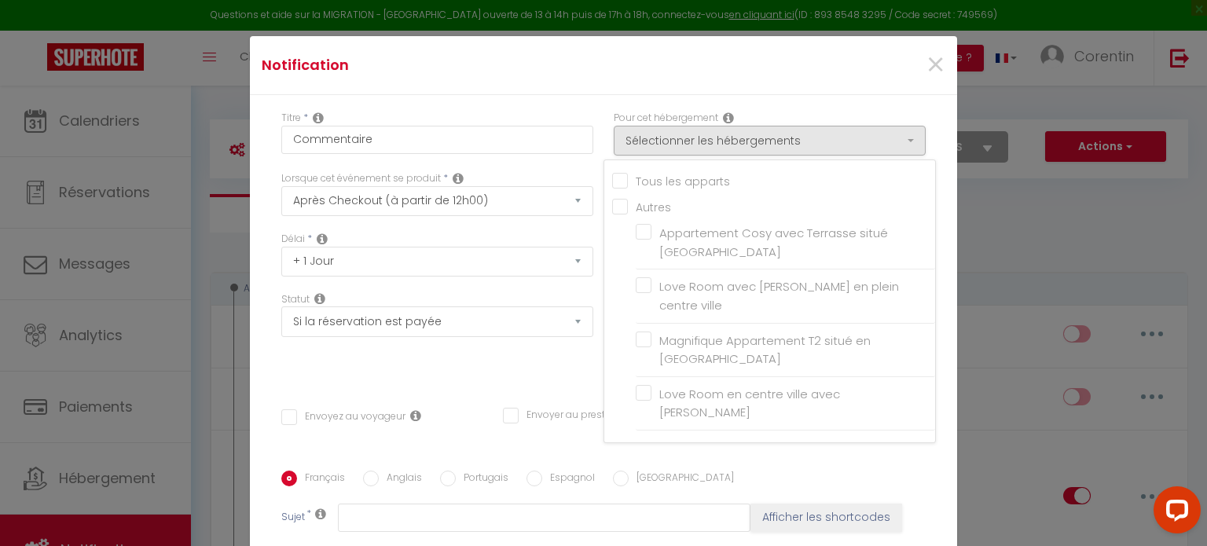
click at [614, 178] on input "Tous les apparts" at bounding box center [773, 180] width 323 height 16
click at [597, 68] on h4 "Notification" at bounding box center [486, 65] width 449 height 22
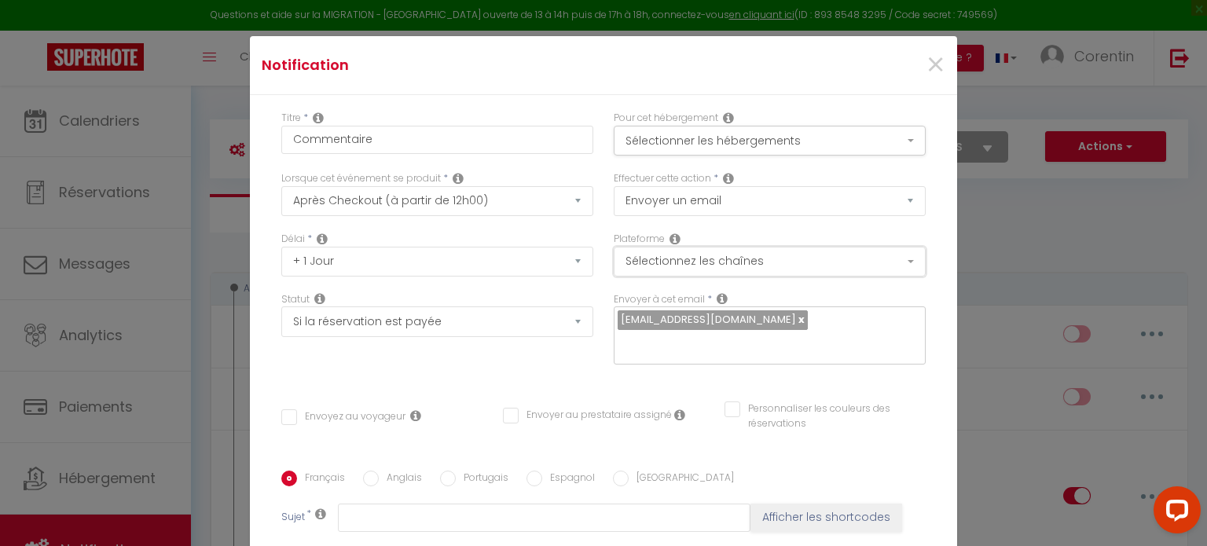
click at [678, 247] on button "Sélectionnez les chaînes" at bounding box center [769, 262] width 312 height 30
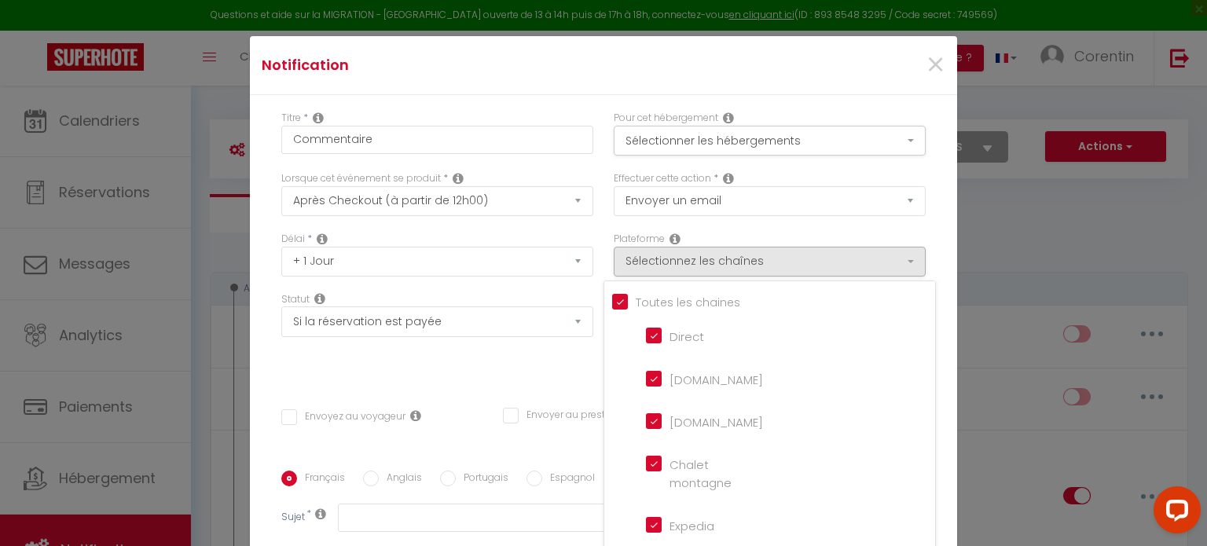
click at [646, 383] on input "[DOMAIN_NAME]" at bounding box center [691, 377] width 90 height 16
click at [512, 379] on div "Statut Aucun Si la réservation est payée Si réservation non payée Si la caution…" at bounding box center [437, 336] width 332 height 89
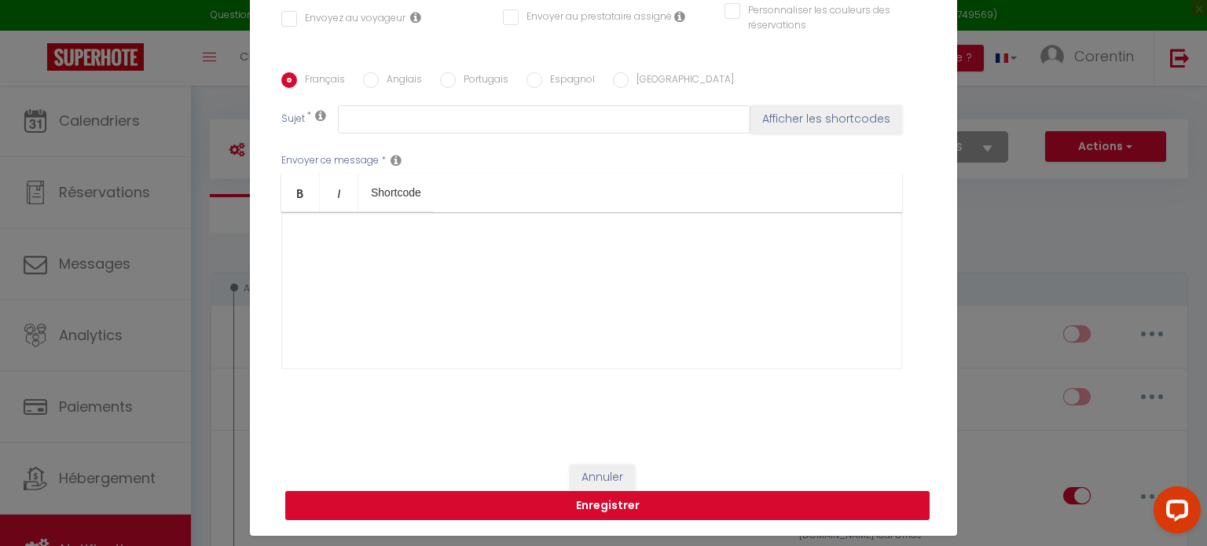
scroll to position [71, 0]
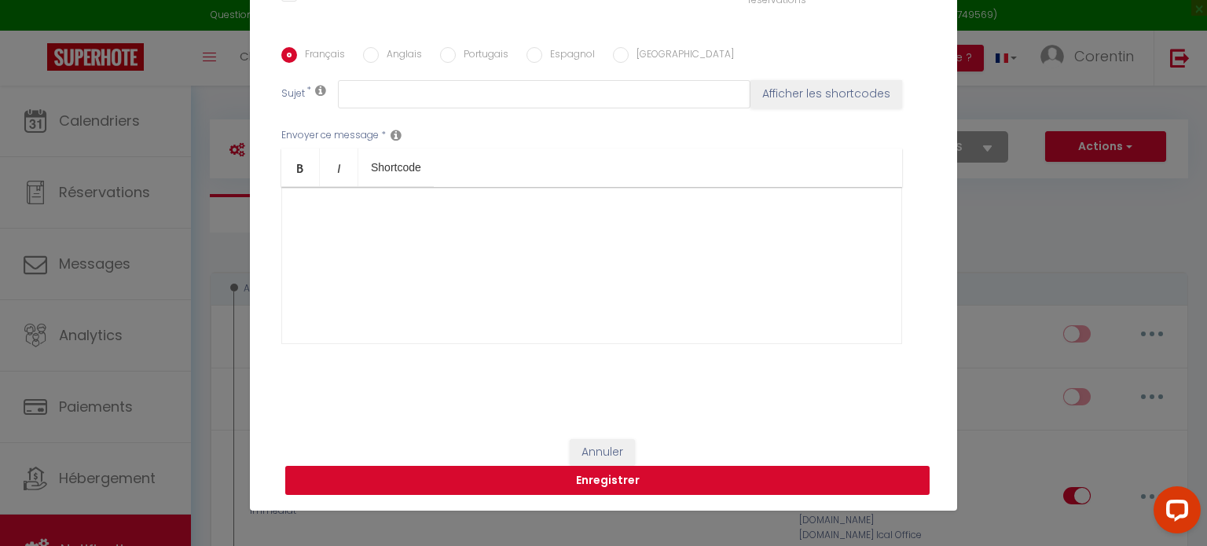
click at [616, 480] on button "Enregistrer" at bounding box center [607, 481] width 644 height 30
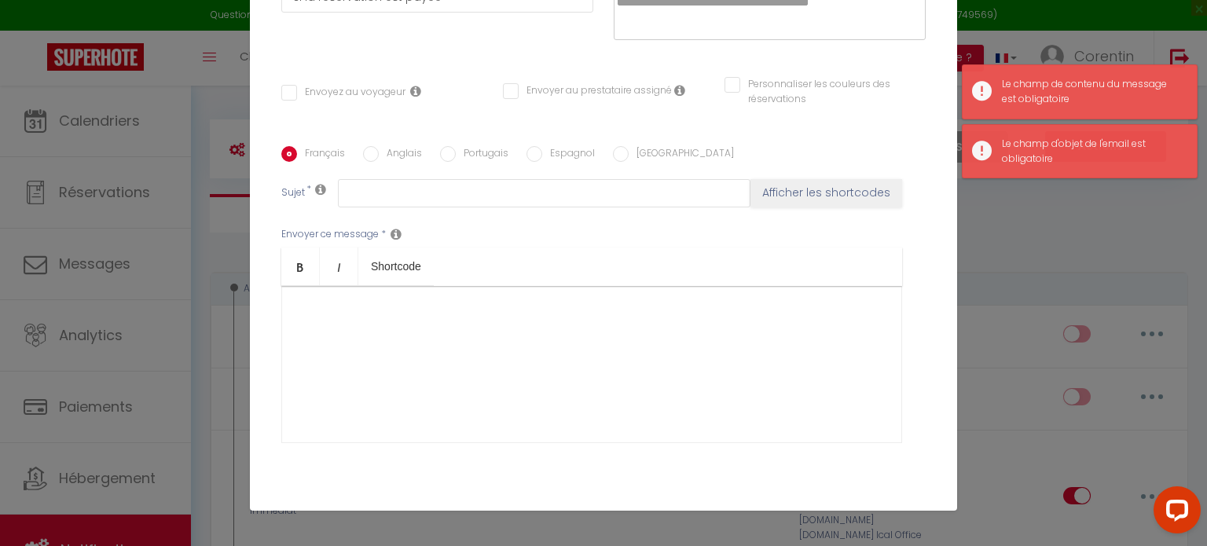
scroll to position [116, 0]
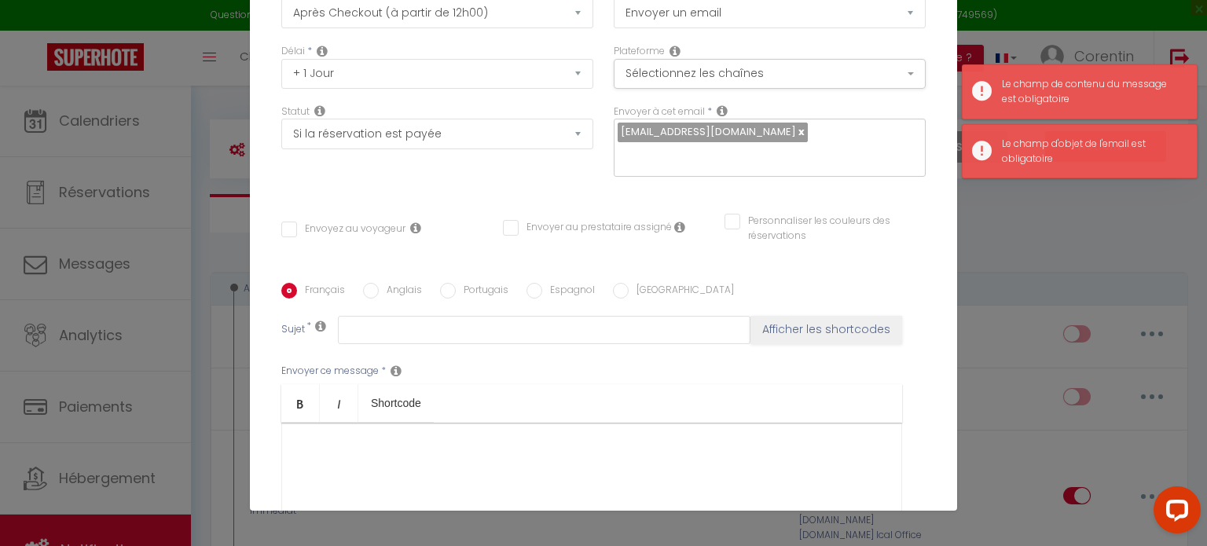
click at [357, 474] on div at bounding box center [591, 501] width 621 height 157
click at [382, 321] on input "text" at bounding box center [544, 330] width 412 height 28
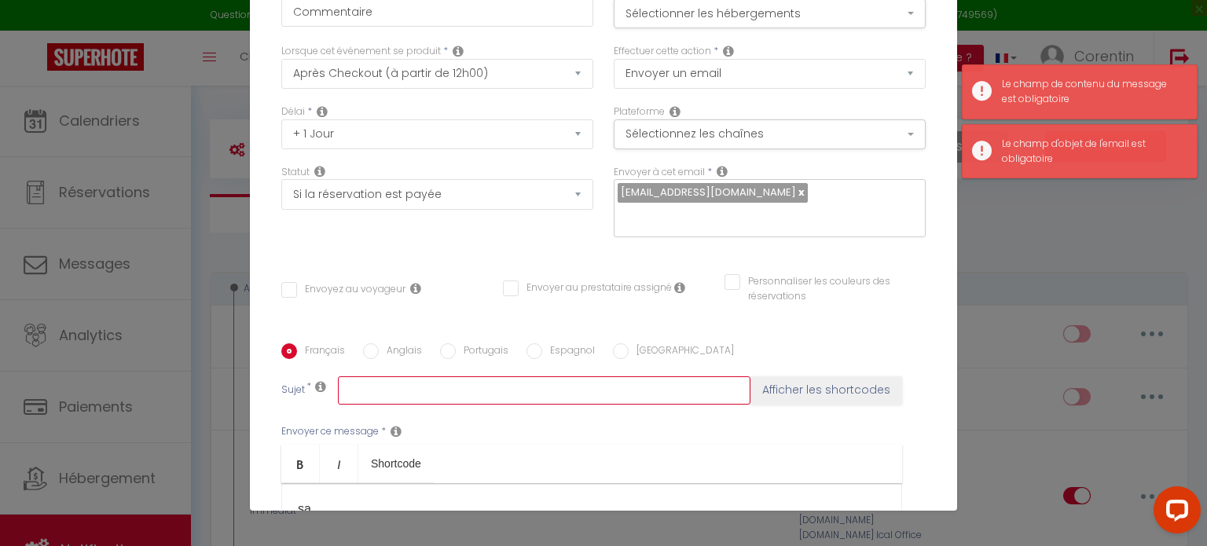
scroll to position [0, 0]
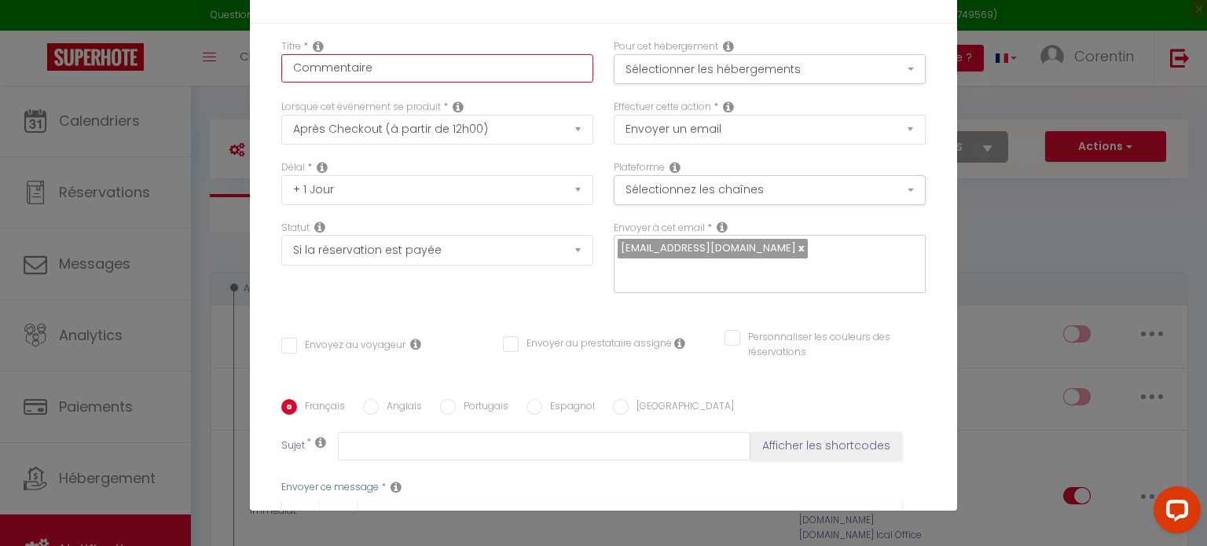
drag, startPoint x: 372, startPoint y: 71, endPoint x: 219, endPoint y: 60, distance: 152.8
click at [219, 60] on div "Notification × Titre * Commentaire Pour cet hébergement Sélectionner les héberg…" at bounding box center [603, 273] width 1207 height 546
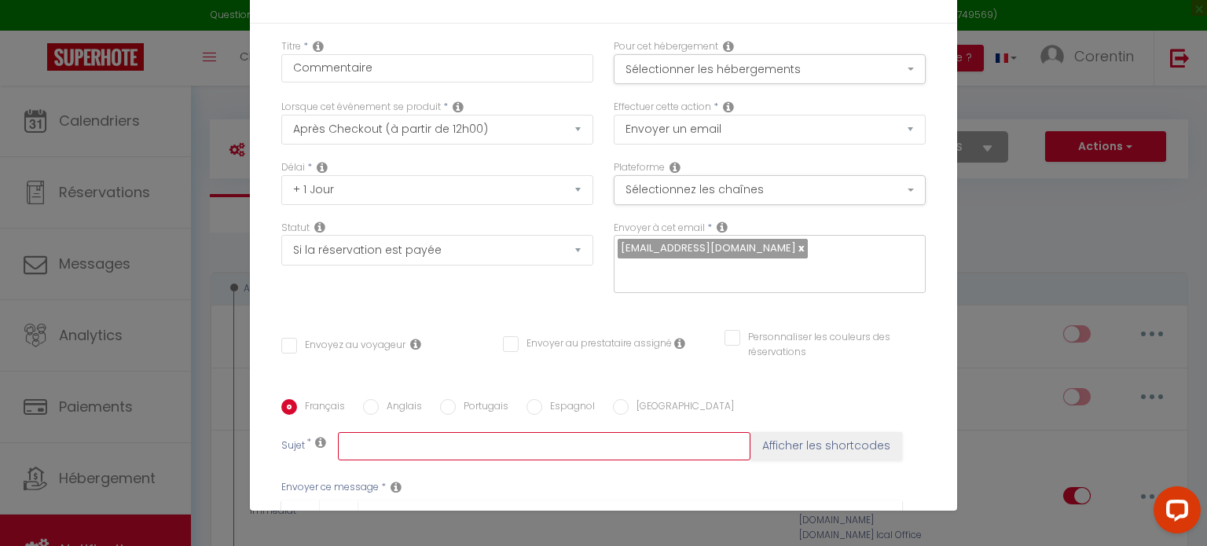
click at [374, 446] on input "text" at bounding box center [544, 446] width 412 height 28
paste input "Commentaire"
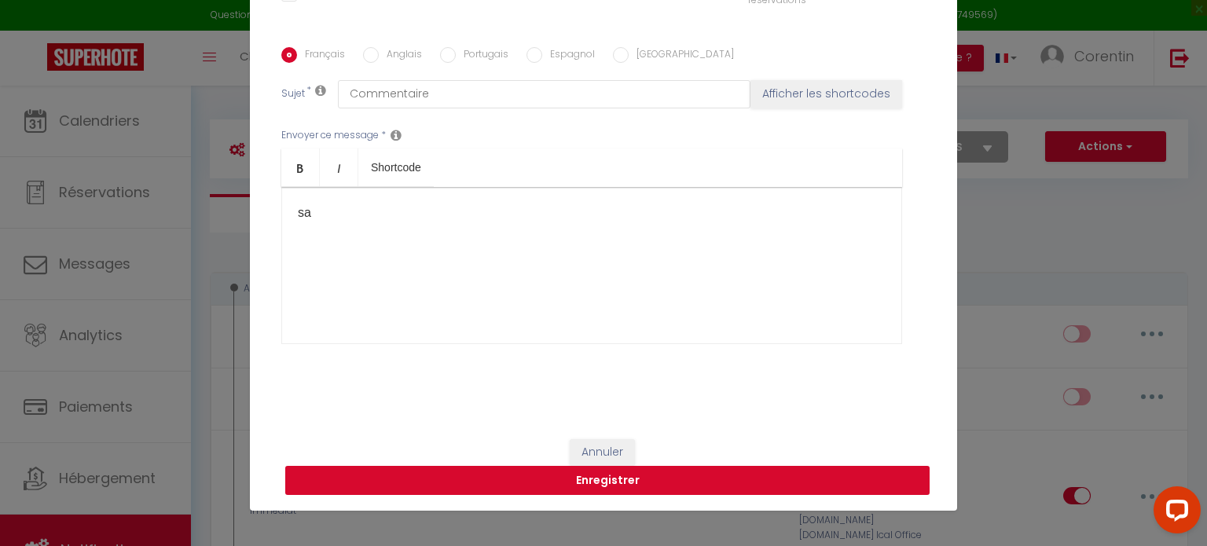
click at [555, 473] on button "Enregistrer" at bounding box center [607, 481] width 644 height 30
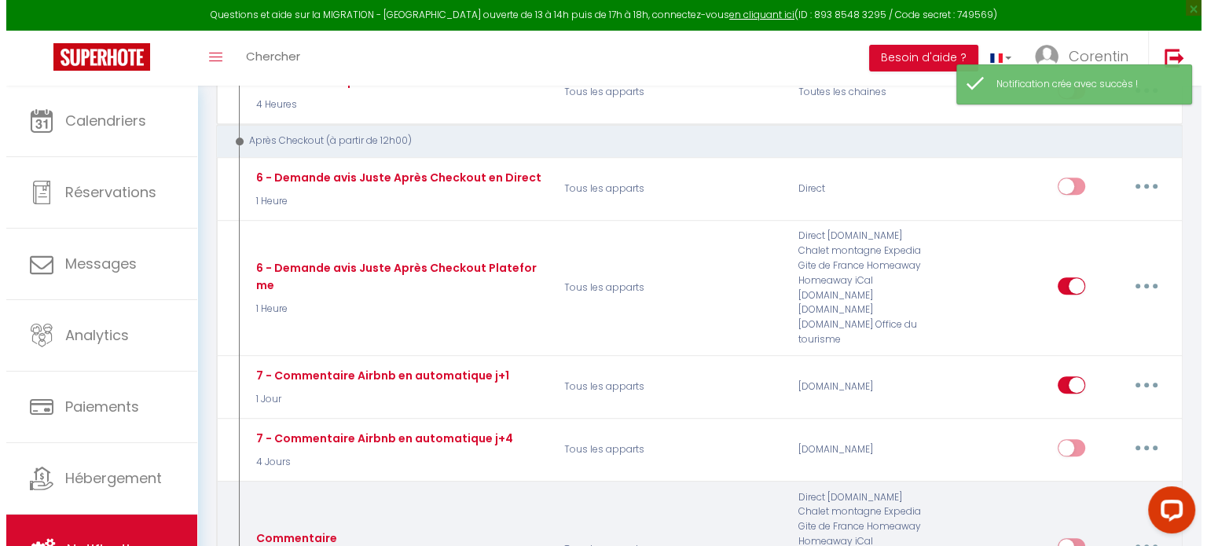
scroll to position [1414, 0]
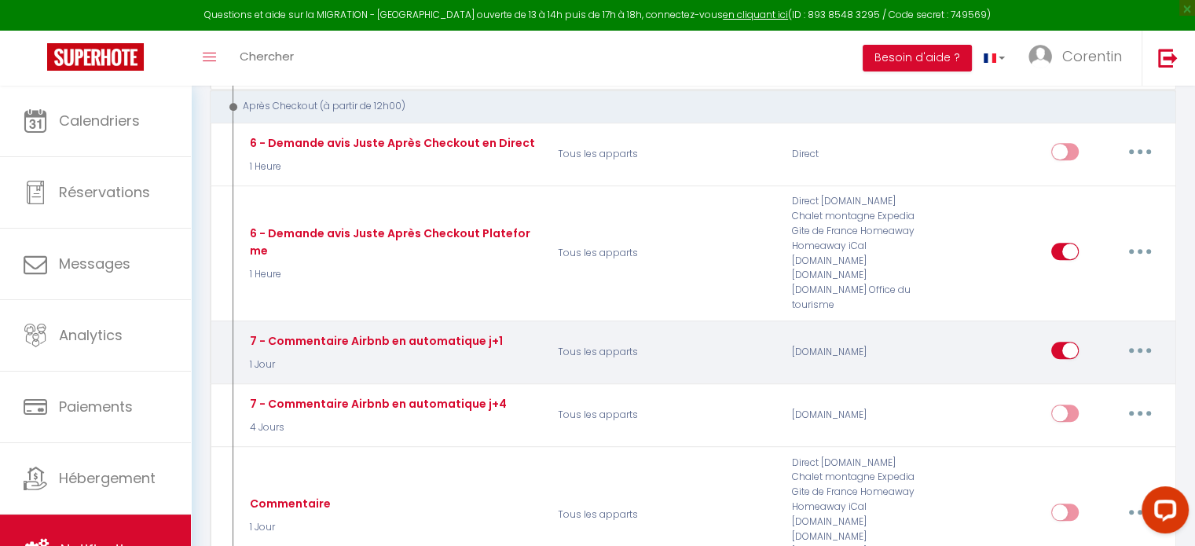
click at [1138, 338] on button "button" at bounding box center [1140, 350] width 44 height 25
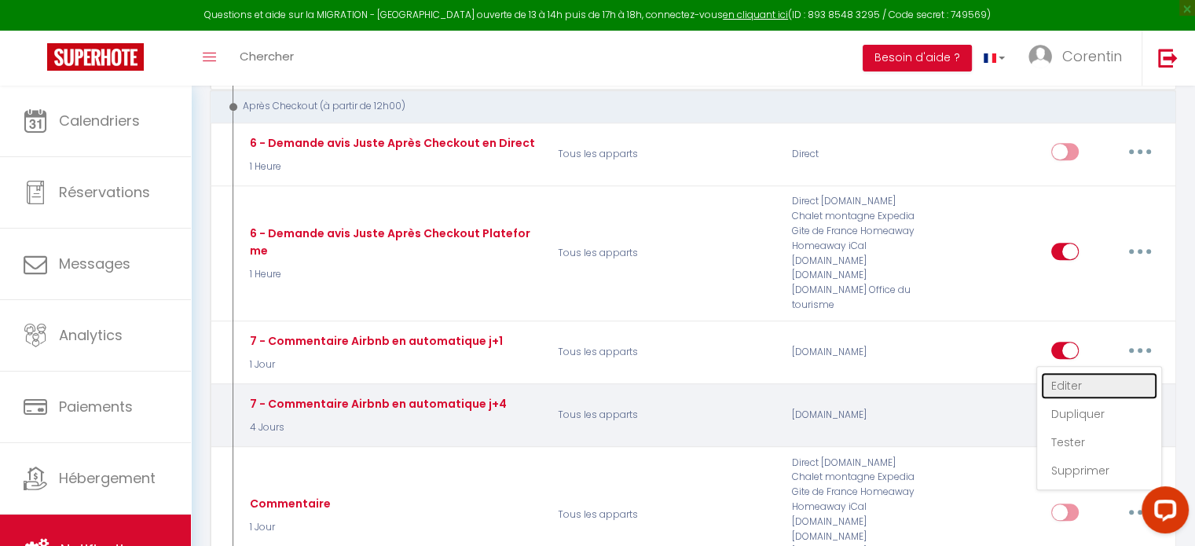
click at [1068, 372] on link "Editer" at bounding box center [1099, 385] width 116 height 27
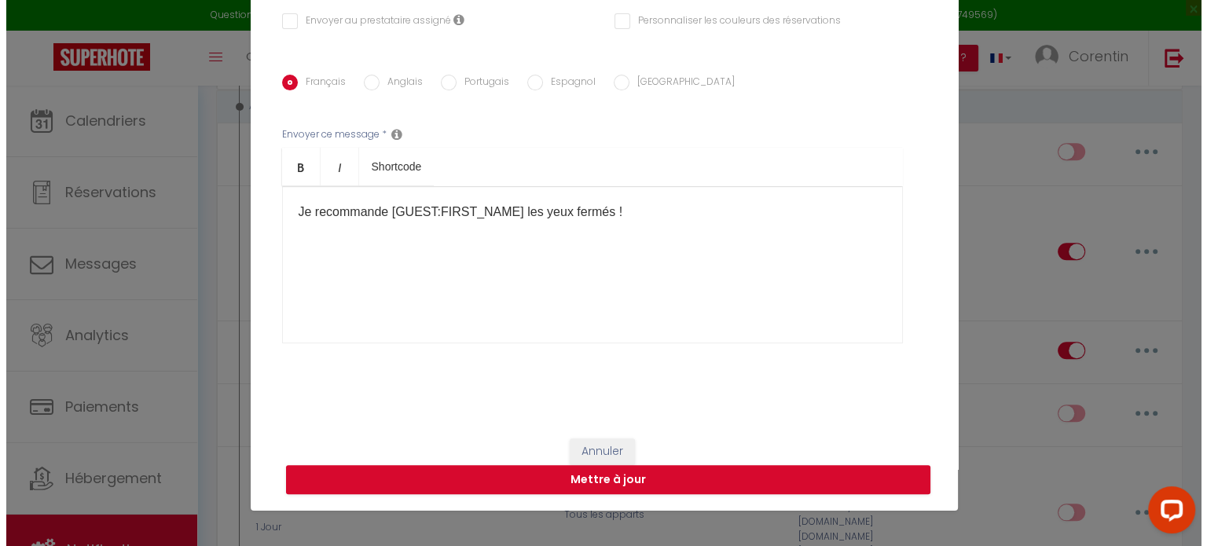
scroll to position [294, 0]
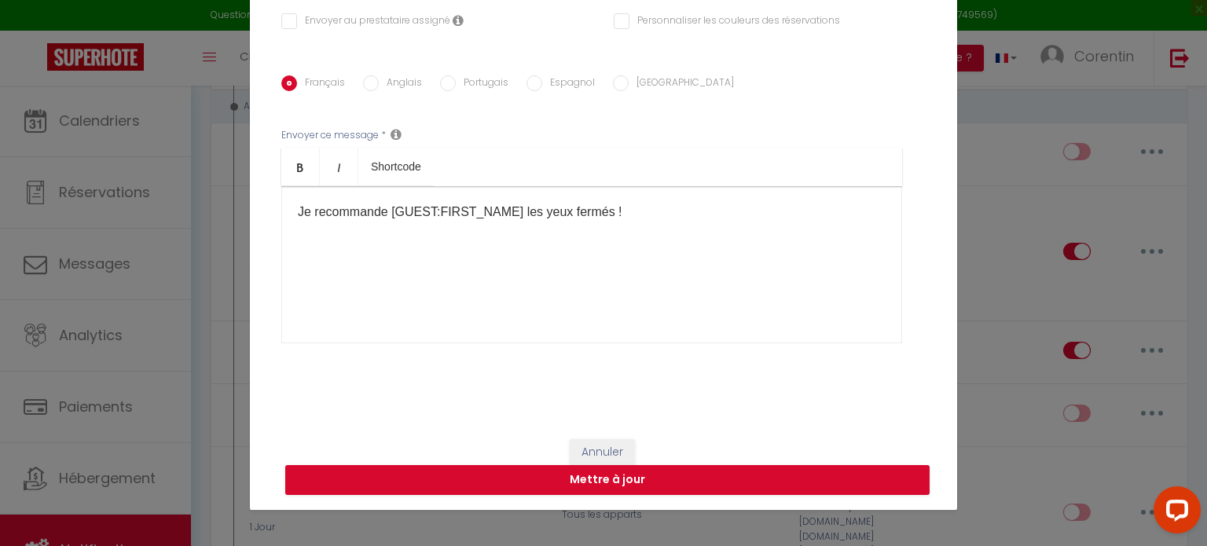
drag, startPoint x: 522, startPoint y: 203, endPoint x: 163, endPoint y: 203, distance: 359.8
click at [163, 203] on div "Modifier la notification × Titre * 7 - Commentaire Airbnb en automatique j+1 Po…" at bounding box center [603, 273] width 1207 height 546
copy p "Je recommande [GUEST:FIRST_NAME] les yeux fermés !"
click at [570, 270] on div "Je recommande [GUEST:FIRST_NAME] les yeux fermés !" at bounding box center [591, 264] width 621 height 157
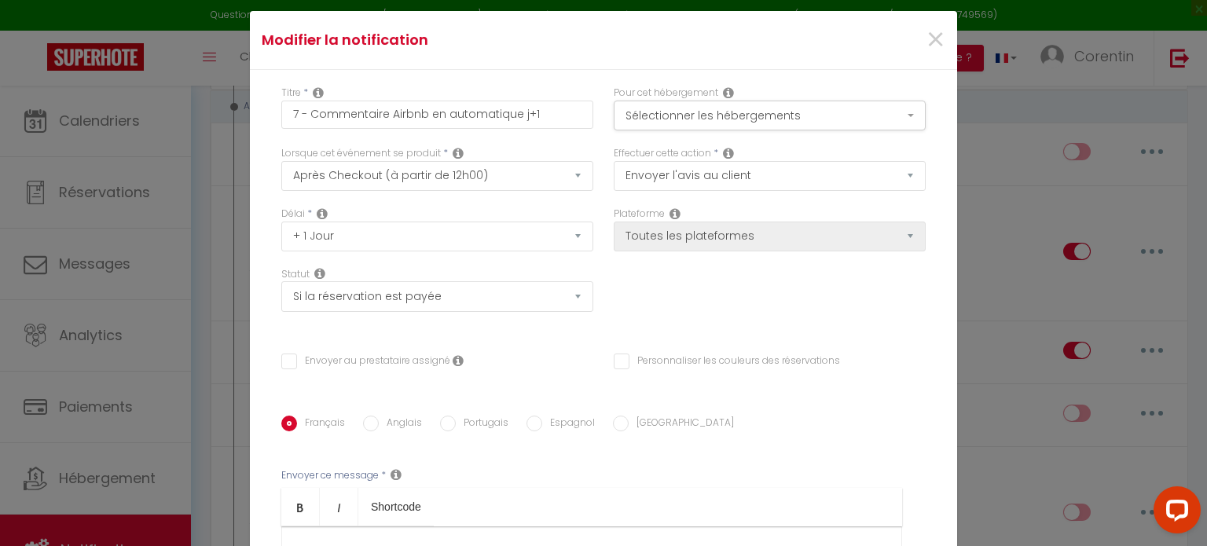
scroll to position [0, 0]
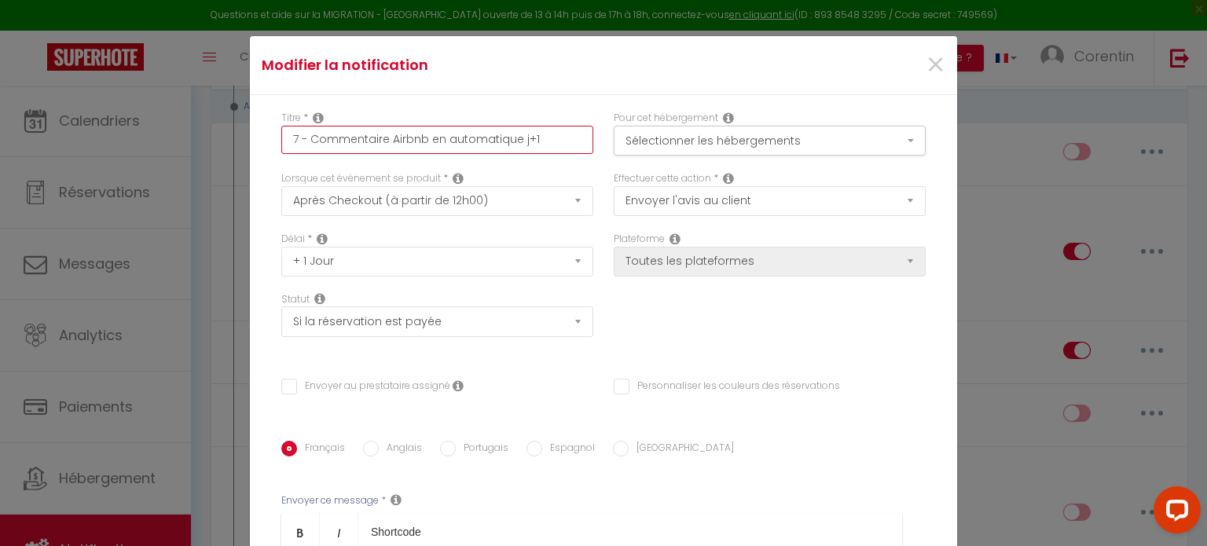
drag, startPoint x: 543, startPoint y: 142, endPoint x: 267, endPoint y: 152, distance: 275.9
click at [271, 152] on div "Titre * 7 - Commentaire Airbnb en automatique j+1" at bounding box center [437, 141] width 332 height 60
click at [925, 68] on span "×" at bounding box center [935, 65] width 20 height 47
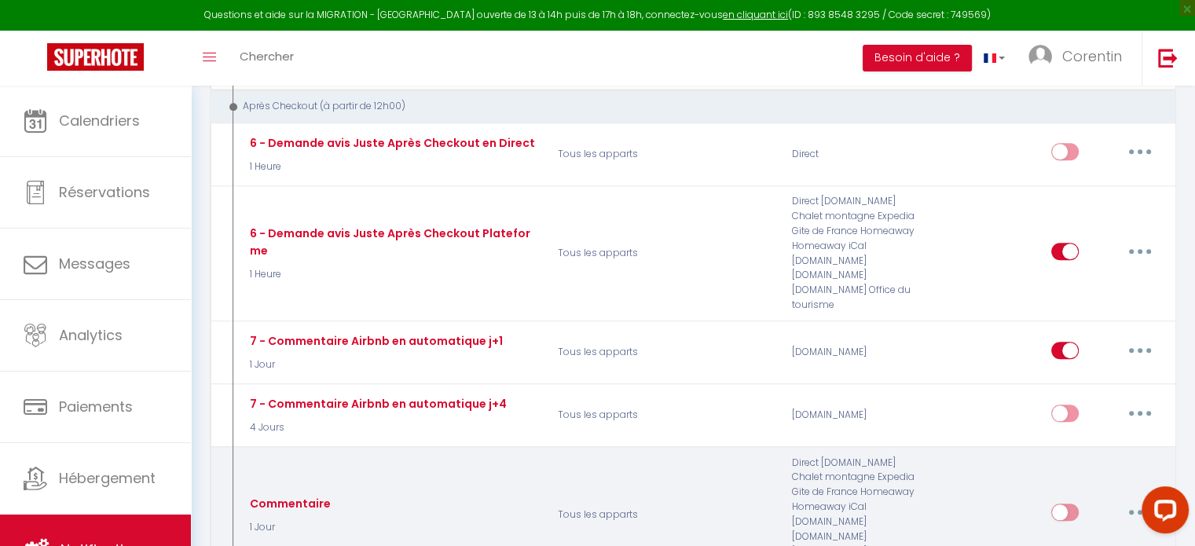
click at [1145, 500] on button "button" at bounding box center [1140, 512] width 44 height 25
click at [1070, 535] on link "Editer" at bounding box center [1099, 548] width 116 height 27
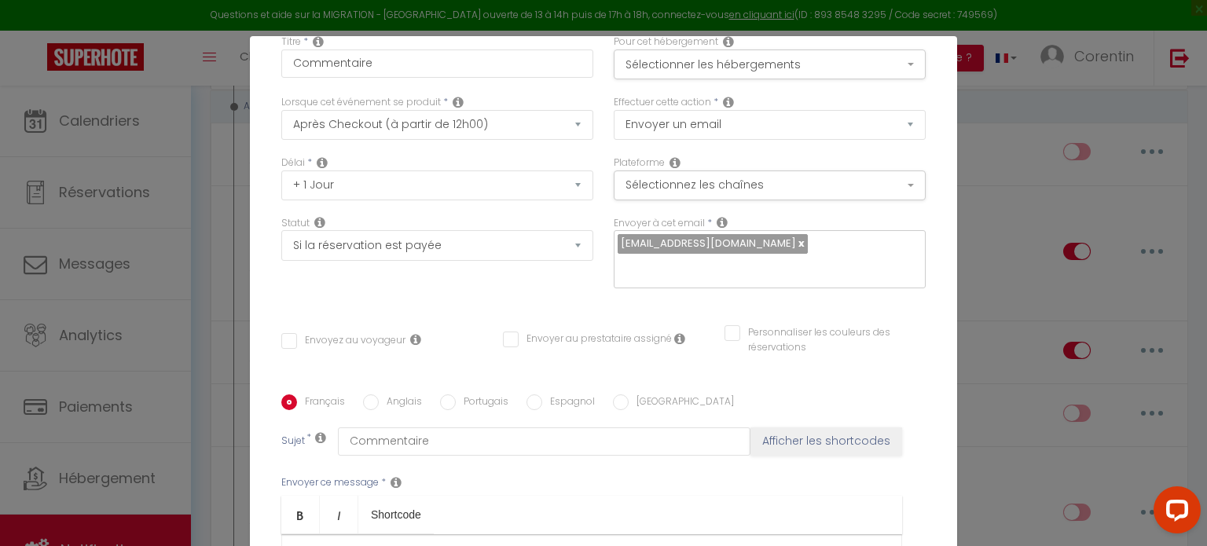
scroll to position [352, 0]
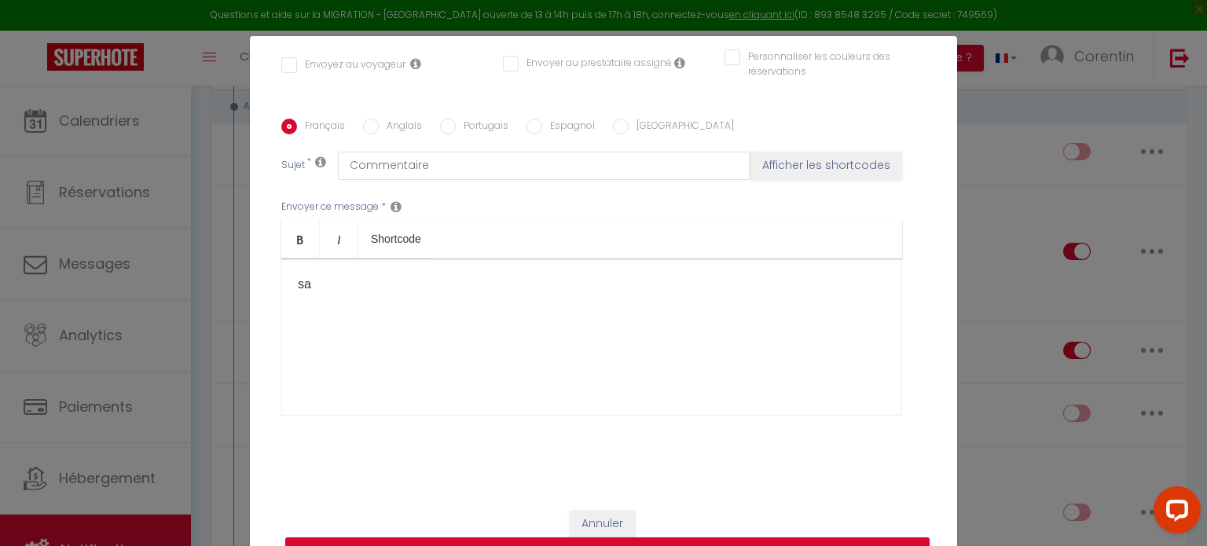
click at [331, 320] on div "sa" at bounding box center [591, 336] width 621 height 157
drag, startPoint x: 336, startPoint y: 291, endPoint x: 244, endPoint y: 282, distance: 93.1
click at [250, 282] on div "Titre * Commentaire Pour cet hébergement Sélectionner les hébergements Tous les…" at bounding box center [603, 119] width 707 height 752
drag, startPoint x: 503, startPoint y: 283, endPoint x: 384, endPoint y: 284, distance: 118.6
click at [384, 284] on p "Je recommande [GUEST:FIRST_NAME] les yeux fermés ! ​" at bounding box center [592, 284] width 588 height 19
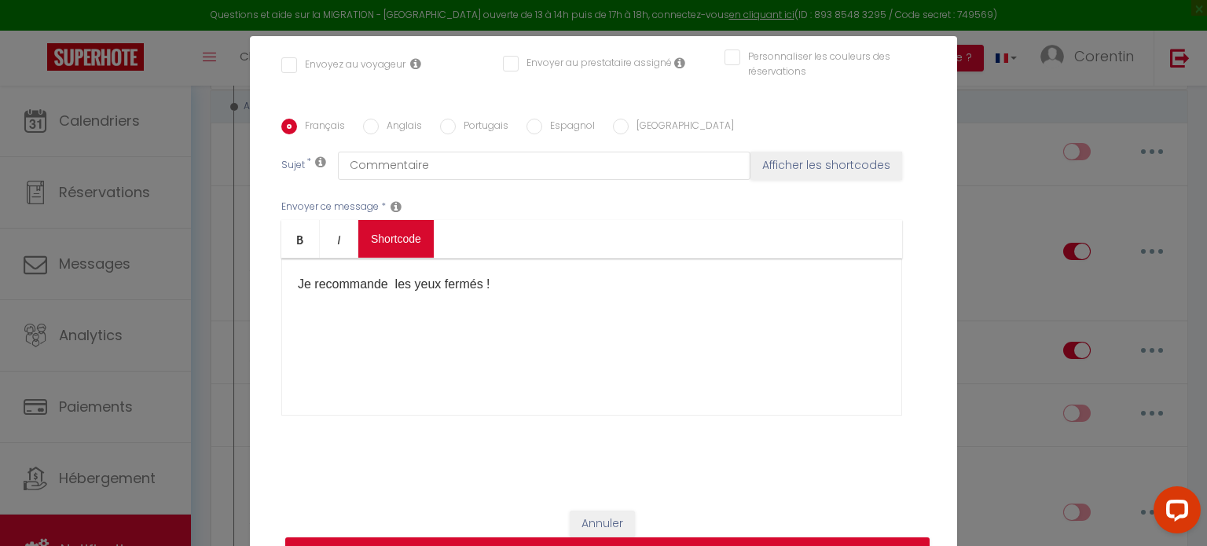
click at [401, 239] on body "Questions et aide sur la MIGRATION - [GEOGRAPHIC_DATA] ouverte de 13 à 14h puis…" at bounding box center [603, 446] width 1207 height 3549
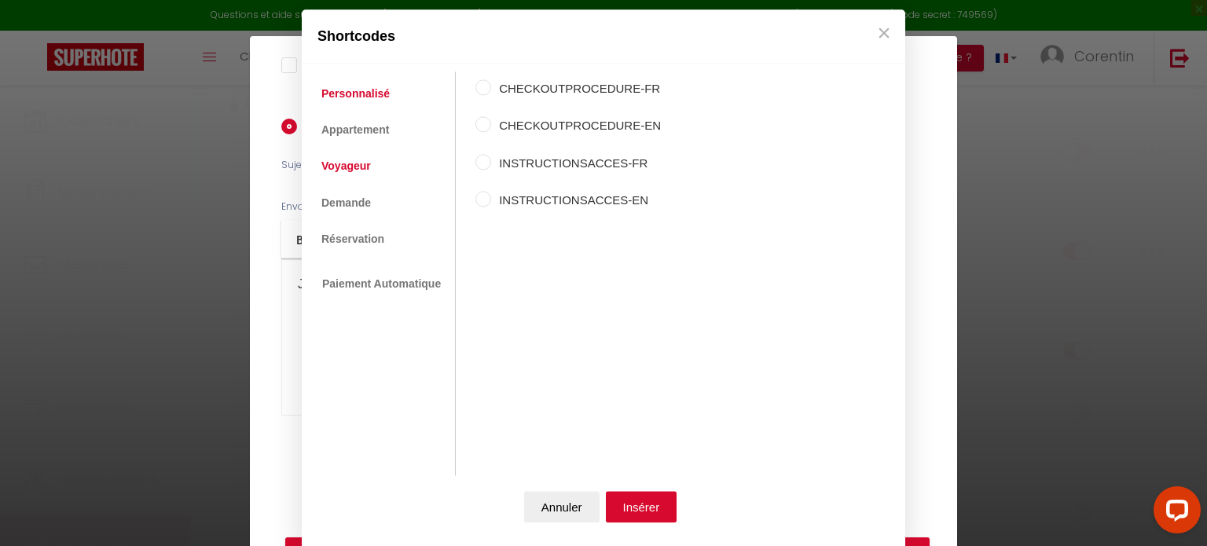
click at [339, 170] on link "Voyageur" at bounding box center [345, 166] width 65 height 28
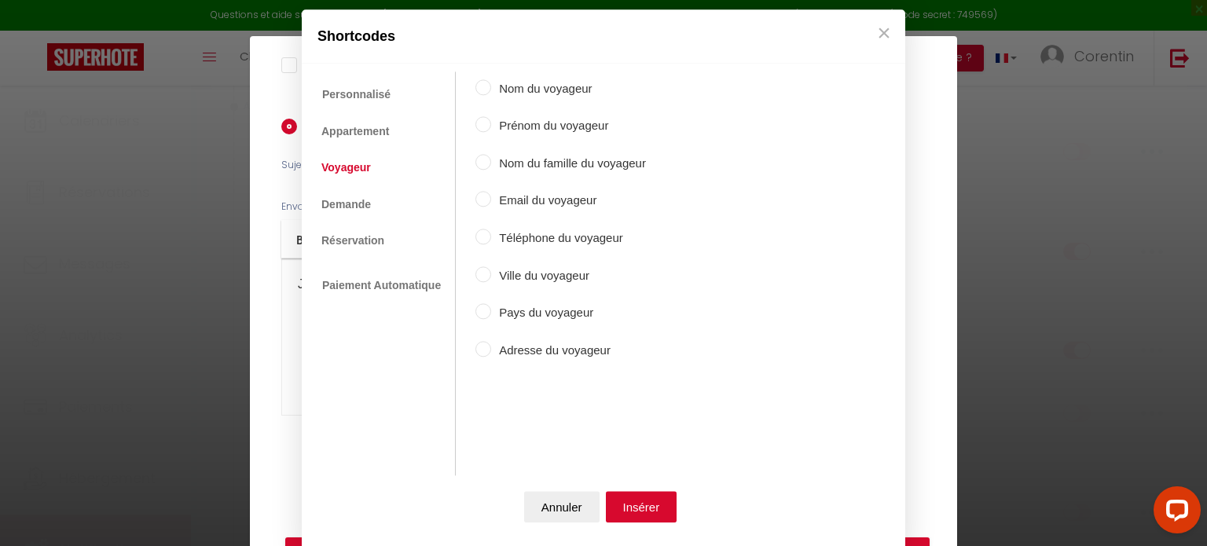
click at [496, 134] on label "Prénom du voyageur" at bounding box center [568, 126] width 155 height 19
click at [491, 133] on input "Prénom du voyageur" at bounding box center [483, 125] width 16 height 16
click at [491, 129] on label "Prénom du voyageur" at bounding box center [568, 126] width 155 height 19
click at [486, 129] on input "Prénom du voyageur" at bounding box center [483, 125] width 16 height 16
click at [635, 500] on button "Insérer" at bounding box center [641, 506] width 71 height 31
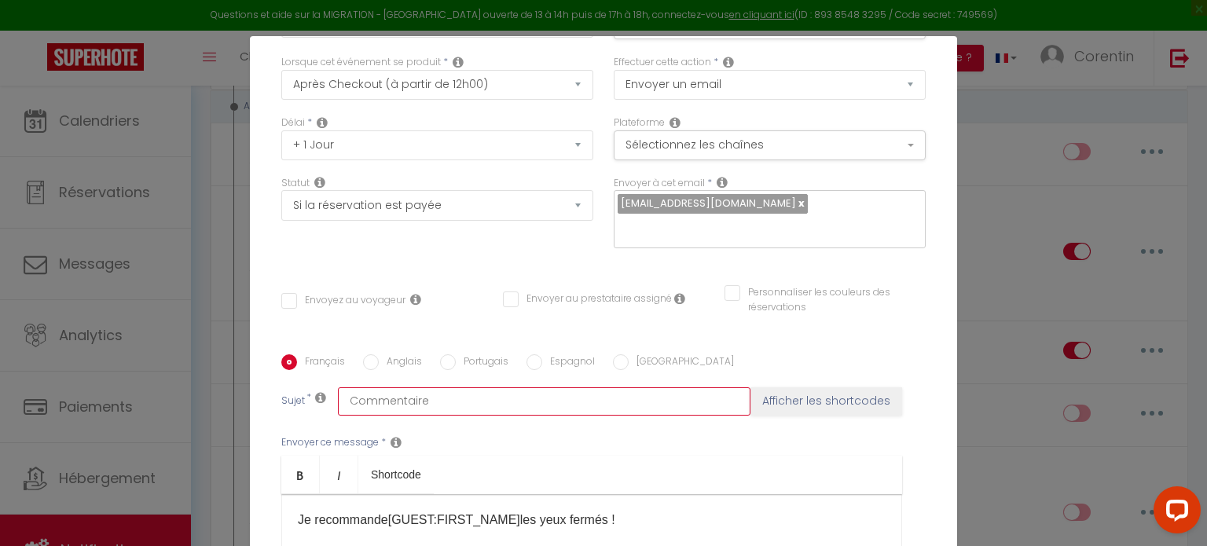
click at [453, 398] on input "Commentaire" at bounding box center [544, 401] width 412 height 28
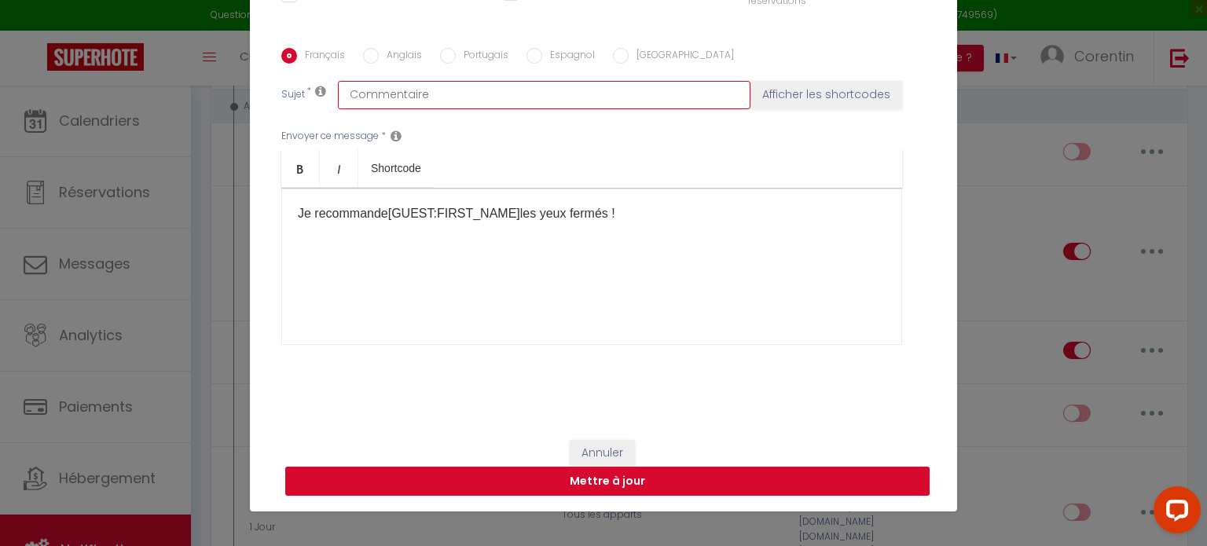
scroll to position [71, 0]
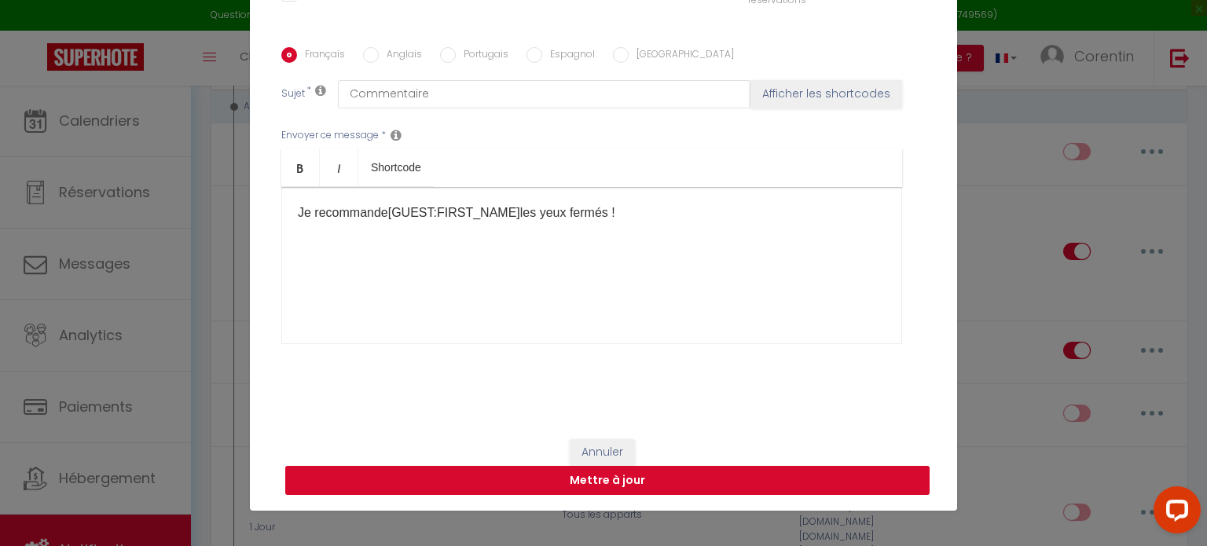
click at [610, 480] on button "Mettre à jour" at bounding box center [607, 481] width 644 height 30
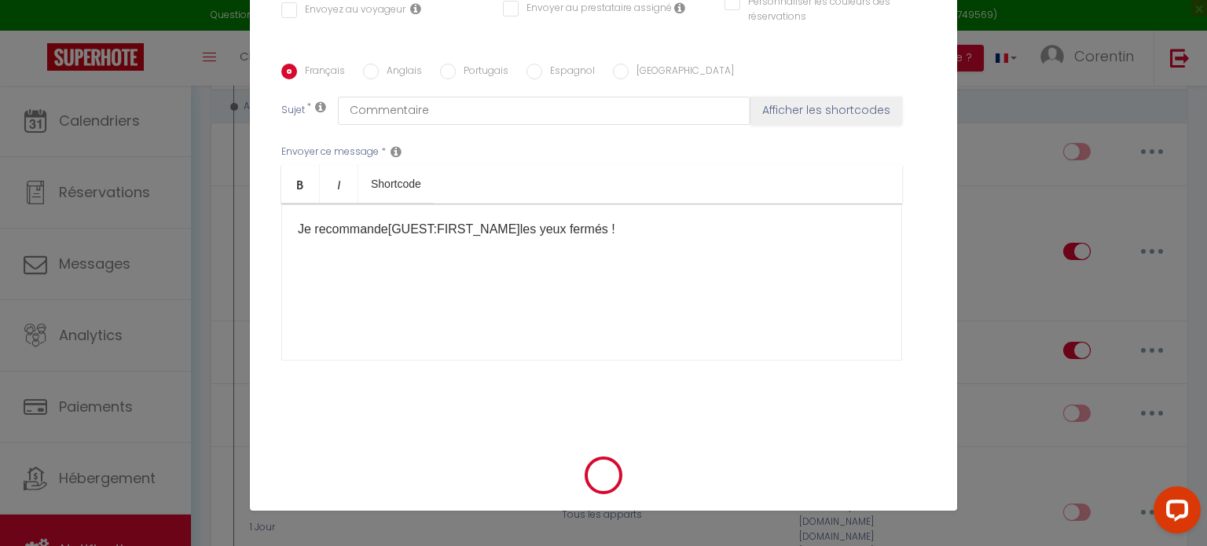
scroll to position [335, 0]
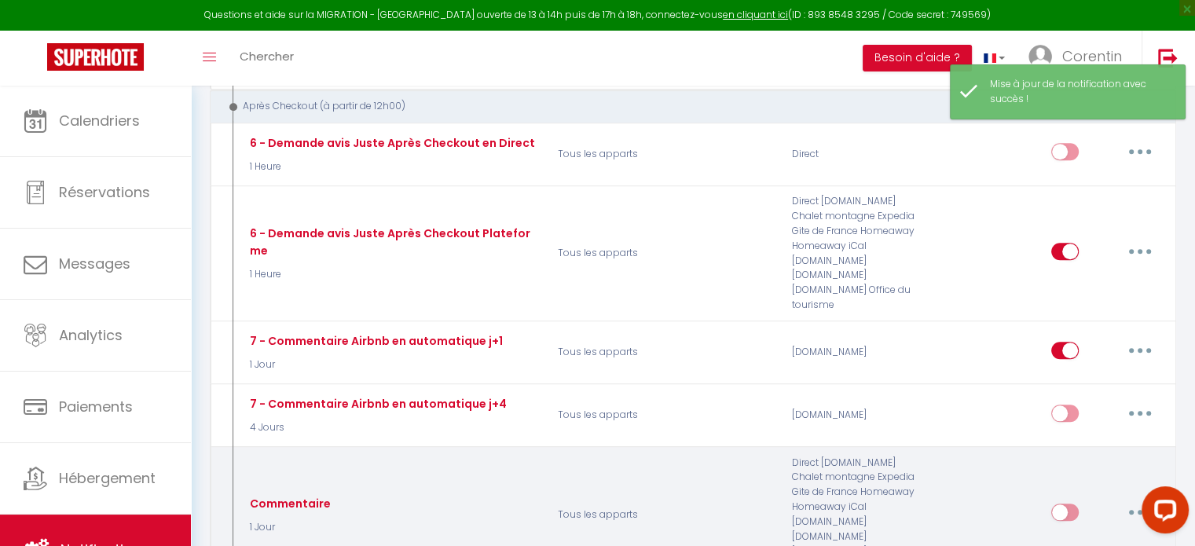
click at [1139, 500] on button "button" at bounding box center [1140, 512] width 44 height 25
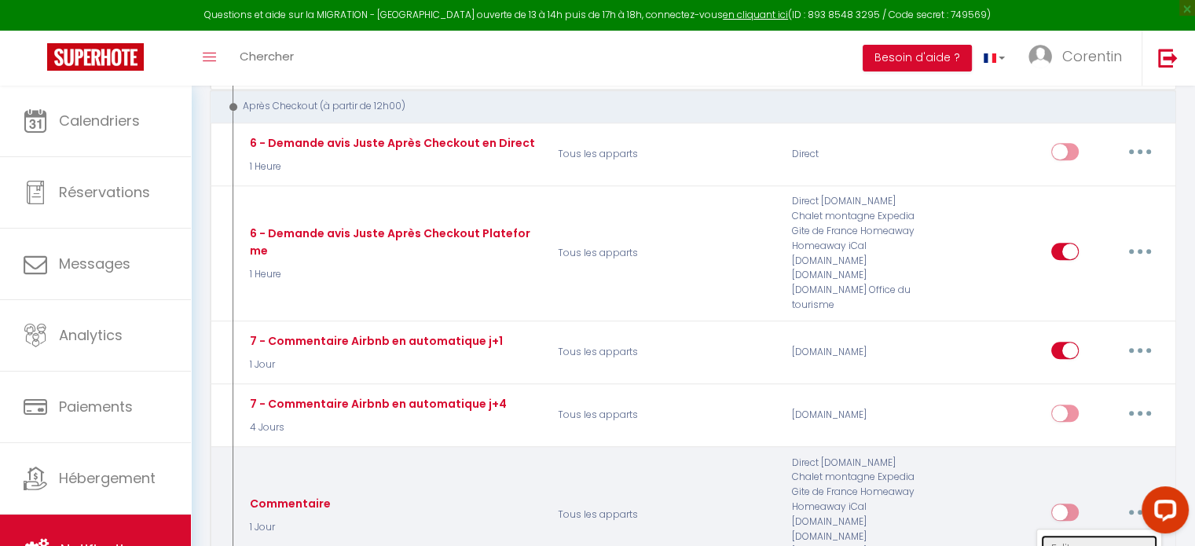
click at [1065, 535] on link "Editer" at bounding box center [1099, 548] width 116 height 27
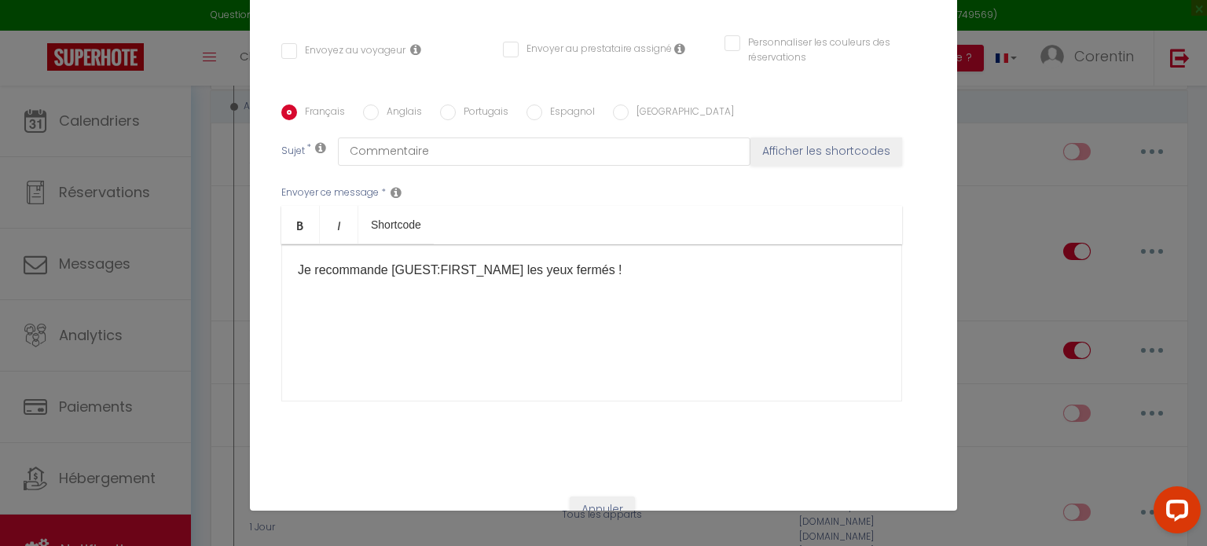
scroll to position [257, 0]
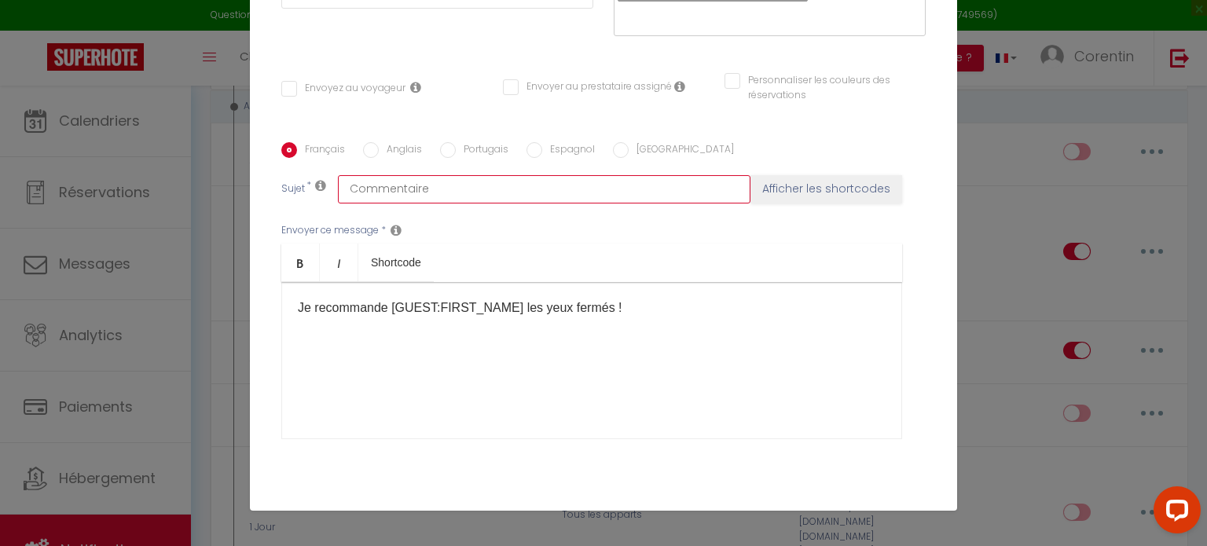
drag, startPoint x: 433, startPoint y: 180, endPoint x: 435, endPoint y: 188, distance: 8.2
click at [434, 184] on input "Commentaire" at bounding box center [544, 189] width 412 height 28
drag, startPoint x: 542, startPoint y: 193, endPoint x: 239, endPoint y: 175, distance: 303.8
click at [239, 175] on div "Modifier la notification × Titre * Commentaire Pour cet hébergement Sélectionne…" at bounding box center [603, 273] width 1207 height 546
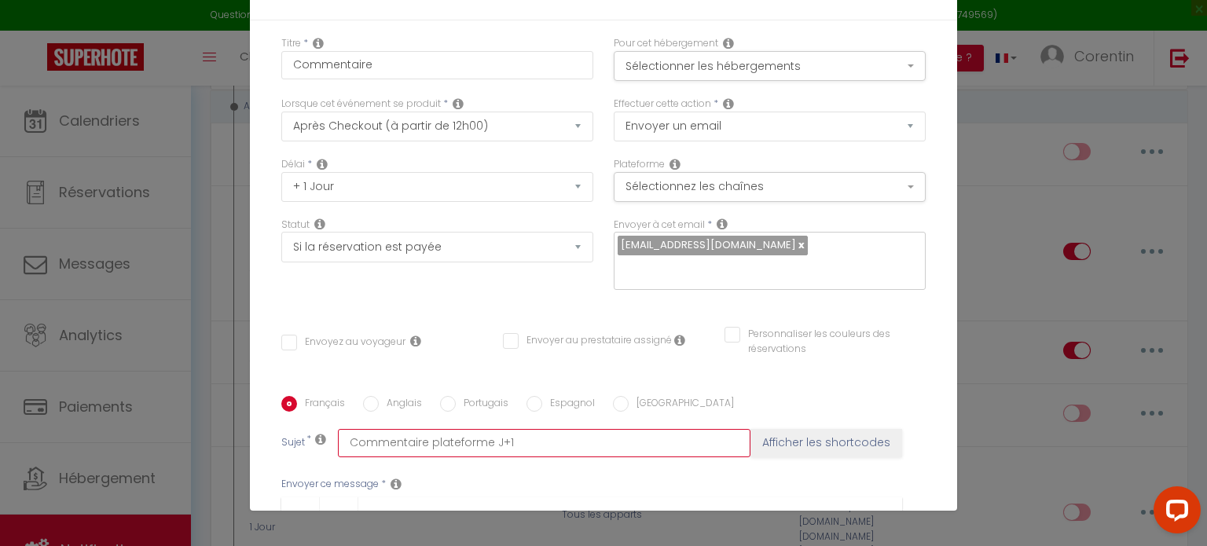
scroll to position [0, 0]
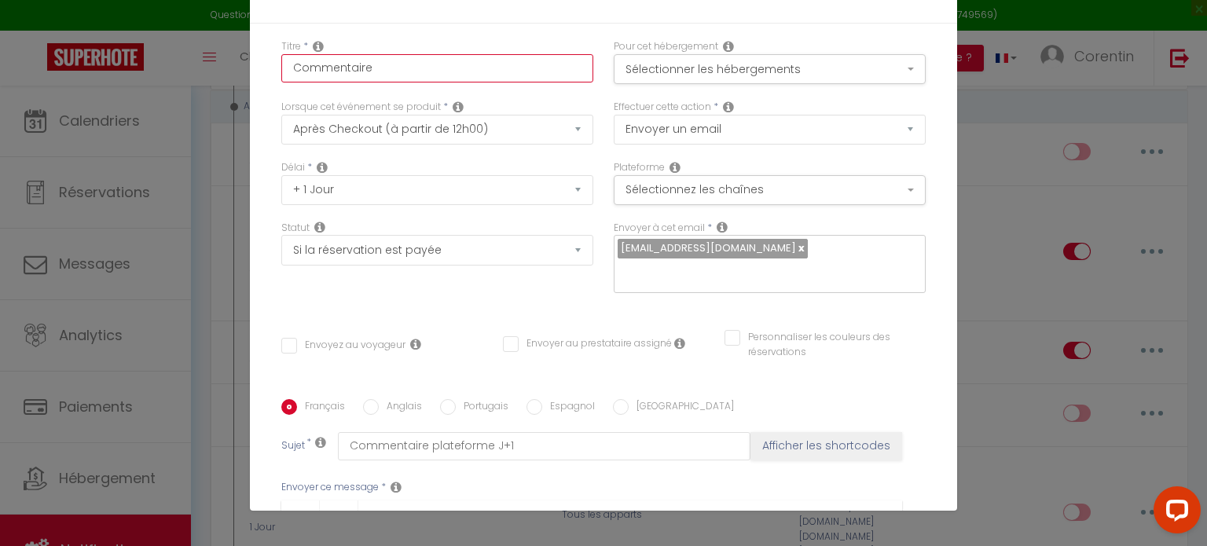
drag, startPoint x: 391, startPoint y: 71, endPoint x: 229, endPoint y: 57, distance: 162.4
click at [229, 57] on div "Modifier la notification × Titre * Commentaire Pour cet hébergement Sélectionne…" at bounding box center [603, 273] width 1207 height 546
paste input "plateforme J+1"
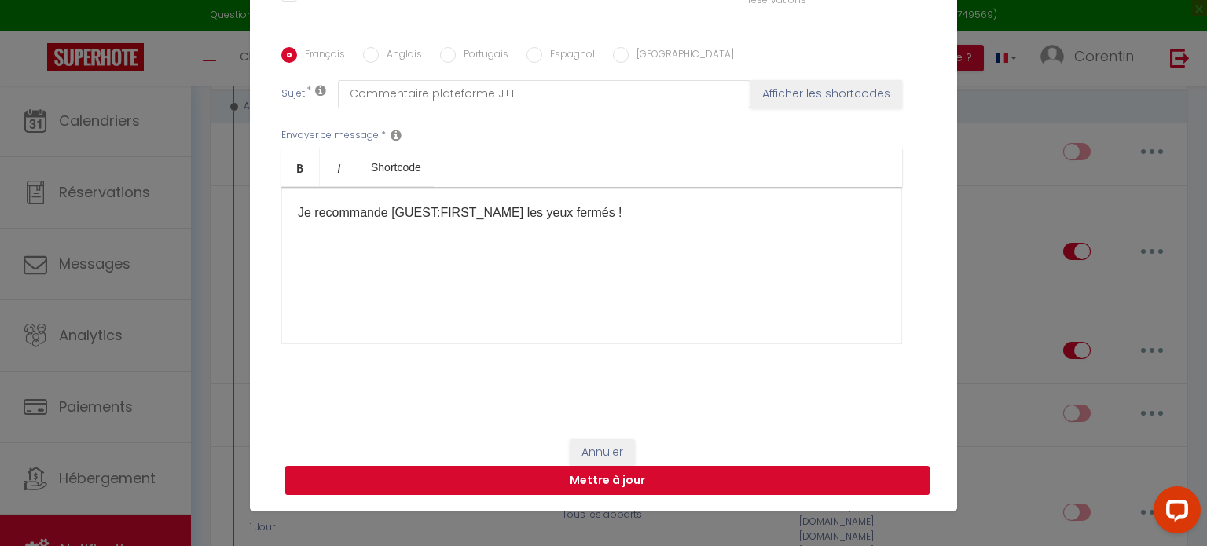
click at [581, 480] on button "Mettre à jour" at bounding box center [607, 481] width 644 height 30
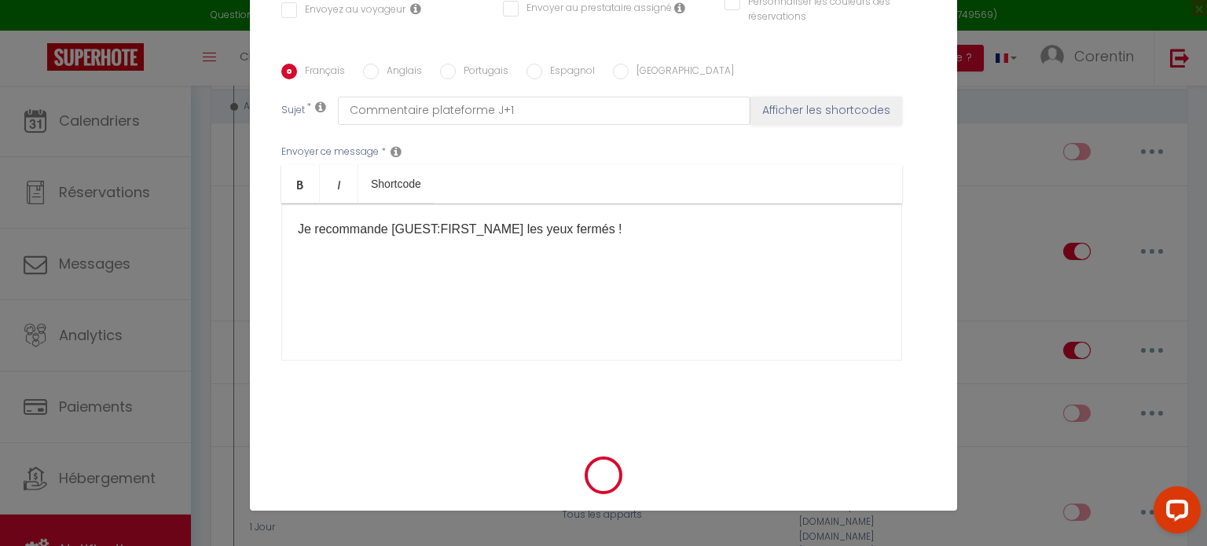
scroll to position [335, 0]
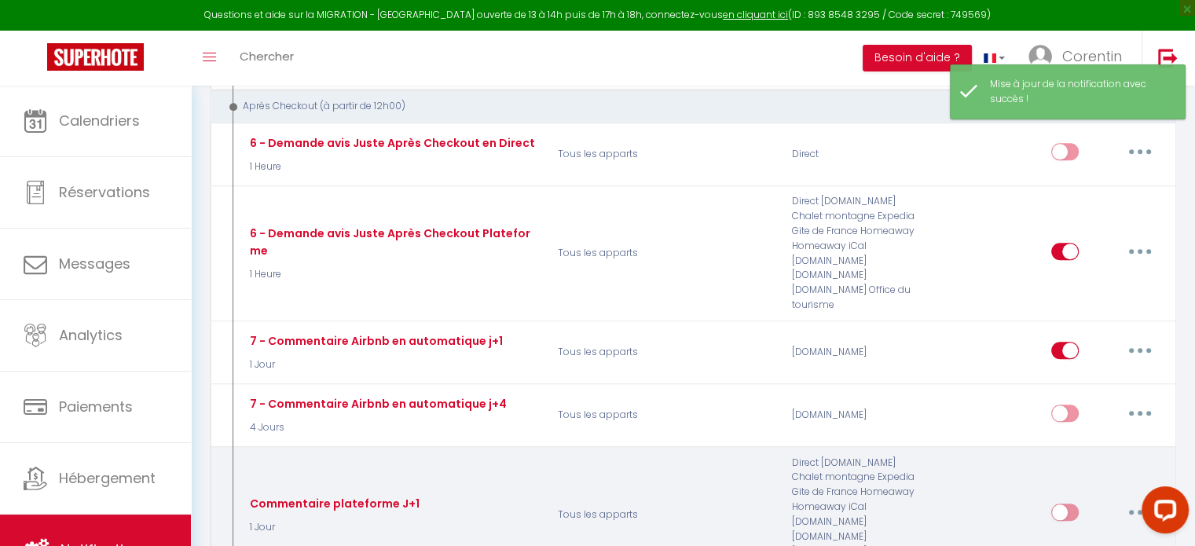
click at [1141, 500] on button "button" at bounding box center [1140, 512] width 44 height 25
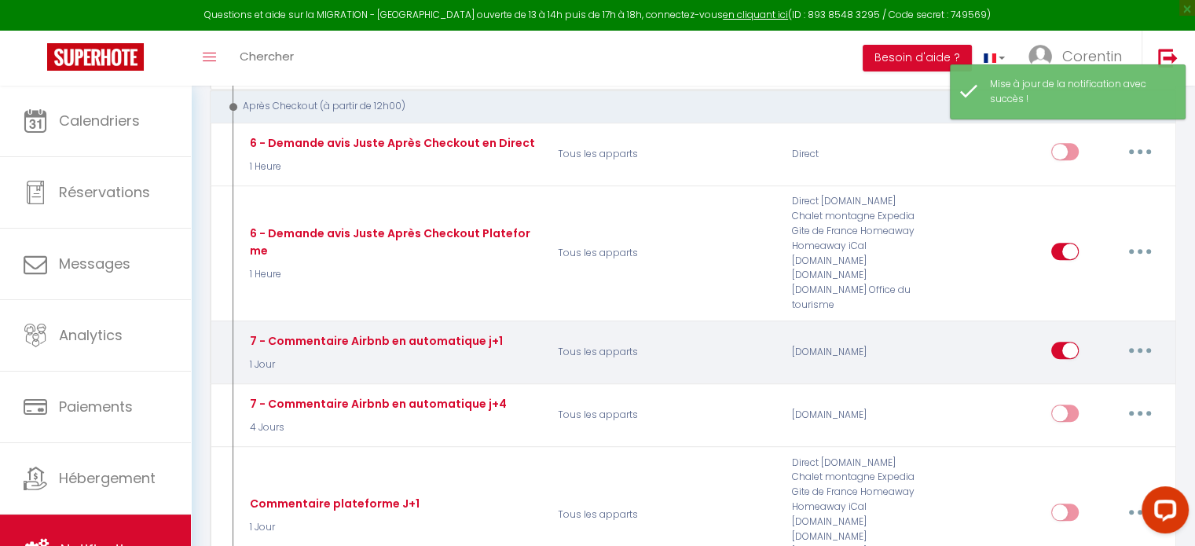
click at [1134, 338] on button "button" at bounding box center [1140, 350] width 44 height 25
click at [1064, 372] on link "Editer" at bounding box center [1099, 385] width 116 height 27
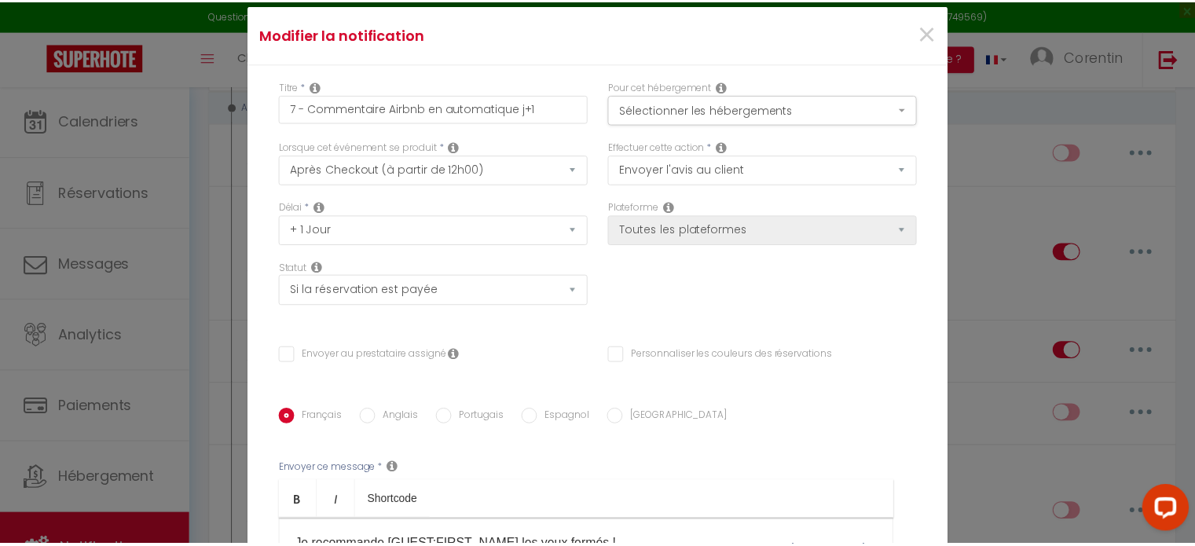
scroll to position [0, 0]
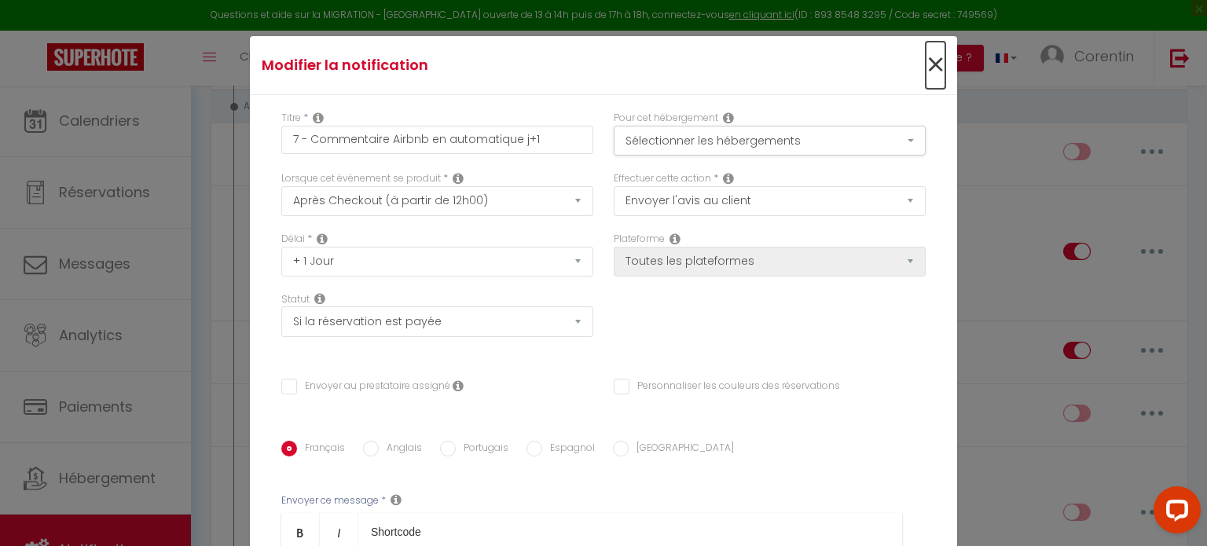
click at [925, 72] on span "×" at bounding box center [935, 65] width 20 height 47
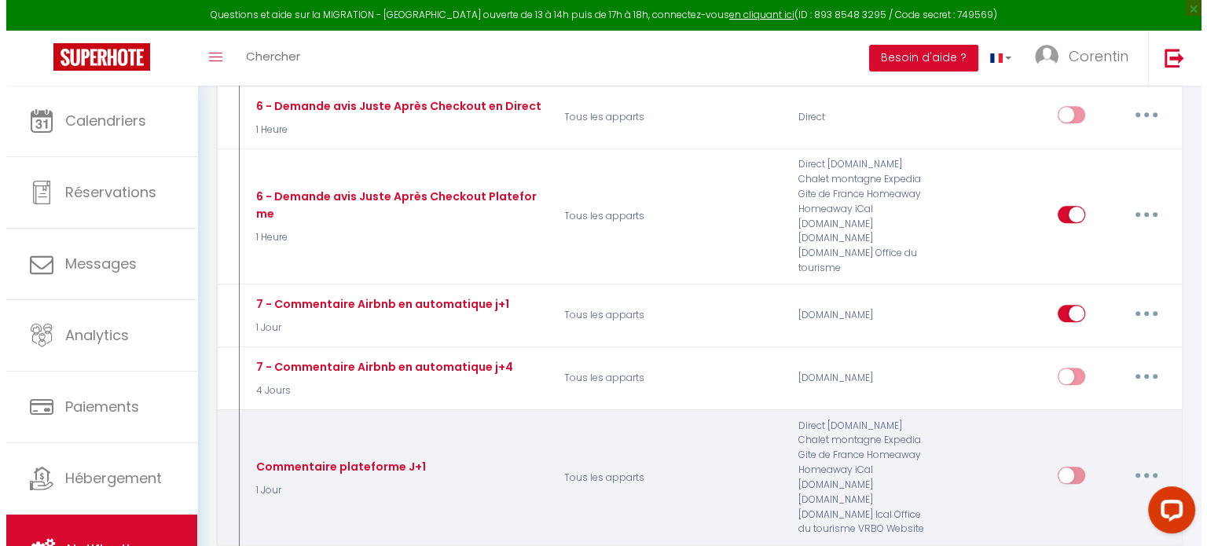
scroll to position [1414, 0]
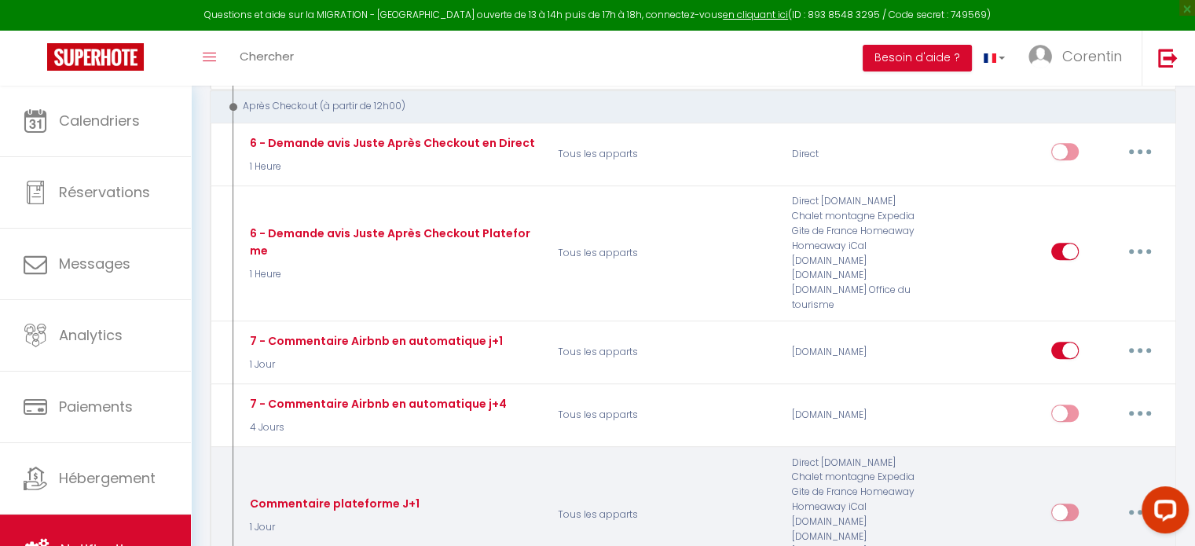
drag, startPoint x: 1141, startPoint y: 384, endPoint x: 1122, endPoint y: 394, distance: 21.8
click at [1141, 500] on button "button" at bounding box center [1140, 512] width 44 height 25
click at [1065, 535] on link "Editer" at bounding box center [1099, 548] width 116 height 27
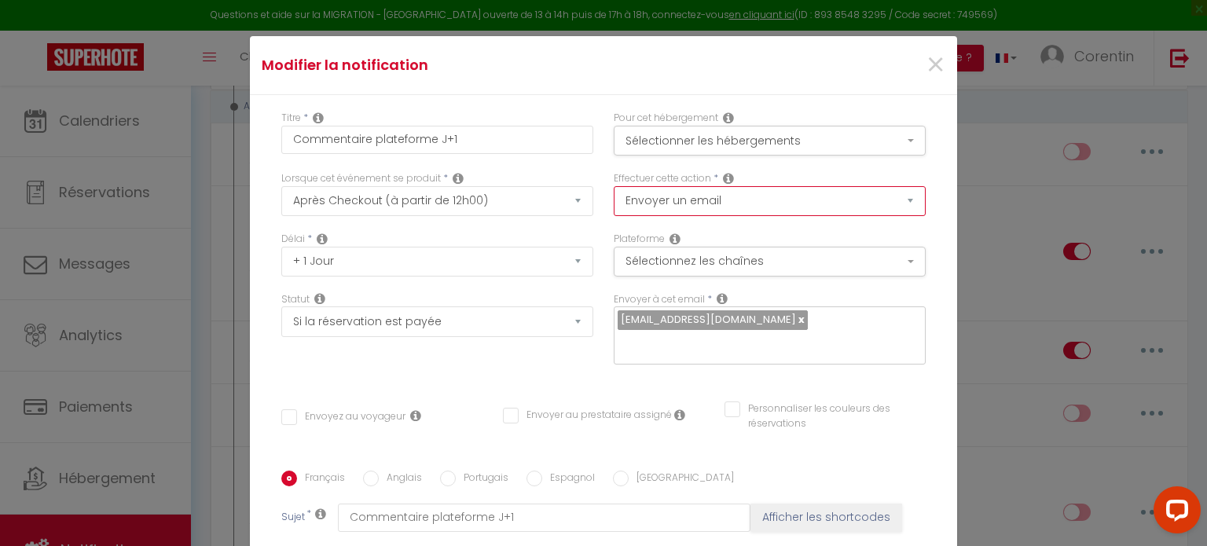
click at [800, 203] on select "Envoyer un email Envoyer un SMS Envoyer une notification push Envoyer l'avis au…" at bounding box center [769, 201] width 312 height 30
click at [613, 186] on select "Envoyer un email Envoyer un SMS Envoyer une notification push Envoyer l'avis au…" at bounding box center [769, 201] width 312 height 30
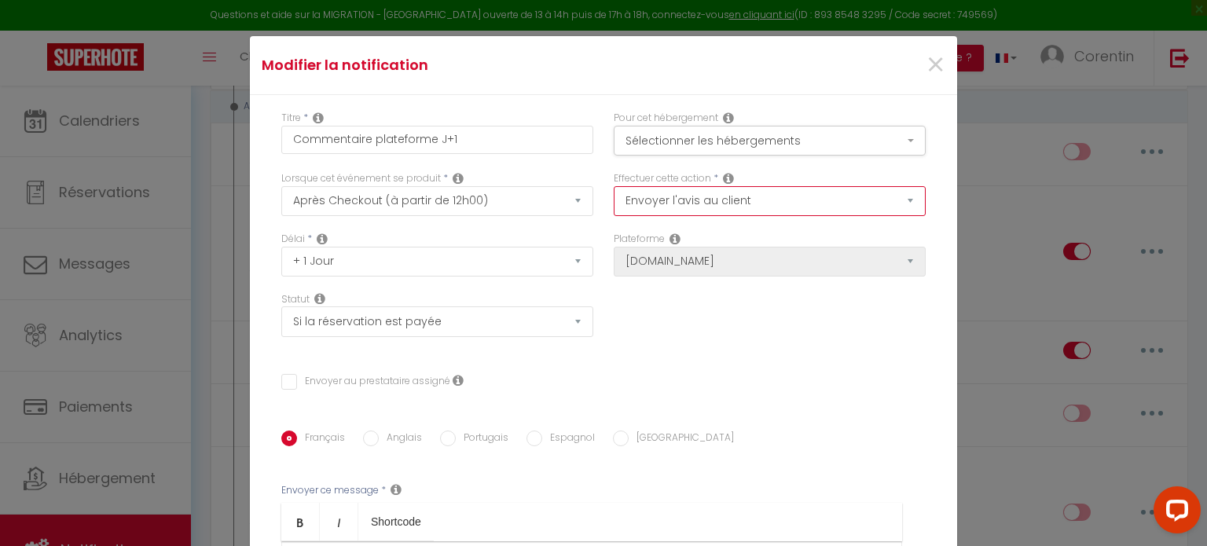
click at [709, 204] on select "Envoyer un email Envoyer un SMS Envoyer une notification push Envoyer l'avis au…" at bounding box center [769, 201] width 312 height 30
click at [613, 186] on select "Envoyer un email Envoyer un SMS Envoyer une notification push Envoyer l'avis au…" at bounding box center [769, 201] width 312 height 30
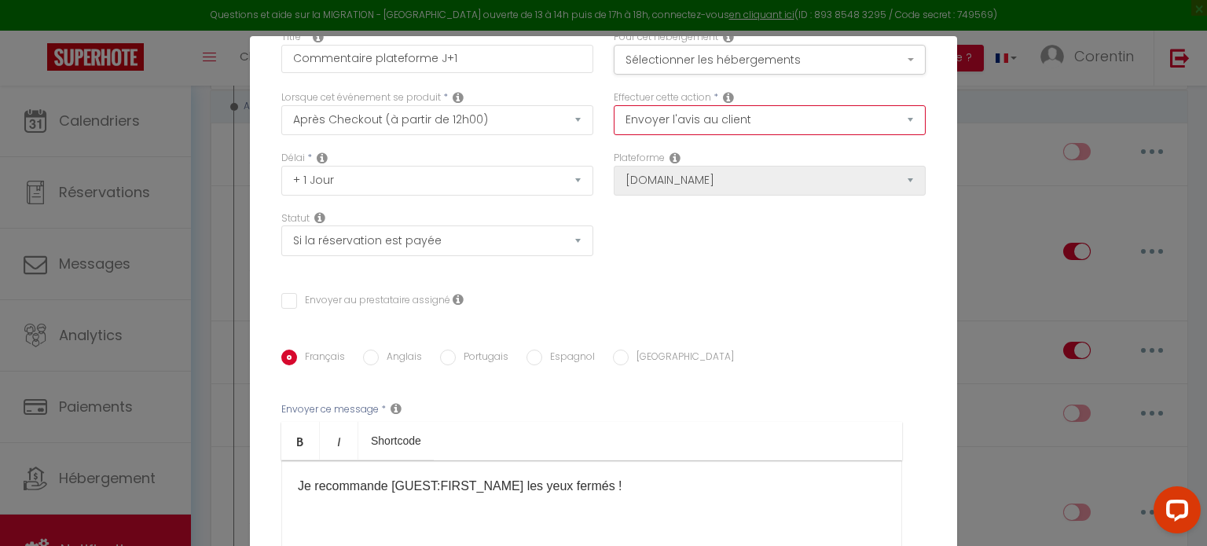
scroll to position [157, 0]
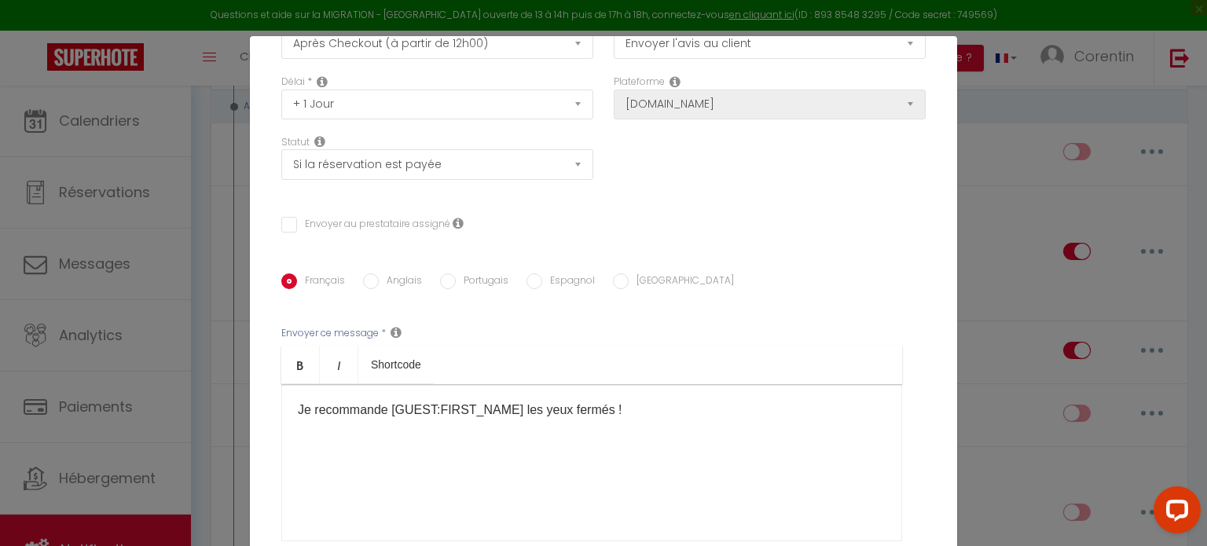
click at [379, 280] on label "Anglais" at bounding box center [400, 281] width 43 height 17
click at [379, 280] on input "Anglais" at bounding box center [371, 281] width 16 height 16
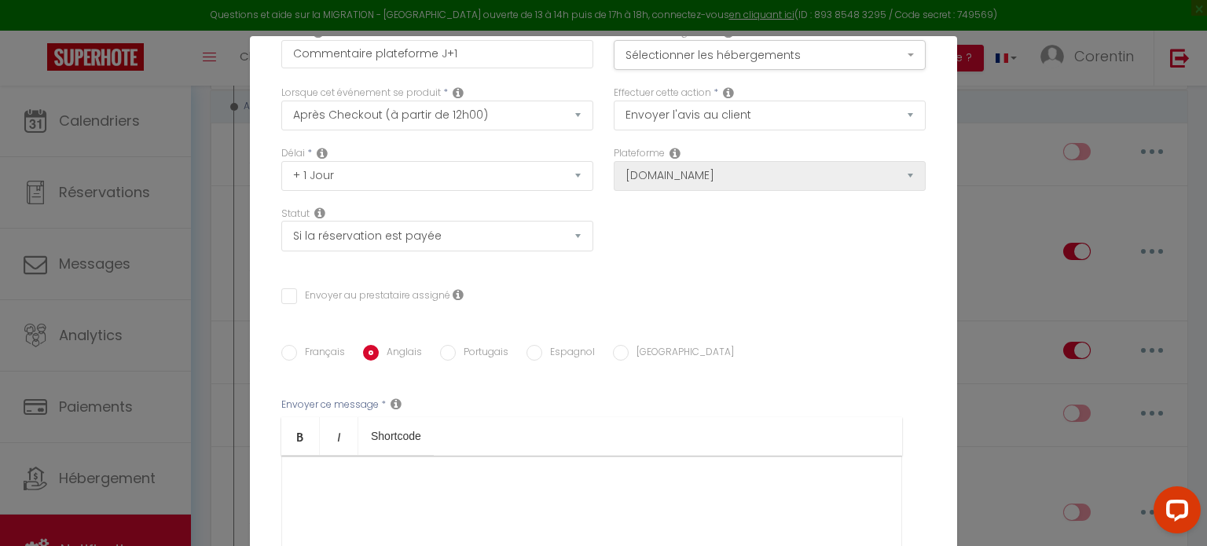
scroll to position [0, 0]
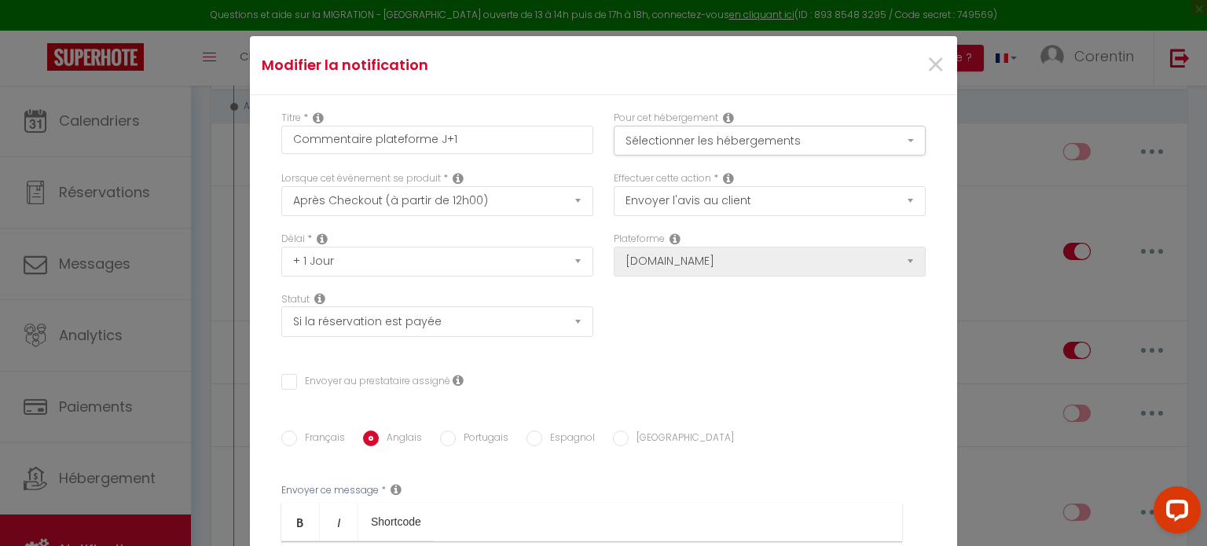
click at [281, 438] on input "Français" at bounding box center [289, 438] width 16 height 16
click at [672, 144] on button "Sélectionner les hébergements" at bounding box center [769, 141] width 312 height 30
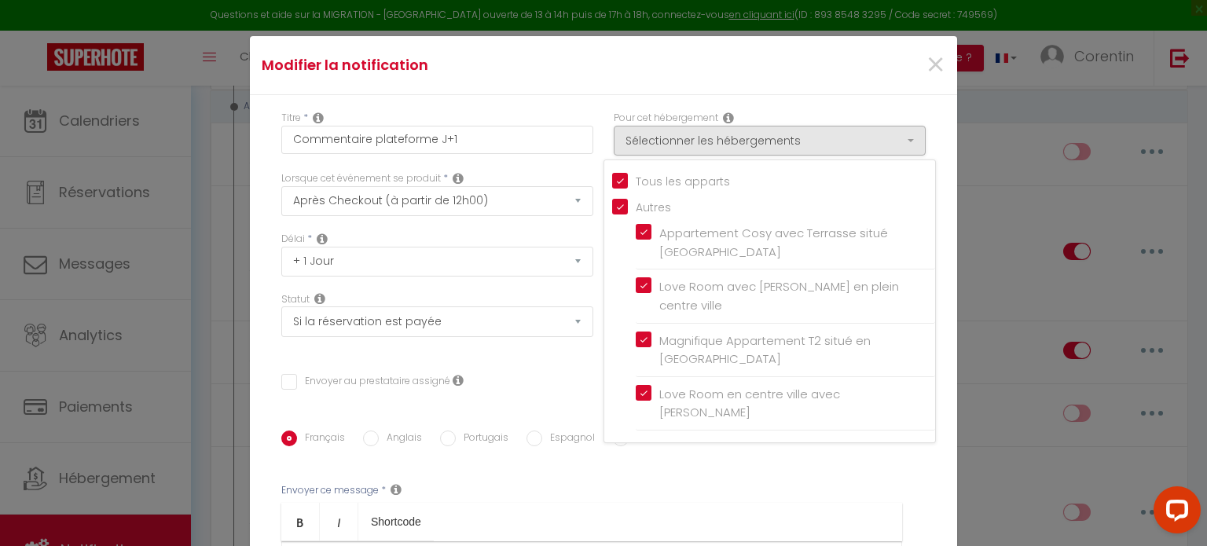
drag, startPoint x: 610, startPoint y: 203, endPoint x: 619, endPoint y: 207, distance: 9.8
click at [612, 203] on input "Autres" at bounding box center [773, 206] width 323 height 16
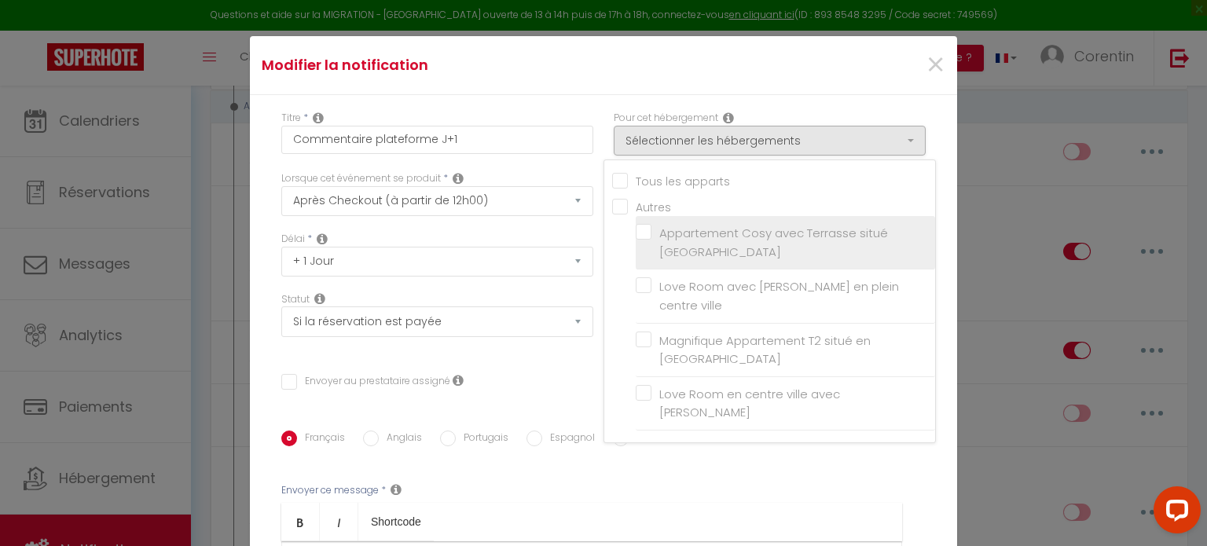
click at [651, 228] on label "Appartement Cosy avec Terrasse situé [GEOGRAPHIC_DATA]" at bounding box center [787, 242] width 273 height 37
click at [635, 235] on input "Appartement Cosy avec Terrasse situé [GEOGRAPHIC_DATA]" at bounding box center [784, 243] width 299 height 16
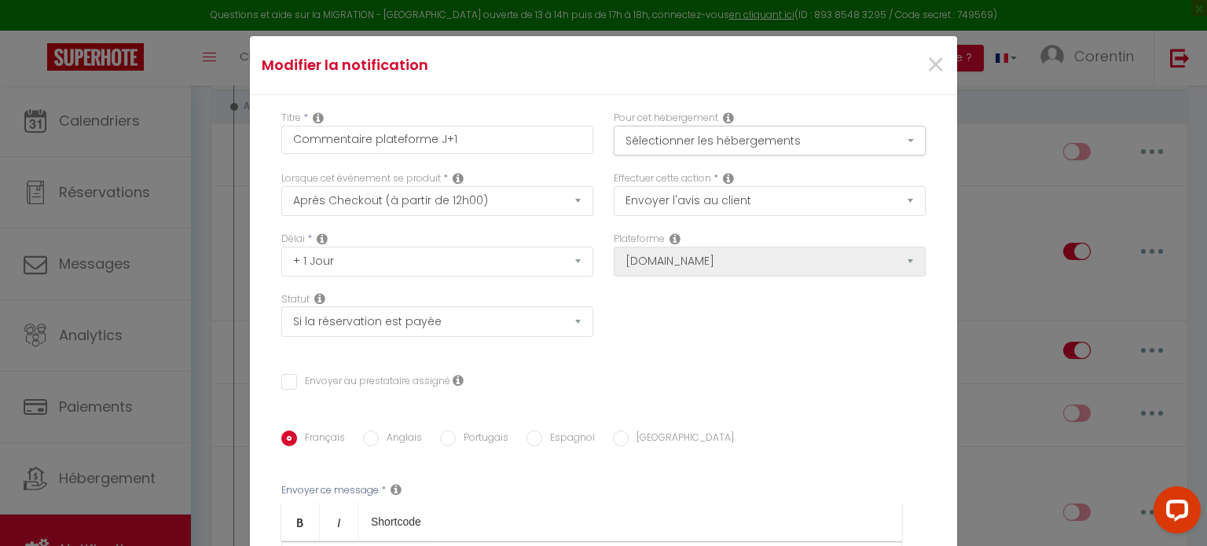
click at [723, 178] on icon at bounding box center [728, 178] width 11 height 13
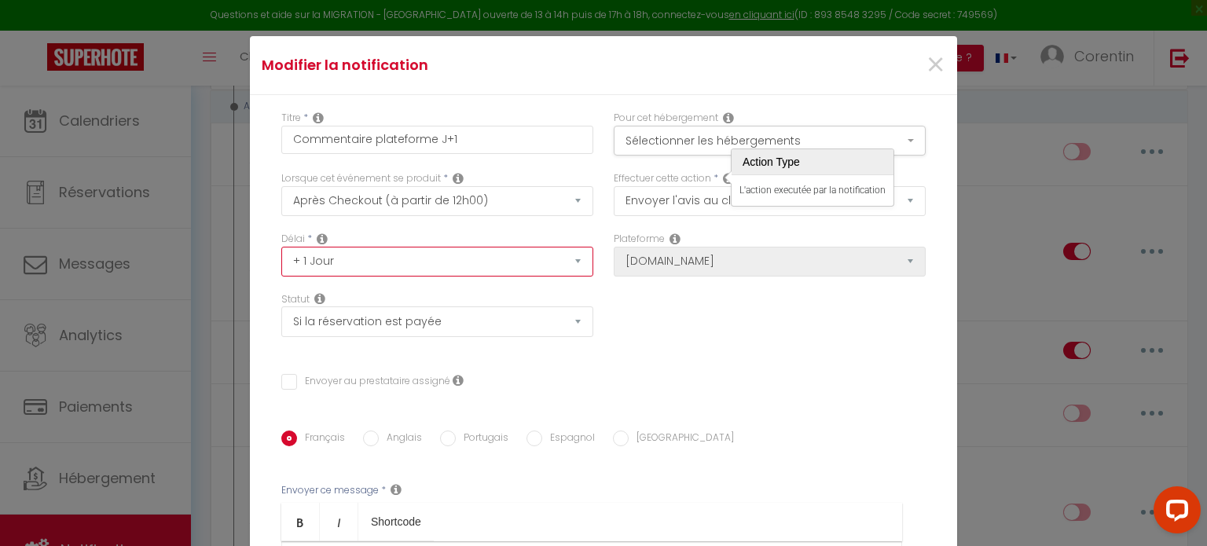
click at [449, 266] on select "Immédiat + 10 Minutes + 1 Heure + 2 Heures + 3 Heures + 4 Heures + 5 Heures + 6…" at bounding box center [437, 262] width 312 height 30
click at [281, 247] on select "Immédiat + 10 Minutes + 1 Heure + 2 Heures + 3 Heures + 4 Heures + 5 Heures + 6…" at bounding box center [437, 262] width 312 height 30
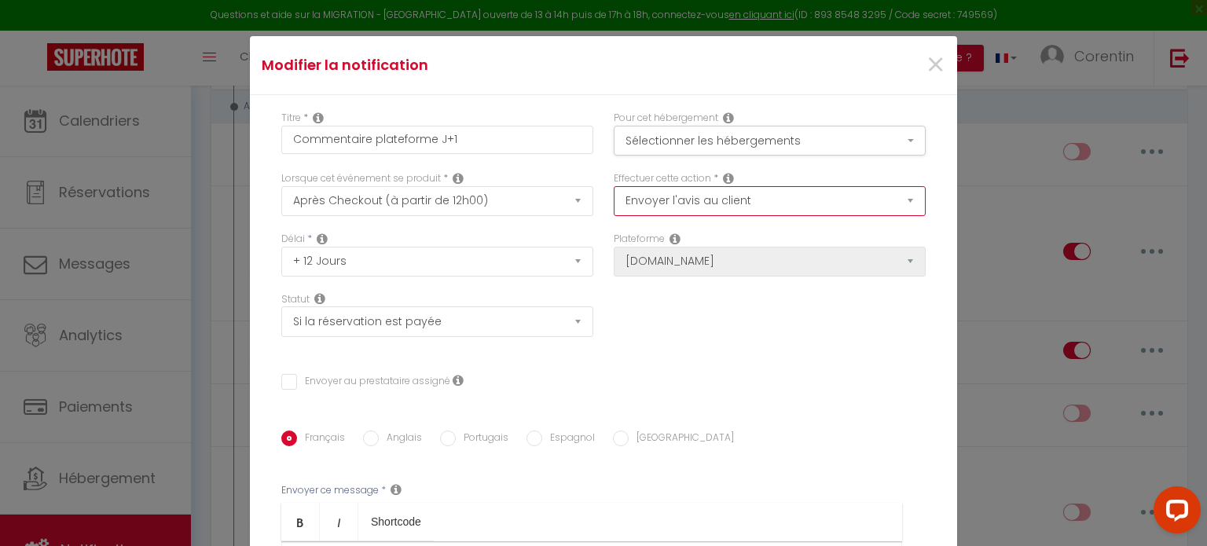
click at [726, 203] on select "Envoyer un email Envoyer un SMS Envoyer une notification push Envoyer l'avis au…" at bounding box center [769, 201] width 312 height 30
click at [613, 186] on select "Envoyer un email Envoyer un SMS Envoyer une notification push Envoyer l'avis au…" at bounding box center [769, 201] width 312 height 30
click at [925, 71] on span "×" at bounding box center [935, 65] width 20 height 47
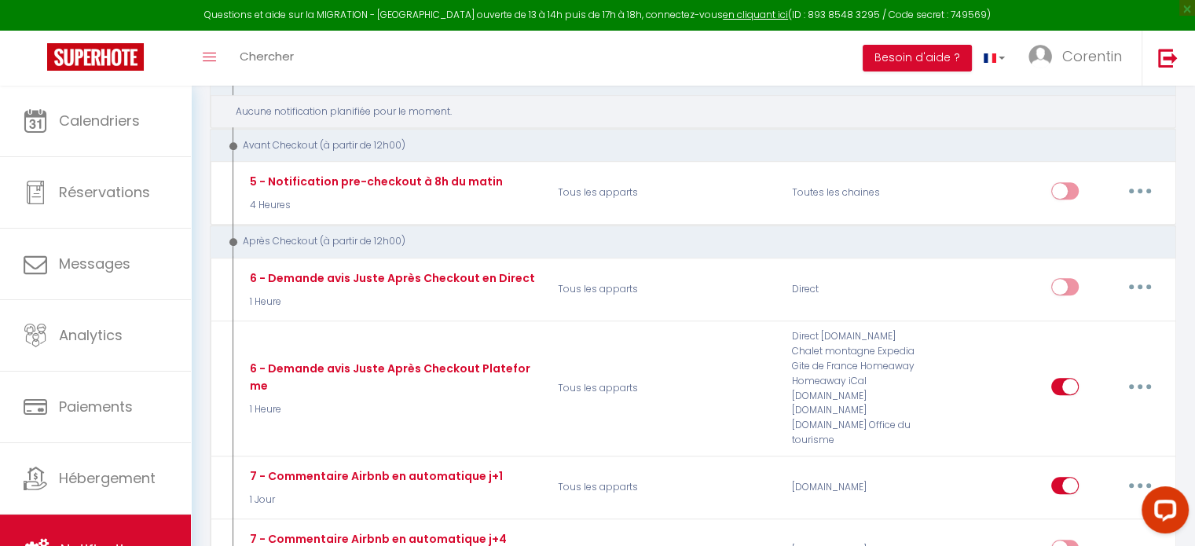
scroll to position [1372, 0]
